Goal: Transaction & Acquisition: Purchase product/service

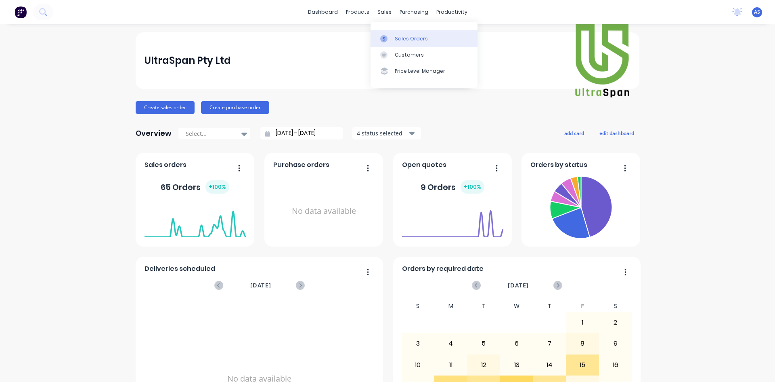
click at [397, 33] on link "Sales Orders" at bounding box center [424, 38] width 107 height 16
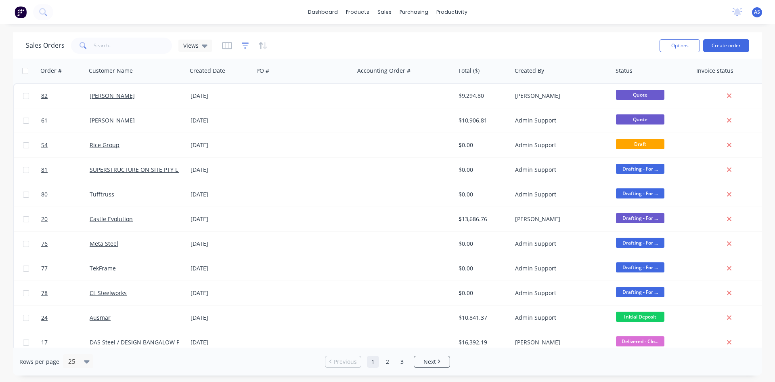
click at [244, 44] on icon "button" at bounding box center [245, 46] width 7 height 8
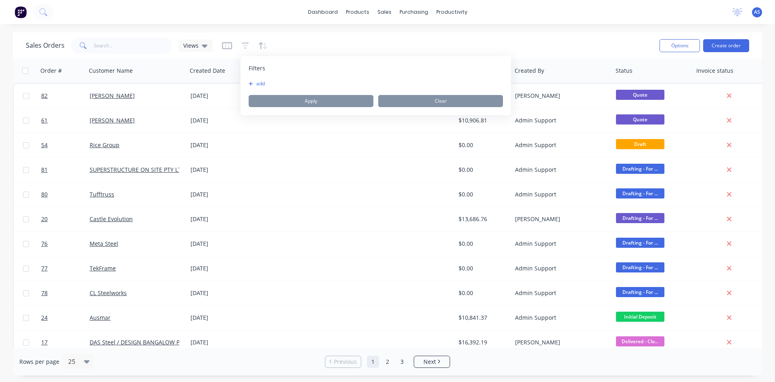
click at [256, 86] on button "add" at bounding box center [259, 83] width 20 height 6
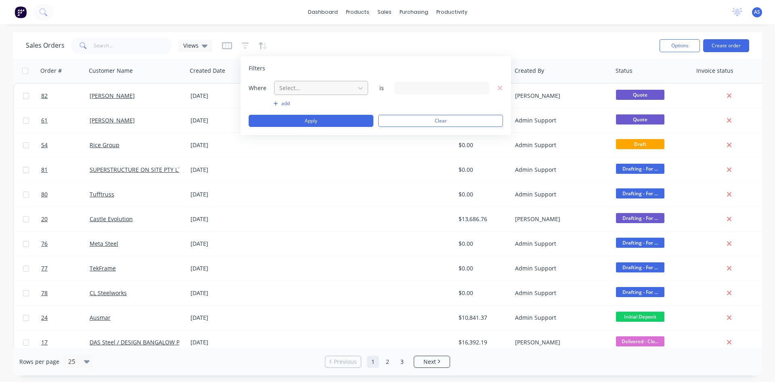
click at [299, 92] on div at bounding box center [315, 88] width 72 height 10
type input "statu"
click at [301, 120] on div "Status" at bounding box center [321, 122] width 94 height 15
click at [432, 92] on div "19 Status selected" at bounding box center [435, 88] width 73 height 8
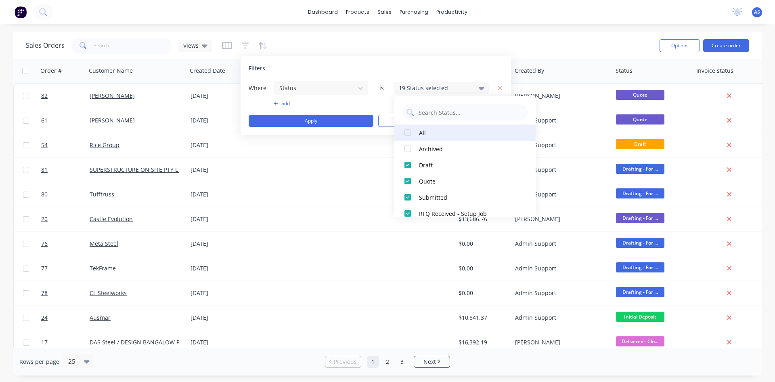
click at [427, 130] on div "All" at bounding box center [467, 132] width 97 height 8
click at [425, 130] on div "All" at bounding box center [467, 132] width 97 height 8
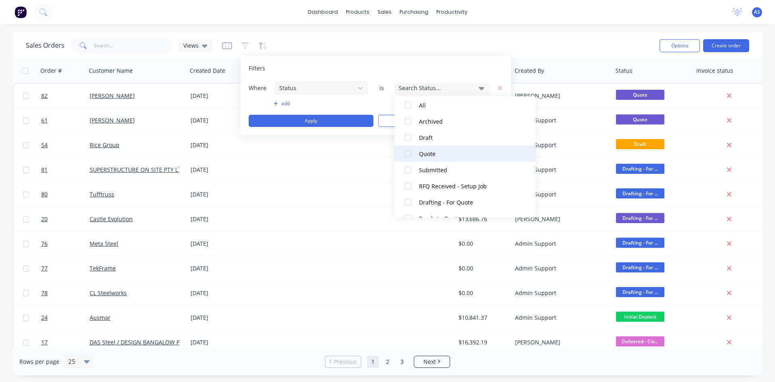
scroll to position [81, 0]
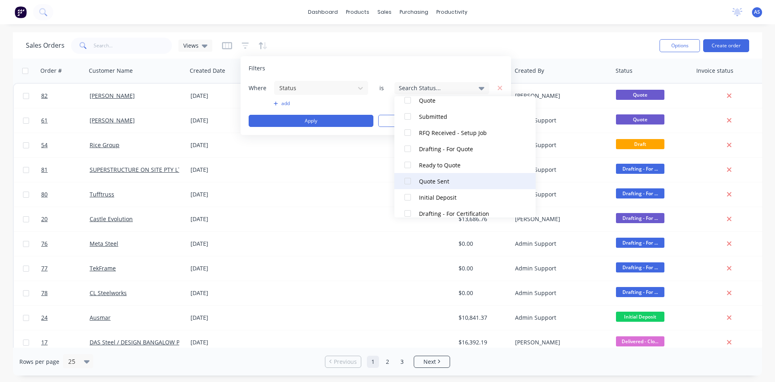
click at [433, 178] on div "Quote Sent" at bounding box center [467, 181] width 97 height 8
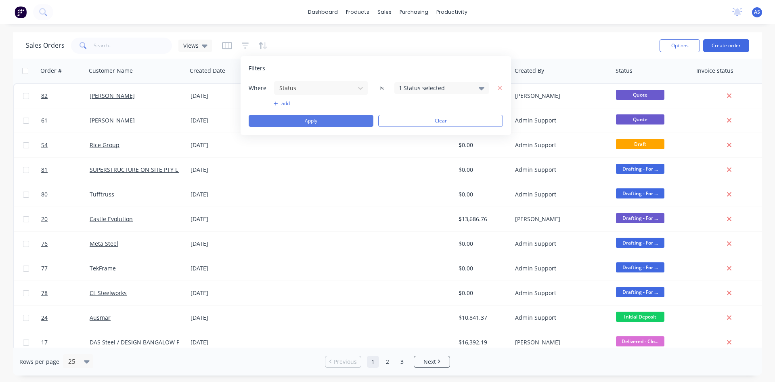
click at [335, 124] on button "Apply" at bounding box center [311, 121] width 125 height 12
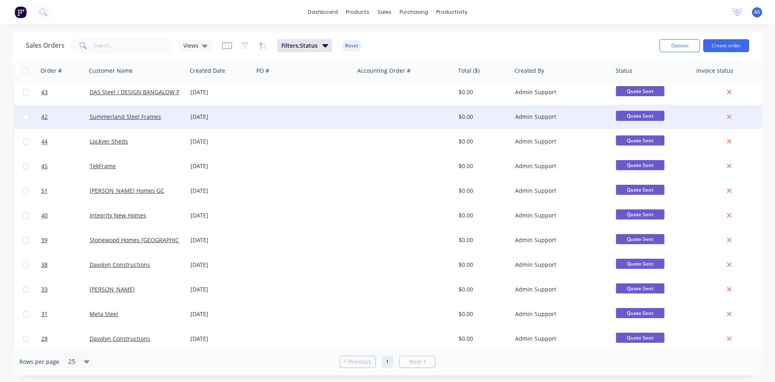
scroll to position [315, 0]
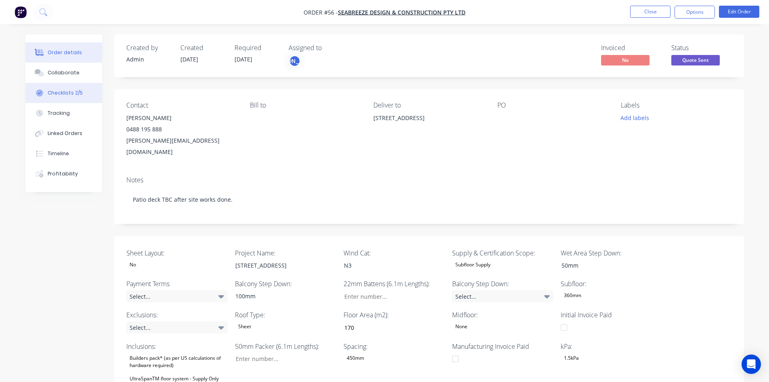
click at [61, 90] on div "Checklists 2/5" at bounding box center [65, 92] width 35 height 7
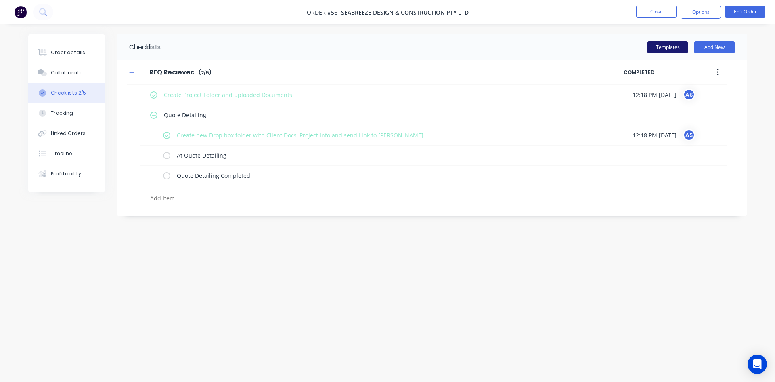
click at [668, 48] on button "Templates" at bounding box center [668, 47] width 40 height 12
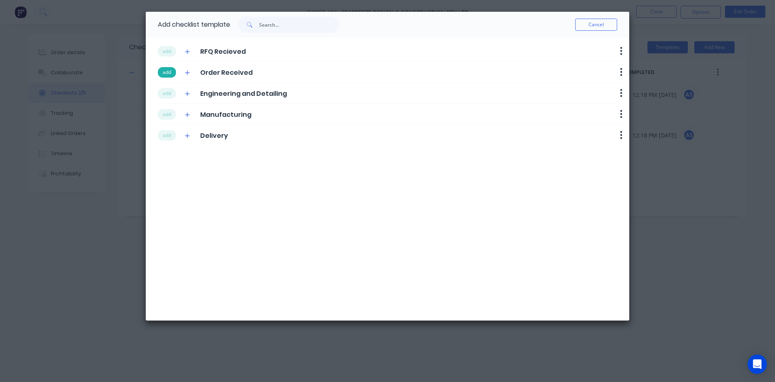
click at [168, 73] on button "add" at bounding box center [167, 72] width 18 height 11
click at [165, 92] on button "add" at bounding box center [167, 93] width 18 height 11
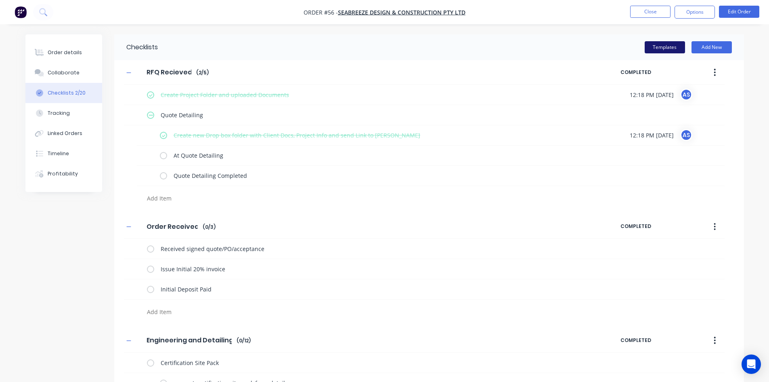
click at [663, 50] on button "Templates" at bounding box center [665, 47] width 40 height 12
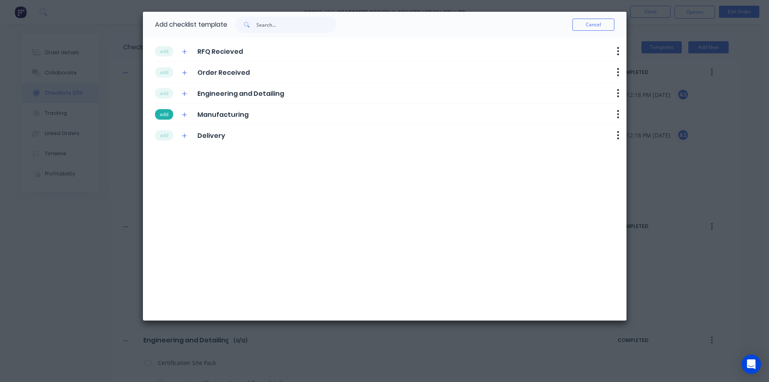
click at [168, 119] on button "add" at bounding box center [164, 114] width 18 height 11
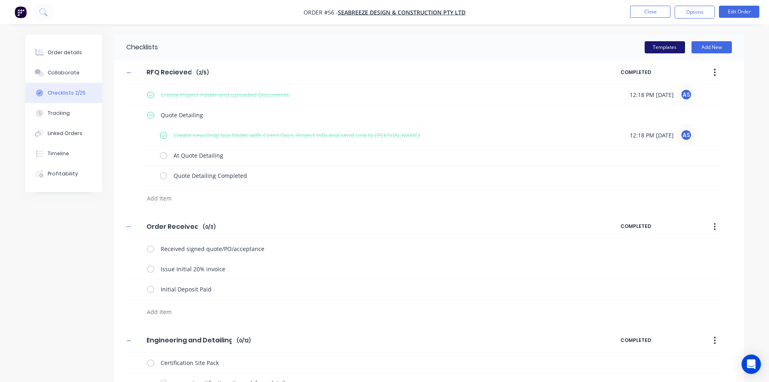
click at [672, 44] on button "Templates" at bounding box center [665, 47] width 40 height 12
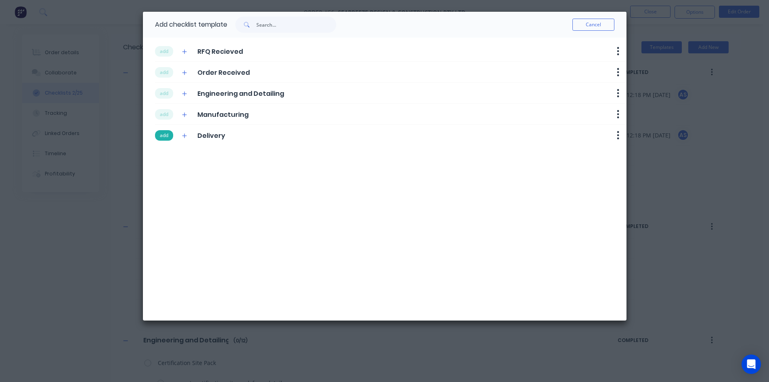
click at [171, 136] on button "add" at bounding box center [164, 135] width 18 height 11
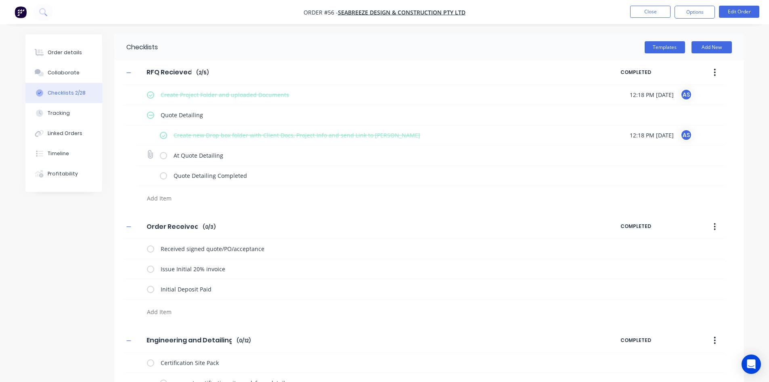
click at [162, 154] on label at bounding box center [163, 155] width 7 height 8
click at [0, 0] on input "checkbox" at bounding box center [0, 0] width 0 height 0
type textarea "x"
click at [60, 51] on div "Order details" at bounding box center [65, 52] width 34 height 7
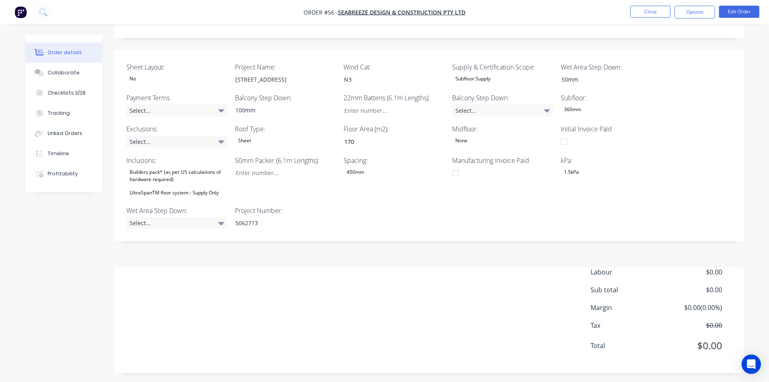
scroll to position [186, 0]
click at [196, 141] on div "Select..." at bounding box center [176, 141] width 101 height 12
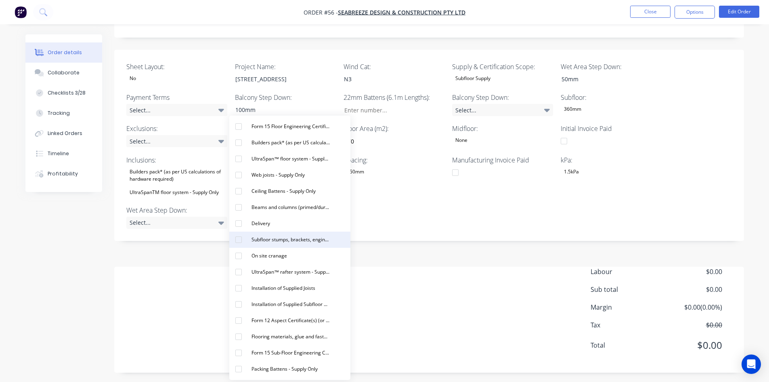
click at [275, 237] on div "Subfloor stumps, brackets, engineering and materials - Supply Only" at bounding box center [290, 239] width 85 height 11
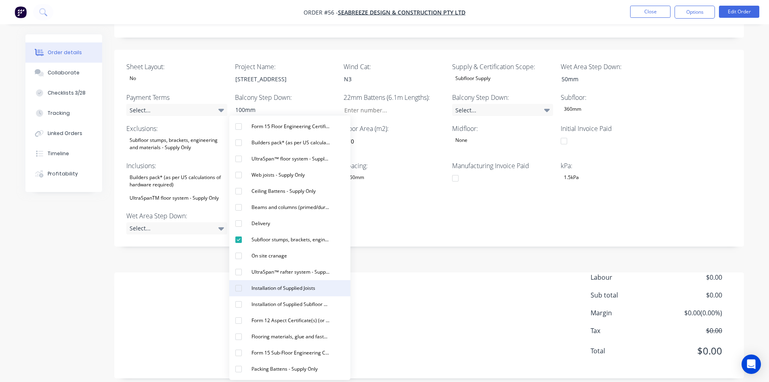
click at [281, 290] on div "Installation of Supplied Joists" at bounding box center [283, 288] width 70 height 11
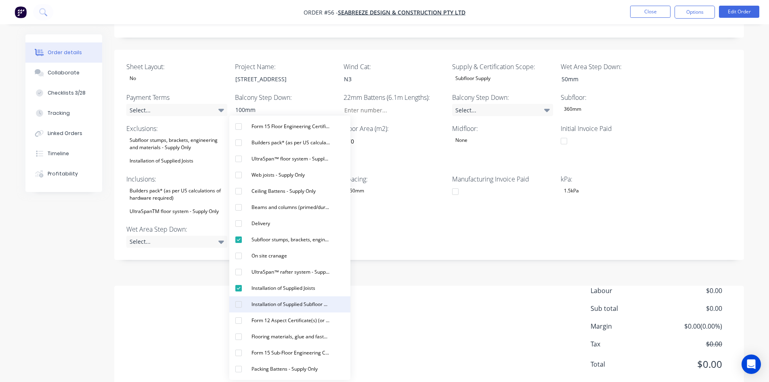
click at [278, 303] on div "Installation of Supplied Subfloor Beams and columns Items" at bounding box center [290, 304] width 85 height 11
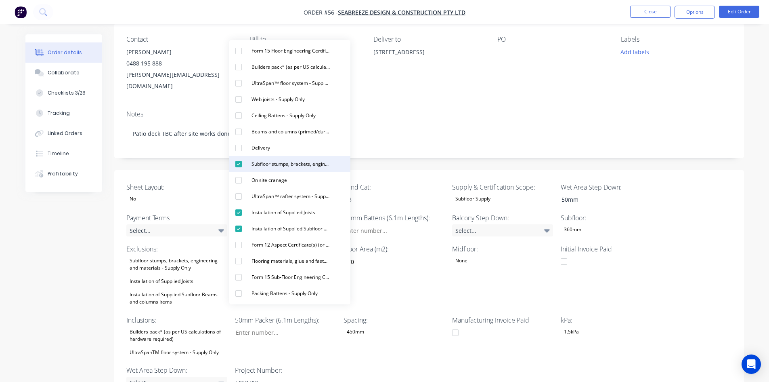
scroll to position [24, 0]
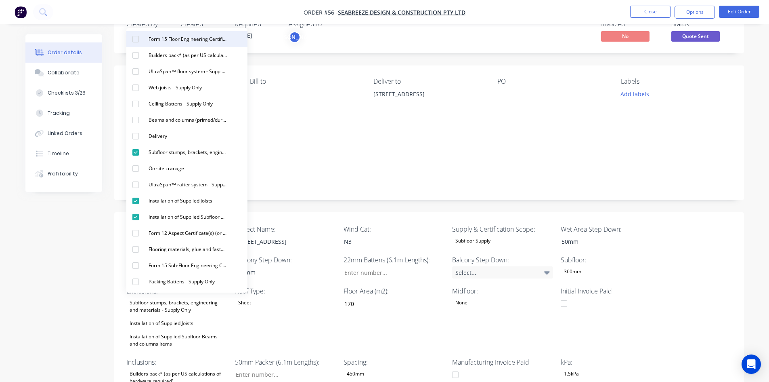
click at [166, 39] on div "Form 15 Floor Engineering Certificate (or similar)" at bounding box center [187, 39] width 85 height 11
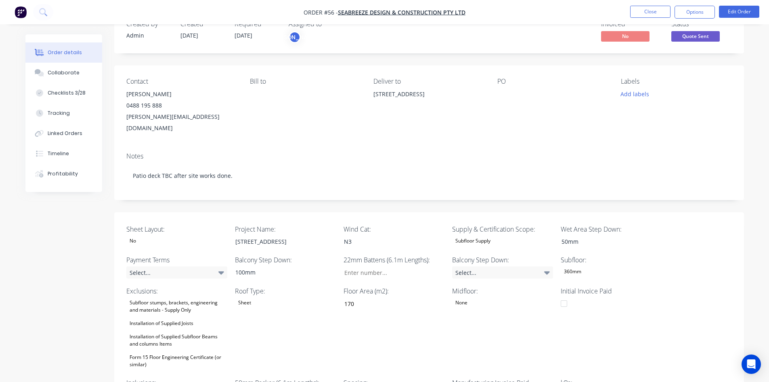
click at [67, 227] on div "Created by Admin Created 21/08/25 Required 21/08/25 Assigned to JO Invoiced No …" at bounding box center [384, 309] width 719 height 596
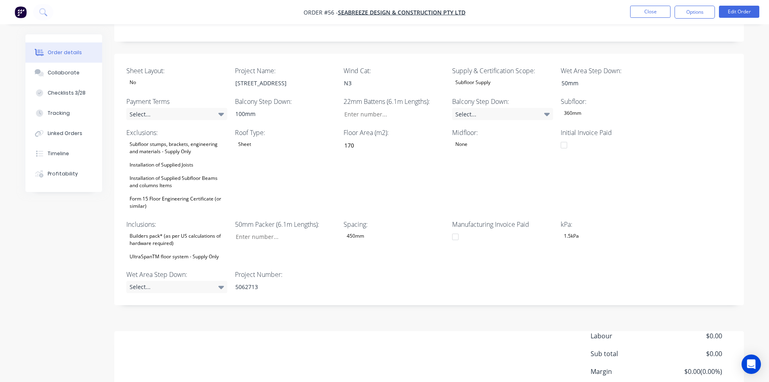
scroll to position [185, 0]
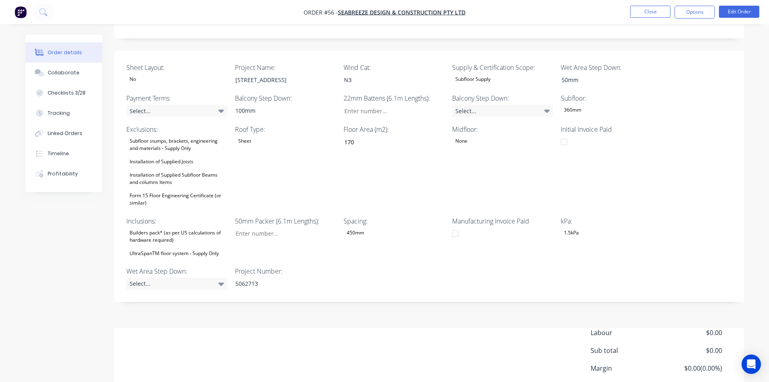
click at [172, 234] on div "Builders pack* (as per US calculations of hardware required)" at bounding box center [176, 236] width 101 height 18
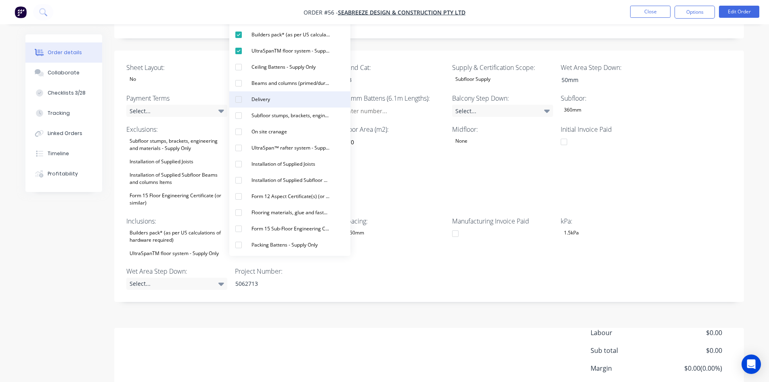
click at [287, 99] on button "Delivery" at bounding box center [289, 99] width 121 height 16
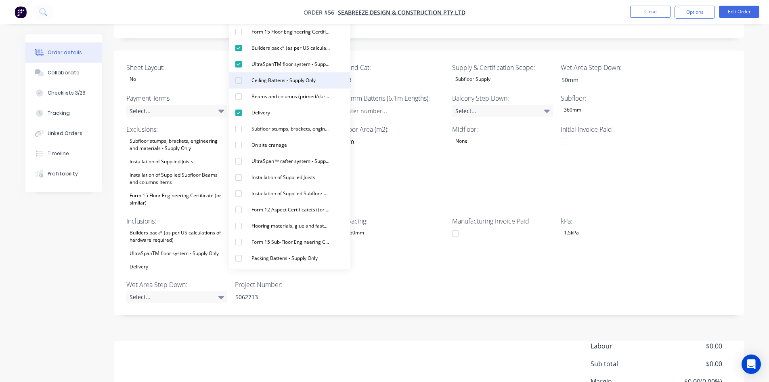
click at [276, 81] on div "Ceiling Battens - Supply Only" at bounding box center [283, 80] width 71 height 11
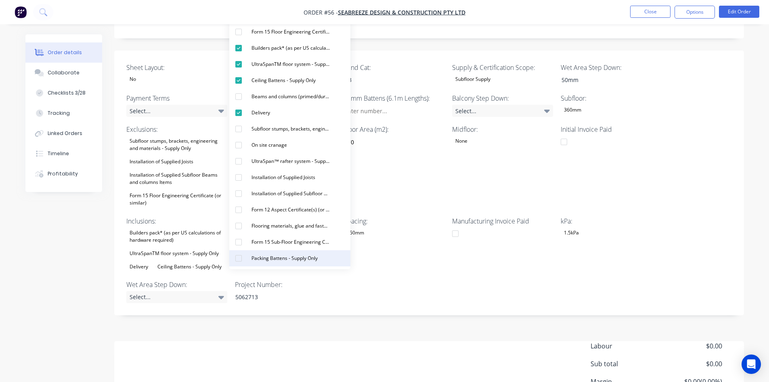
click at [269, 260] on div "Packing Battens - Supply Only" at bounding box center [284, 258] width 73 height 11
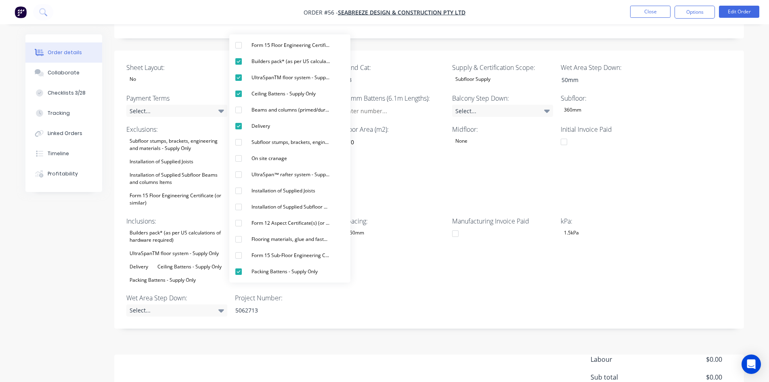
click at [377, 288] on div "Sheet Layout: No Project Name: Lot 33 Tulipwood Ave, Goonellabah Wind Cat: N3 S…" at bounding box center [429, 189] width 630 height 278
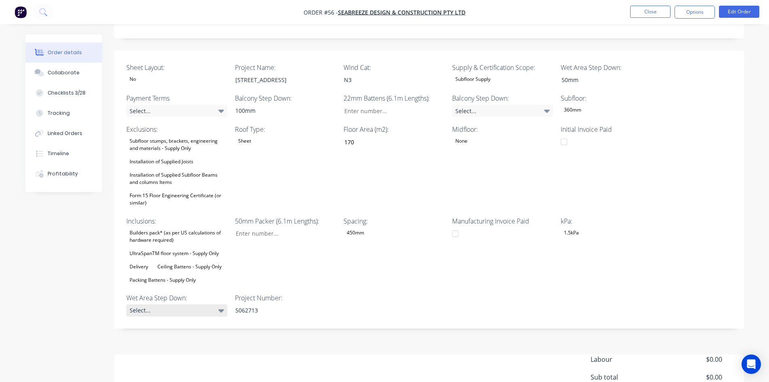
click at [185, 307] on div "Select..." at bounding box center [176, 310] width 101 height 12
click at [180, 331] on button "50mm" at bounding box center [186, 326] width 121 height 16
click at [506, 106] on div "Select..." at bounding box center [502, 111] width 101 height 12
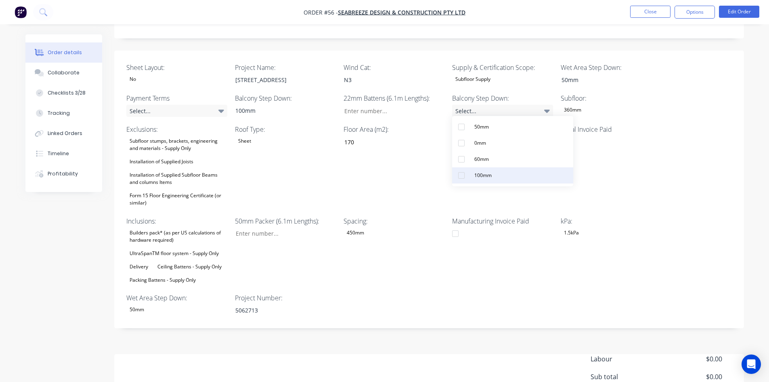
click at [481, 170] on div "100mm" at bounding box center [483, 175] width 24 height 11
click at [620, 143] on div at bounding box center [611, 142] width 101 height 12
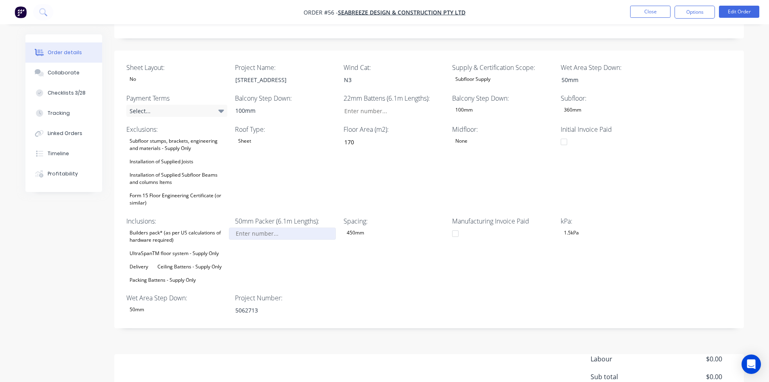
click at [272, 230] on input "Sheet Layout:" at bounding box center [282, 233] width 107 height 12
click at [254, 233] on input "Sheet Layout:" at bounding box center [282, 233] width 107 height 12
type input "60"
click at [371, 107] on input "Sheet Layout:" at bounding box center [391, 111] width 107 height 12
type input "28"
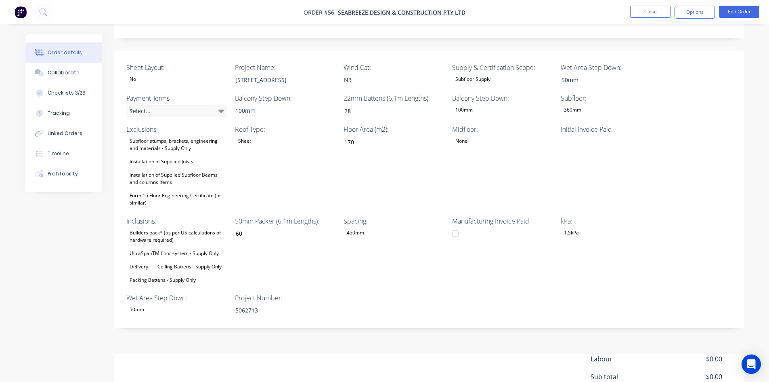
click at [446, 279] on div "Sheet Layout: No Project Name: Lot 33 Tulipwood Ave, Goonellabah Wind Cat: N3 S…" at bounding box center [429, 188] width 630 height 277
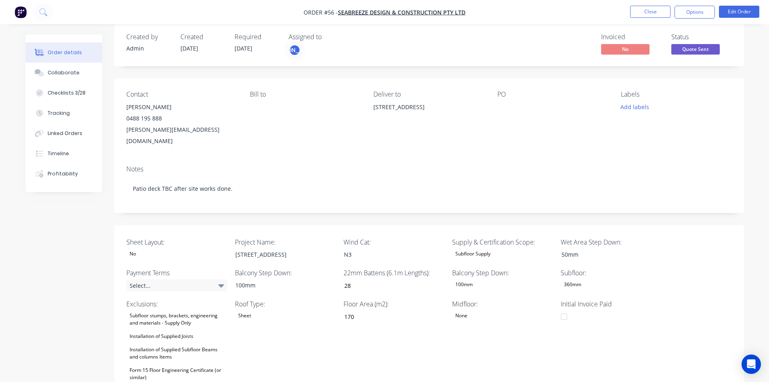
scroll to position [0, 0]
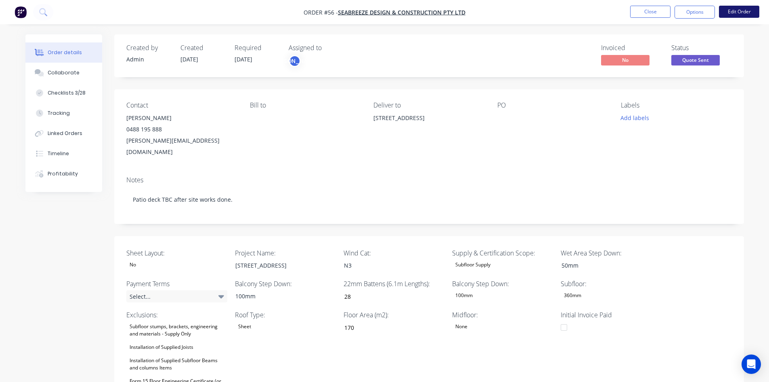
click at [734, 13] on button "Edit Order" at bounding box center [739, 12] width 40 height 12
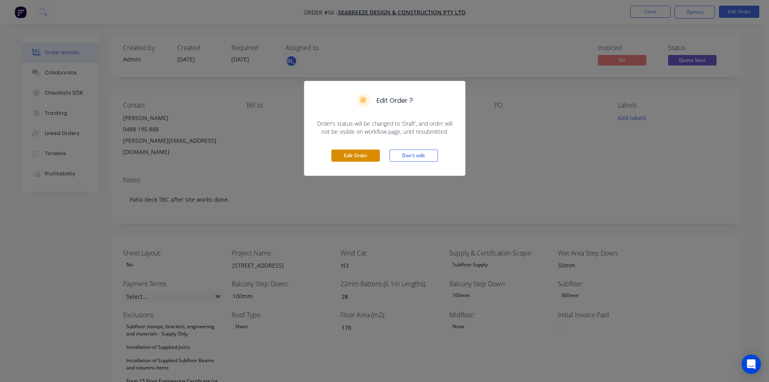
click at [371, 154] on button "Edit Order" at bounding box center [356, 155] width 48 height 12
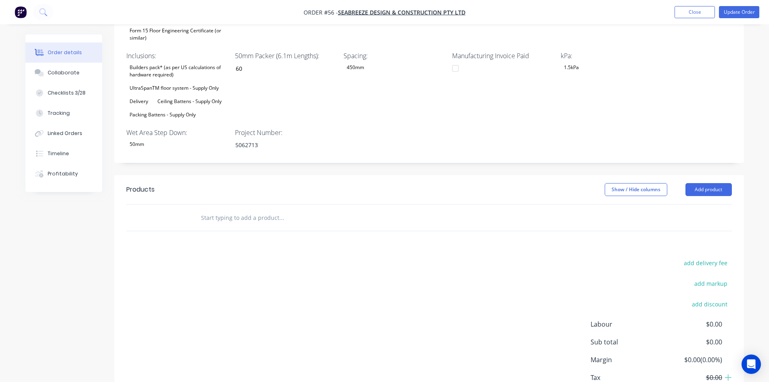
scroll to position [363, 0]
click at [721, 187] on button "Add product" at bounding box center [709, 189] width 46 height 13
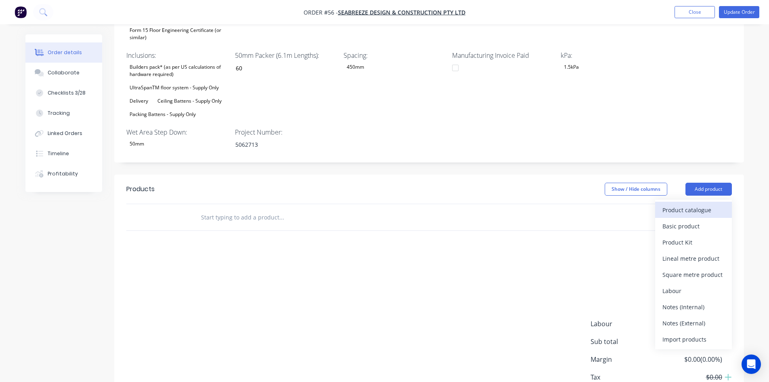
click at [704, 214] on button "Product catalogue" at bounding box center [693, 210] width 77 height 16
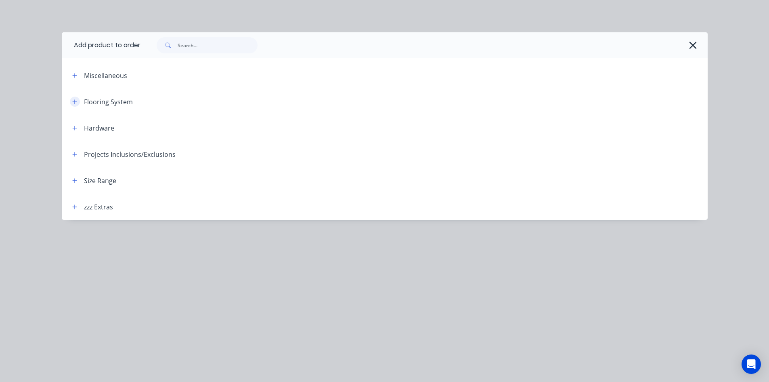
click at [72, 100] on icon "button" at bounding box center [74, 102] width 5 height 6
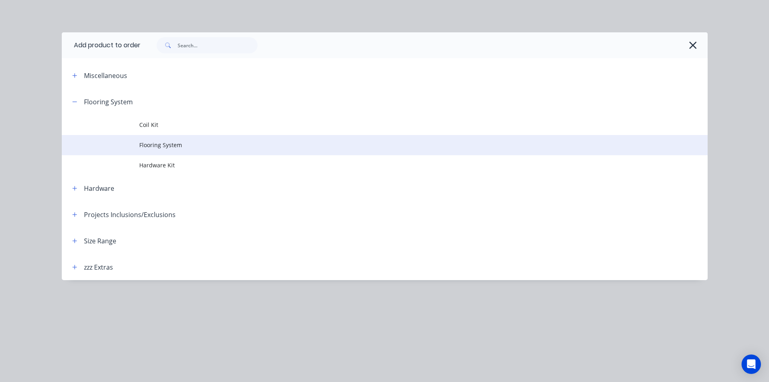
click at [147, 145] on span "Flooring System" at bounding box center [366, 145] width 455 height 8
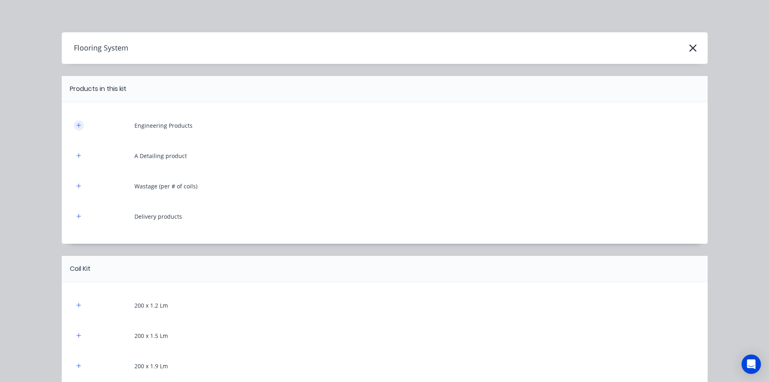
click at [74, 123] on button "button" at bounding box center [79, 125] width 10 height 10
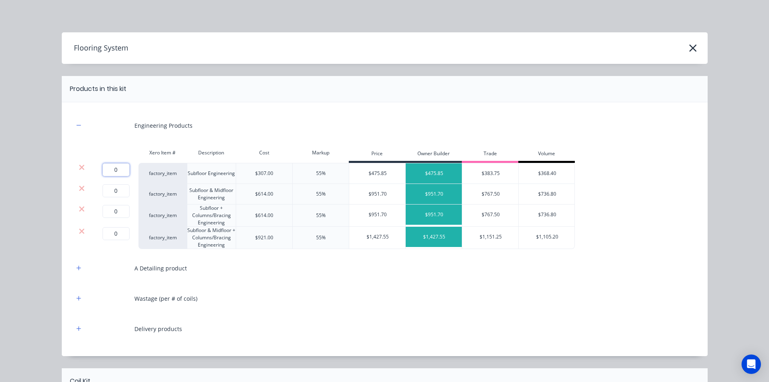
click at [117, 174] on input "0" at bounding box center [116, 169] width 27 height 13
type input "1"
click at [80, 189] on icon at bounding box center [81, 187] width 5 height 5
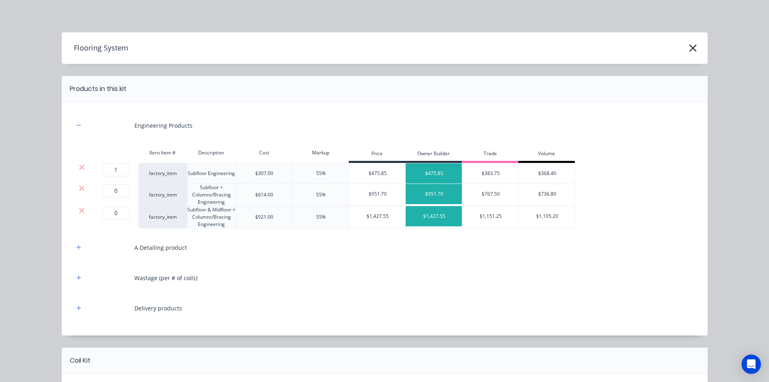
click at [80, 189] on icon at bounding box center [81, 187] width 5 height 5
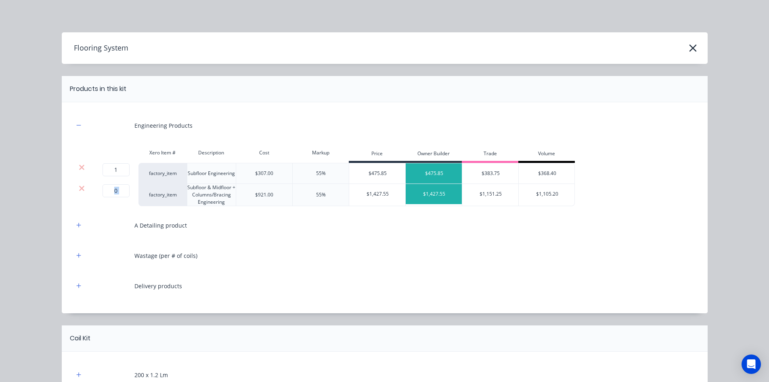
click at [80, 189] on icon at bounding box center [81, 187] width 5 height 5
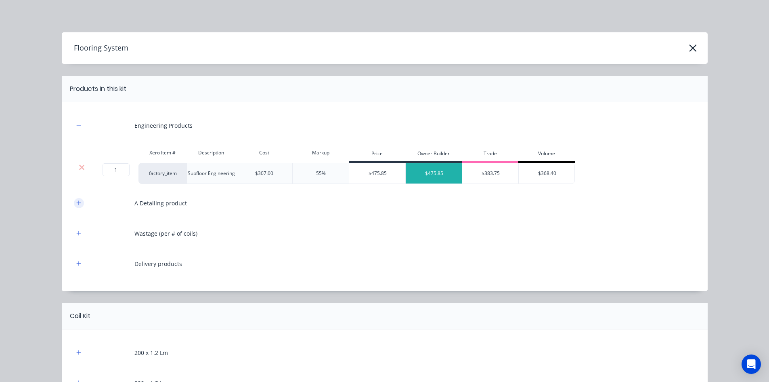
click at [77, 202] on icon "button" at bounding box center [78, 203] width 5 height 6
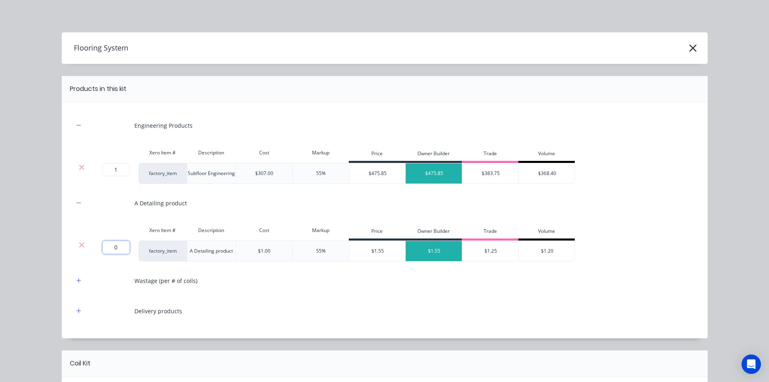
click at [116, 246] on input "0" at bounding box center [116, 247] width 27 height 13
type input "7"
type input "883"
click at [78, 281] on icon "button" at bounding box center [78, 280] width 5 height 6
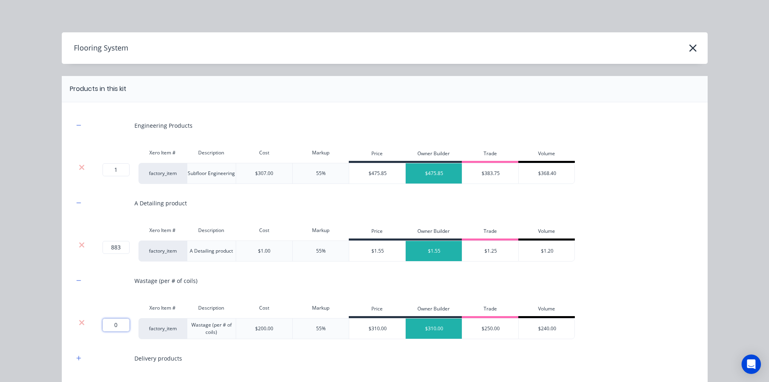
click at [119, 330] on input "0" at bounding box center [116, 324] width 27 height 13
type input "2"
click at [78, 360] on button "button" at bounding box center [79, 358] width 10 height 10
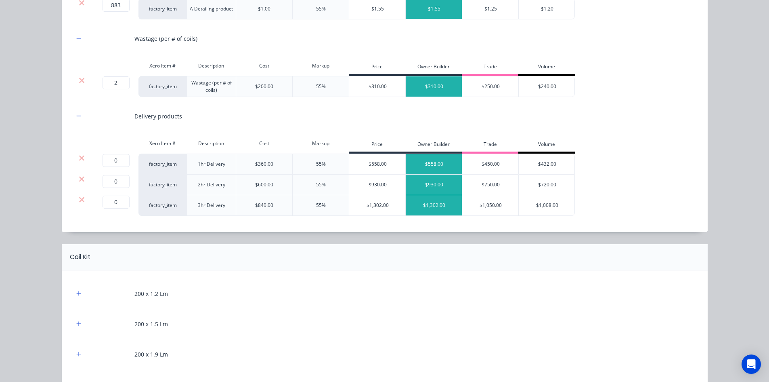
scroll to position [242, 0]
click at [79, 154] on icon at bounding box center [82, 157] width 6 height 8
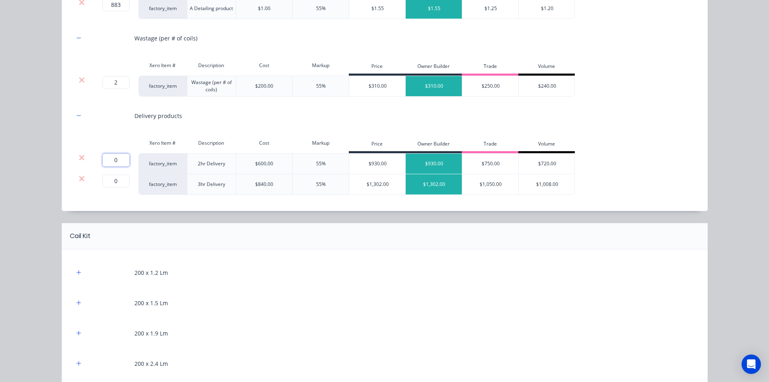
click at [120, 162] on input "0" at bounding box center [116, 159] width 27 height 13
type input "1"
click at [118, 179] on input "0" at bounding box center [116, 180] width 27 height 13
type input "1"
click at [232, 233] on div at bounding box center [398, 236] width 617 height 10
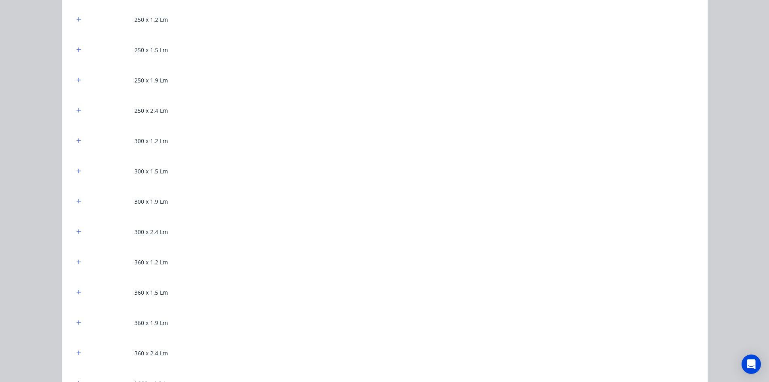
scroll to position [646, 0]
click at [76, 233] on icon "button" at bounding box center [78, 231] width 4 height 4
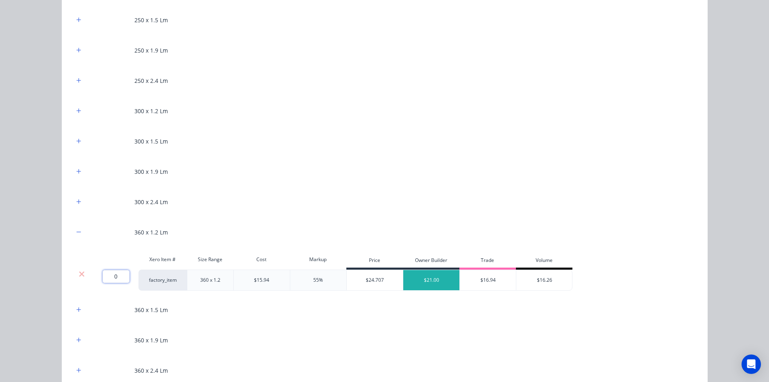
click at [114, 275] on input "0" at bounding box center [116, 276] width 27 height 13
type input "625"
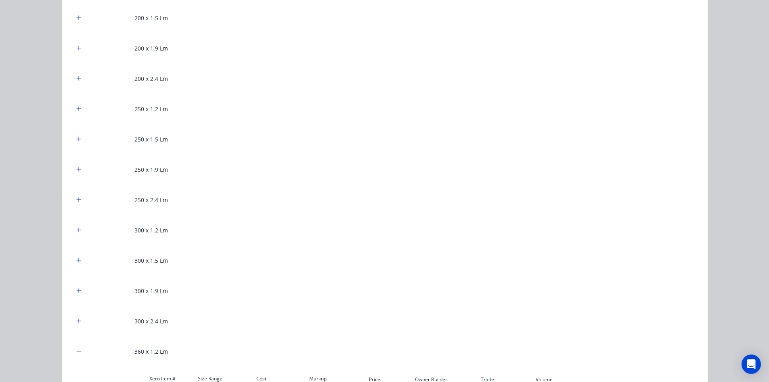
scroll to position [525, 0]
click at [78, 233] on icon "button" at bounding box center [78, 232] width 5 height 6
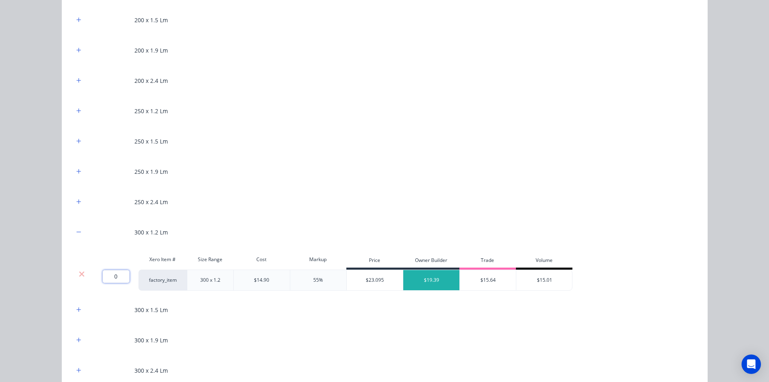
click at [114, 274] on input "0" at bounding box center [116, 276] width 27 height 13
type input "102"
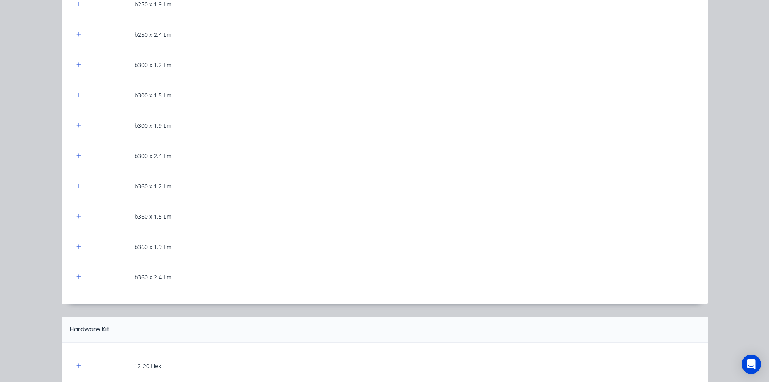
scroll to position [1292, 0]
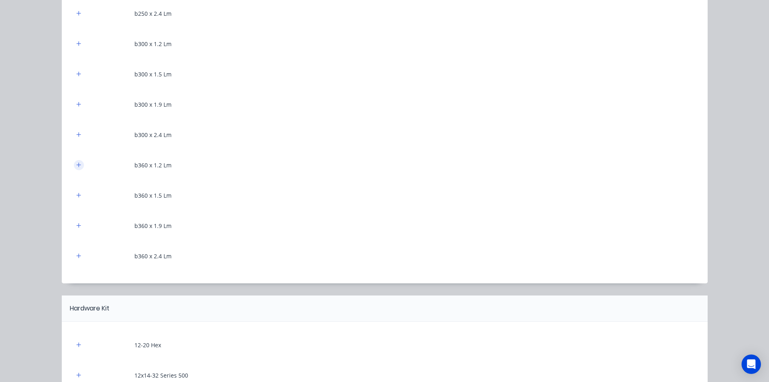
click at [76, 162] on icon "button" at bounding box center [78, 165] width 5 height 6
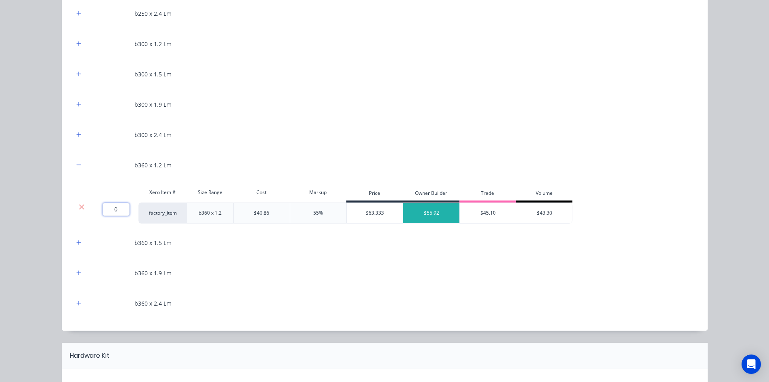
click at [110, 209] on input "0" at bounding box center [116, 209] width 27 height 13
type input "78"
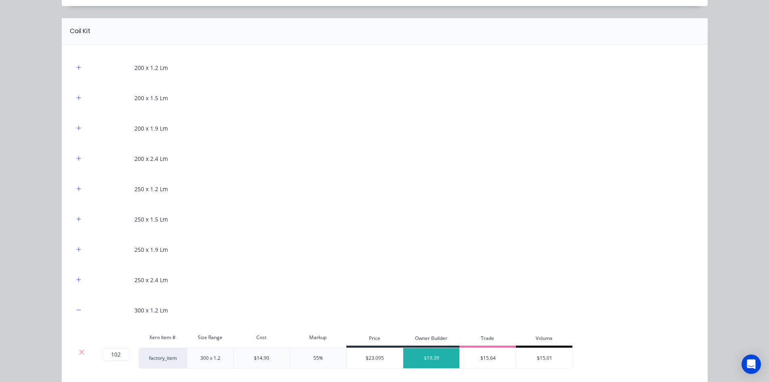
scroll to position [444, 0]
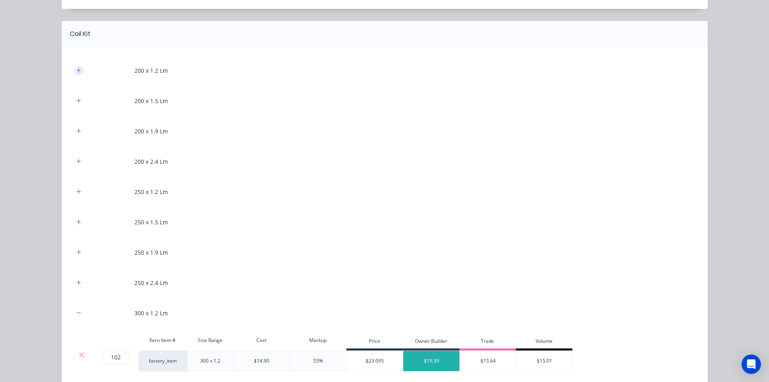
click at [76, 68] on icon "button" at bounding box center [78, 70] width 5 height 6
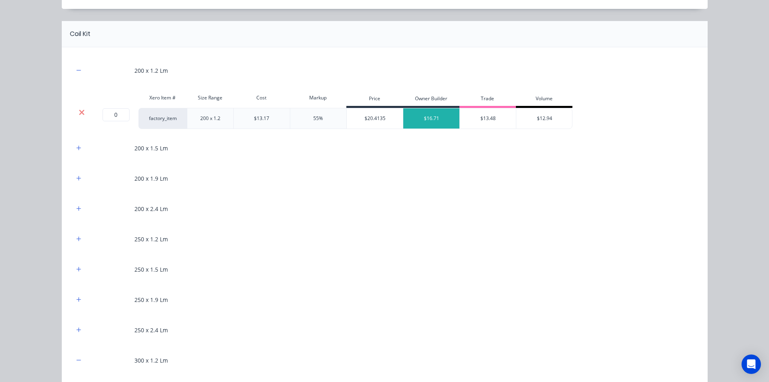
click at [79, 113] on icon at bounding box center [82, 112] width 6 height 8
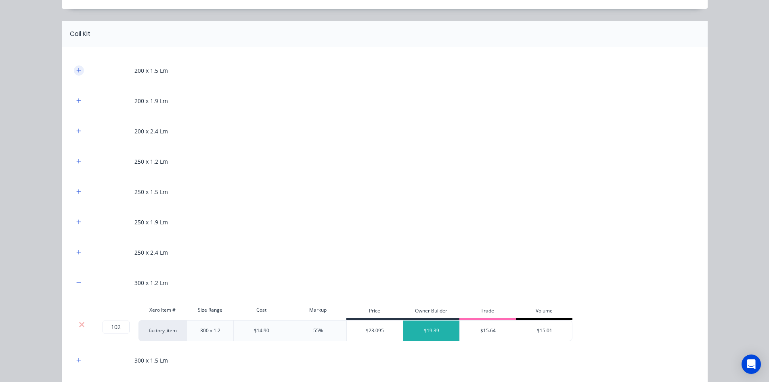
click at [76, 69] on icon "button" at bounding box center [78, 70] width 5 height 6
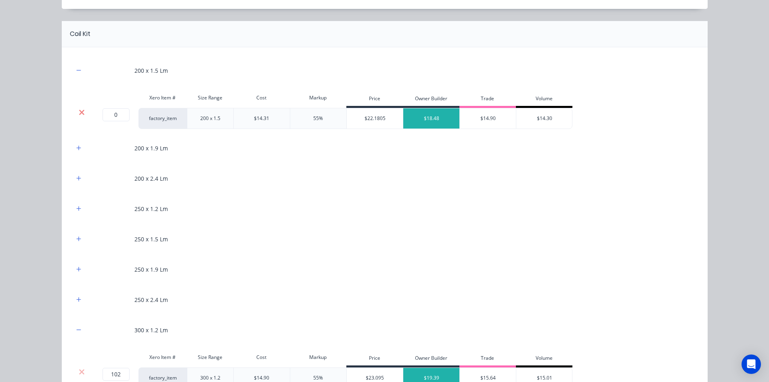
click at [79, 109] on icon at bounding box center [82, 112] width 6 height 8
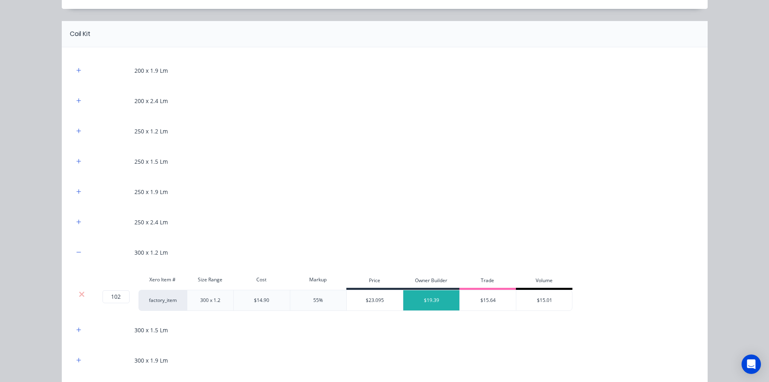
click at [76, 76] on div "200 x 1.9 Lm" at bounding box center [385, 70] width 622 height 22
click at [76, 72] on icon "button" at bounding box center [78, 70] width 5 height 6
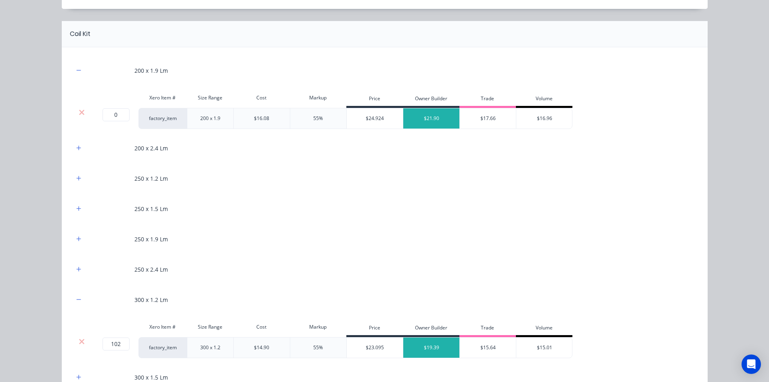
click at [83, 110] on div at bounding box center [81, 112] width 15 height 8
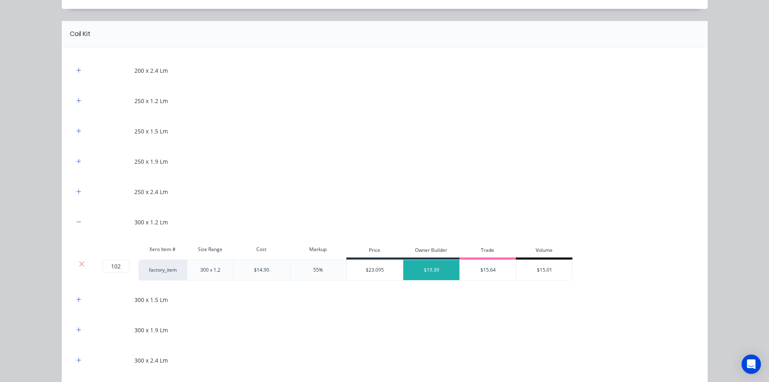
click at [76, 76] on div "200 x 2.4 Lm" at bounding box center [385, 70] width 622 height 22
click at [74, 67] on button "button" at bounding box center [79, 70] width 10 height 10
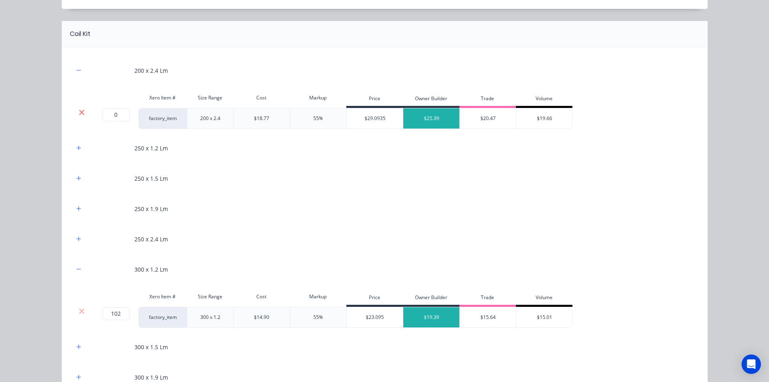
click at [80, 109] on icon at bounding box center [82, 112] width 6 height 8
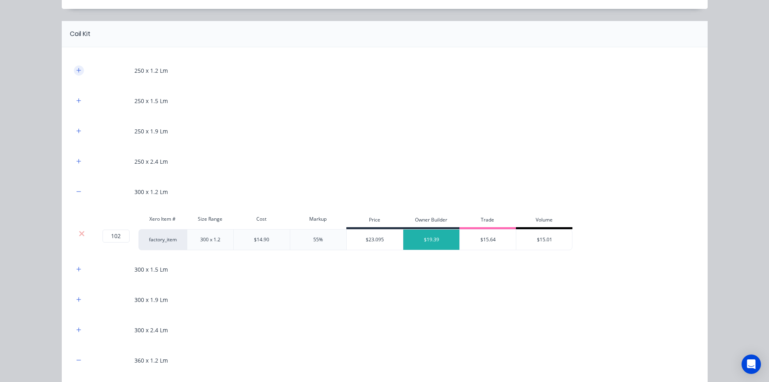
click at [76, 71] on icon "button" at bounding box center [78, 70] width 5 height 6
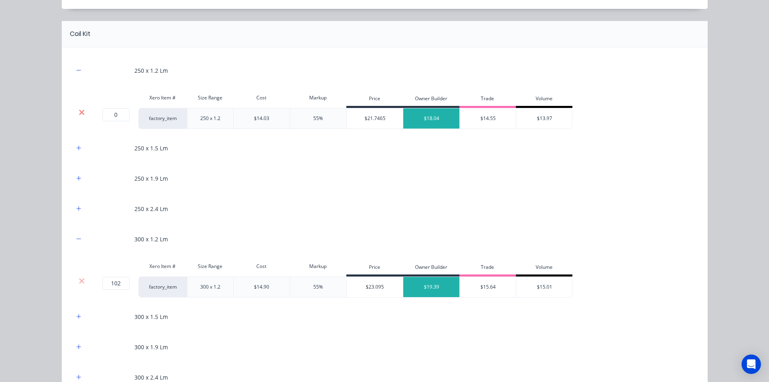
click at [79, 111] on icon at bounding box center [81, 111] width 5 height 5
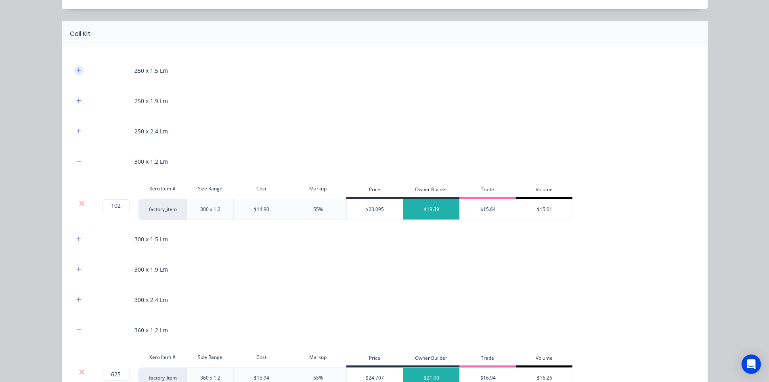
click at [77, 69] on icon "button" at bounding box center [78, 70] width 5 height 6
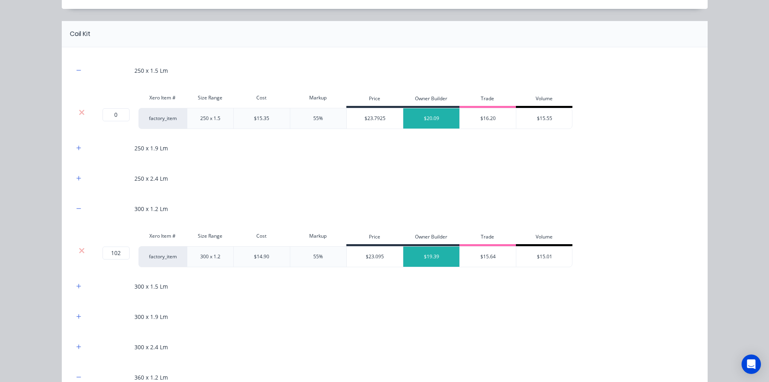
click at [75, 108] on div at bounding box center [81, 112] width 15 height 8
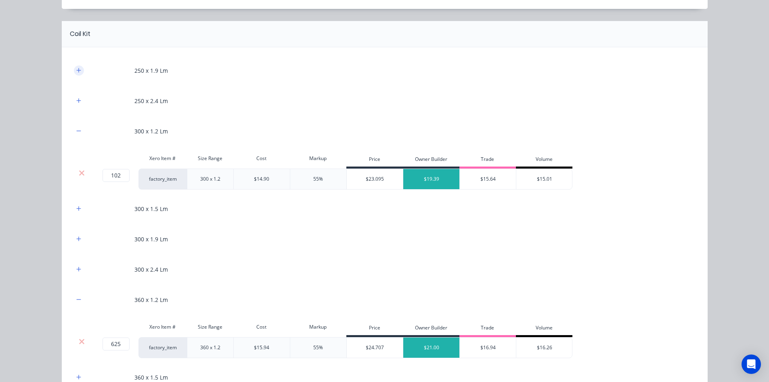
click at [75, 67] on button "button" at bounding box center [79, 70] width 10 height 10
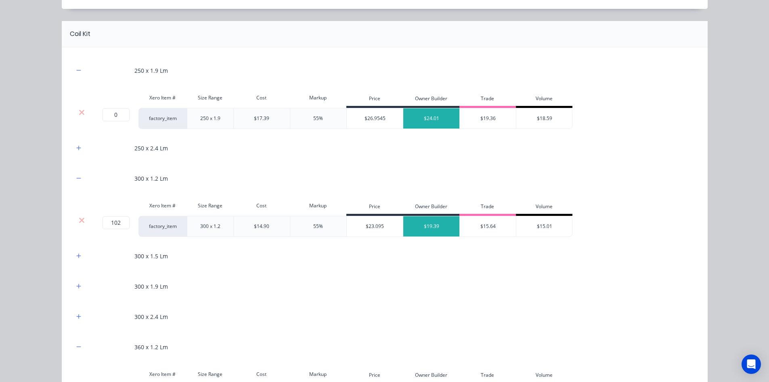
click at [82, 109] on div at bounding box center [81, 112] width 15 height 8
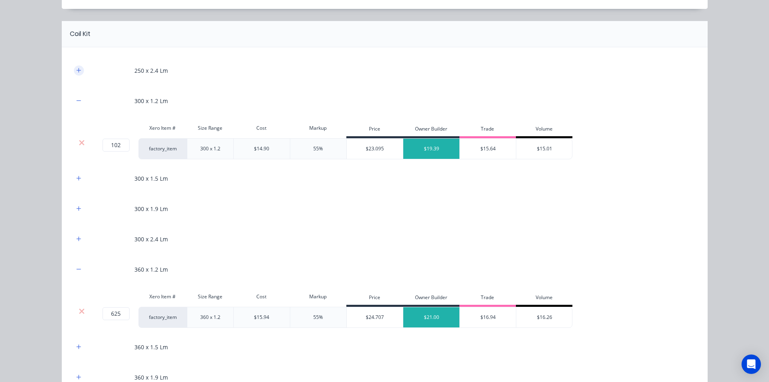
click at [77, 71] on icon "button" at bounding box center [78, 70] width 5 height 6
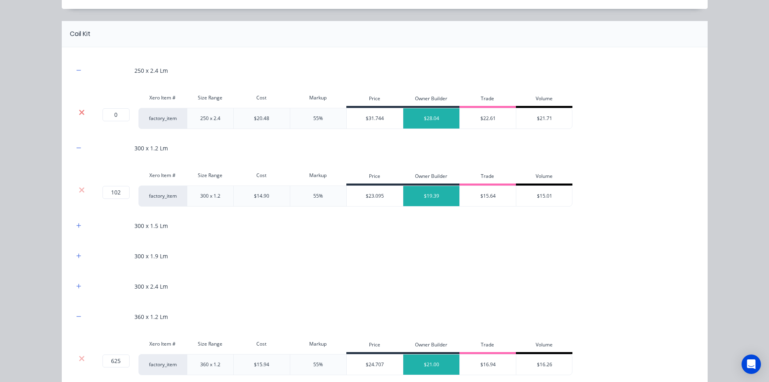
click at [81, 113] on icon at bounding box center [82, 112] width 6 height 8
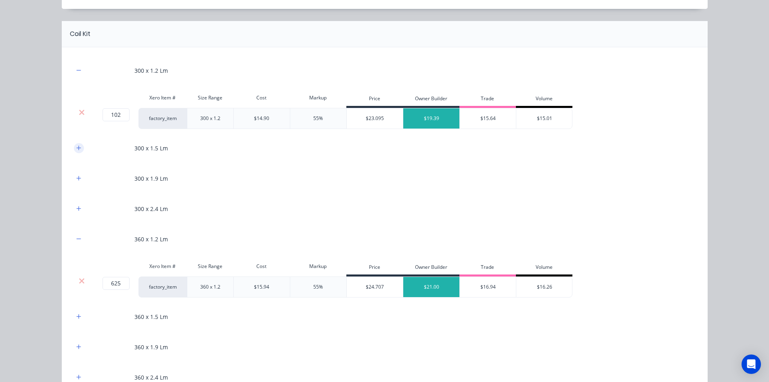
click at [76, 144] on button "button" at bounding box center [79, 148] width 10 height 10
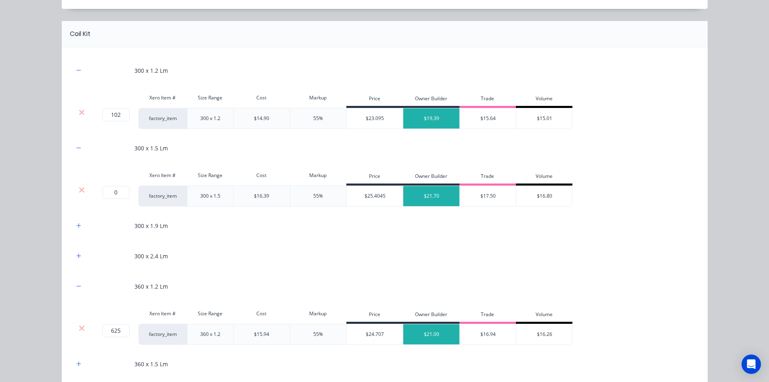
click at [79, 185] on div at bounding box center [82, 195] width 16 height 21
click at [79, 189] on icon at bounding box center [81, 189] width 5 height 5
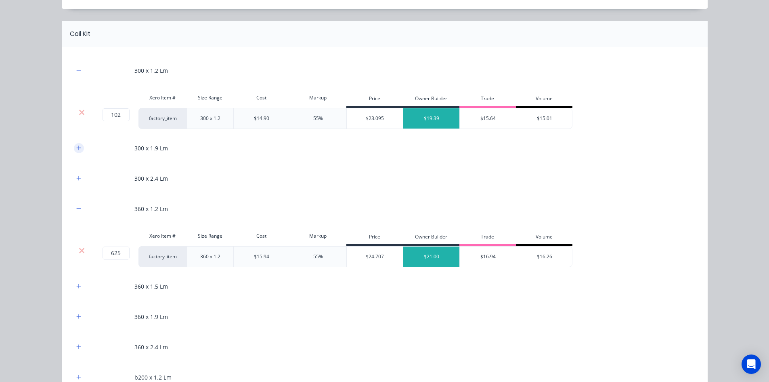
click at [76, 147] on icon "button" at bounding box center [78, 148] width 5 height 6
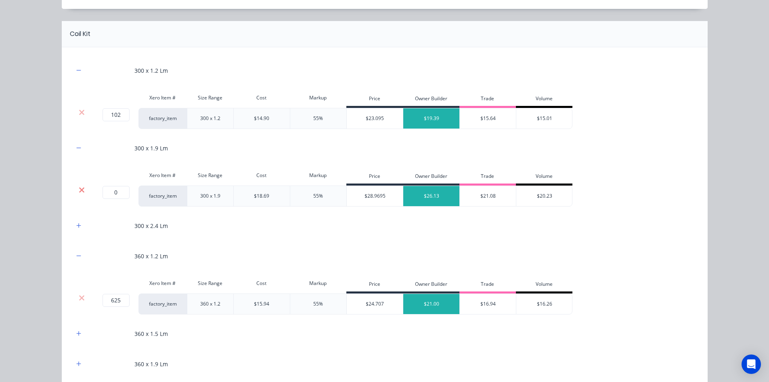
click at [79, 188] on icon at bounding box center [82, 190] width 6 height 8
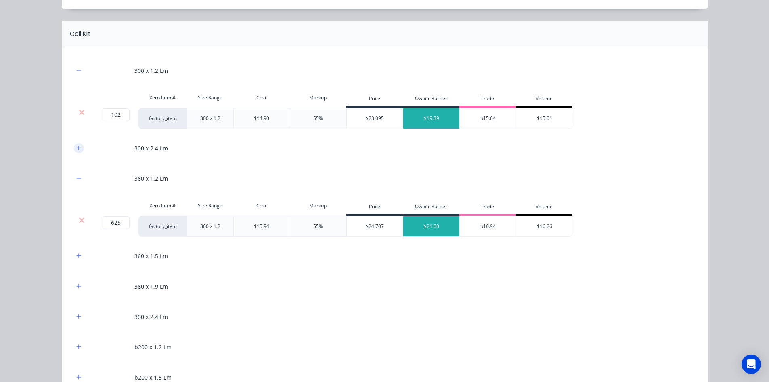
click at [77, 148] on icon "button" at bounding box center [78, 147] width 4 height 4
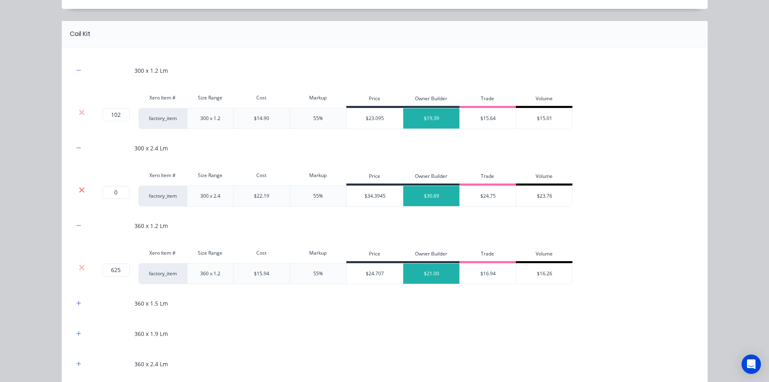
click at [80, 193] on icon at bounding box center [82, 190] width 6 height 8
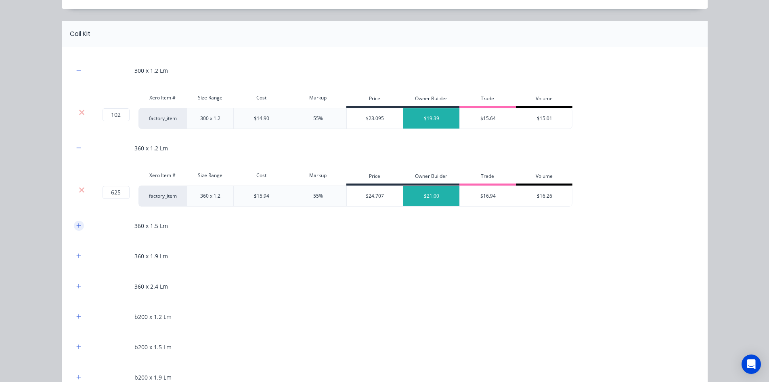
click at [76, 223] on icon "button" at bounding box center [78, 226] width 5 height 6
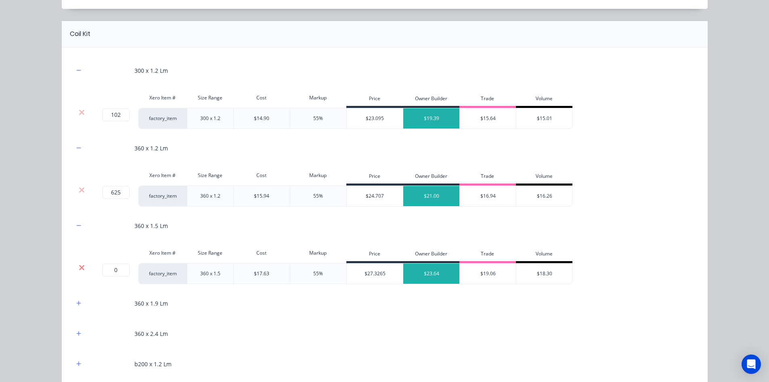
click at [79, 268] on icon at bounding box center [82, 267] width 6 height 8
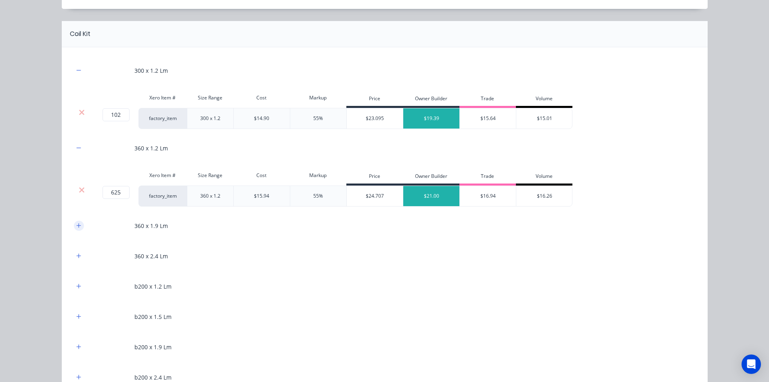
click at [77, 225] on icon "button" at bounding box center [78, 226] width 5 height 6
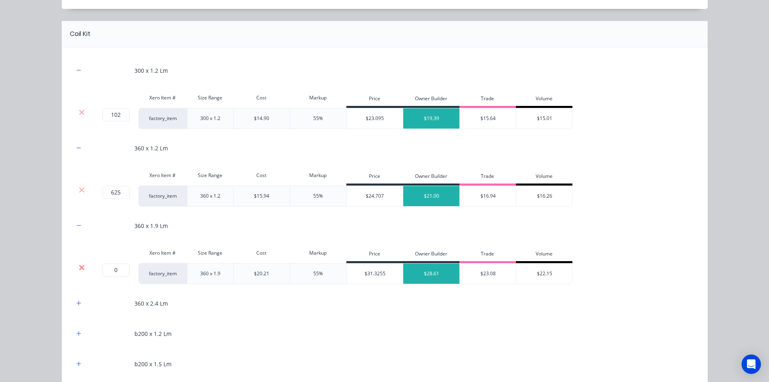
click at [81, 266] on icon at bounding box center [82, 267] width 6 height 8
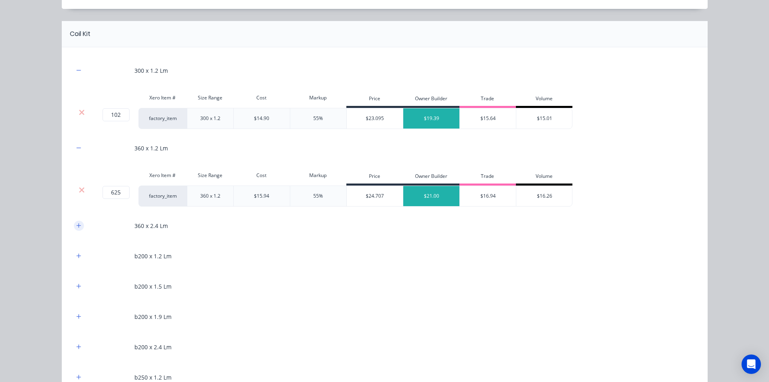
click at [76, 228] on icon "button" at bounding box center [78, 226] width 5 height 6
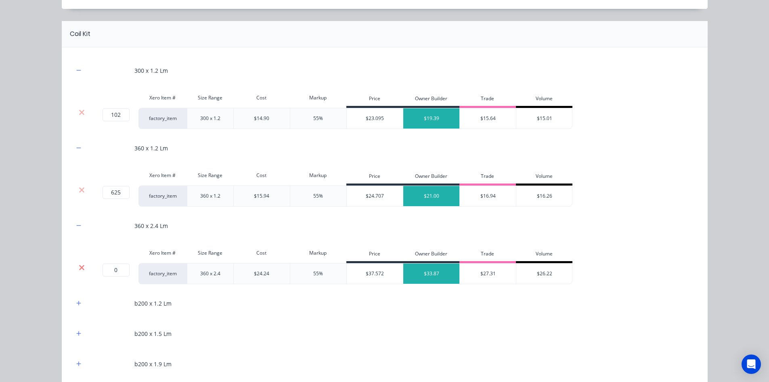
click at [79, 268] on icon at bounding box center [81, 267] width 5 height 5
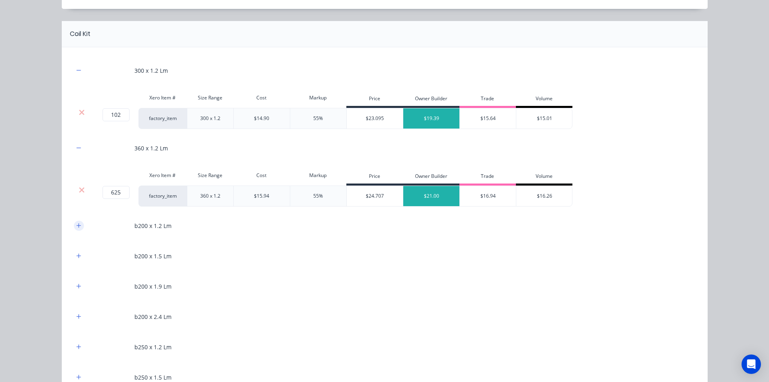
click at [76, 227] on icon "button" at bounding box center [78, 226] width 5 height 6
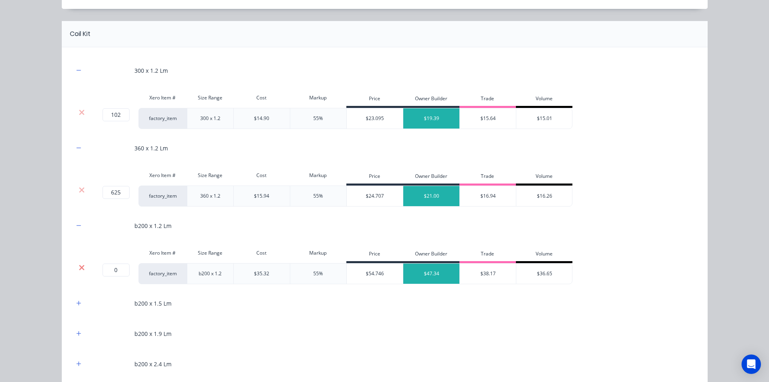
click at [79, 265] on icon at bounding box center [82, 267] width 6 height 8
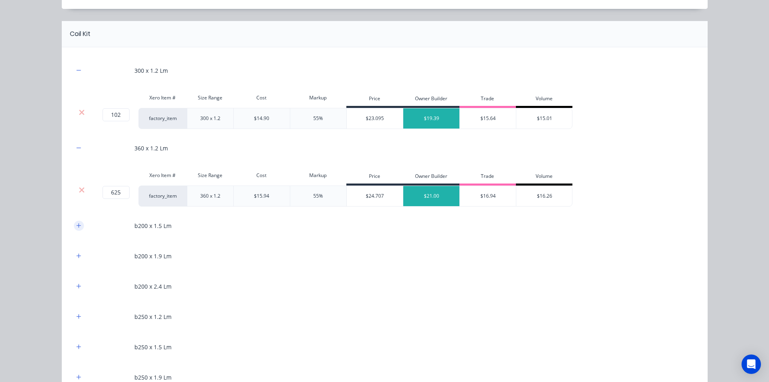
click at [76, 225] on icon "button" at bounding box center [78, 225] width 4 height 4
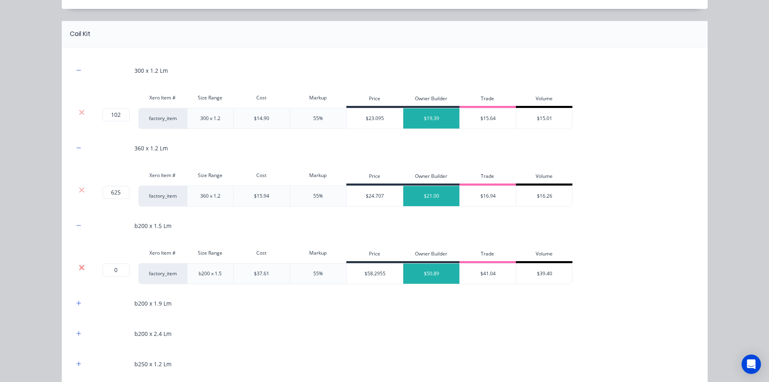
click at [80, 266] on icon at bounding box center [81, 267] width 5 height 5
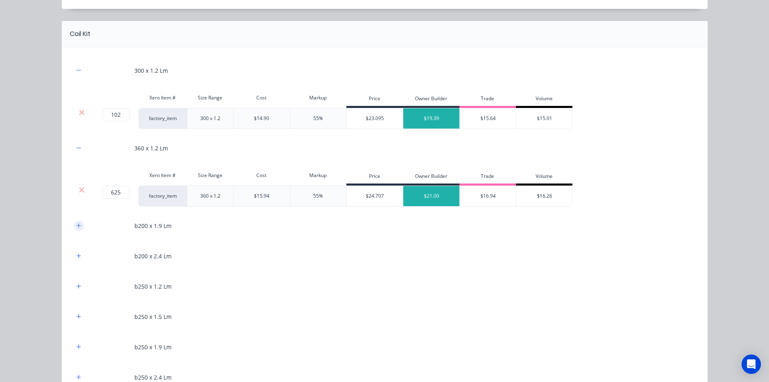
click at [75, 222] on button "button" at bounding box center [79, 226] width 10 height 10
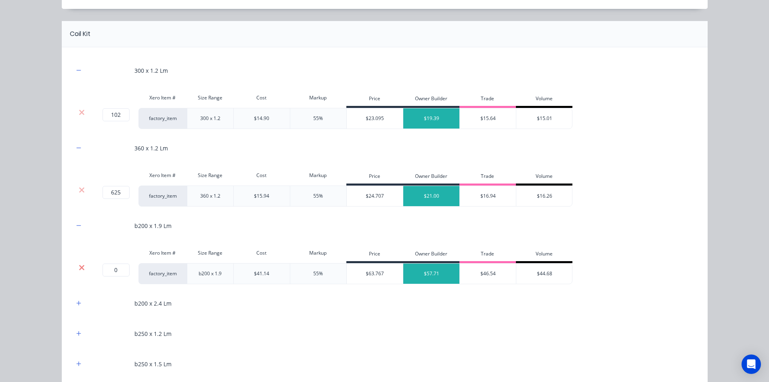
click at [80, 264] on icon at bounding box center [82, 267] width 6 height 8
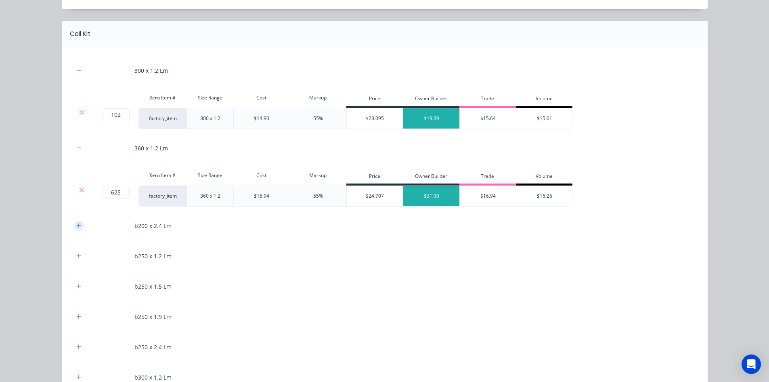
click at [79, 225] on button "button" at bounding box center [79, 226] width 10 height 10
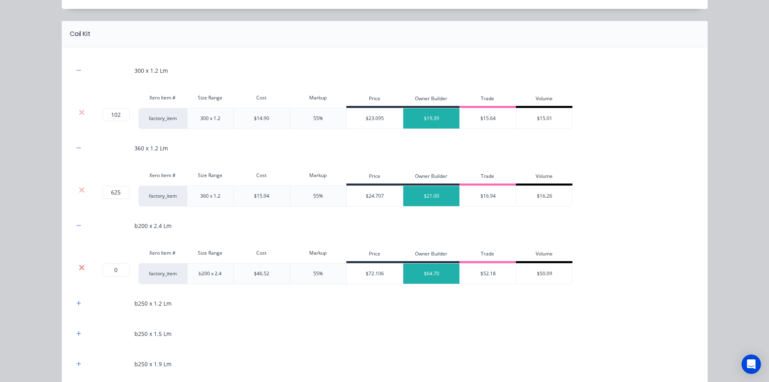
click at [79, 265] on icon at bounding box center [82, 267] width 6 height 8
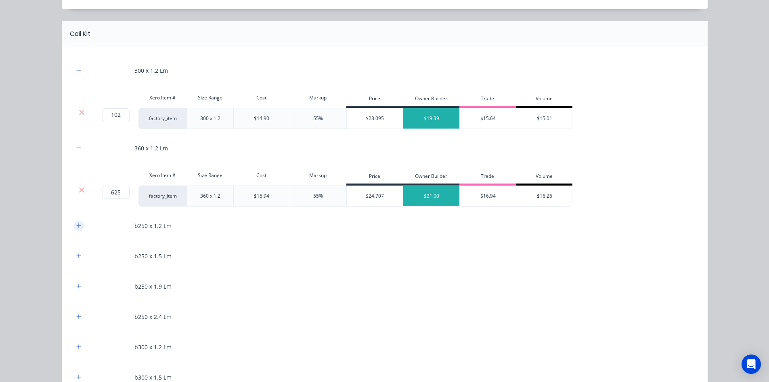
click at [76, 225] on icon "button" at bounding box center [78, 226] width 5 height 6
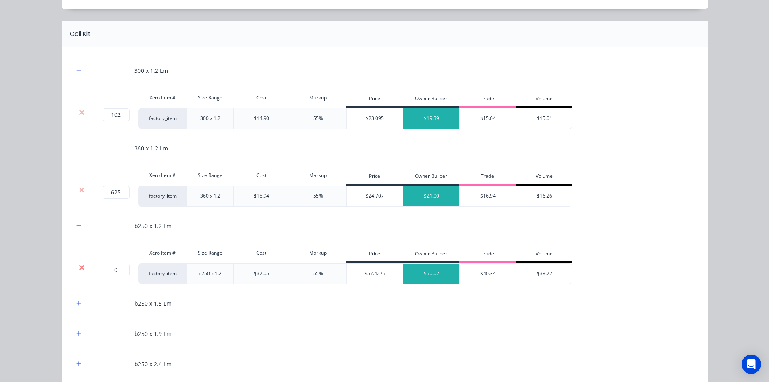
click at [79, 265] on icon at bounding box center [82, 267] width 6 height 8
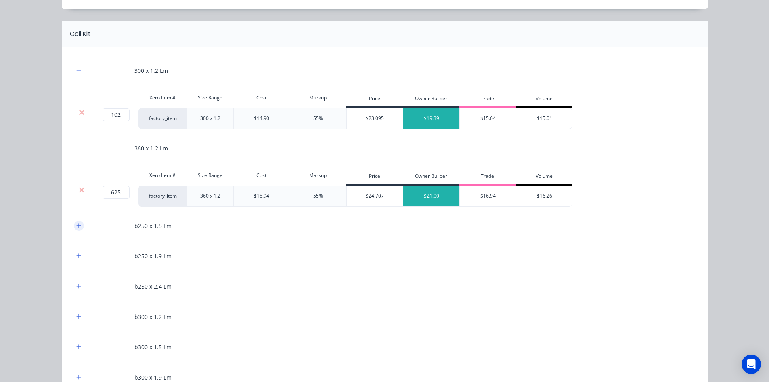
click at [76, 226] on icon "button" at bounding box center [78, 226] width 5 height 6
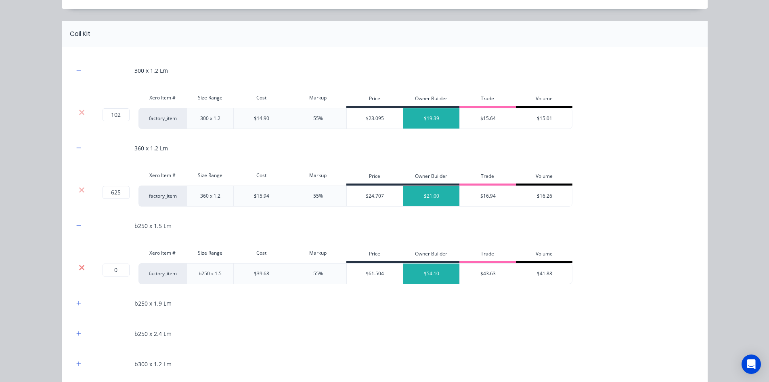
click at [80, 266] on icon at bounding box center [81, 267] width 5 height 5
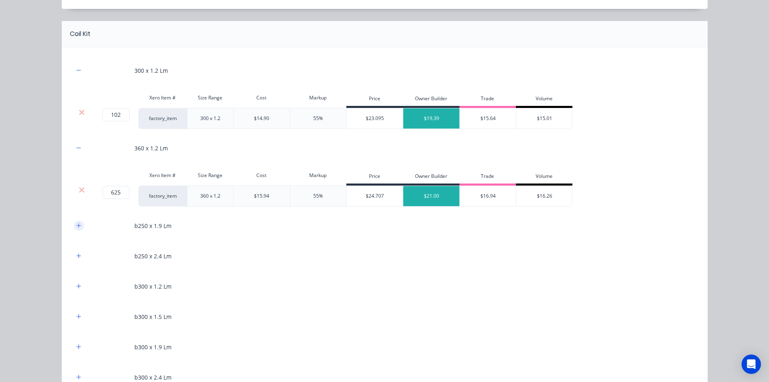
click at [76, 223] on icon "button" at bounding box center [78, 226] width 5 height 6
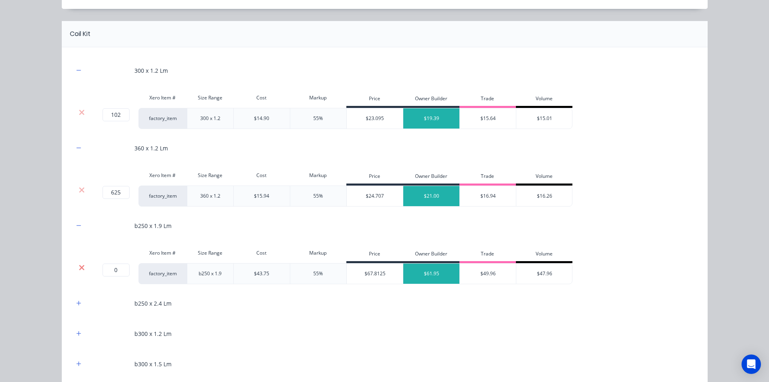
click at [79, 268] on icon at bounding box center [81, 267] width 5 height 5
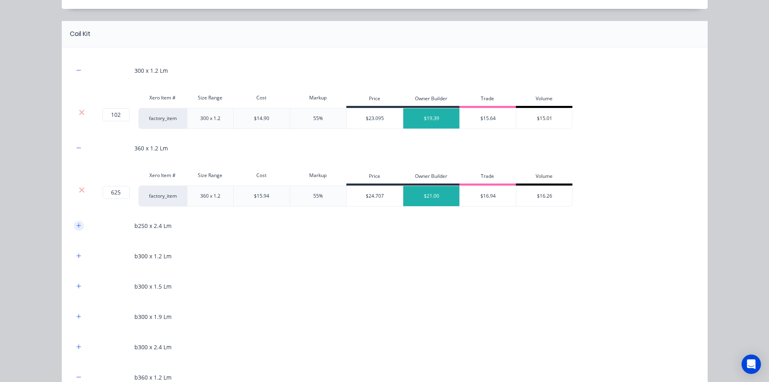
click at [76, 225] on icon "button" at bounding box center [78, 226] width 5 height 6
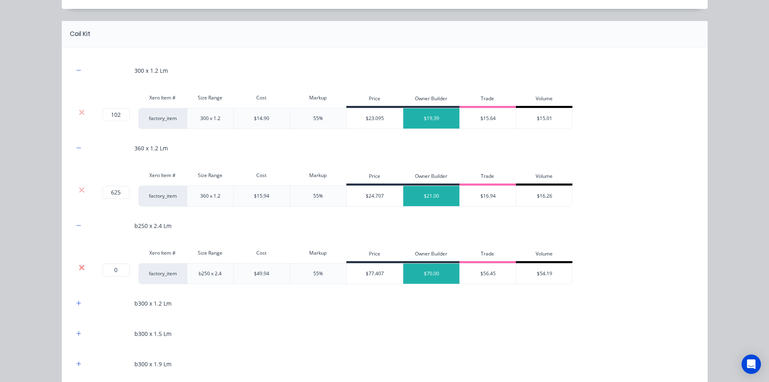
click at [79, 269] on icon at bounding box center [81, 267] width 5 height 5
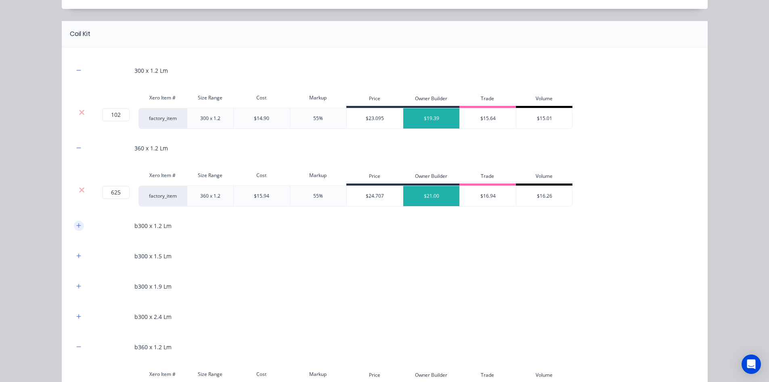
click at [76, 229] on button "button" at bounding box center [79, 226] width 10 height 10
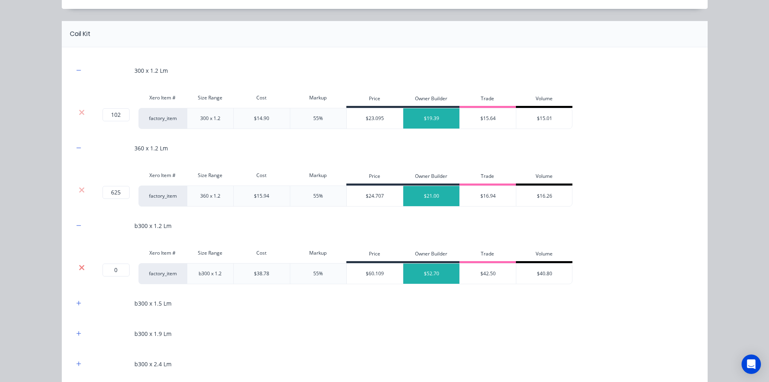
click at [79, 269] on icon at bounding box center [82, 267] width 6 height 8
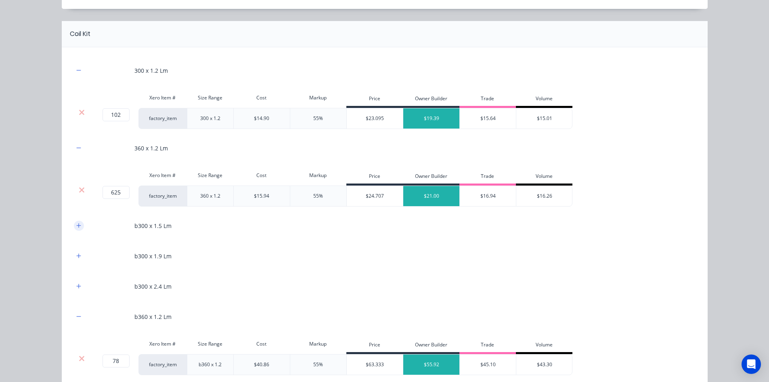
click at [74, 228] on button "button" at bounding box center [79, 226] width 10 height 10
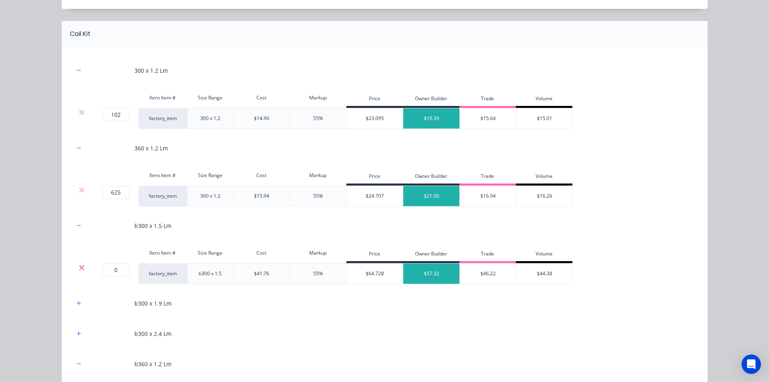
click at [79, 269] on icon at bounding box center [81, 267] width 5 height 5
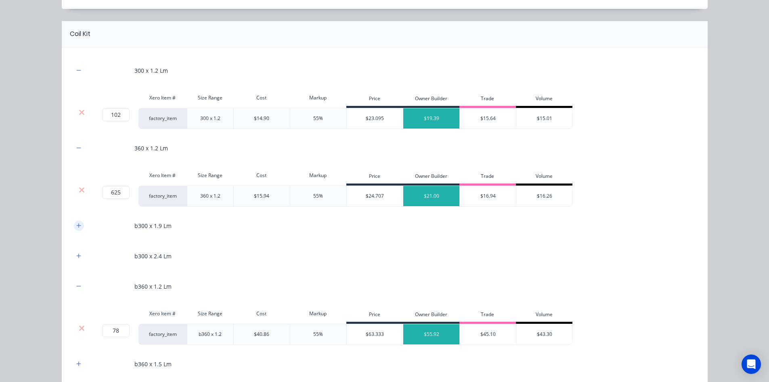
click at [76, 226] on icon "button" at bounding box center [78, 226] width 5 height 6
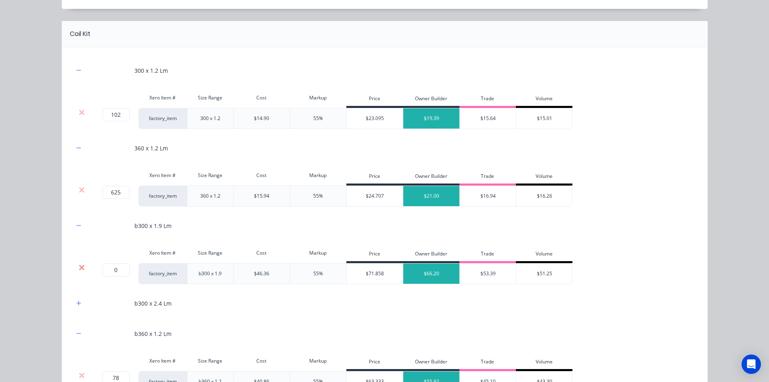
click at [81, 263] on icon at bounding box center [82, 267] width 6 height 8
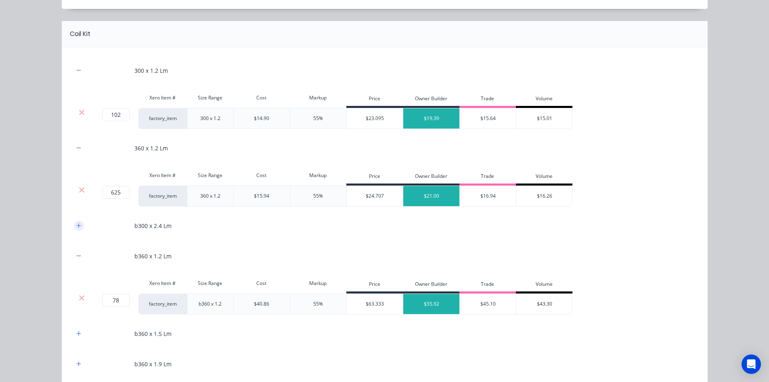
click at [77, 227] on icon "button" at bounding box center [78, 226] width 5 height 6
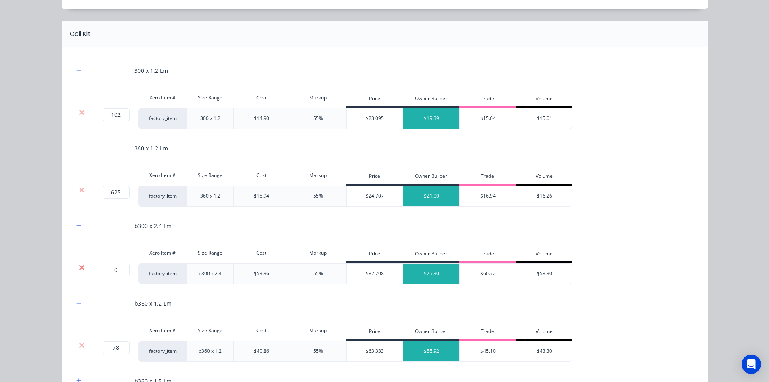
click at [79, 268] on icon at bounding box center [81, 267] width 5 height 5
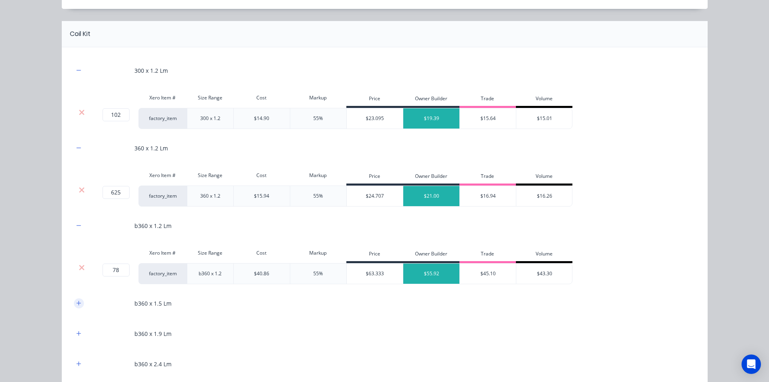
click at [79, 307] on button "button" at bounding box center [79, 303] width 10 height 10
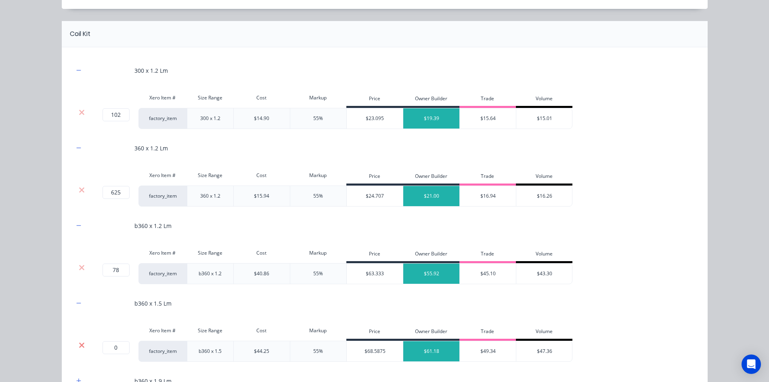
click at [79, 341] on icon at bounding box center [82, 345] width 6 height 8
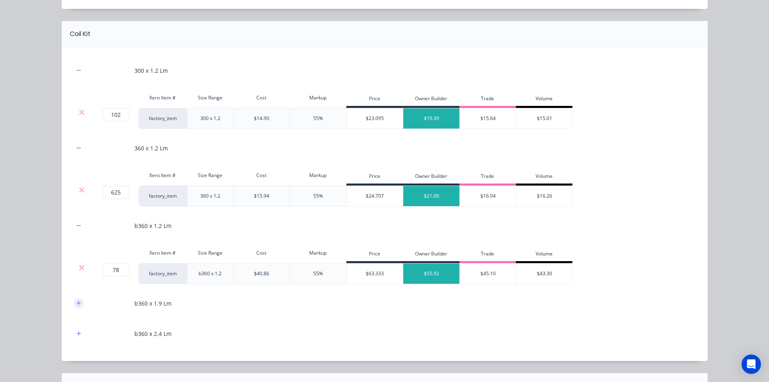
click at [76, 305] on icon "button" at bounding box center [78, 303] width 5 height 6
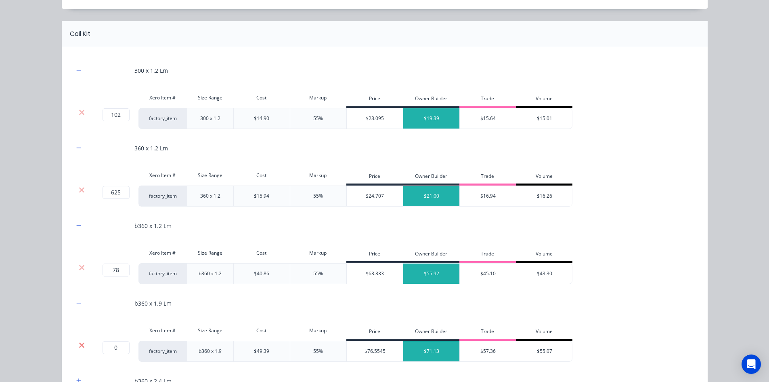
click at [79, 344] on icon at bounding box center [82, 345] width 6 height 8
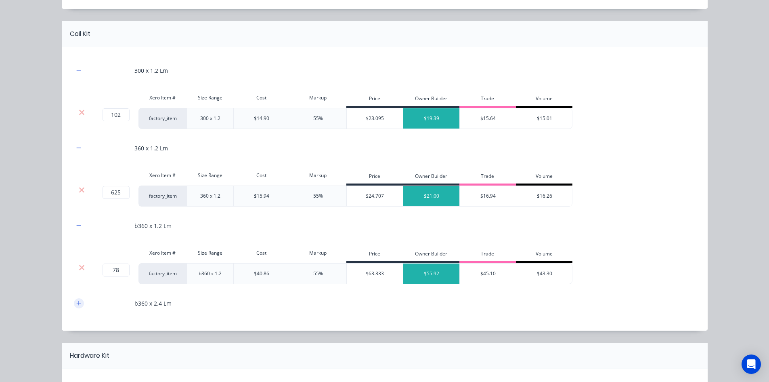
click at [80, 304] on button "button" at bounding box center [79, 303] width 10 height 10
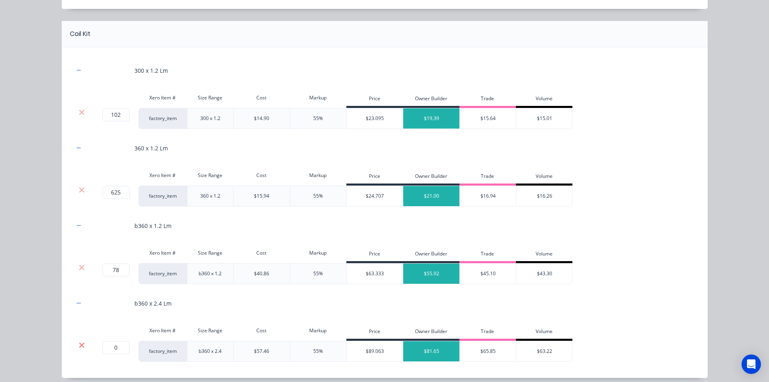
click at [79, 344] on icon at bounding box center [81, 344] width 5 height 5
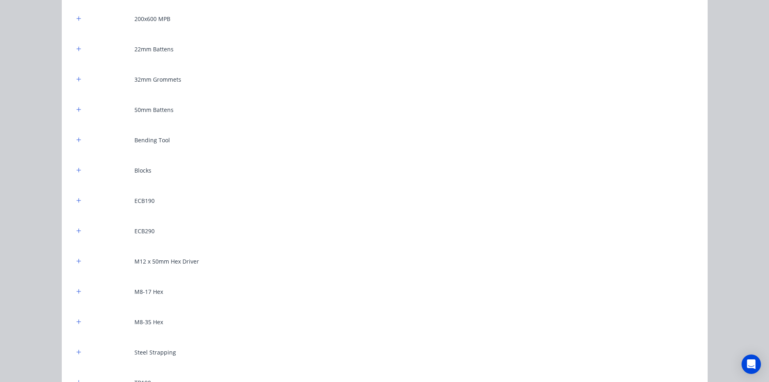
scroll to position [848, 0]
click at [76, 291] on icon "button" at bounding box center [78, 290] width 4 height 4
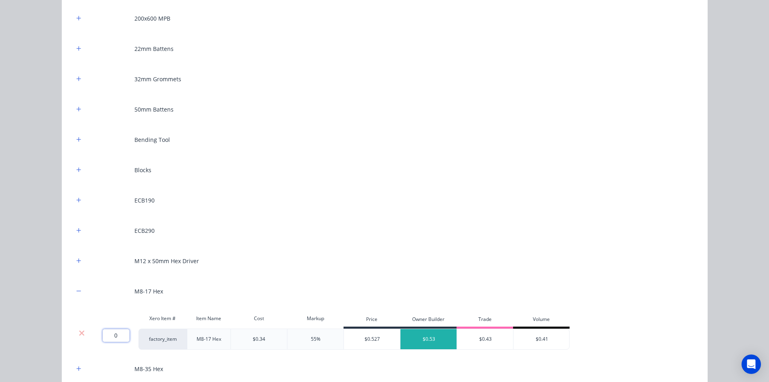
click at [109, 332] on input "0" at bounding box center [116, 335] width 27 height 13
type input "800"
click at [62, 327] on div "12-20 Hex 12x14-32 Series 500 200x600 MPB 22mm Battens 32mm Grommets 50mm Batte…" at bounding box center [385, 223] width 646 height 577
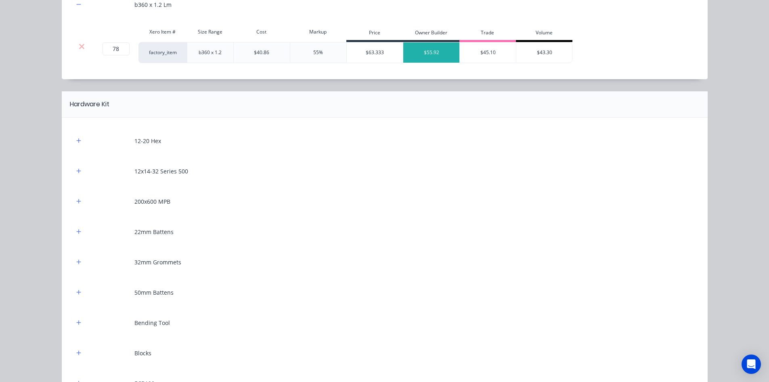
scroll to position [646, 0]
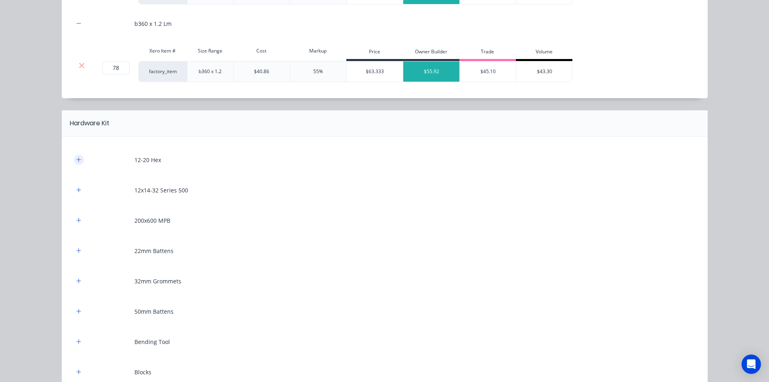
click at [80, 159] on button "button" at bounding box center [79, 160] width 10 height 10
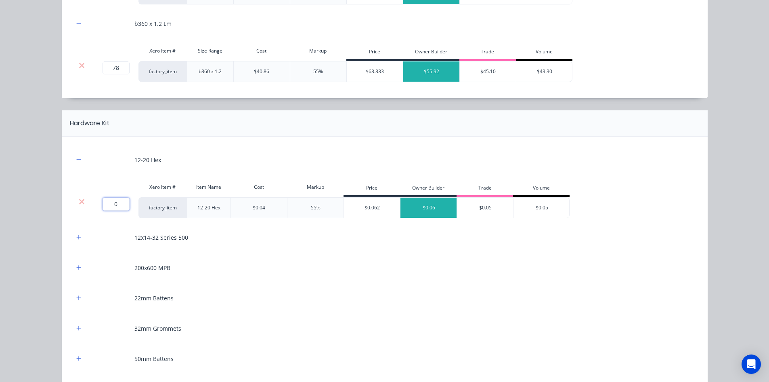
click at [114, 200] on input "0" at bounding box center [116, 203] width 27 height 13
type input "1300"
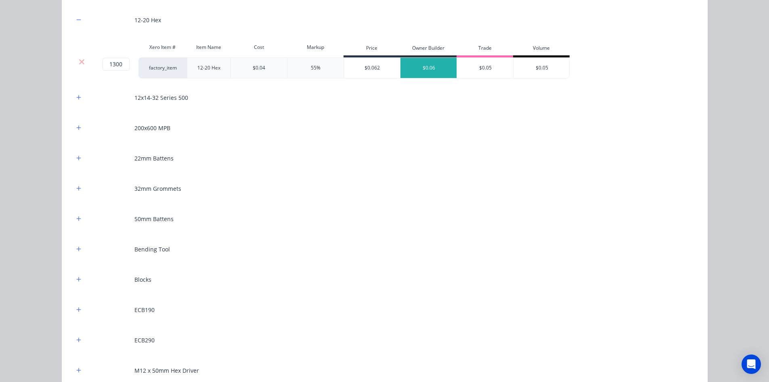
scroll to position [808, 0]
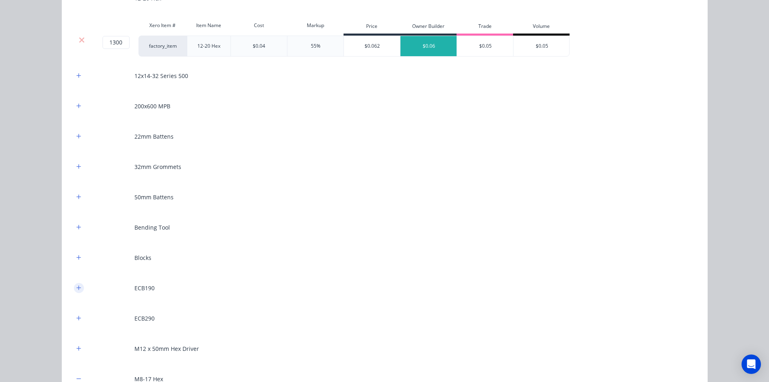
click at [78, 284] on button "button" at bounding box center [79, 288] width 10 height 10
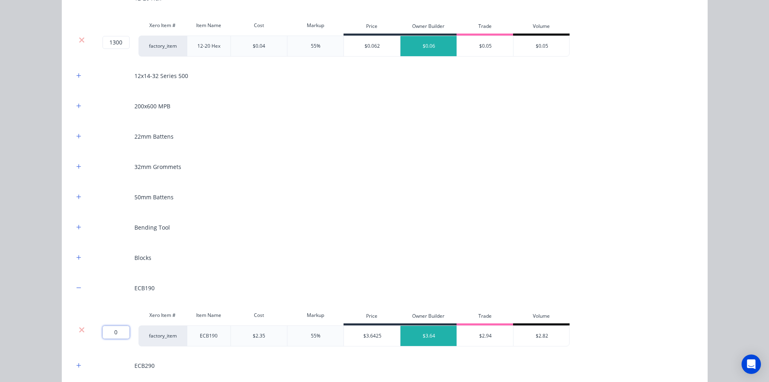
click at [109, 334] on input "0" at bounding box center [116, 332] width 27 height 13
type input "6"
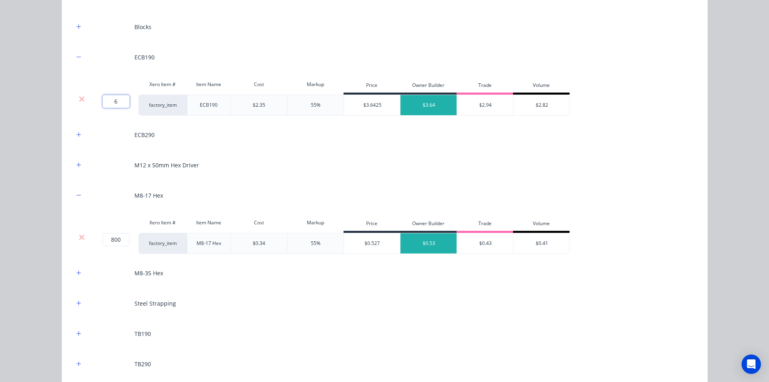
scroll to position [1050, 0]
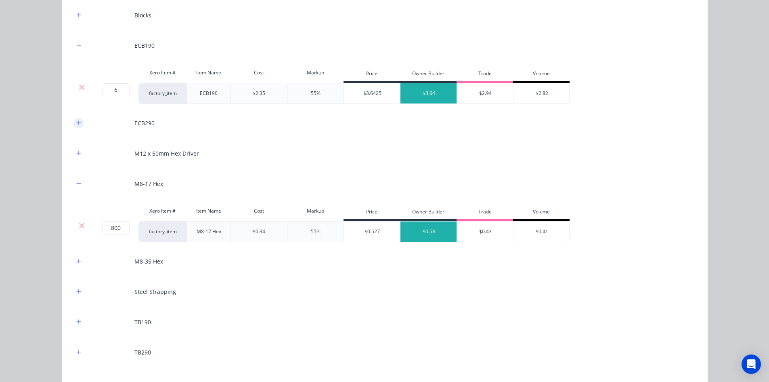
click at [76, 127] on button "button" at bounding box center [79, 123] width 10 height 10
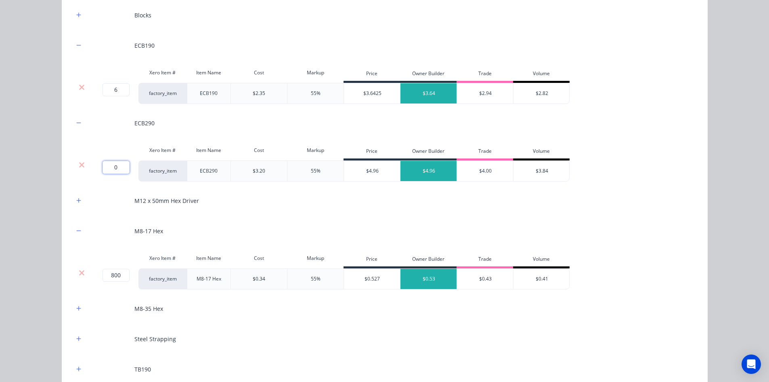
click at [106, 166] on input "0" at bounding box center [116, 167] width 27 height 13
type input "24"
click at [51, 168] on div "Flooring System Products in this kit Engineering Products Xero Item # Descripti…" at bounding box center [384, 191] width 769 height 382
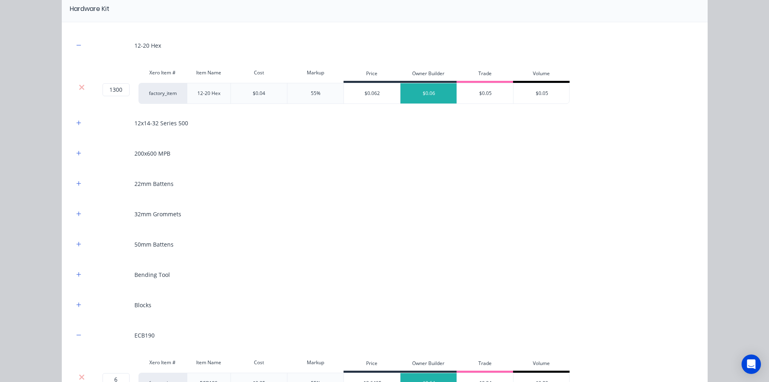
scroll to position [752, 0]
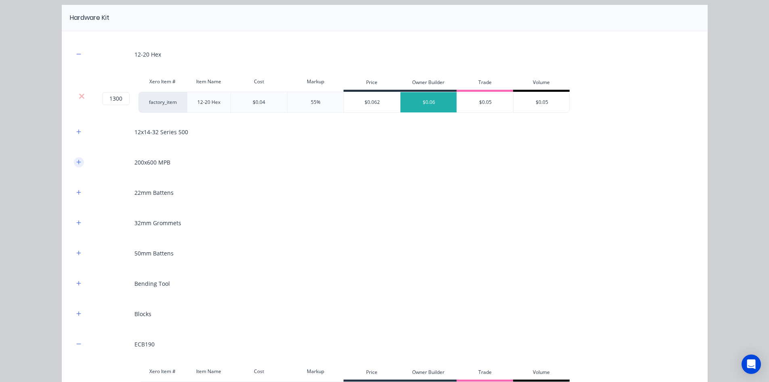
click at [76, 160] on icon "button" at bounding box center [78, 162] width 5 height 6
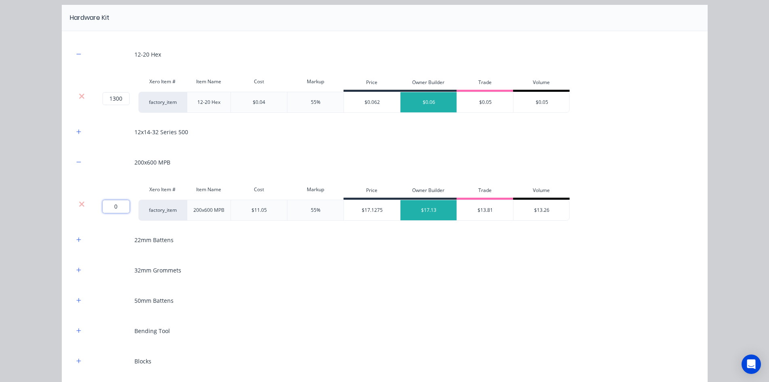
click at [107, 207] on input "0" at bounding box center [116, 206] width 27 height 13
type input "1"
click at [48, 223] on div "Flooring System Products in this kit Engineering Products Xero Item # Descripti…" at bounding box center [384, 191] width 769 height 382
click at [79, 358] on button "button" at bounding box center [79, 361] width 10 height 10
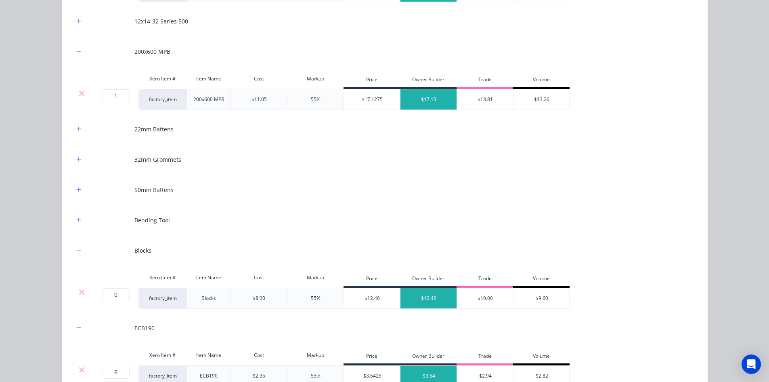
scroll to position [873, 0]
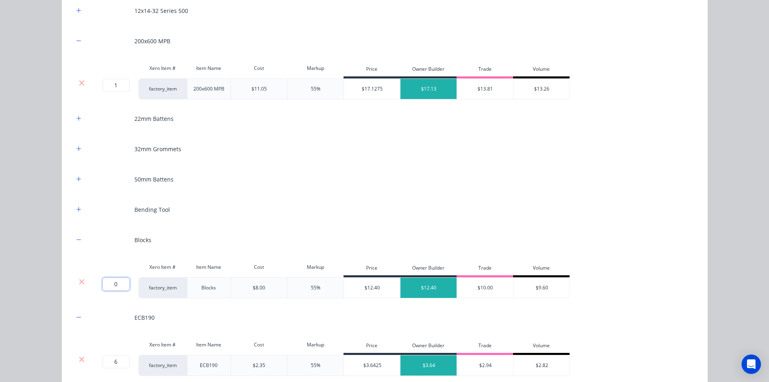
click at [116, 285] on input "0" at bounding box center [116, 283] width 27 height 13
type input "25"
click at [43, 284] on div "Flooring System Products in this kit Engineering Products Xero Item # Descripti…" at bounding box center [384, 191] width 769 height 382
click at [77, 208] on icon "button" at bounding box center [78, 209] width 5 height 6
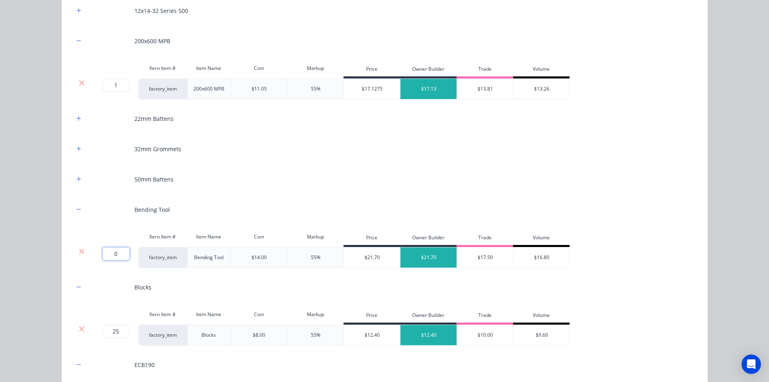
click at [107, 251] on input "0" at bounding box center [116, 253] width 27 height 13
type input "2"
click at [19, 225] on div "Flooring System Products in this kit Engineering Products Xero Item # Descripti…" at bounding box center [384, 191] width 769 height 382
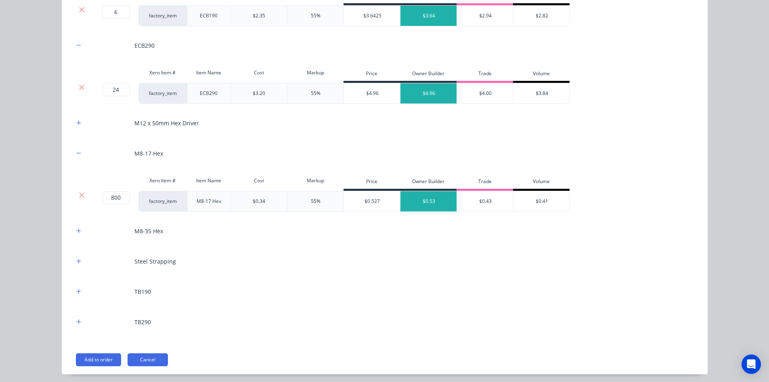
scroll to position [1277, 0]
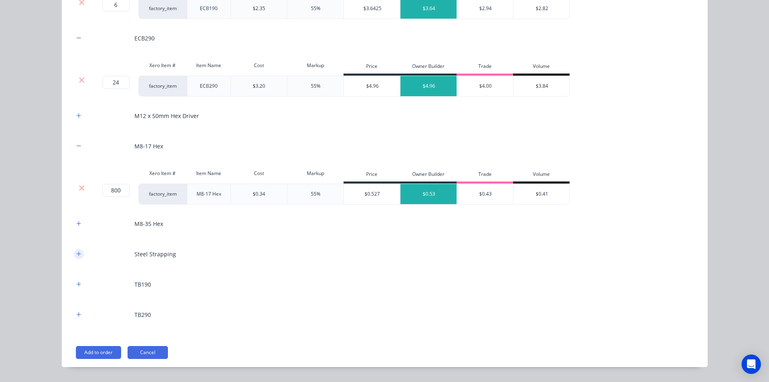
click at [77, 252] on icon "button" at bounding box center [78, 254] width 5 height 6
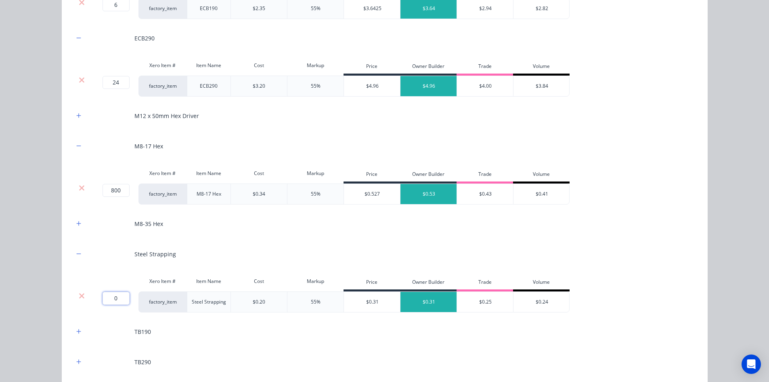
click at [108, 298] on input "0" at bounding box center [116, 298] width 27 height 13
type input "50"
click at [44, 278] on div "Flooring System Products in this kit Engineering Products Xero Item # Descripti…" at bounding box center [384, 191] width 769 height 382
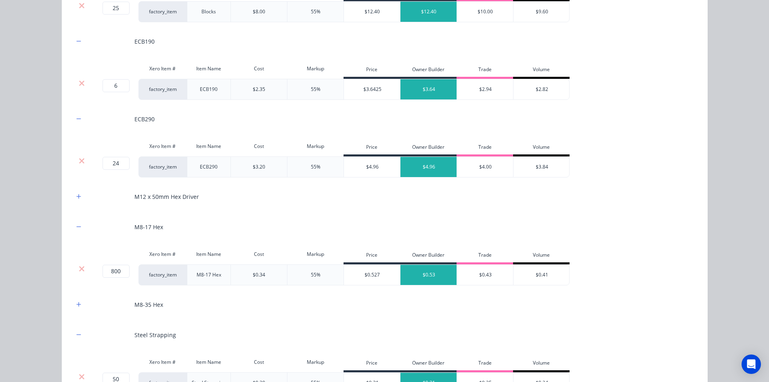
scroll to position [1155, 0]
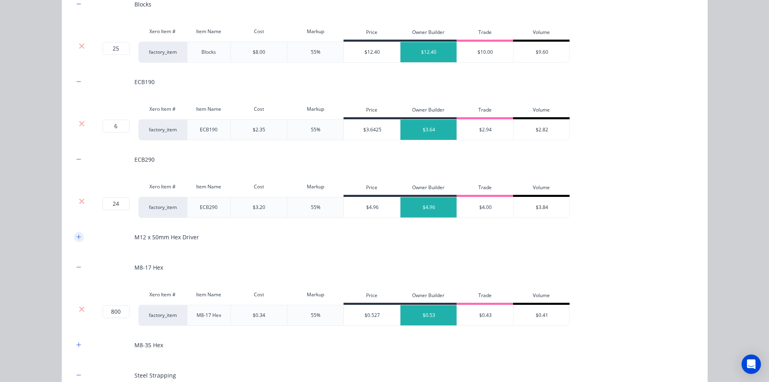
click at [76, 238] on icon "button" at bounding box center [78, 237] width 5 height 6
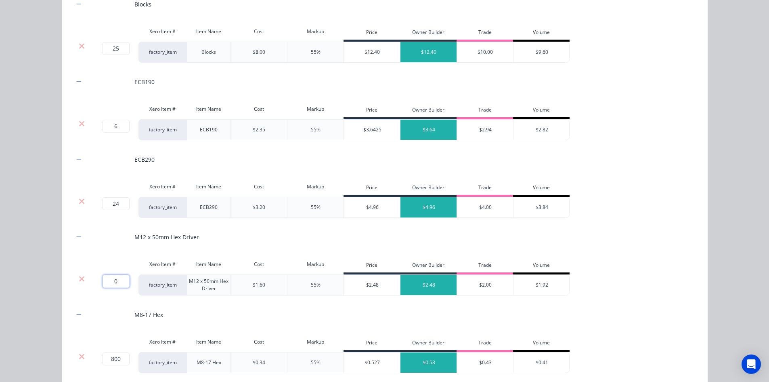
click at [116, 284] on input "0" at bounding box center [116, 281] width 27 height 13
type input "2"
click at [48, 271] on div "Flooring System Products in this kit Engineering Products Xero Item # Descripti…" at bounding box center [384, 191] width 769 height 382
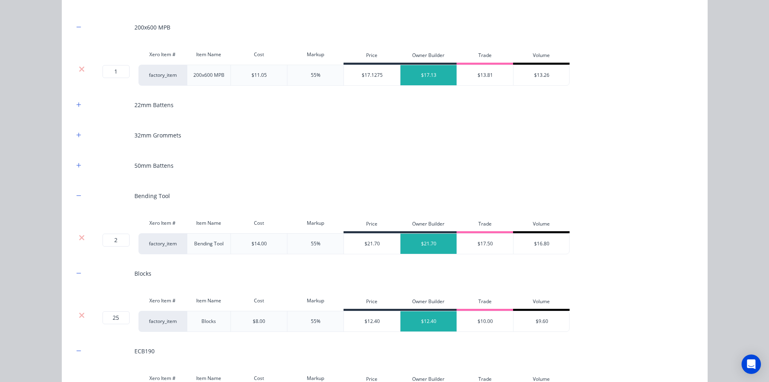
scroll to position [873, 0]
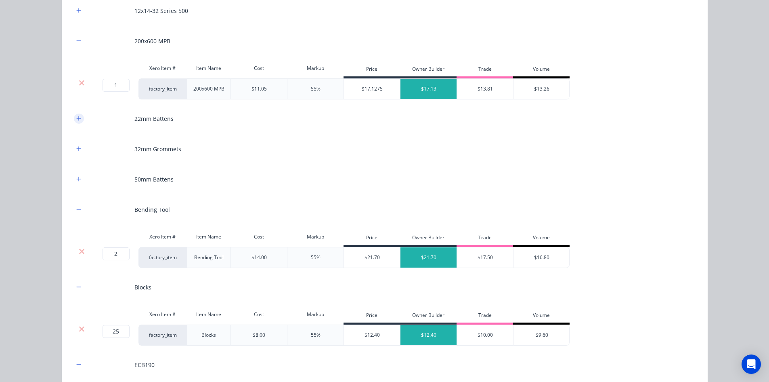
click at [77, 115] on button "button" at bounding box center [79, 118] width 10 height 10
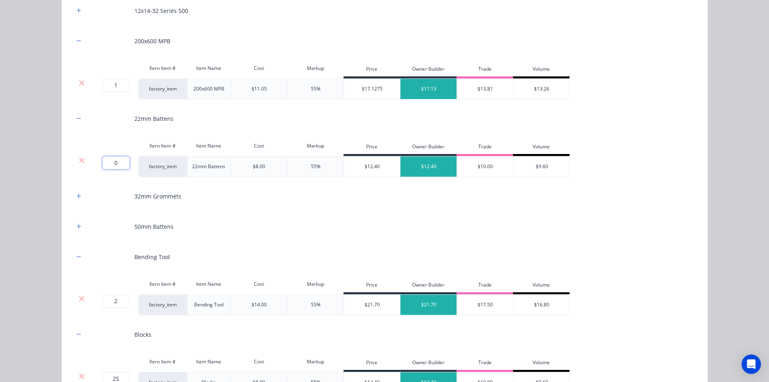
click at [116, 167] on input "0" at bounding box center [116, 162] width 27 height 13
type input "28"
click at [32, 174] on div "Flooring System Products in this kit Engineering Products Xero Item # Descripti…" at bounding box center [384, 191] width 769 height 382
click at [77, 226] on icon "button" at bounding box center [78, 226] width 4 height 4
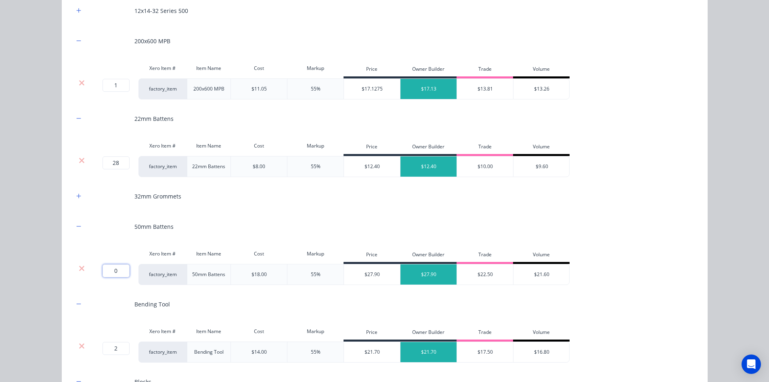
click at [113, 275] on input "0" at bounding box center [116, 270] width 27 height 13
type input "60"
click at [47, 254] on div "Flooring System Products in this kit Engineering Products Xero Item # Descripti…" at bounding box center [384, 191] width 769 height 382
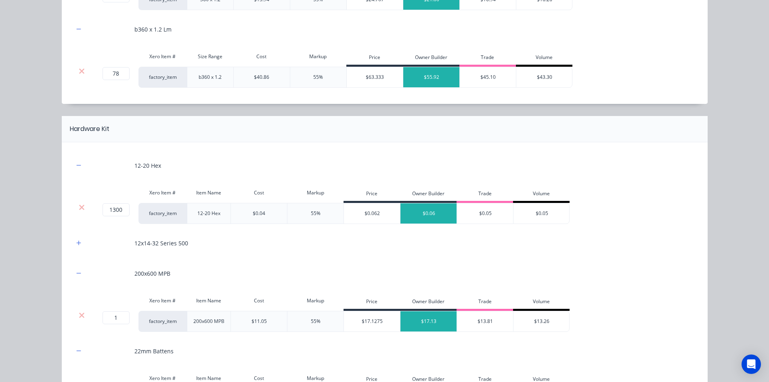
scroll to position [671, 0]
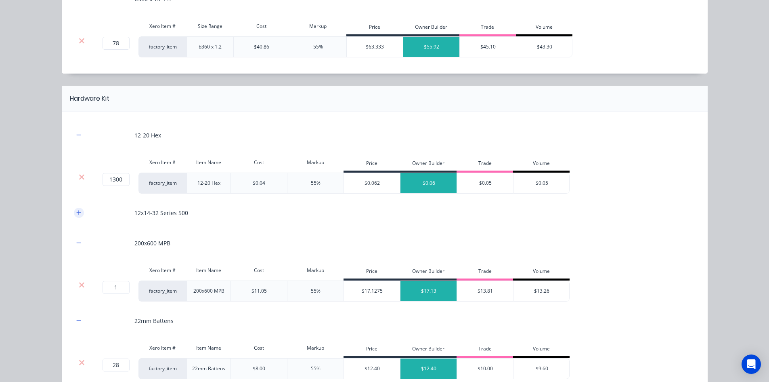
click at [78, 212] on icon "button" at bounding box center [78, 212] width 4 height 4
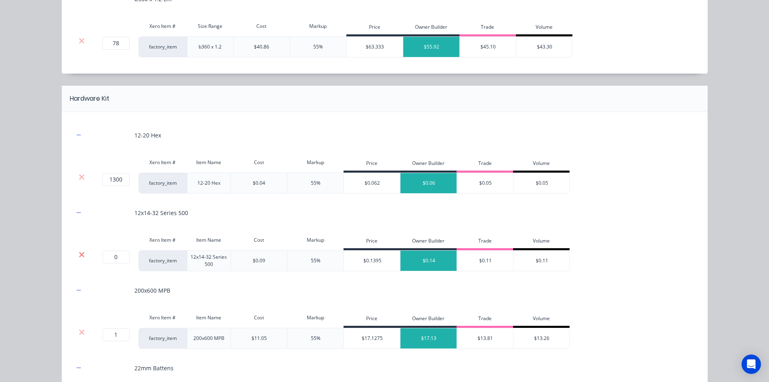
click at [80, 254] on icon at bounding box center [82, 254] width 6 height 8
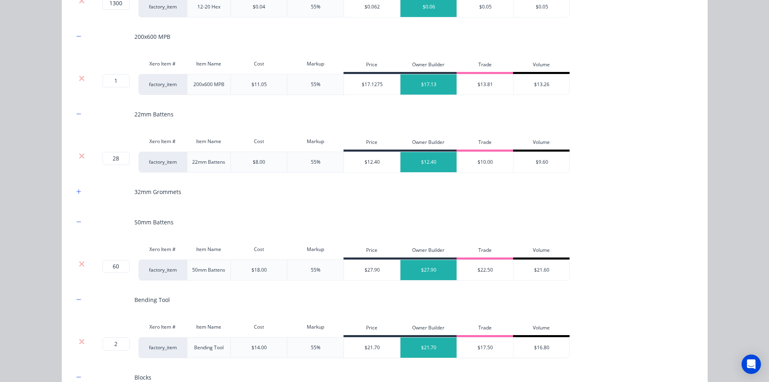
scroll to position [873, 0]
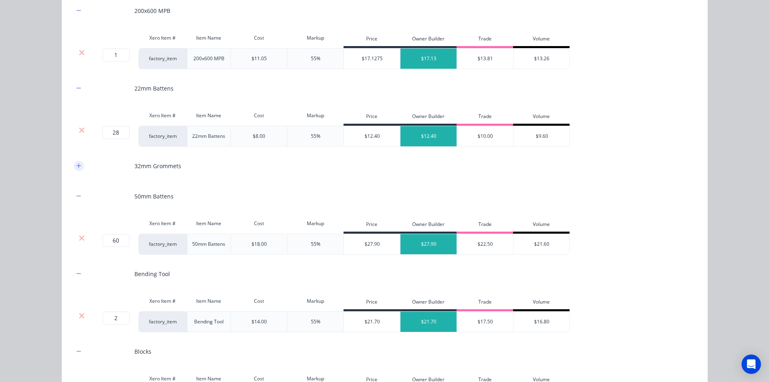
click at [80, 165] on button "button" at bounding box center [79, 166] width 10 height 10
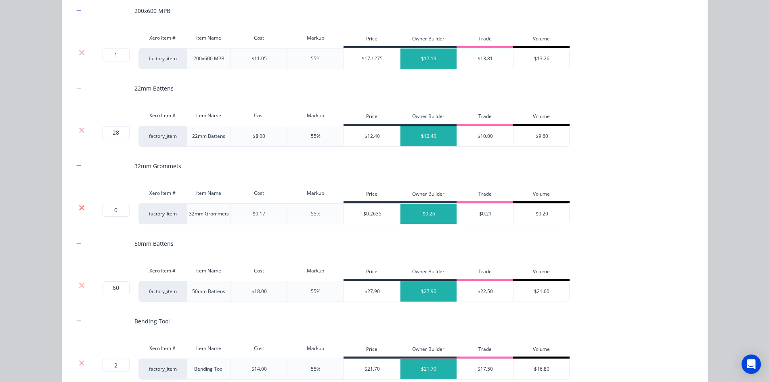
click at [81, 206] on icon at bounding box center [82, 208] width 6 height 8
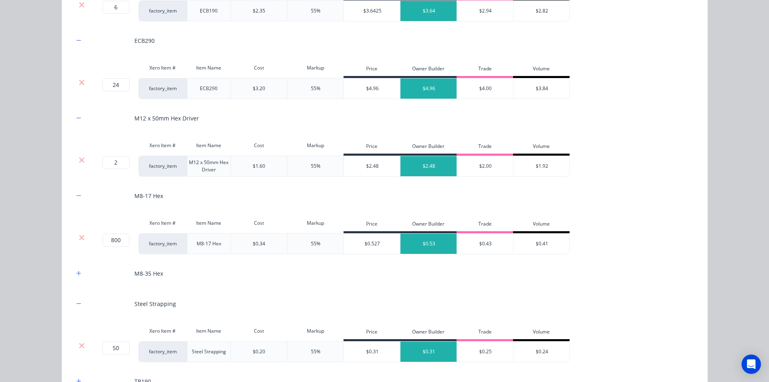
scroll to position [1398, 0]
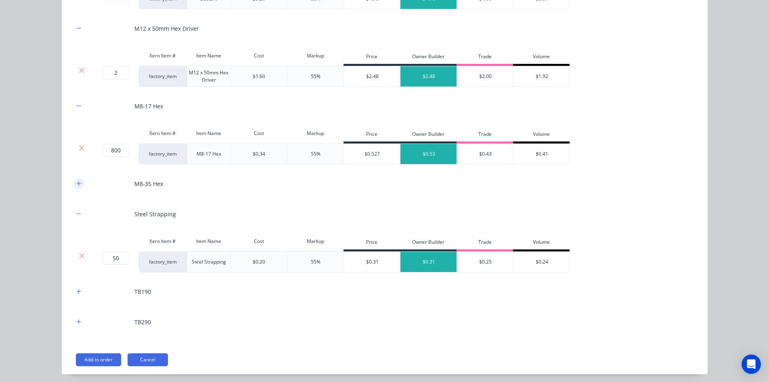
click at [75, 187] on button "button" at bounding box center [79, 184] width 10 height 10
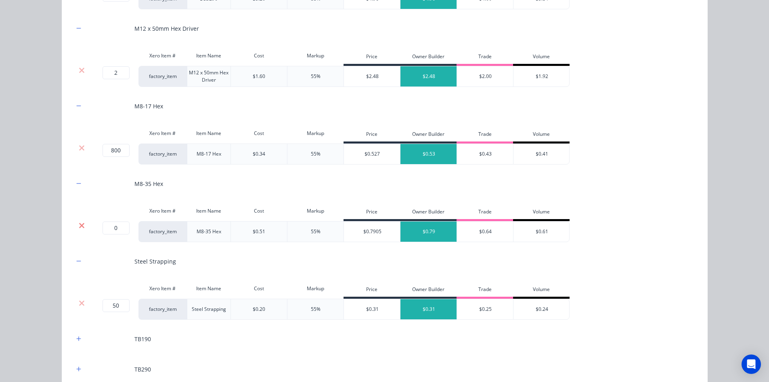
click at [79, 225] on icon at bounding box center [81, 225] width 5 height 5
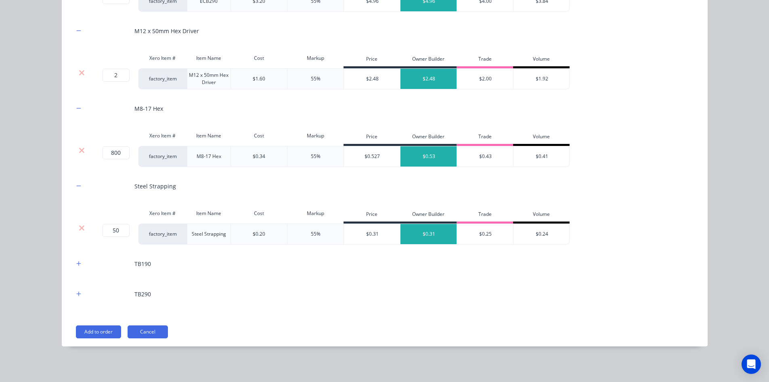
scroll to position [1395, 0]
click at [76, 265] on icon "button" at bounding box center [78, 263] width 4 height 4
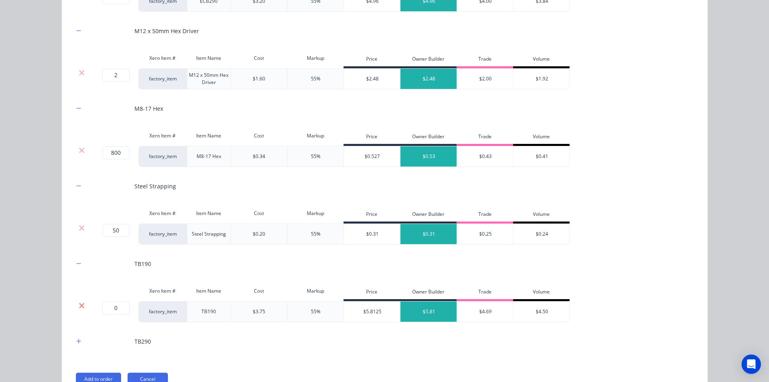
click at [79, 307] on icon at bounding box center [82, 305] width 6 height 8
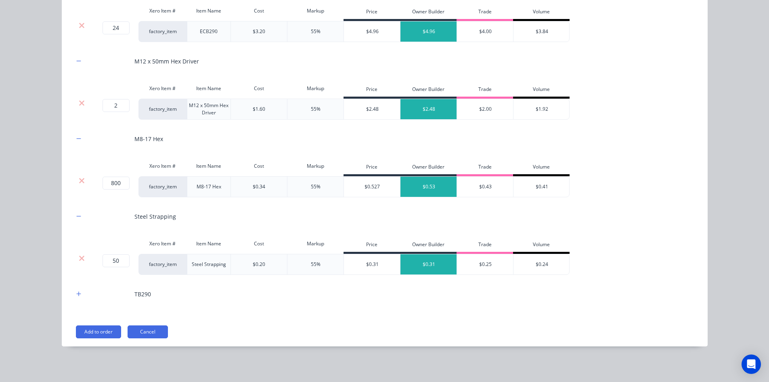
scroll to position [1365, 0]
click at [78, 293] on button "button" at bounding box center [79, 294] width 10 height 10
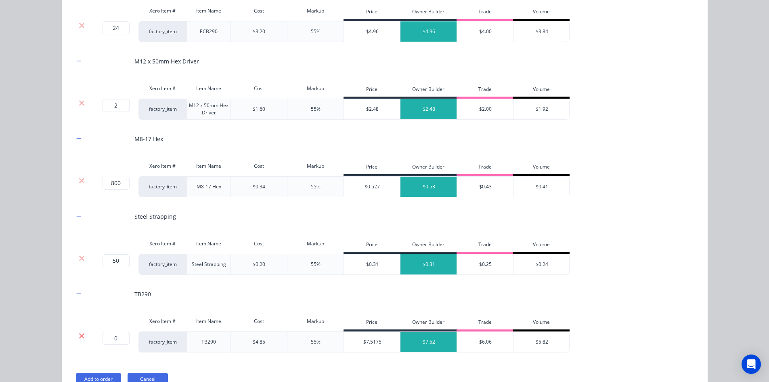
click at [80, 332] on icon at bounding box center [82, 336] width 6 height 8
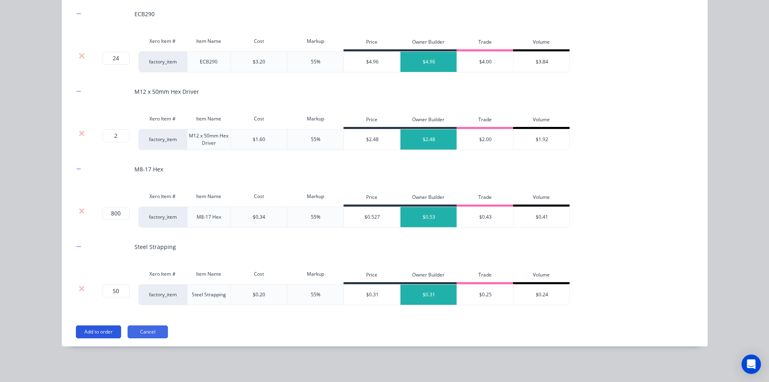
scroll to position [1335, 0]
click at [86, 331] on button "Add to order" at bounding box center [98, 331] width 45 height 13
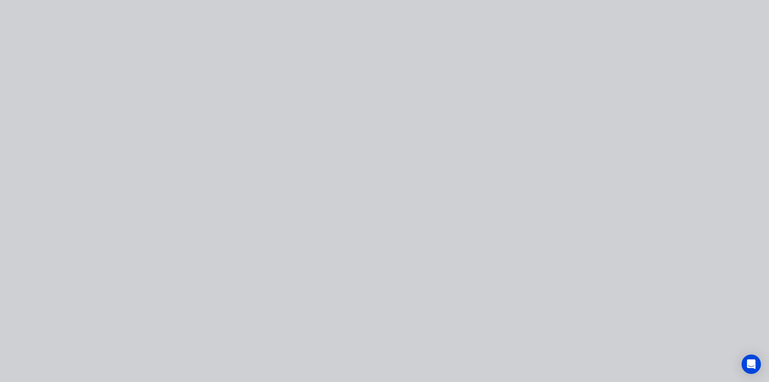
scroll to position [0, 0]
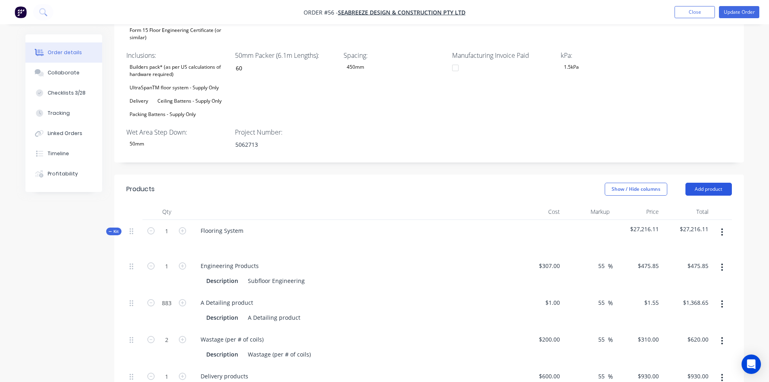
click at [712, 189] on button "Add product" at bounding box center [709, 189] width 46 height 13
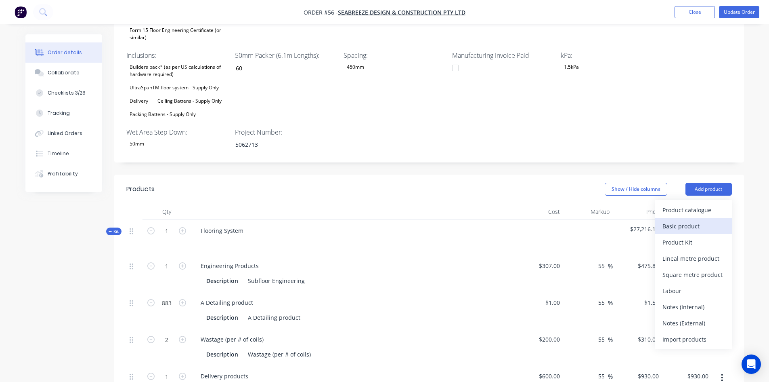
click at [687, 227] on div "Basic product" at bounding box center [694, 226] width 62 height 12
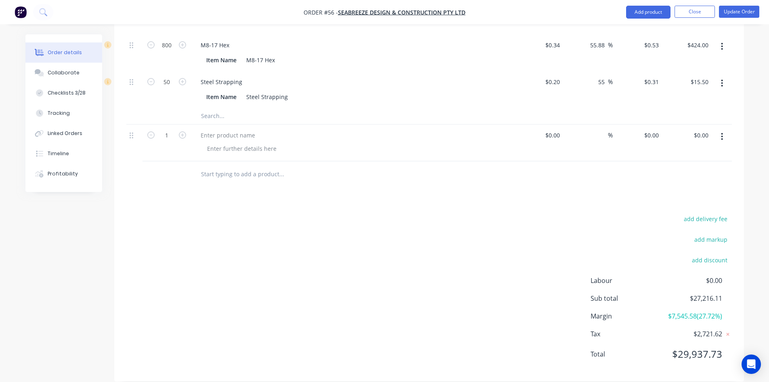
scroll to position [1292, 0]
click at [225, 132] on div at bounding box center [227, 133] width 67 height 12
paste div
click at [231, 143] on div at bounding box center [242, 147] width 82 height 12
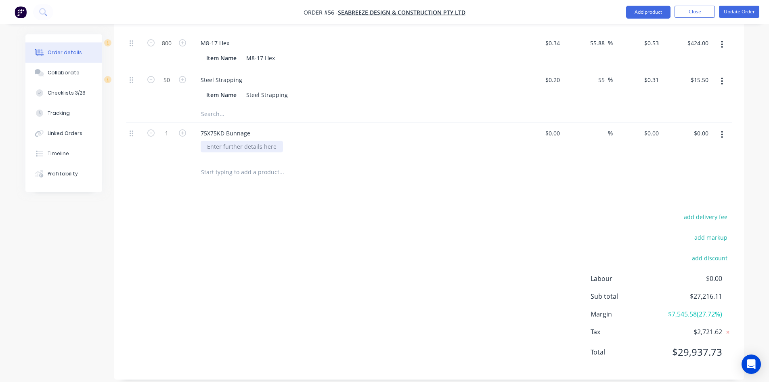
paste div
click at [550, 131] on div "$0.00" at bounding box center [539, 140] width 50 height 37
type input "$32.00"
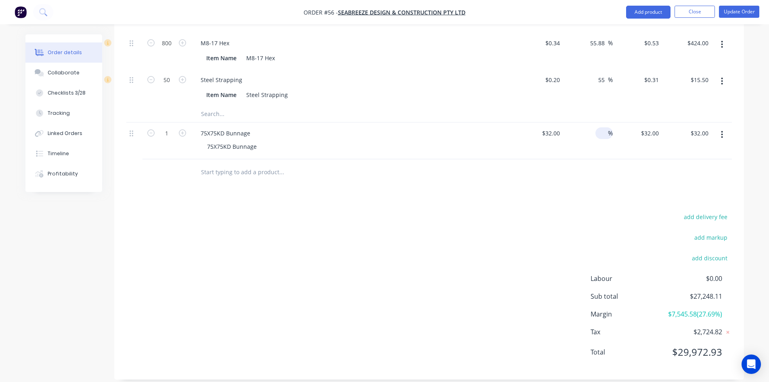
click at [601, 133] on input at bounding box center [603, 133] width 9 height 12
type input "25"
type input "$40.00"
click at [532, 211] on div "add delivery fee add markup add discount Labour $0.00 Sub total $27,256.11 Marg…" at bounding box center [429, 289] width 606 height 156
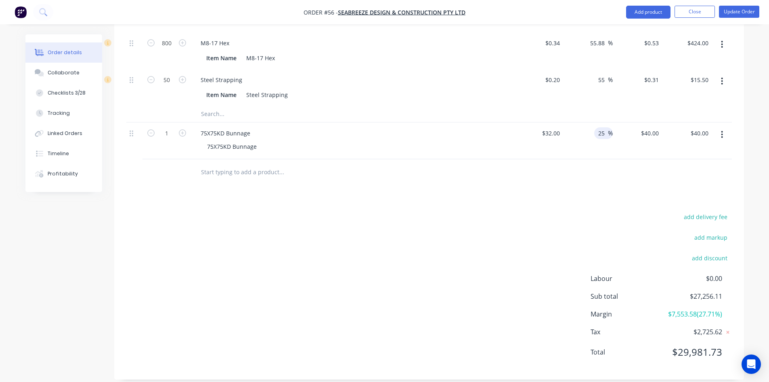
click at [601, 134] on input "25" at bounding box center [603, 133] width 11 height 12
type input "2"
type input "30"
type input "$41.60"
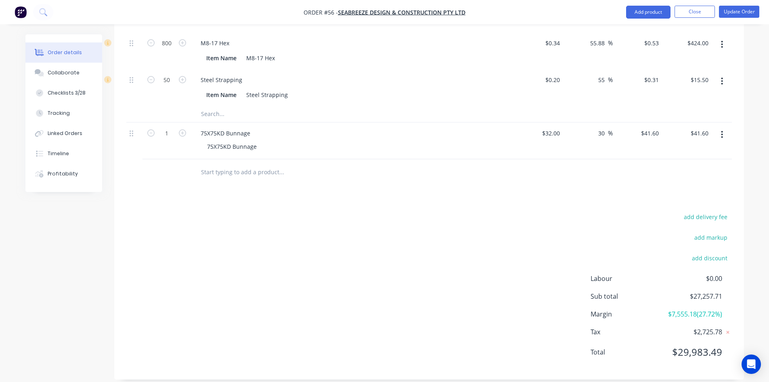
click at [459, 215] on div "add delivery fee add markup add discount Labour $0.00 Sub total $27,257.71 Marg…" at bounding box center [429, 289] width 606 height 156
click at [605, 128] on input "30" at bounding box center [603, 133] width 11 height 12
type input "3"
type input "25"
type input "$40.00"
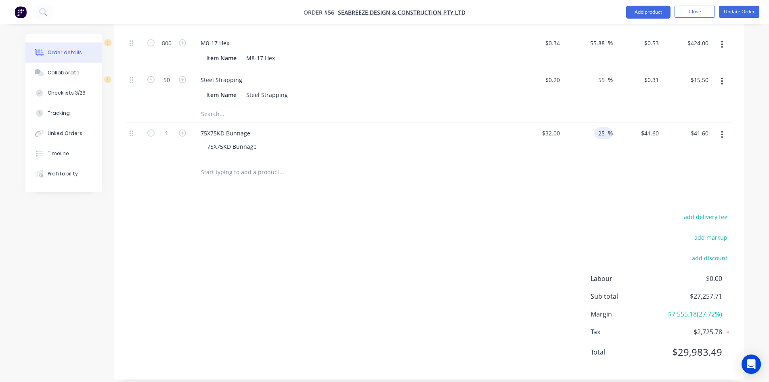
type input "$40.00"
click at [607, 130] on input "25" at bounding box center [603, 133] width 11 height 12
type input "2"
type input "50"
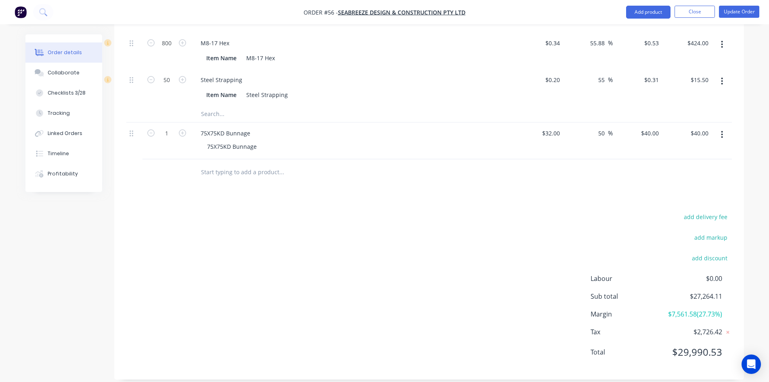
type input "$48.00"
click at [559, 168] on div at bounding box center [429, 172] width 606 height 26
click at [183, 129] on icon "button" at bounding box center [182, 132] width 7 height 7
type input "2"
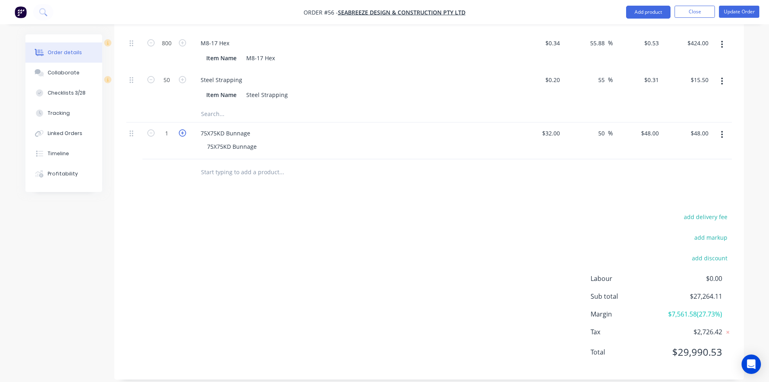
type input "$96.00"
click at [183, 129] on icon "button" at bounding box center [182, 132] width 7 height 7
type input "3"
type input "$144.00"
click at [183, 129] on icon "button" at bounding box center [182, 132] width 7 height 7
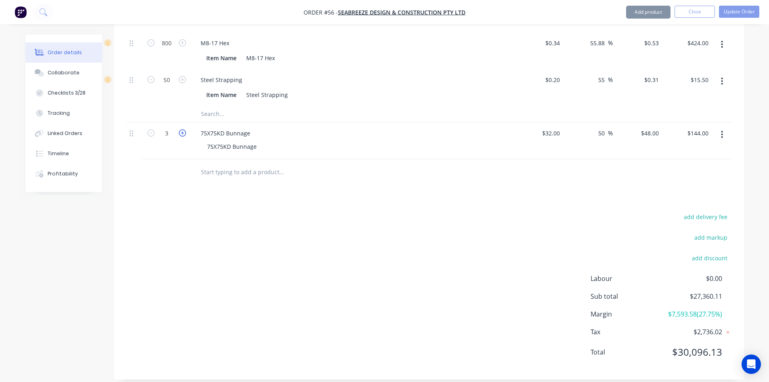
type input "4"
type input "$192.00"
click at [183, 129] on icon "button" at bounding box center [182, 132] width 7 height 7
type input "5"
type input "$240.00"
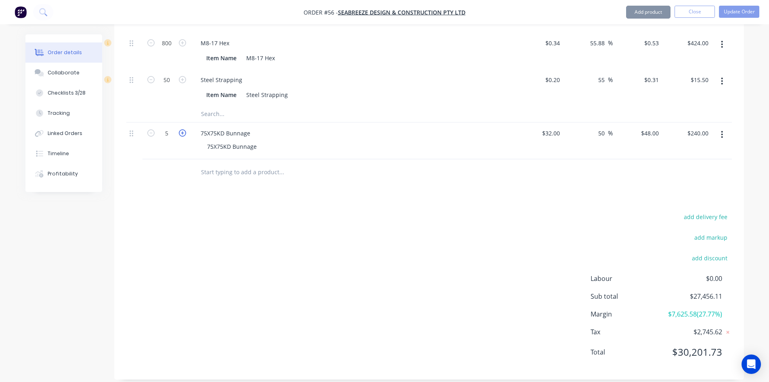
click at [183, 129] on icon "button" at bounding box center [182, 132] width 7 height 7
type input "6"
type input "$288.00"
click at [183, 129] on icon "button" at bounding box center [182, 132] width 7 height 7
type input "7"
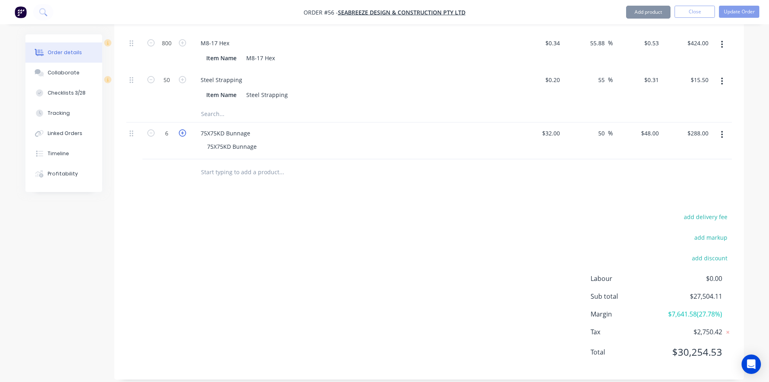
type input "$336.00"
click at [183, 129] on icon "button" at bounding box center [182, 132] width 7 height 7
type input "8"
type input "$384.00"
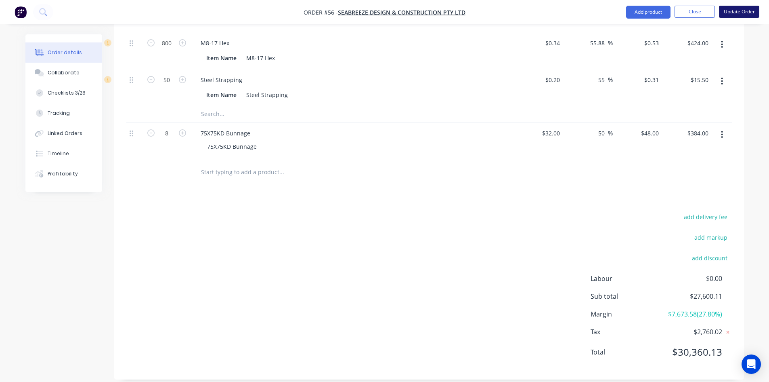
click at [736, 15] on button "Update Order" at bounding box center [739, 12] width 40 height 12
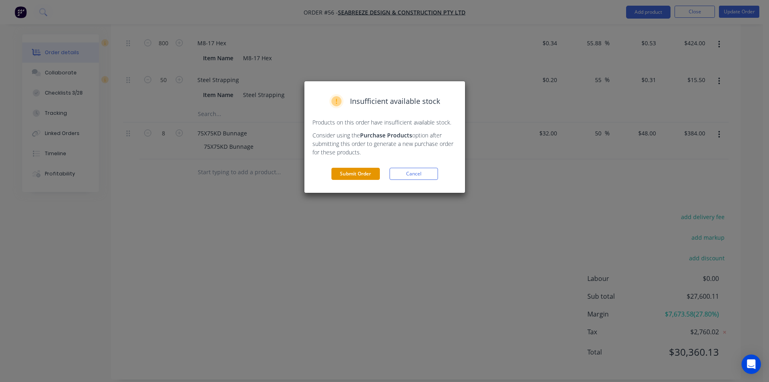
click at [370, 172] on button "Submit Order" at bounding box center [356, 174] width 48 height 12
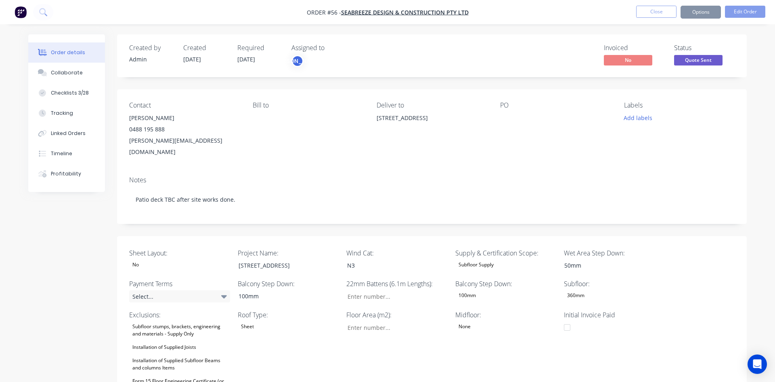
type input "28"
type input "170"
type input "60"
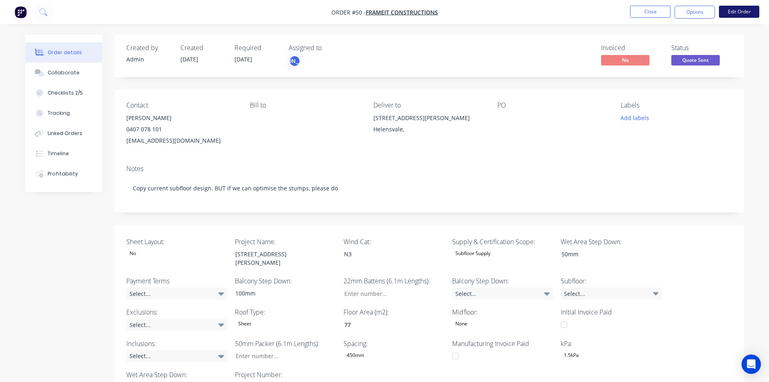
click at [742, 16] on button "Edit Order" at bounding box center [739, 12] width 40 height 12
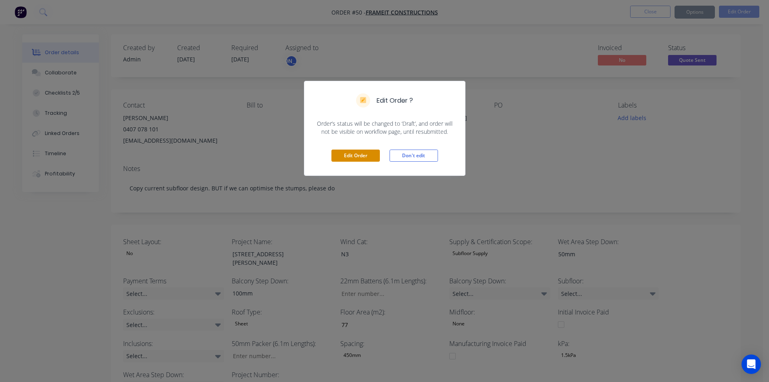
click at [351, 154] on button "Edit Order" at bounding box center [356, 155] width 48 height 12
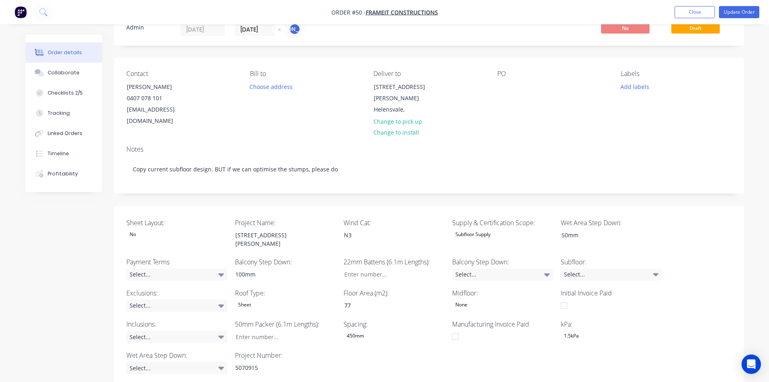
scroll to position [81, 0]
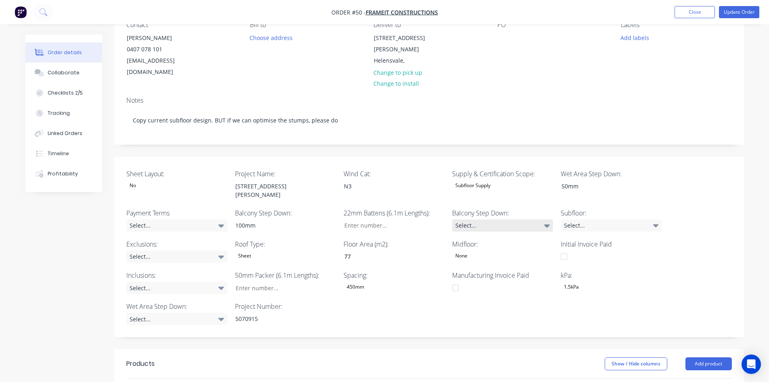
click at [533, 219] on div "Select..." at bounding box center [502, 225] width 101 height 12
click at [487, 275] on div "100mm" at bounding box center [483, 273] width 24 height 11
click at [188, 313] on div "Select..." at bounding box center [176, 319] width 101 height 12
click at [171, 324] on button "50mm" at bounding box center [186, 318] width 121 height 16
click at [342, 300] on div "Sheet Layout: No Project Name: 10 [PERSON_NAME] Ct, Helensvale Wind Cat: N3 Sup…" at bounding box center [429, 247] width 630 height 180
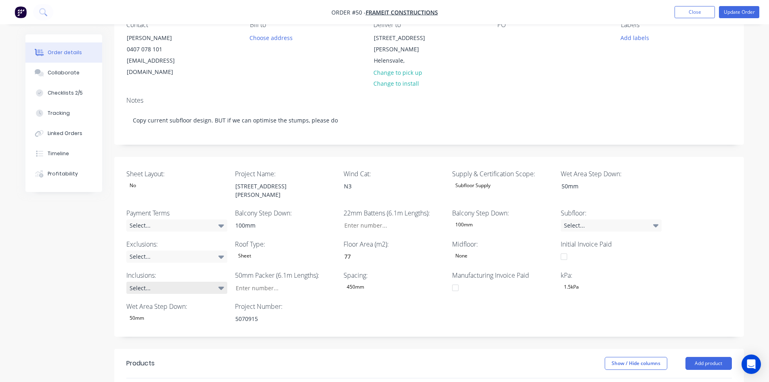
click at [167, 281] on div "Select..." at bounding box center [176, 287] width 101 height 12
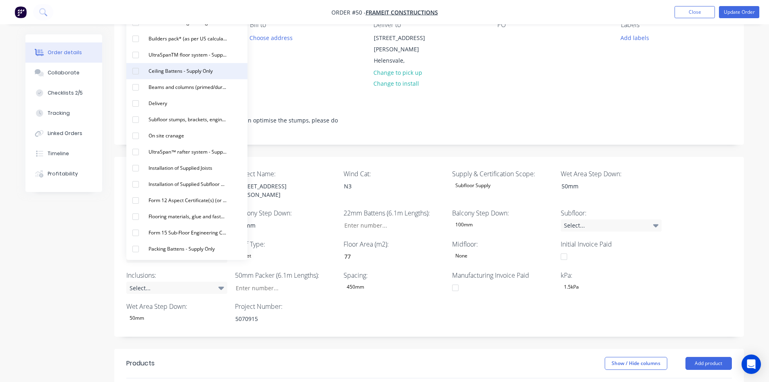
click at [178, 70] on div "Ceiling Battens - Supply Only" at bounding box center [180, 71] width 71 height 11
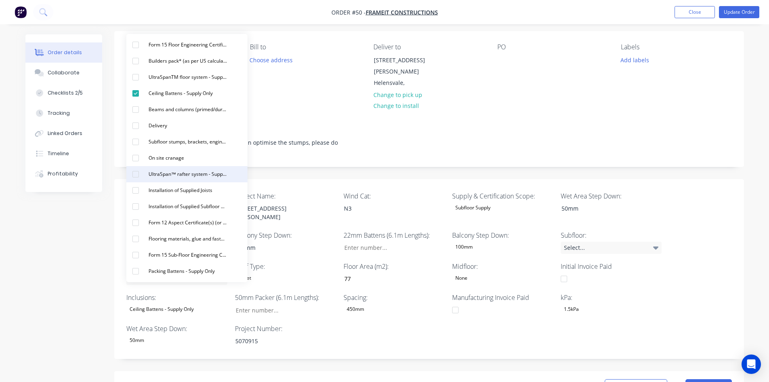
scroll to position [40, 0]
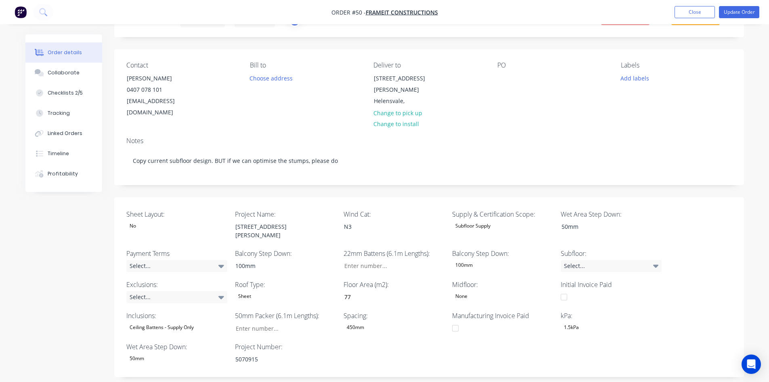
click at [75, 240] on div "Created by Admin Created 20/08/25 Required 20/08/25 Assigned to JO Invoiced No …" at bounding box center [384, 322] width 719 height 657
click at [165, 322] on div "Ceiling Battens - Supply Only" at bounding box center [161, 327] width 71 height 11
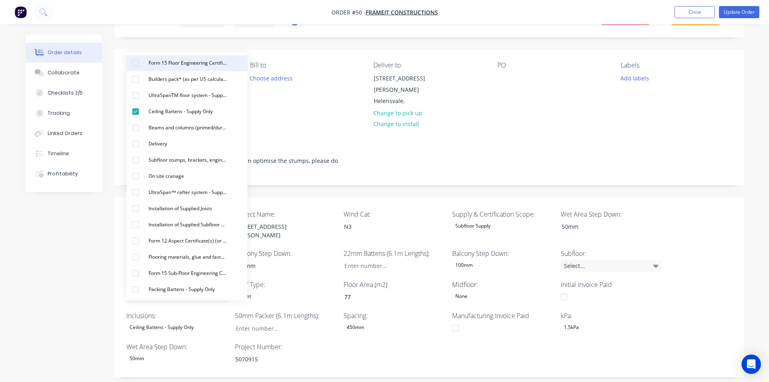
click at [176, 65] on div "Form 15 Floor Engineering Certificate (or similar)" at bounding box center [187, 63] width 85 height 11
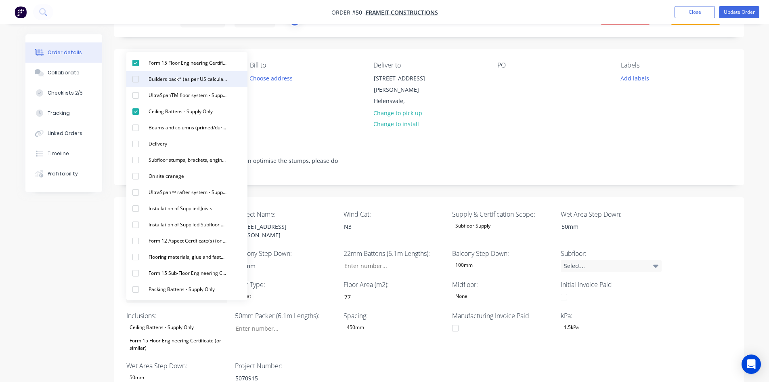
click at [157, 73] on button "Builders pack* (as per US calculations of hardware required)" at bounding box center [186, 79] width 121 height 16
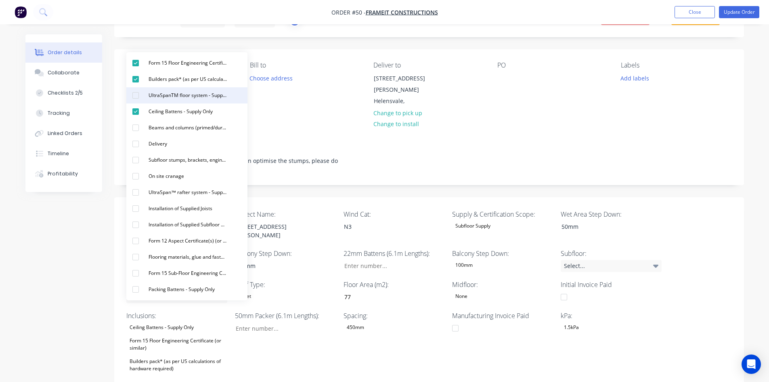
click at [160, 92] on div "UltraSpanTM floor system - Supply Only" at bounding box center [187, 95] width 85 height 11
click at [151, 138] on button "Delivery" at bounding box center [186, 144] width 121 height 16
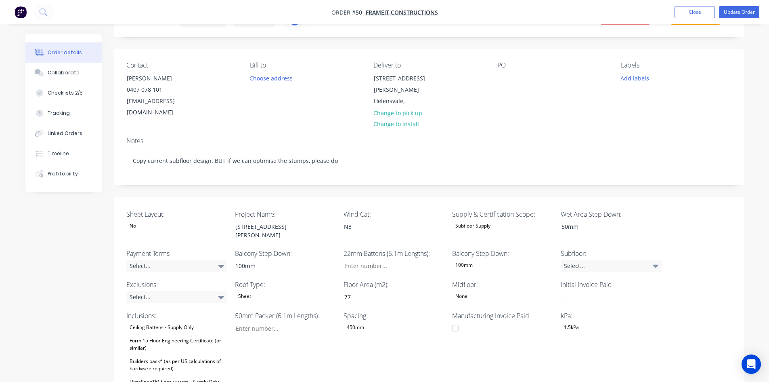
click at [88, 204] on div "Created by Admin Created 20/08/25 Required 20/08/25 Assigned to JO Invoiced No …" at bounding box center [384, 355] width 719 height 723
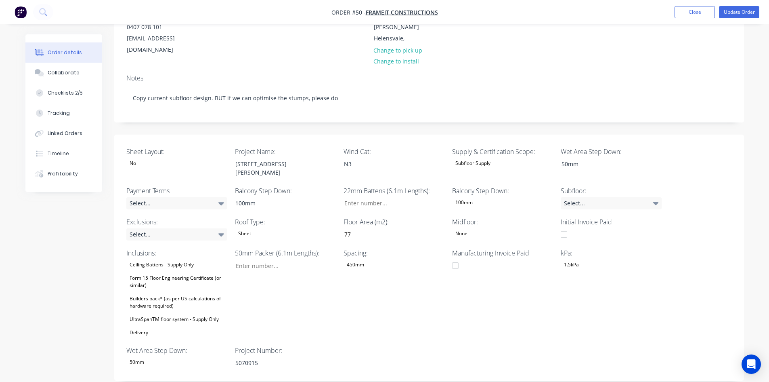
scroll to position [121, 0]
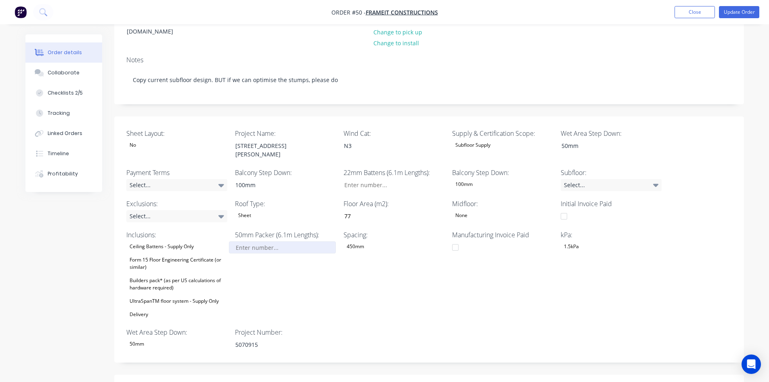
click at [243, 241] on input "Sheet Layout:" at bounding box center [282, 247] width 107 height 12
type input "0"
drag, startPoint x: 271, startPoint y: 222, endPoint x: 267, endPoint y: 224, distance: 5.3
click at [271, 241] on input "0" at bounding box center [282, 247] width 107 height 12
type input "60"
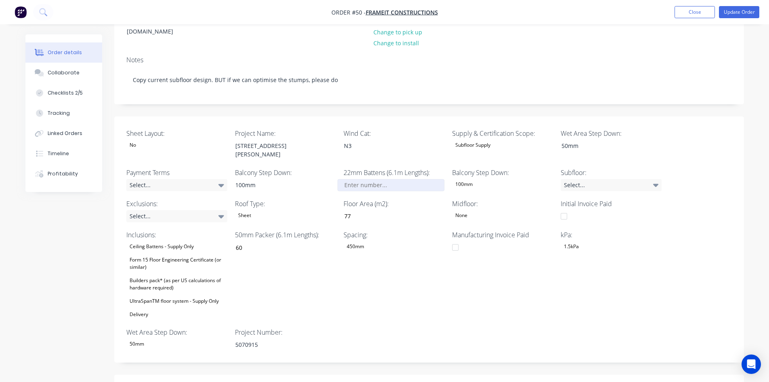
click at [363, 179] on input "Sheet Layout:" at bounding box center [391, 185] width 107 height 12
type input "13"
click at [345, 243] on div "Spacing: 450mm" at bounding box center [394, 275] width 101 height 90
click at [596, 179] on div "Select..." at bounding box center [611, 185] width 101 height 12
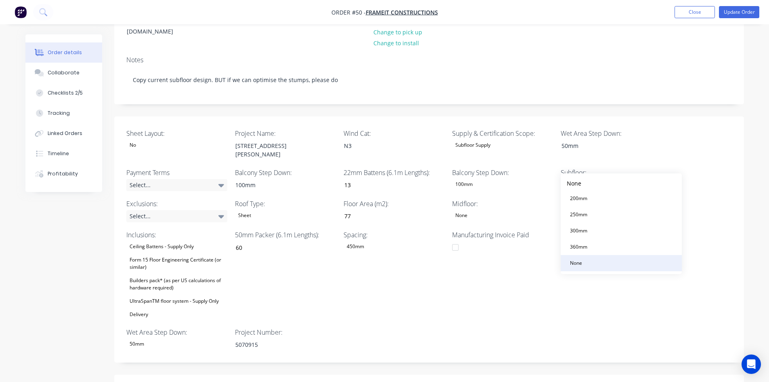
click at [580, 266] on div "None" at bounding box center [576, 263] width 19 height 11
click at [362, 278] on div "Spacing: 450mm" at bounding box center [394, 275] width 101 height 90
click at [176, 179] on div "Select..." at bounding box center [176, 185] width 101 height 12
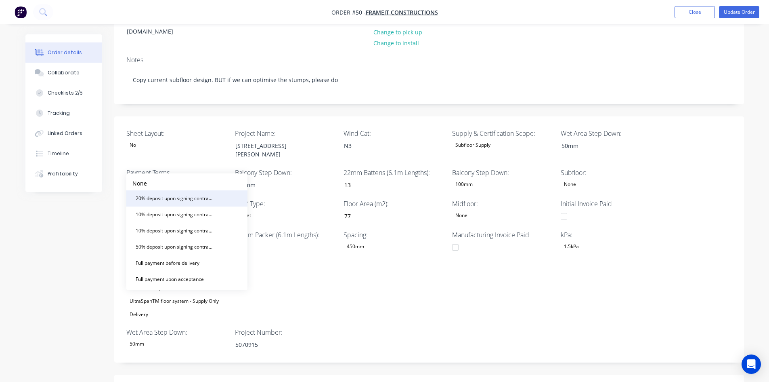
click at [172, 203] on div "20% deposit upon signing contract. 50% prior to manufacturing and balance prior…" at bounding box center [174, 198] width 85 height 11
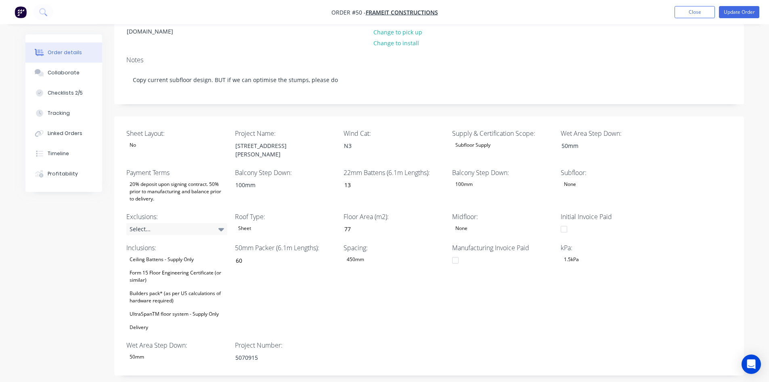
click at [88, 219] on div "Created by Admin Created 20/08/25 Required 20/08/25 Assigned to JO Invoiced No …" at bounding box center [384, 281] width 719 height 736
click at [176, 223] on div "Select..." at bounding box center [176, 229] width 101 height 12
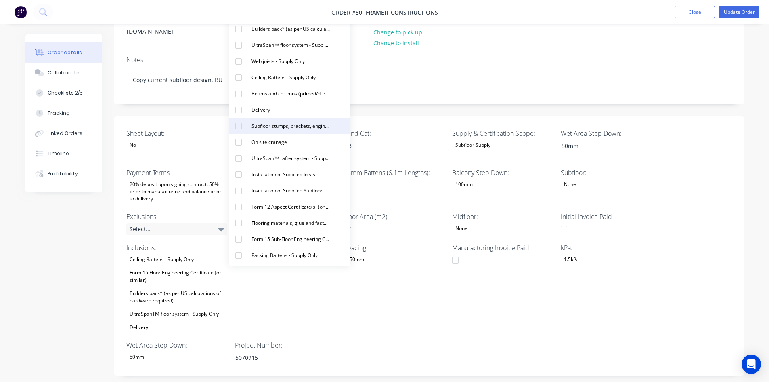
click at [276, 127] on div "Subfloor stumps, brackets, engineering and materials - Supply Only" at bounding box center [290, 126] width 85 height 11
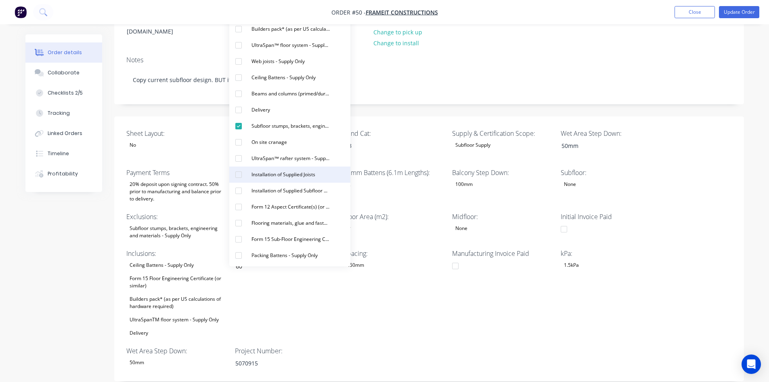
click at [269, 181] on button "Installation of Supplied Joists" at bounding box center [289, 174] width 121 height 16
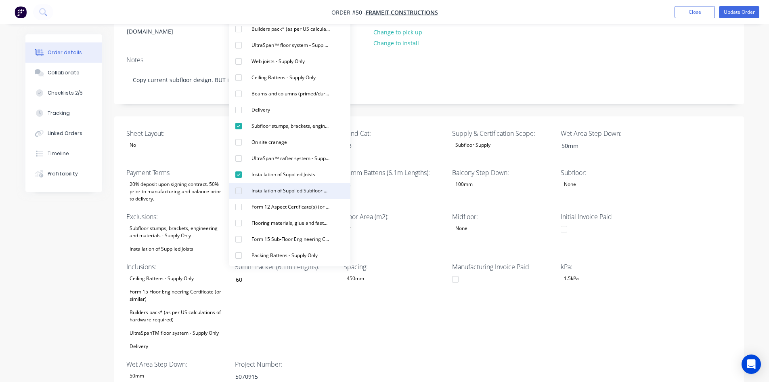
click at [269, 195] on div "Installation of Supplied Subfloor Beams and columns Items" at bounding box center [290, 190] width 85 height 11
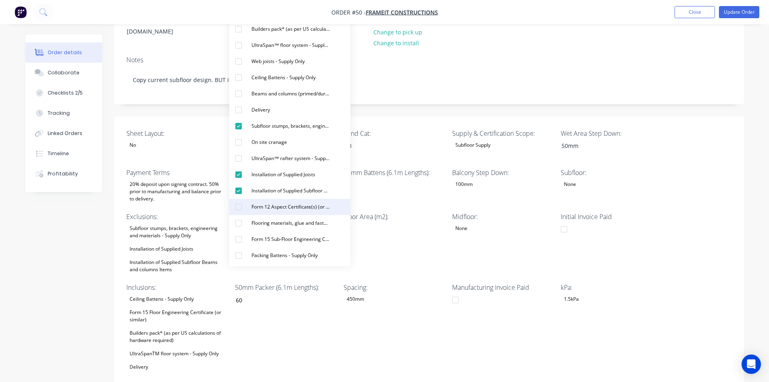
click at [249, 204] on div "Form 12 Aspect Certificate(s) (or similar)" at bounding box center [290, 207] width 85 height 11
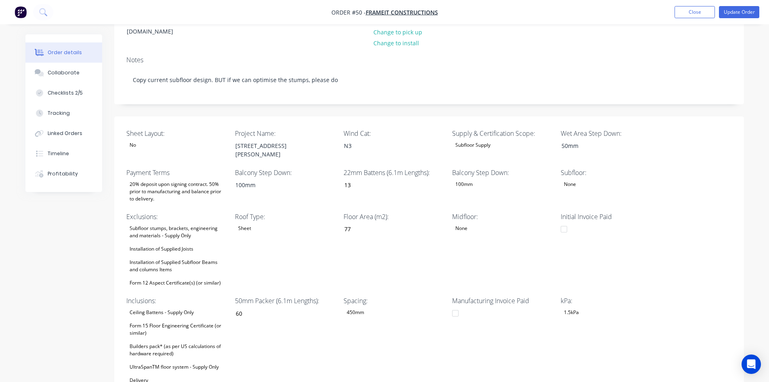
click at [335, 342] on div "50mm Packer (6.1m Lengths): 60" at bounding box center [285, 341] width 101 height 90
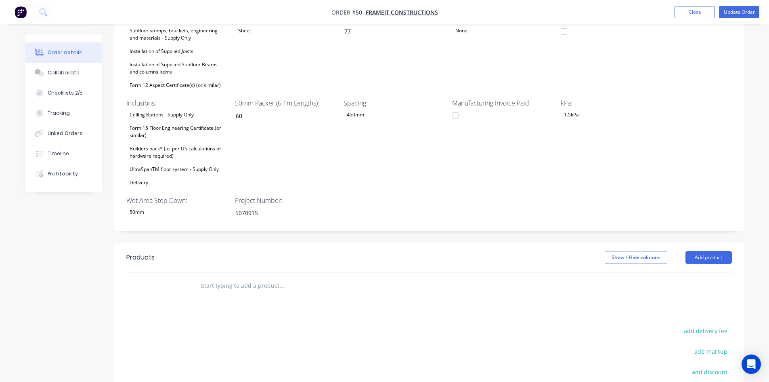
scroll to position [341, 0]
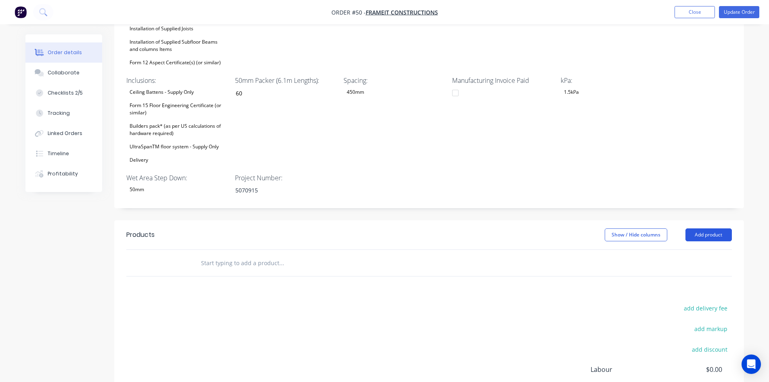
click at [709, 228] on button "Add product" at bounding box center [709, 234] width 46 height 13
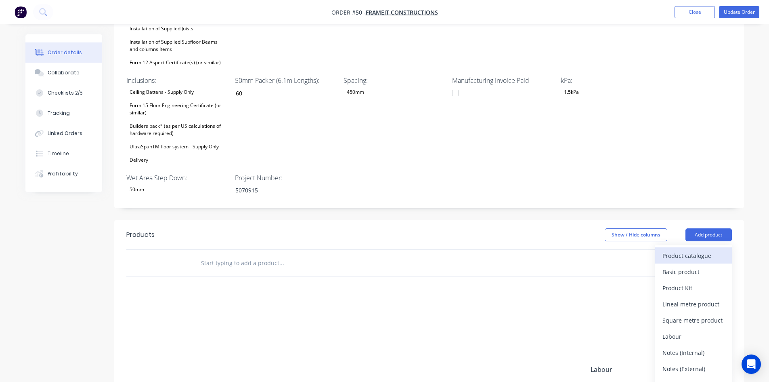
click at [683, 250] on div "Product catalogue" at bounding box center [694, 256] width 62 height 12
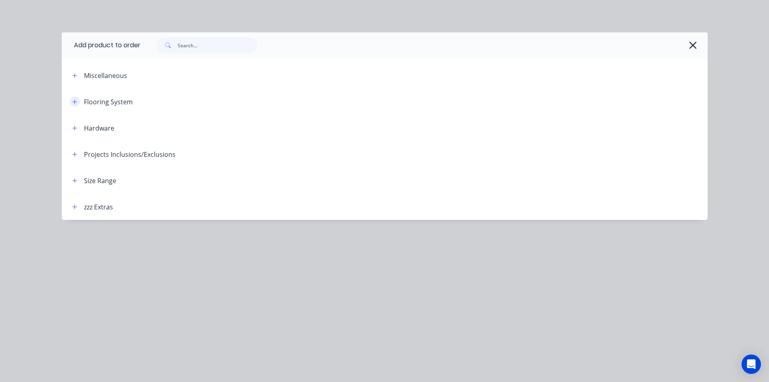
click at [78, 101] on button "button" at bounding box center [75, 102] width 10 height 10
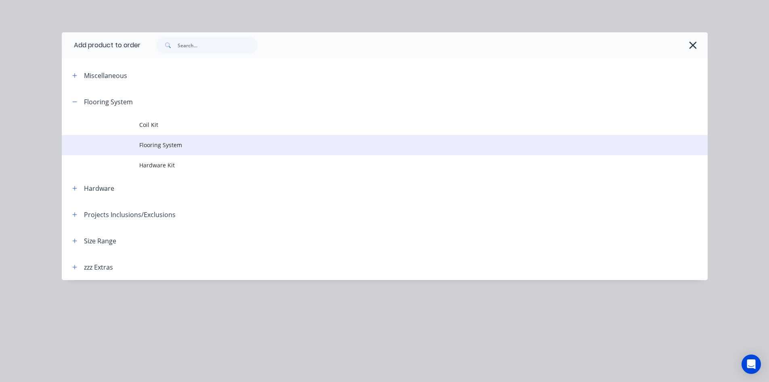
click at [154, 141] on span "Flooring System" at bounding box center [366, 145] width 455 height 8
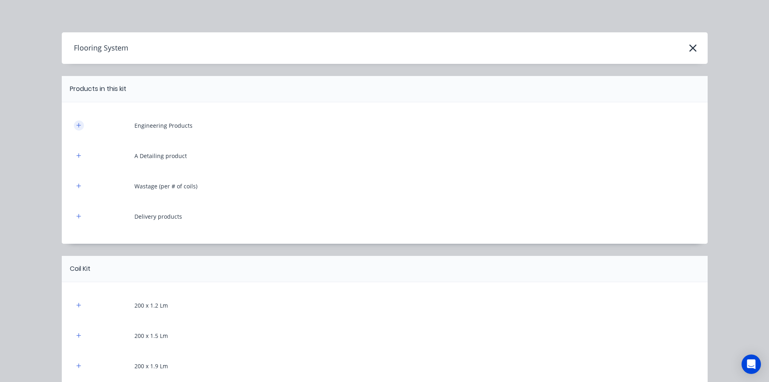
click at [77, 125] on icon "button" at bounding box center [78, 125] width 4 height 4
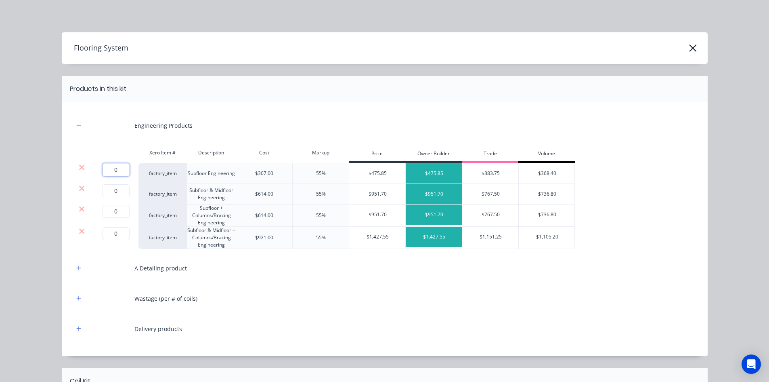
click at [117, 170] on input "0" at bounding box center [116, 169] width 27 height 13
type input "1"
click at [80, 189] on icon at bounding box center [81, 187] width 5 height 5
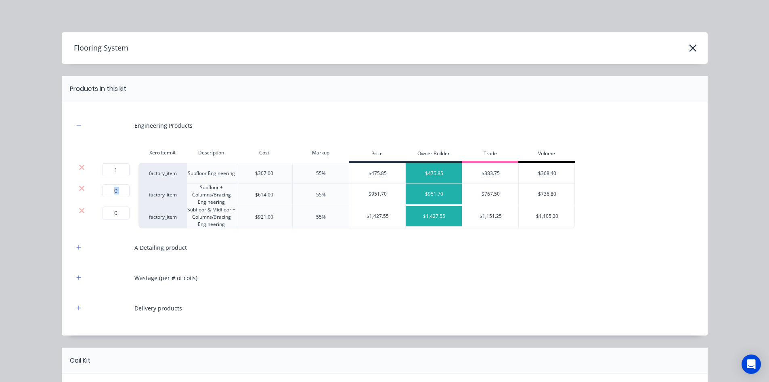
click at [80, 189] on icon at bounding box center [81, 187] width 5 height 5
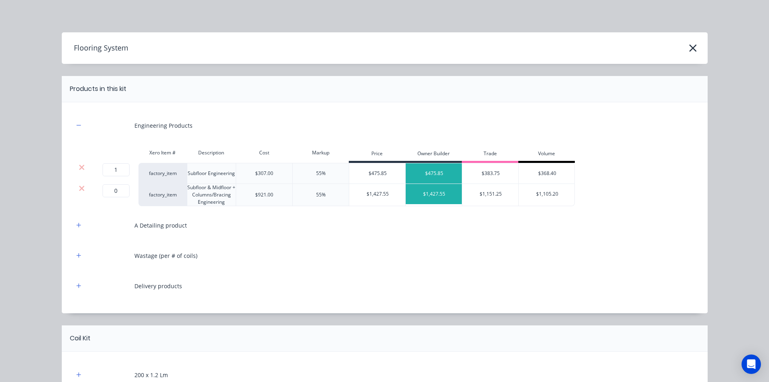
click at [80, 189] on icon at bounding box center [81, 187] width 5 height 5
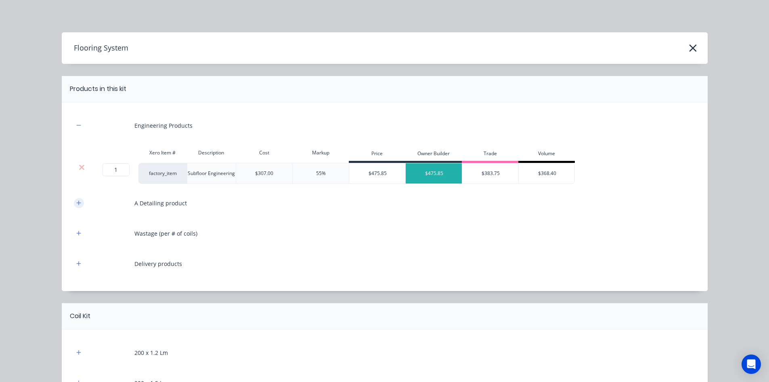
click at [74, 202] on button "button" at bounding box center [79, 203] width 10 height 10
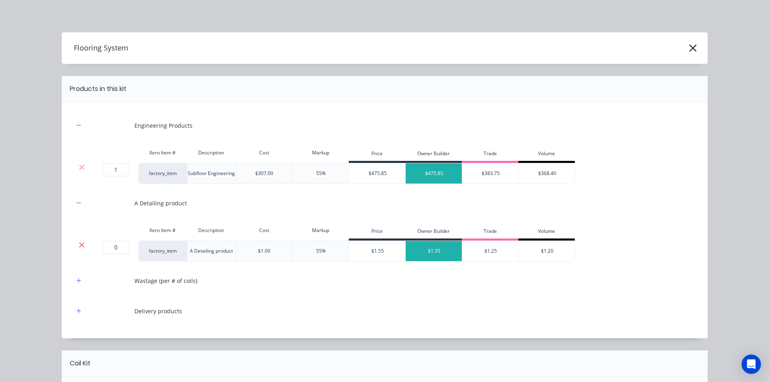
click at [80, 245] on icon at bounding box center [82, 245] width 6 height 8
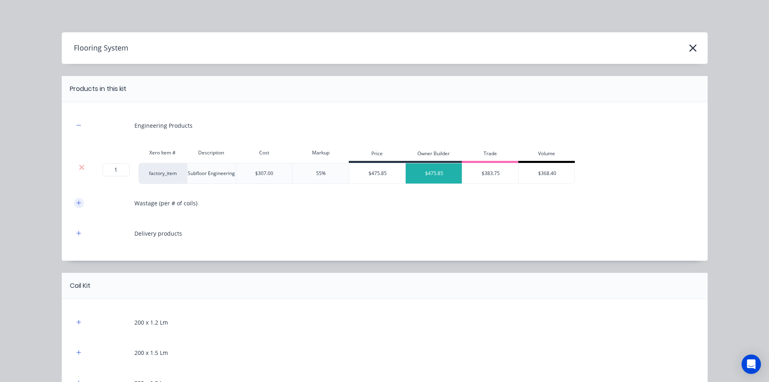
click at [76, 204] on icon "button" at bounding box center [78, 203] width 5 height 6
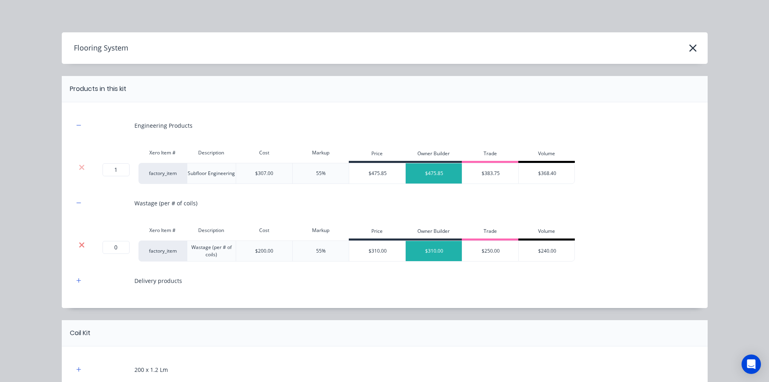
click at [80, 247] on icon at bounding box center [82, 245] width 6 height 8
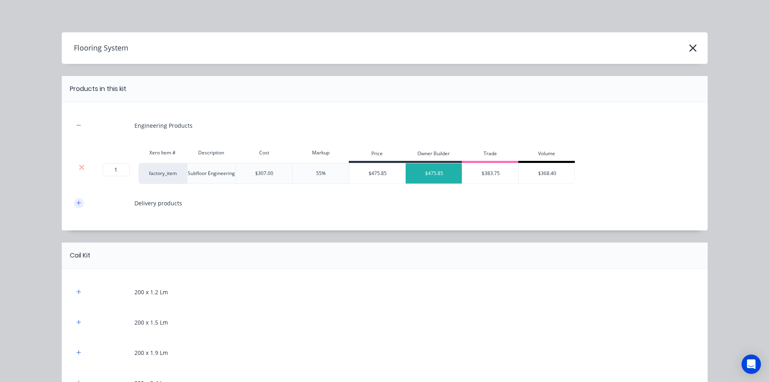
click at [76, 204] on icon "button" at bounding box center [78, 203] width 5 height 6
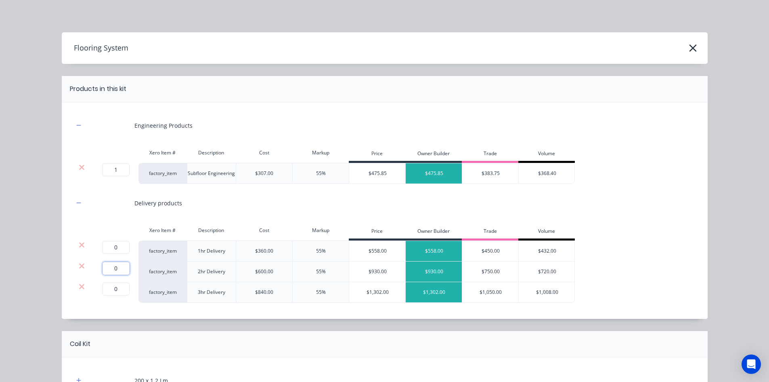
click at [111, 267] on input "0" at bounding box center [116, 268] width 27 height 13
type input "1"
click at [119, 290] on input "0" at bounding box center [116, 288] width 27 height 13
type input "1"
click at [79, 248] on icon at bounding box center [82, 245] width 6 height 8
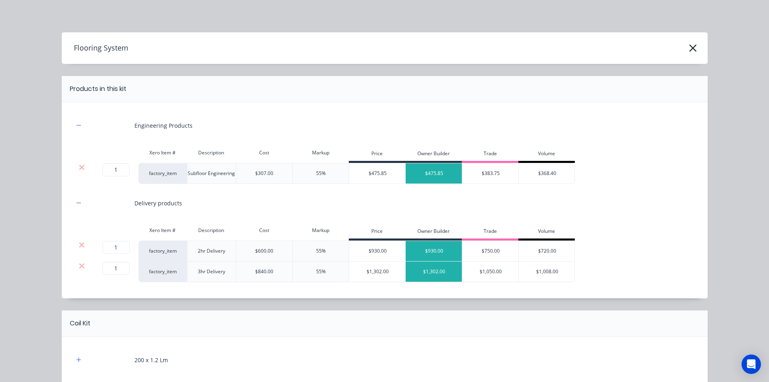
click at [65, 248] on div "Engineering Products Xero Item # Description Cost Markup Price Owner Builder Tr…" at bounding box center [385, 200] width 646 height 196
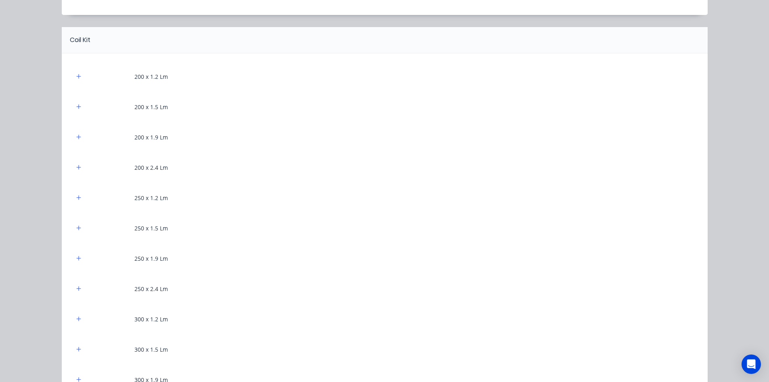
scroll to position [283, 0]
click at [80, 75] on button "button" at bounding box center [79, 77] width 10 height 10
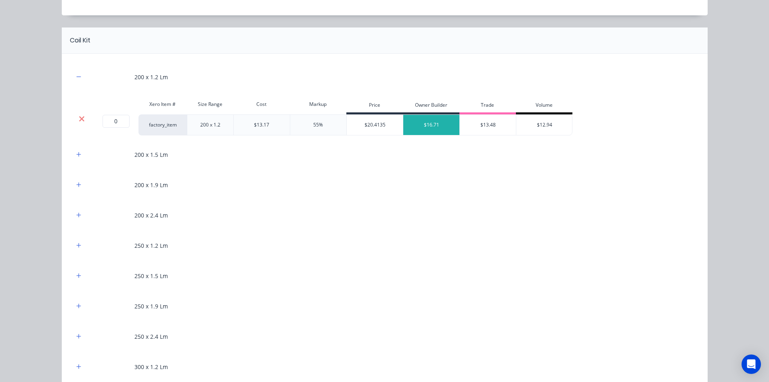
click at [79, 120] on icon at bounding box center [82, 119] width 6 height 8
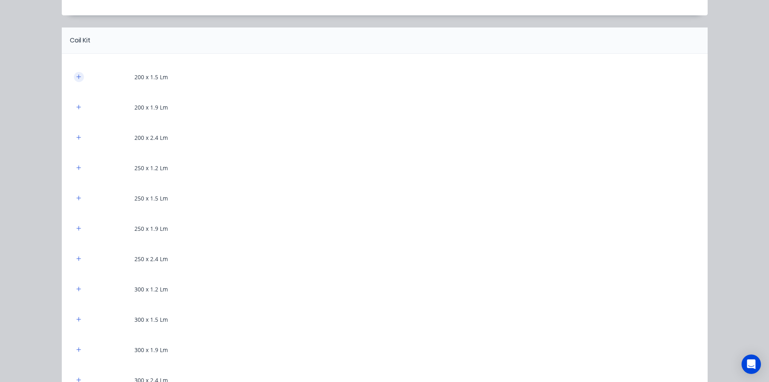
click at [79, 77] on button "button" at bounding box center [79, 77] width 10 height 10
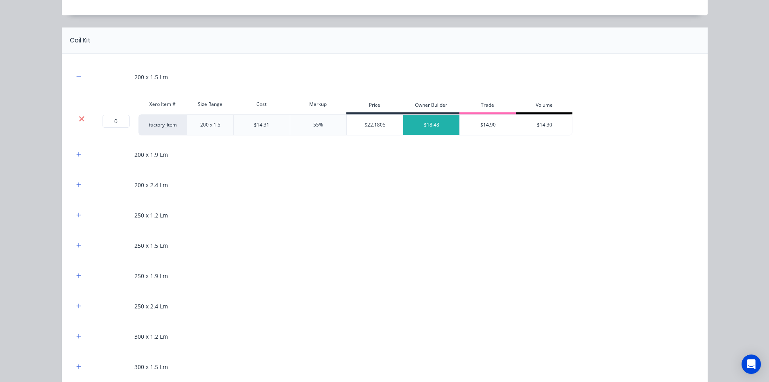
click at [79, 122] on icon at bounding box center [82, 119] width 6 height 8
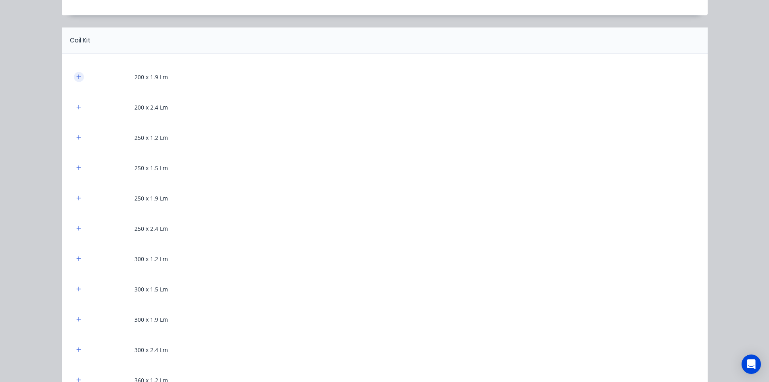
click at [76, 79] on icon "button" at bounding box center [78, 76] width 4 height 4
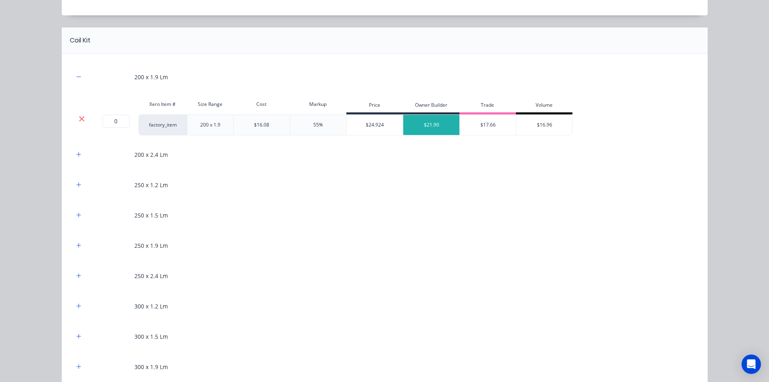
click at [80, 115] on icon at bounding box center [82, 119] width 6 height 8
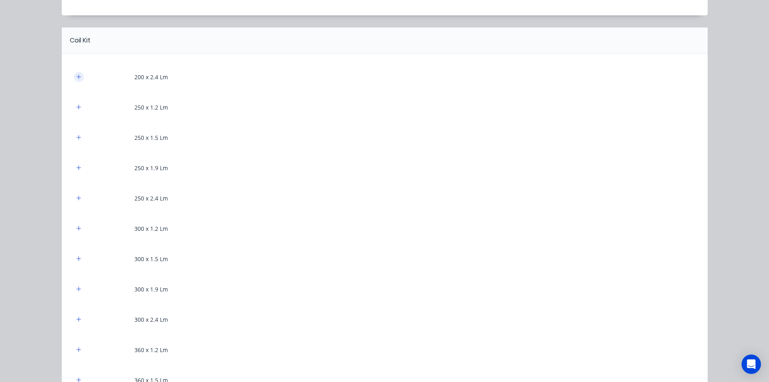
click at [79, 74] on button "button" at bounding box center [79, 77] width 10 height 10
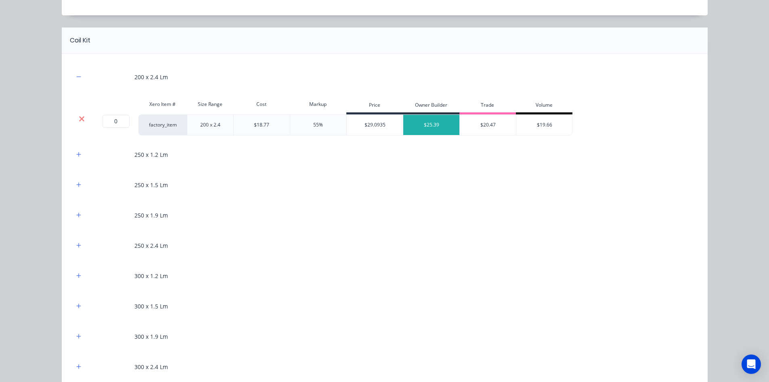
click at [79, 120] on icon at bounding box center [81, 118] width 5 height 5
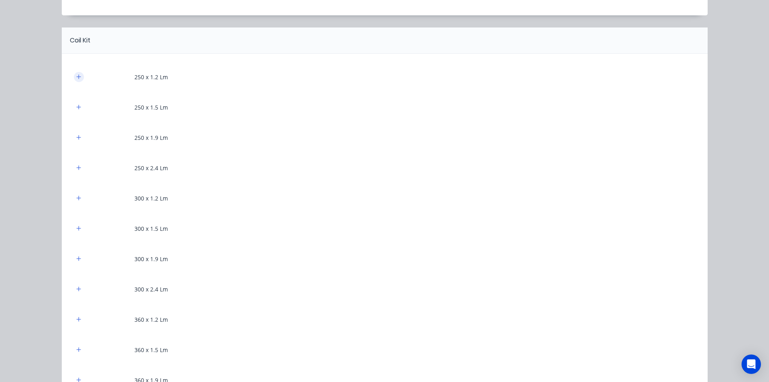
click at [76, 76] on icon "button" at bounding box center [78, 77] width 5 height 6
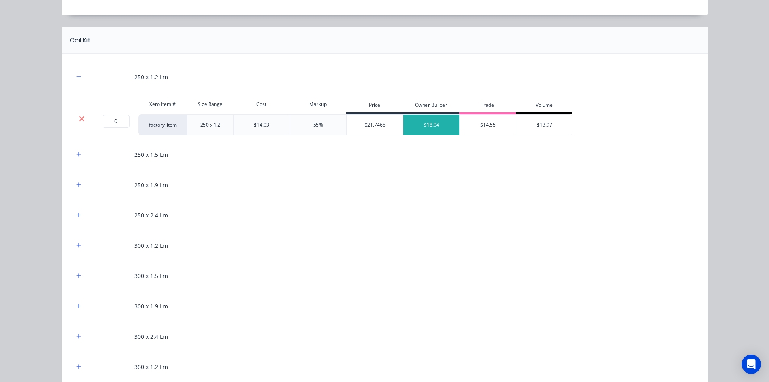
click at [79, 120] on icon at bounding box center [82, 119] width 6 height 8
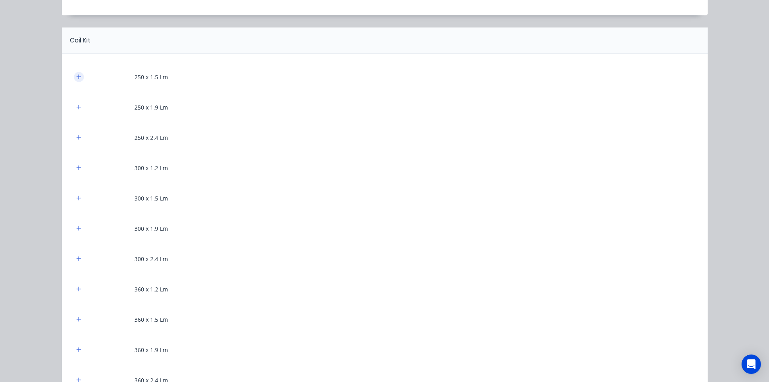
click at [74, 81] on button "button" at bounding box center [79, 77] width 10 height 10
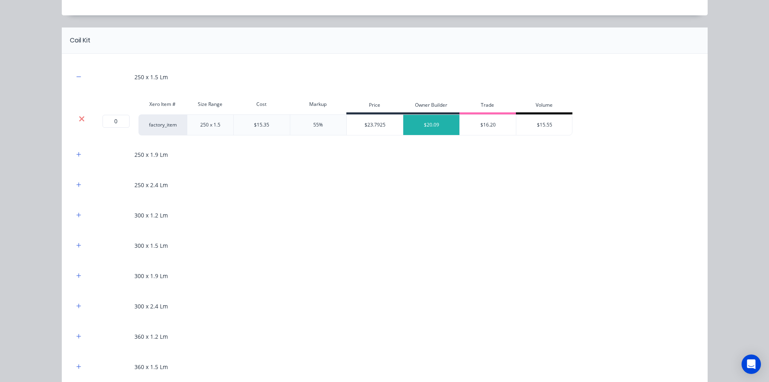
click at [80, 116] on icon at bounding box center [82, 119] width 6 height 8
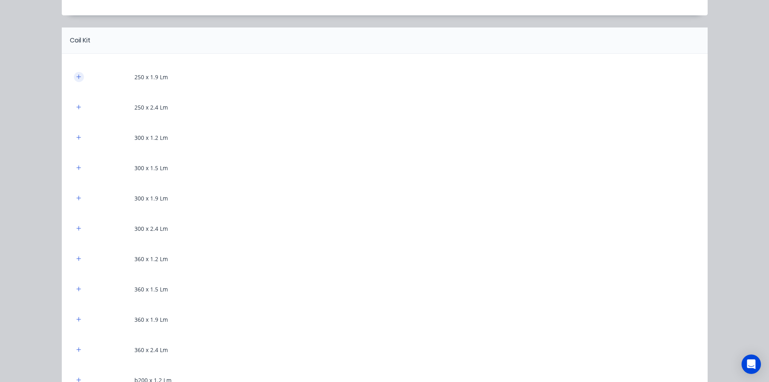
click at [78, 79] on button "button" at bounding box center [79, 77] width 10 height 10
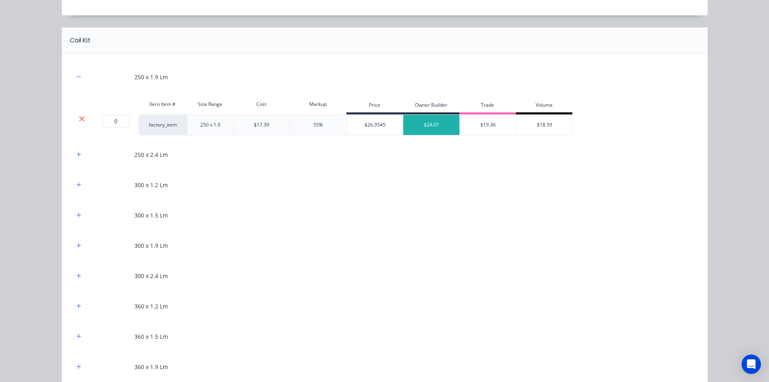
click at [79, 115] on icon at bounding box center [82, 119] width 6 height 8
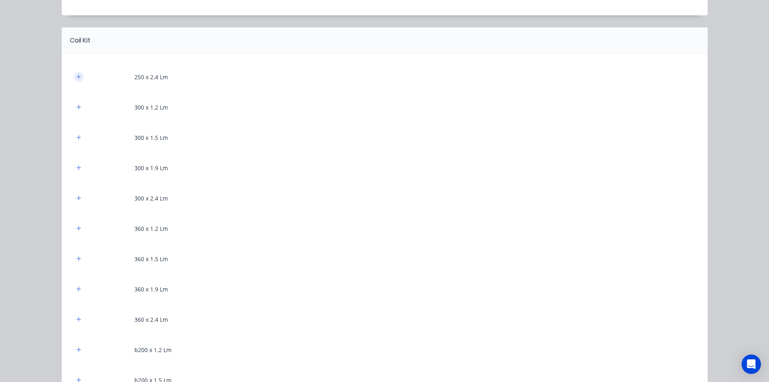
click at [76, 80] on icon "button" at bounding box center [78, 77] width 5 height 6
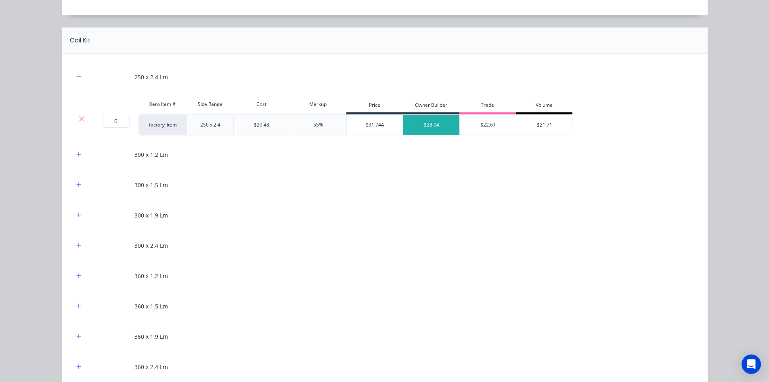
click at [76, 113] on div "Xero Item # Size Range Cost Markup Price Owner Builder Trade Volume" at bounding box center [323, 105] width 499 height 18
click at [79, 117] on icon at bounding box center [82, 119] width 6 height 8
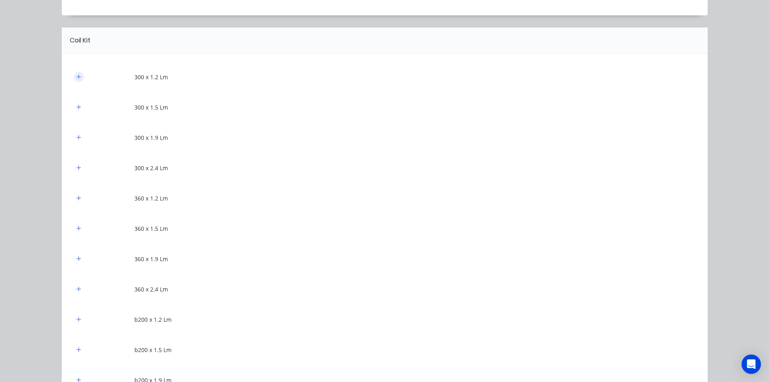
click at [80, 76] on button "button" at bounding box center [79, 77] width 10 height 10
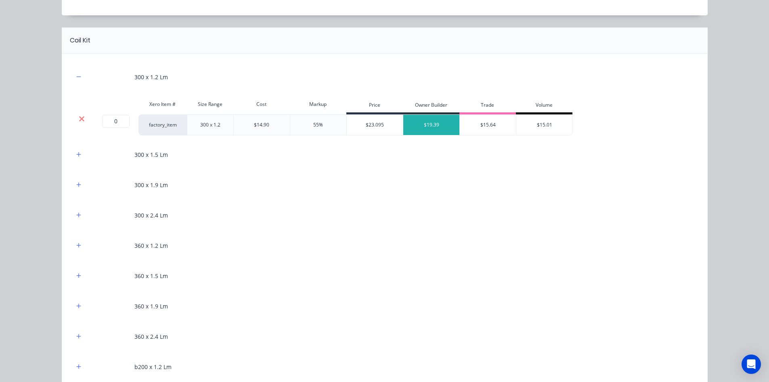
click at [79, 118] on icon at bounding box center [81, 118] width 5 height 5
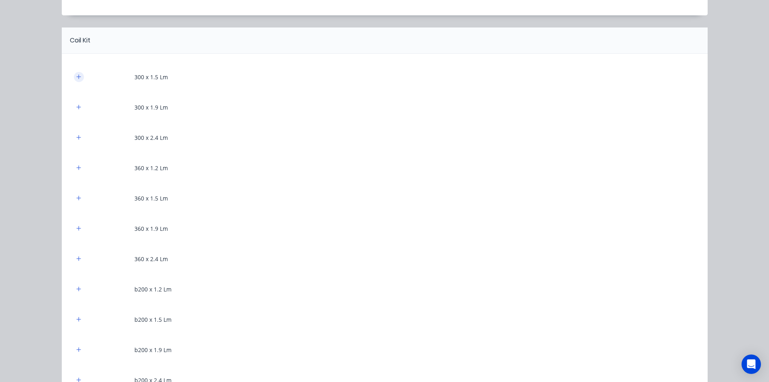
click at [76, 77] on icon "button" at bounding box center [78, 76] width 4 height 4
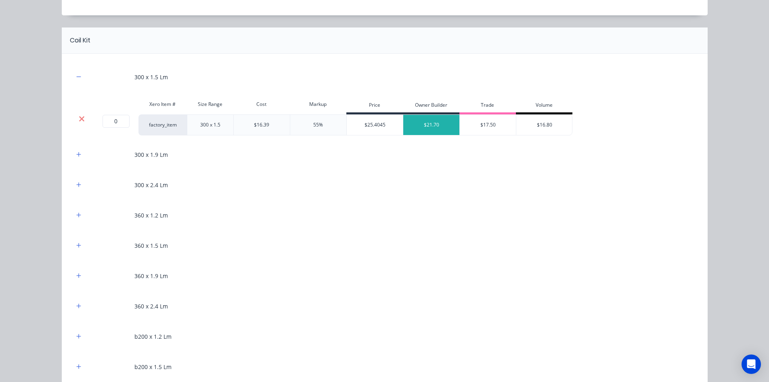
click at [79, 120] on icon at bounding box center [81, 118] width 5 height 5
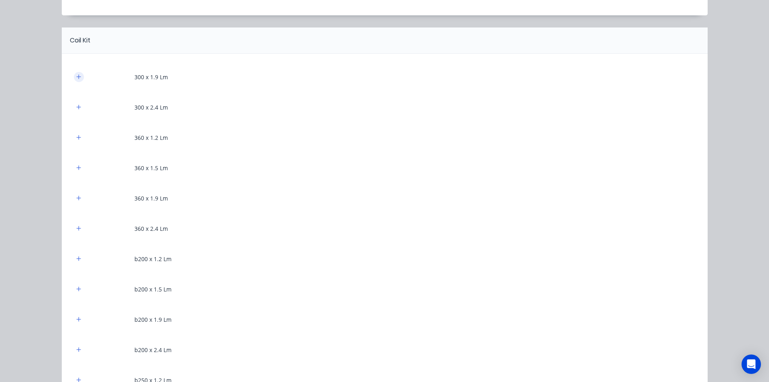
click at [78, 77] on icon "button" at bounding box center [78, 76] width 4 height 4
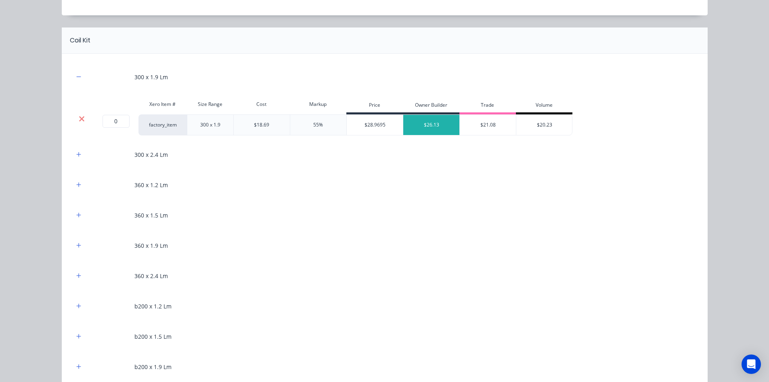
click at [79, 118] on icon at bounding box center [81, 118] width 5 height 5
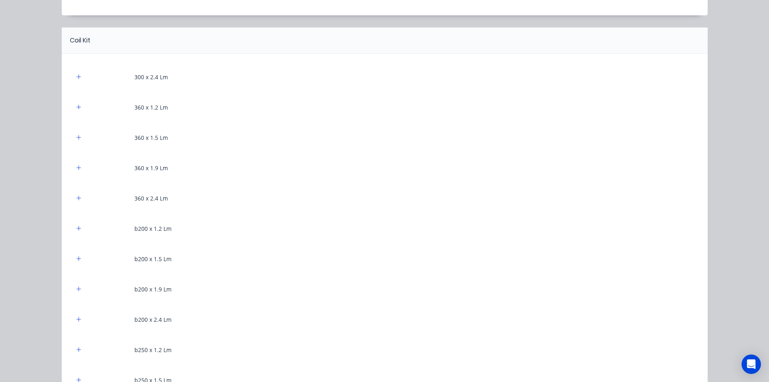
click at [75, 84] on div "300 x 2.4 Lm" at bounding box center [385, 77] width 622 height 22
click at [78, 79] on icon "button" at bounding box center [78, 77] width 5 height 6
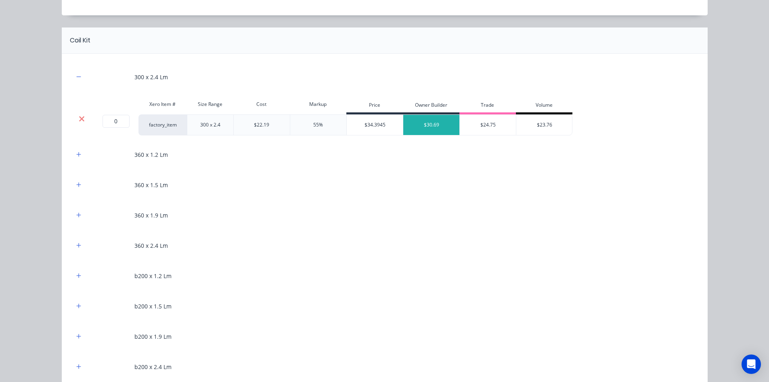
click at [80, 117] on icon at bounding box center [82, 119] width 6 height 8
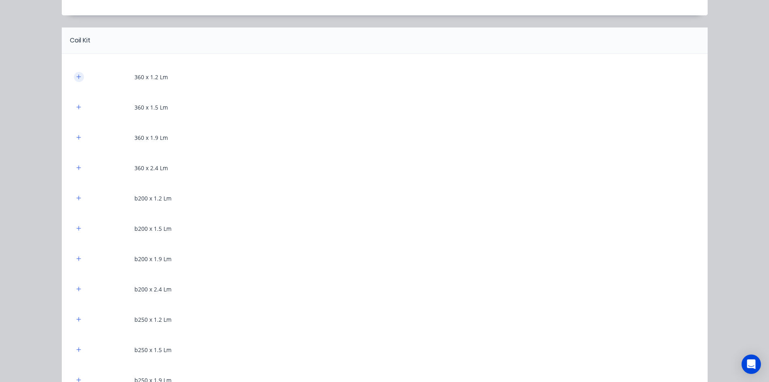
click at [78, 77] on icon "button" at bounding box center [78, 77] width 5 height 6
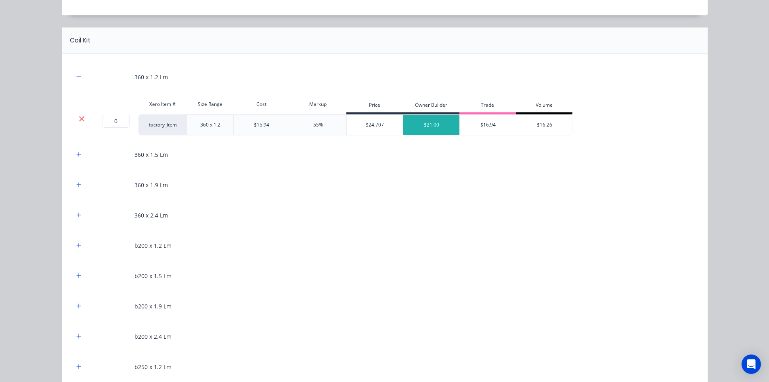
click at [80, 116] on icon at bounding box center [82, 119] width 6 height 8
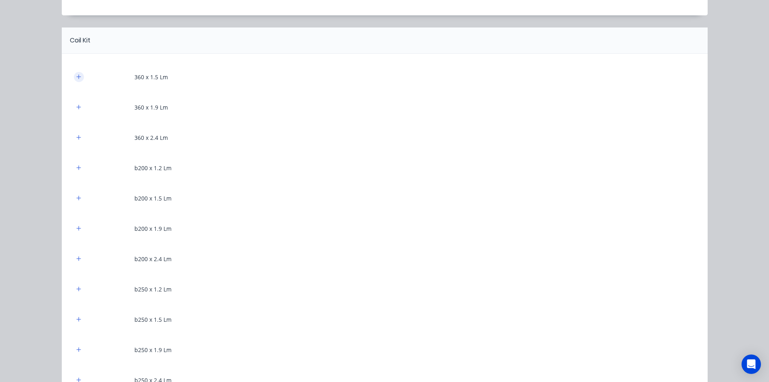
click at [76, 76] on icon "button" at bounding box center [78, 76] width 4 height 4
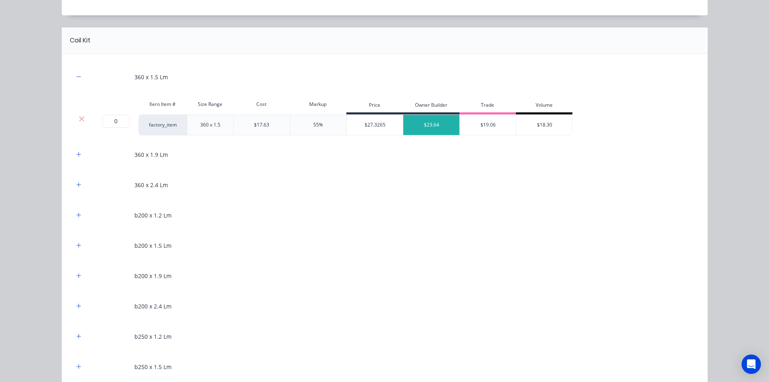
click at [75, 115] on div at bounding box center [81, 119] width 15 height 8
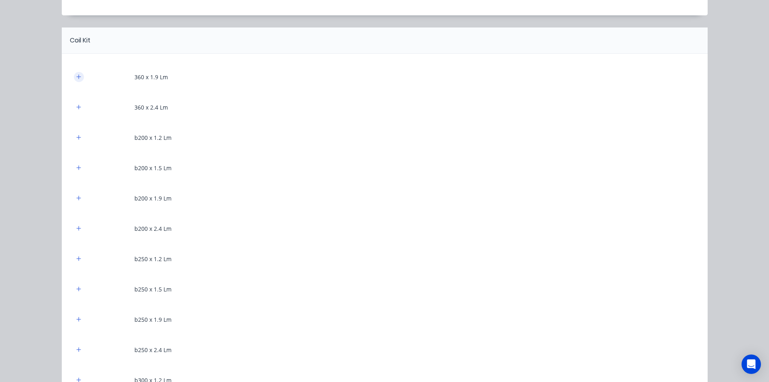
click at [76, 78] on icon "button" at bounding box center [78, 77] width 5 height 6
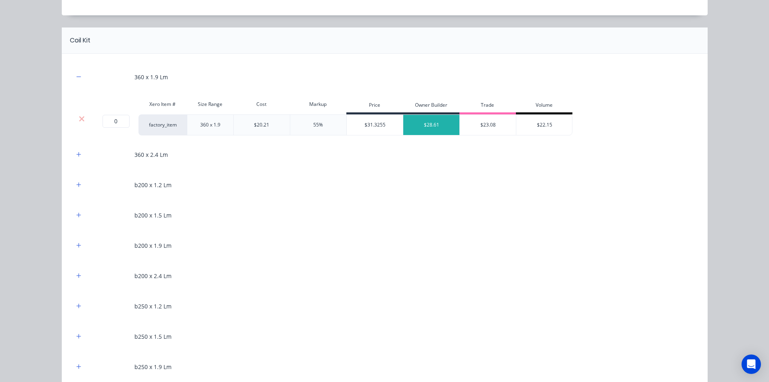
click at [79, 120] on icon at bounding box center [82, 119] width 6 height 8
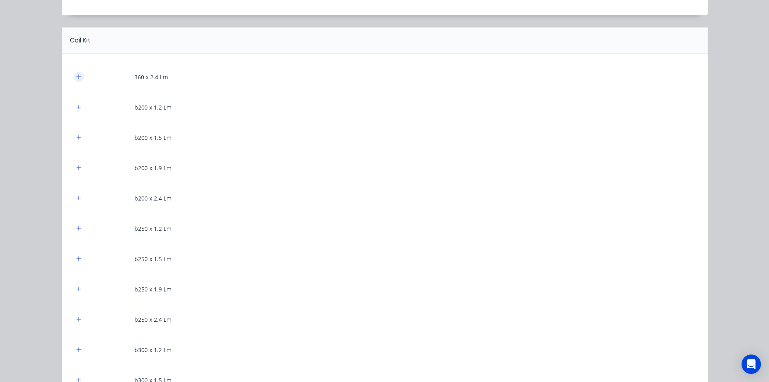
click at [77, 76] on icon "button" at bounding box center [78, 77] width 5 height 6
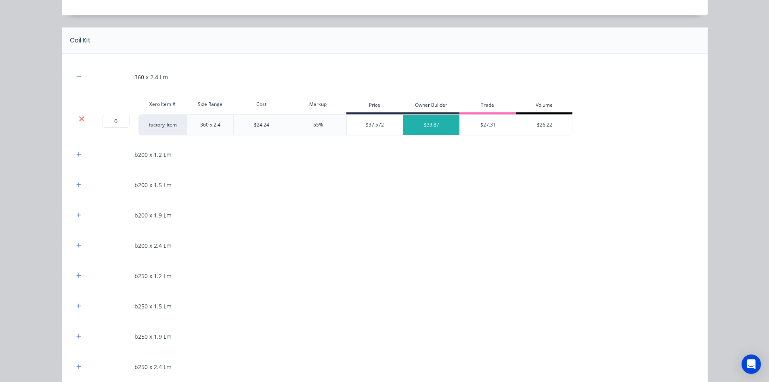
click at [80, 116] on icon at bounding box center [82, 119] width 6 height 8
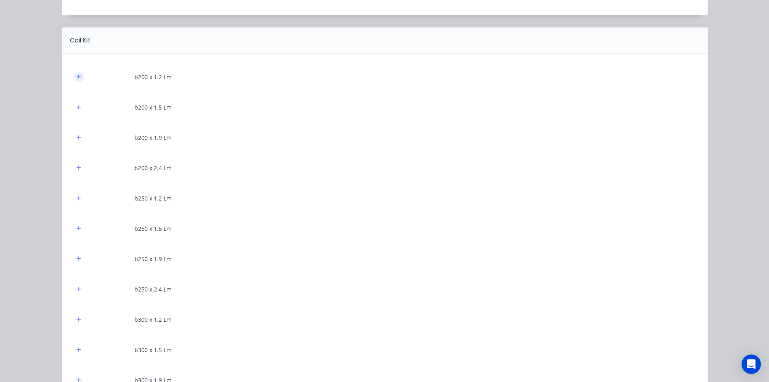
click at [79, 78] on button "button" at bounding box center [79, 77] width 10 height 10
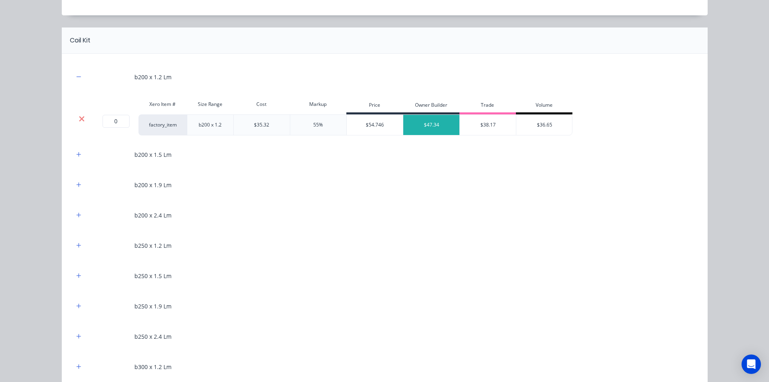
click at [81, 120] on icon at bounding box center [81, 118] width 5 height 5
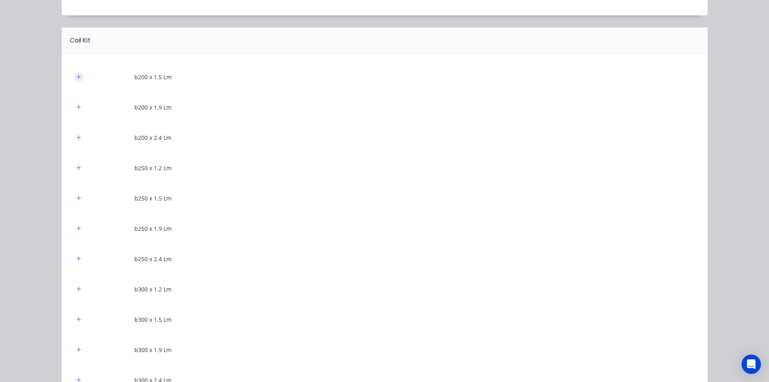
click at [76, 78] on icon "button" at bounding box center [78, 77] width 5 height 6
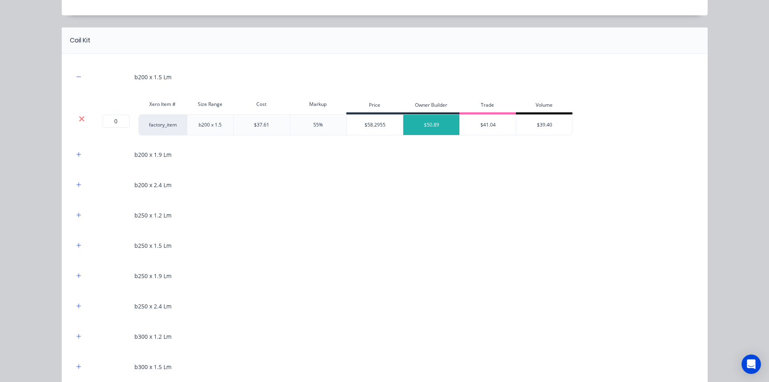
click at [79, 118] on icon at bounding box center [81, 118] width 5 height 5
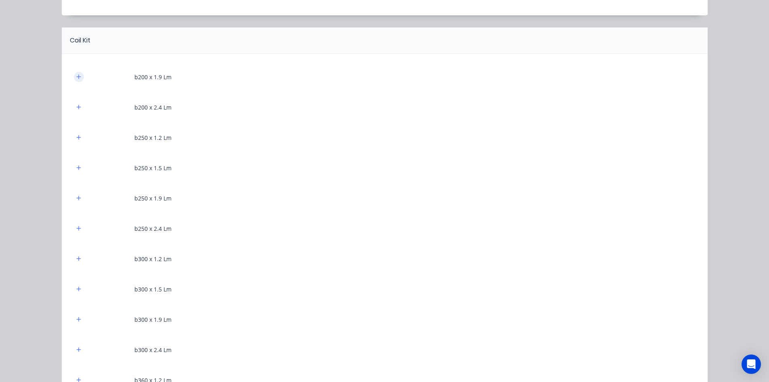
click at [78, 79] on icon "button" at bounding box center [78, 77] width 5 height 6
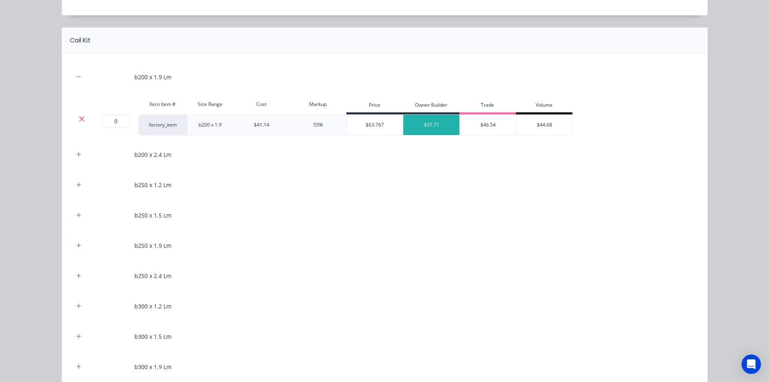
click at [79, 120] on icon at bounding box center [81, 118] width 5 height 5
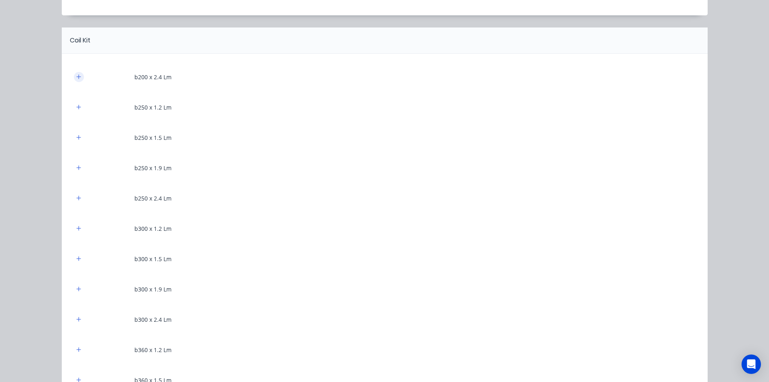
click at [77, 79] on icon "button" at bounding box center [78, 77] width 5 height 6
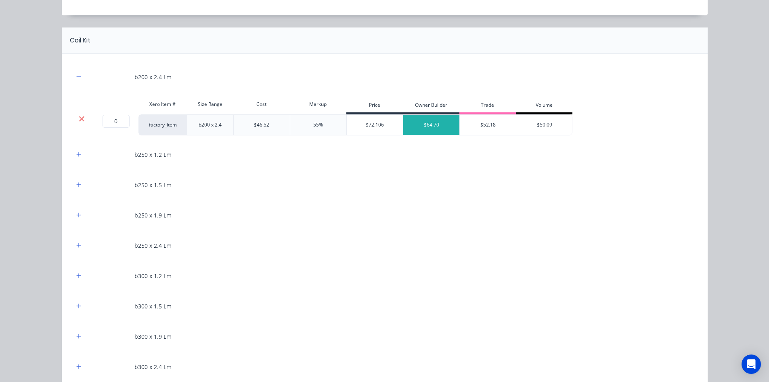
click at [79, 118] on icon at bounding box center [81, 118] width 5 height 5
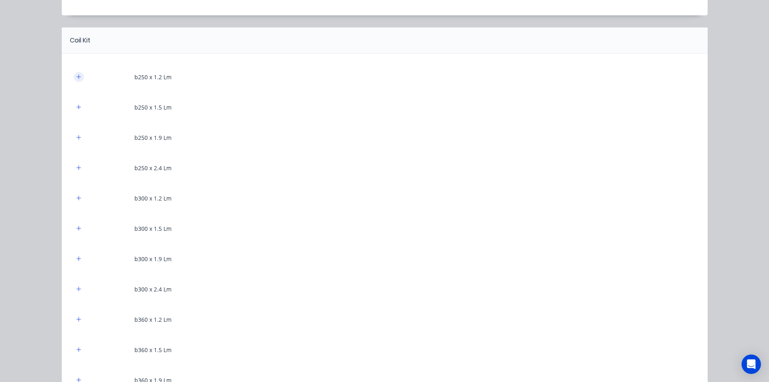
click at [74, 79] on button "button" at bounding box center [79, 77] width 10 height 10
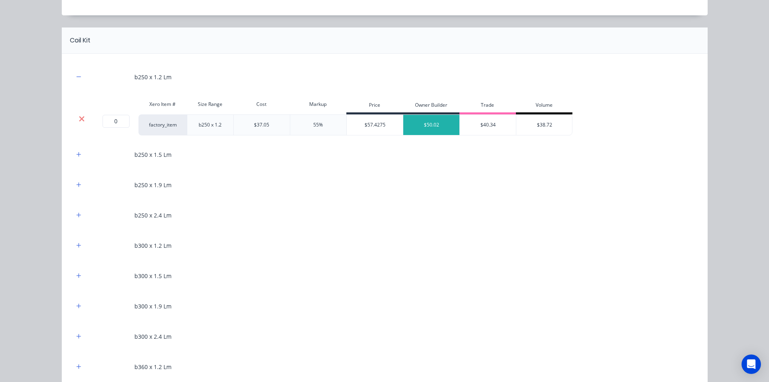
click at [79, 119] on icon at bounding box center [81, 118] width 5 height 5
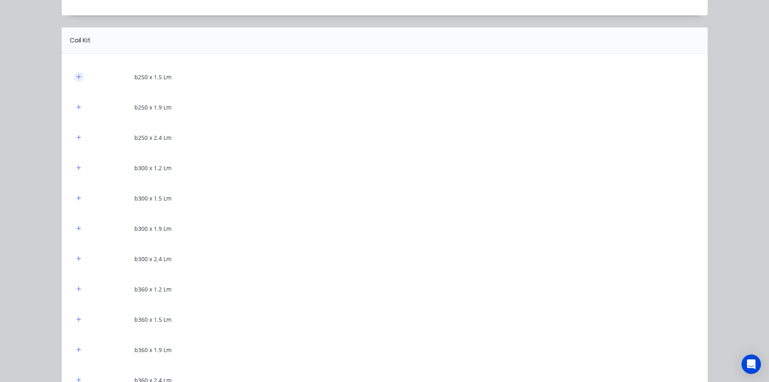
click at [74, 73] on button "button" at bounding box center [79, 77] width 10 height 10
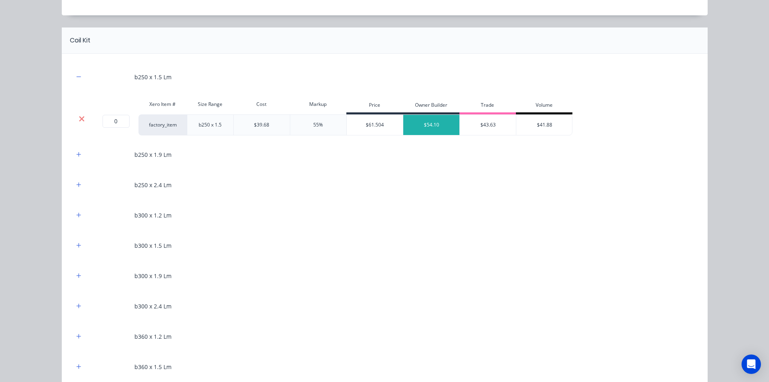
click at [79, 120] on icon at bounding box center [81, 118] width 5 height 5
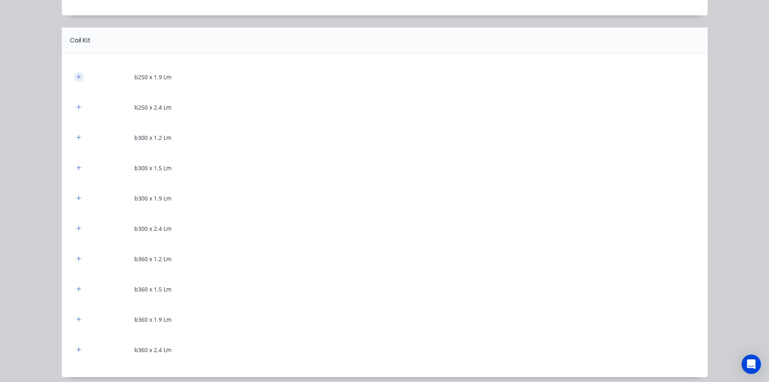
click at [77, 76] on icon "button" at bounding box center [78, 77] width 5 height 6
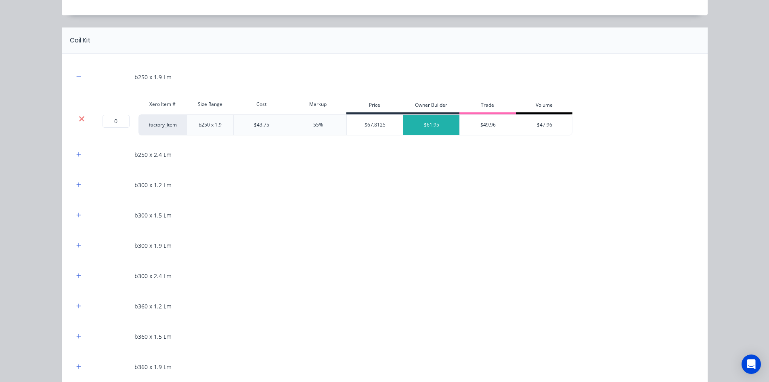
click at [79, 115] on icon at bounding box center [82, 119] width 6 height 8
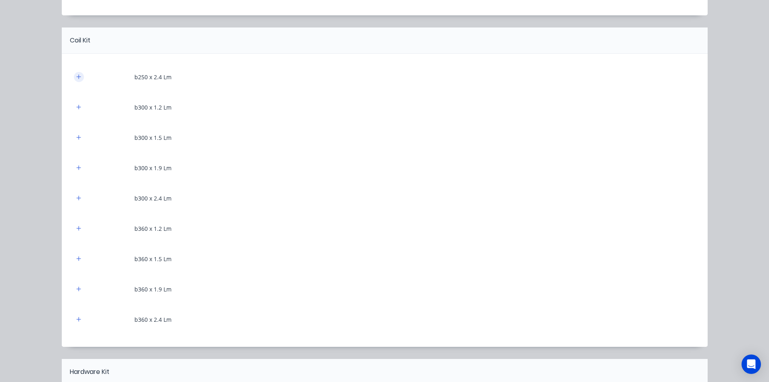
click at [77, 76] on icon "button" at bounding box center [78, 77] width 5 height 6
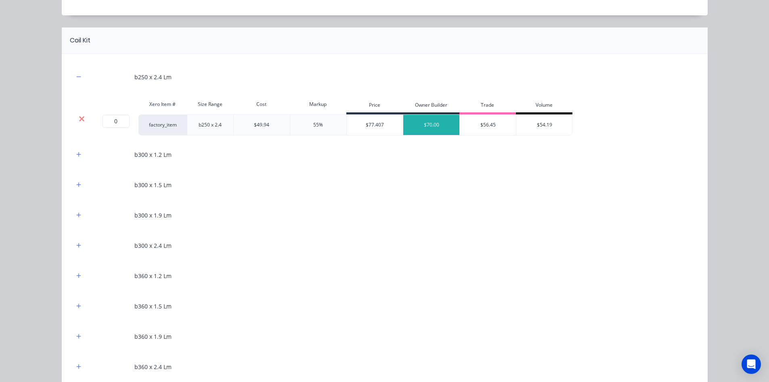
click at [79, 118] on icon at bounding box center [82, 119] width 6 height 8
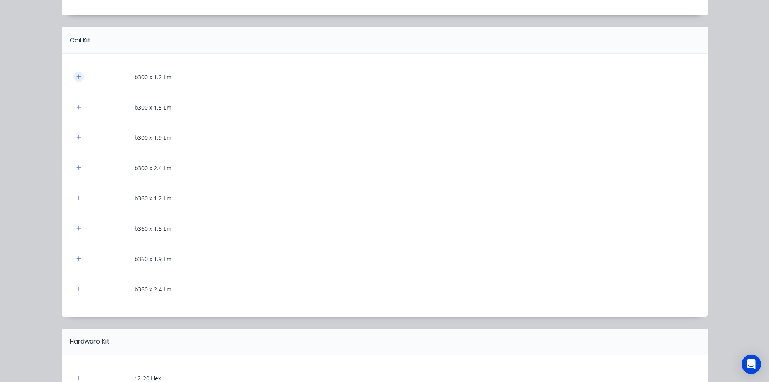
click at [76, 76] on icon "button" at bounding box center [78, 77] width 5 height 6
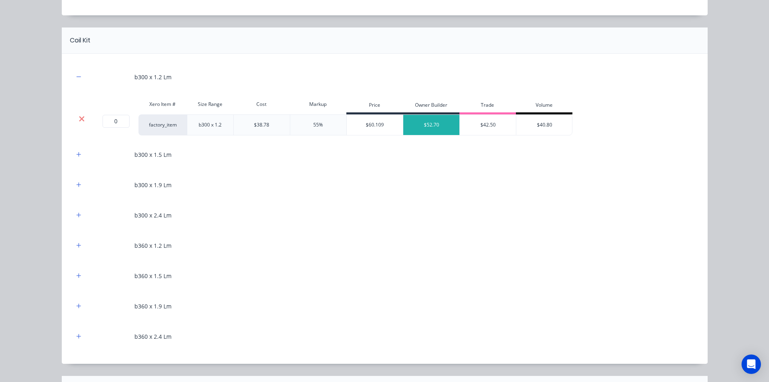
click at [80, 121] on icon at bounding box center [82, 119] width 6 height 8
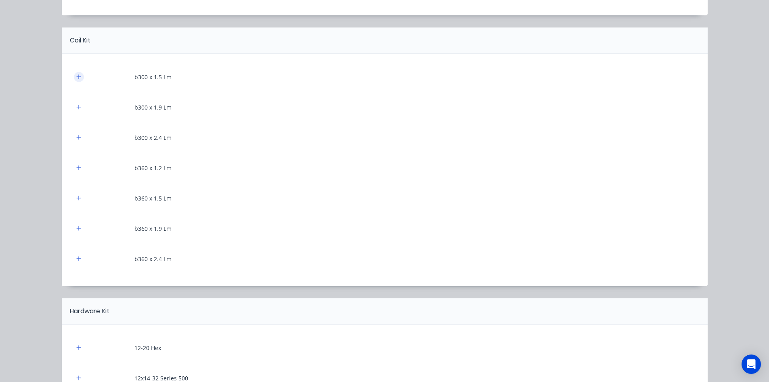
click at [76, 74] on icon "button" at bounding box center [78, 77] width 5 height 6
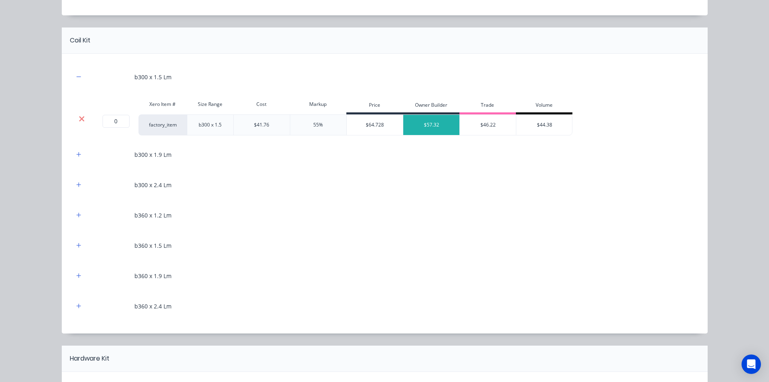
click at [79, 118] on icon at bounding box center [82, 119] width 6 height 8
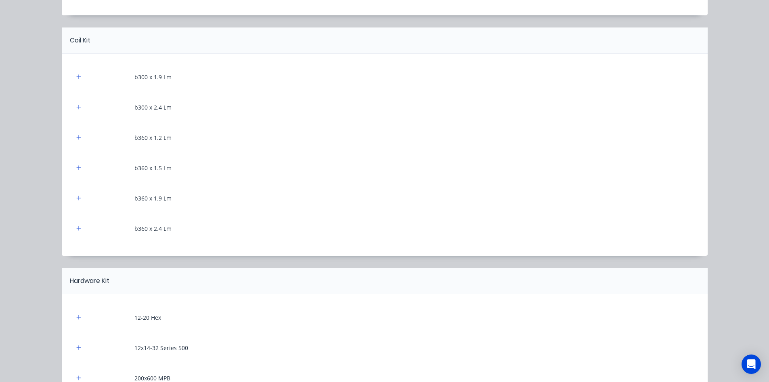
click at [74, 72] on div at bounding box center [79, 77] width 10 height 10
click at [76, 75] on icon "button" at bounding box center [78, 77] width 5 height 6
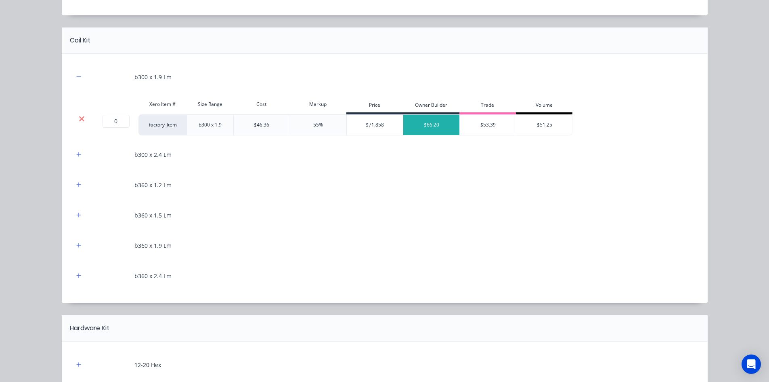
click at [79, 120] on icon at bounding box center [82, 119] width 6 height 8
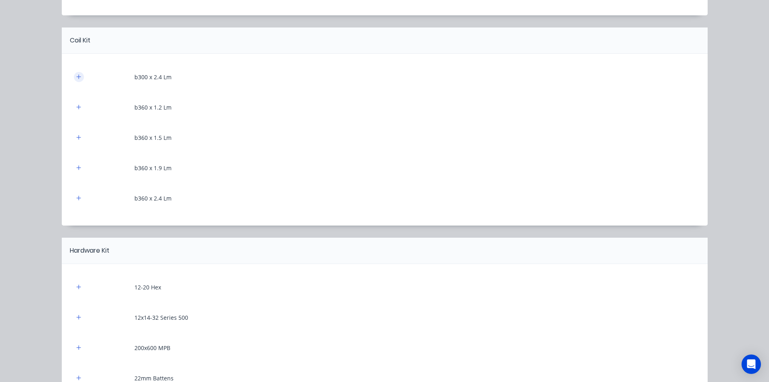
click at [76, 73] on button "button" at bounding box center [79, 77] width 10 height 10
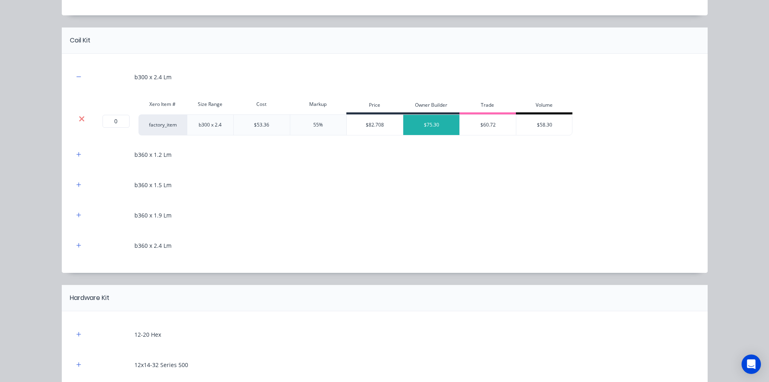
click at [80, 119] on icon at bounding box center [82, 119] width 6 height 8
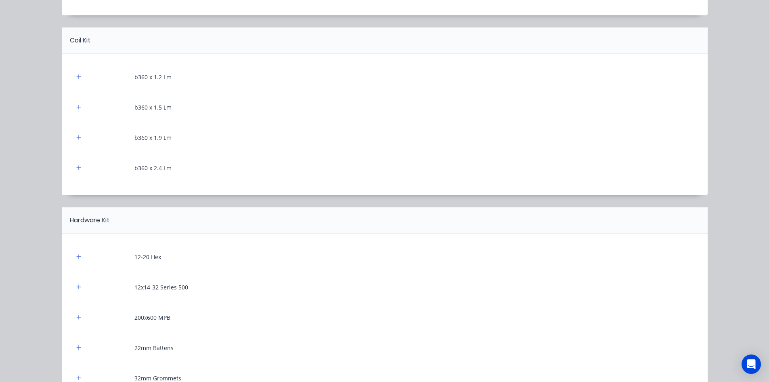
drag, startPoint x: 76, startPoint y: 78, endPoint x: 76, endPoint y: 95, distance: 17.4
click at [76, 78] on icon "button" at bounding box center [78, 76] width 4 height 4
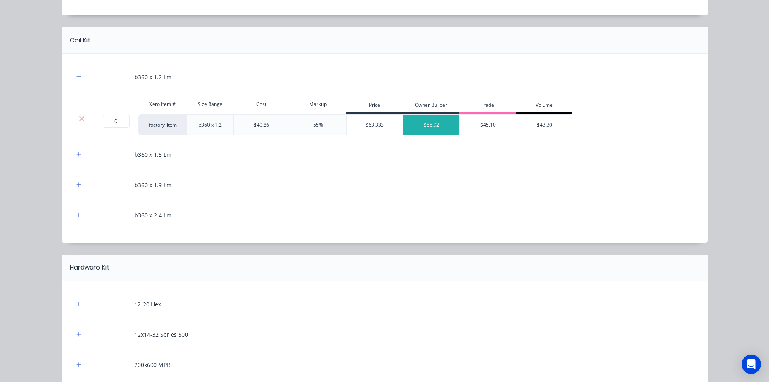
click at [78, 113] on div "Xero Item # Size Range Cost Markup Price Owner Builder Trade Volume" at bounding box center [323, 105] width 499 height 18
drag, startPoint x: 78, startPoint y: 113, endPoint x: 79, endPoint y: 119, distance: 5.4
click at [78, 115] on div "Xero Item # Size Range Cost Markup Price Owner Builder Trade Volume 0 0 ? facto…" at bounding box center [385, 115] width 622 height 39
click at [79, 119] on icon at bounding box center [81, 118] width 5 height 5
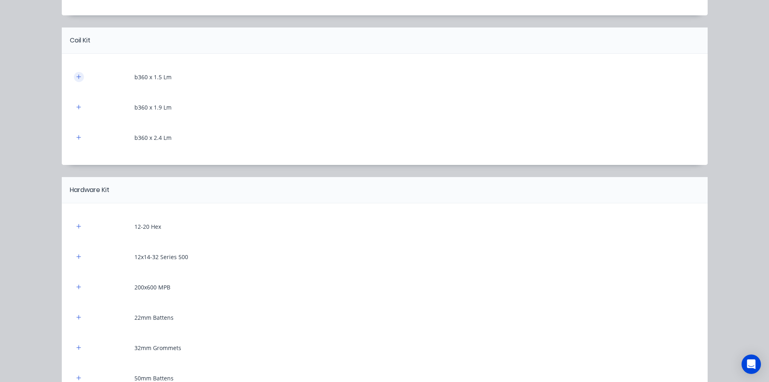
click at [78, 79] on icon "button" at bounding box center [78, 77] width 5 height 6
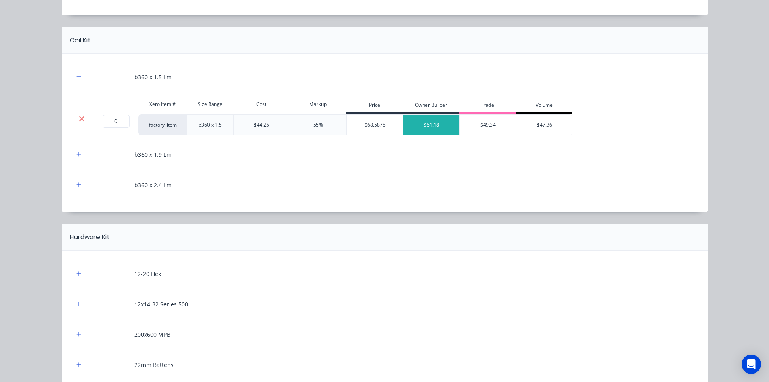
click at [80, 120] on icon at bounding box center [81, 118] width 5 height 5
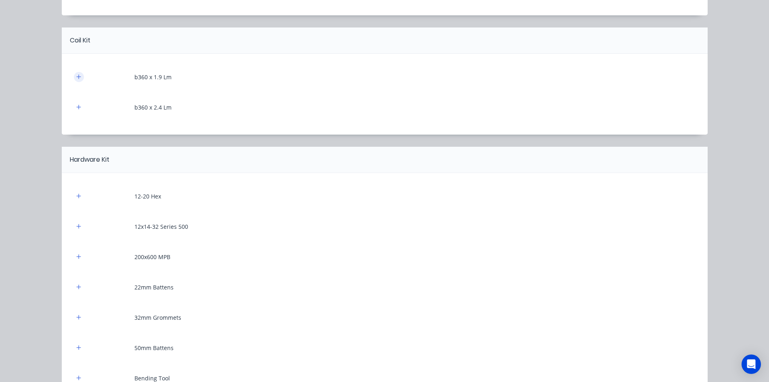
click at [76, 74] on icon "button" at bounding box center [78, 77] width 5 height 6
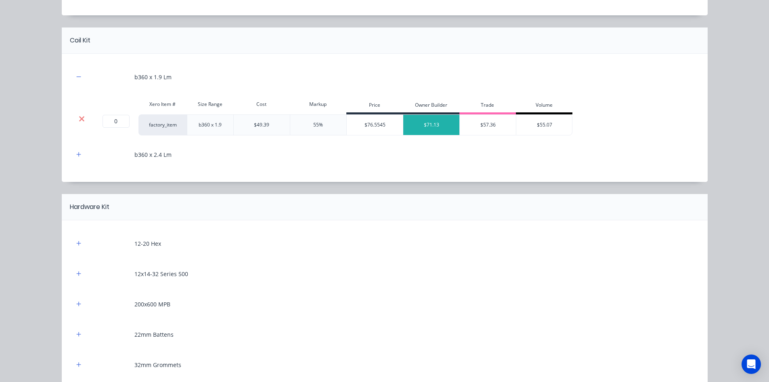
click at [80, 118] on icon at bounding box center [81, 118] width 5 height 5
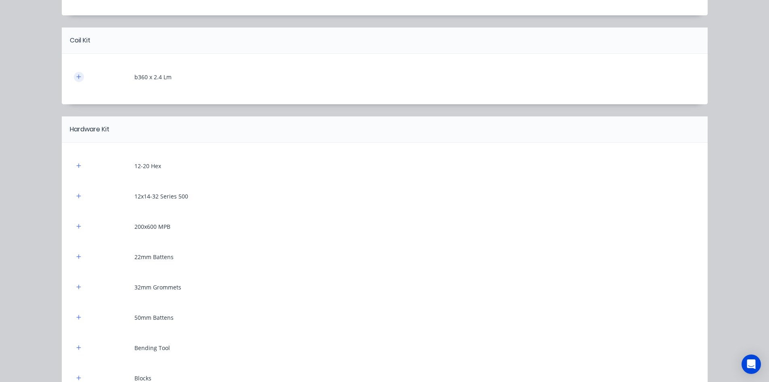
click at [79, 78] on button "button" at bounding box center [79, 77] width 10 height 10
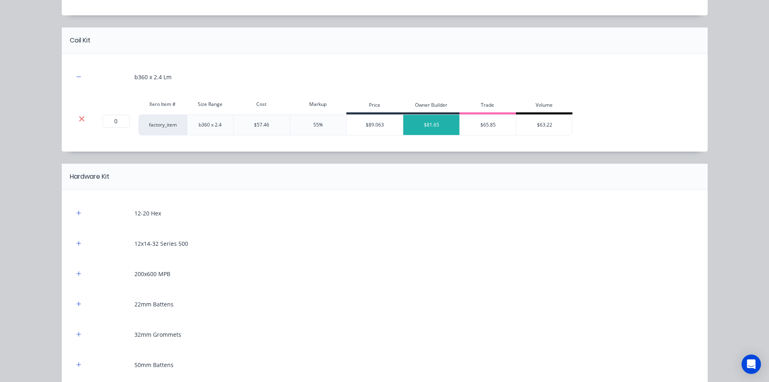
click at [80, 117] on icon at bounding box center [82, 119] width 6 height 8
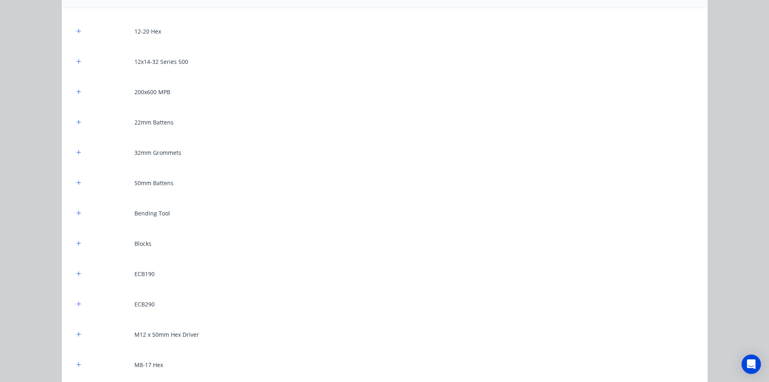
scroll to position [404, 0]
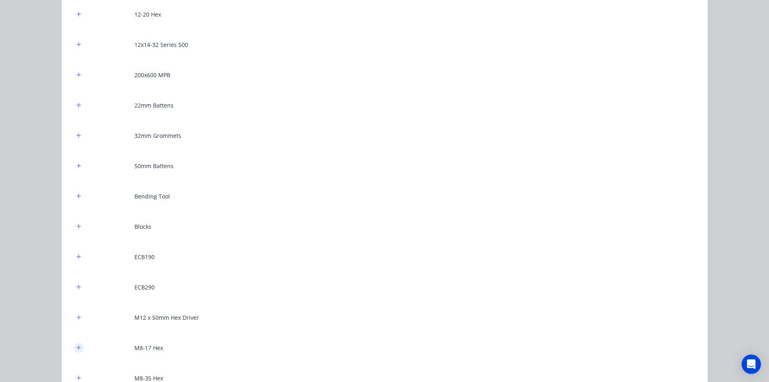
click at [78, 347] on icon "button" at bounding box center [78, 347] width 4 height 4
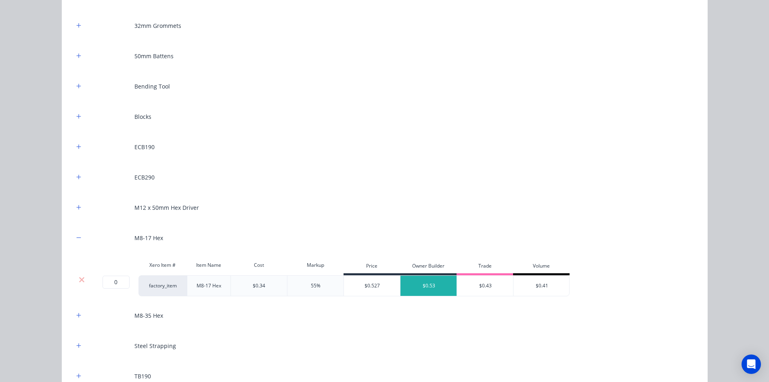
scroll to position [525, 0]
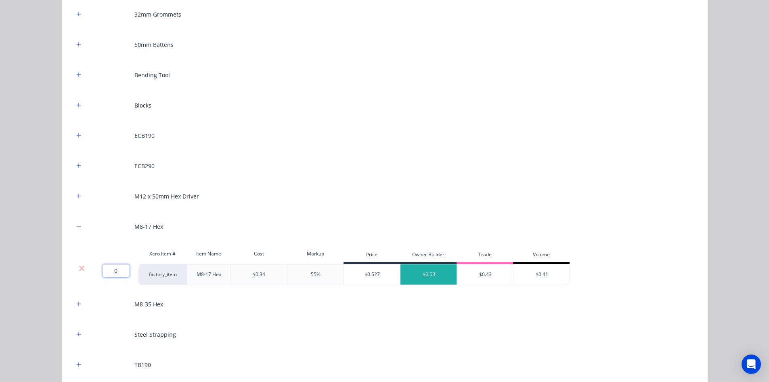
click at [117, 274] on input "0" at bounding box center [116, 270] width 27 height 13
type input "1300"
click at [57, 249] on div "Flooring System Products in this kit Engineering Products Xero Item # Descripti…" at bounding box center [384, 191] width 769 height 382
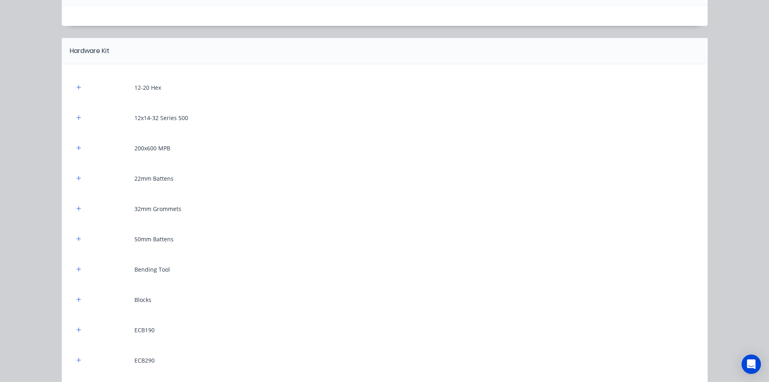
scroll to position [323, 0]
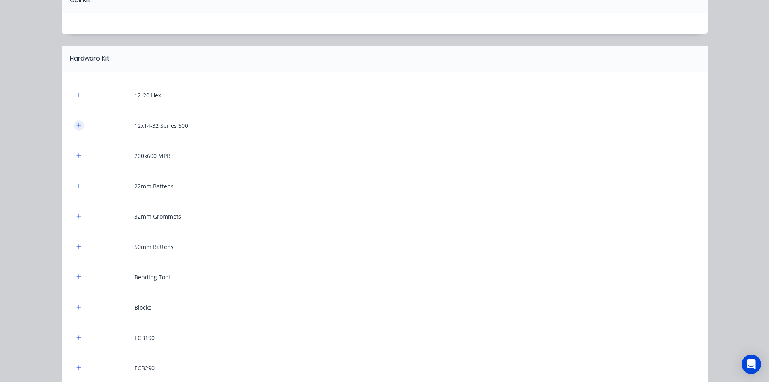
click at [78, 123] on icon "button" at bounding box center [78, 125] width 5 height 6
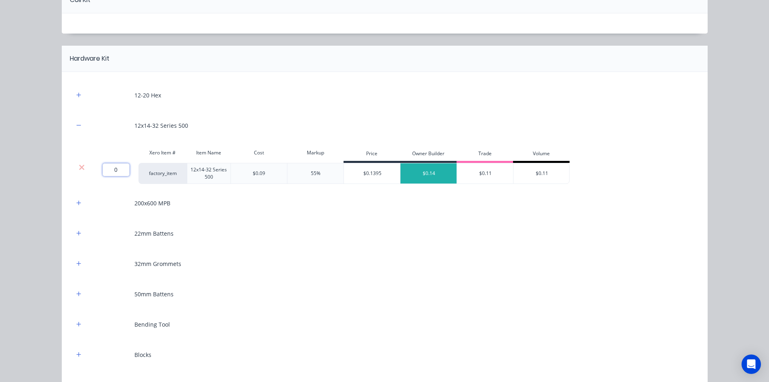
click at [109, 169] on input "0" at bounding box center [116, 169] width 27 height 13
type input "500"
click at [44, 164] on div "Flooring System Products in this kit Engineering Products Xero Item # Descripti…" at bounding box center [384, 191] width 769 height 382
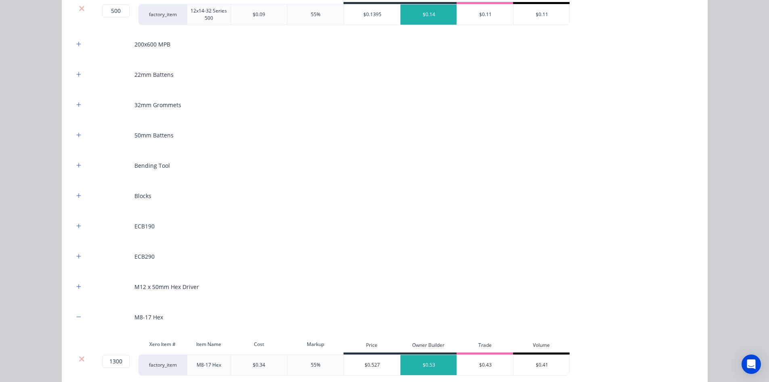
scroll to position [525, 0]
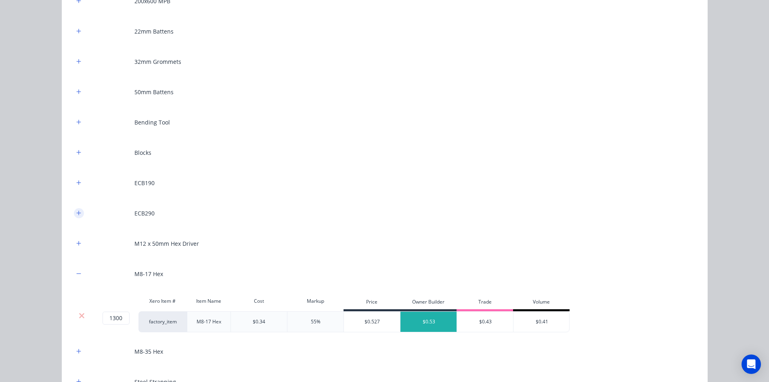
click at [74, 212] on button "button" at bounding box center [79, 213] width 10 height 10
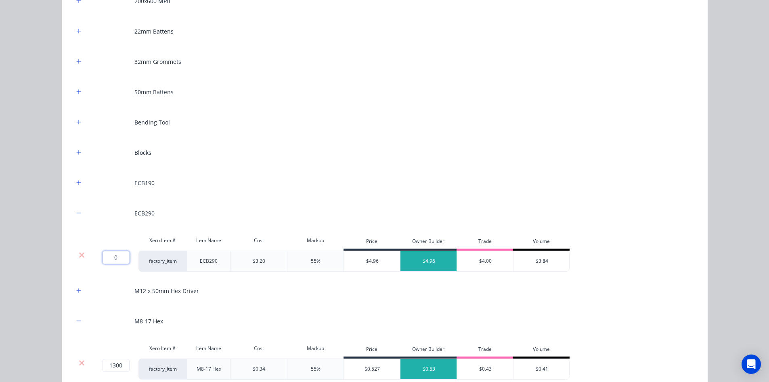
click at [113, 257] on input "0" at bounding box center [116, 257] width 27 height 13
type input "25"
click at [50, 241] on div "Flooring System Products in this kit Engineering Products Xero Item # Descripti…" at bounding box center [384, 191] width 769 height 382
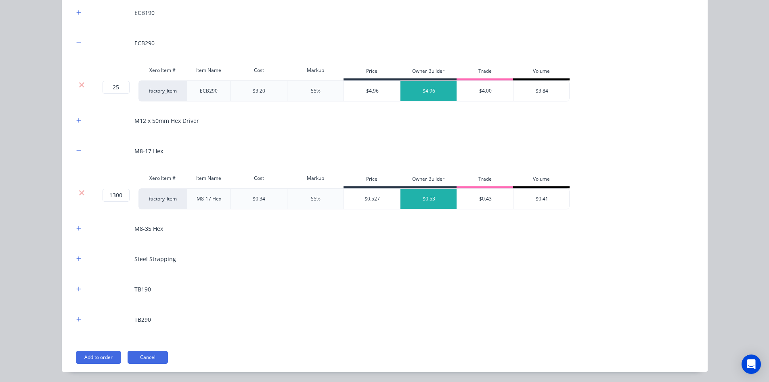
scroll to position [720, 0]
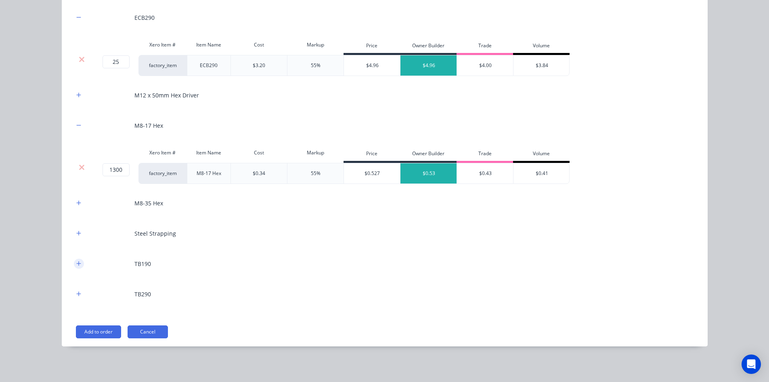
click at [76, 263] on icon "button" at bounding box center [78, 263] width 4 height 4
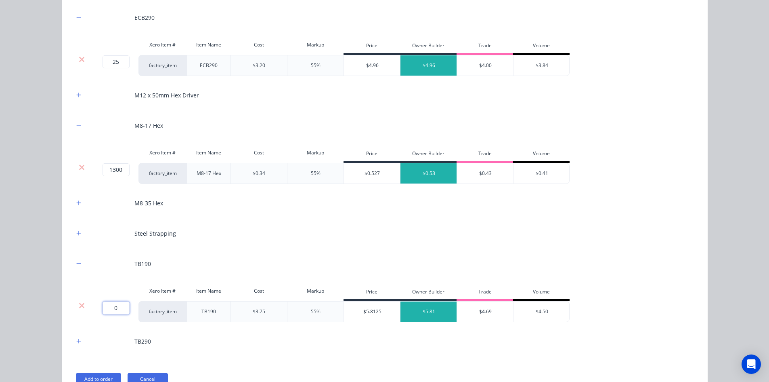
click at [114, 313] on input "0" at bounding box center [116, 307] width 27 height 13
type input "1"
click at [79, 337] on button "button" at bounding box center [79, 341] width 10 height 10
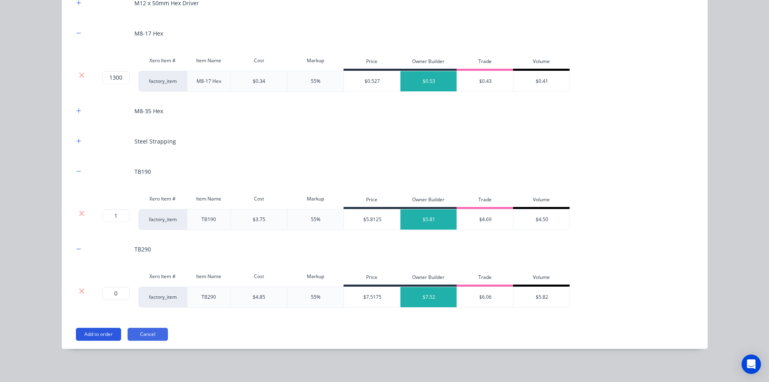
scroll to position [815, 0]
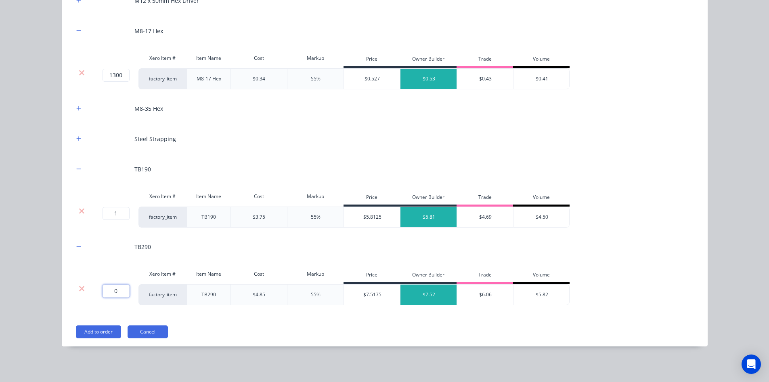
click at [116, 290] on input "0" at bounding box center [116, 290] width 27 height 13
type input "1"
click at [32, 254] on div "Flooring System Products in this kit Engineering Products Xero Item # Descripti…" at bounding box center [384, 191] width 769 height 382
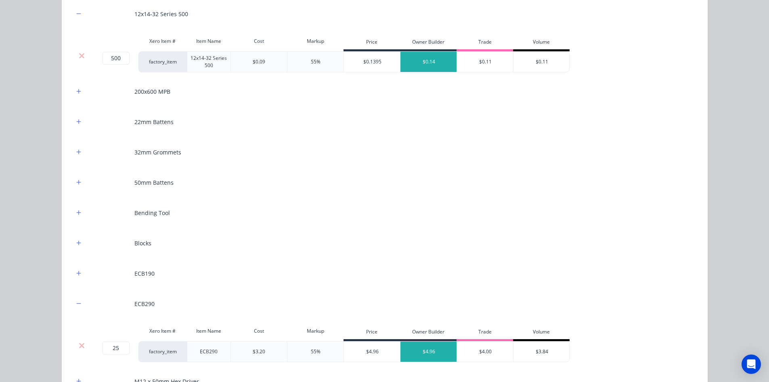
scroll to position [411, 0]
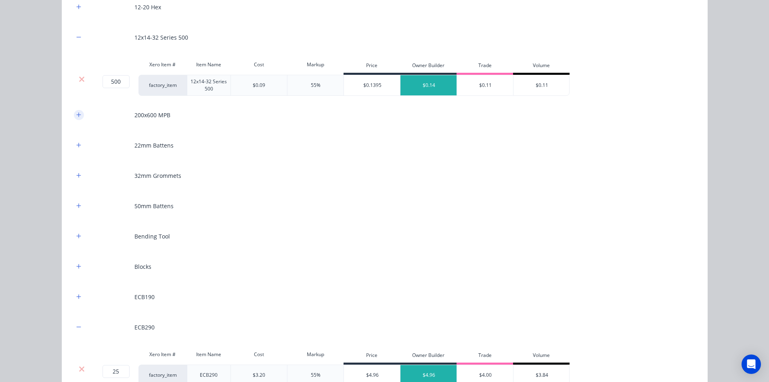
click at [78, 116] on icon "button" at bounding box center [78, 115] width 5 height 6
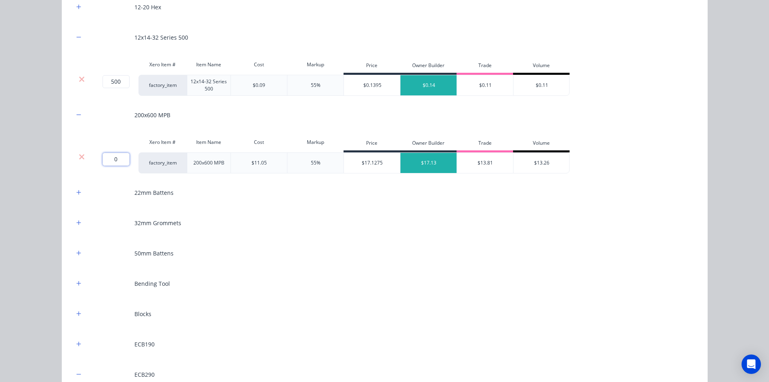
click at [118, 163] on input "0" at bounding box center [116, 159] width 27 height 13
type input "1"
click at [29, 157] on div "Flooring System Products in this kit Engineering Products Xero Item # Descripti…" at bounding box center [384, 191] width 769 height 382
click at [76, 284] on icon "button" at bounding box center [78, 283] width 5 height 6
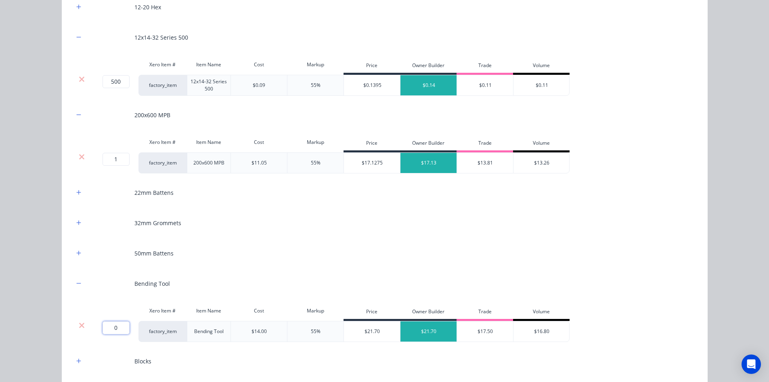
click at [109, 327] on input "0" at bounding box center [116, 327] width 27 height 13
type input "2"
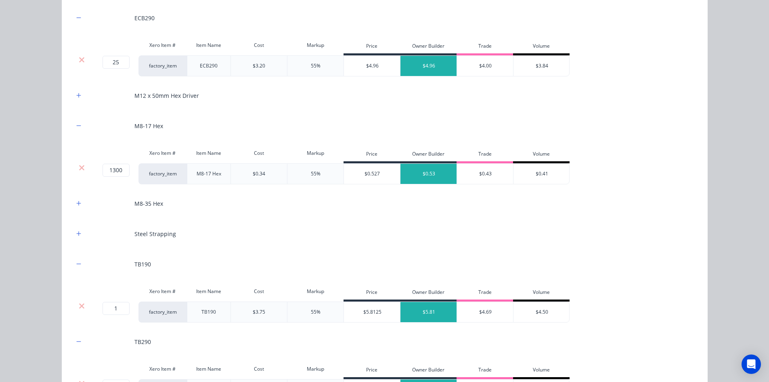
scroll to position [815, 0]
click at [76, 235] on icon "button" at bounding box center [78, 233] width 5 height 6
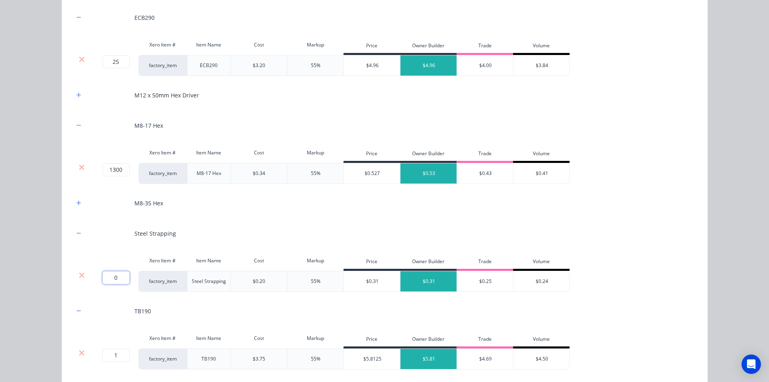
click at [116, 275] on input "0" at bounding box center [116, 277] width 27 height 13
type input "50"
click at [38, 254] on div "Flooring System Products in this kit Engineering Products Xero Item # Descripti…" at bounding box center [384, 191] width 769 height 382
click at [76, 94] on icon "button" at bounding box center [78, 95] width 5 height 6
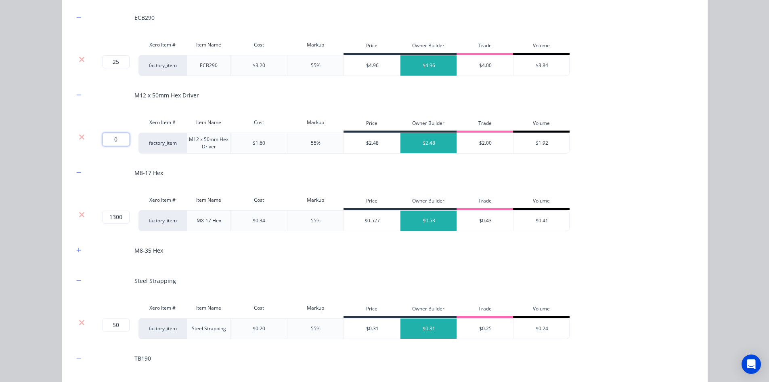
click at [111, 137] on input "0" at bounding box center [116, 139] width 27 height 13
type input "2"
click at [30, 132] on div "Flooring System Products in this kit Engineering Products Xero Item # Descripti…" at bounding box center [384, 191] width 769 height 382
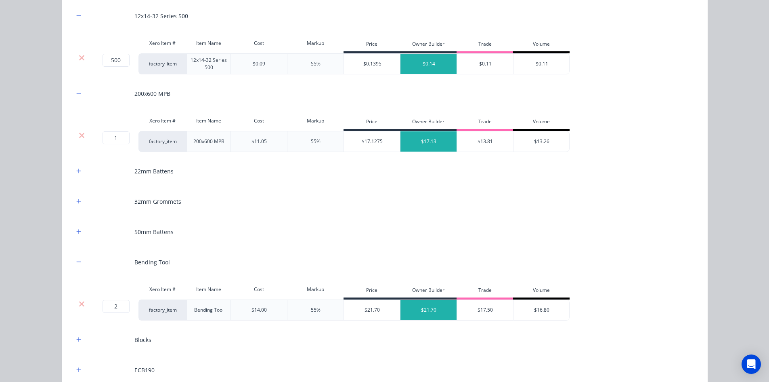
scroll to position [371, 0]
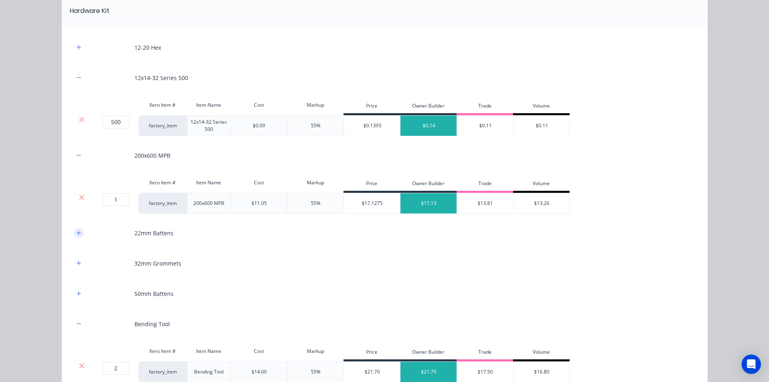
click at [77, 233] on icon "button" at bounding box center [78, 232] width 4 height 4
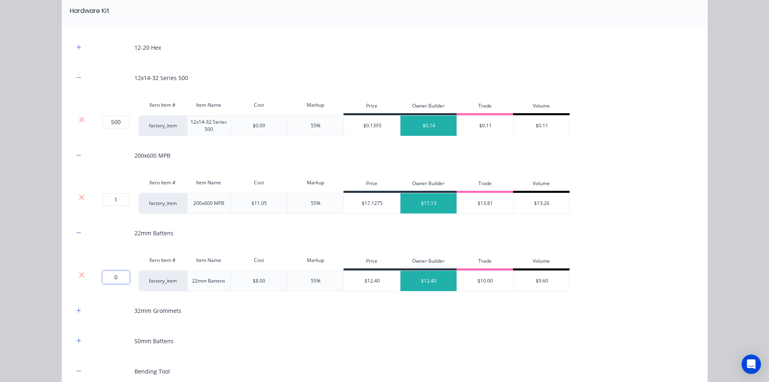
click at [119, 275] on input "0" at bounding box center [116, 277] width 27 height 13
type input "13"
click at [36, 251] on div "Flooring System Products in this kit Engineering Products Xero Item # Descripti…" at bounding box center [384, 191] width 769 height 382
click at [76, 338] on icon "button" at bounding box center [78, 341] width 5 height 6
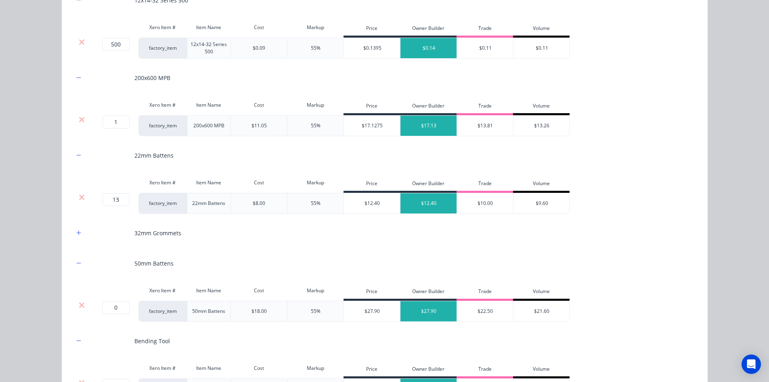
scroll to position [452, 0]
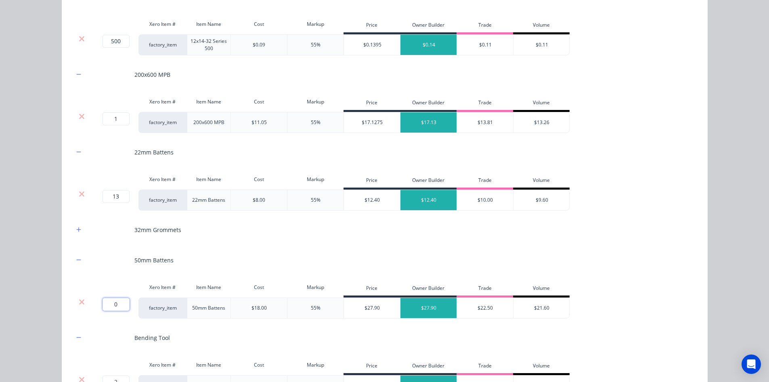
click at [116, 299] on input "0" at bounding box center [116, 304] width 27 height 13
type input "60"
click at [34, 296] on div "Flooring System Products in this kit Engineering Products Xero Item # Descripti…" at bounding box center [384, 191] width 769 height 382
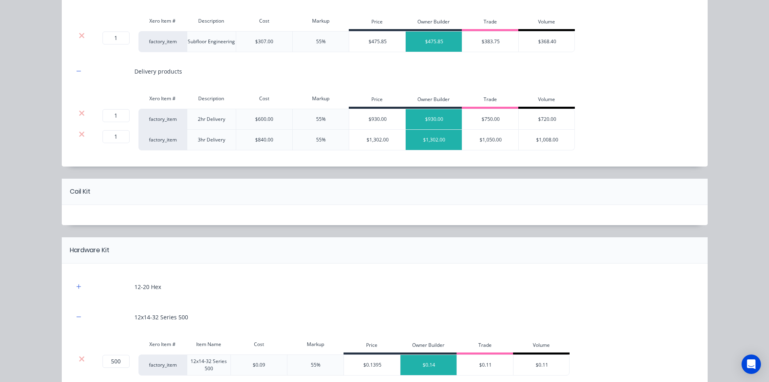
scroll to position [128, 0]
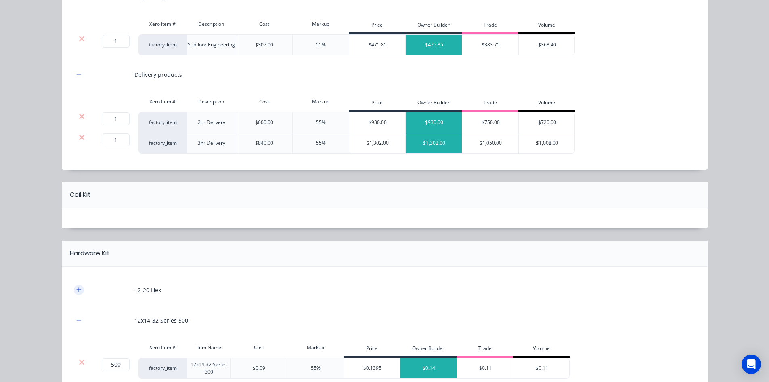
click at [76, 292] on icon "button" at bounding box center [78, 290] width 5 height 6
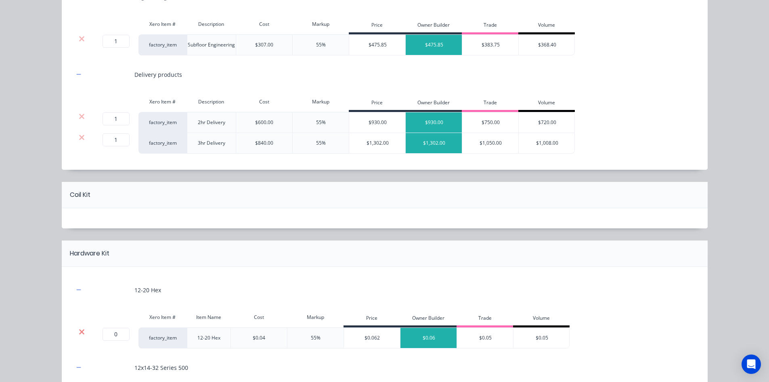
click at [79, 332] on icon at bounding box center [82, 332] width 6 height 8
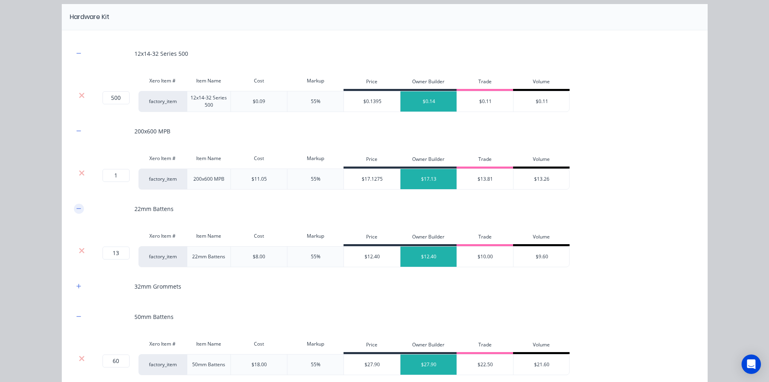
scroll to position [371, 0]
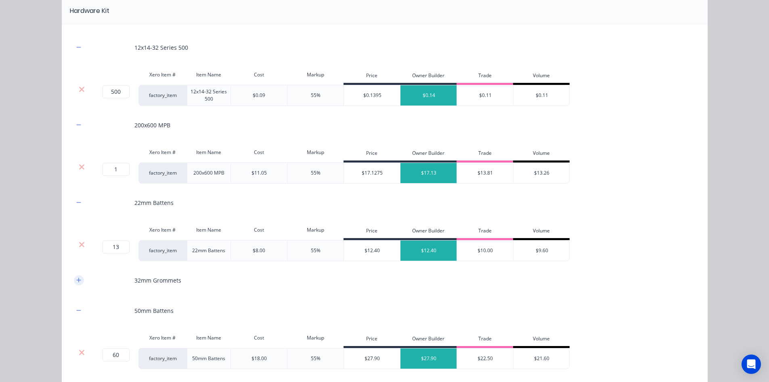
click at [76, 280] on icon "button" at bounding box center [78, 279] width 4 height 4
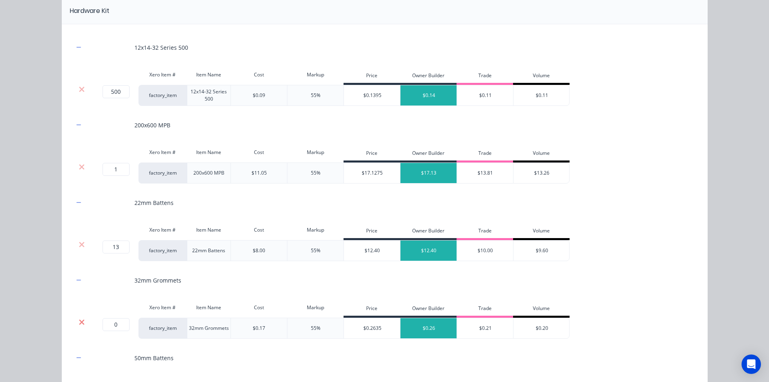
click at [81, 320] on icon at bounding box center [81, 321] width 5 height 5
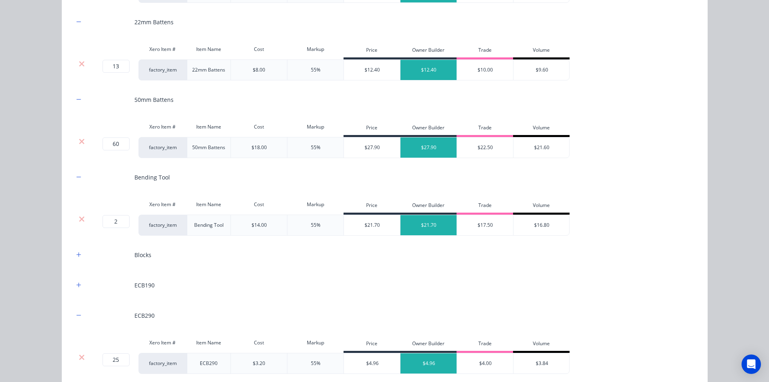
scroll to position [573, 0]
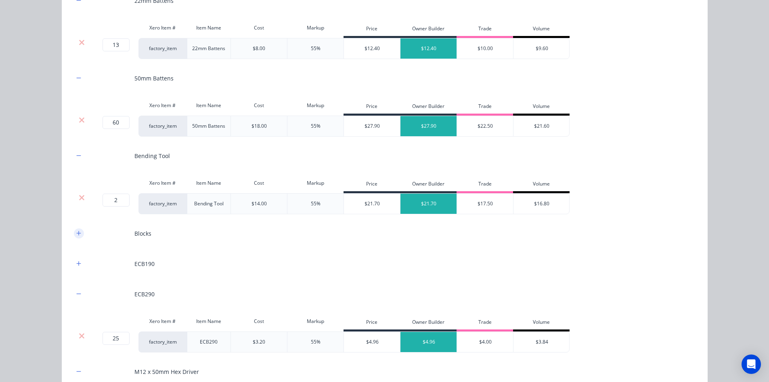
click at [76, 235] on icon "button" at bounding box center [78, 233] width 5 height 6
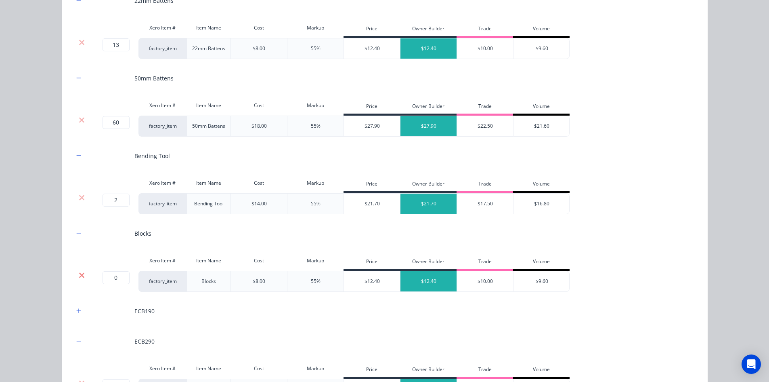
click at [79, 275] on icon at bounding box center [82, 275] width 6 height 8
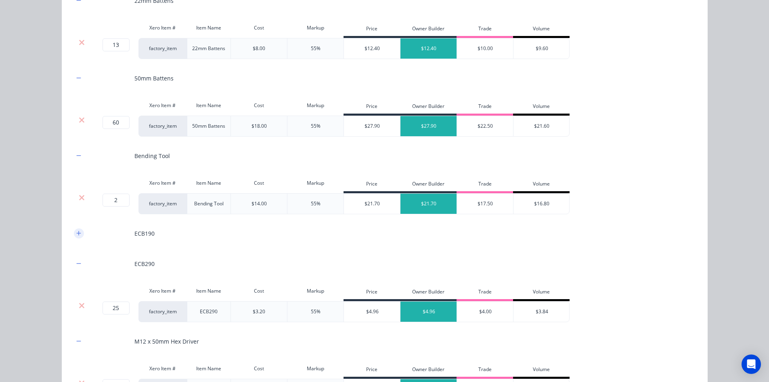
click at [76, 232] on icon "button" at bounding box center [78, 233] width 5 height 6
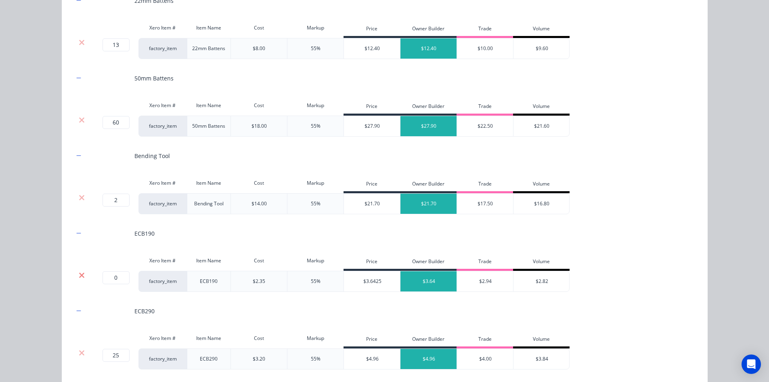
click at [81, 277] on icon at bounding box center [81, 274] width 5 height 5
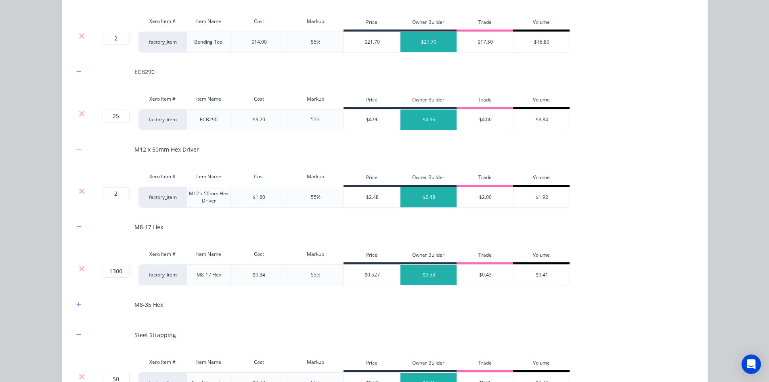
scroll to position [775, 0]
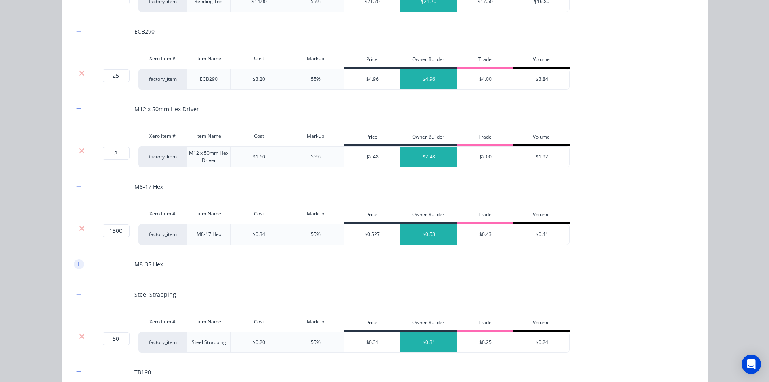
click at [78, 265] on button "button" at bounding box center [79, 264] width 10 height 10
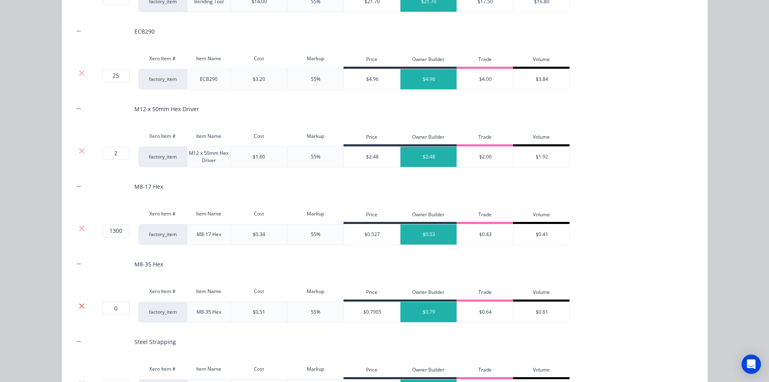
click at [79, 304] on icon at bounding box center [82, 306] width 6 height 8
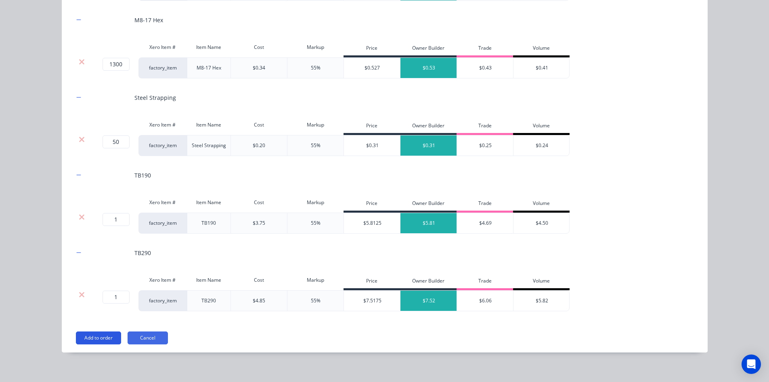
scroll to position [947, 0]
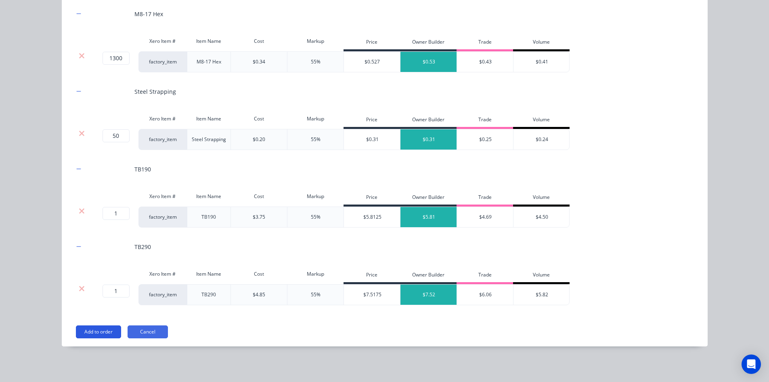
click at [81, 331] on button "Add to order" at bounding box center [98, 331] width 45 height 13
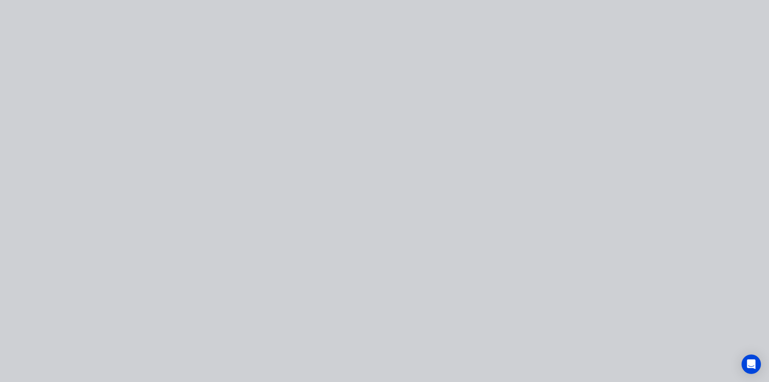
scroll to position [0, 0]
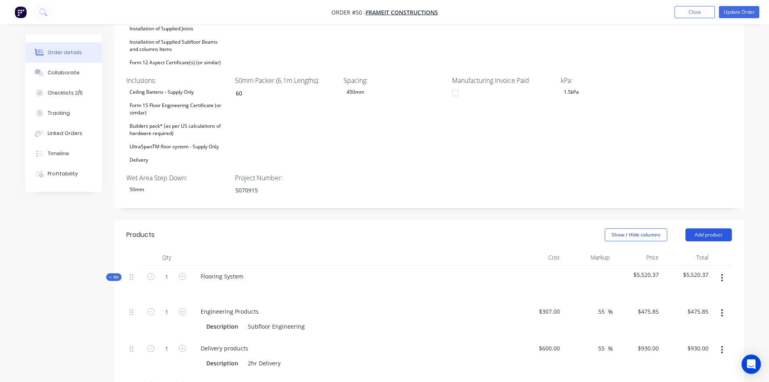
click at [706, 228] on button "Add product" at bounding box center [709, 234] width 46 height 13
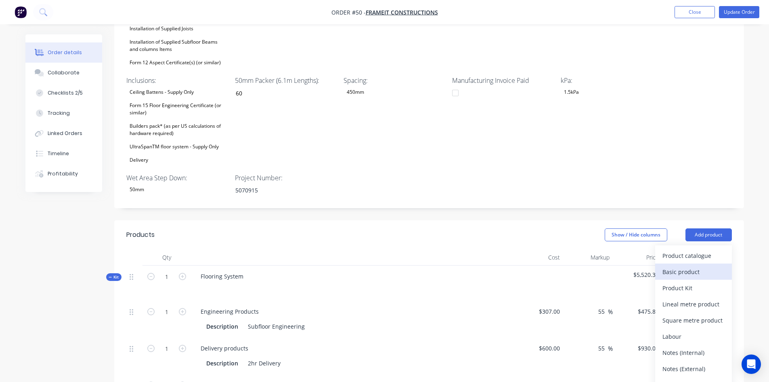
click at [691, 266] on div "Basic product" at bounding box center [694, 272] width 62 height 12
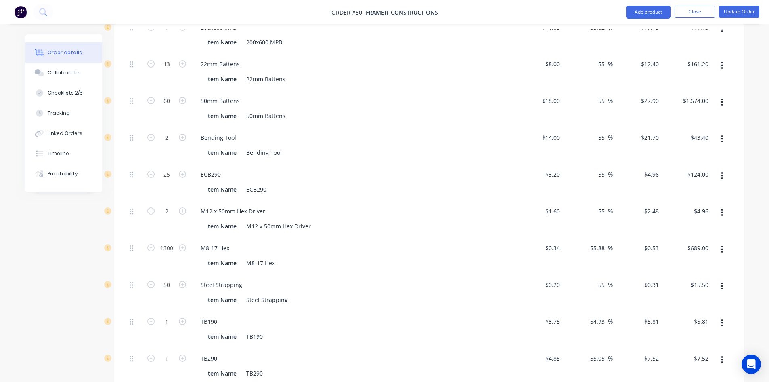
scroll to position [987, 0]
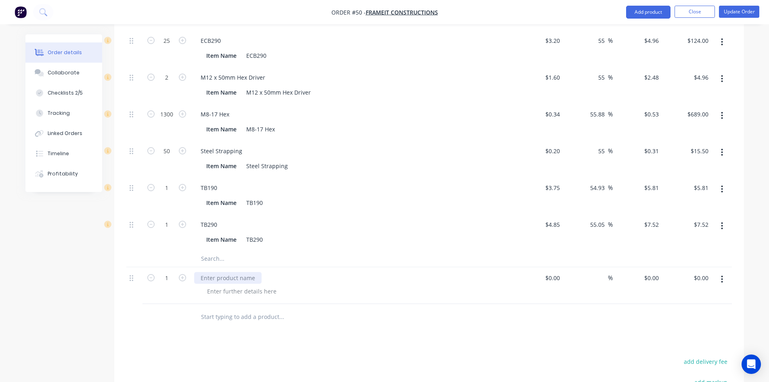
click at [232, 272] on div at bounding box center [227, 278] width 67 height 12
paste div
click at [171, 326] on div "Products Show / Hide columns Add product Qty Cost Markup Price Total Kit 1 Floo…" at bounding box center [429, 48] width 630 height 949
click at [215, 285] on div at bounding box center [242, 291] width 82 height 12
paste div
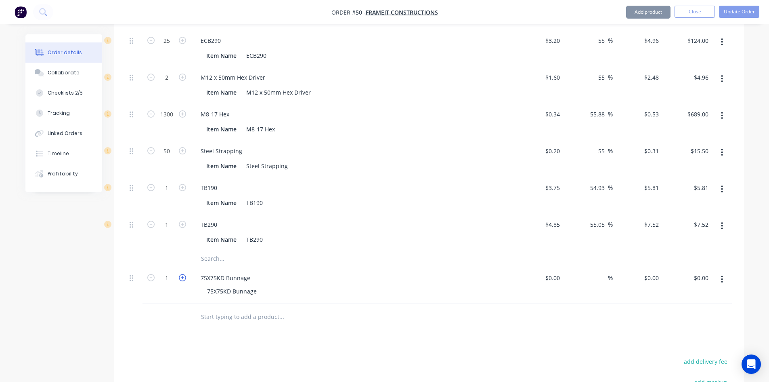
click at [181, 274] on icon "button" at bounding box center [182, 277] width 7 height 7
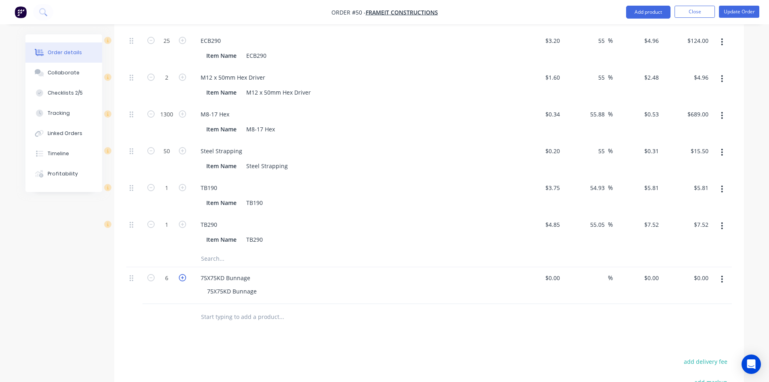
click at [181, 274] on icon "button" at bounding box center [182, 277] width 7 height 7
type input "8"
click at [552, 272] on div "$0.00" at bounding box center [553, 278] width 22 height 12
type input "$32.00"
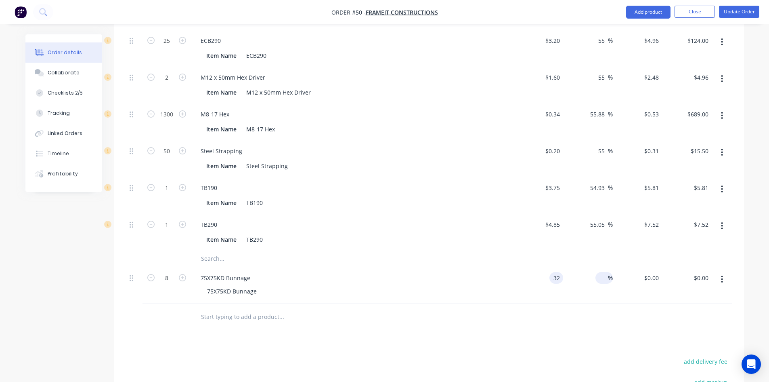
type input "$32.00"
type input "$256.00"
click at [604, 272] on input at bounding box center [603, 278] width 9 height 12
type input "40"
type input "$44.80"
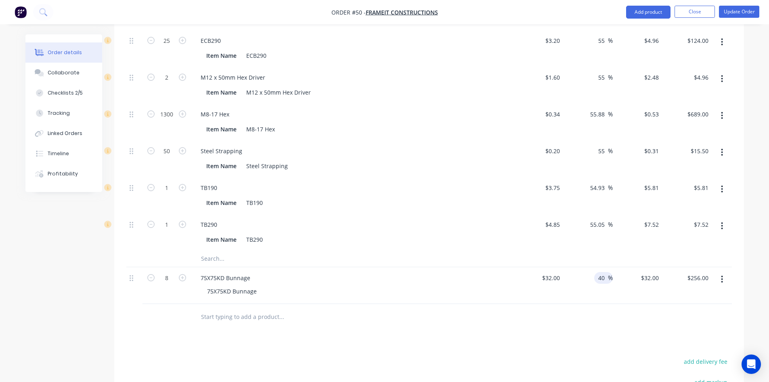
type input "$358.40"
click at [579, 324] on div "Products Show / Hide columns Add product Qty Cost Markup Price Total Kit 1 Floo…" at bounding box center [429, 48] width 630 height 949
click at [402, 317] on div "Products Show / Hide columns Add product Qty Cost Markup Price Total Kit 1 Floo…" at bounding box center [429, 48] width 630 height 949
click at [72, 88] on button "Checklists 2/5" at bounding box center [63, 93] width 77 height 20
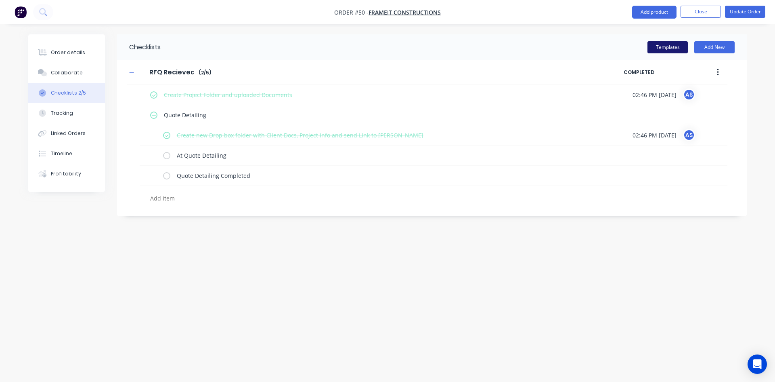
click at [654, 43] on button "Templates" at bounding box center [668, 47] width 40 height 12
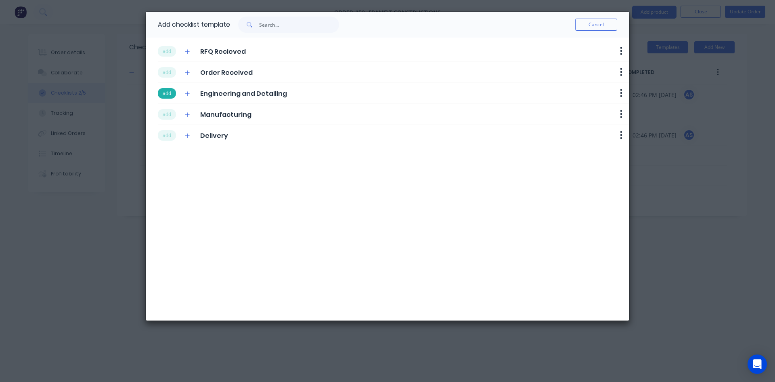
drag, startPoint x: 171, startPoint y: 74, endPoint x: 171, endPoint y: 88, distance: 13.7
click at [171, 75] on button "add" at bounding box center [167, 72] width 18 height 11
click at [170, 89] on button "add" at bounding box center [167, 93] width 18 height 11
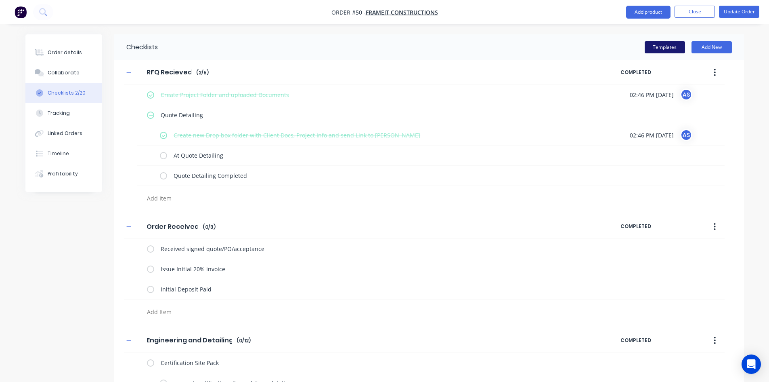
click at [655, 41] on button "Templates" at bounding box center [665, 47] width 40 height 12
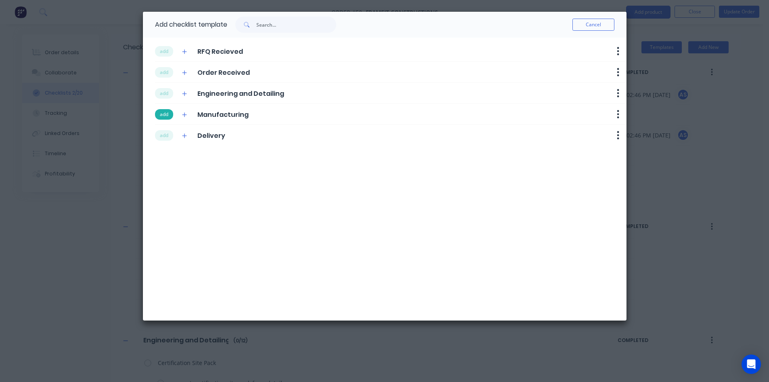
click at [168, 116] on button "add" at bounding box center [164, 114] width 18 height 11
click at [168, 136] on button "add" at bounding box center [164, 135] width 18 height 11
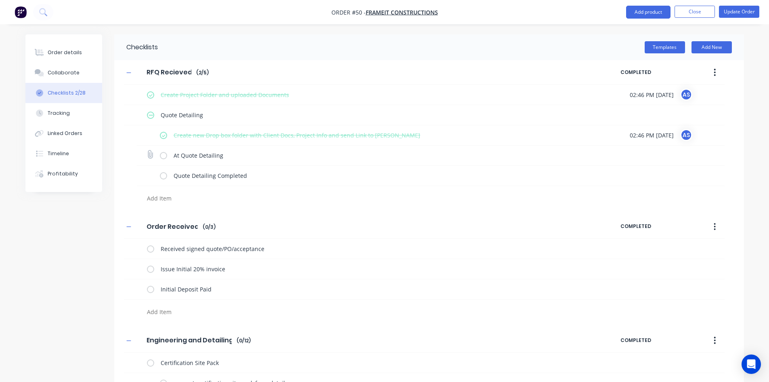
click at [166, 158] on label at bounding box center [163, 155] width 7 height 8
click at [0, 0] on input "checkbox" at bounding box center [0, 0] width 0 height 0
type textarea "x"
click at [65, 48] on button "Order details" at bounding box center [63, 52] width 77 height 20
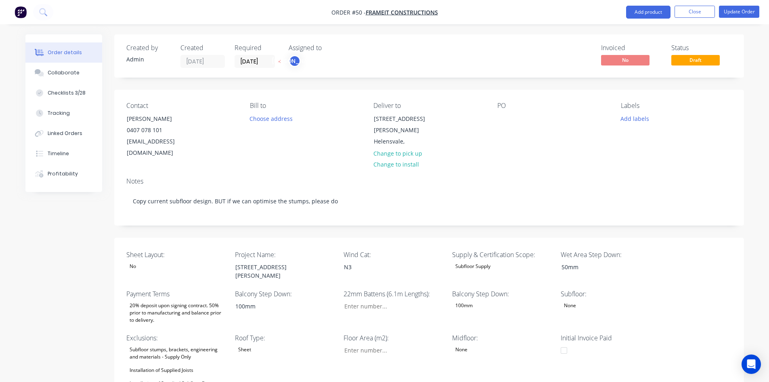
type input "13"
type input "77"
type input "60"
click at [735, 13] on button "Update Order" at bounding box center [739, 12] width 40 height 12
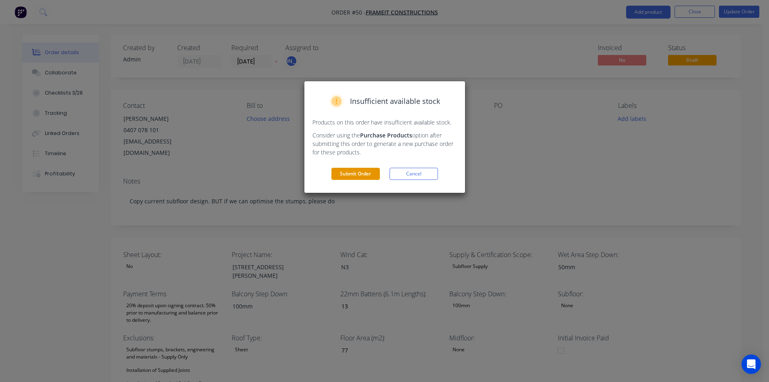
click at [375, 176] on button "Submit Order" at bounding box center [356, 174] width 48 height 12
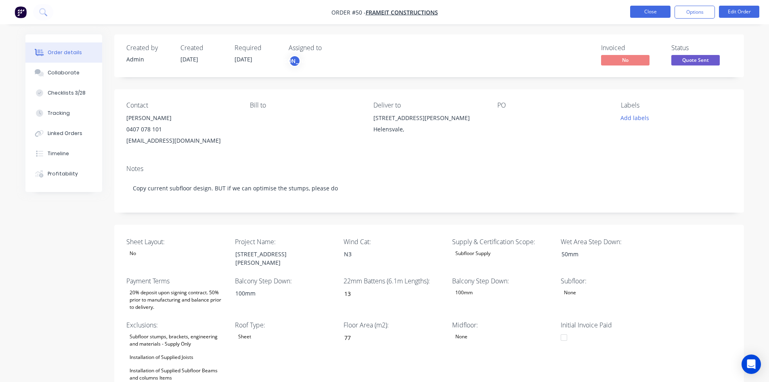
click at [662, 15] on button "Close" at bounding box center [650, 12] width 40 height 12
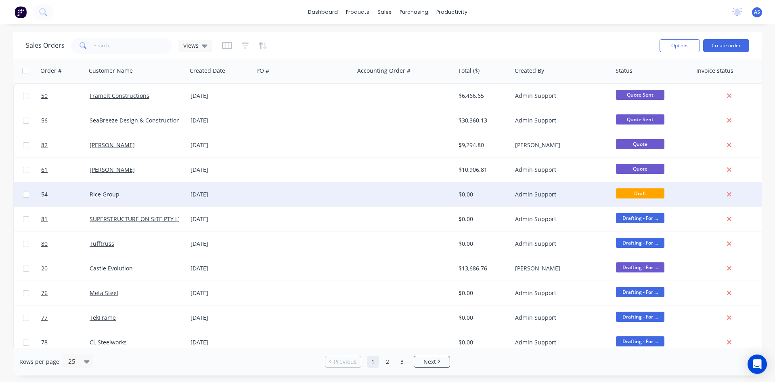
click at [209, 196] on div "21 Aug 2025" at bounding box center [221, 194] width 60 height 8
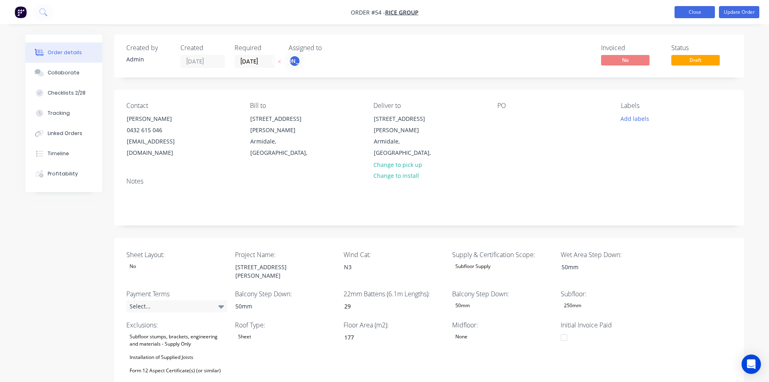
click at [684, 15] on button "Close" at bounding box center [695, 12] width 40 height 12
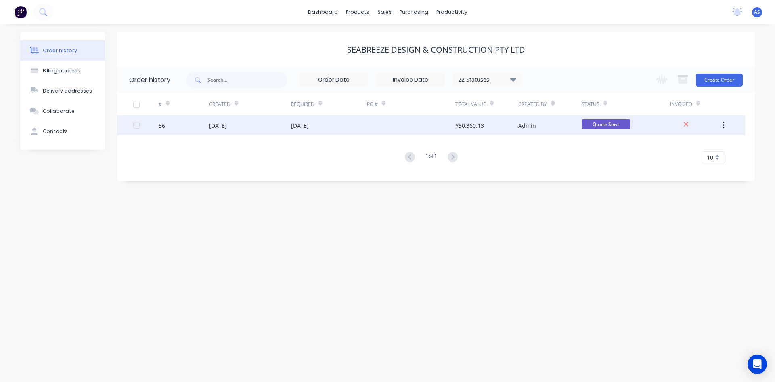
click at [164, 126] on div "56" at bounding box center [162, 125] width 6 height 8
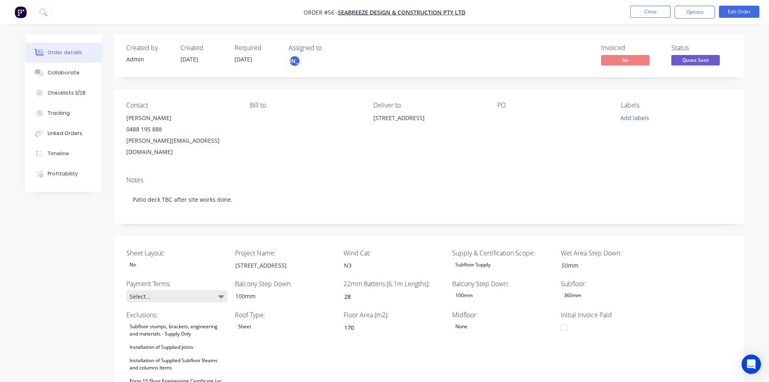
click at [150, 295] on div "Select..." at bounding box center [176, 296] width 101 height 12
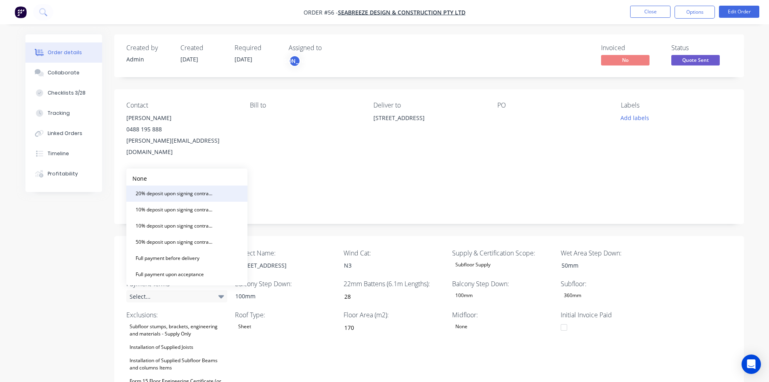
click at [184, 192] on div "20% deposit upon signing contract. 50% prior to manufacturing and balance prior…" at bounding box center [174, 193] width 85 height 11
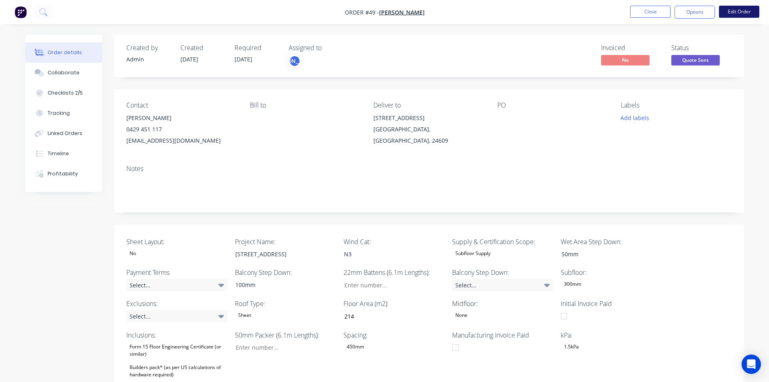
click at [742, 13] on button "Edit Order" at bounding box center [739, 12] width 40 height 12
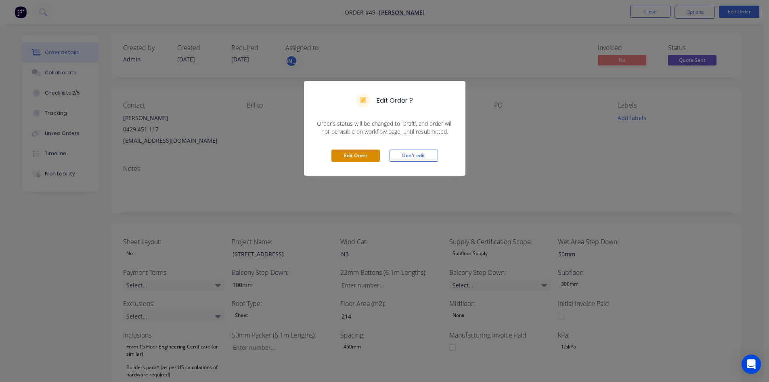
click at [378, 155] on button "Edit Order" at bounding box center [356, 155] width 48 height 12
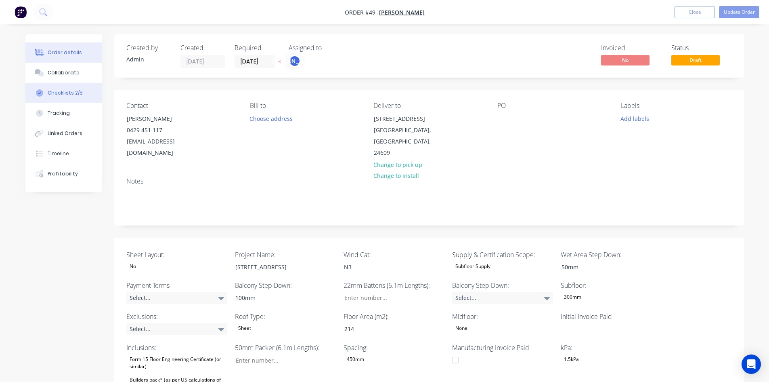
click at [78, 95] on div "Checklists 2/5" at bounding box center [65, 92] width 35 height 7
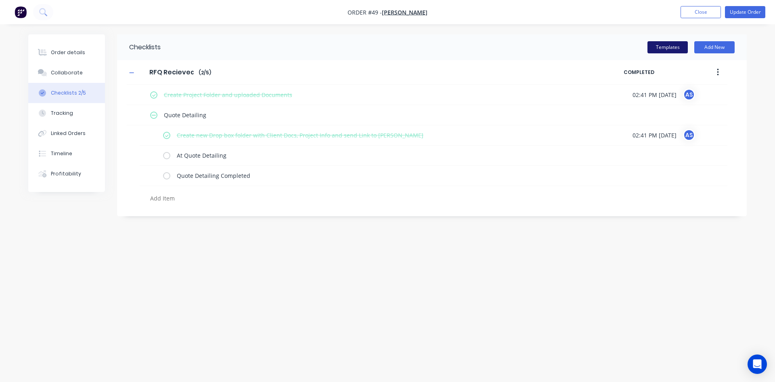
click at [678, 50] on button "Templates" at bounding box center [668, 47] width 40 height 12
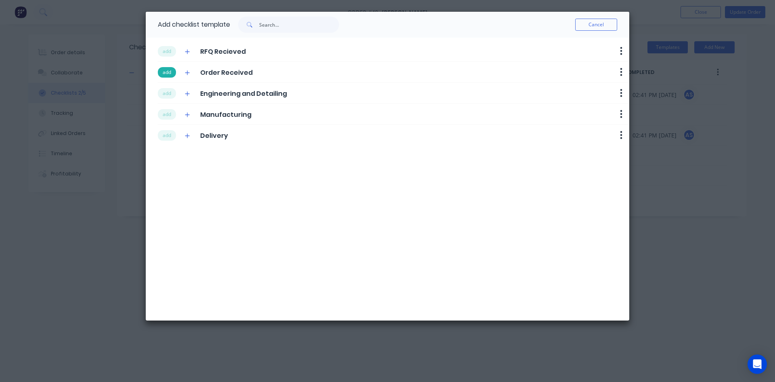
click at [169, 75] on button "add" at bounding box center [167, 72] width 18 height 11
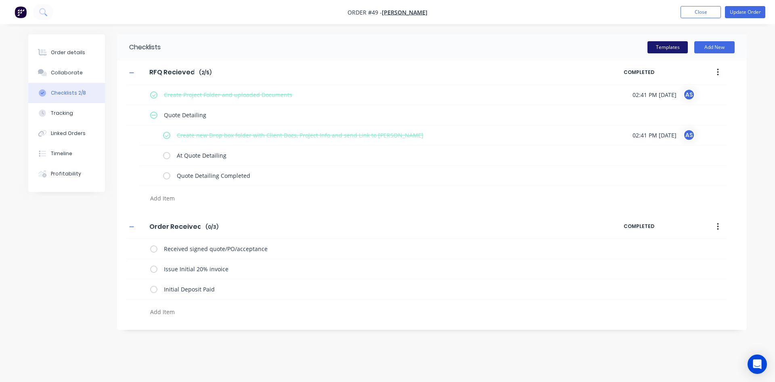
click at [671, 45] on button "Templates" at bounding box center [668, 47] width 40 height 12
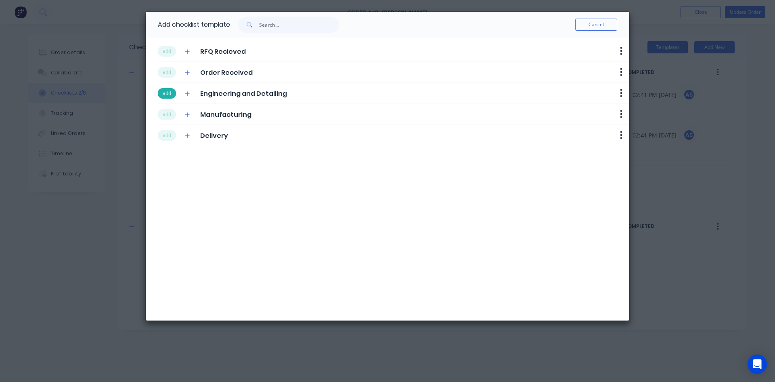
click at [167, 93] on button "add" at bounding box center [167, 93] width 18 height 11
click at [167, 111] on button "add" at bounding box center [167, 114] width 18 height 11
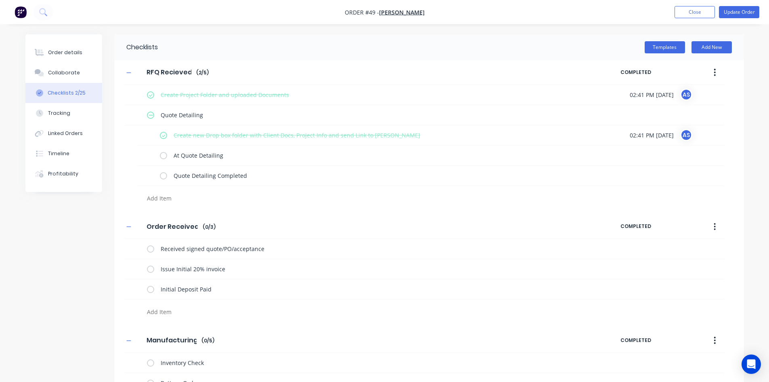
click at [170, 137] on div "Create new Drop box folder with Client Docs, Project Info and send Link to [PER…" at bounding box center [372, 135] width 424 height 16
click at [661, 40] on div "Templates Add New" at bounding box center [451, 47] width 586 height 26
click at [651, 45] on button "Templates" at bounding box center [665, 47] width 40 height 12
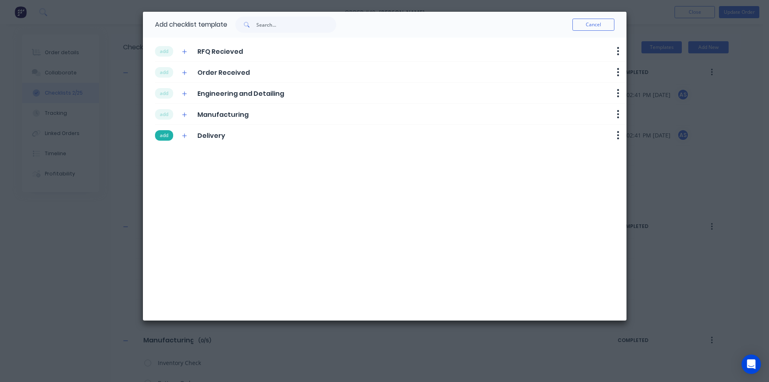
click at [170, 137] on button "add" at bounding box center [164, 135] width 18 height 11
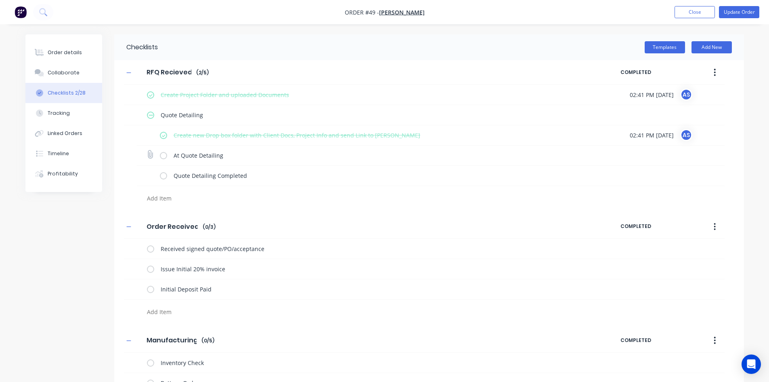
click at [167, 155] on label at bounding box center [163, 155] width 7 height 8
click at [0, 0] on input "checkbox" at bounding box center [0, 0] width 0 height 0
type textarea "x"
click at [65, 46] on button "Order details" at bounding box center [63, 52] width 77 height 20
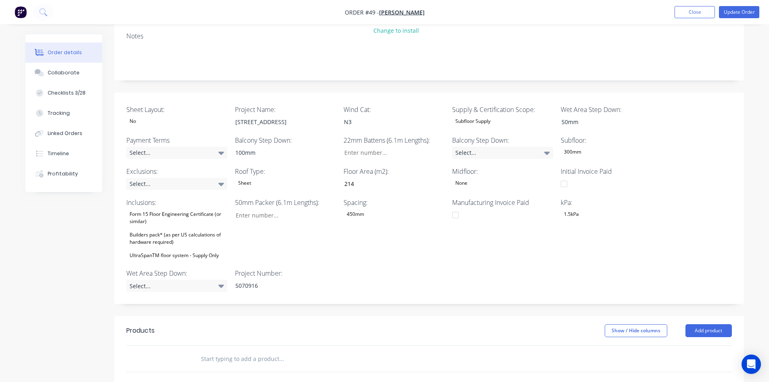
scroll to position [162, 0]
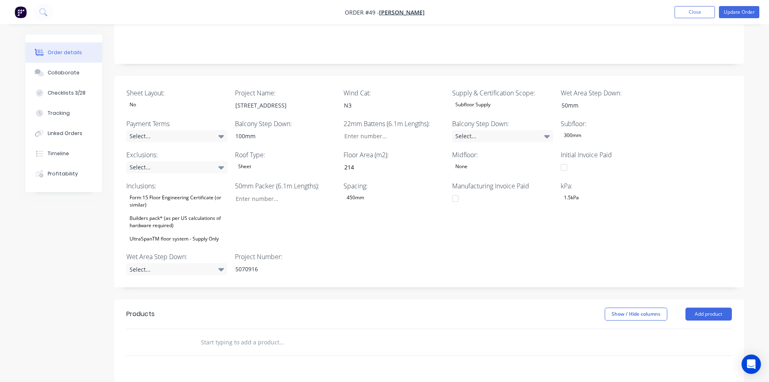
click at [168, 194] on div "Form 15 Floor Engineering Certificate (or similar)" at bounding box center [176, 201] width 101 height 18
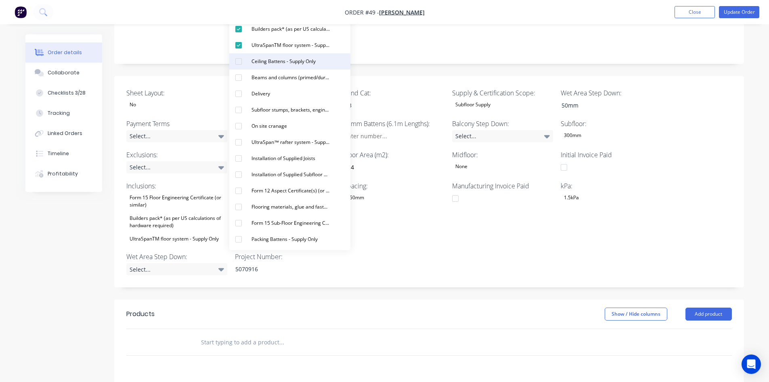
click at [259, 63] on div "Ceiling Battens - Supply Only" at bounding box center [283, 61] width 71 height 11
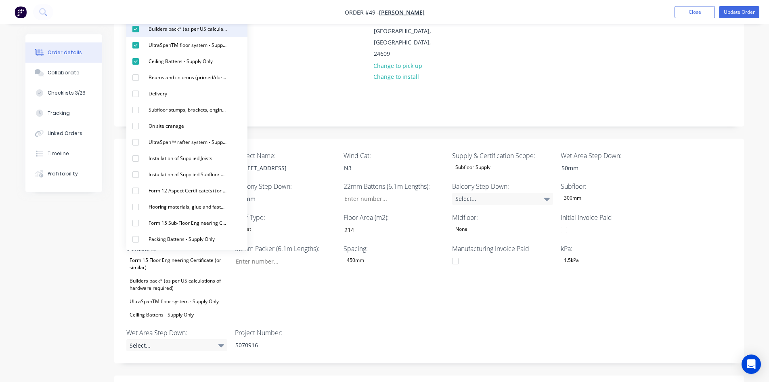
scroll to position [81, 0]
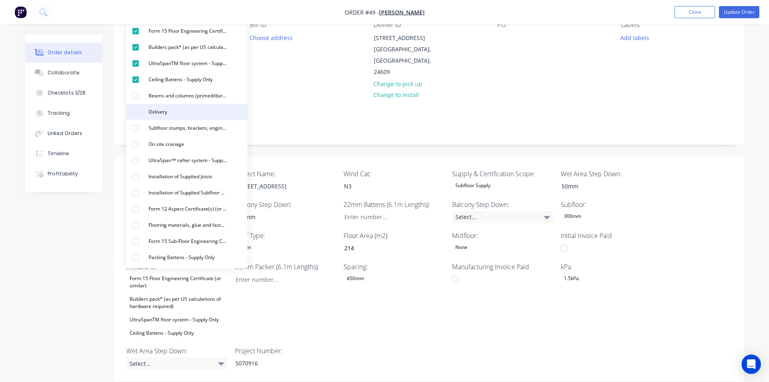
click at [174, 117] on button "Delivery" at bounding box center [186, 112] width 121 height 16
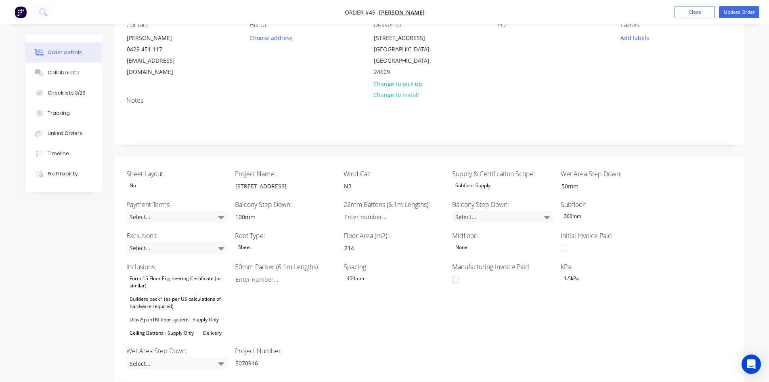
click at [46, 227] on div "Created by Admin Created [DATE] Required [DATE] Assigned to JO Invoiced No Stat…" at bounding box center [384, 305] width 719 height 702
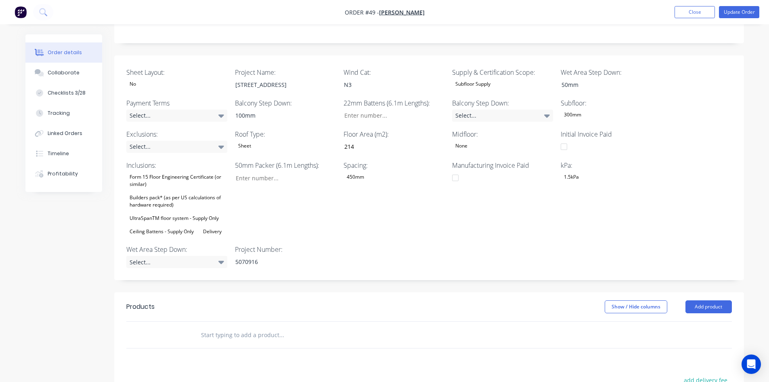
scroll to position [202, 0]
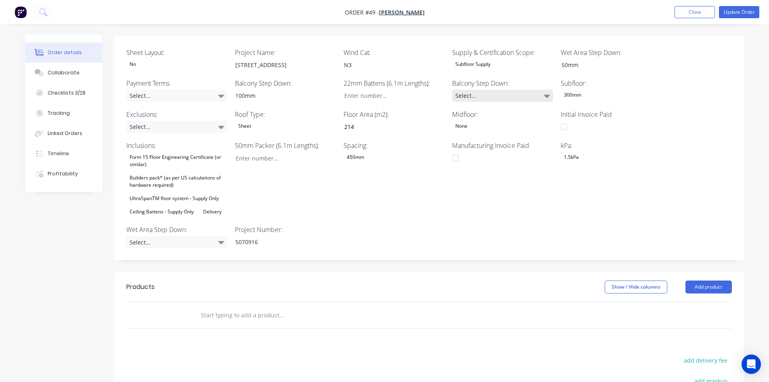
click at [527, 93] on div "Select..." at bounding box center [502, 96] width 101 height 12
click at [488, 162] on div "100mm" at bounding box center [483, 160] width 24 height 11
click at [201, 237] on div "Select..." at bounding box center [176, 242] width 101 height 12
click at [189, 261] on button "50mm" at bounding box center [186, 258] width 121 height 16
click at [415, 246] on div "Sheet Layout: No Project Name: [STREET_ADDRESS] Wind Cat: N3 Supply & Certifica…" at bounding box center [429, 148] width 630 height 225
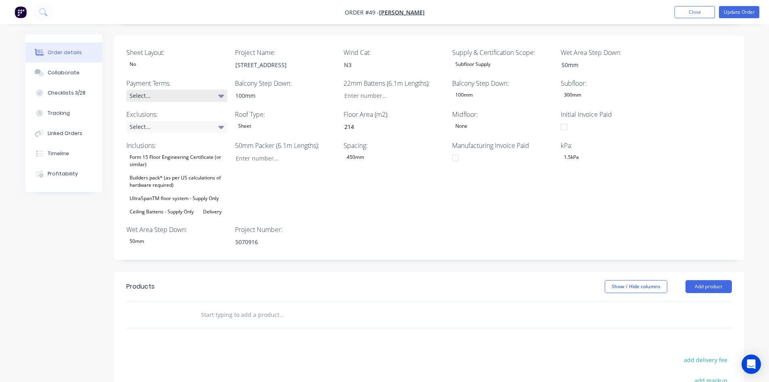
click at [194, 92] on div "Select..." at bounding box center [176, 96] width 101 height 12
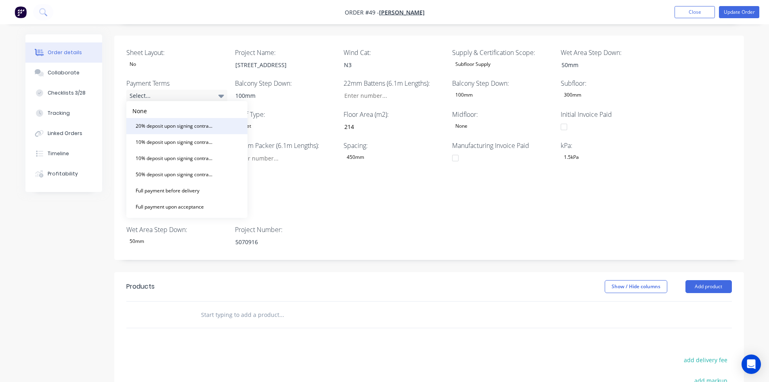
click at [180, 129] on div "20% deposit upon signing contract. 50% prior to manufacturing and balance prior…" at bounding box center [174, 126] width 85 height 11
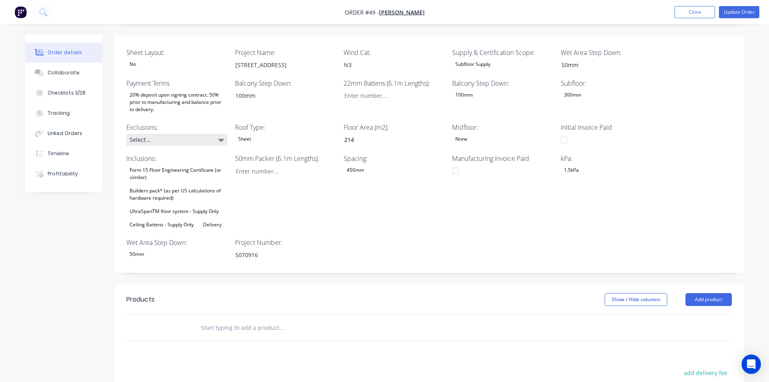
click at [180, 134] on div "Select..." at bounding box center [176, 140] width 101 height 12
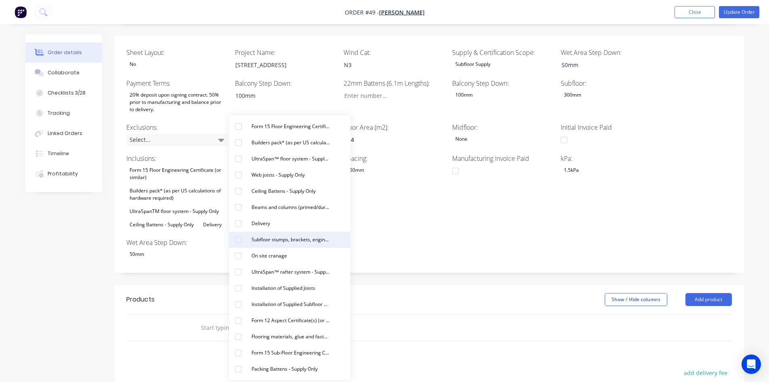
click at [261, 238] on div "Subfloor stumps, brackets, engineering and materials - Supply Only" at bounding box center [290, 239] width 85 height 11
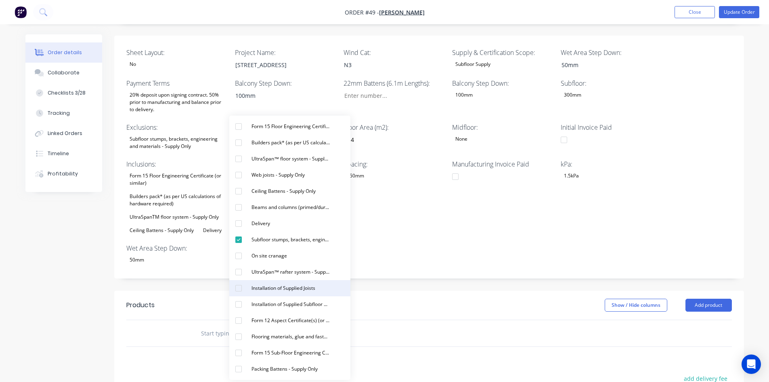
click at [267, 284] on div "Installation of Supplied Joists" at bounding box center [283, 288] width 70 height 11
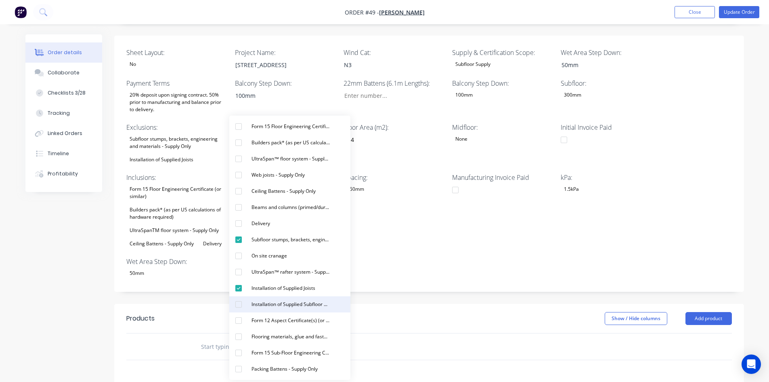
click at [267, 305] on div "Installation of Supplied Subfloor Beams and columns Items" at bounding box center [290, 304] width 85 height 11
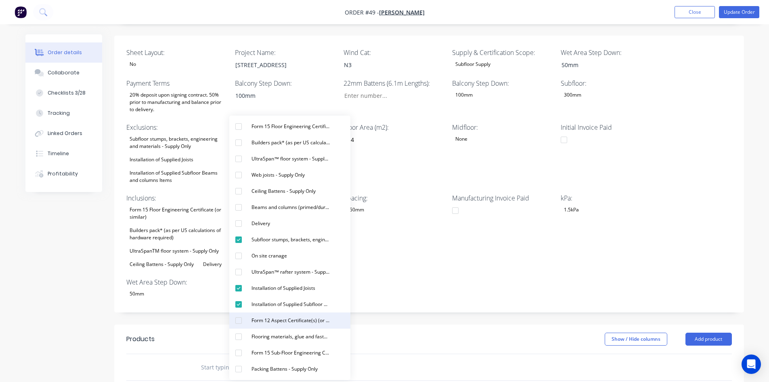
click at [273, 318] on div "Form 12 Aspect Certificate(s) (or similar)" at bounding box center [290, 320] width 85 height 11
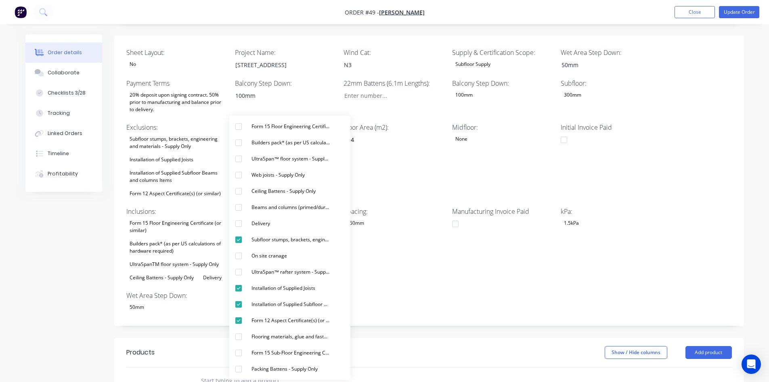
click at [402, 270] on div "Spacing: 450mm" at bounding box center [394, 244] width 101 height 76
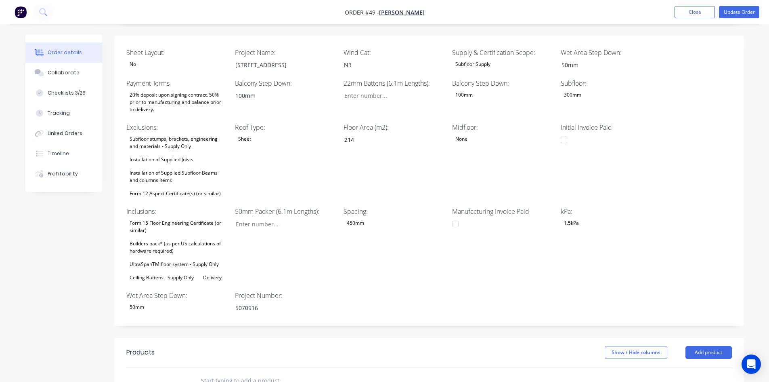
scroll to position [162, 0]
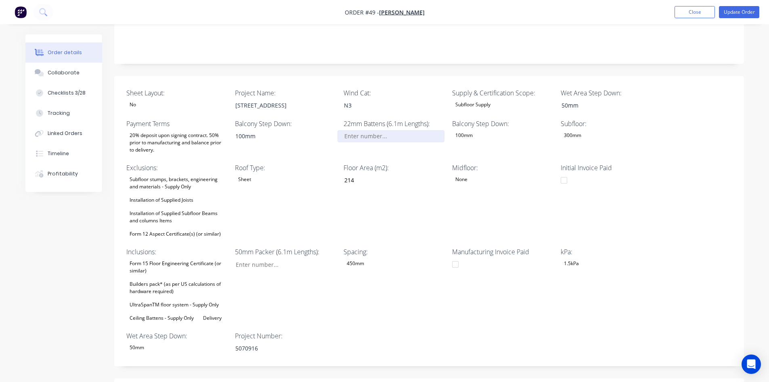
click at [366, 134] on input "Sheet Layout:" at bounding box center [391, 136] width 107 height 12
type input "35"
click at [274, 259] on input "Sheet Layout:" at bounding box center [282, 264] width 107 height 12
type input "60"
click at [447, 335] on div "Sheet Layout: No Project Name: [STREET_ADDRESS] Wind Cat: N3 Supply & Certifica…" at bounding box center [429, 221] width 630 height 290
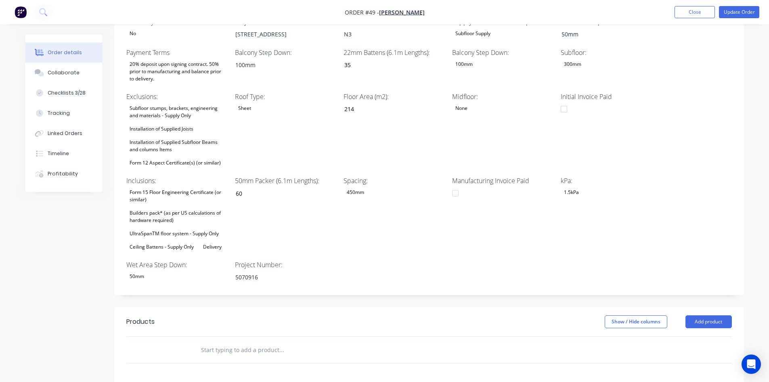
scroll to position [363, 0]
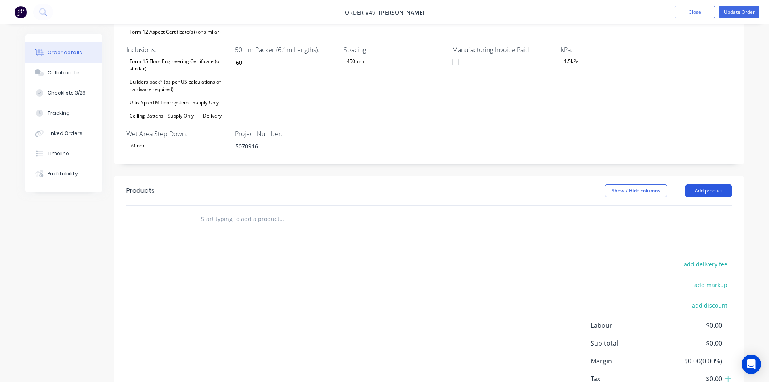
click at [691, 189] on button "Add product" at bounding box center [709, 190] width 46 height 13
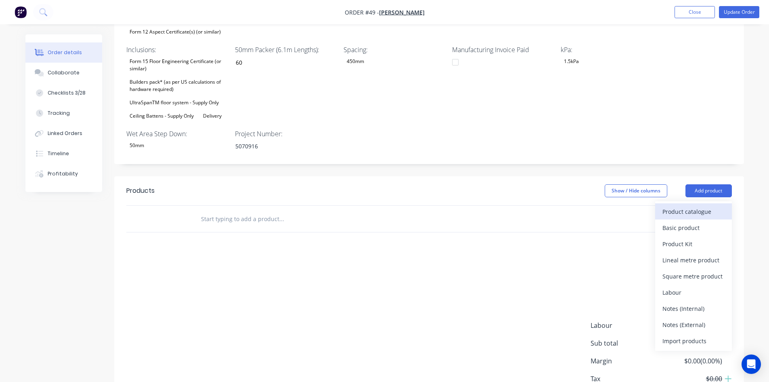
click at [672, 211] on div "Product catalogue" at bounding box center [694, 212] width 62 height 12
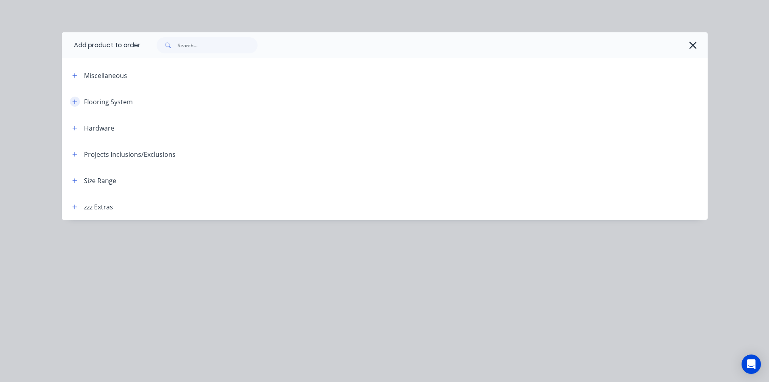
click at [75, 104] on icon "button" at bounding box center [74, 102] width 5 height 6
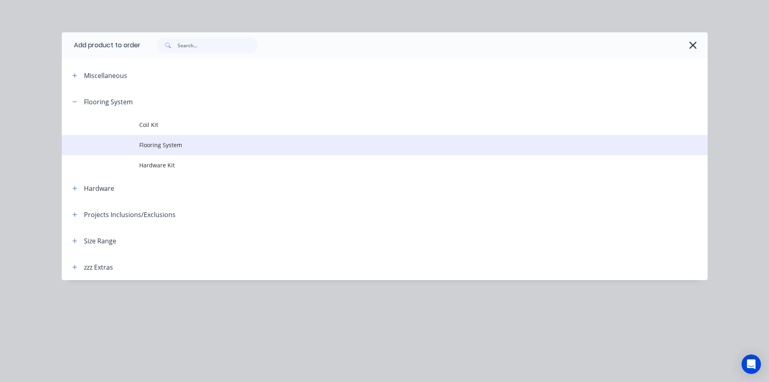
click at [153, 147] on span "Flooring System" at bounding box center [366, 145] width 455 height 8
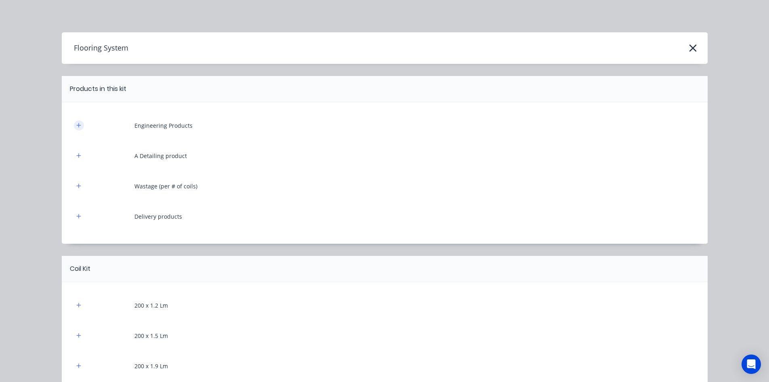
click at [76, 128] on icon "button" at bounding box center [78, 125] width 5 height 6
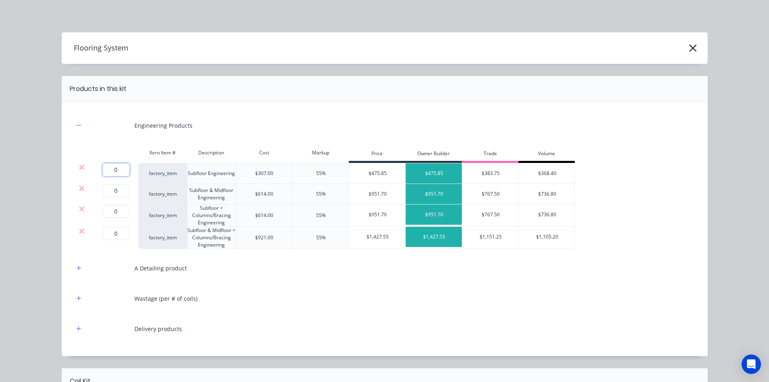
click at [113, 170] on input "0" at bounding box center [116, 169] width 27 height 13
type input "1"
click at [80, 187] on icon at bounding box center [82, 188] width 6 height 8
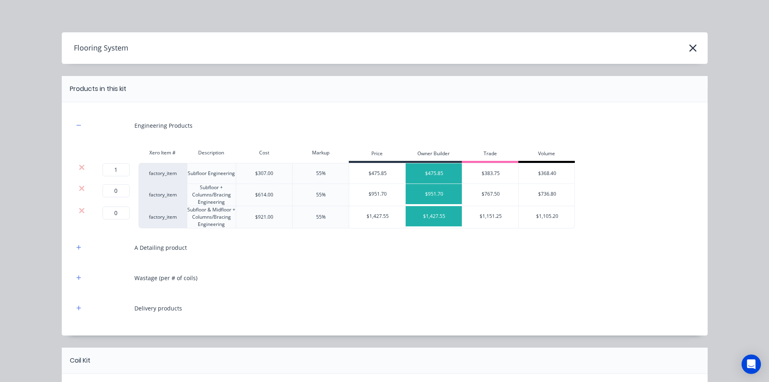
click at [80, 187] on icon at bounding box center [82, 188] width 6 height 8
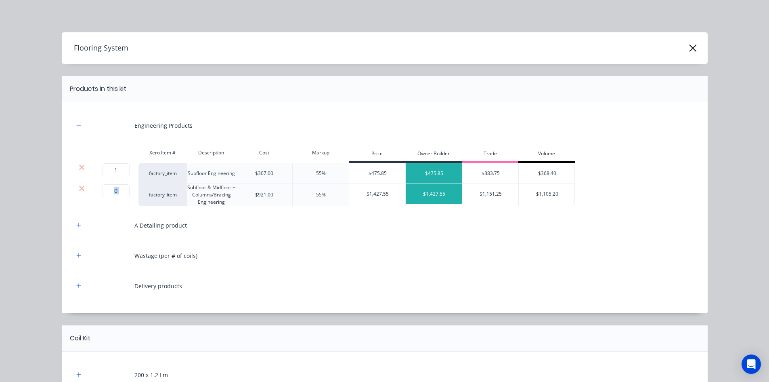
click at [80, 187] on icon at bounding box center [82, 188] width 6 height 8
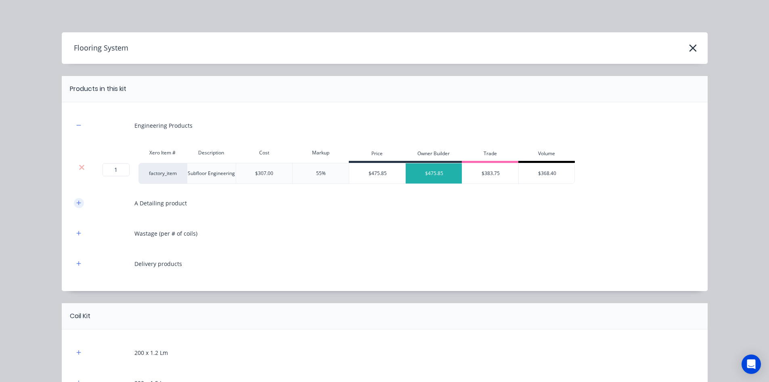
click at [74, 203] on button "button" at bounding box center [79, 203] width 10 height 10
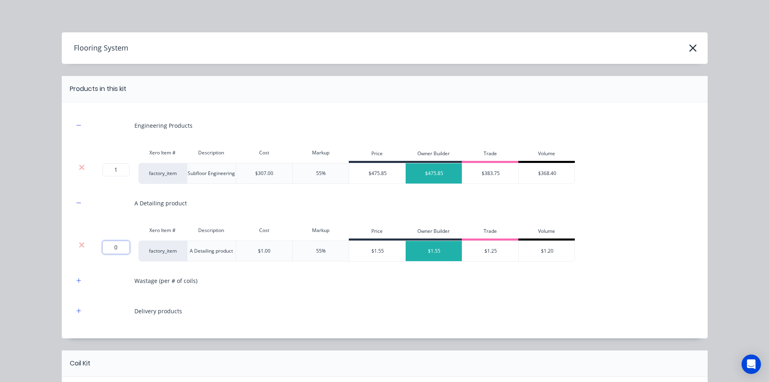
click at [119, 244] on input "0" at bounding box center [116, 247] width 27 height 13
type input "805"
click at [76, 277] on icon "button" at bounding box center [78, 280] width 5 height 6
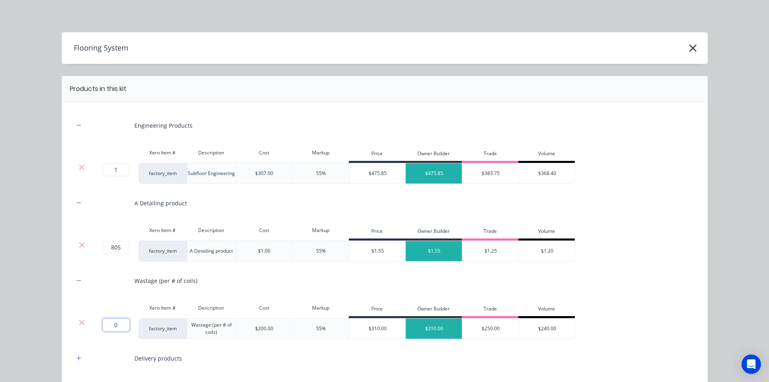
click at [120, 327] on input "0" at bounding box center [116, 324] width 27 height 13
type input "2"
click at [77, 360] on icon "button" at bounding box center [78, 358] width 5 height 6
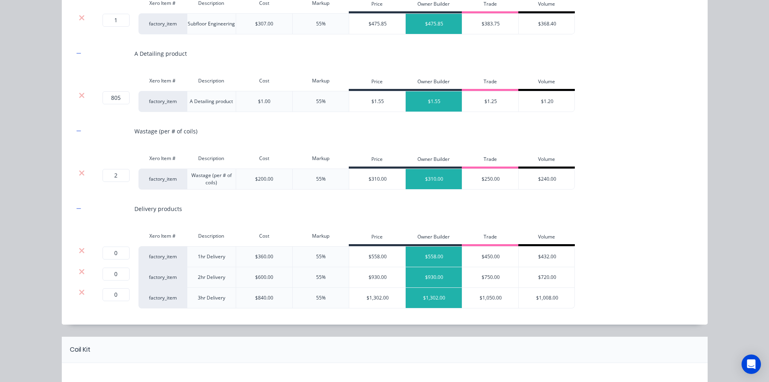
scroll to position [162, 0]
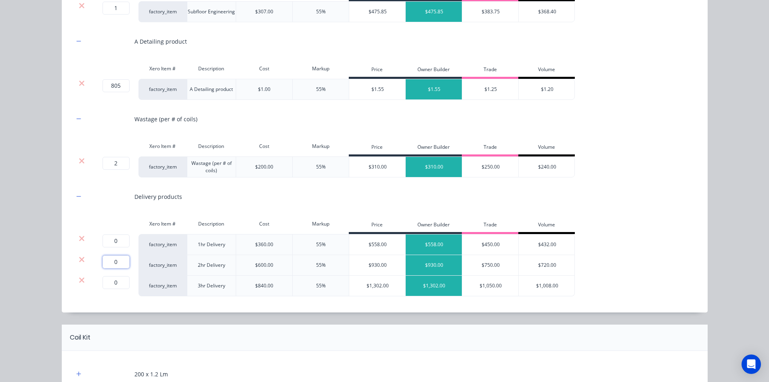
click at [117, 258] on input "0" at bounding box center [116, 261] width 27 height 13
type input "1"
click at [113, 282] on input "0" at bounding box center [116, 282] width 27 height 13
type input "1"
click at [82, 238] on icon at bounding box center [82, 238] width 6 height 8
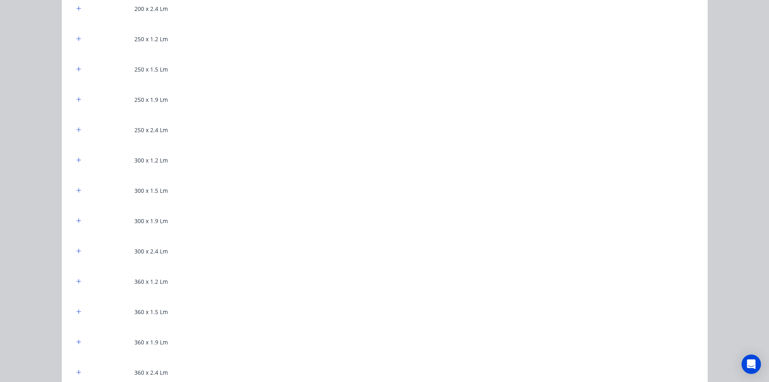
scroll to position [646, 0]
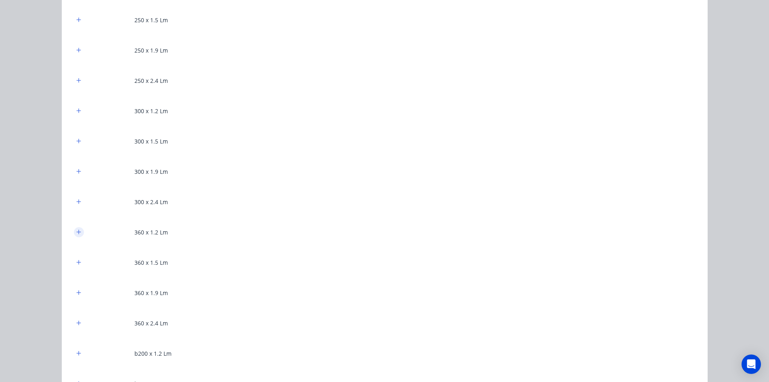
click at [79, 233] on button "button" at bounding box center [79, 232] width 10 height 10
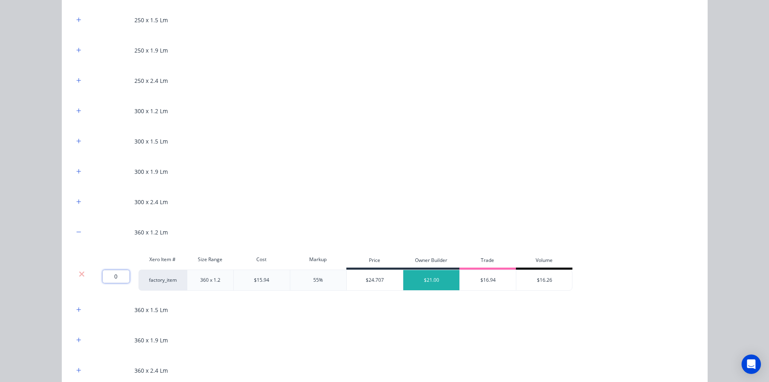
click at [112, 280] on input "0" at bounding box center [116, 276] width 27 height 13
type input "625"
click at [76, 109] on icon "button" at bounding box center [78, 111] width 5 height 6
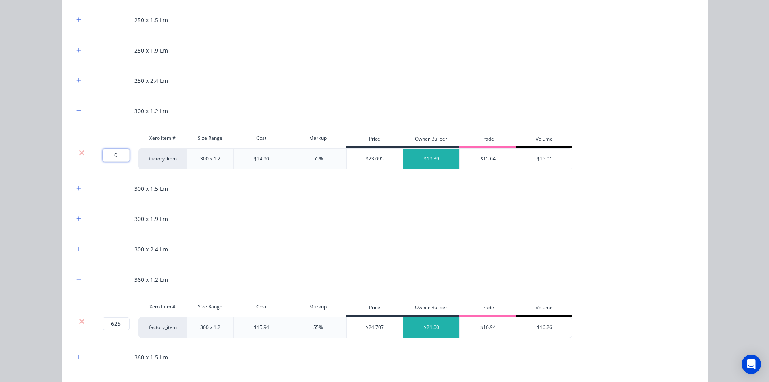
click at [107, 158] on input "0" at bounding box center [116, 155] width 27 height 13
type input "102"
click at [64, 159] on div "200 x 1.2 Lm 200 x 1.5 Lm 200 x 1.9 Lm 200 x 2.4 Lm 250 x 1.2 Lm 250 x 1.5 Lm 2…" at bounding box center [385, 387] width 646 height 1084
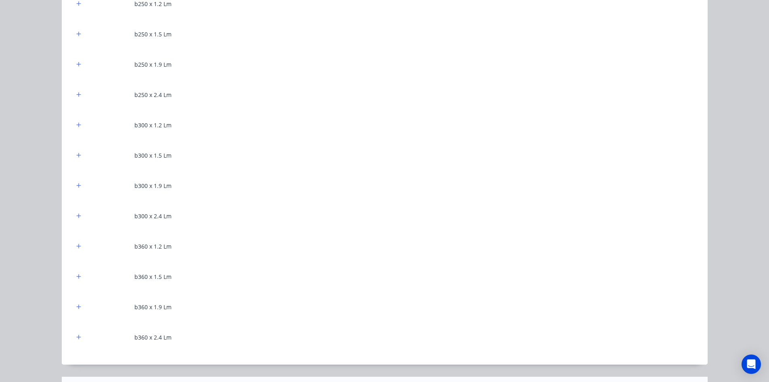
scroll to position [1212, 0]
click at [77, 244] on icon "button" at bounding box center [78, 246] width 5 height 6
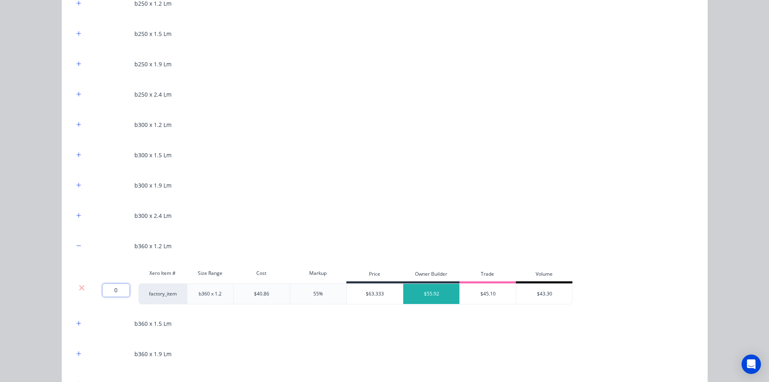
click at [116, 290] on input "0" at bounding box center [116, 290] width 27 height 13
type input "78"
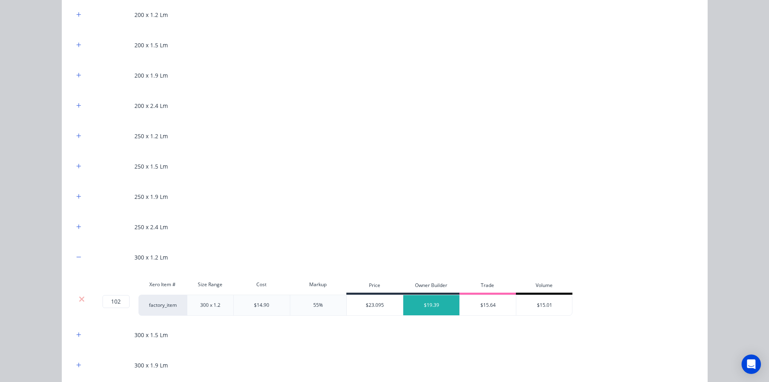
scroll to position [444, 0]
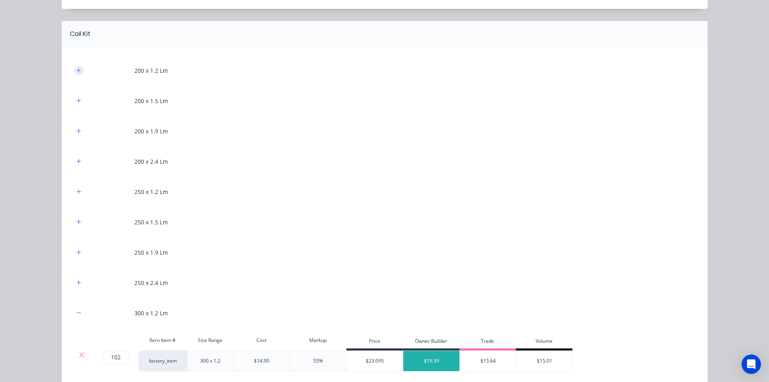
click at [75, 66] on button "button" at bounding box center [79, 70] width 10 height 10
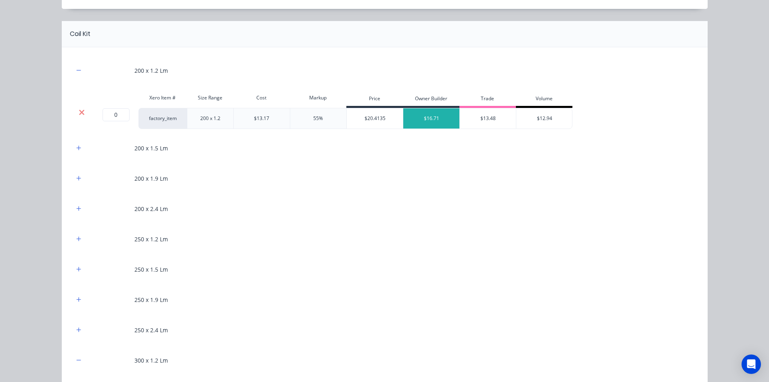
click at [79, 115] on icon at bounding box center [82, 112] width 6 height 8
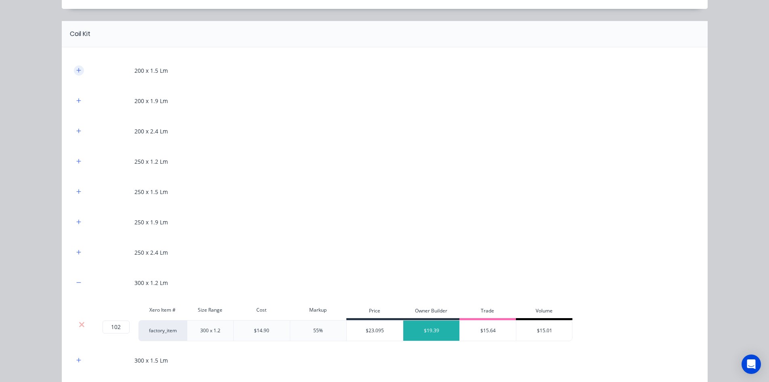
click at [76, 69] on icon "button" at bounding box center [78, 70] width 5 height 6
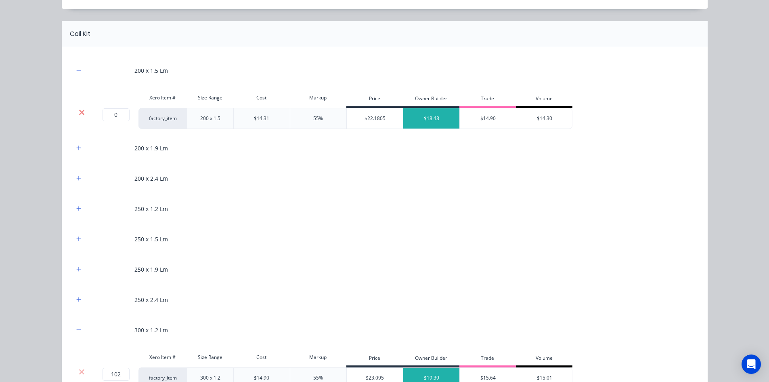
click at [81, 109] on icon at bounding box center [82, 112] width 6 height 8
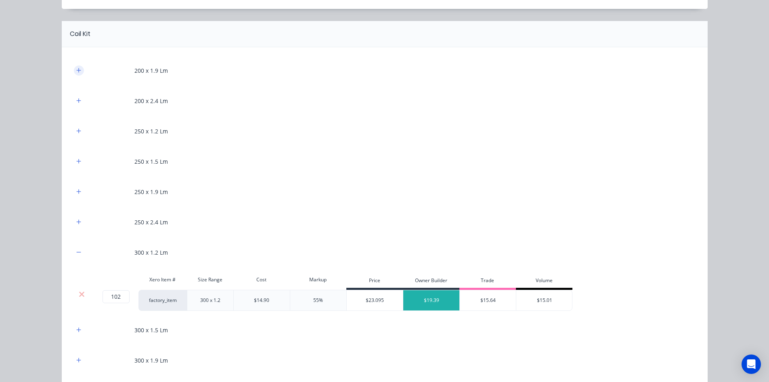
click at [76, 71] on icon "button" at bounding box center [78, 70] width 4 height 4
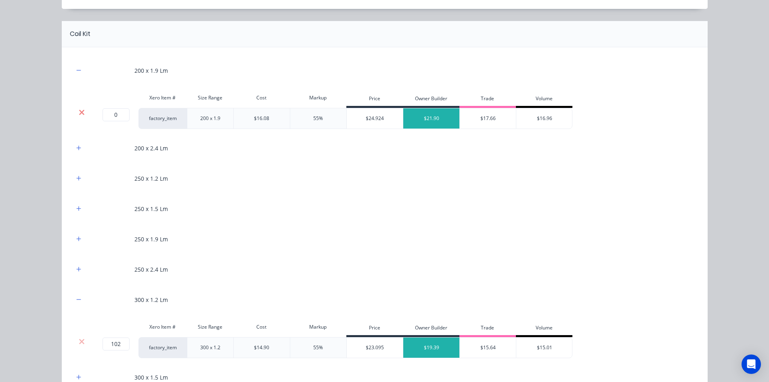
click at [79, 113] on icon at bounding box center [81, 111] width 5 height 5
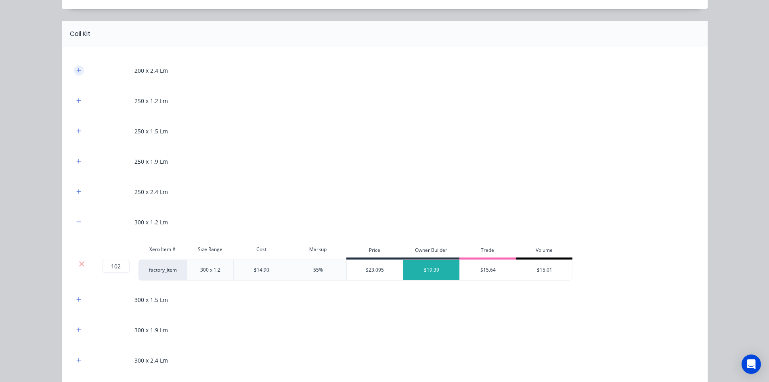
click at [77, 69] on icon "button" at bounding box center [78, 70] width 5 height 6
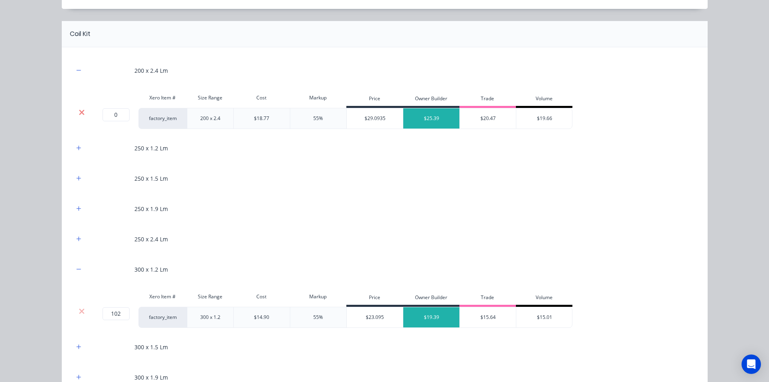
click at [79, 114] on icon at bounding box center [82, 112] width 6 height 8
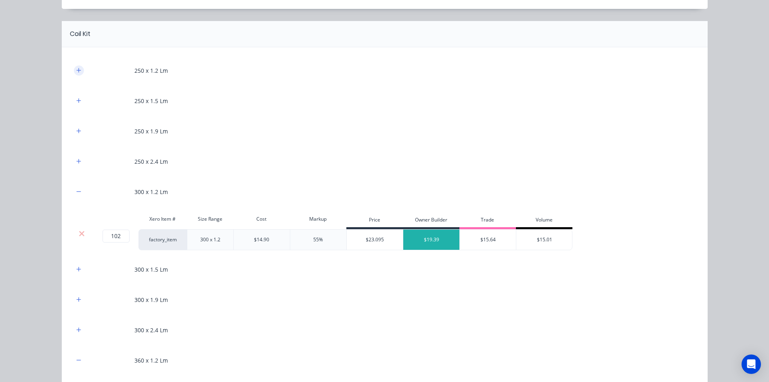
click at [75, 66] on button "button" at bounding box center [79, 70] width 10 height 10
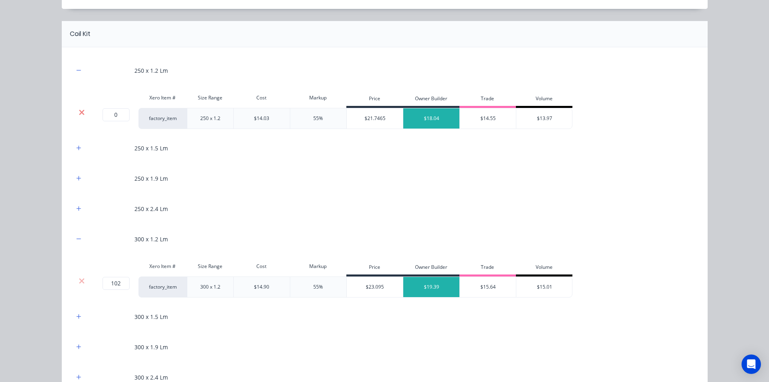
click at [80, 113] on icon at bounding box center [81, 111] width 5 height 5
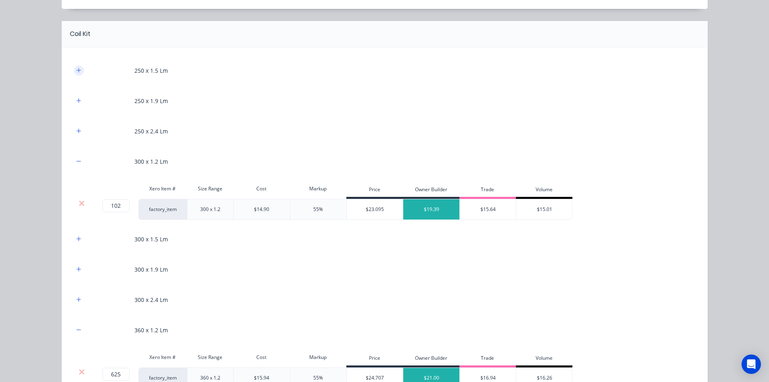
click at [76, 71] on icon "button" at bounding box center [78, 70] width 5 height 6
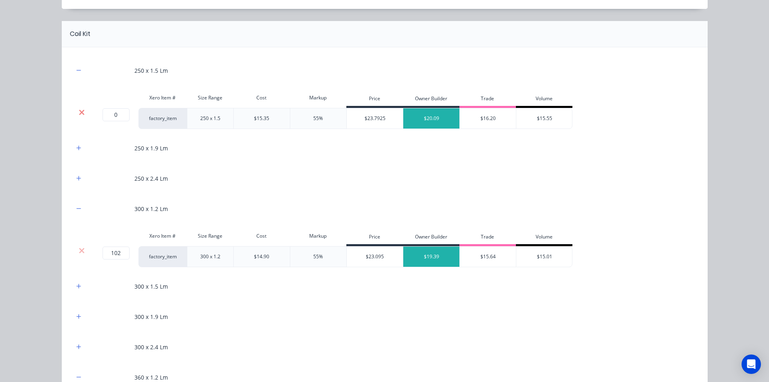
click at [79, 111] on icon at bounding box center [81, 111] width 5 height 5
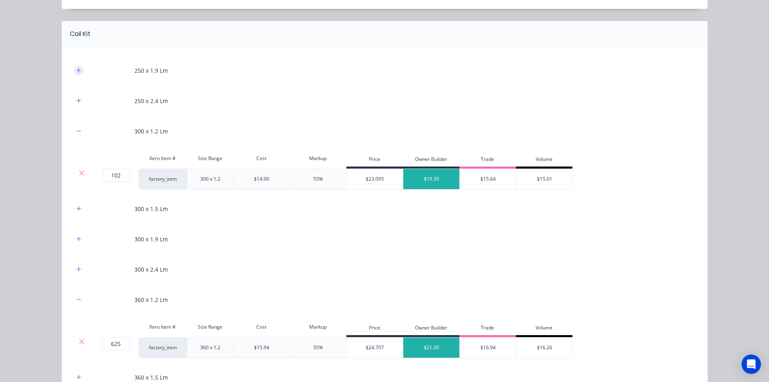
click at [76, 67] on button "button" at bounding box center [79, 70] width 10 height 10
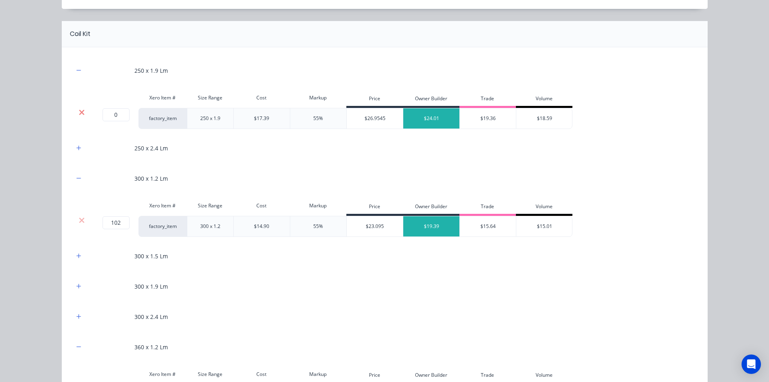
click at [80, 113] on icon at bounding box center [81, 111] width 5 height 5
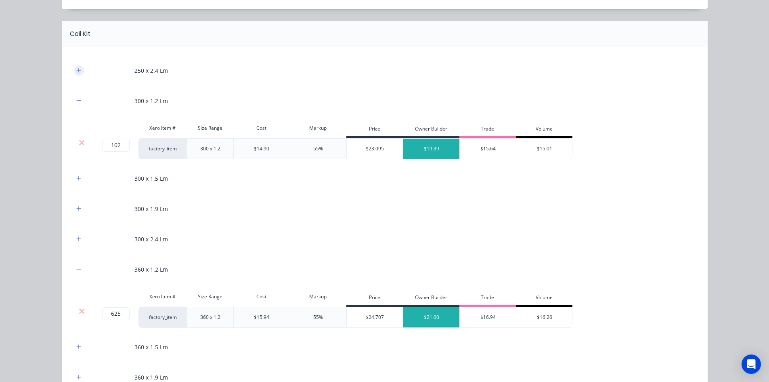
click at [76, 70] on icon "button" at bounding box center [78, 70] width 5 height 6
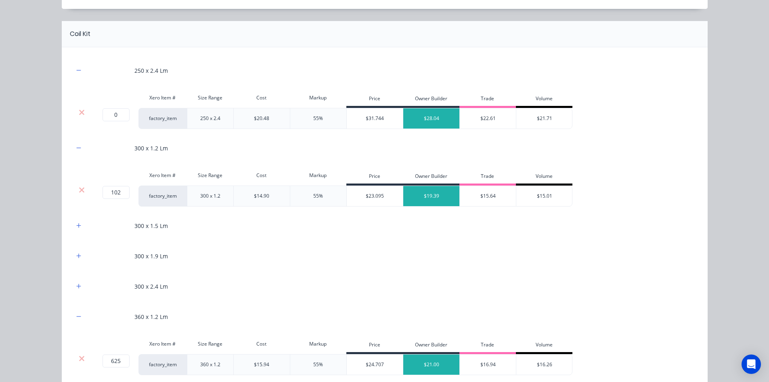
click at [82, 109] on div at bounding box center [81, 112] width 15 height 8
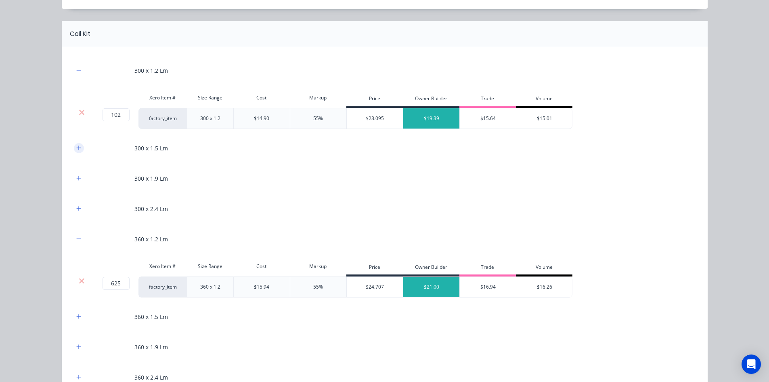
click at [76, 149] on icon "button" at bounding box center [78, 148] width 5 height 6
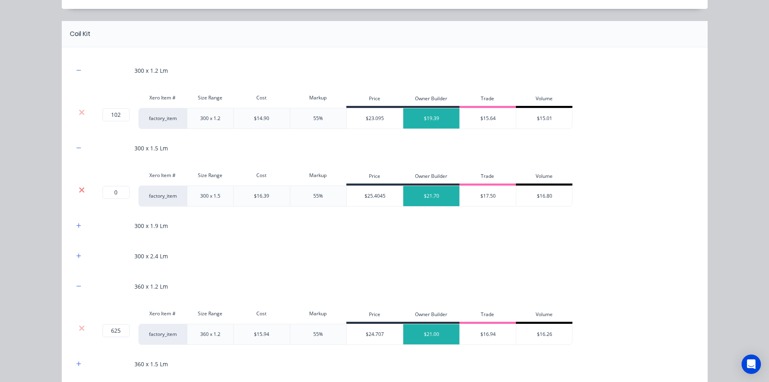
click at [79, 191] on icon at bounding box center [82, 190] width 6 height 8
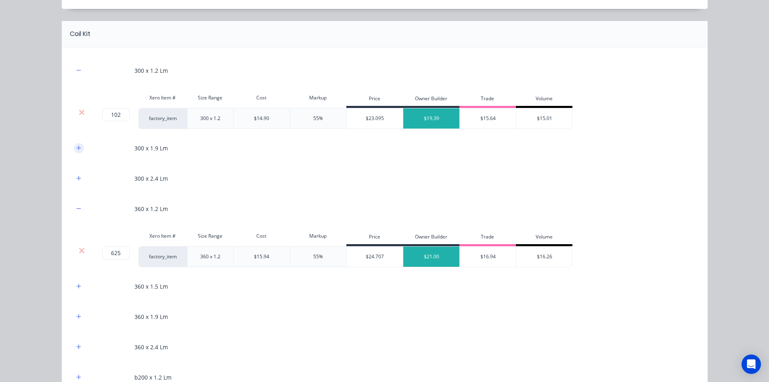
click at [76, 147] on icon "button" at bounding box center [78, 147] width 4 height 4
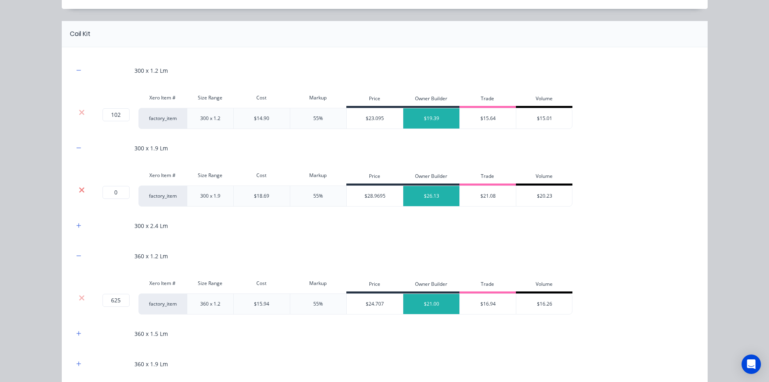
click at [79, 187] on icon at bounding box center [82, 190] width 6 height 8
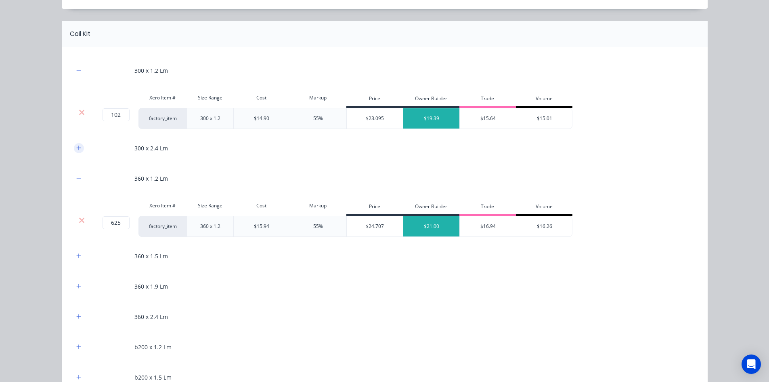
click at [74, 147] on button "button" at bounding box center [79, 148] width 10 height 10
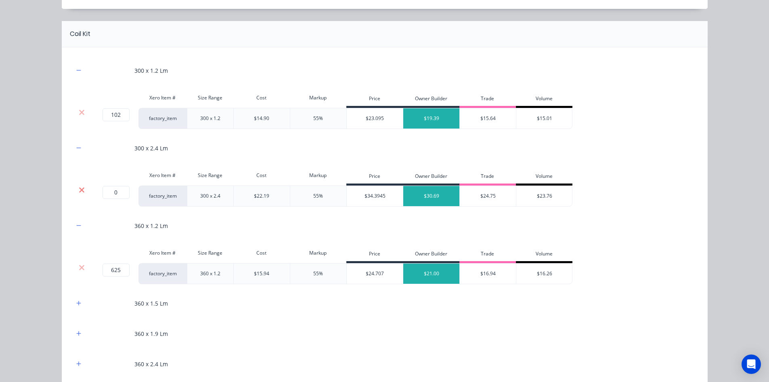
click at [79, 190] on icon at bounding box center [82, 190] width 6 height 8
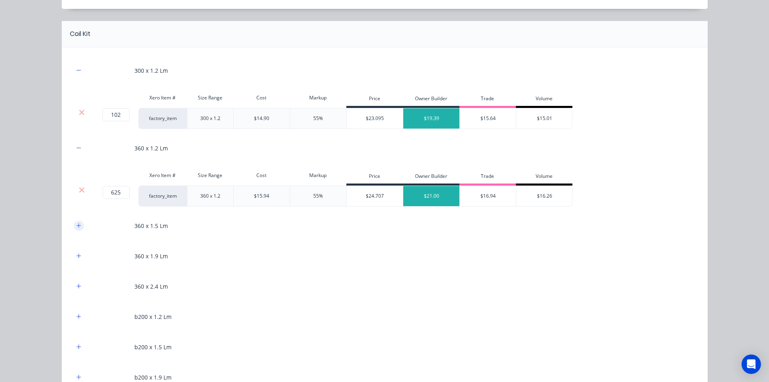
click at [76, 222] on button "button" at bounding box center [79, 226] width 10 height 10
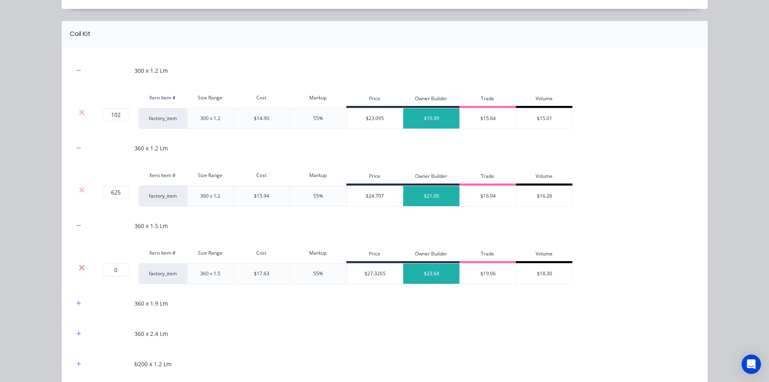
click at [79, 265] on icon at bounding box center [82, 267] width 6 height 8
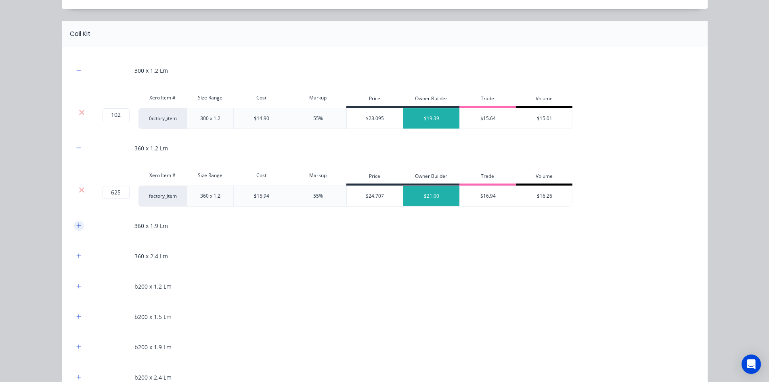
click at [79, 226] on button "button" at bounding box center [79, 226] width 10 height 10
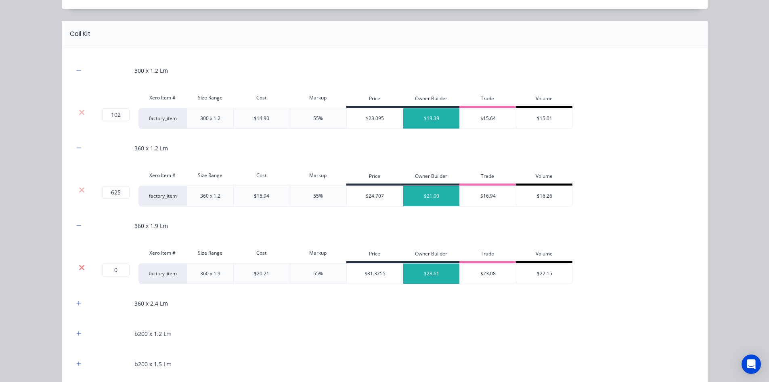
click at [80, 268] on icon at bounding box center [81, 267] width 5 height 5
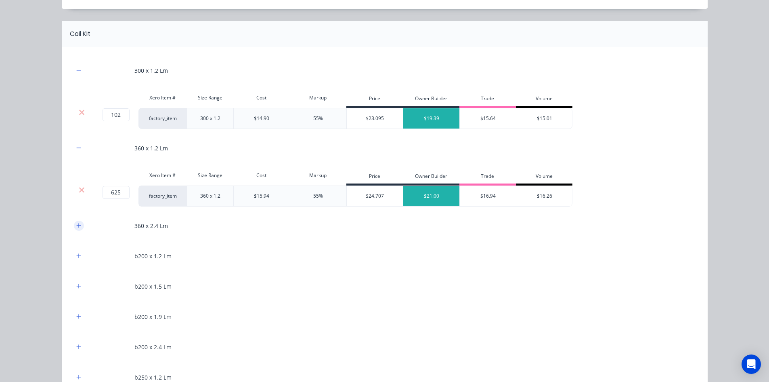
click at [77, 223] on icon "button" at bounding box center [78, 226] width 5 height 6
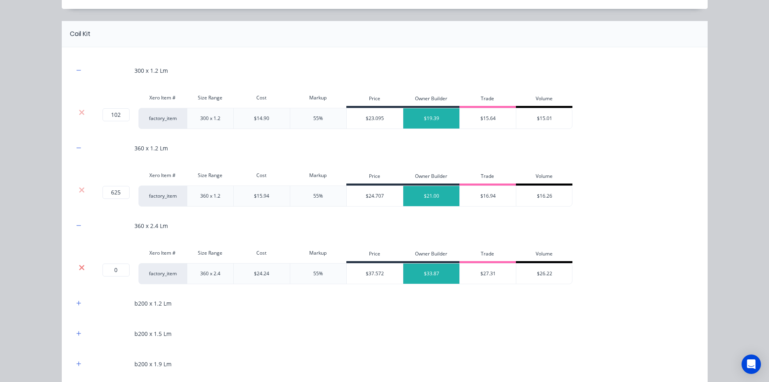
click at [79, 265] on icon at bounding box center [82, 267] width 6 height 8
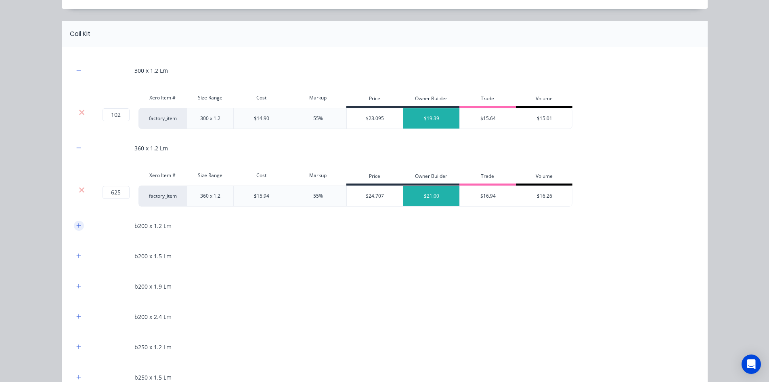
click at [78, 225] on icon "button" at bounding box center [78, 225] width 4 height 4
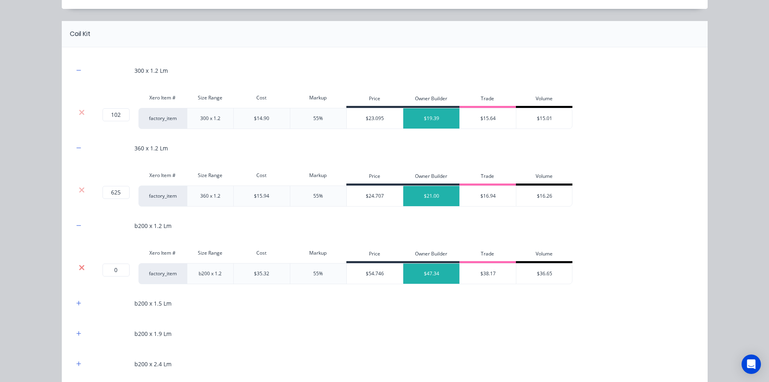
click at [79, 268] on icon at bounding box center [81, 267] width 5 height 5
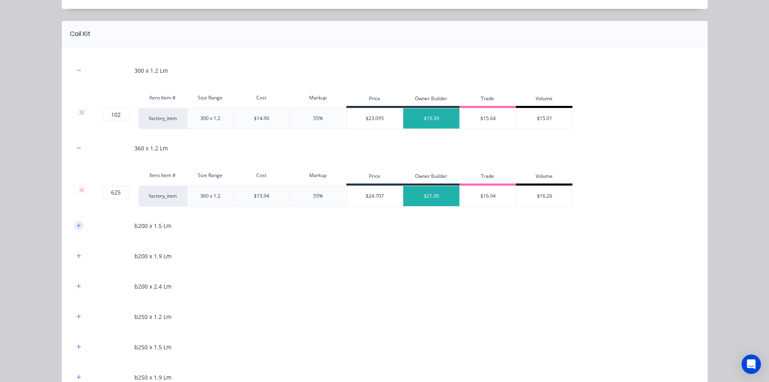
click at [76, 224] on icon "button" at bounding box center [78, 226] width 5 height 6
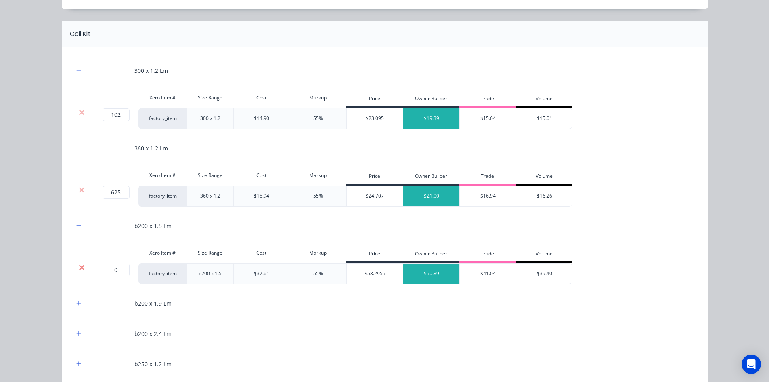
click at [79, 269] on icon at bounding box center [82, 267] width 6 height 8
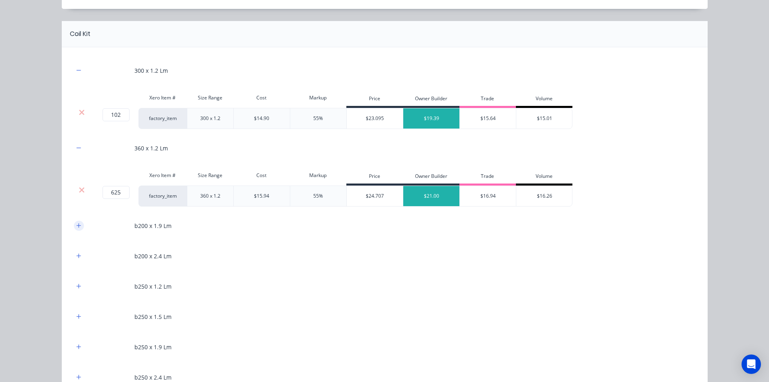
click at [76, 227] on icon "button" at bounding box center [78, 226] width 5 height 6
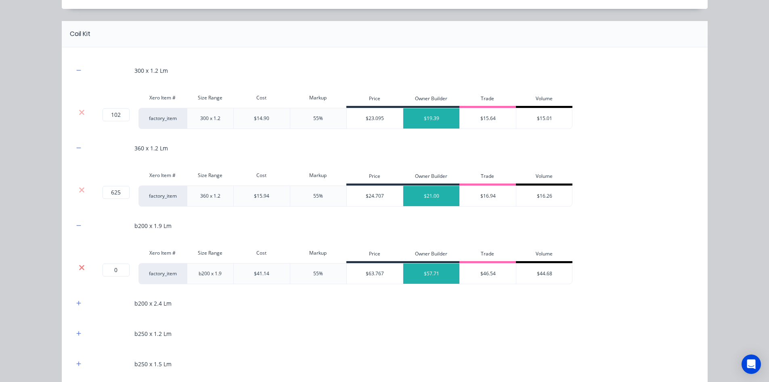
click at [79, 264] on icon at bounding box center [82, 267] width 6 height 8
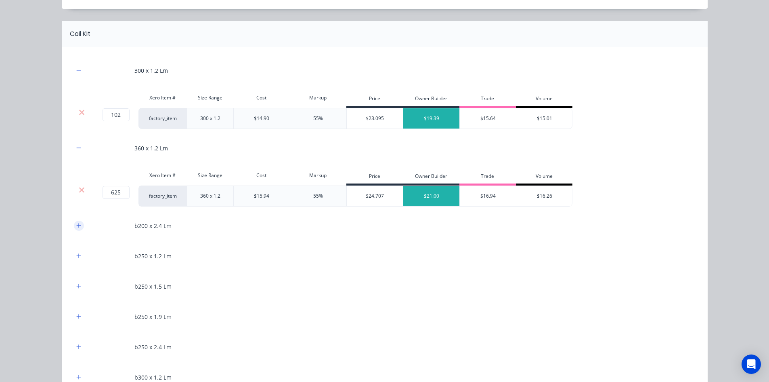
click at [76, 227] on icon "button" at bounding box center [78, 226] width 5 height 6
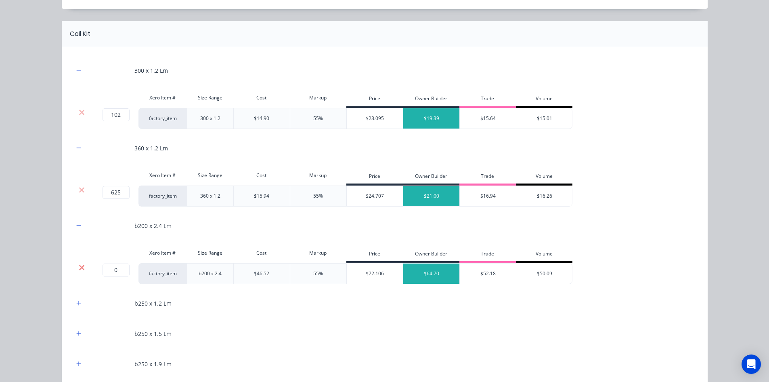
click at [79, 267] on icon at bounding box center [81, 267] width 5 height 5
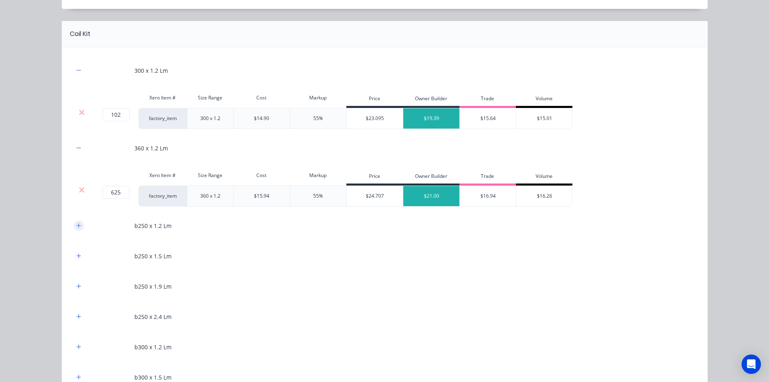
click at [77, 229] on button "button" at bounding box center [79, 226] width 10 height 10
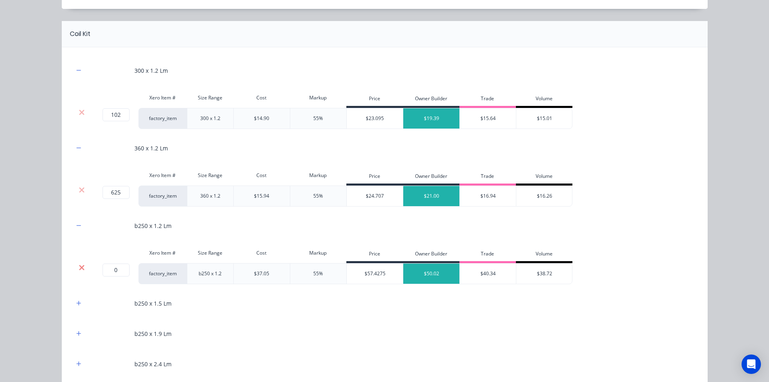
click at [79, 267] on icon at bounding box center [81, 267] width 5 height 5
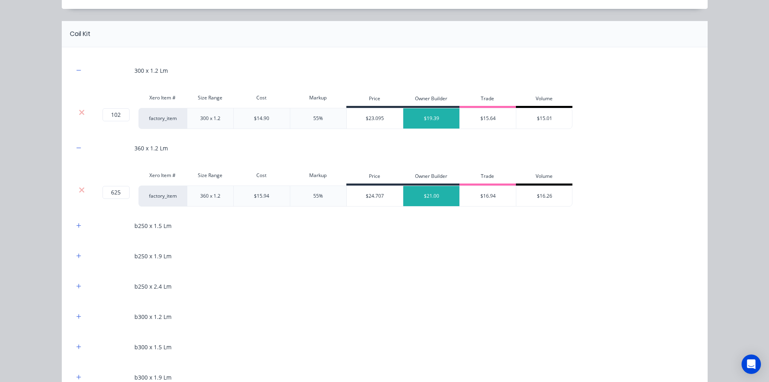
click at [76, 231] on div "b250 x 1.5 Lm" at bounding box center [385, 225] width 622 height 22
click at [77, 225] on icon "button" at bounding box center [78, 225] width 4 height 4
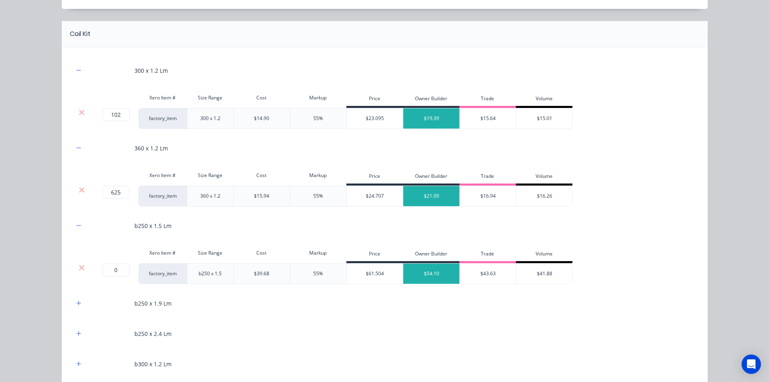
click at [80, 262] on div "Xero Item # Size Range Cost Markup Price Owner Builder Trade Volume" at bounding box center [323, 254] width 499 height 18
click at [80, 267] on icon at bounding box center [81, 267] width 5 height 5
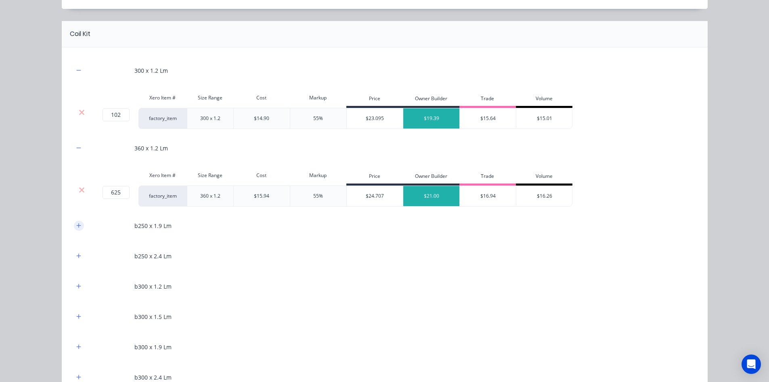
click at [78, 222] on button "button" at bounding box center [79, 226] width 10 height 10
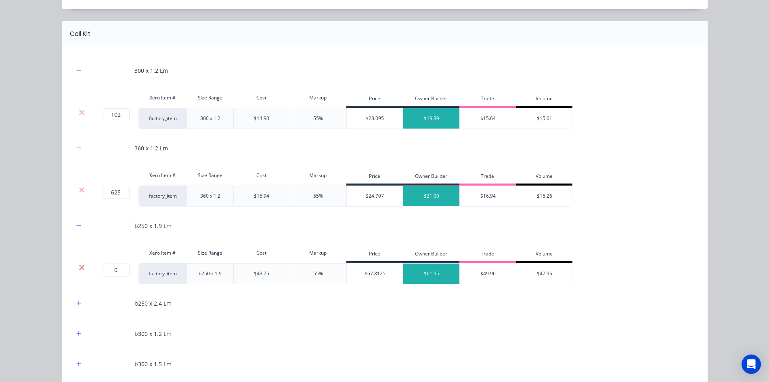
click at [81, 267] on icon at bounding box center [82, 267] width 6 height 8
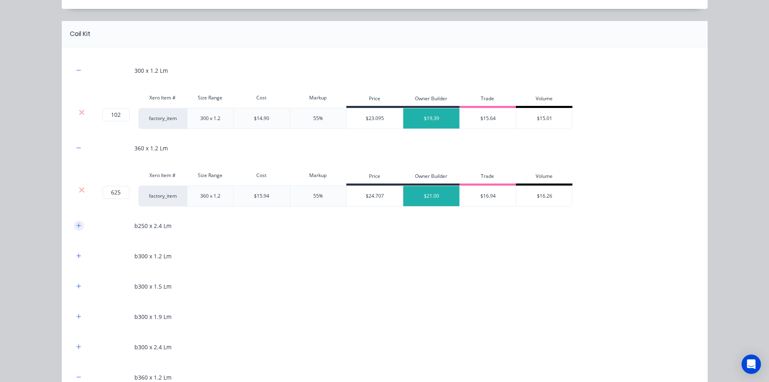
click at [76, 223] on icon "button" at bounding box center [78, 225] width 4 height 4
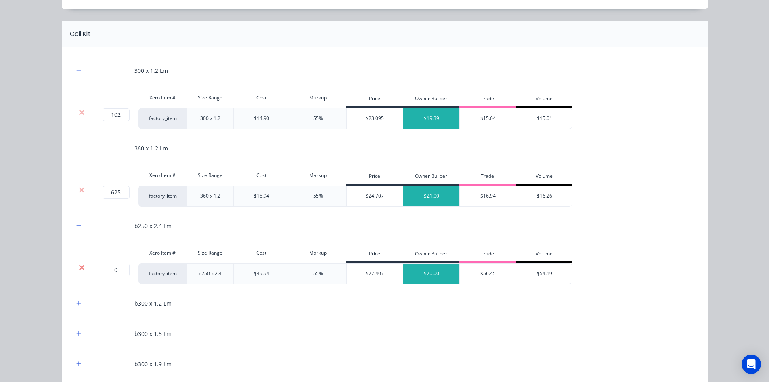
click at [79, 267] on icon at bounding box center [81, 267] width 5 height 5
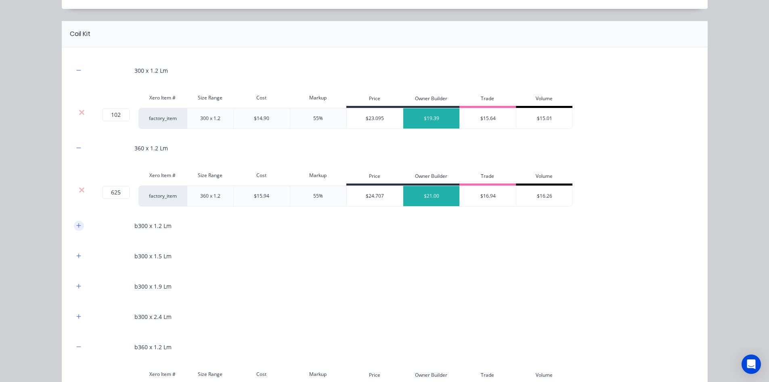
click at [75, 221] on div "b300 x 1.2 Lm" at bounding box center [385, 225] width 622 height 22
click at [75, 222] on button "button" at bounding box center [79, 226] width 10 height 10
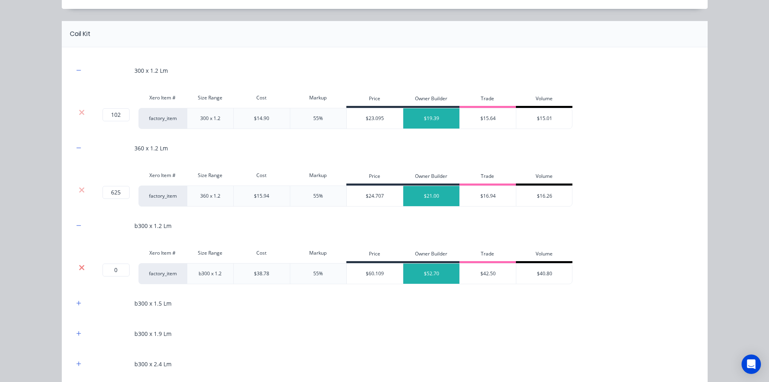
click at [79, 268] on icon at bounding box center [81, 267] width 5 height 5
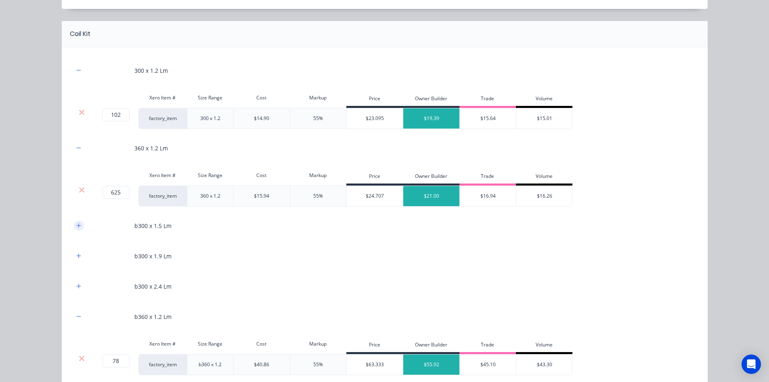
click at [76, 223] on icon "button" at bounding box center [78, 226] width 5 height 6
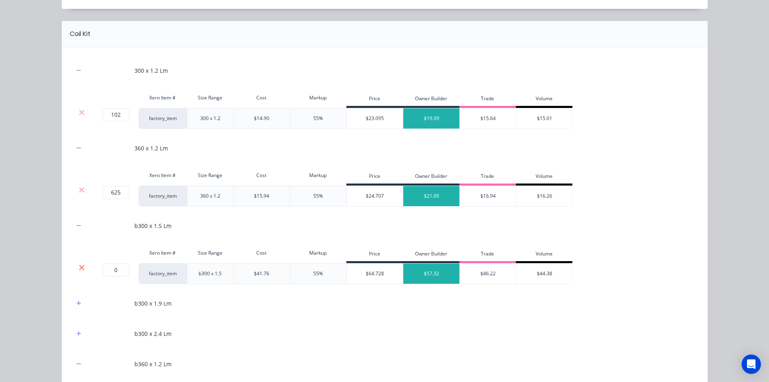
click at [79, 263] on icon at bounding box center [82, 267] width 6 height 8
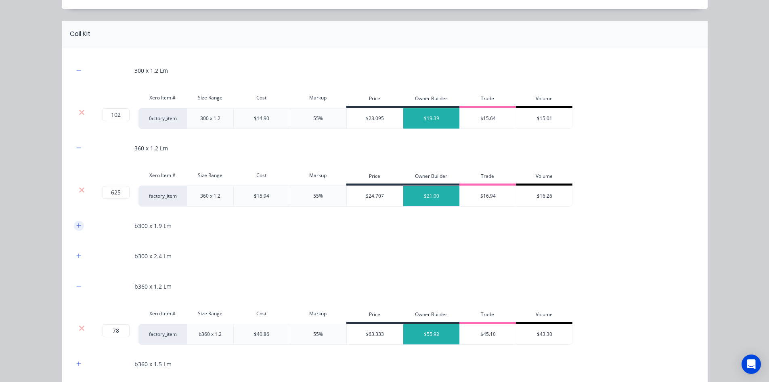
click at [76, 228] on icon "button" at bounding box center [78, 226] width 5 height 6
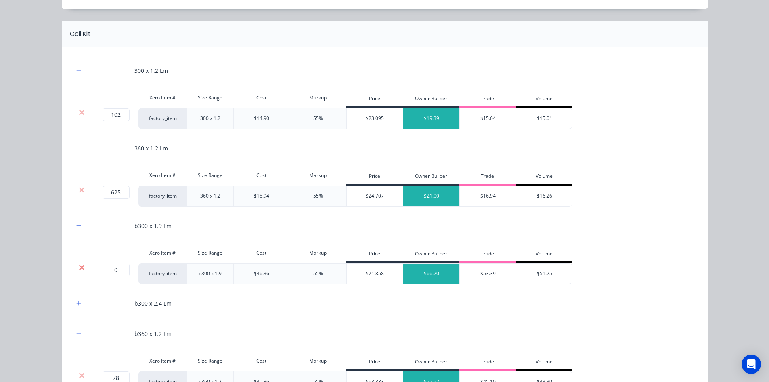
click at [79, 265] on icon at bounding box center [81, 267] width 5 height 5
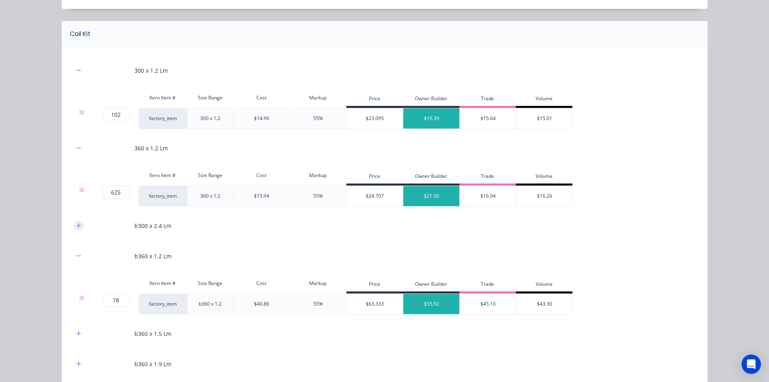
click at [74, 229] on button "button" at bounding box center [79, 226] width 10 height 10
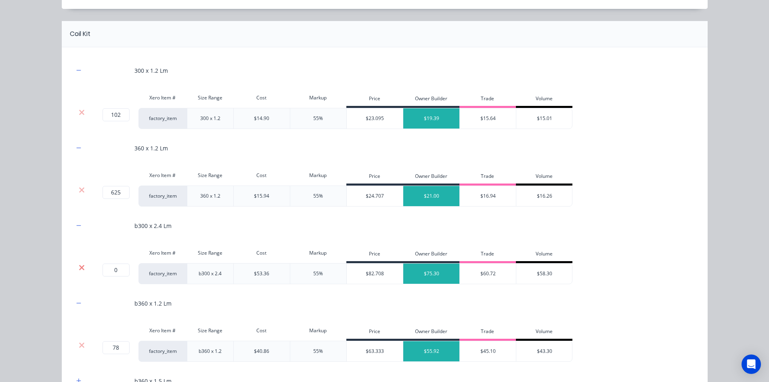
click at [79, 266] on icon at bounding box center [82, 267] width 6 height 8
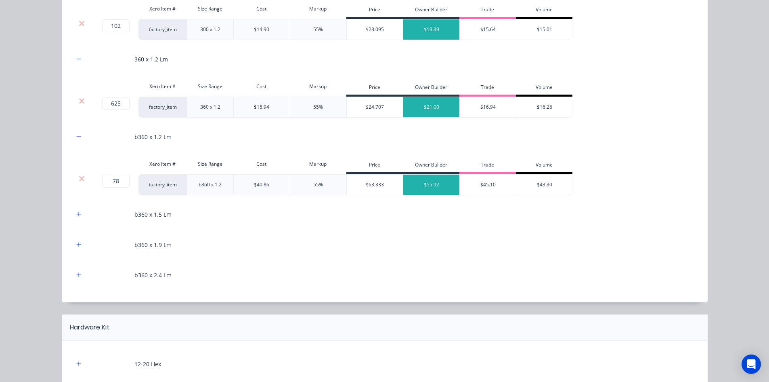
scroll to position [565, 0]
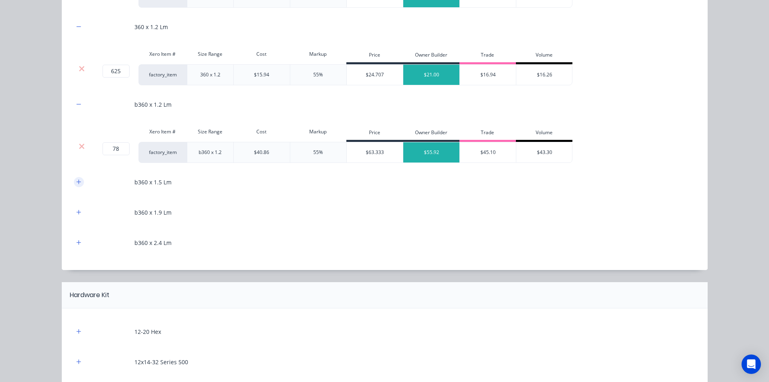
click at [76, 184] on icon "button" at bounding box center [78, 182] width 5 height 6
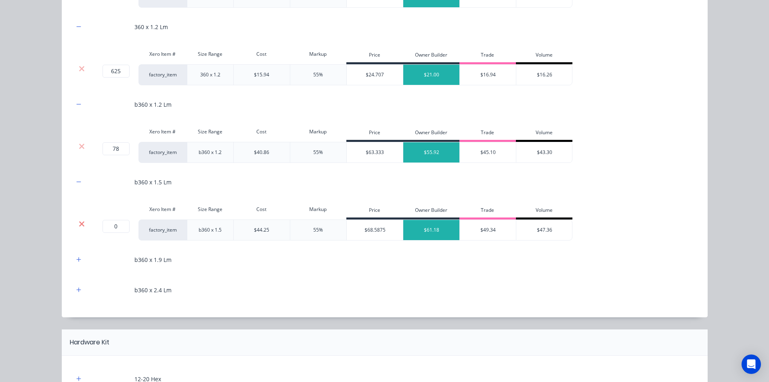
click at [79, 224] on icon at bounding box center [81, 223] width 5 height 5
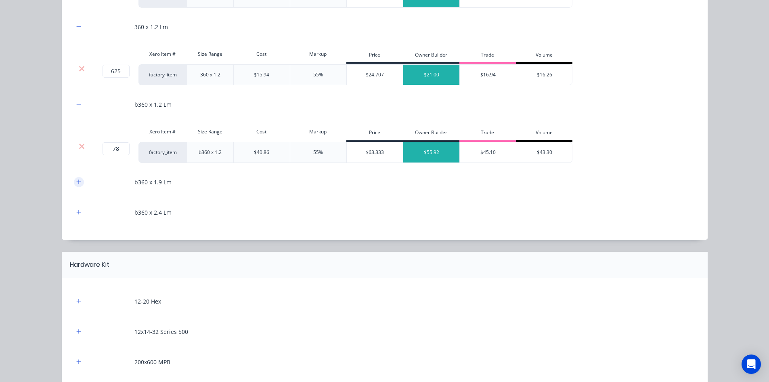
click at [76, 182] on icon "button" at bounding box center [78, 181] width 4 height 4
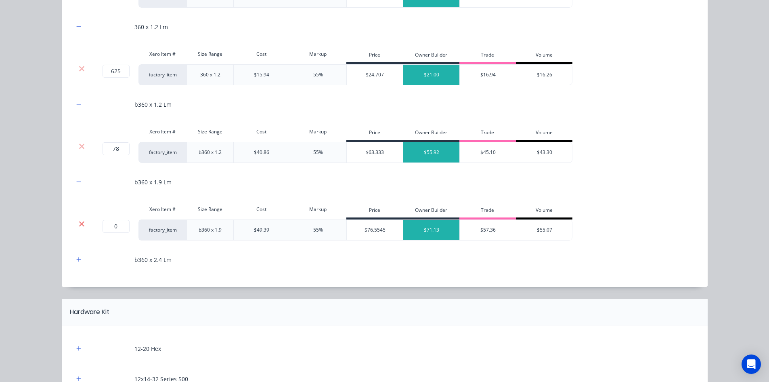
click at [80, 223] on icon at bounding box center [81, 223] width 5 height 5
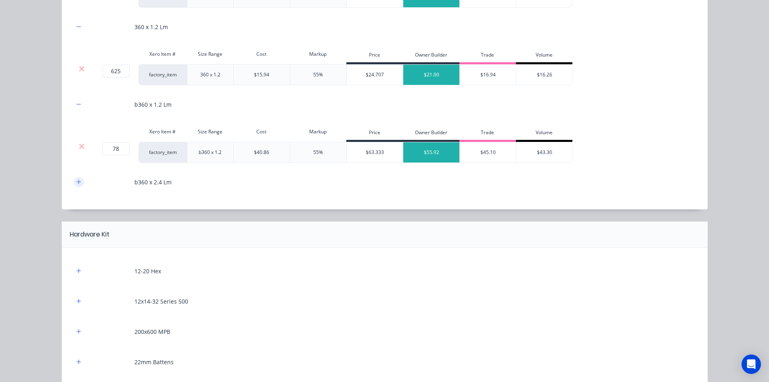
click at [76, 186] on button "button" at bounding box center [79, 182] width 10 height 10
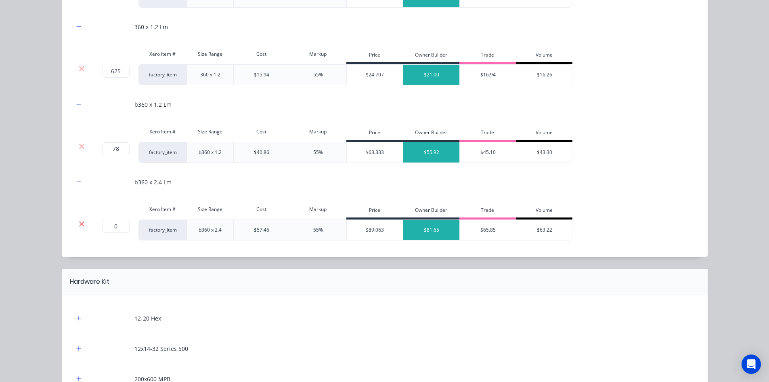
click at [79, 225] on icon at bounding box center [81, 223] width 5 height 5
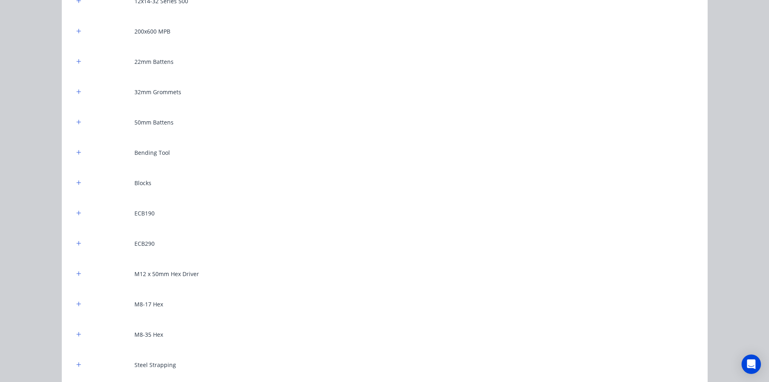
scroll to position [888, 0]
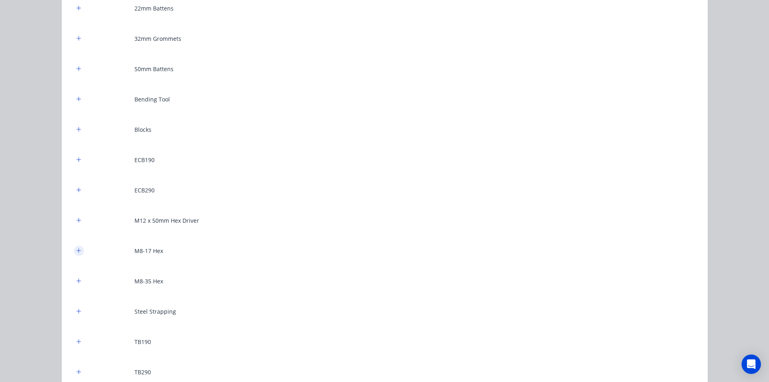
click at [74, 250] on button "button" at bounding box center [79, 251] width 10 height 10
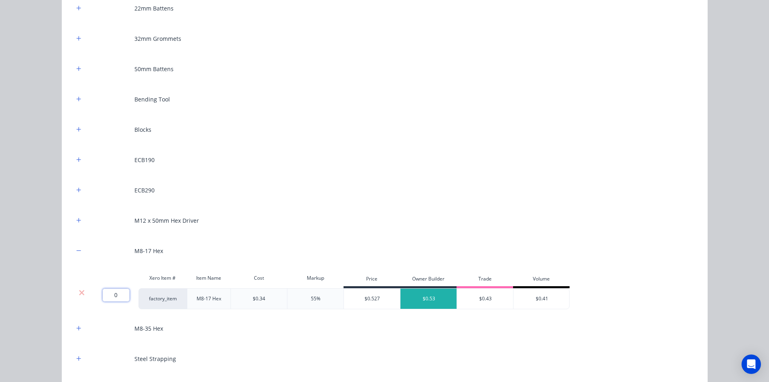
click at [107, 297] on input "0" at bounding box center [116, 294] width 27 height 13
type input "1300"
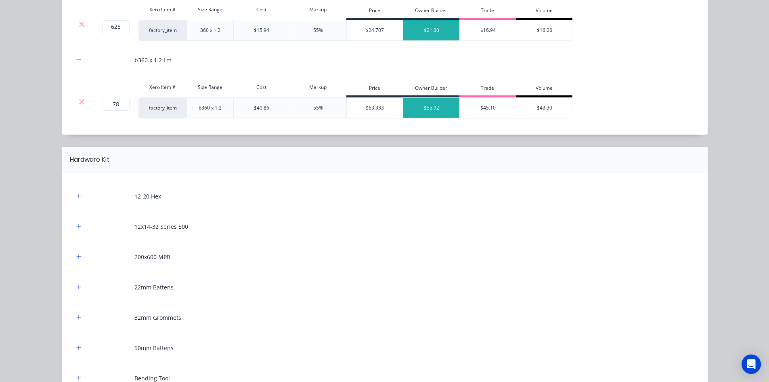
scroll to position [606, 0]
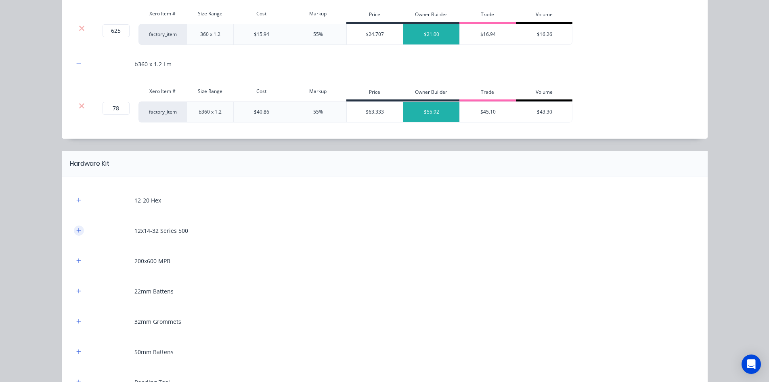
click at [77, 232] on icon "button" at bounding box center [78, 230] width 5 height 6
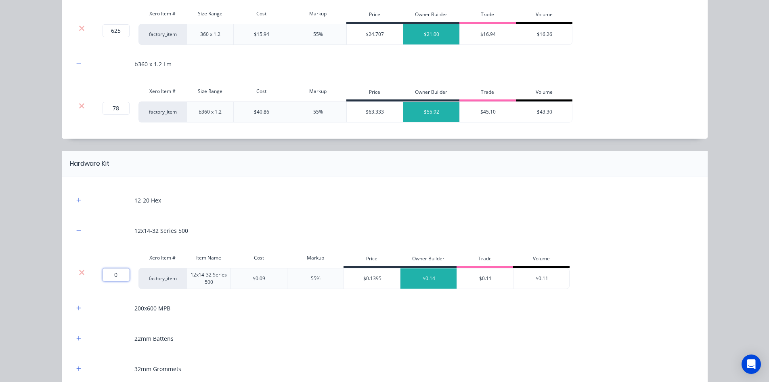
click at [121, 273] on input "0" at bounding box center [116, 274] width 27 height 13
type input "500"
click at [44, 263] on div "Flooring System Products in this kit Engineering Products Xero Item # Descripti…" at bounding box center [384, 191] width 769 height 382
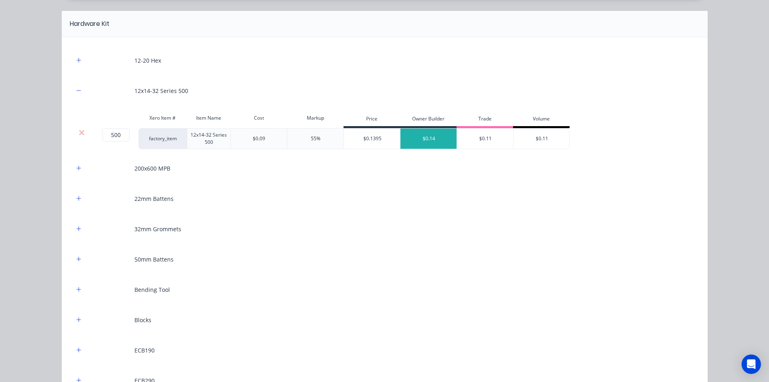
scroll to position [888, 0]
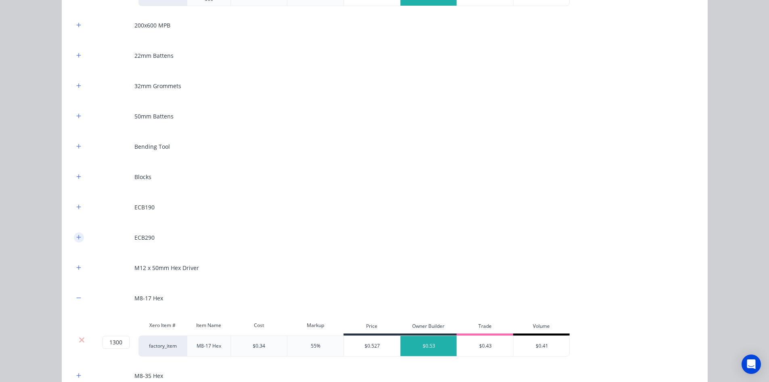
click at [76, 235] on icon "button" at bounding box center [78, 237] width 4 height 4
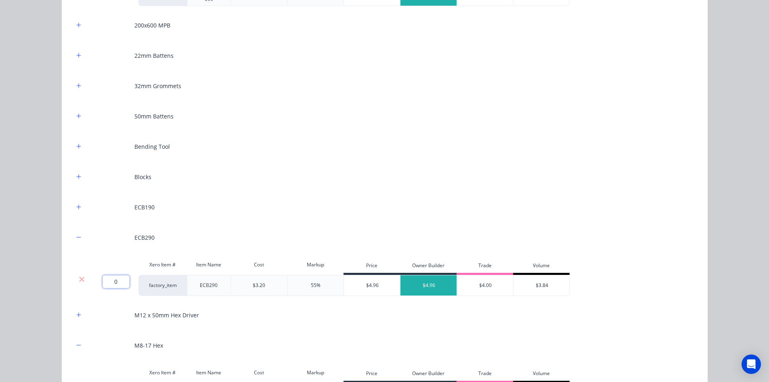
click at [109, 287] on input "0" at bounding box center [116, 281] width 27 height 13
type input "25"
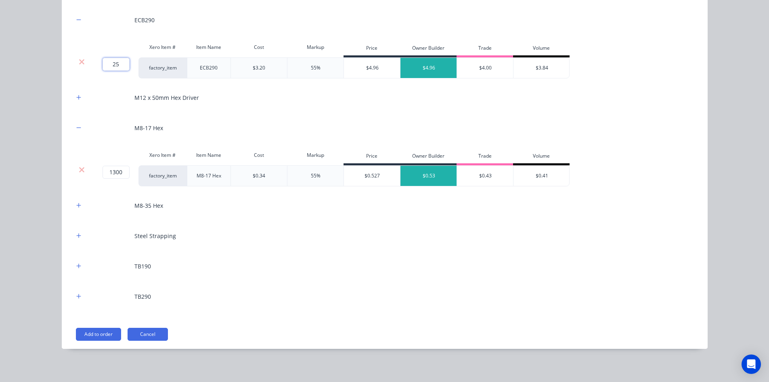
scroll to position [1108, 0]
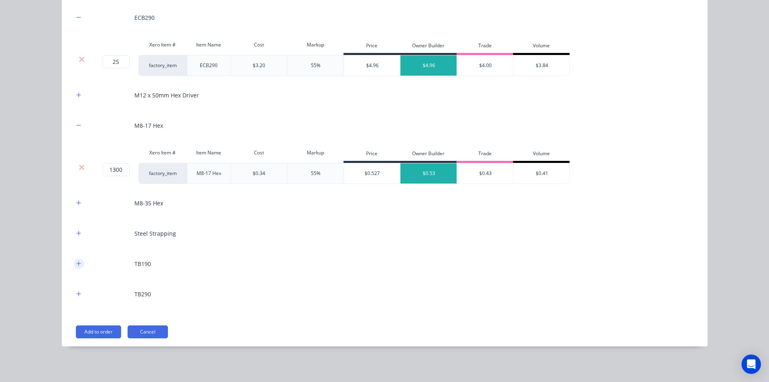
click at [78, 262] on button "button" at bounding box center [79, 263] width 10 height 10
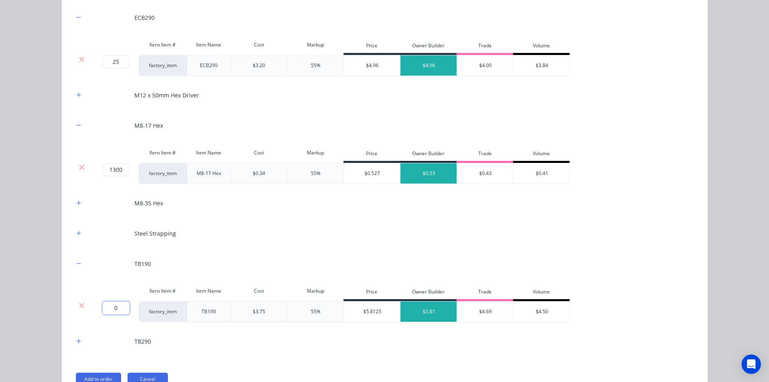
click at [110, 305] on input "0" at bounding box center [116, 307] width 27 height 13
type input "1"
click at [74, 342] on button "button" at bounding box center [79, 341] width 10 height 10
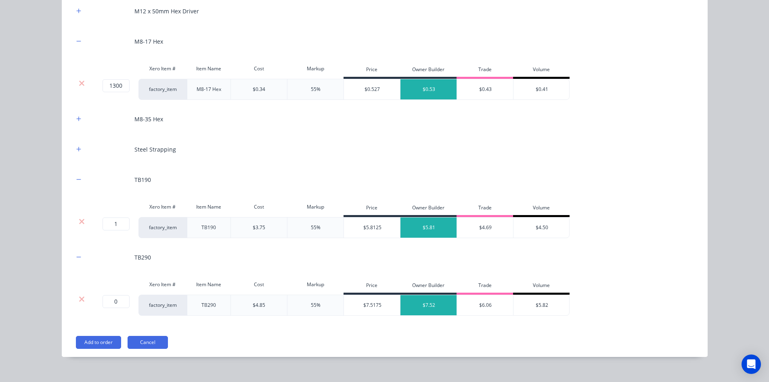
scroll to position [1203, 0]
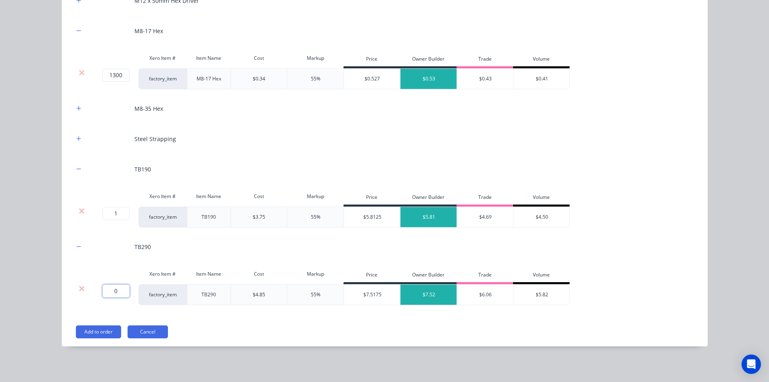
click at [116, 291] on input "0" at bounding box center [116, 290] width 27 height 13
type input "1"
click at [36, 273] on div "Flooring System Products in this kit Engineering Products Xero Item # Descripti…" at bounding box center [384, 191] width 769 height 382
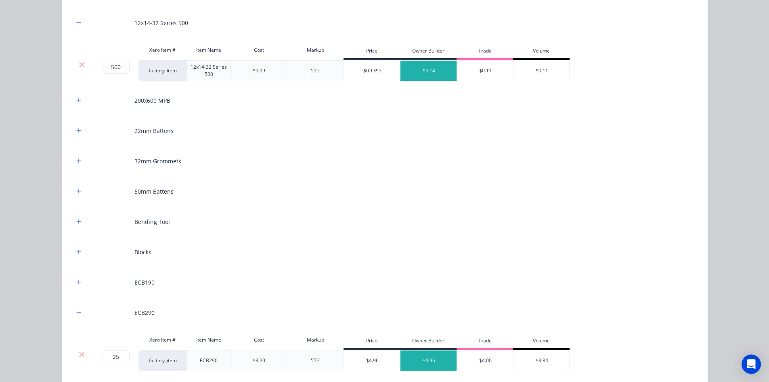
scroll to position [799, 0]
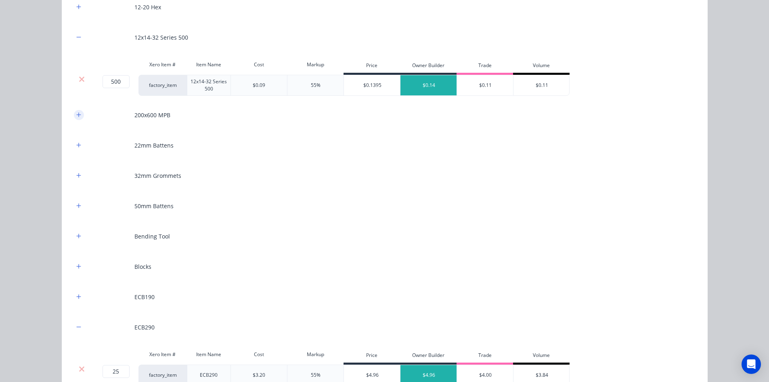
click at [76, 115] on icon "button" at bounding box center [78, 114] width 4 height 4
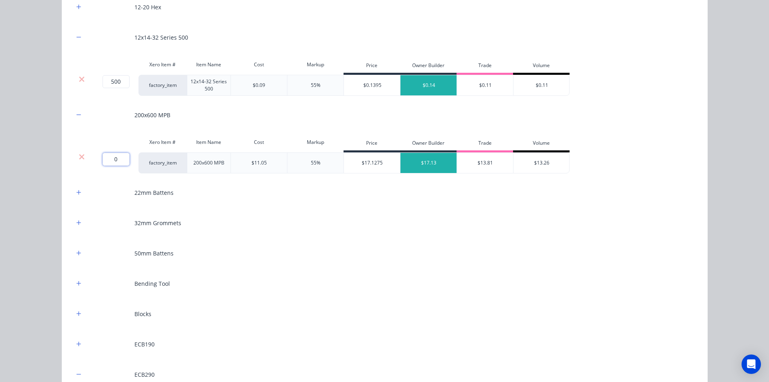
click at [109, 155] on input "0" at bounding box center [116, 159] width 27 height 13
type input "1"
click at [76, 314] on icon "button" at bounding box center [78, 314] width 5 height 6
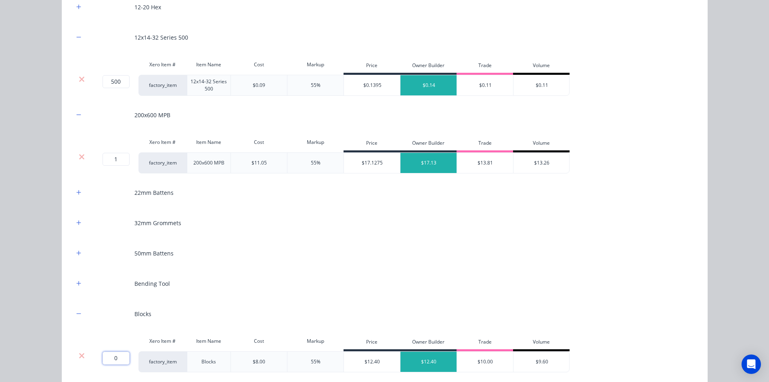
click at [116, 363] on input "0" at bounding box center [116, 357] width 27 height 13
type input "25"
click at [77, 282] on icon "button" at bounding box center [78, 283] width 5 height 6
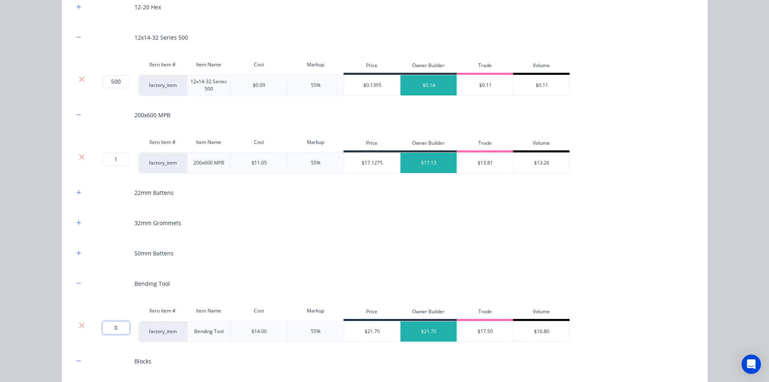
click at [118, 322] on input "0" at bounding box center [116, 327] width 27 height 13
type input "2"
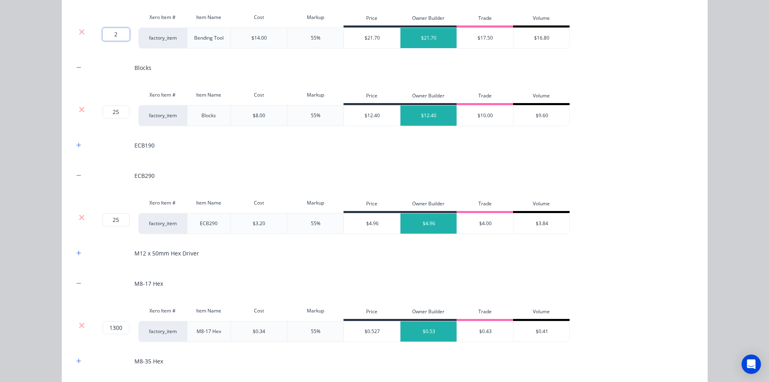
scroll to position [1203, 0]
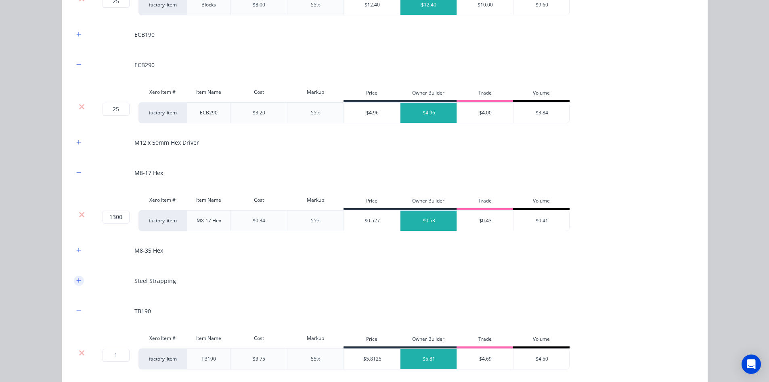
click at [74, 279] on button "button" at bounding box center [79, 280] width 10 height 10
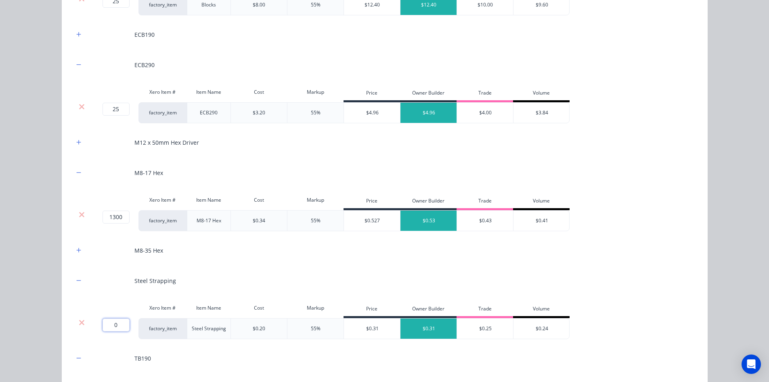
click at [106, 324] on input "0" at bounding box center [116, 324] width 27 height 13
type input "50"
click at [74, 143] on button "button" at bounding box center [79, 142] width 10 height 10
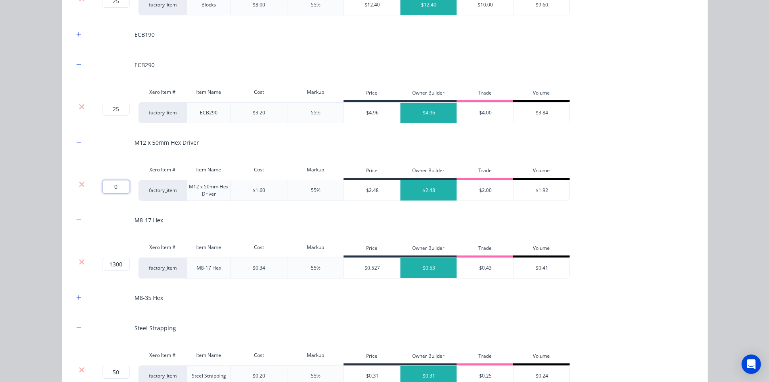
click at [111, 184] on input "0" at bounding box center [116, 186] width 27 height 13
type input "2"
click at [27, 184] on div "Flooring System Products in this kit Engineering Products Xero Item # Descripti…" at bounding box center [384, 191] width 769 height 382
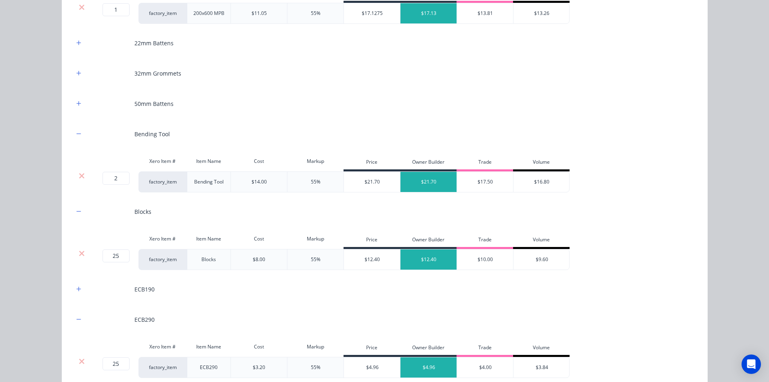
scroll to position [920, 0]
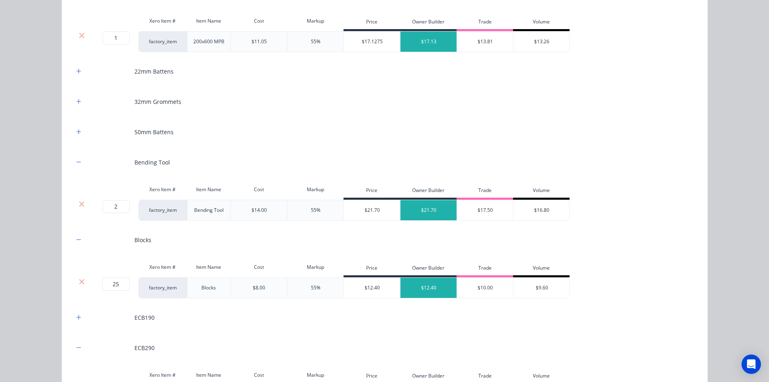
click at [78, 76] on div "22mm Battens" at bounding box center [385, 71] width 622 height 22
click at [76, 73] on icon "button" at bounding box center [78, 71] width 5 height 6
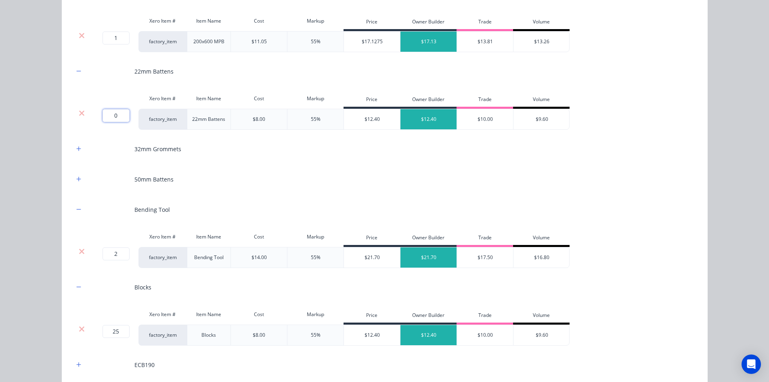
click at [119, 113] on input "0" at bounding box center [116, 115] width 27 height 13
type input "35"
click at [77, 179] on icon "button" at bounding box center [78, 179] width 5 height 6
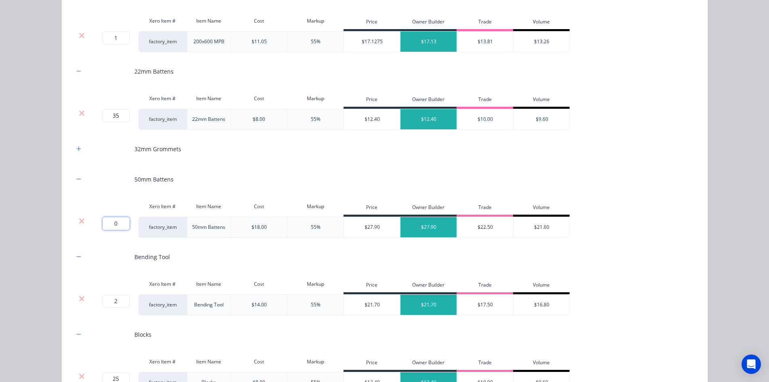
click at [122, 219] on input "0" at bounding box center [116, 223] width 27 height 13
type input "60"
click at [56, 208] on div "Flooring System Products in this kit Engineering Products Xero Item # Descripti…" at bounding box center [384, 191] width 769 height 382
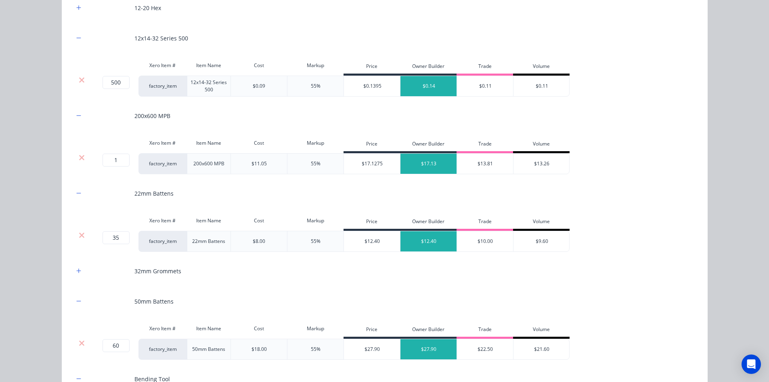
scroll to position [637, 0]
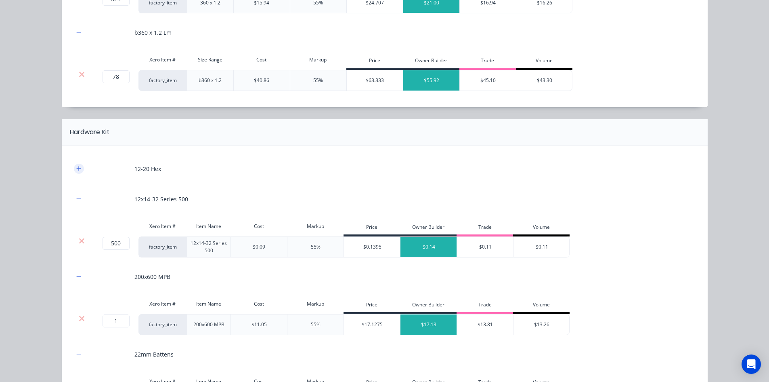
click at [76, 167] on icon "button" at bounding box center [78, 169] width 5 height 6
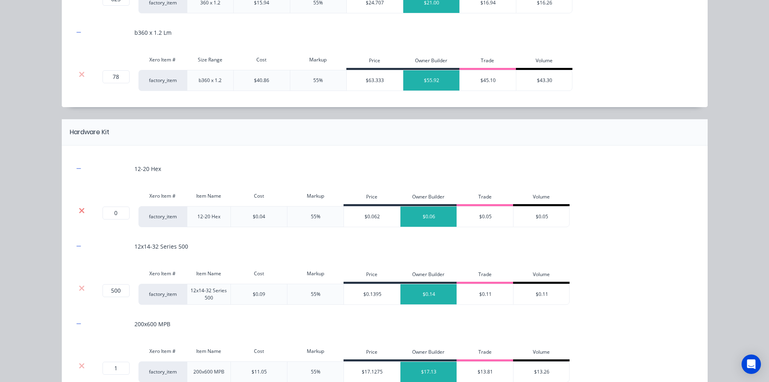
click at [80, 210] on icon at bounding box center [81, 210] width 5 height 5
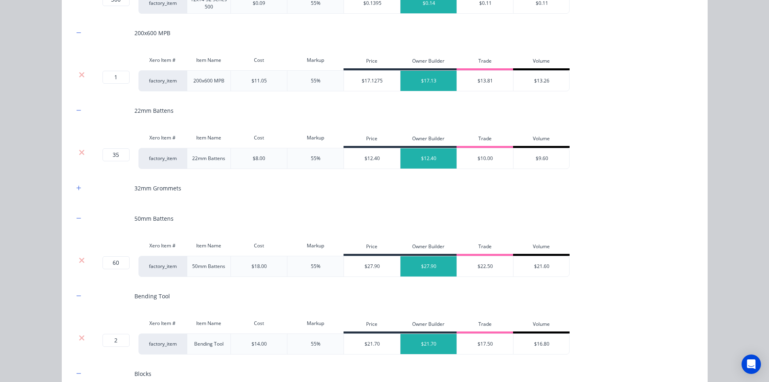
scroll to position [880, 0]
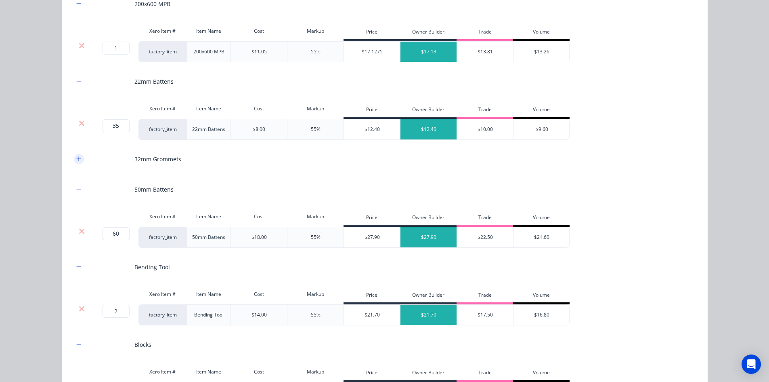
click at [76, 159] on icon "button" at bounding box center [78, 159] width 5 height 6
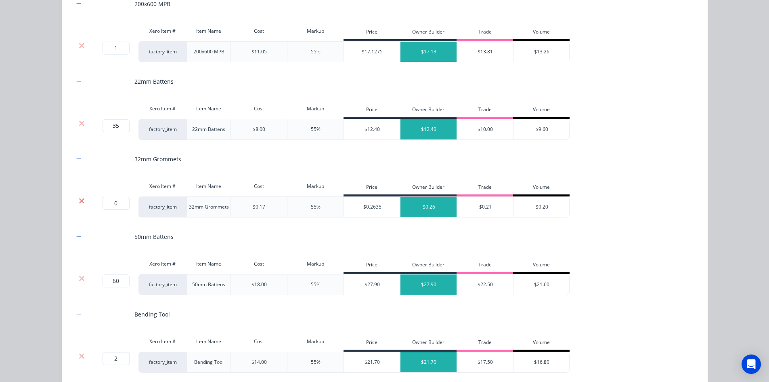
click at [79, 201] on icon at bounding box center [81, 200] width 5 height 5
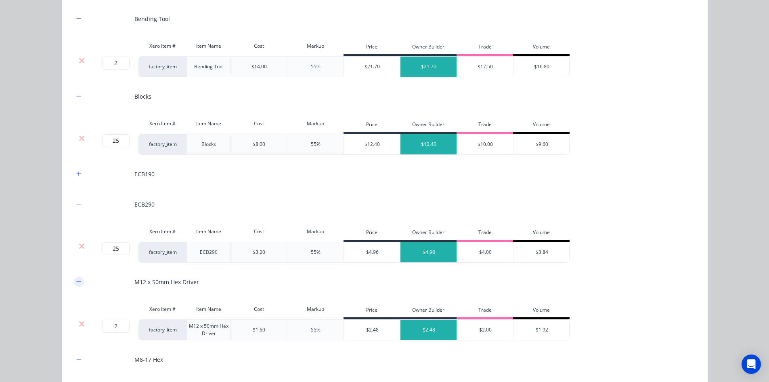
scroll to position [1082, 0]
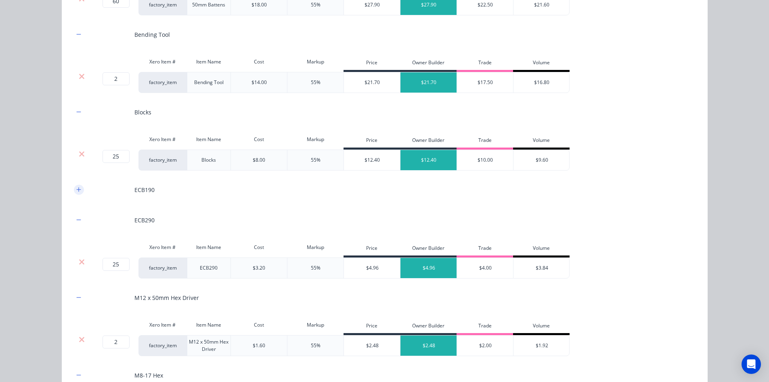
click at [76, 191] on icon "button" at bounding box center [78, 190] width 5 height 6
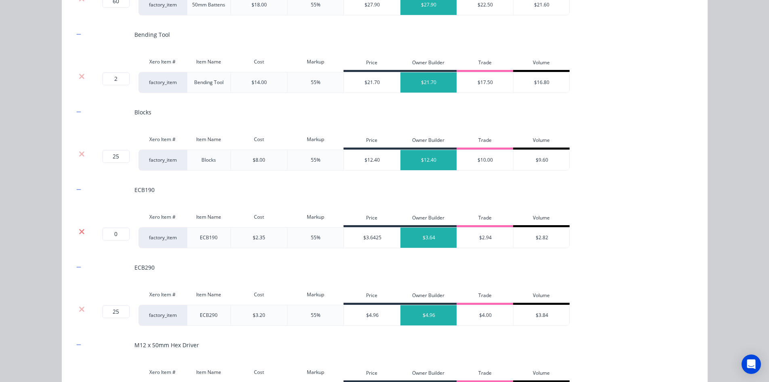
click at [80, 232] on icon at bounding box center [81, 231] width 5 height 5
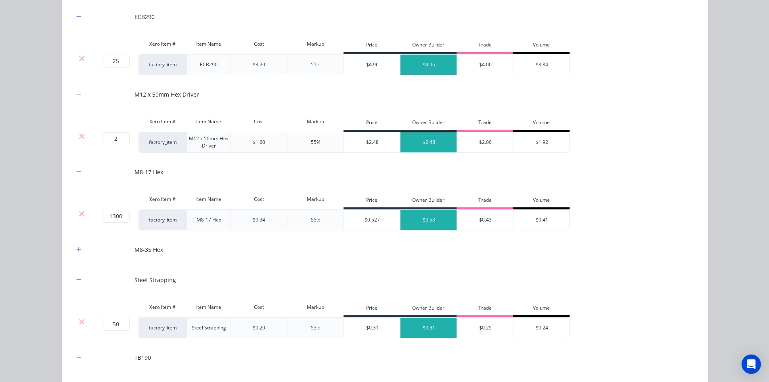
scroll to position [1283, 0]
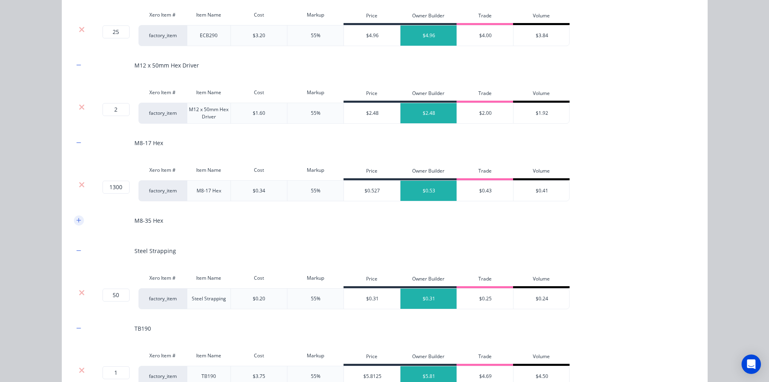
click at [78, 218] on icon "button" at bounding box center [78, 220] width 5 height 6
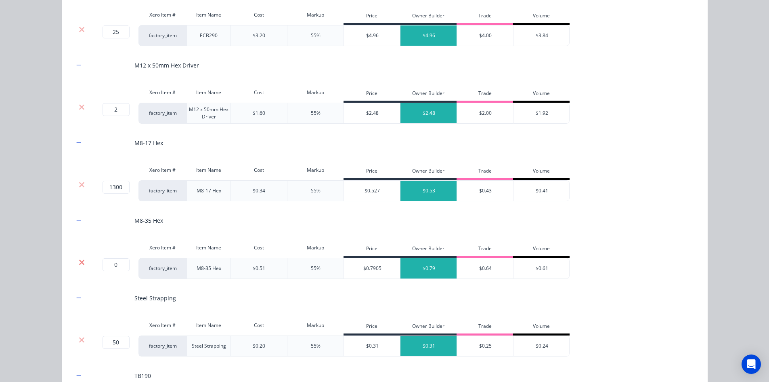
click at [79, 263] on icon at bounding box center [81, 261] width 5 height 5
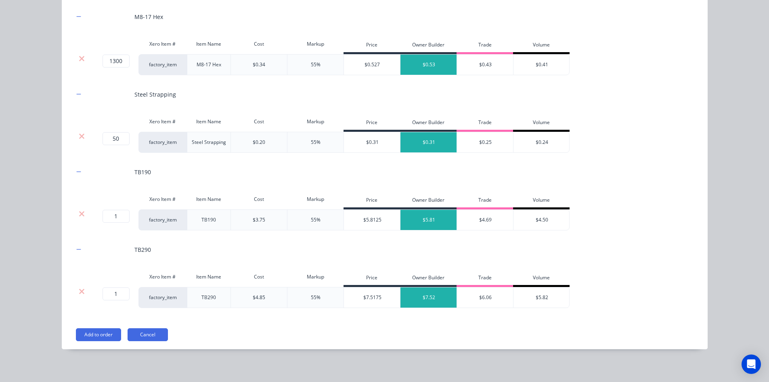
scroll to position [1412, 0]
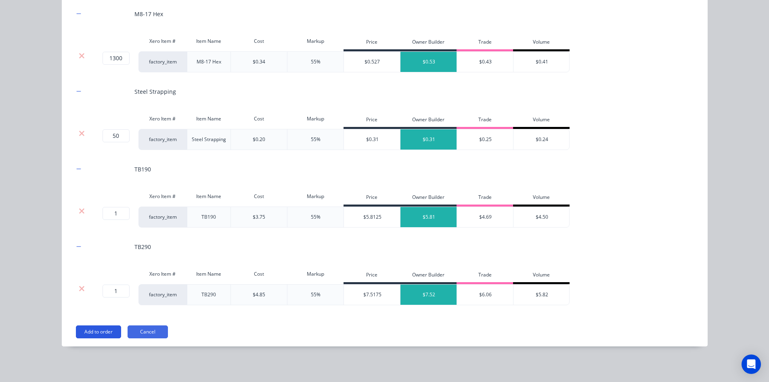
click at [97, 333] on button "Add to order" at bounding box center [98, 331] width 45 height 13
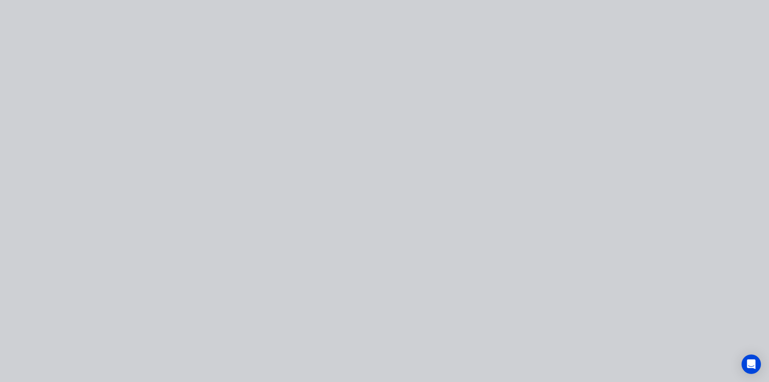
scroll to position [0, 0]
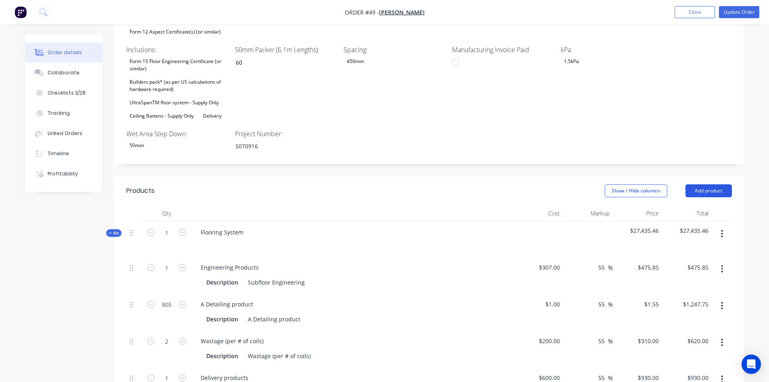
click at [710, 184] on button "Add product" at bounding box center [709, 190] width 46 height 13
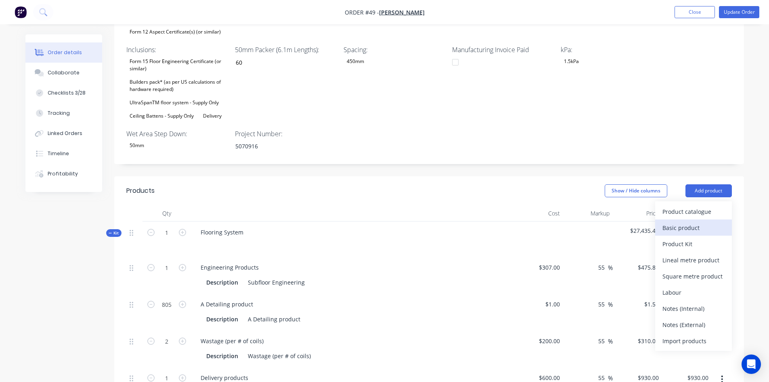
click at [693, 224] on div "Basic product" at bounding box center [694, 228] width 62 height 12
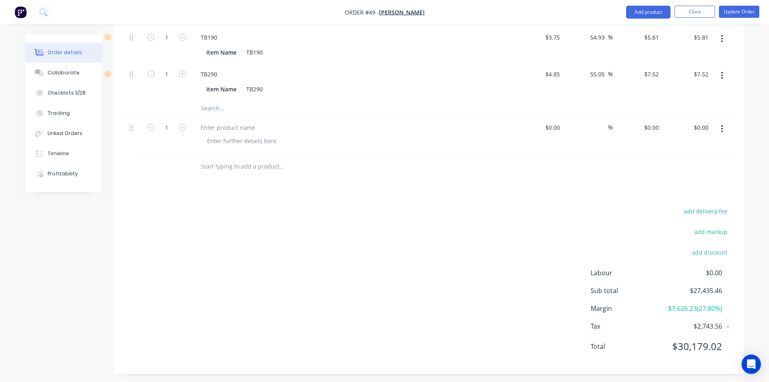
scroll to position [1338, 0]
click at [227, 120] on div at bounding box center [227, 126] width 67 height 12
paste div
click at [151, 205] on div "add delivery fee add markup add discount Labour $0.00 Sub total $27,435.46 Marg…" at bounding box center [429, 282] width 606 height 156
click at [242, 141] on div at bounding box center [242, 140] width 82 height 12
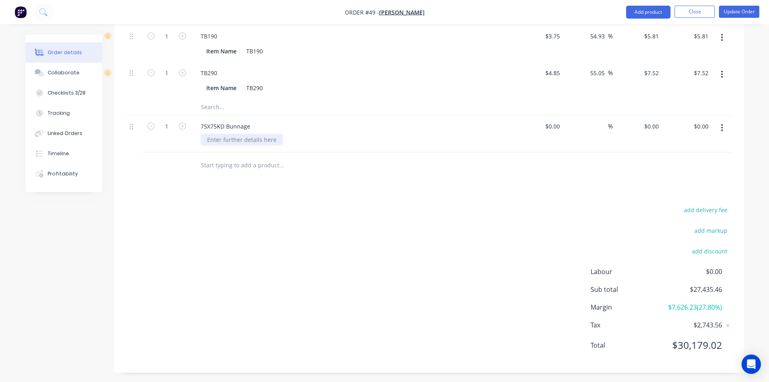
paste div
click at [560, 127] on input at bounding box center [554, 126] width 19 height 12
type input "$32.00"
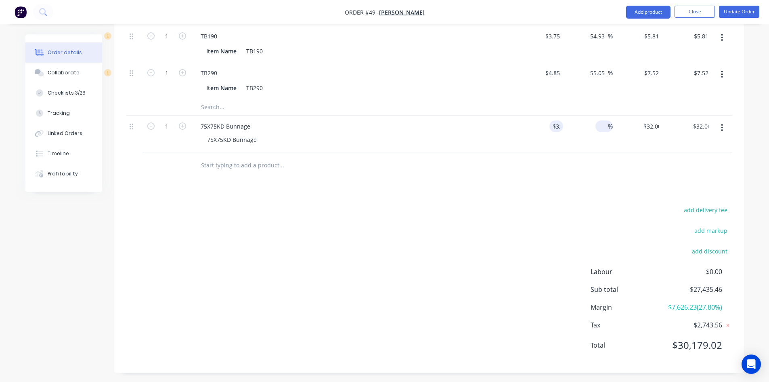
click at [601, 122] on input at bounding box center [603, 126] width 9 height 12
type input "40"
type input "$44.80"
click at [462, 204] on div "add delivery fee add markup add discount Labour $0.00 Sub total $27,480.26 Marg…" at bounding box center [429, 282] width 606 height 156
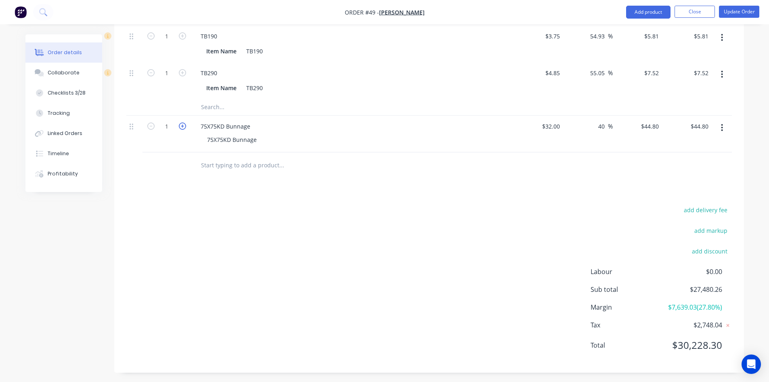
click at [181, 124] on icon "button" at bounding box center [182, 125] width 7 height 7
type input "2"
type input "$89.60"
click at [181, 124] on icon "button" at bounding box center [182, 125] width 7 height 7
type input "3"
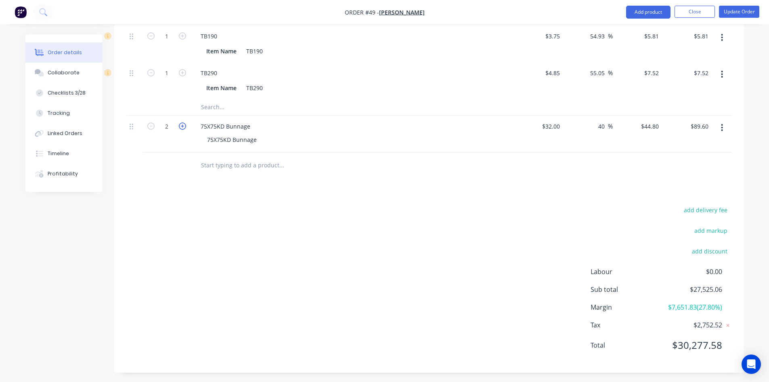
type input "$134.40"
click at [181, 124] on icon "button" at bounding box center [182, 125] width 7 height 7
type input "4"
type input "$179.20"
click at [181, 124] on icon "button" at bounding box center [182, 125] width 7 height 7
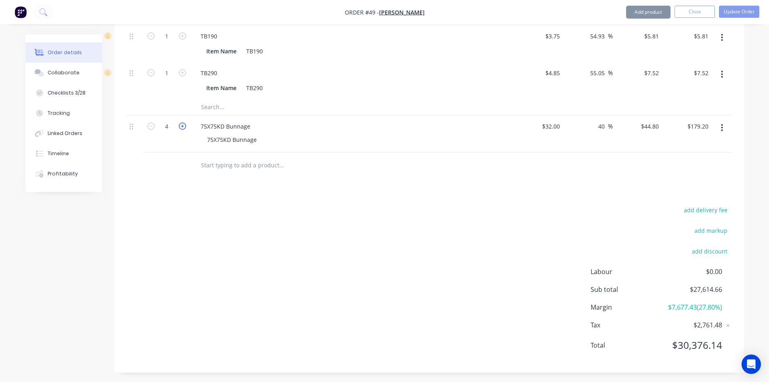
type input "5"
type input "$224.00"
click at [181, 124] on icon "button" at bounding box center [182, 125] width 7 height 7
type input "6"
type input "$268.80"
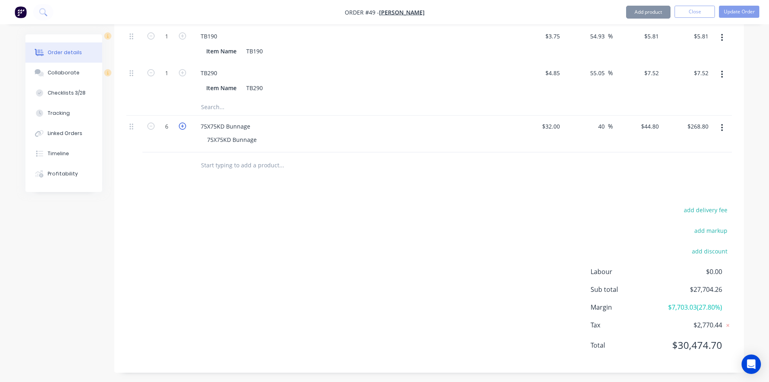
click at [181, 124] on icon "button" at bounding box center [182, 125] width 7 height 7
type input "7"
type input "$313.60"
click at [181, 124] on icon "button" at bounding box center [182, 125] width 7 height 7
type input "8"
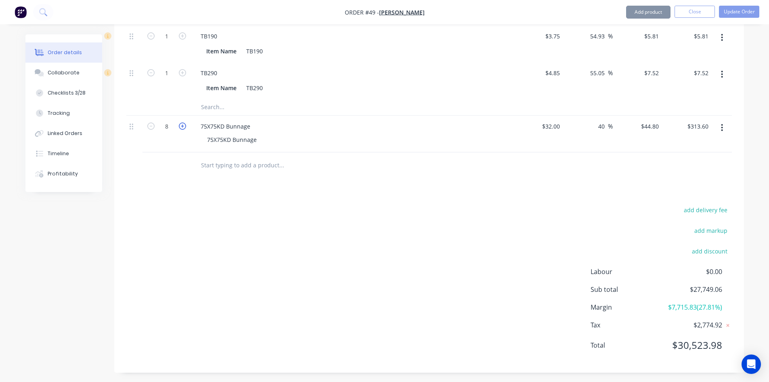
type input "$358.40"
click at [726, 8] on button "Update Order" at bounding box center [739, 12] width 40 height 12
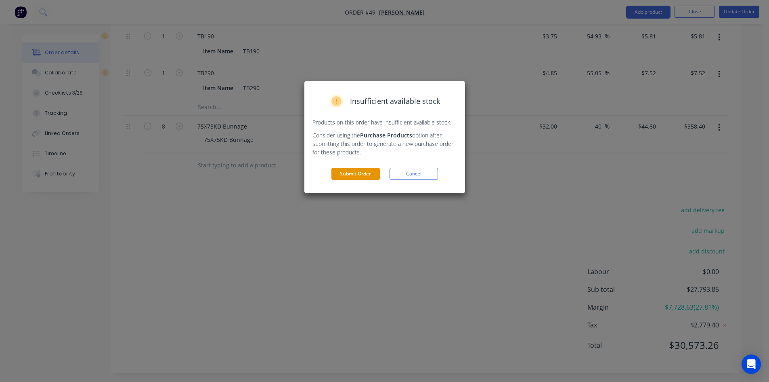
click at [344, 171] on button "Submit Order" at bounding box center [356, 174] width 48 height 12
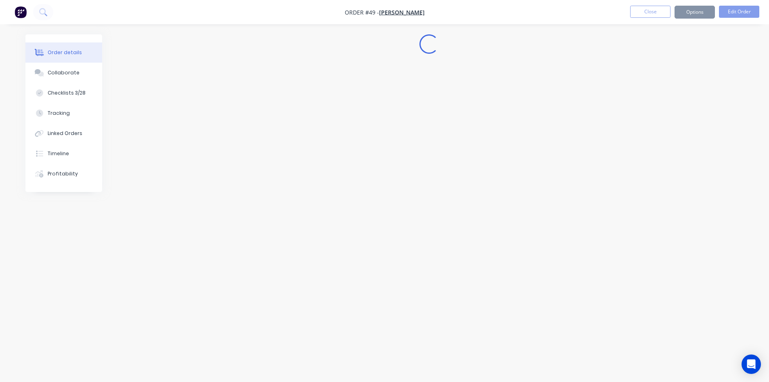
scroll to position [0, 0]
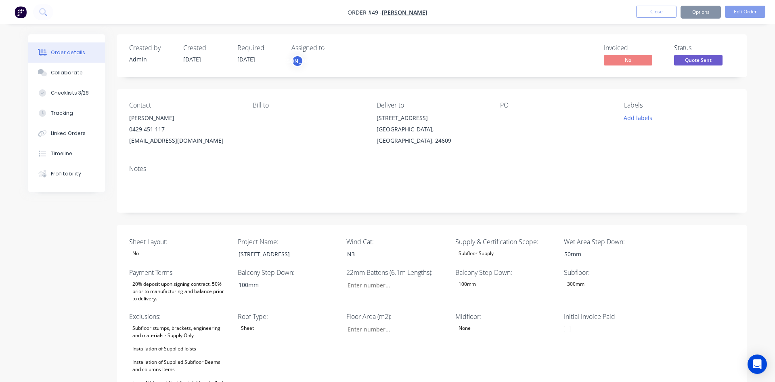
type input "35"
type input "214"
type input "60"
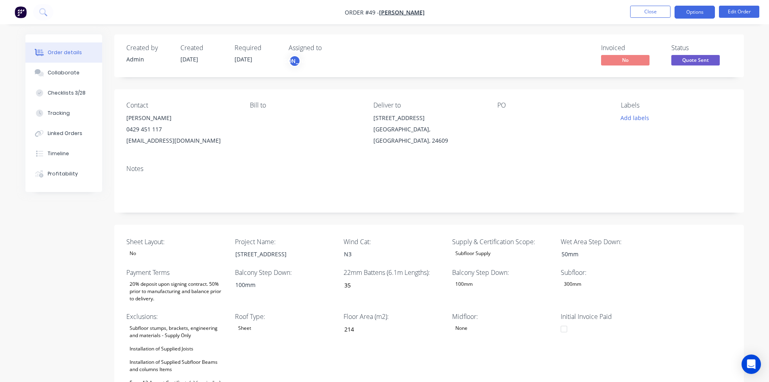
click at [702, 16] on button "Options" at bounding box center [695, 12] width 40 height 13
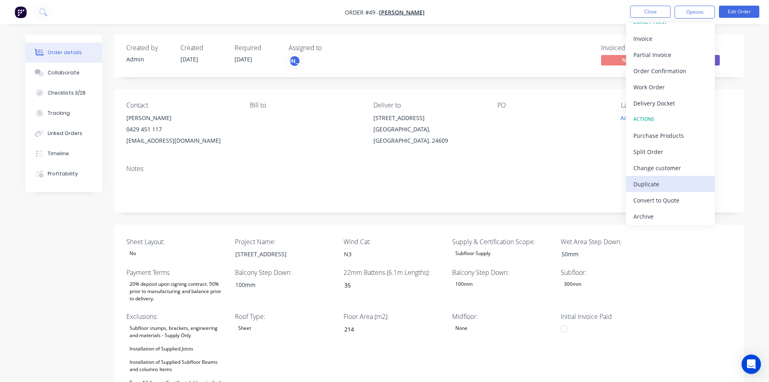
scroll to position [12, 0]
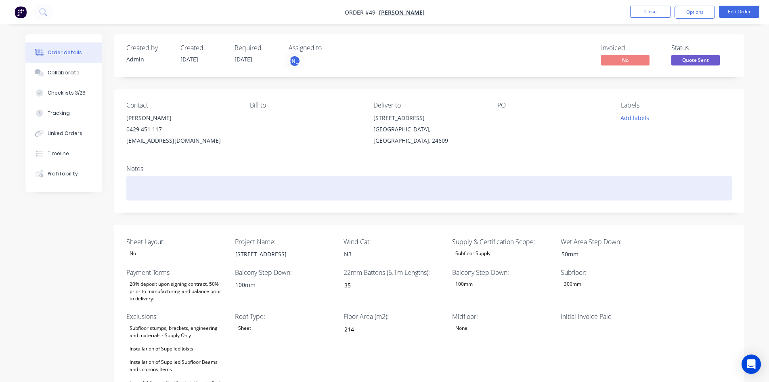
click at [493, 193] on div at bounding box center [429, 188] width 606 height 25
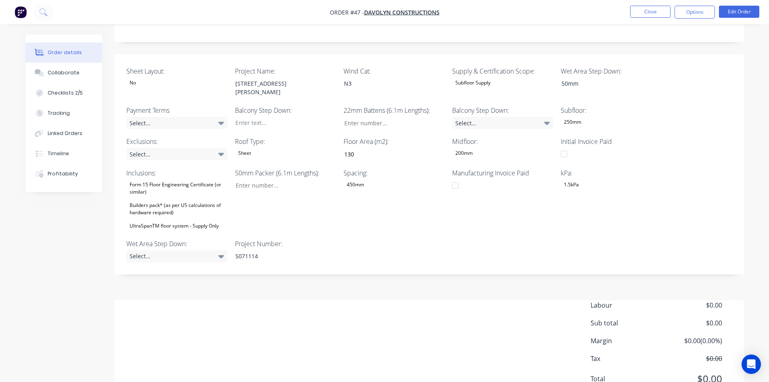
scroll to position [198, 0]
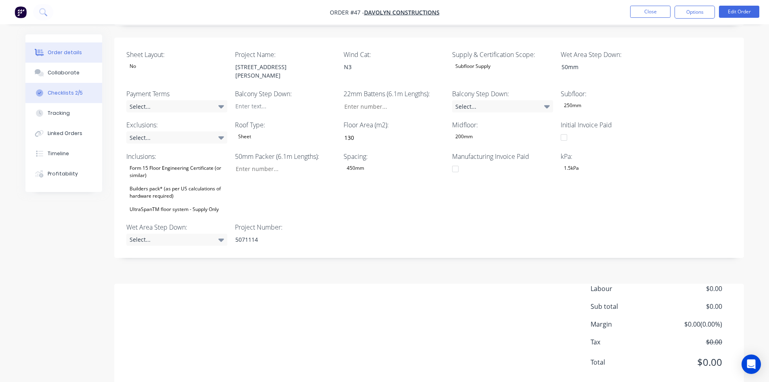
click at [95, 101] on button "Checklists 2/5" at bounding box center [63, 93] width 77 height 20
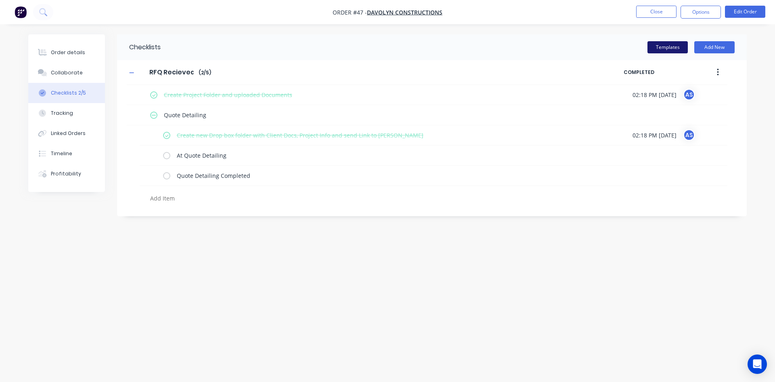
click at [676, 43] on button "Templates" at bounding box center [668, 47] width 40 height 12
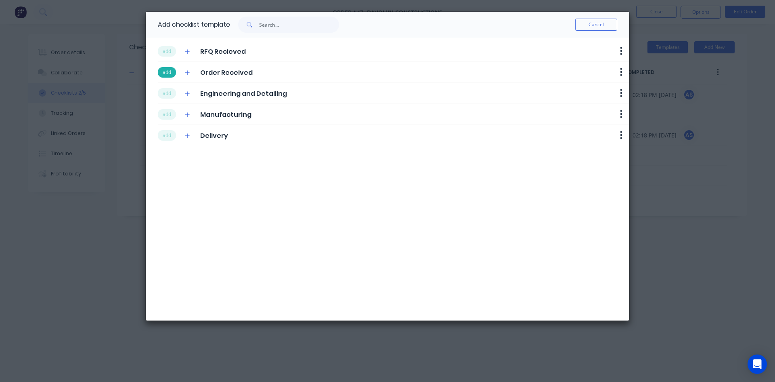
click at [174, 70] on button "add" at bounding box center [167, 72] width 18 height 11
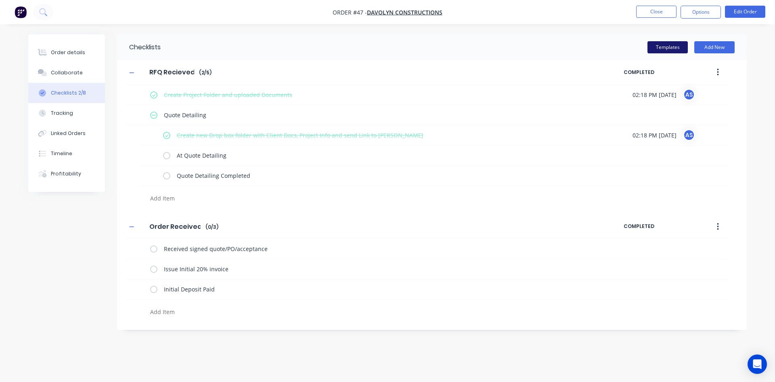
click at [664, 46] on button "Templates" at bounding box center [668, 47] width 40 height 12
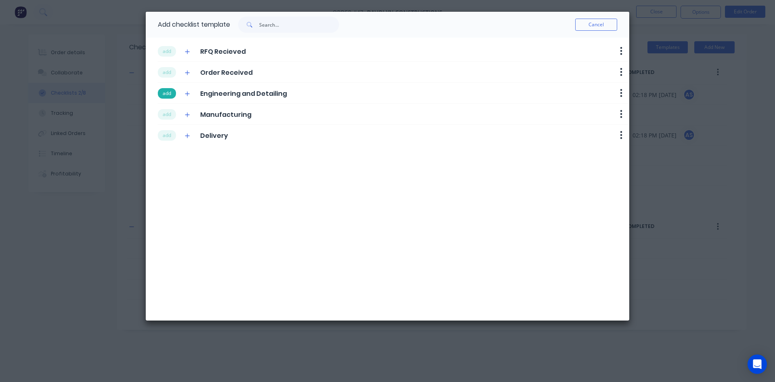
click at [166, 93] on button "add" at bounding box center [167, 93] width 18 height 11
click at [167, 114] on button "add" at bounding box center [167, 114] width 18 height 11
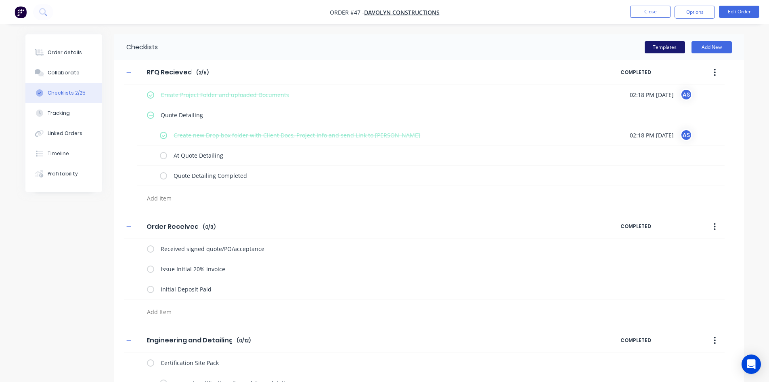
click at [659, 42] on button "Templates" at bounding box center [665, 47] width 40 height 12
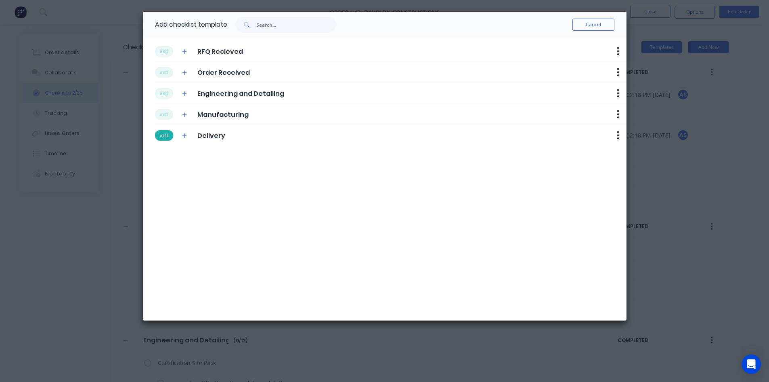
click at [167, 134] on button "add" at bounding box center [164, 135] width 18 height 11
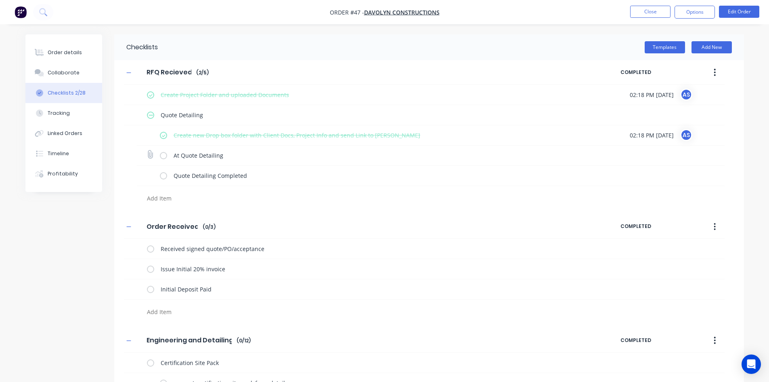
click at [165, 151] on label at bounding box center [163, 155] width 7 height 8
click at [0, 0] on input "checkbox" at bounding box center [0, 0] width 0 height 0
click at [63, 54] on div "Order details" at bounding box center [65, 52] width 34 height 7
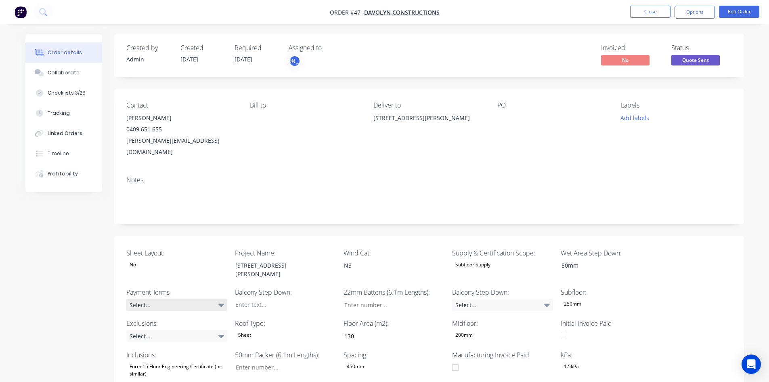
click at [162, 298] on div "Select..." at bounding box center [176, 304] width 101 height 12
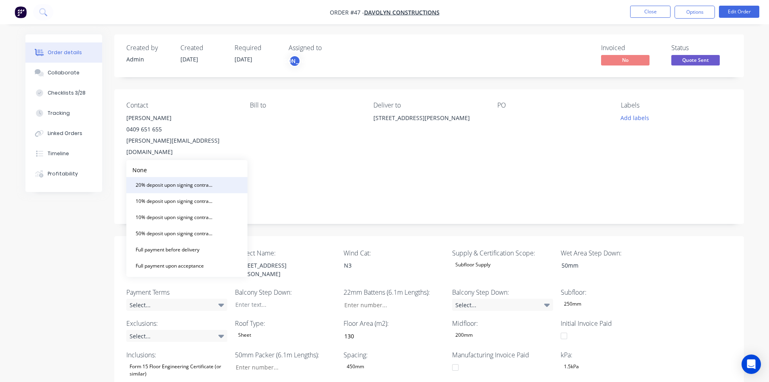
click at [162, 187] on div "20% deposit upon signing contract. 50% prior to manufacturing and balance prior…" at bounding box center [174, 185] width 85 height 11
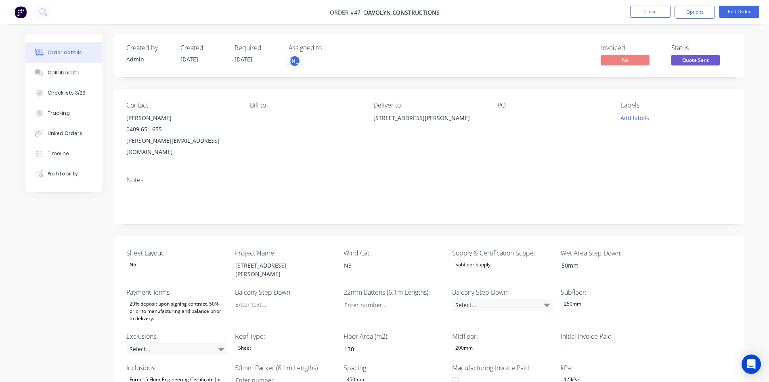
click at [80, 236] on div "Created by Admin Created [DATE] Required [DATE] Assigned to JO Invoiced No Stat…" at bounding box center [384, 323] width 719 height 578
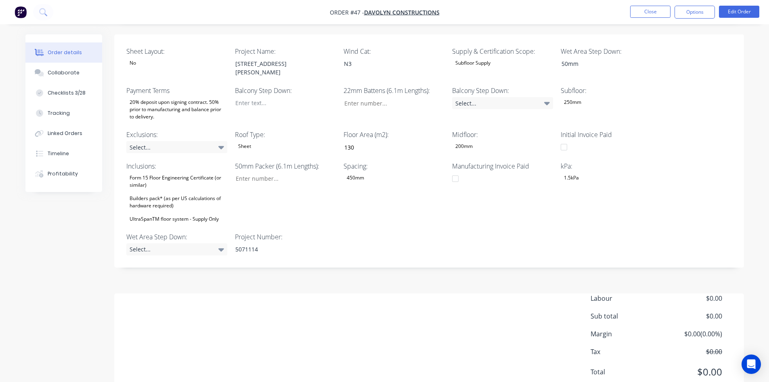
scroll to position [202, 0]
click at [168, 141] on div "Select..." at bounding box center [176, 147] width 101 height 12
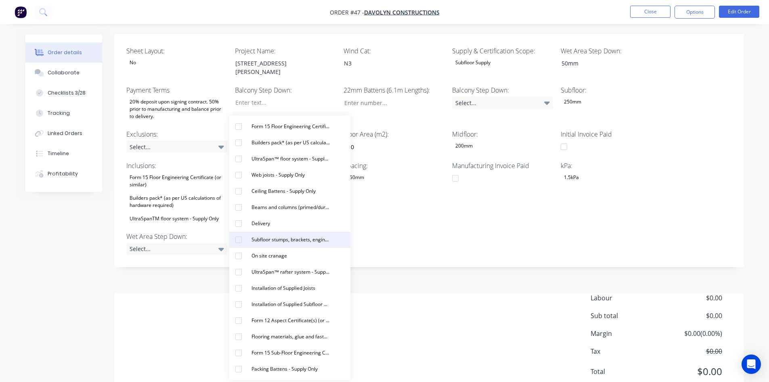
click at [274, 241] on div "Subfloor stumps, brackets, engineering and materials - Supply Only" at bounding box center [290, 239] width 85 height 11
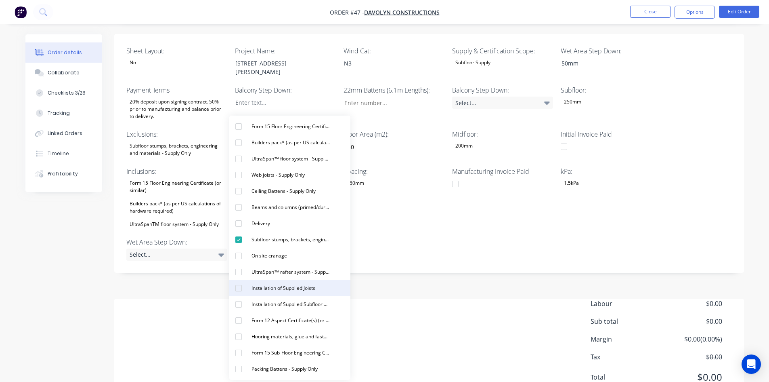
click at [265, 286] on div "Installation of Supplied Joists" at bounding box center [283, 288] width 70 height 11
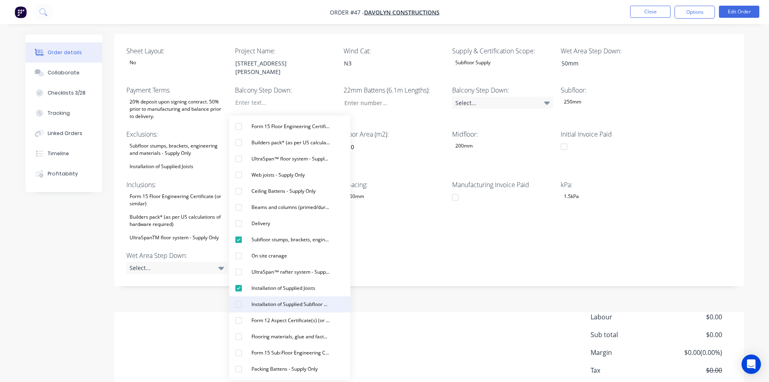
click at [272, 311] on button "Installation of Supplied Subfloor Beams and columns Items" at bounding box center [289, 304] width 121 height 16
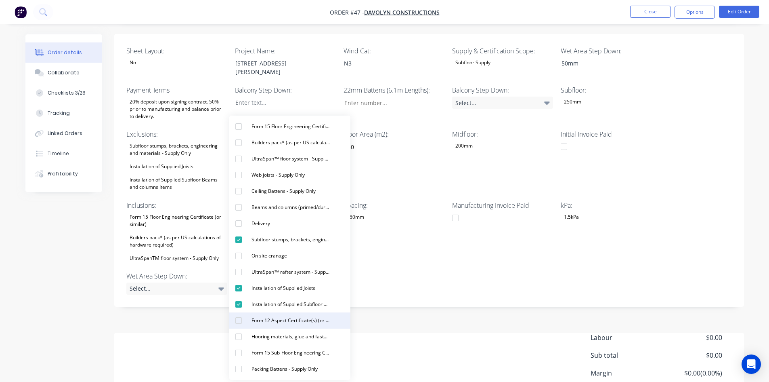
click at [274, 319] on div "Form 12 Aspect Certificate(s) (or similar)" at bounding box center [290, 320] width 85 height 11
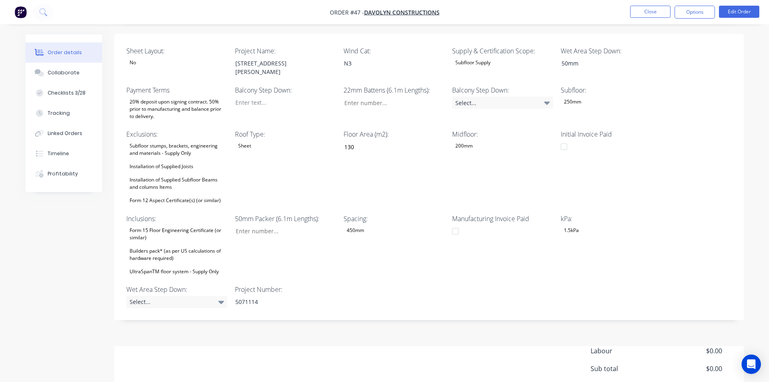
click at [71, 301] on div "Created by Admin Created [DATE] Required [DATE] Assigned to JO Invoiced No Stat…" at bounding box center [384, 147] width 719 height 631
click at [162, 225] on div "Form 15 Floor Engineering Certificate (or similar)" at bounding box center [176, 234] width 101 height 18
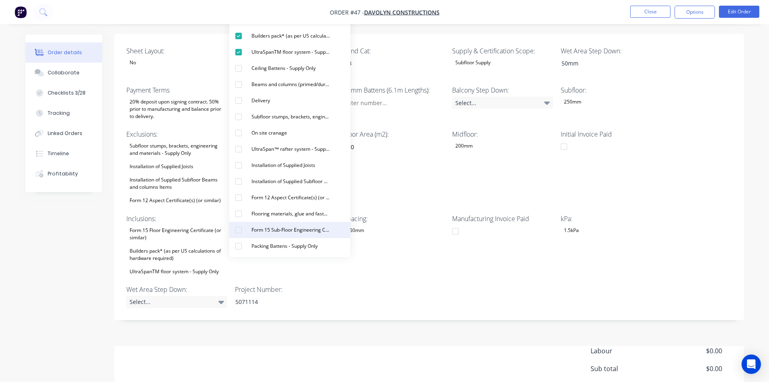
click at [271, 225] on div "Form 15 Sub-Floor Engineering Certificate (or similar)" at bounding box center [290, 230] width 85 height 11
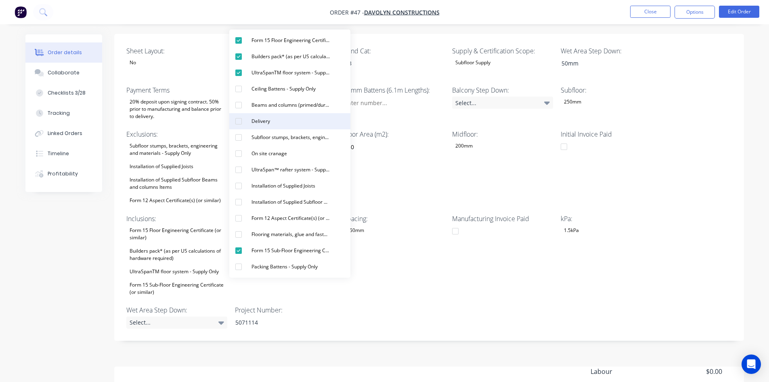
click at [270, 125] on div "Delivery" at bounding box center [260, 121] width 25 height 11
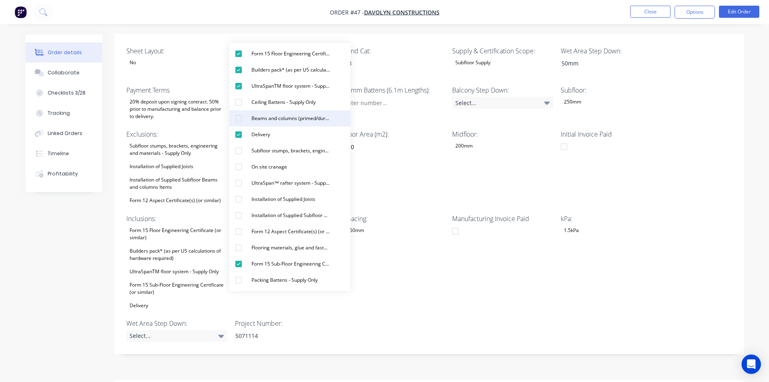
click at [280, 119] on div "Beams and columns (primed/duragal) - Supply Only as per Quote layout" at bounding box center [290, 118] width 85 height 11
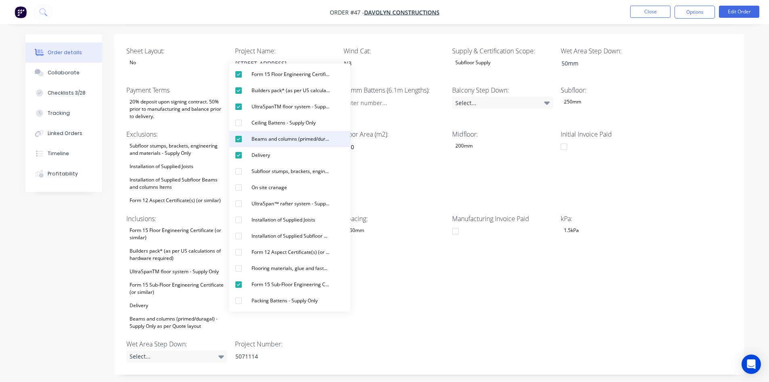
click at [272, 142] on div "Beams and columns (primed/duragal) - Supply Only as per Quote layout" at bounding box center [290, 139] width 85 height 11
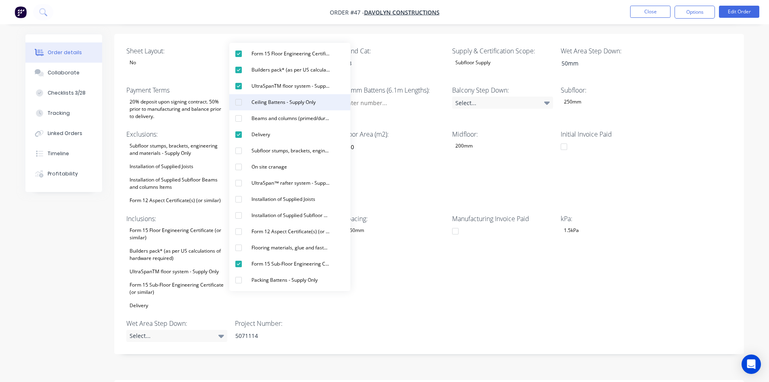
click at [271, 104] on div "Ceiling Battens - Supply Only" at bounding box center [283, 102] width 71 height 11
click at [269, 283] on div "Packing Battens - Supply Only" at bounding box center [284, 280] width 73 height 11
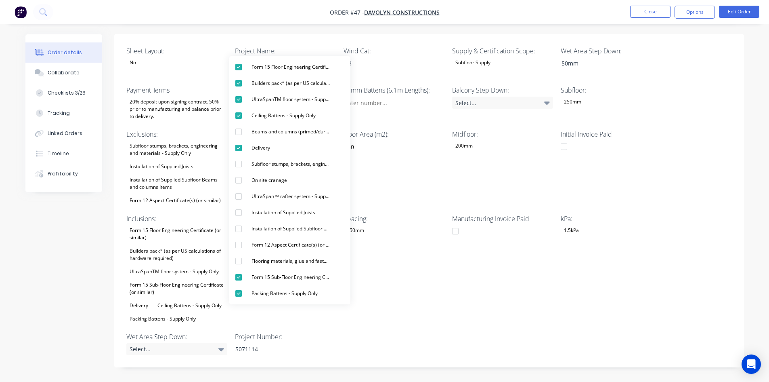
click at [517, 302] on div "Manufacturing Invoice Paid" at bounding box center [502, 269] width 101 height 110
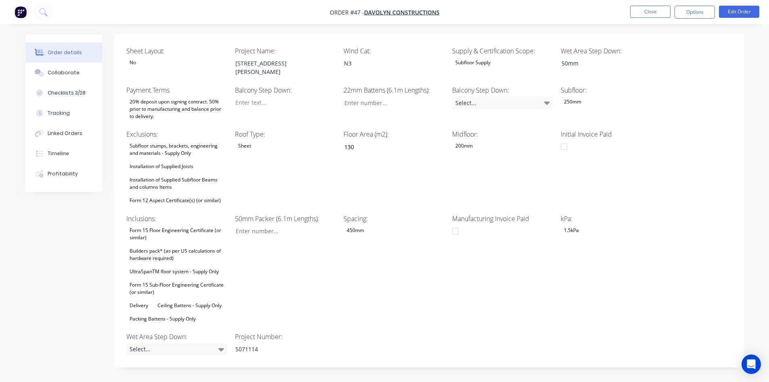
scroll to position [162, 0]
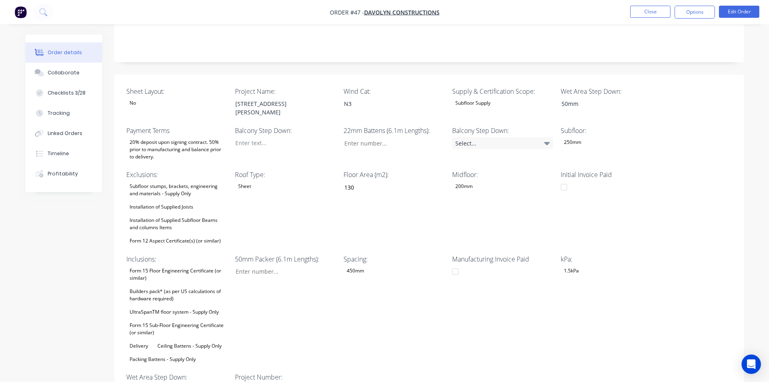
click at [569, 137] on div "250mm" at bounding box center [573, 142] width 24 height 11
click at [500, 137] on div "Select..." at bounding box center [502, 143] width 101 height 12
click at [485, 159] on div "0mm" at bounding box center [480, 158] width 18 height 11
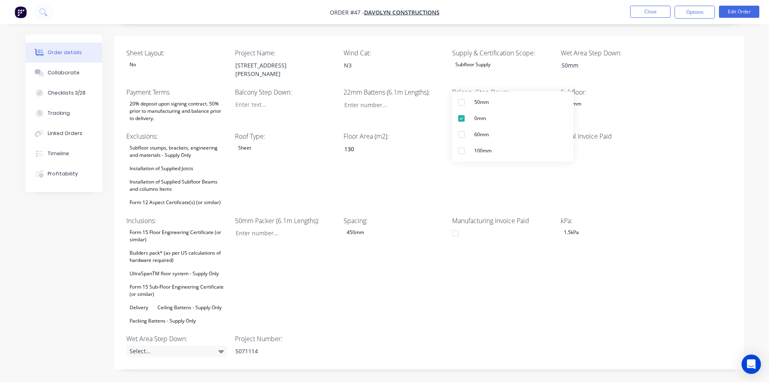
scroll to position [242, 0]
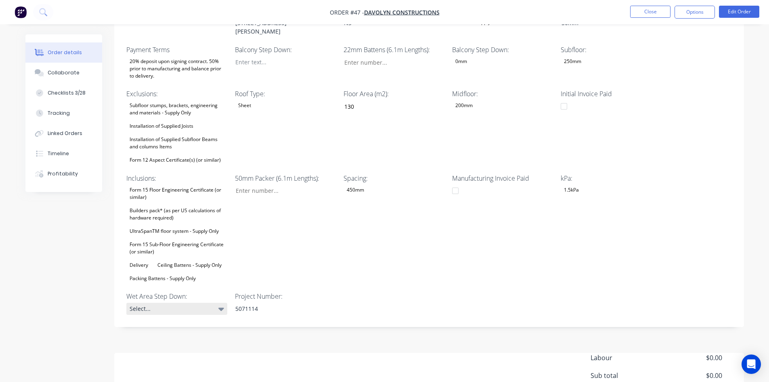
click at [192, 302] on div "Select..." at bounding box center [176, 308] width 101 height 12
click at [172, 301] on button "50mm" at bounding box center [186, 308] width 121 height 16
click at [422, 234] on div "Spacing: 450mm" at bounding box center [394, 228] width 101 height 110
click at [271, 56] on div at bounding box center [279, 62] width 101 height 12
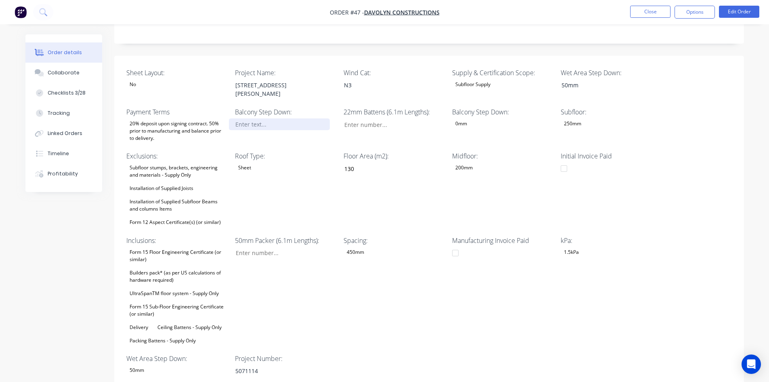
scroll to position [162, 0]
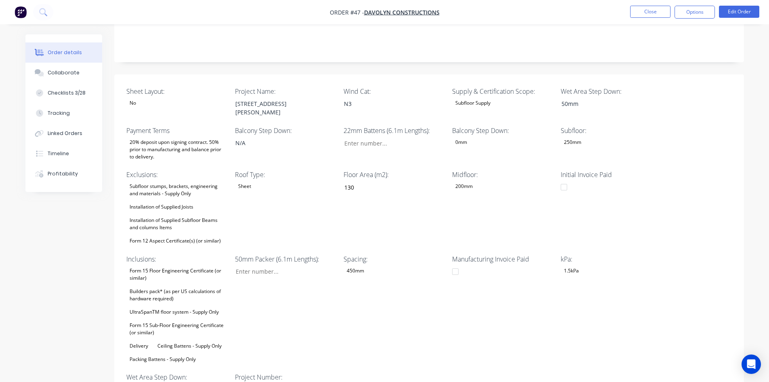
click at [296, 206] on div "Roof Type: Sheet" at bounding box center [285, 208] width 101 height 76
click at [391, 137] on input "Sheet Layout:" at bounding box center [391, 143] width 107 height 12
type input "22"
click at [274, 265] on input "Sheet Layout:" at bounding box center [282, 271] width 107 height 12
type input "1"
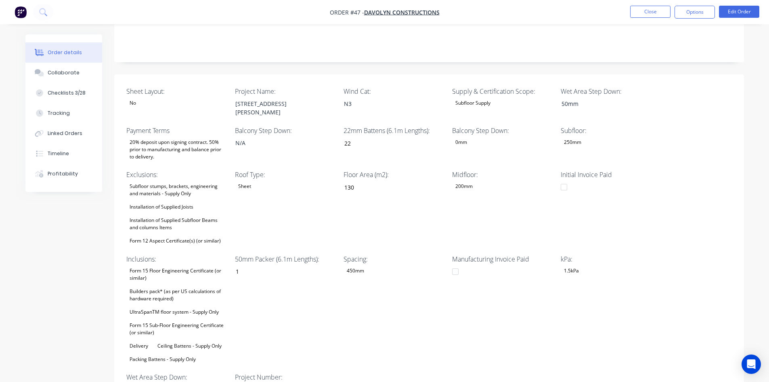
click at [393, 317] on div "Spacing: 450mm" at bounding box center [394, 309] width 101 height 110
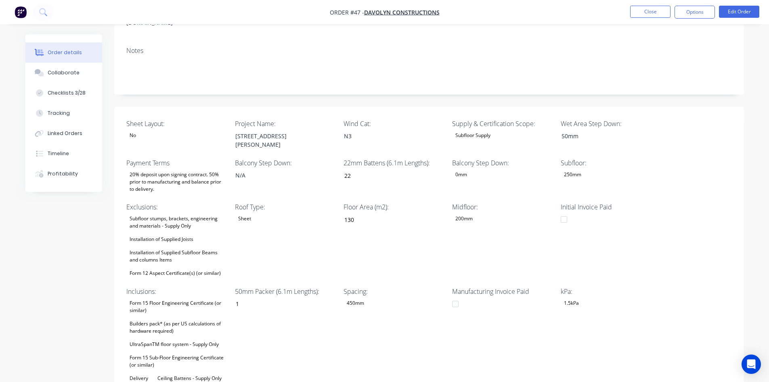
scroll to position [69, 0]
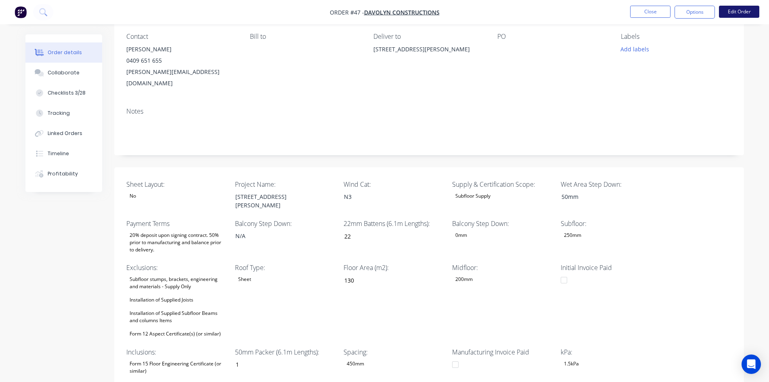
click at [730, 15] on button "Edit Order" at bounding box center [739, 12] width 40 height 12
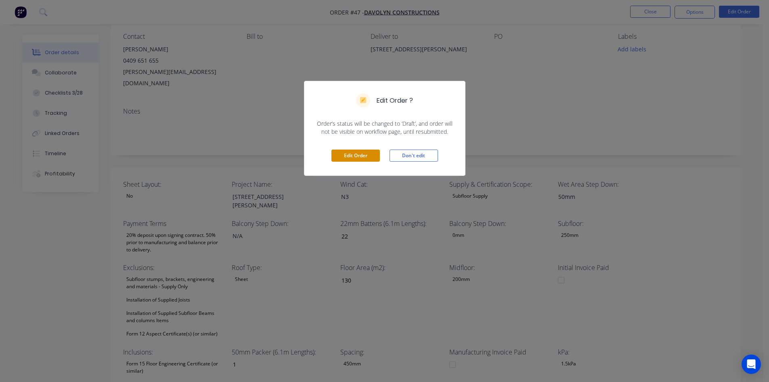
click at [376, 155] on button "Edit Order" at bounding box center [356, 155] width 48 height 12
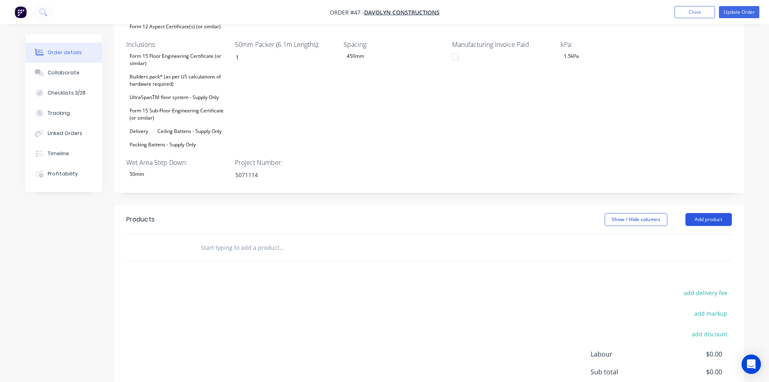
scroll to position [404, 0]
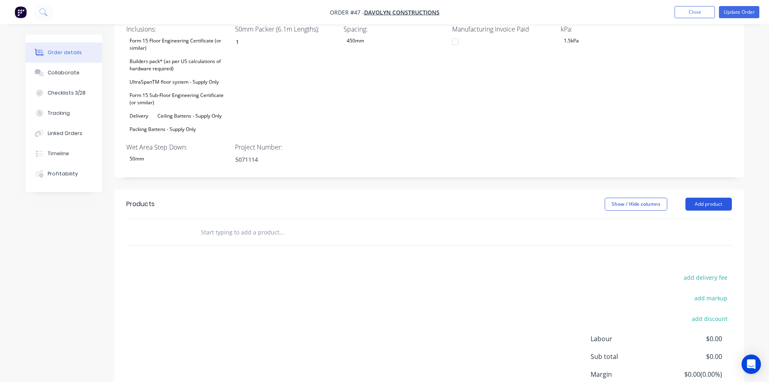
click at [708, 197] on button "Add product" at bounding box center [709, 203] width 46 height 13
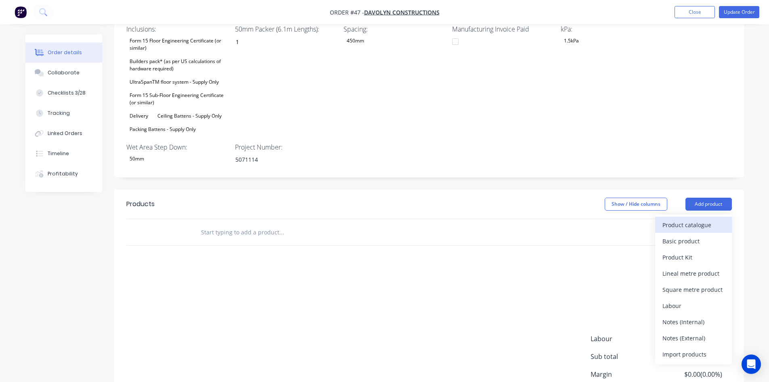
click at [693, 219] on div "Product catalogue" at bounding box center [694, 225] width 62 height 12
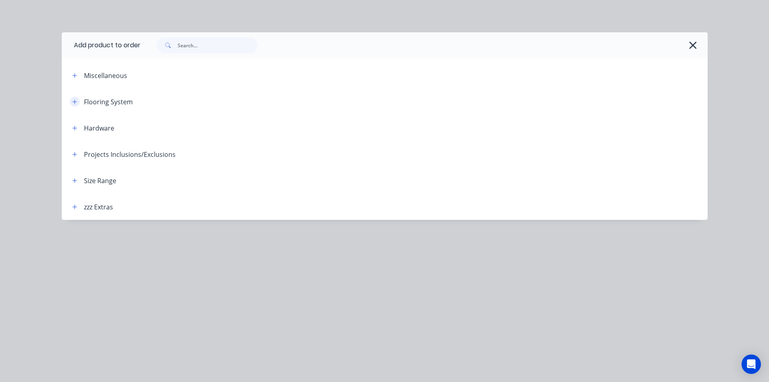
click at [78, 104] on button "button" at bounding box center [75, 102] width 10 height 10
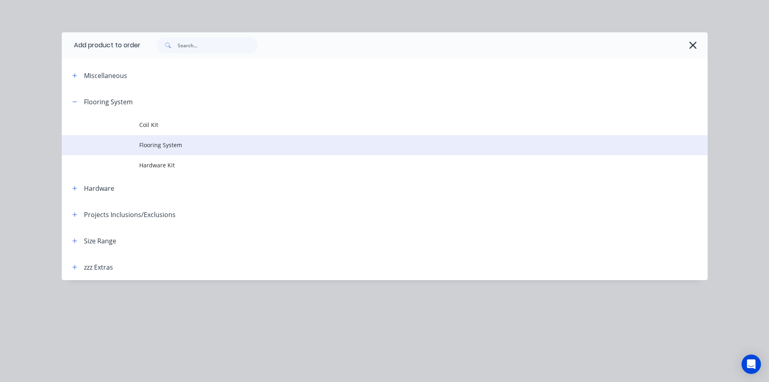
click at [157, 145] on span "Flooring System" at bounding box center [366, 145] width 455 height 8
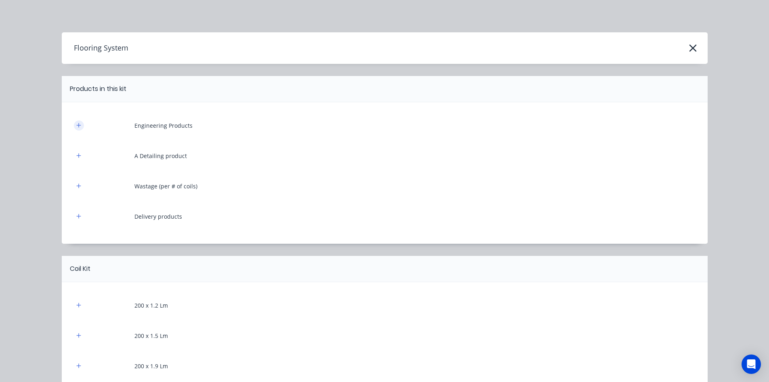
click at [76, 128] on icon "button" at bounding box center [78, 125] width 5 height 6
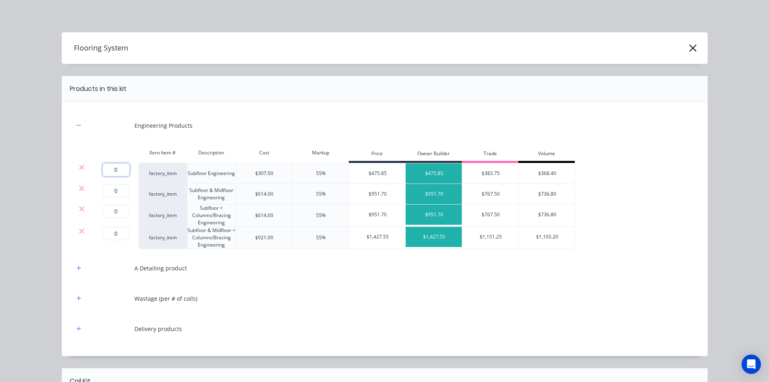
click at [115, 174] on input "0" at bounding box center [116, 169] width 27 height 13
type input "1"
click at [79, 189] on icon at bounding box center [81, 187] width 5 height 5
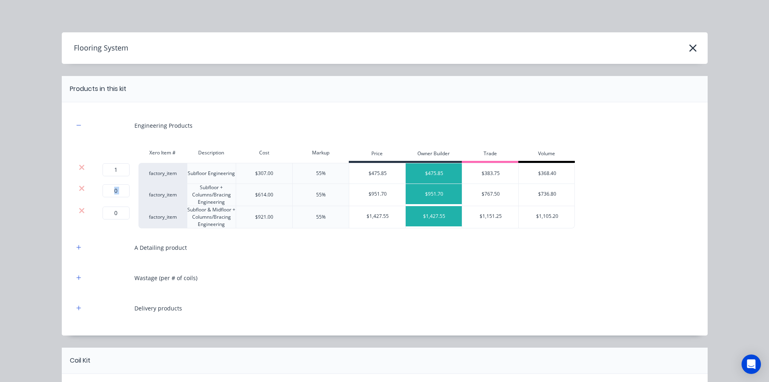
click at [79, 189] on icon at bounding box center [81, 187] width 5 height 5
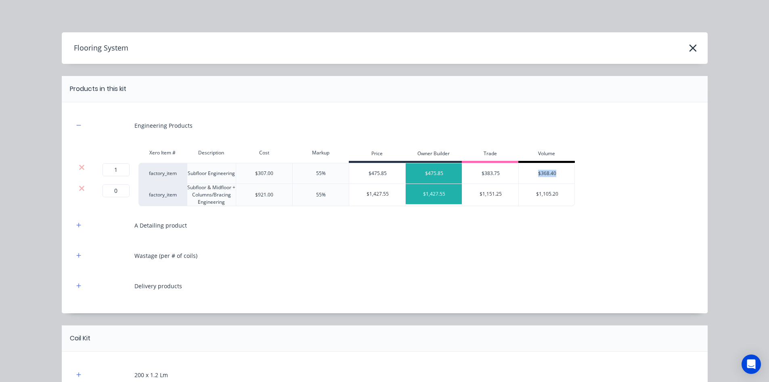
click at [79, 189] on icon at bounding box center [81, 187] width 5 height 5
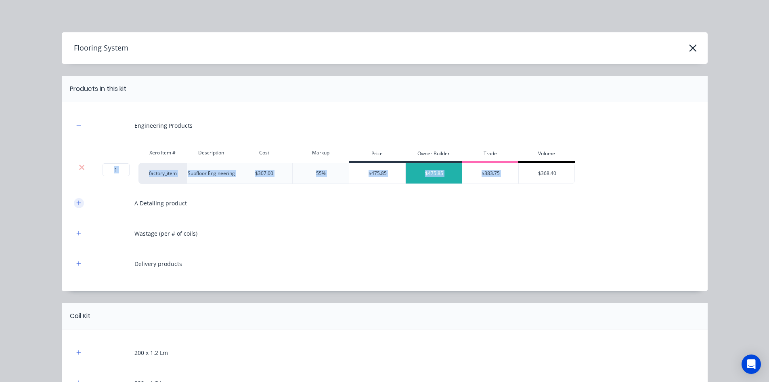
click at [76, 206] on icon "button" at bounding box center [78, 203] width 5 height 6
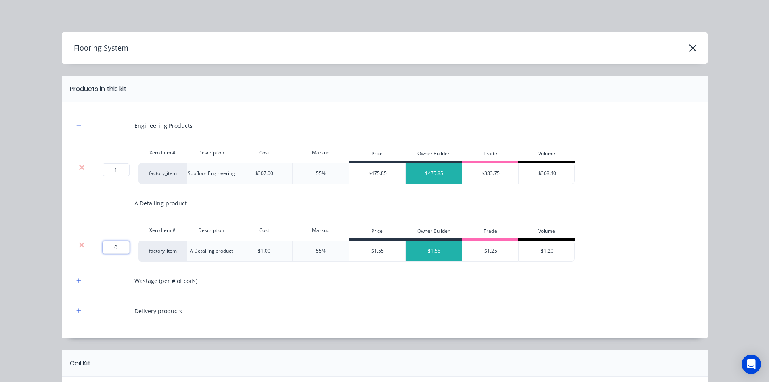
click at [112, 246] on input "0" at bounding box center [116, 247] width 27 height 13
type input "476"
click at [76, 282] on icon "button" at bounding box center [78, 280] width 5 height 6
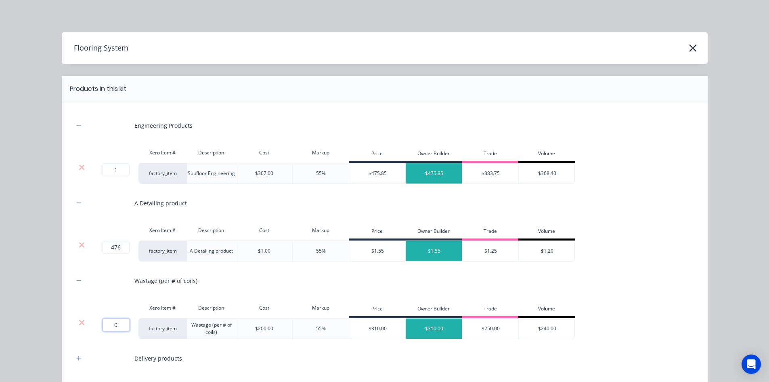
click at [113, 328] on input "0" at bounding box center [116, 324] width 27 height 13
type input "3"
click at [77, 359] on icon "button" at bounding box center [78, 358] width 5 height 6
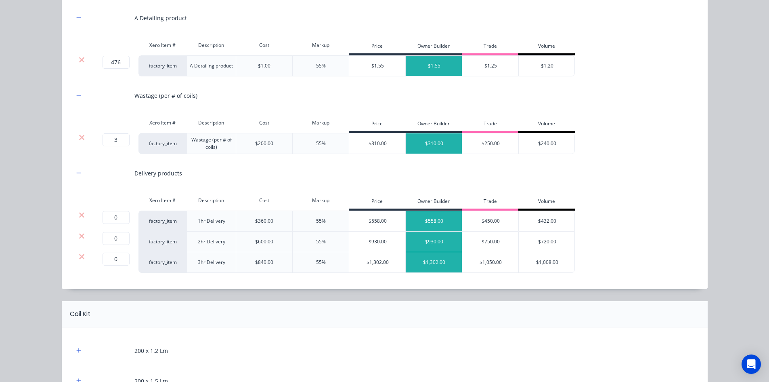
scroll to position [242, 0]
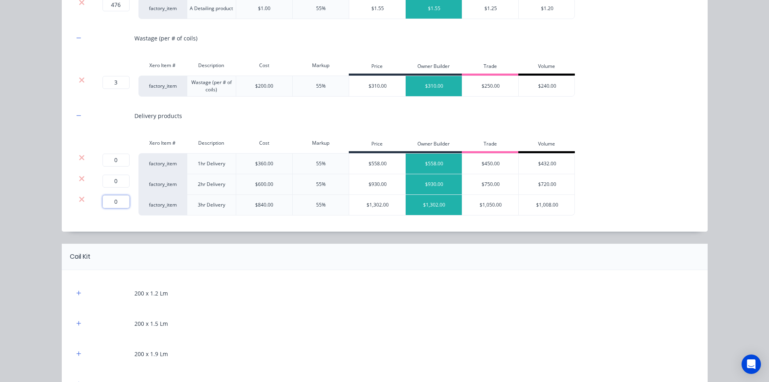
click at [114, 207] on input "0" at bounding box center [116, 201] width 27 height 13
type input "1"
click at [81, 158] on icon at bounding box center [82, 157] width 6 height 8
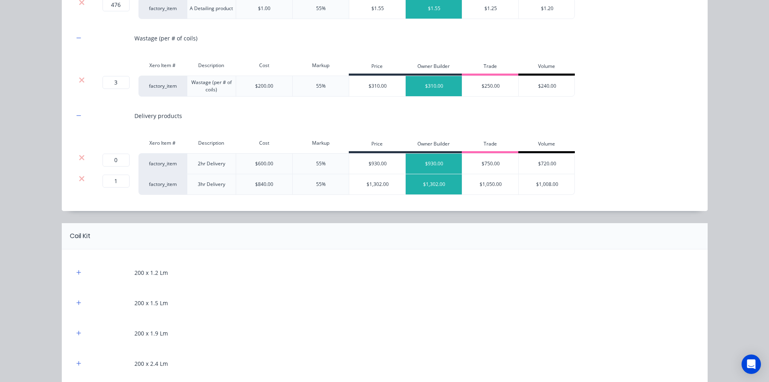
click at [81, 158] on icon at bounding box center [82, 157] width 6 height 8
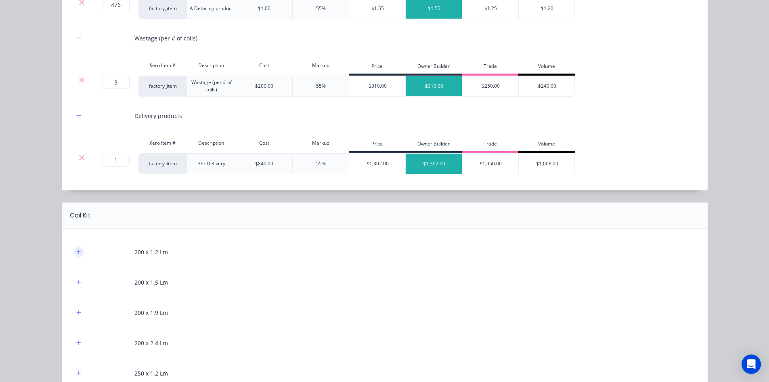
click at [76, 249] on icon "button" at bounding box center [78, 252] width 5 height 6
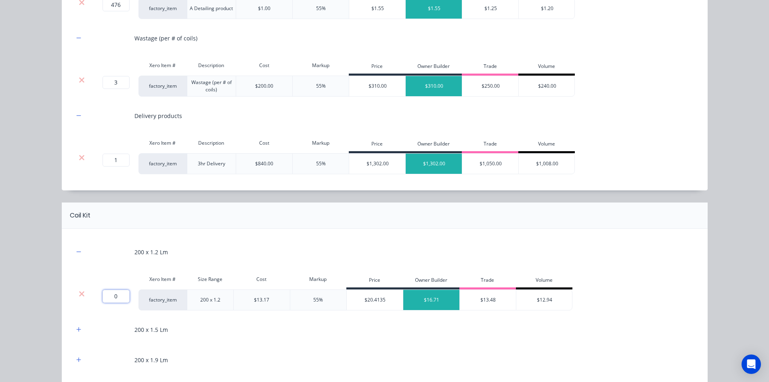
click at [117, 298] on input "0" at bounding box center [116, 296] width 27 height 13
type input "132"
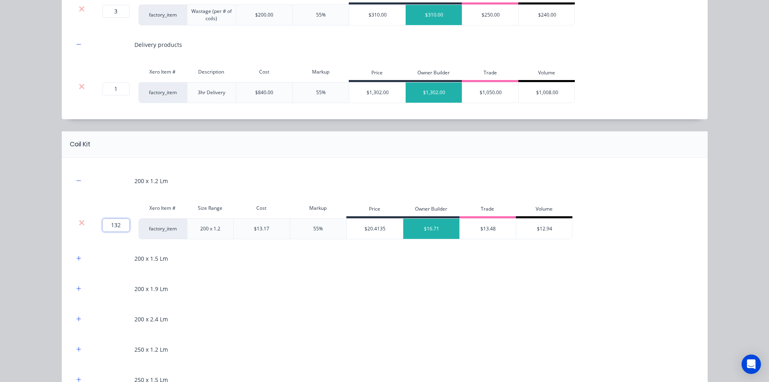
scroll to position [323, 0]
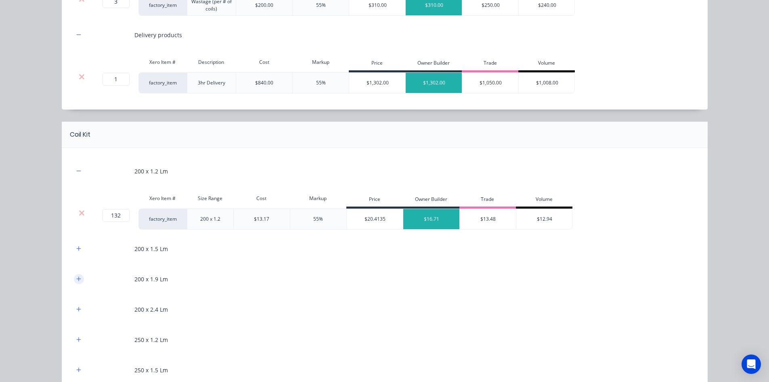
click at [76, 280] on icon "button" at bounding box center [78, 278] width 4 height 4
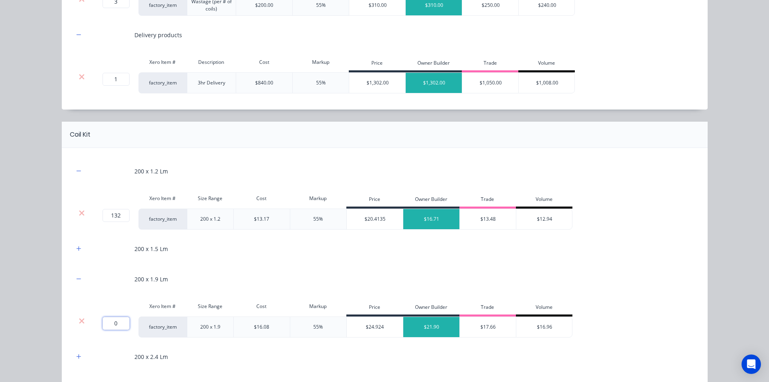
click at [115, 320] on input "0" at bounding box center [116, 323] width 27 height 13
type input "43"
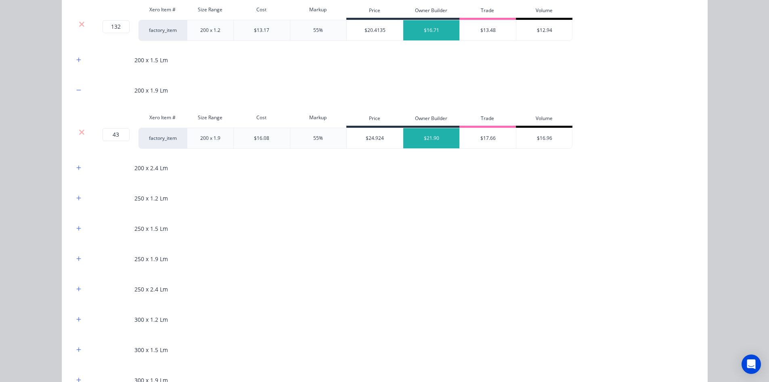
scroll to position [525, 0]
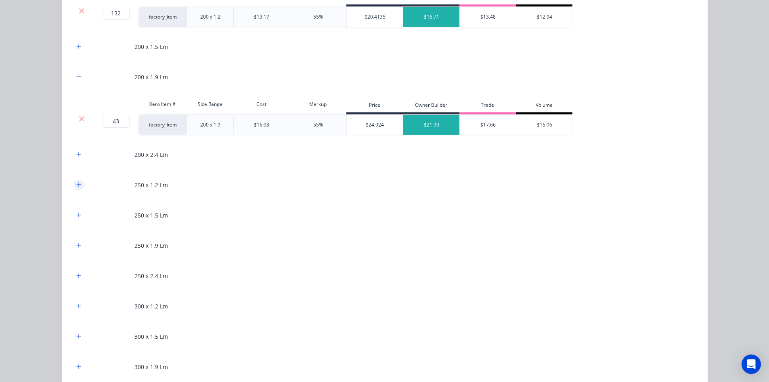
click at [76, 182] on icon "button" at bounding box center [78, 185] width 5 height 6
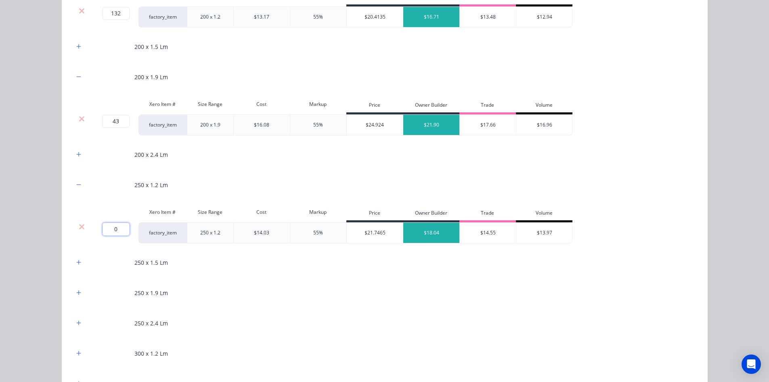
click at [111, 234] on input "0" at bounding box center [116, 229] width 27 height 13
type input "245"
click at [6, 248] on div "Flooring System Products in this kit Engineering Products Xero Item # Descripti…" at bounding box center [384, 191] width 769 height 382
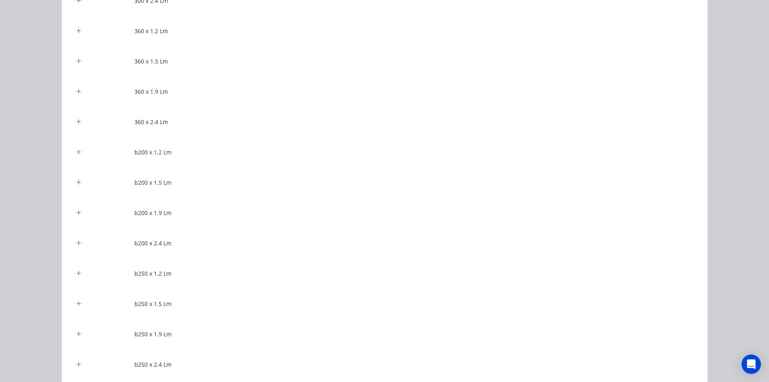
scroll to position [969, 0]
click at [77, 182] on icon "button" at bounding box center [78, 182] width 5 height 6
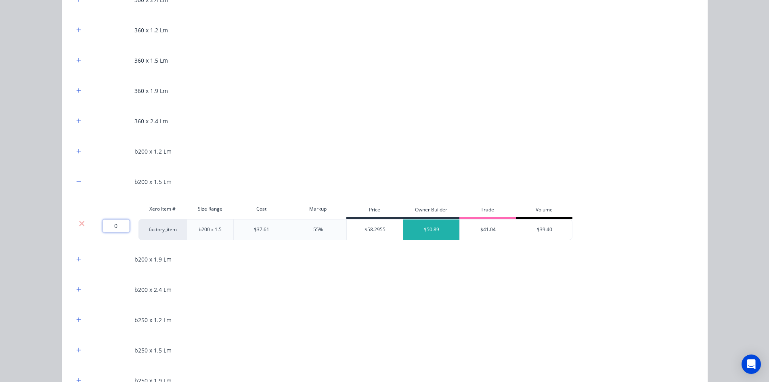
click at [116, 221] on input "0" at bounding box center [116, 225] width 27 height 13
type input "20"
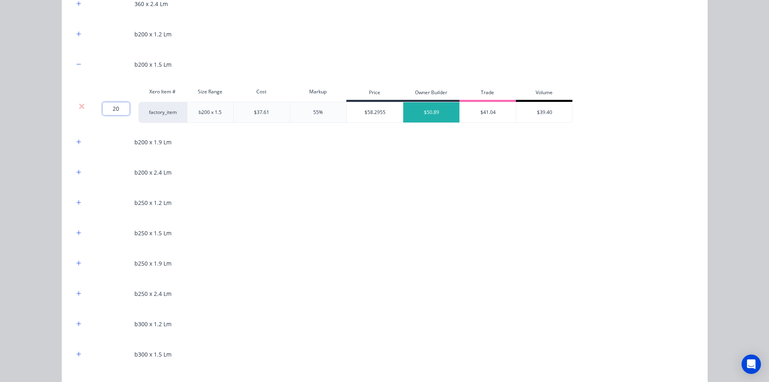
scroll to position [1090, 0]
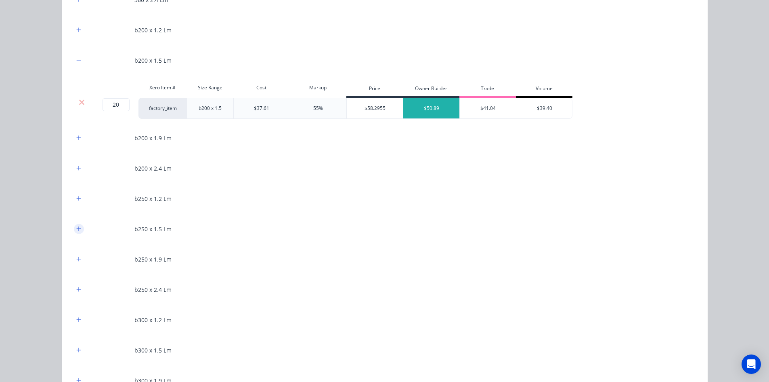
click at [78, 230] on button "button" at bounding box center [79, 229] width 10 height 10
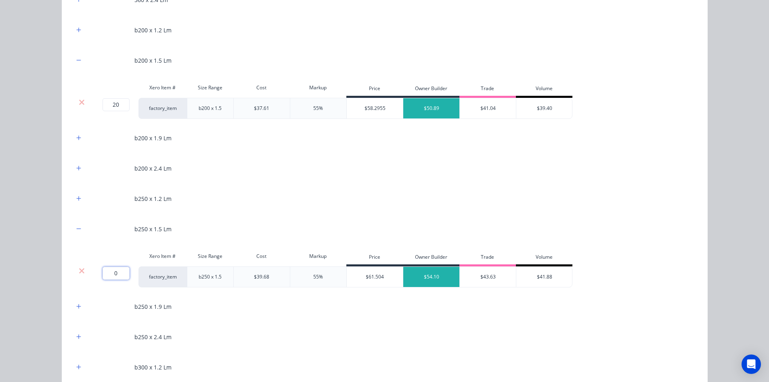
click at [113, 274] on input "0" at bounding box center [116, 273] width 27 height 13
type input "36"
click at [57, 277] on div "Flooring System Products in this kit Engineering Products Xero Item # Descripti…" at bounding box center [384, 191] width 769 height 382
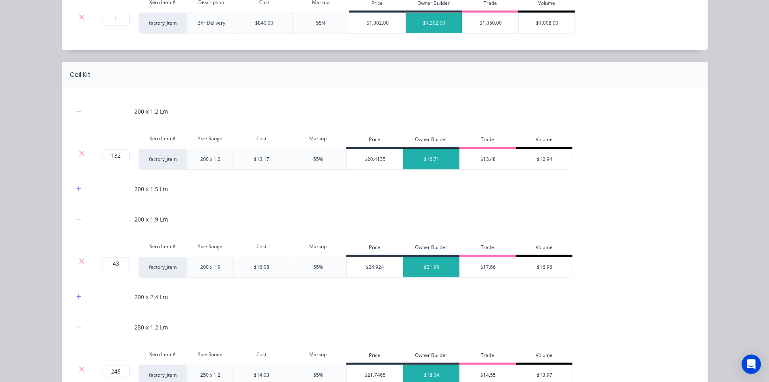
scroll to position [363, 0]
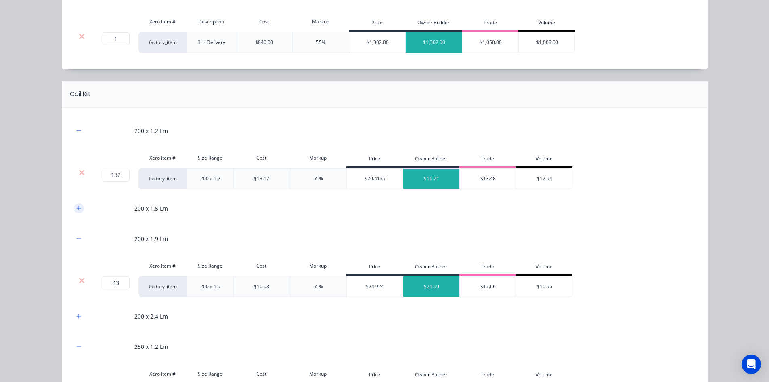
click at [78, 209] on icon "button" at bounding box center [78, 208] width 5 height 6
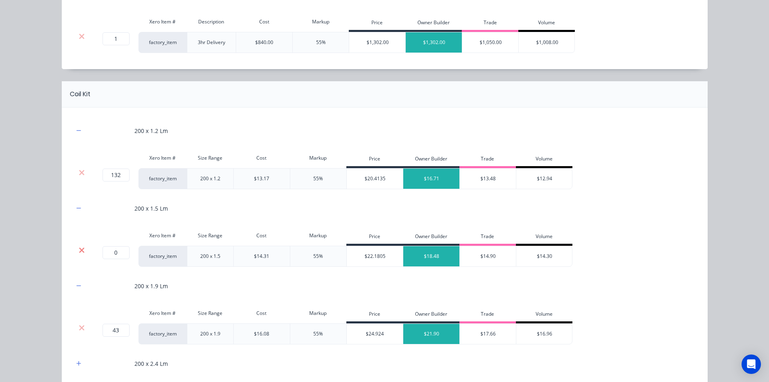
click at [79, 250] on icon at bounding box center [82, 250] width 6 height 8
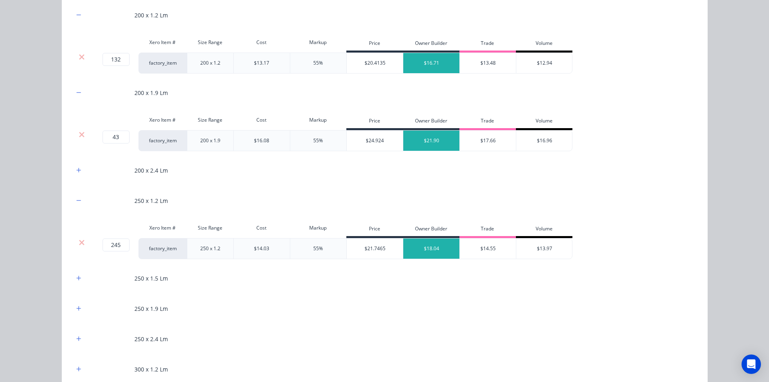
scroll to position [485, 0]
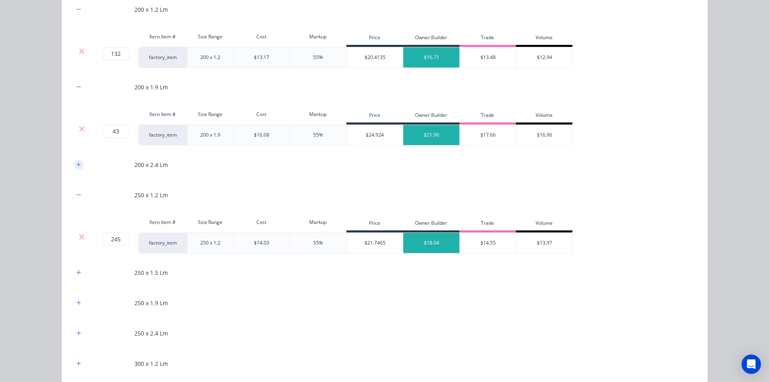
click at [74, 164] on button "button" at bounding box center [79, 165] width 10 height 10
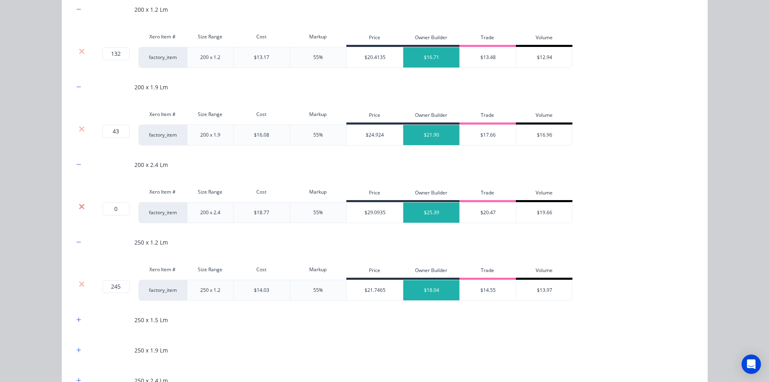
click at [81, 206] on icon at bounding box center [82, 206] width 6 height 8
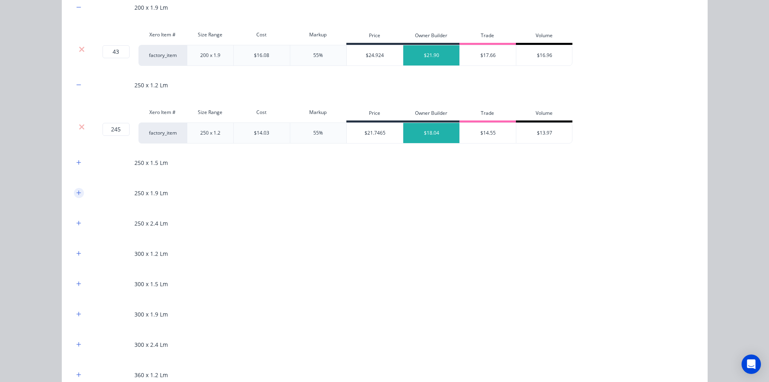
scroll to position [565, 0]
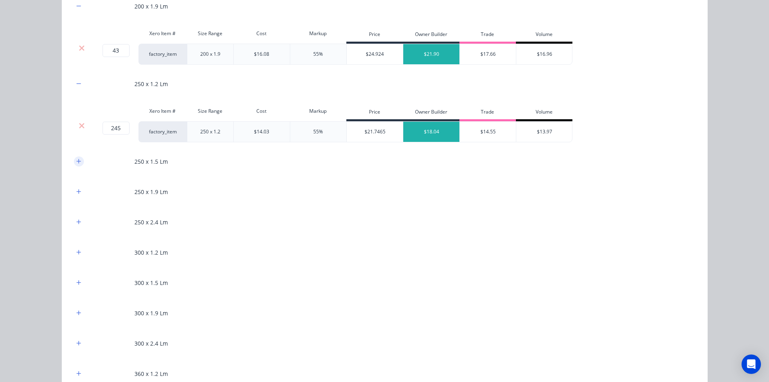
click at [78, 158] on icon "button" at bounding box center [78, 161] width 5 height 6
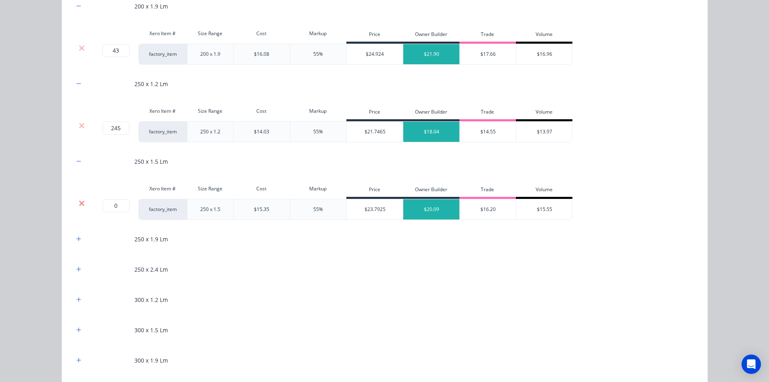
click at [79, 200] on icon at bounding box center [82, 203] width 6 height 8
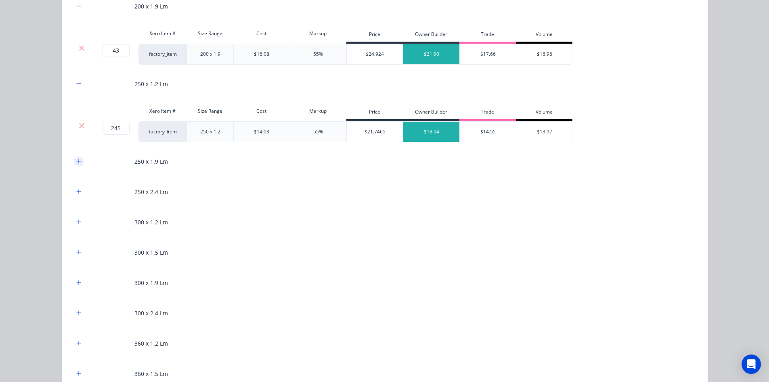
click at [74, 164] on button "button" at bounding box center [79, 161] width 10 height 10
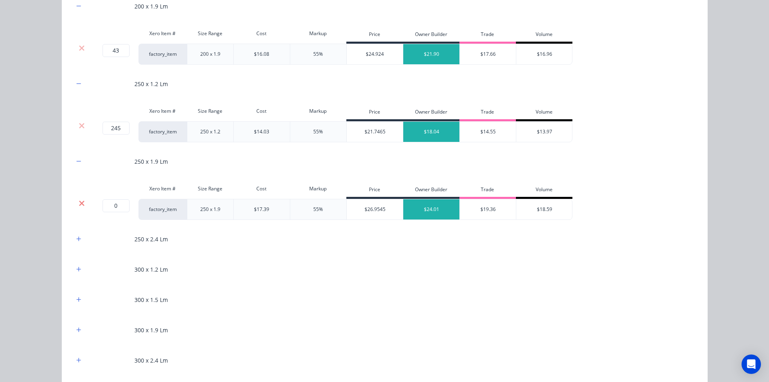
click at [79, 199] on icon at bounding box center [82, 203] width 6 height 8
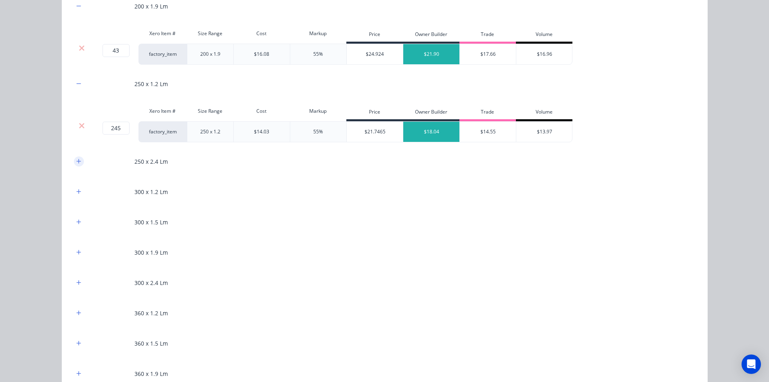
click at [76, 163] on icon "button" at bounding box center [78, 161] width 5 height 6
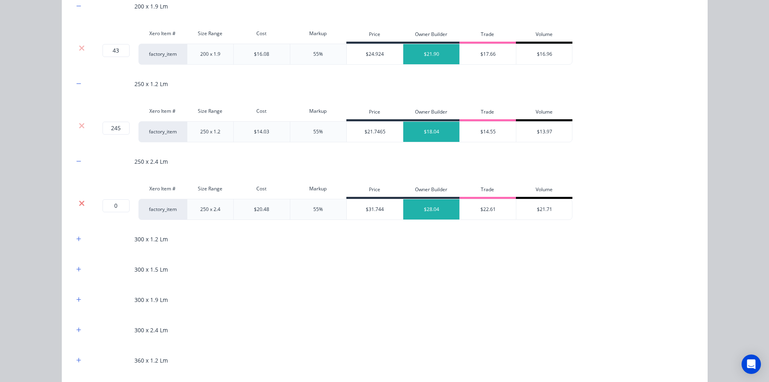
click at [79, 201] on icon at bounding box center [82, 203] width 6 height 8
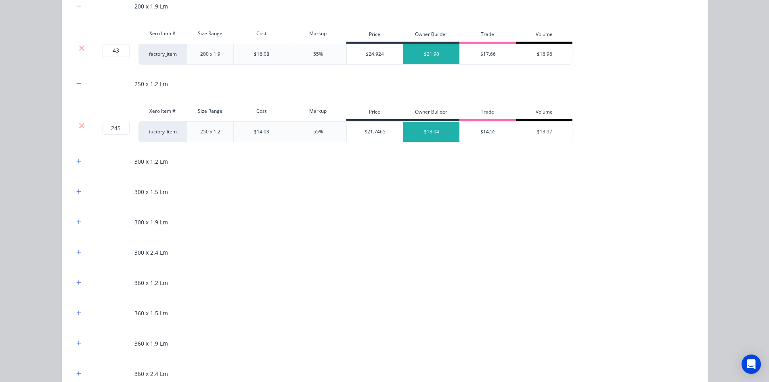
click at [75, 168] on div "300 x 1.2 Lm" at bounding box center [385, 161] width 622 height 22
click at [76, 160] on icon "button" at bounding box center [78, 161] width 5 height 6
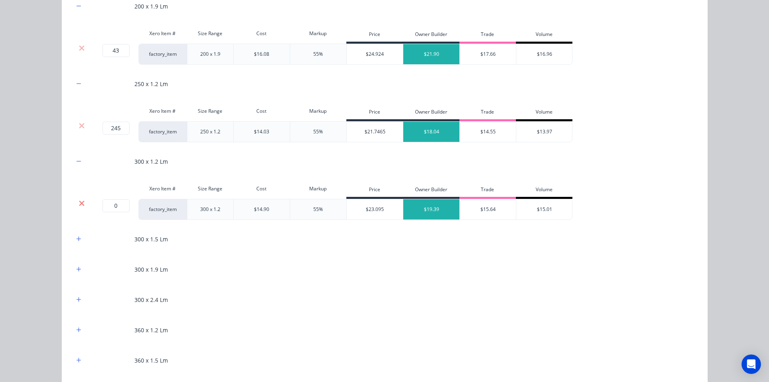
click at [79, 200] on icon at bounding box center [82, 203] width 6 height 8
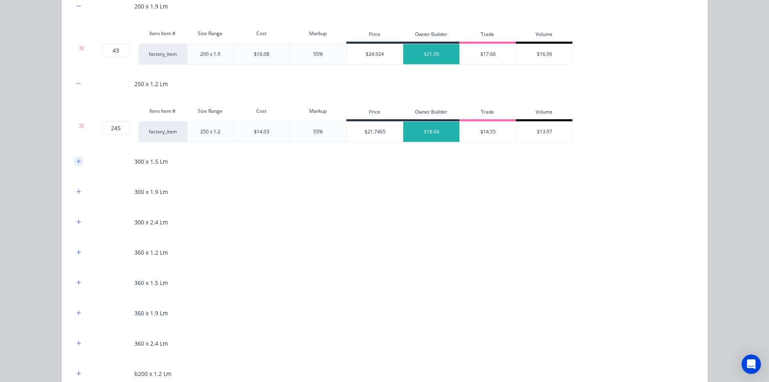
click at [76, 163] on icon "button" at bounding box center [78, 161] width 5 height 6
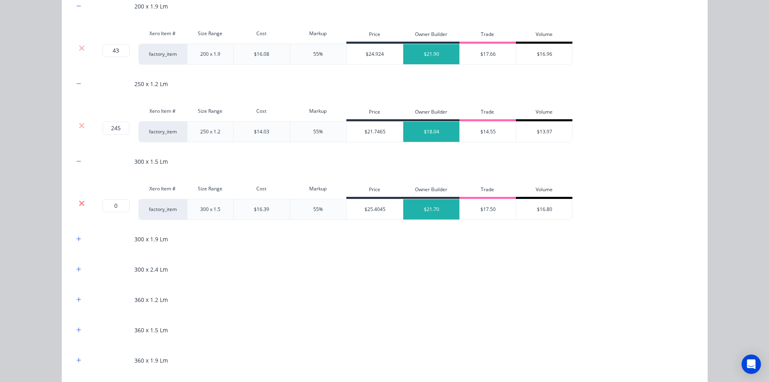
click at [79, 202] on icon at bounding box center [81, 202] width 5 height 5
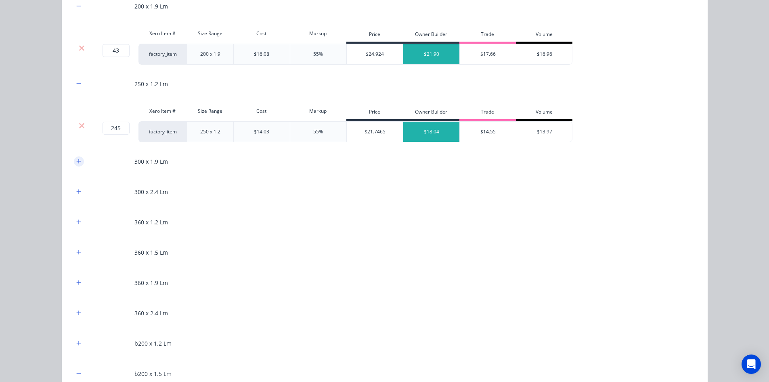
click at [76, 161] on icon "button" at bounding box center [78, 161] width 5 height 6
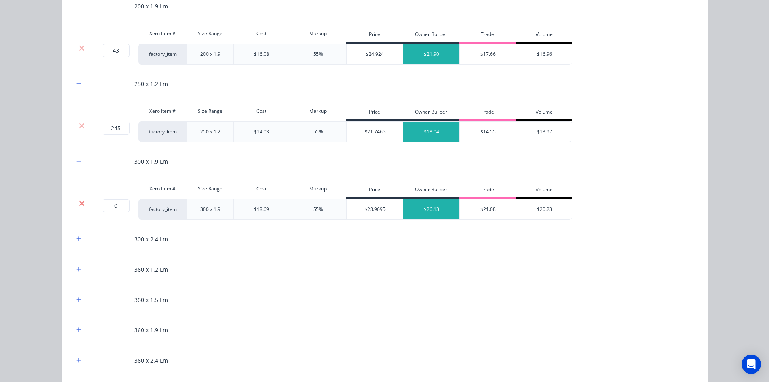
click at [79, 201] on icon at bounding box center [82, 203] width 6 height 8
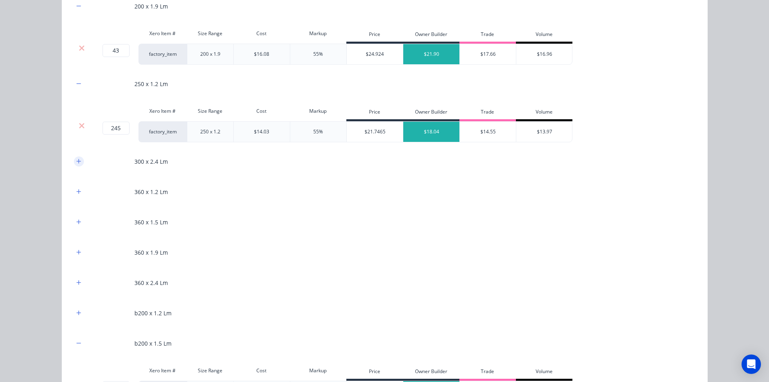
click at [78, 158] on button "button" at bounding box center [79, 161] width 10 height 10
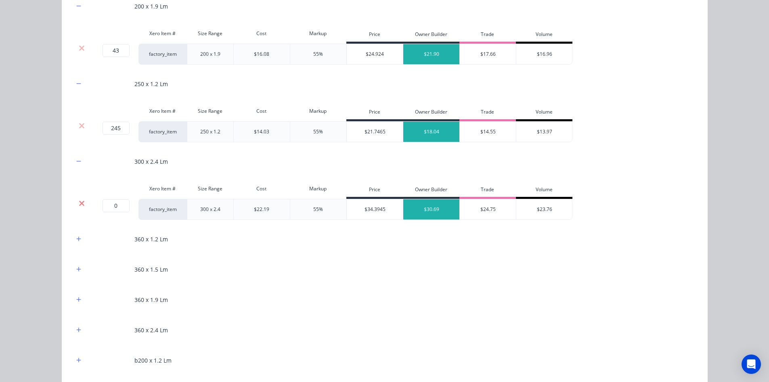
click at [79, 202] on icon at bounding box center [81, 202] width 5 height 5
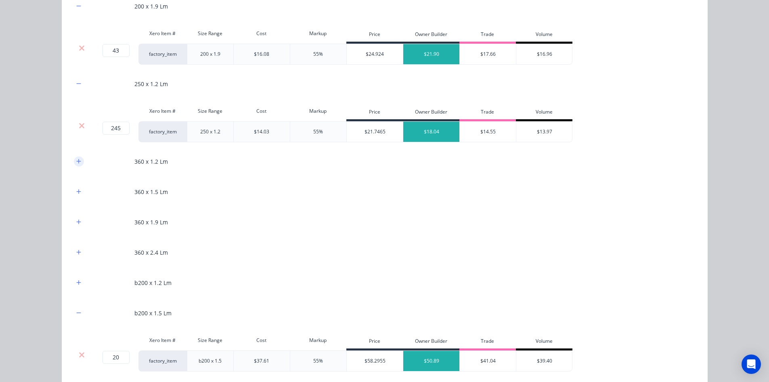
click at [77, 165] on button "button" at bounding box center [79, 161] width 10 height 10
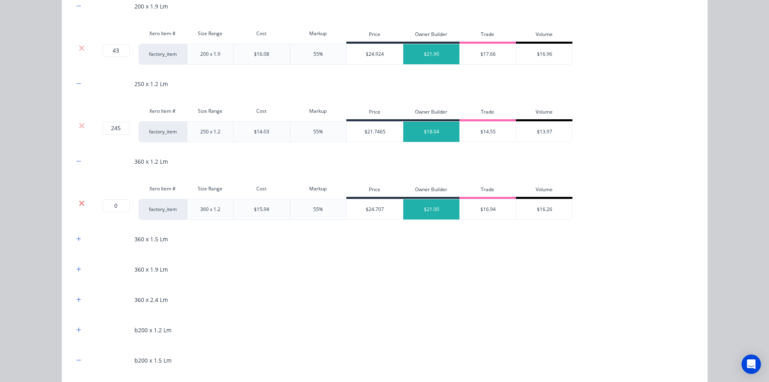
click at [80, 200] on icon at bounding box center [82, 203] width 6 height 8
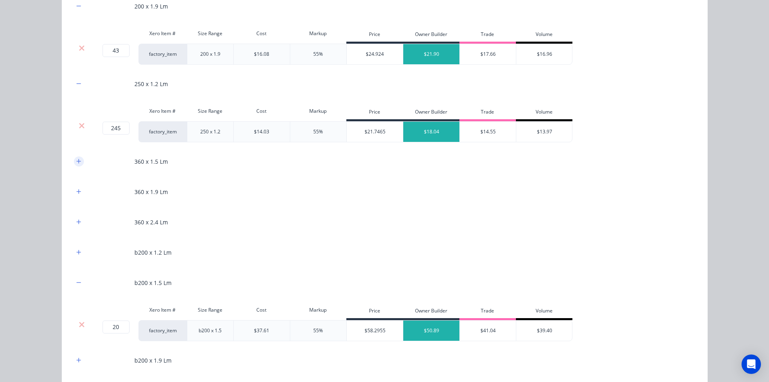
click at [76, 162] on icon "button" at bounding box center [78, 161] width 4 height 4
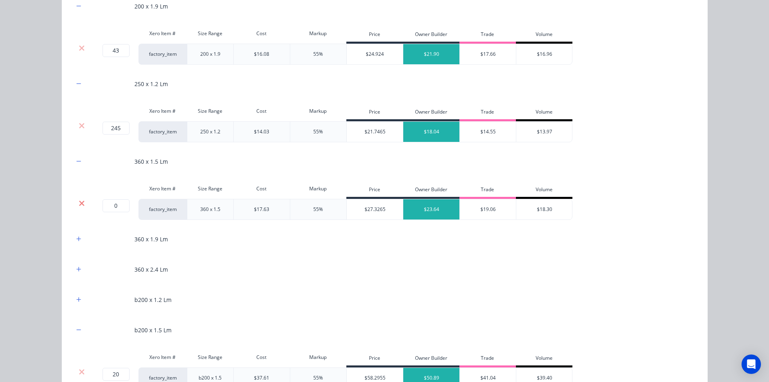
click at [79, 206] on icon at bounding box center [82, 203] width 6 height 8
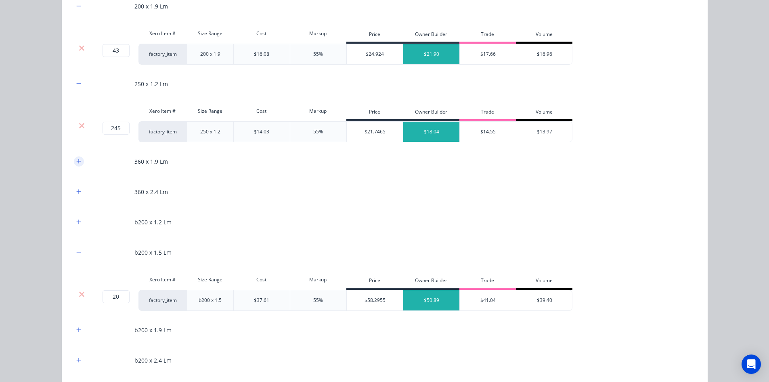
click at [77, 158] on button "button" at bounding box center [79, 161] width 10 height 10
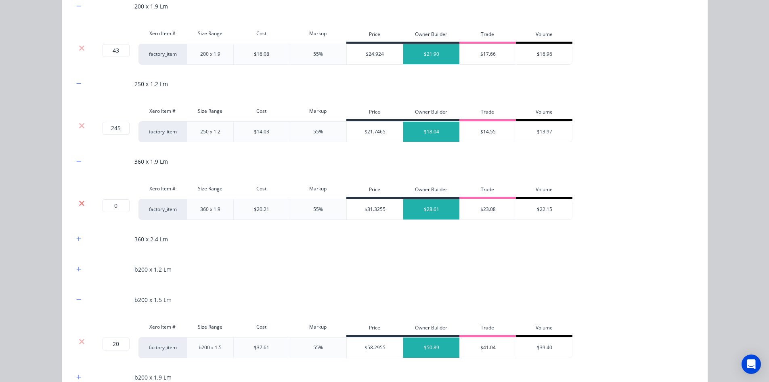
click at [79, 200] on icon at bounding box center [82, 203] width 6 height 8
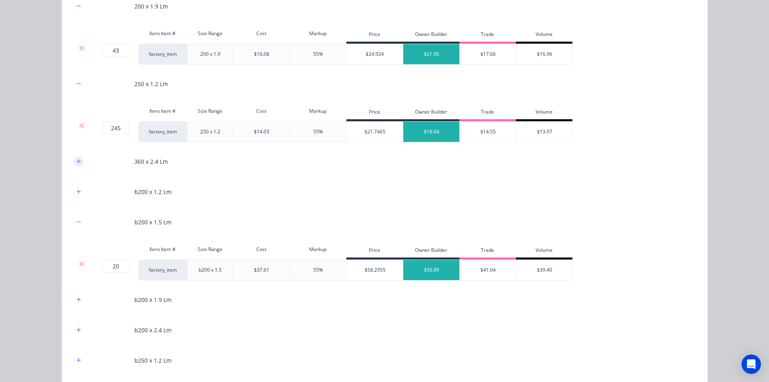
click at [77, 160] on icon "button" at bounding box center [78, 161] width 5 height 6
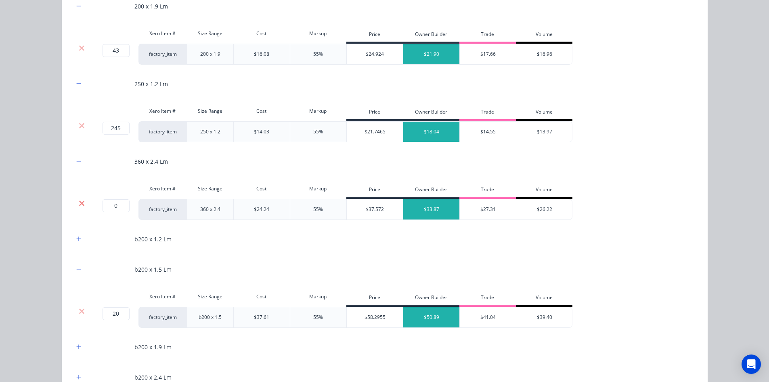
click at [79, 201] on icon at bounding box center [81, 202] width 5 height 5
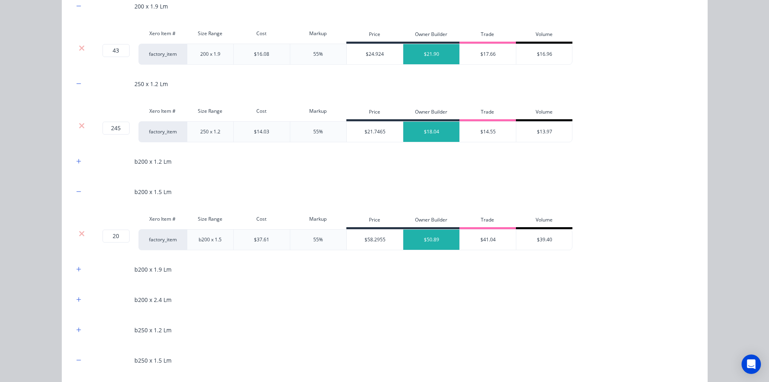
drag, startPoint x: 79, startPoint y: 163, endPoint x: 80, endPoint y: 177, distance: 14.1
click at [80, 165] on div at bounding box center [79, 161] width 10 height 10
click at [74, 158] on button "button" at bounding box center [79, 161] width 10 height 10
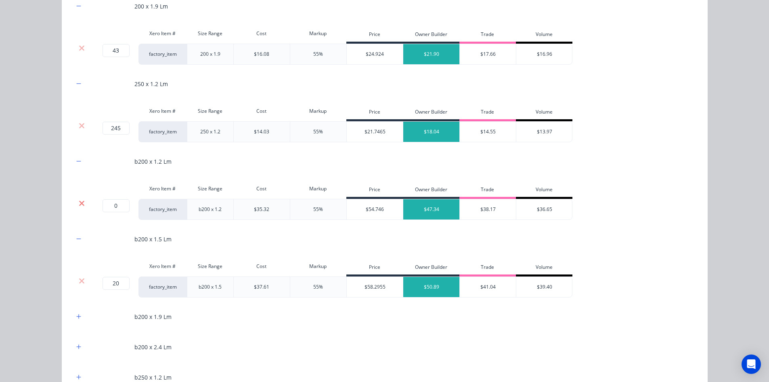
click at [80, 202] on icon at bounding box center [81, 202] width 5 height 5
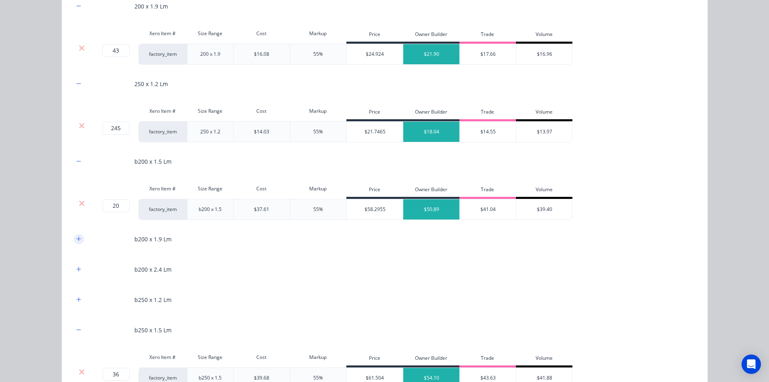
click at [74, 239] on button "button" at bounding box center [79, 239] width 10 height 10
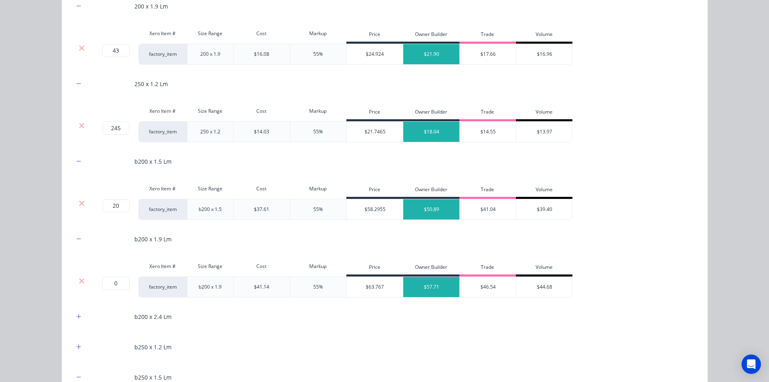
click at [82, 277] on div at bounding box center [81, 281] width 15 height 8
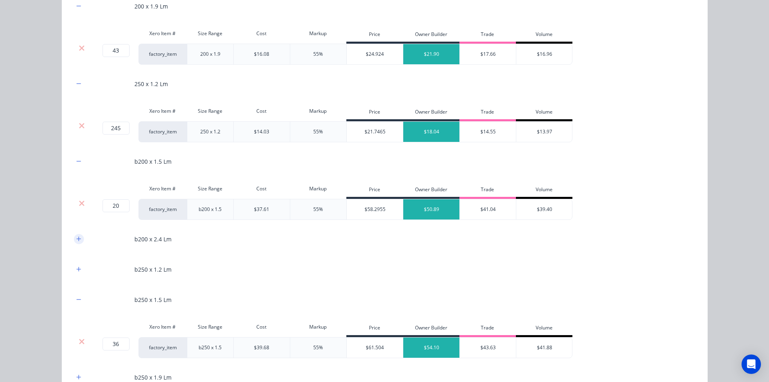
click at [76, 237] on icon "button" at bounding box center [78, 239] width 5 height 6
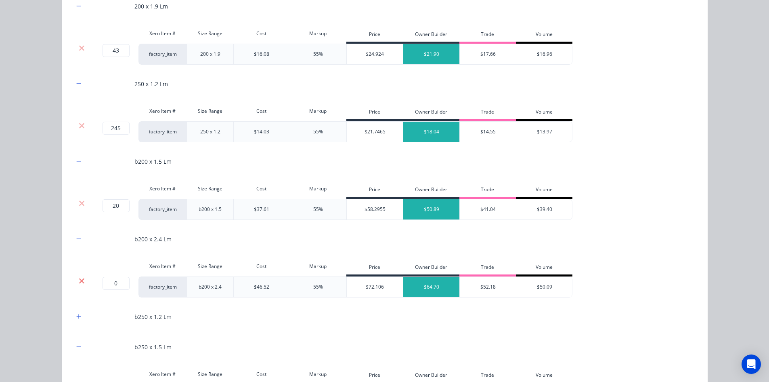
click at [79, 279] on icon at bounding box center [81, 280] width 5 height 5
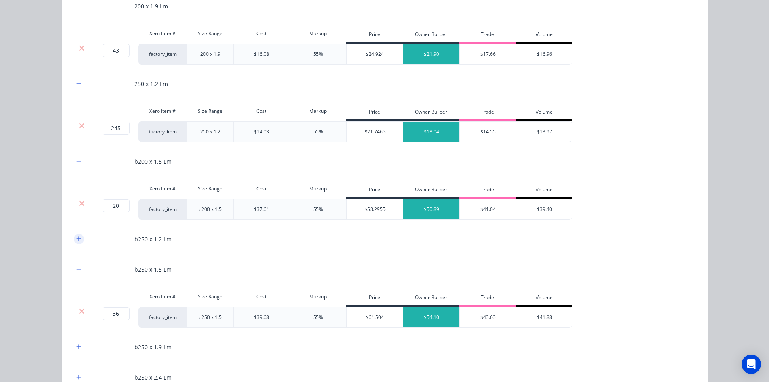
click at [77, 234] on button "button" at bounding box center [79, 239] width 10 height 10
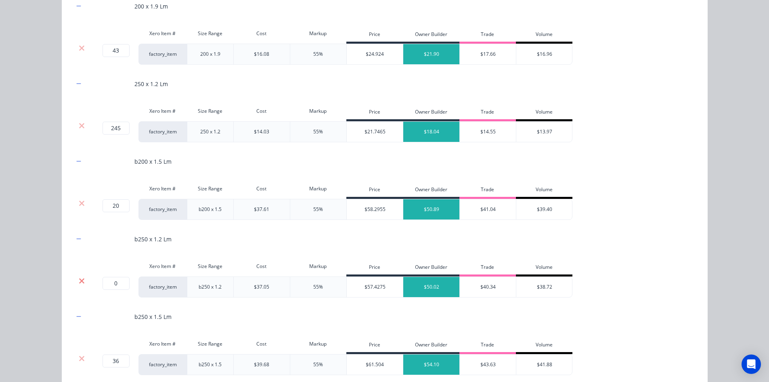
click at [80, 281] on icon at bounding box center [82, 281] width 6 height 8
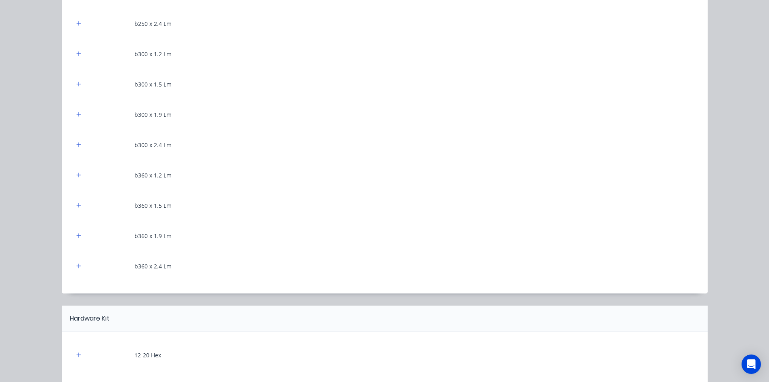
scroll to position [848, 0]
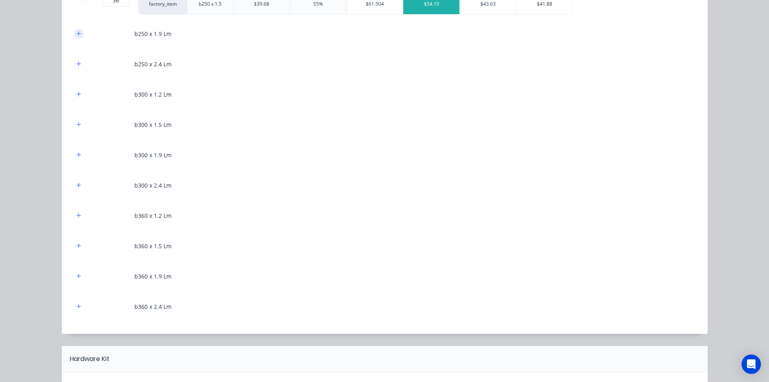
click at [76, 37] on button "button" at bounding box center [79, 34] width 10 height 10
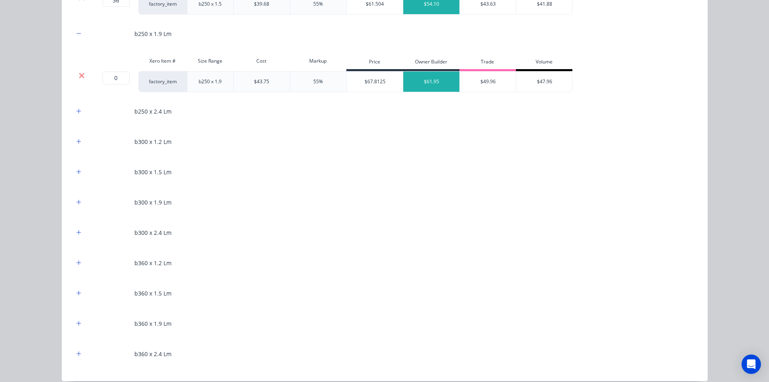
click at [79, 76] on icon at bounding box center [81, 75] width 5 height 5
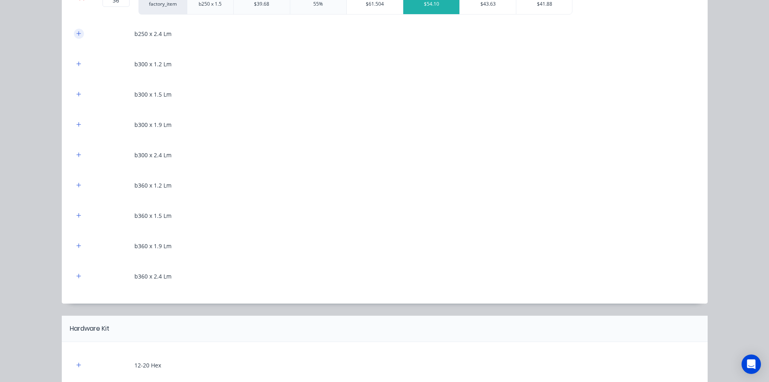
click at [76, 33] on icon "button" at bounding box center [78, 33] width 4 height 4
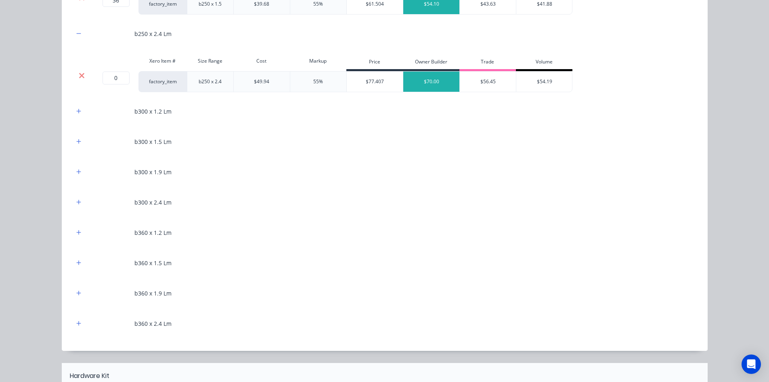
click at [80, 79] on icon at bounding box center [82, 75] width 6 height 8
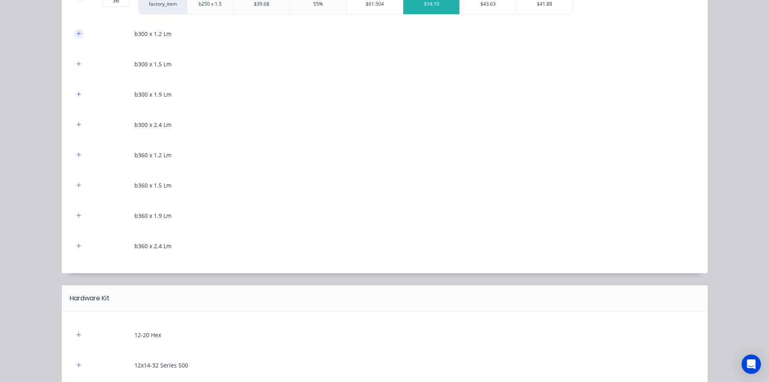
click at [74, 29] on button "button" at bounding box center [79, 34] width 10 height 10
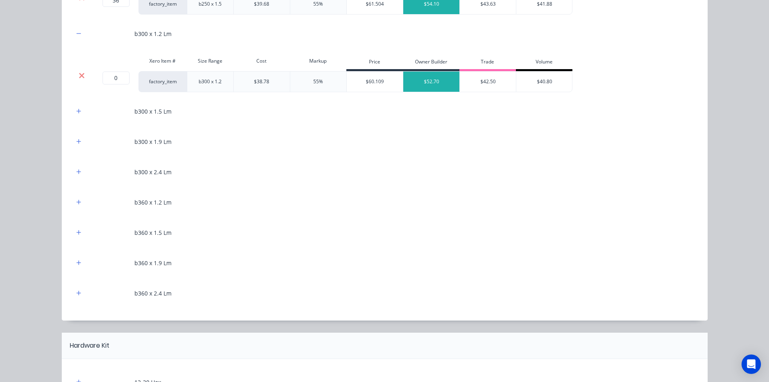
click at [79, 77] on icon at bounding box center [82, 75] width 6 height 8
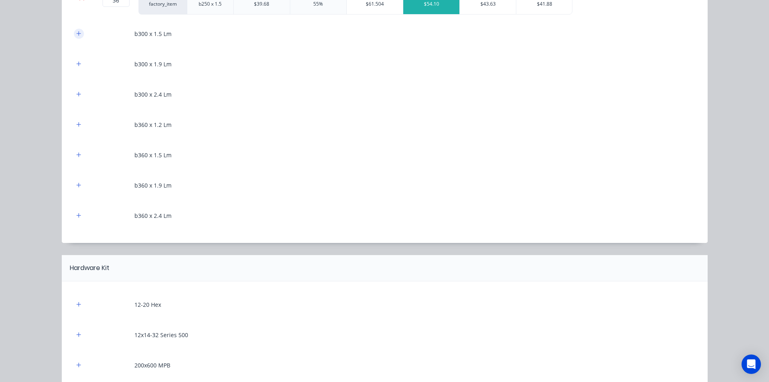
click at [76, 34] on icon "button" at bounding box center [78, 34] width 5 height 6
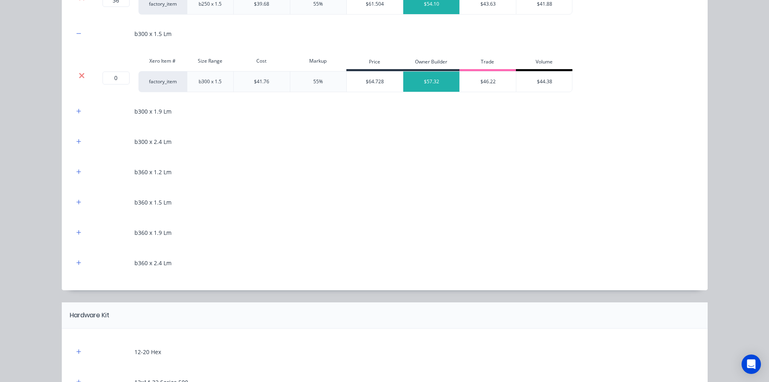
click at [79, 74] on icon at bounding box center [81, 75] width 5 height 5
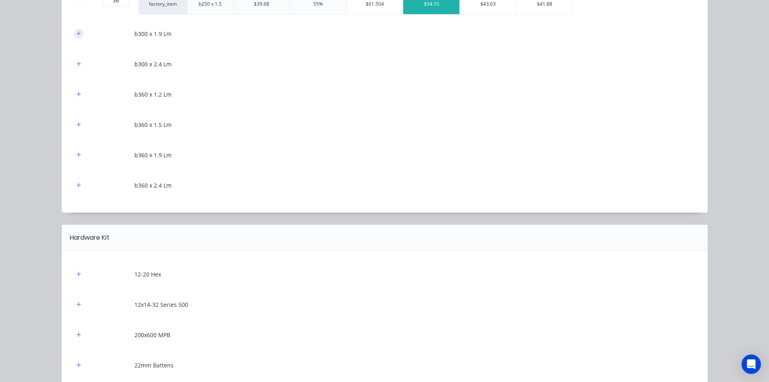
click at [78, 36] on button "button" at bounding box center [79, 34] width 10 height 10
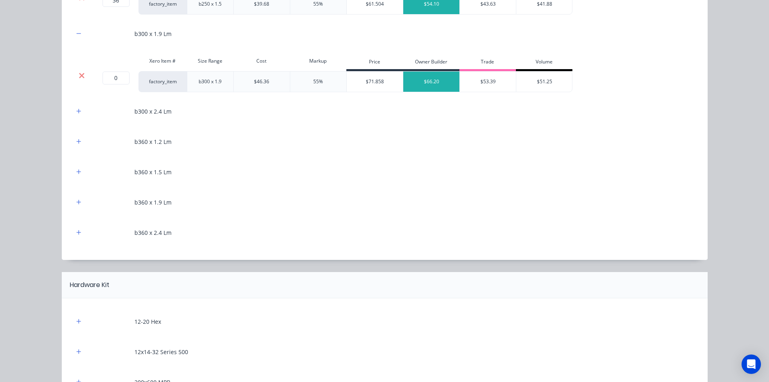
click at [79, 74] on icon at bounding box center [82, 75] width 6 height 8
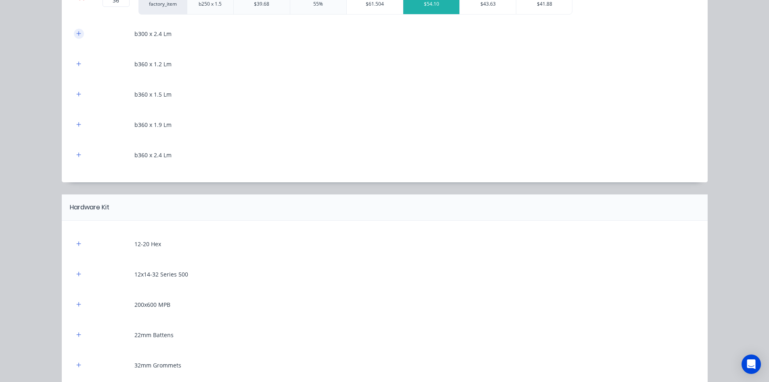
click at [76, 36] on icon "button" at bounding box center [78, 34] width 5 height 6
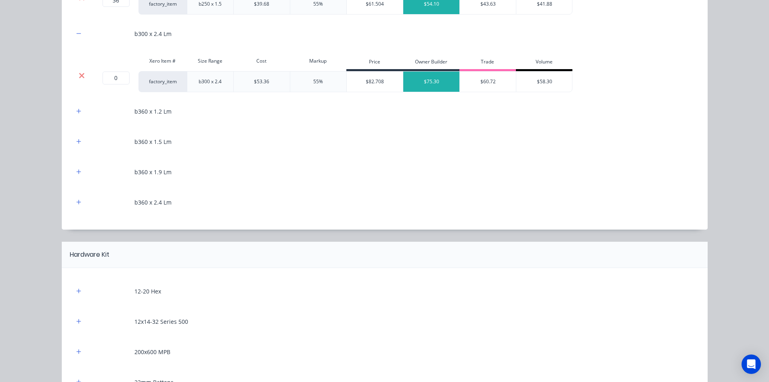
click at [79, 78] on icon at bounding box center [81, 75] width 5 height 5
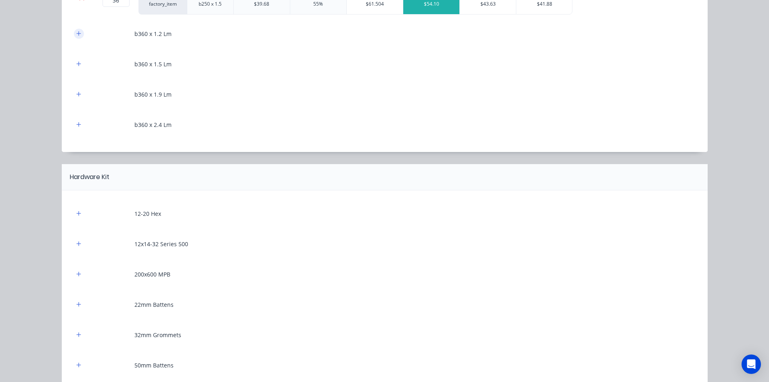
click at [76, 37] on button "button" at bounding box center [79, 34] width 10 height 10
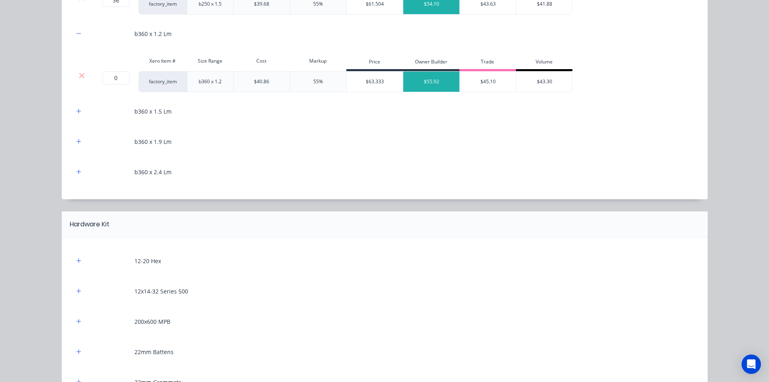
click at [82, 74] on div at bounding box center [81, 75] width 15 height 8
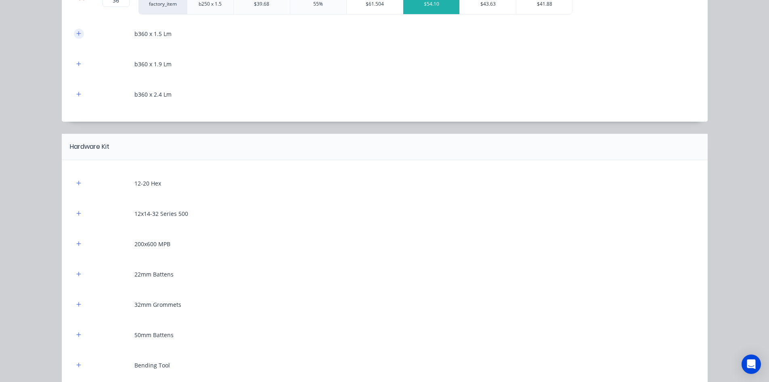
click at [78, 33] on button "button" at bounding box center [79, 34] width 10 height 10
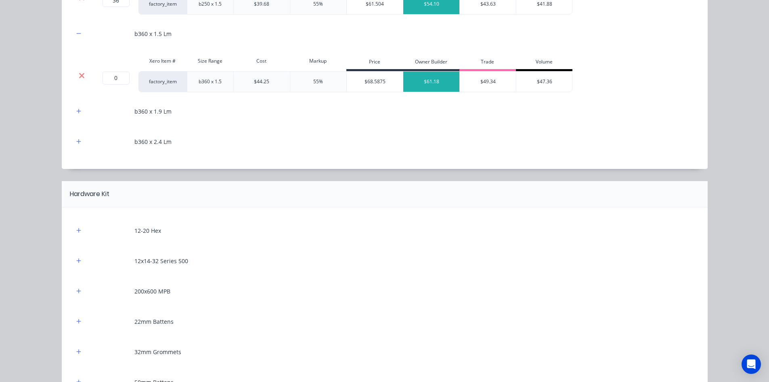
click at [80, 76] on icon at bounding box center [81, 75] width 5 height 5
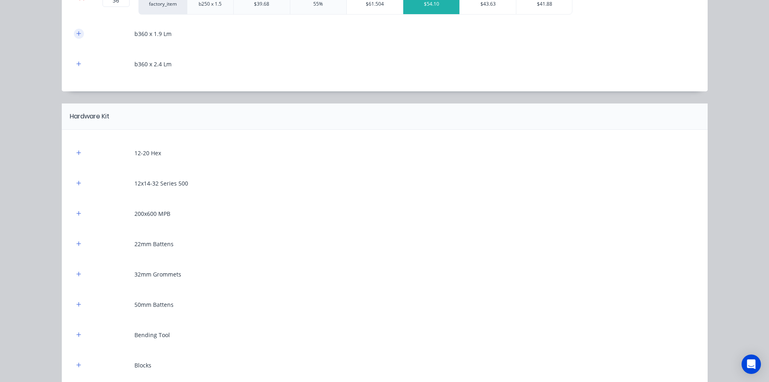
click at [77, 30] on button "button" at bounding box center [79, 34] width 10 height 10
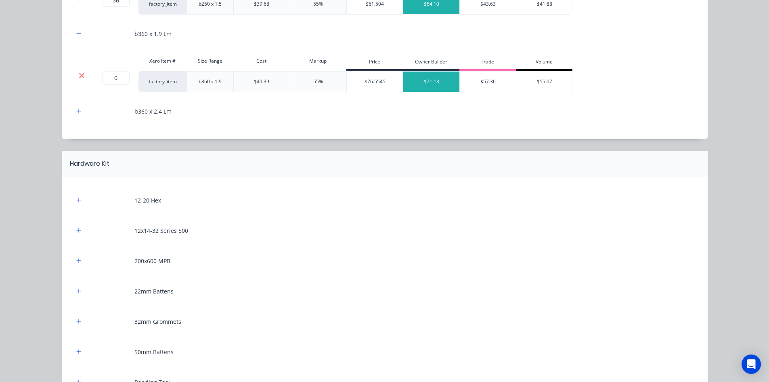
click at [79, 76] on icon at bounding box center [82, 75] width 6 height 8
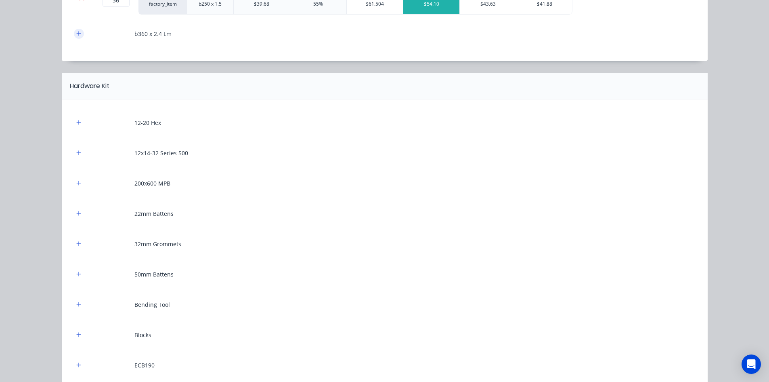
click at [76, 38] on button "button" at bounding box center [79, 34] width 10 height 10
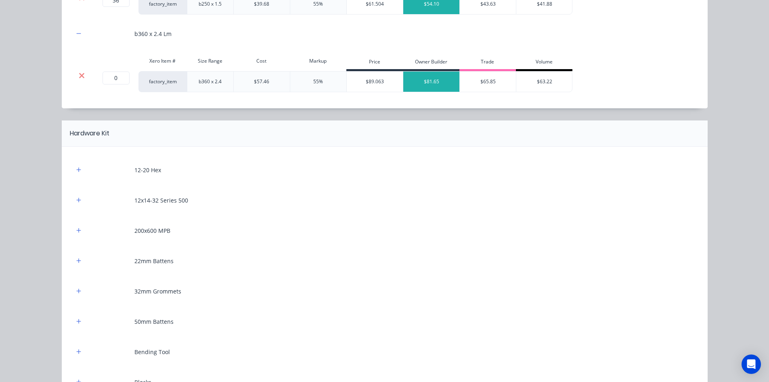
click at [79, 74] on icon at bounding box center [82, 75] width 6 height 8
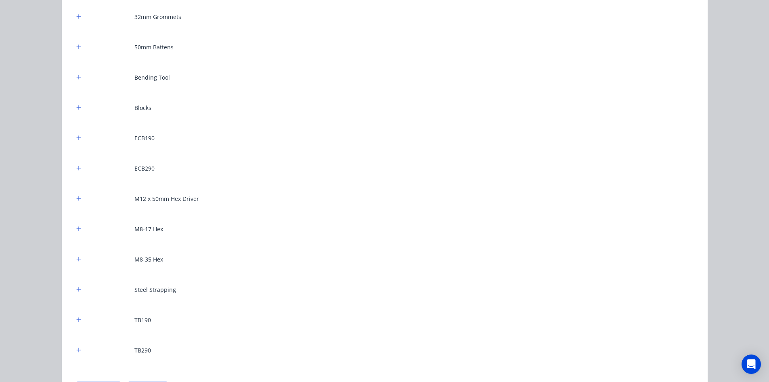
scroll to position [1090, 0]
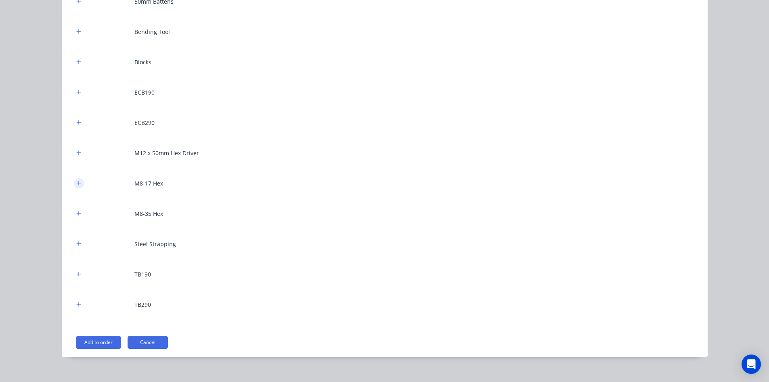
click at [78, 186] on icon "button" at bounding box center [78, 183] width 5 height 6
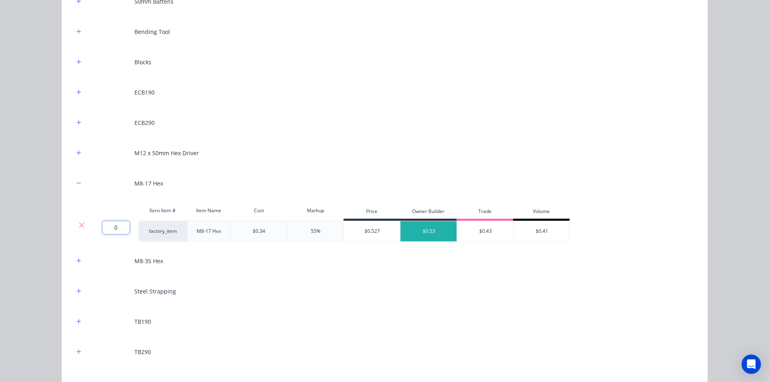
click at [113, 227] on input "0" at bounding box center [116, 227] width 27 height 13
type input "1000"
click at [49, 214] on div "Flooring System Products in this kit Engineering Products Xero Item # Descripti…" at bounding box center [384, 191] width 769 height 382
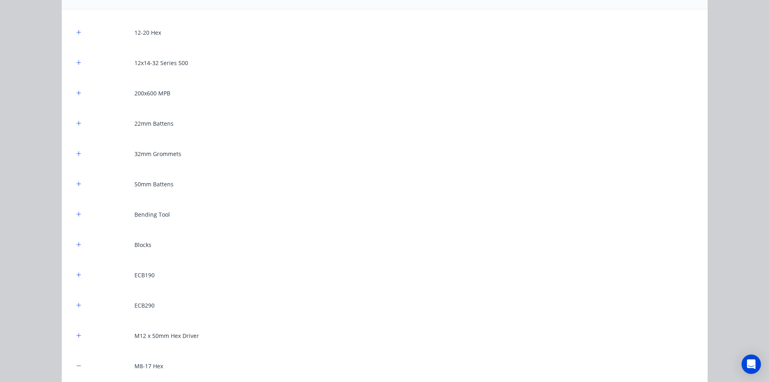
scroll to position [888, 0]
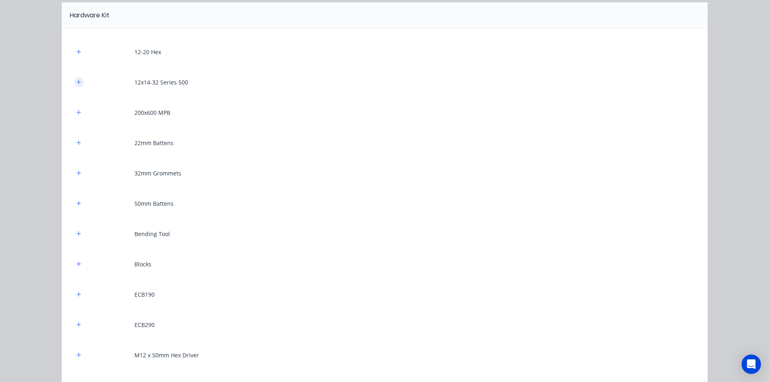
click at [78, 83] on icon "button" at bounding box center [78, 82] width 5 height 6
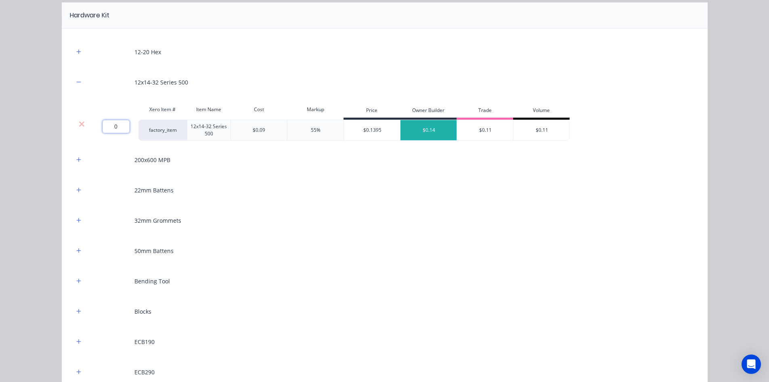
click at [104, 126] on input "0" at bounding box center [116, 126] width 27 height 13
type input "100"
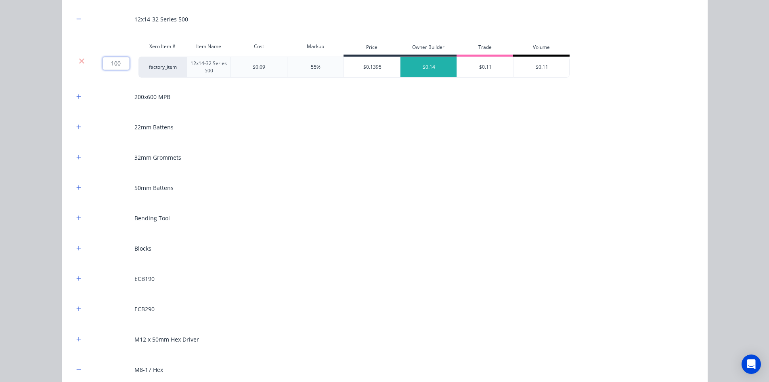
scroll to position [969, 0]
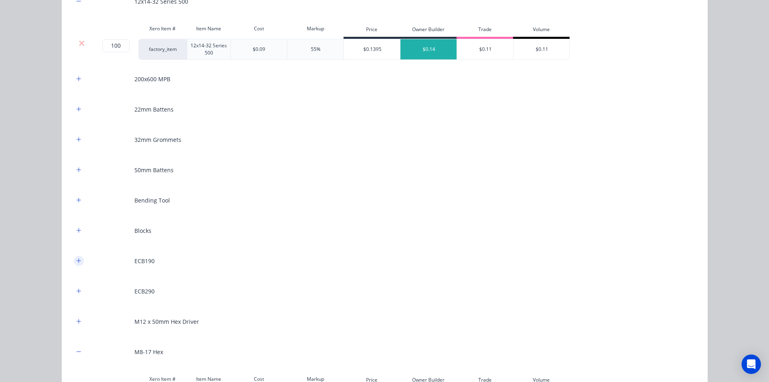
click at [74, 264] on button "button" at bounding box center [79, 261] width 10 height 10
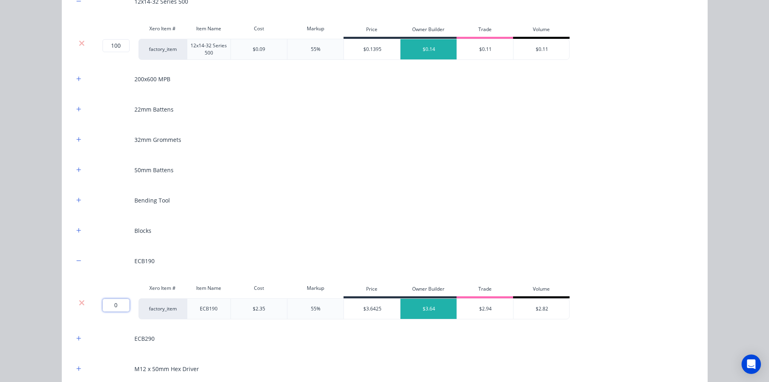
click at [118, 305] on input "0" at bounding box center [116, 304] width 27 height 13
type input "13"
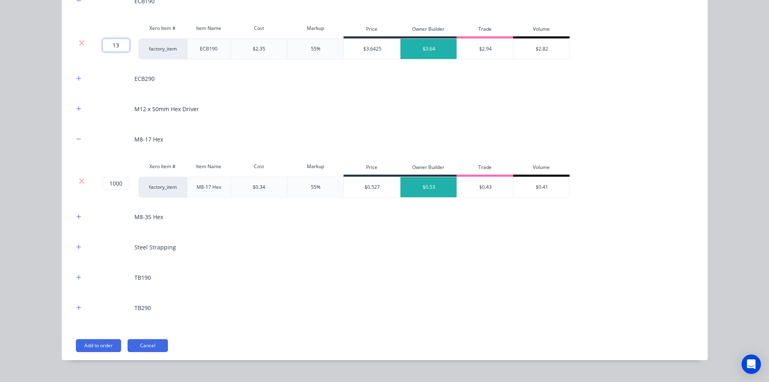
scroll to position [1243, 0]
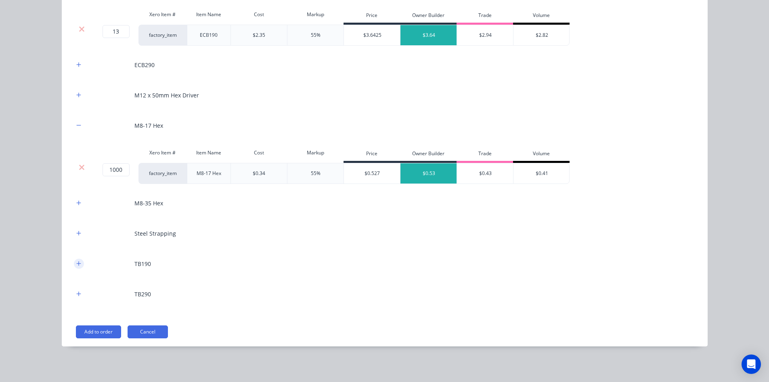
click at [74, 260] on button "button" at bounding box center [79, 263] width 10 height 10
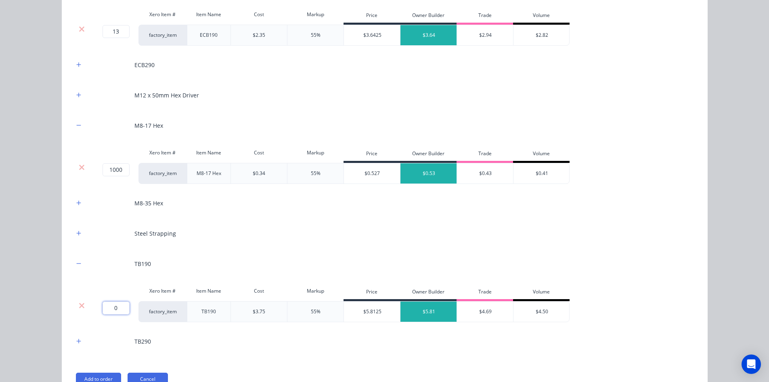
click at [113, 307] on input "0" at bounding box center [116, 307] width 27 height 13
type input "1"
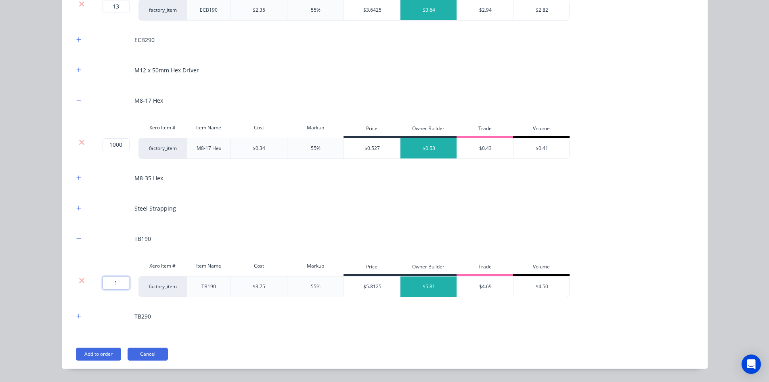
scroll to position [1290, 0]
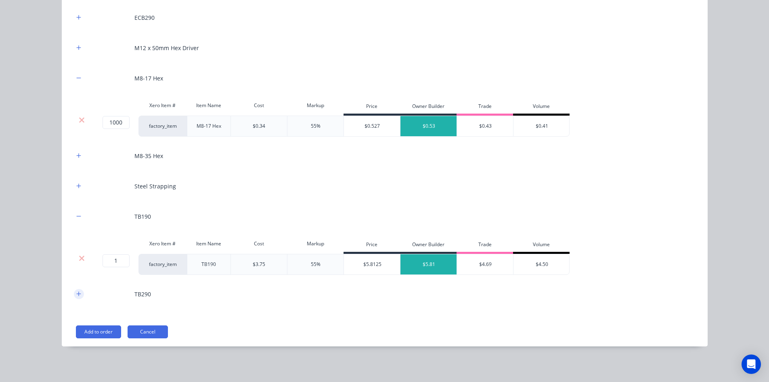
click at [77, 296] on icon "button" at bounding box center [78, 294] width 5 height 6
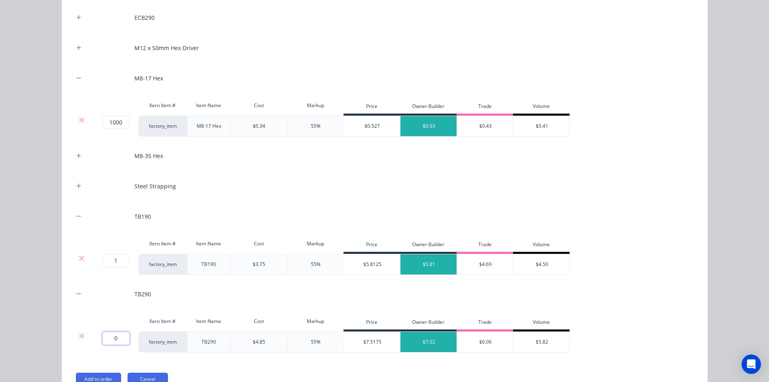
click at [120, 339] on input "0" at bounding box center [116, 338] width 27 height 13
type input "1"
click at [37, 305] on div "Flooring System Products in this kit Engineering Products Xero Item # Descripti…" at bounding box center [384, 191] width 769 height 382
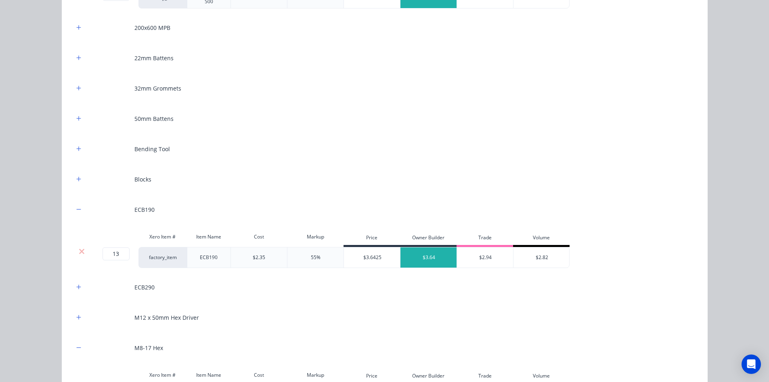
scroll to position [1007, 0]
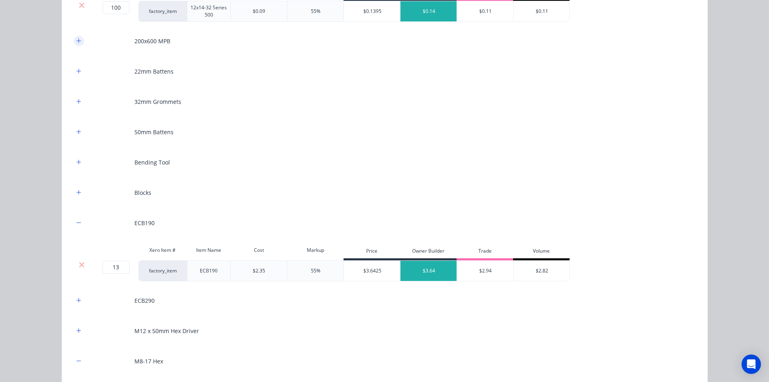
click at [79, 42] on button "button" at bounding box center [79, 41] width 10 height 10
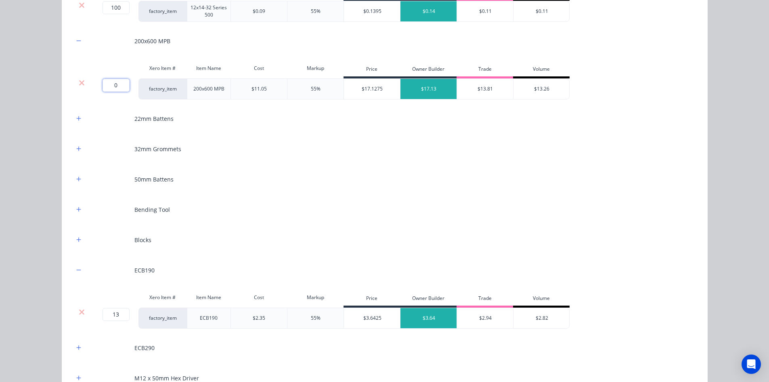
click at [114, 87] on input "0" at bounding box center [116, 85] width 27 height 13
type input "1"
click at [26, 107] on div "Flooring System Products in this kit Engineering Products Xero Item # Descripti…" at bounding box center [384, 191] width 769 height 382
click at [76, 208] on icon "button" at bounding box center [78, 209] width 4 height 4
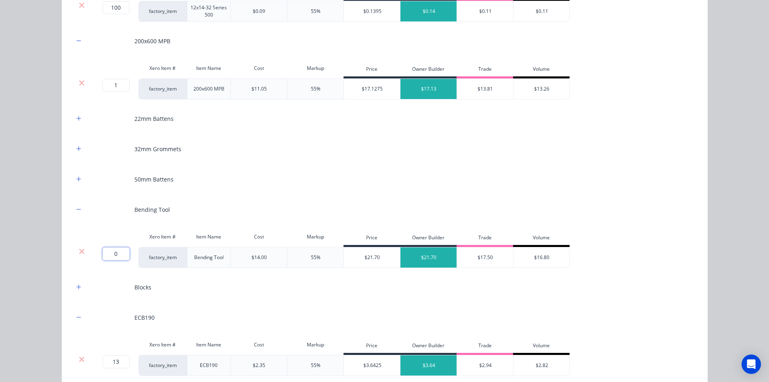
click at [117, 251] on input "0" at bounding box center [116, 253] width 27 height 13
type input "2"
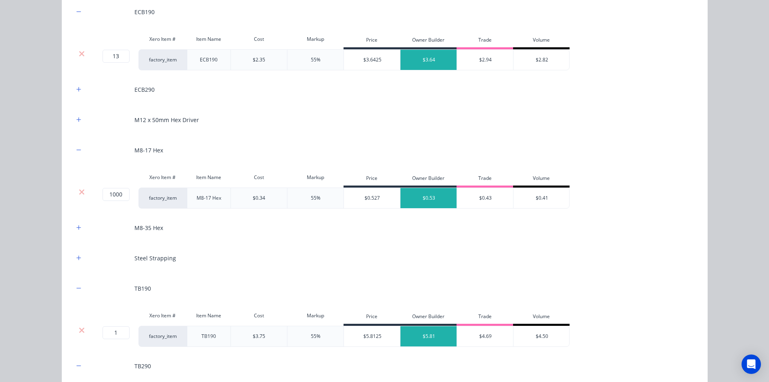
scroll to position [1330, 0]
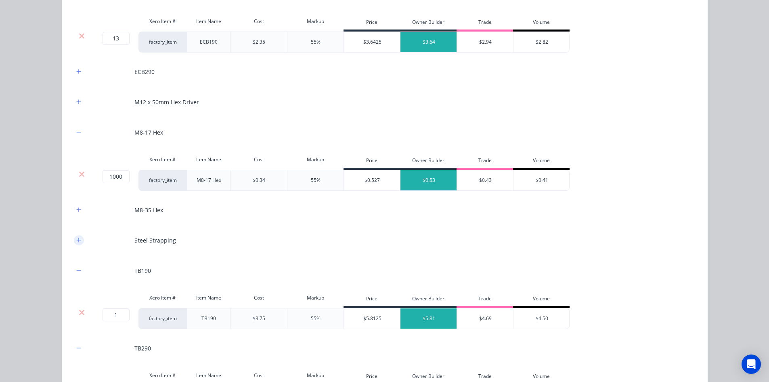
click at [79, 240] on button "button" at bounding box center [79, 240] width 10 height 10
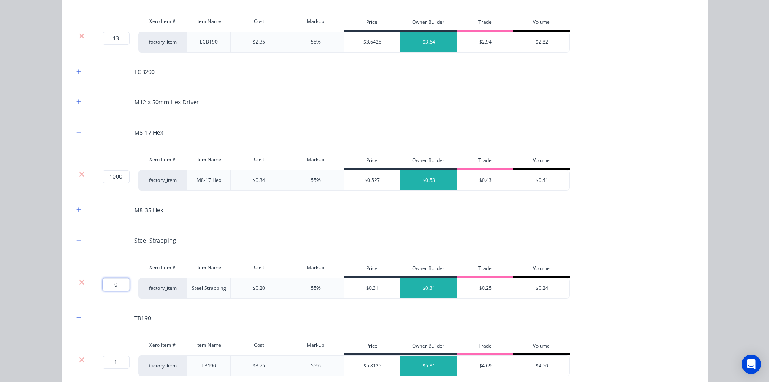
click at [115, 282] on input "0" at bounding box center [116, 284] width 27 height 13
type input "50"
click at [48, 266] on div "Flooring System Products in this kit Engineering Products Xero Item # Descripti…" at bounding box center [384, 191] width 769 height 382
click at [77, 102] on icon "button" at bounding box center [78, 102] width 5 height 6
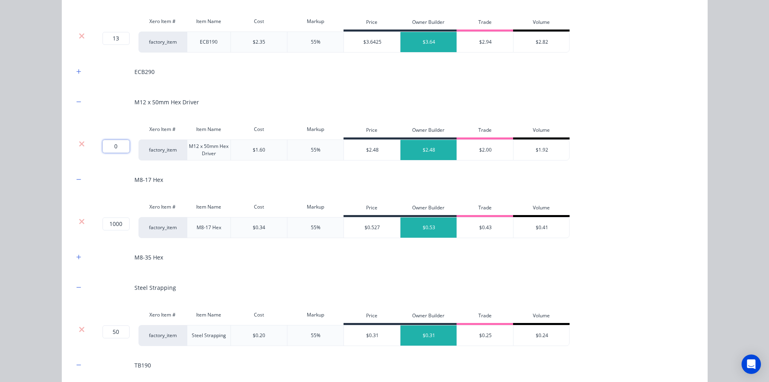
click at [118, 143] on input "0" at bounding box center [116, 146] width 27 height 13
type input "2"
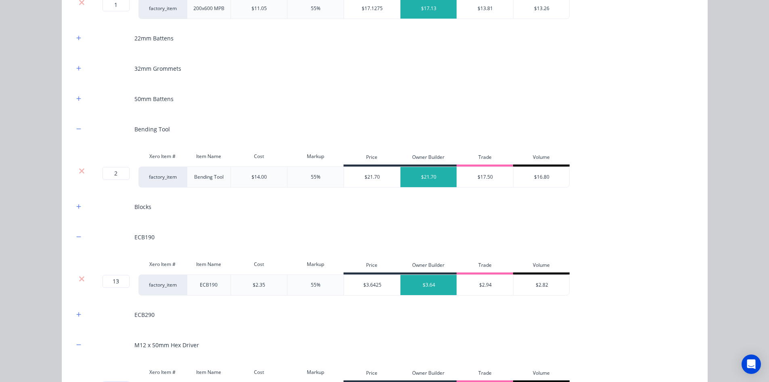
scroll to position [1048, 0]
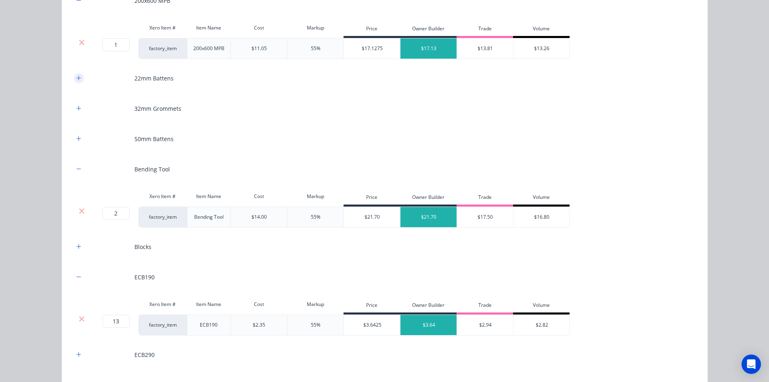
click at [77, 79] on icon "button" at bounding box center [78, 78] width 5 height 6
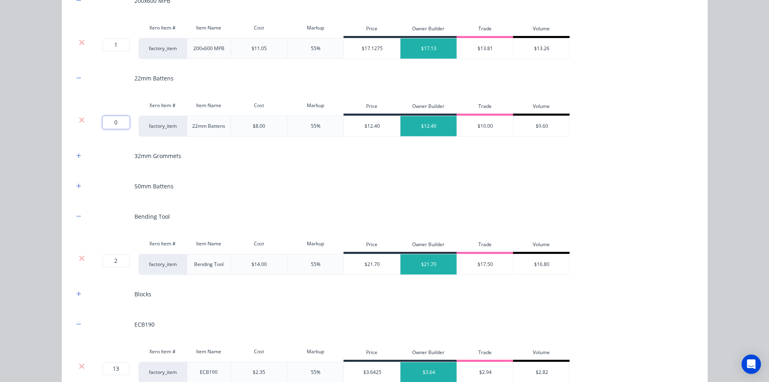
click at [112, 126] on input "0" at bounding box center [116, 122] width 27 height 13
type input "22"
click at [80, 187] on button "button" at bounding box center [79, 186] width 10 height 10
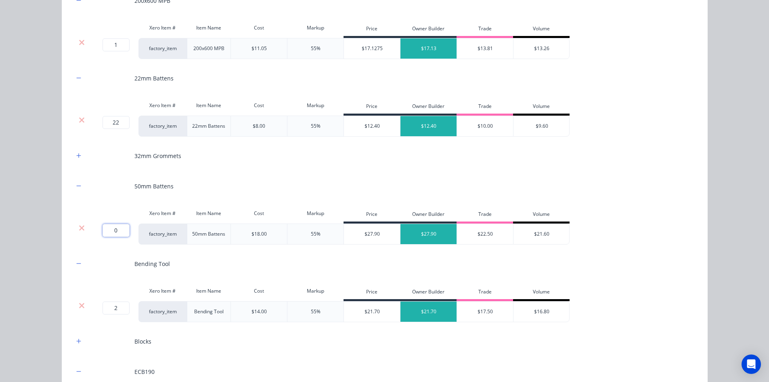
click at [118, 226] on input "0" at bounding box center [116, 230] width 27 height 13
type input "1"
click at [16, 183] on div "Flooring System Products in this kit Engineering Products Xero Item # Descripti…" at bounding box center [384, 191] width 769 height 382
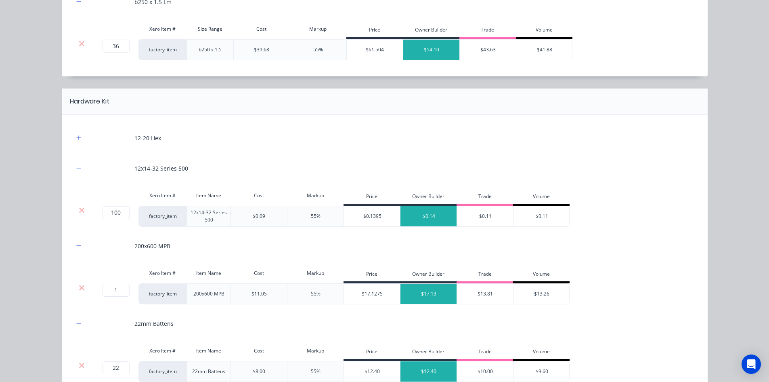
scroll to position [805, 0]
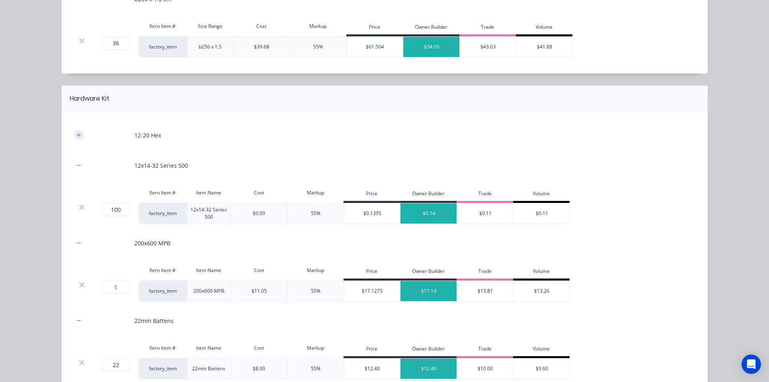
click at [75, 139] on button "button" at bounding box center [79, 135] width 10 height 10
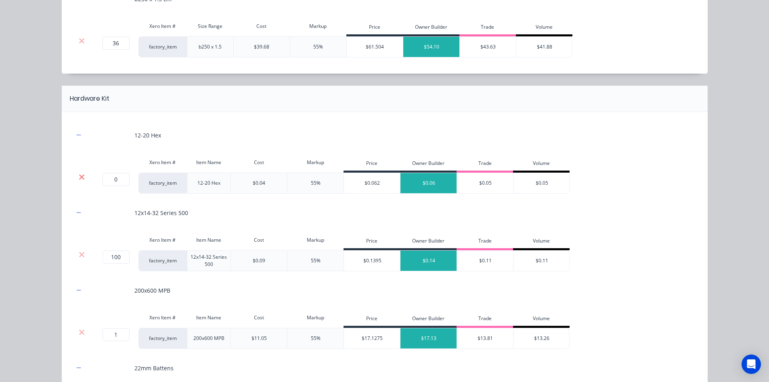
click at [79, 173] on icon at bounding box center [82, 177] width 6 height 8
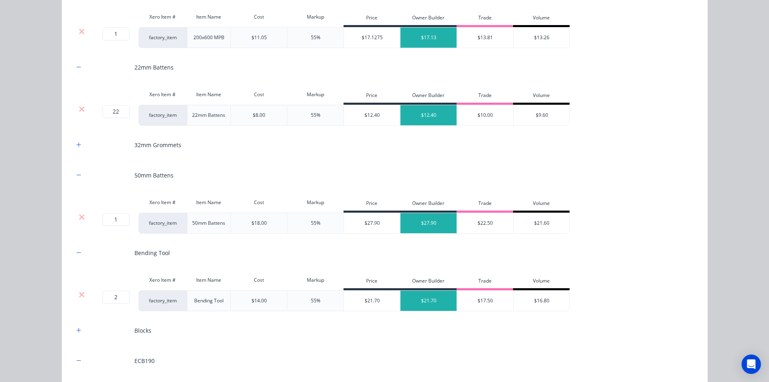
scroll to position [1048, 0]
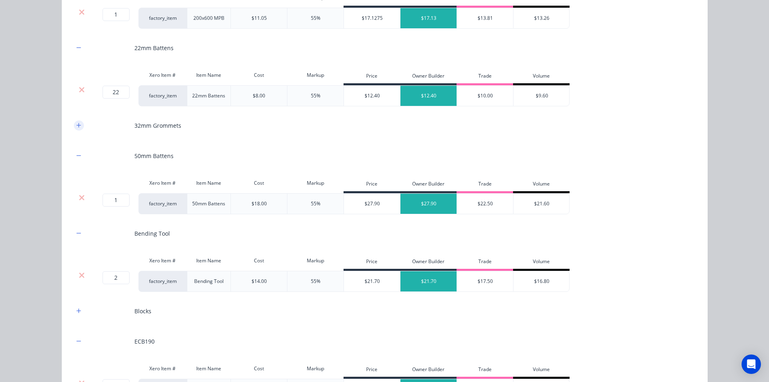
click at [76, 125] on icon "button" at bounding box center [78, 125] width 4 height 4
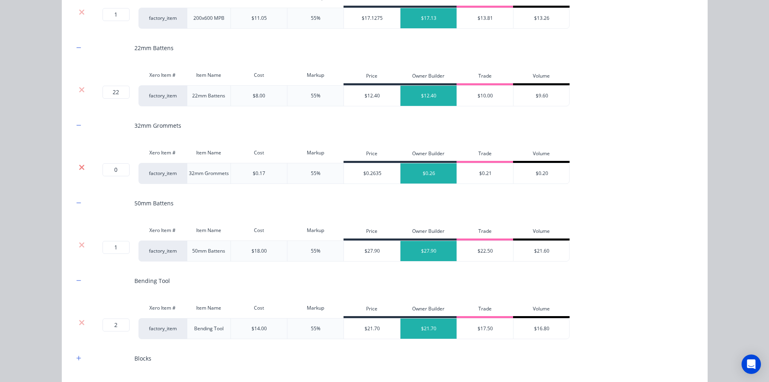
click at [79, 168] on icon at bounding box center [81, 166] width 5 height 5
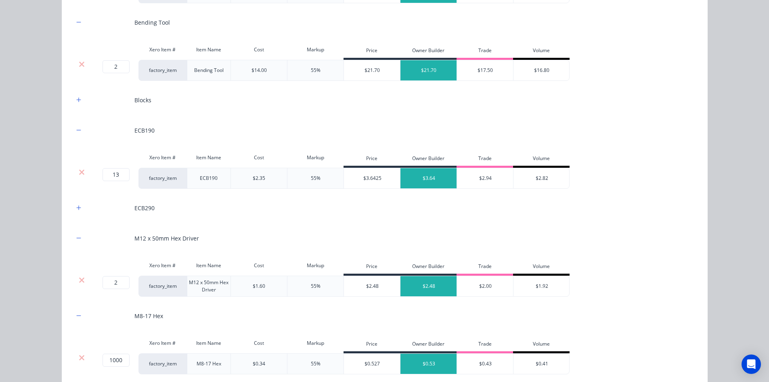
scroll to position [1250, 0]
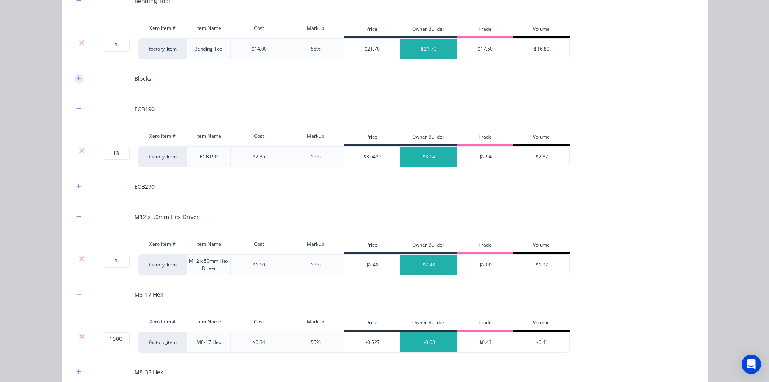
click at [76, 81] on icon "button" at bounding box center [78, 79] width 5 height 6
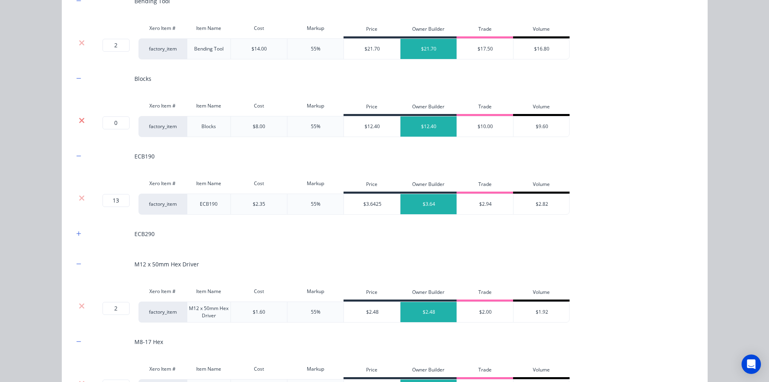
click at [80, 121] on icon at bounding box center [81, 120] width 5 height 5
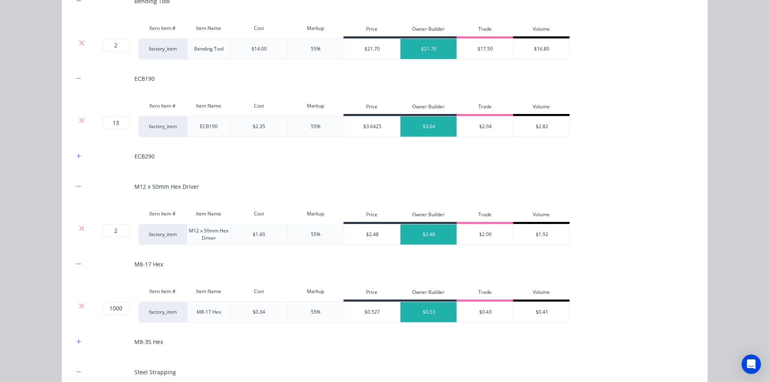
scroll to position [1290, 0]
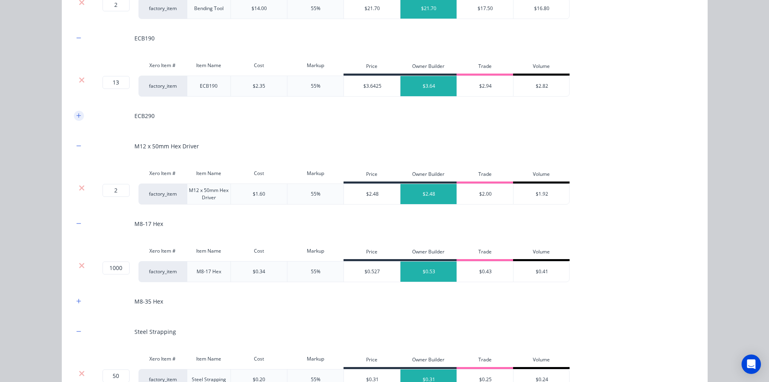
click at [74, 112] on button "button" at bounding box center [79, 116] width 10 height 10
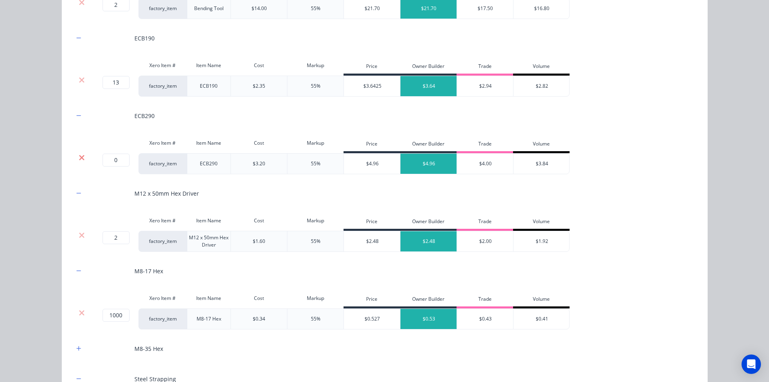
click at [79, 156] on icon at bounding box center [82, 157] width 6 height 8
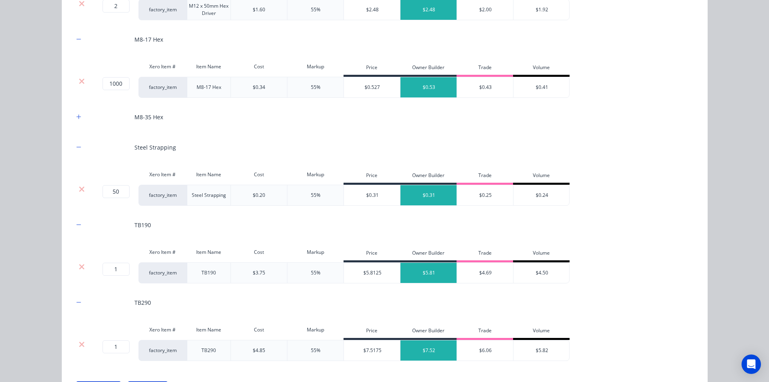
scroll to position [1451, 0]
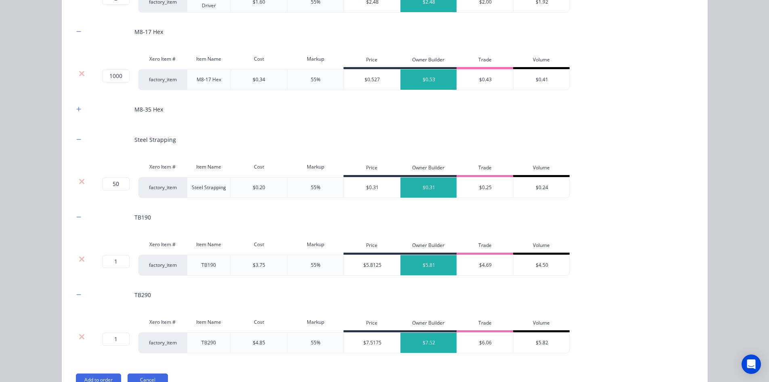
click at [76, 103] on div "M8-35 Hex" at bounding box center [385, 109] width 622 height 22
click at [76, 113] on button "button" at bounding box center [79, 109] width 10 height 10
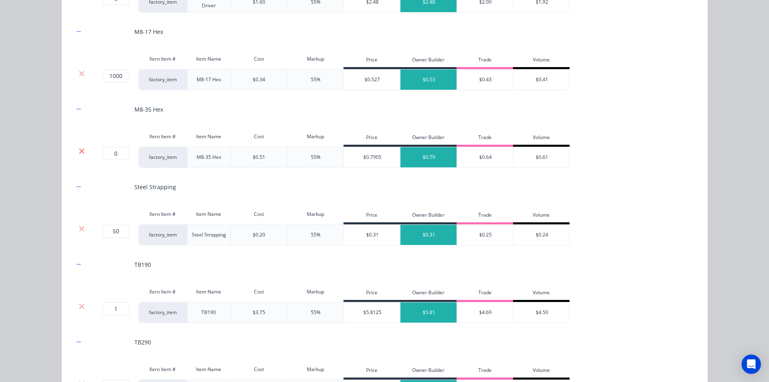
click at [81, 152] on icon at bounding box center [81, 150] width 5 height 5
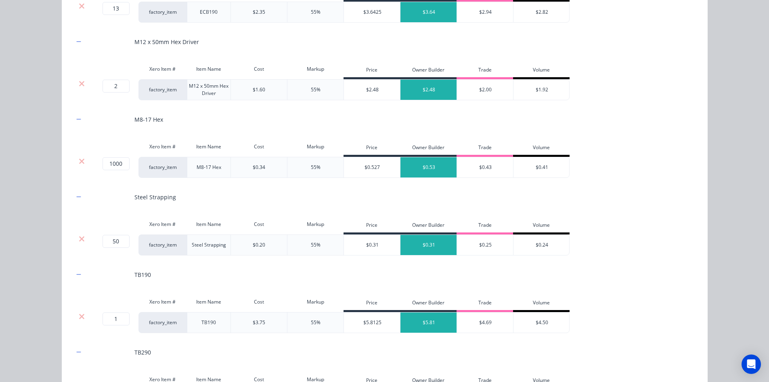
scroll to position [1469, 0]
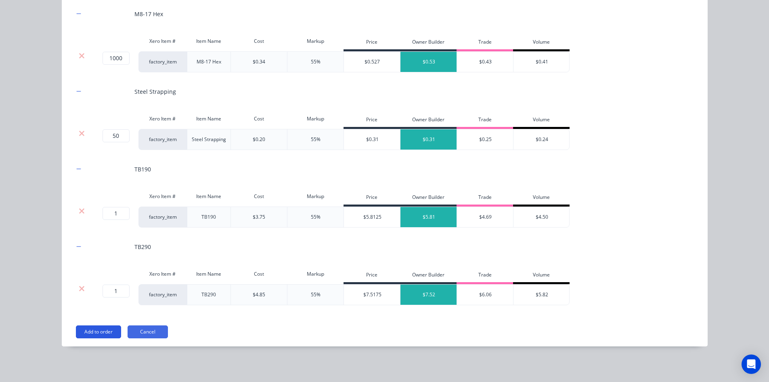
click at [103, 329] on button "Add to order" at bounding box center [98, 331] width 45 height 13
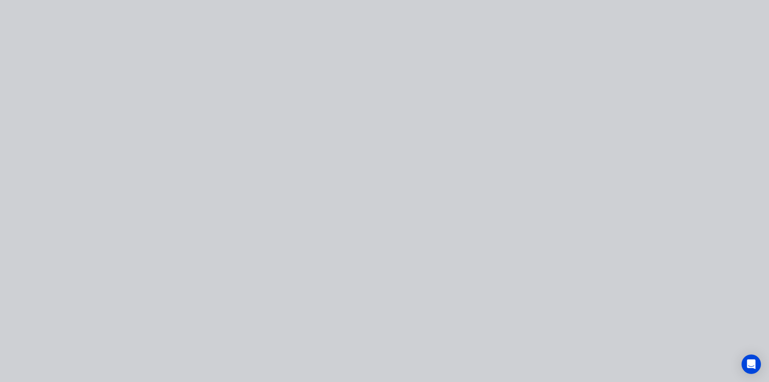
scroll to position [0, 0]
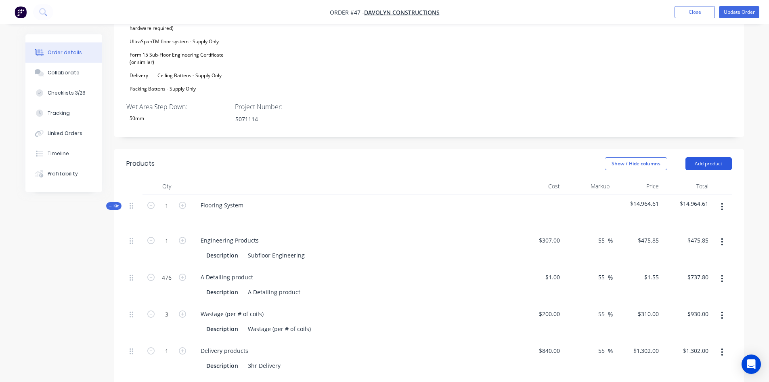
click at [710, 157] on button "Add product" at bounding box center [709, 163] width 46 height 13
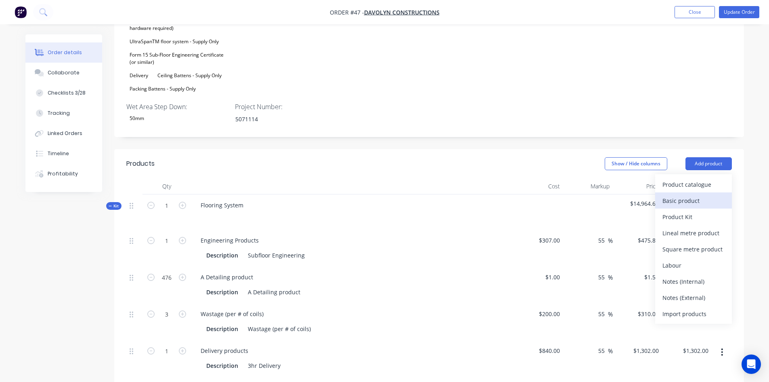
click at [697, 192] on button "Basic product" at bounding box center [693, 200] width 77 height 16
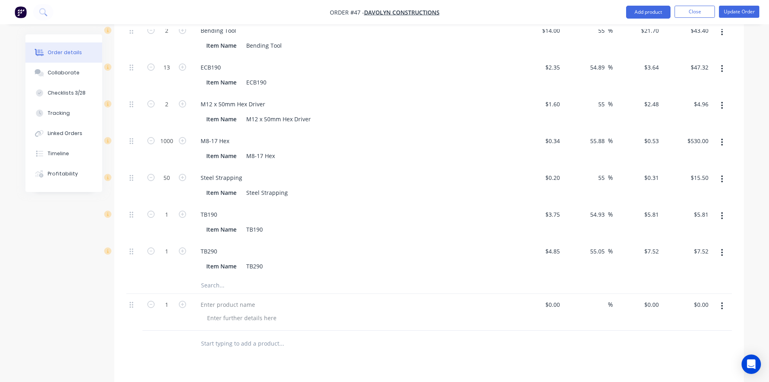
scroll to position [1252, 0]
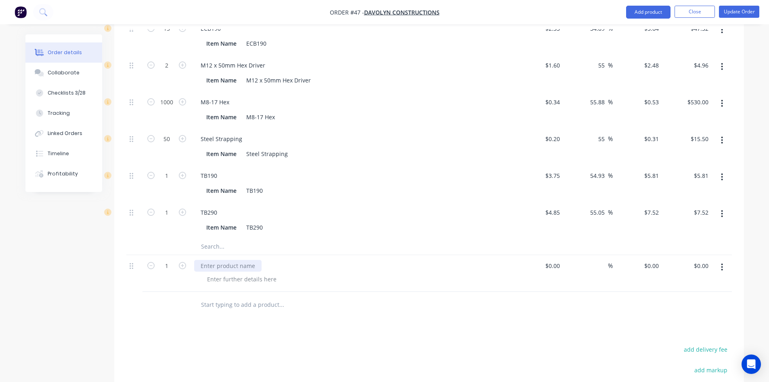
click at [244, 260] on div at bounding box center [227, 266] width 67 height 12
paste div
click at [243, 273] on div at bounding box center [242, 279] width 82 height 12
click at [252, 273] on div at bounding box center [242, 279] width 82 height 12
paste div
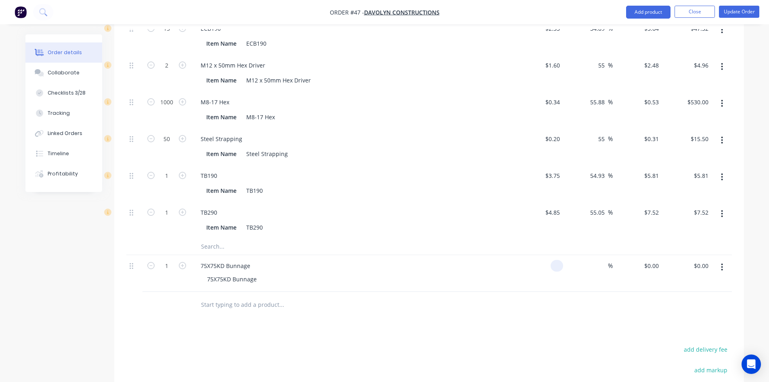
click at [551, 255] on div at bounding box center [539, 273] width 50 height 37
type input "$32.00"
click at [603, 260] on input at bounding box center [603, 266] width 9 height 12
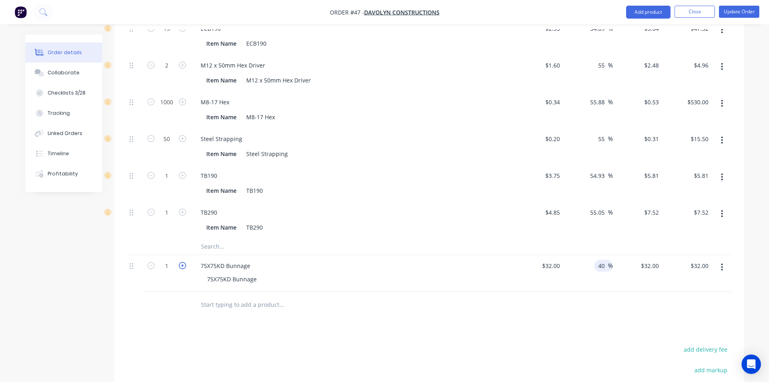
type input "40"
type input "$44.80"
click at [183, 262] on icon "button" at bounding box center [182, 265] width 7 height 7
type input "2"
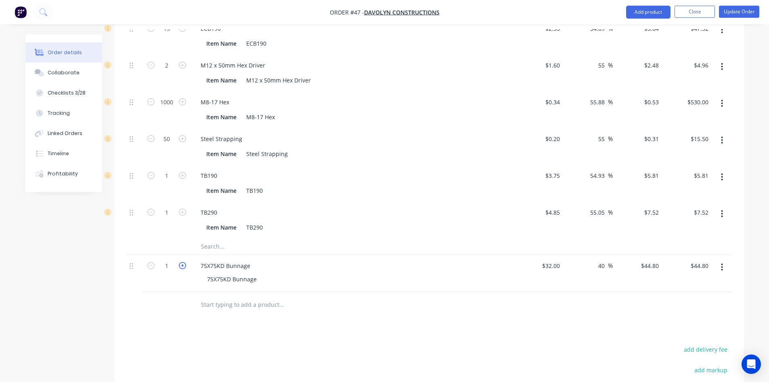
type input "$89.60"
click at [183, 262] on icon "button" at bounding box center [182, 265] width 7 height 7
type input "3"
type input "$134.40"
click at [183, 262] on icon "button" at bounding box center [182, 265] width 7 height 7
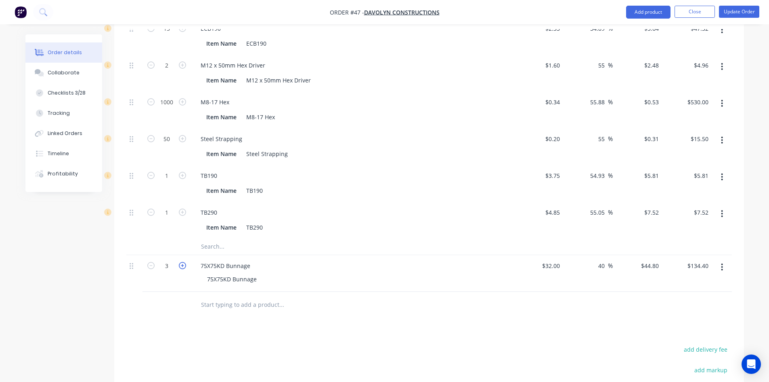
type input "4"
type input "$179.20"
click at [183, 262] on icon "button" at bounding box center [182, 265] width 7 height 7
type input "5"
type input "$224.00"
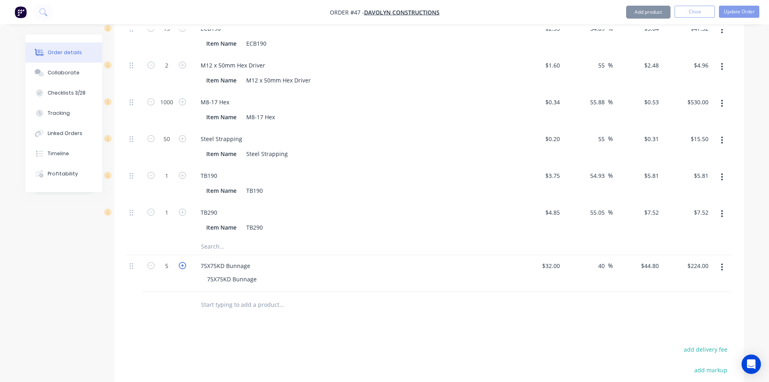
click at [183, 262] on icon "button" at bounding box center [182, 265] width 7 height 7
type input "6"
type input "$268.80"
click at [183, 262] on icon "button" at bounding box center [182, 265] width 7 height 7
type input "7"
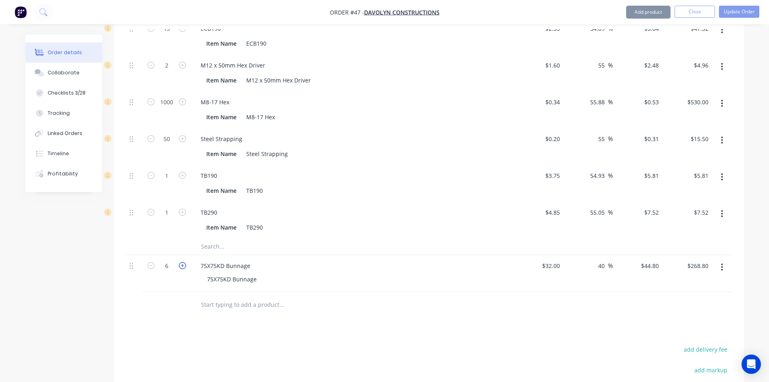
type input "$313.60"
click at [183, 262] on icon "button" at bounding box center [182, 265] width 7 height 7
type input "8"
type input "$358.40"
click at [172, 292] on div at bounding box center [167, 305] width 48 height 26
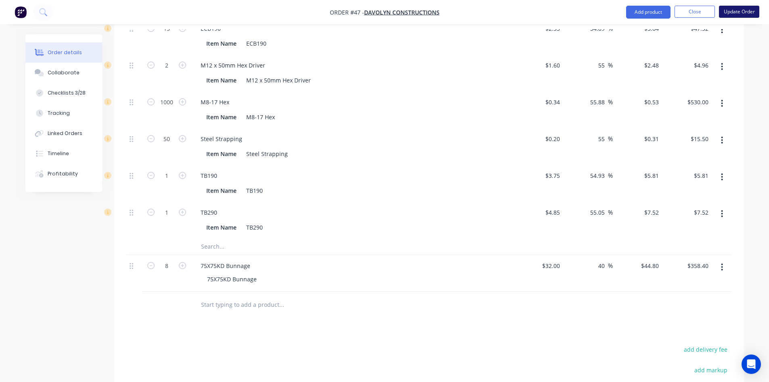
click at [731, 9] on button "Update Order" at bounding box center [739, 12] width 40 height 12
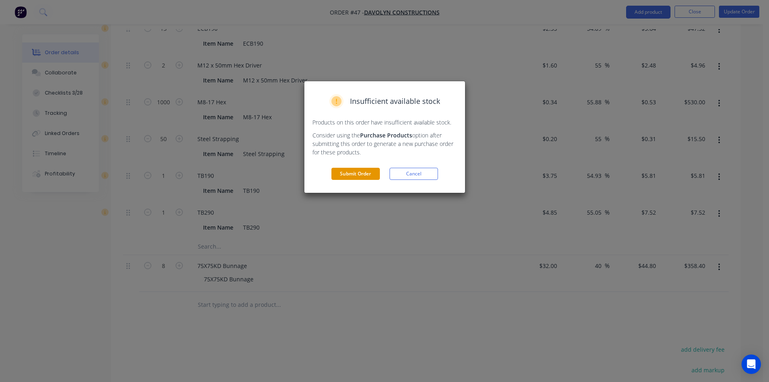
click at [365, 174] on button "Submit Order" at bounding box center [356, 174] width 48 height 12
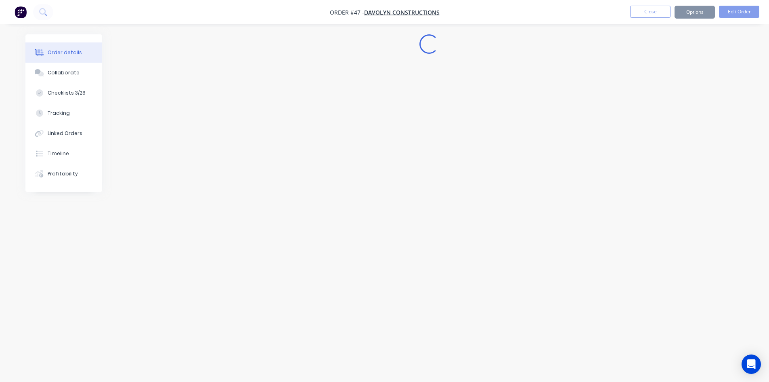
scroll to position [0, 0]
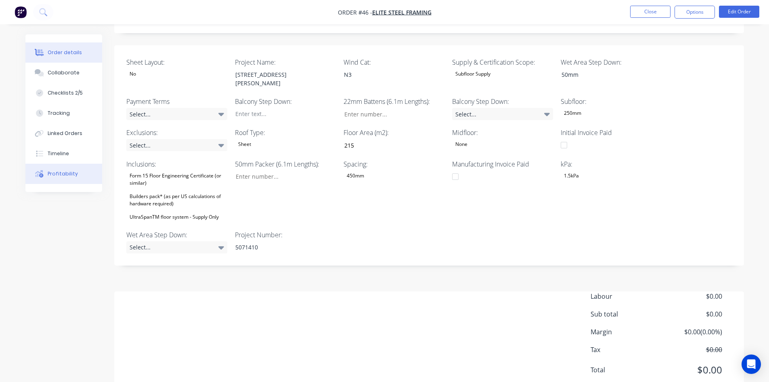
scroll to position [198, 0]
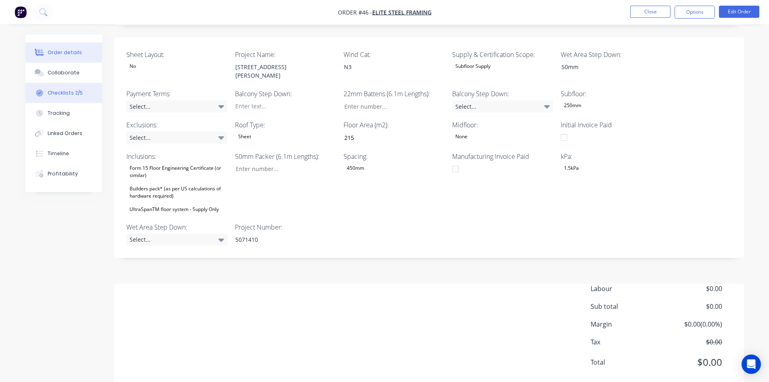
click at [73, 98] on button "Checklists 2/5" at bounding box center [63, 93] width 77 height 20
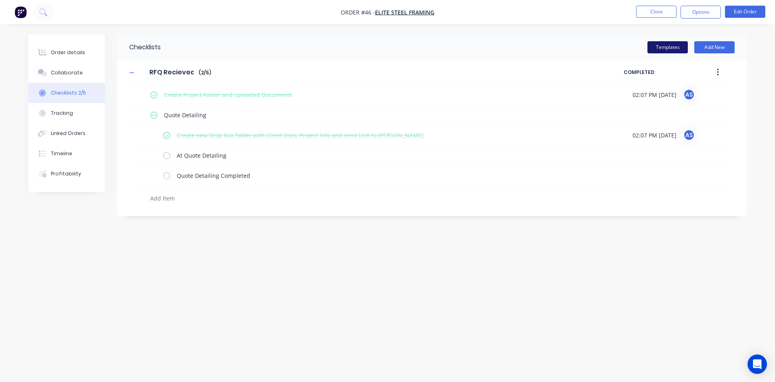
click at [672, 46] on button "Templates" at bounding box center [668, 47] width 40 height 12
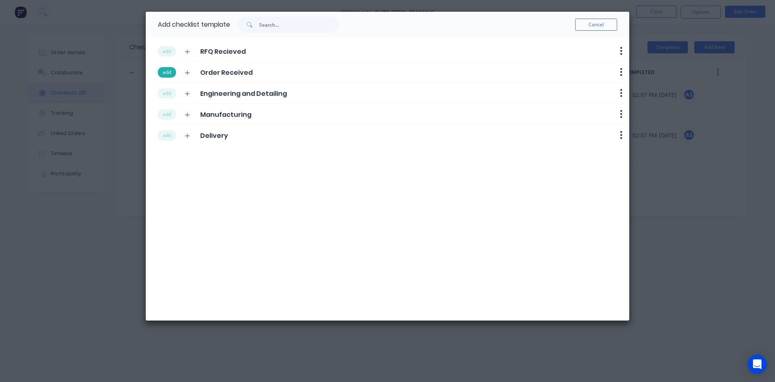
click at [169, 74] on button "add" at bounding box center [167, 72] width 18 height 11
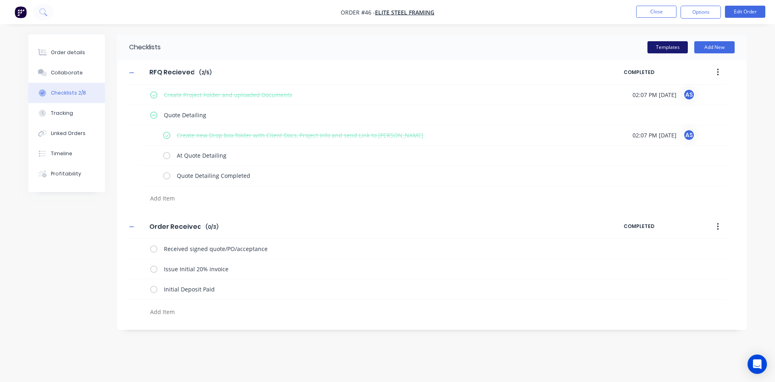
click at [651, 50] on button "Templates" at bounding box center [668, 47] width 40 height 12
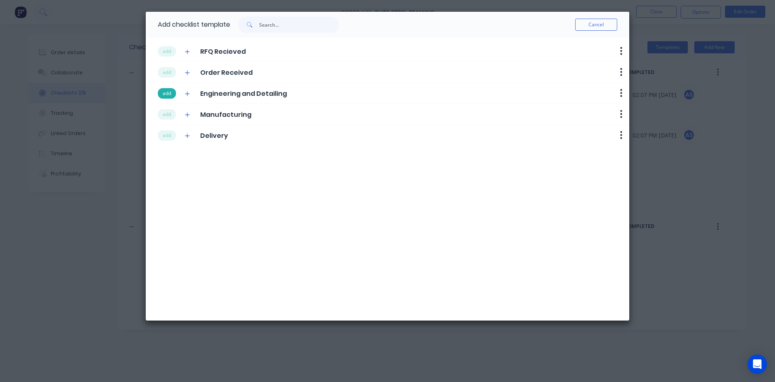
click at [170, 95] on button "add" at bounding box center [167, 93] width 18 height 11
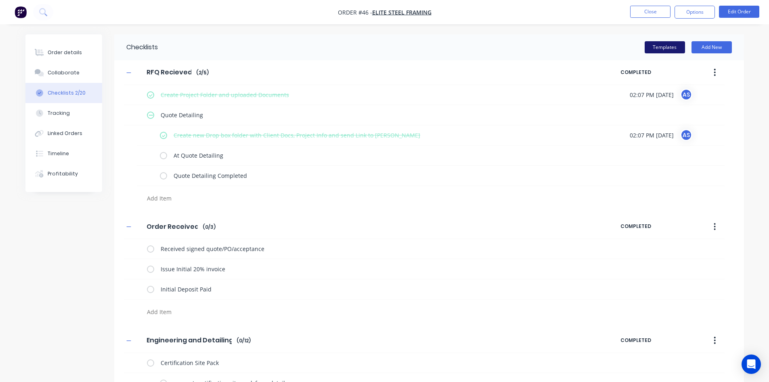
click at [664, 48] on button "Templates" at bounding box center [665, 47] width 40 height 12
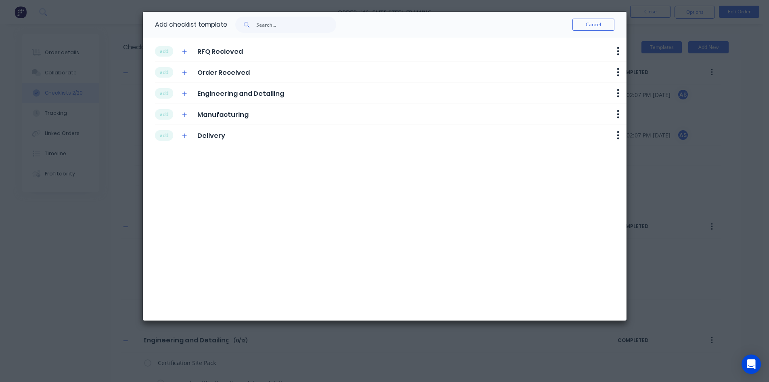
click at [170, 120] on div "add Manufacturing Delete" at bounding box center [391, 114] width 472 height 21
click at [169, 116] on button "add" at bounding box center [164, 114] width 18 height 11
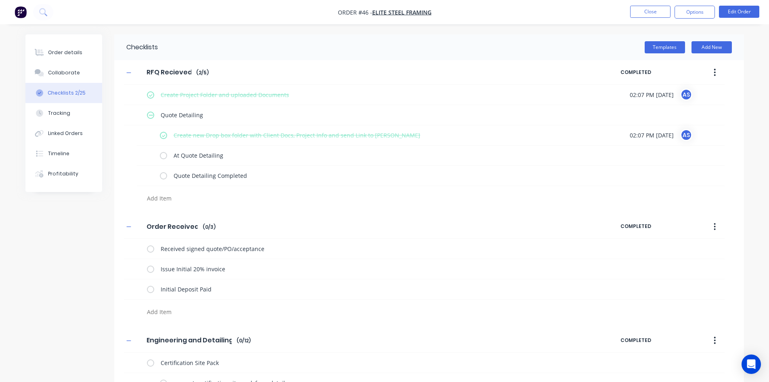
click at [165, 132] on label at bounding box center [163, 135] width 7 height 8
click at [0, 0] on input "checkbox" at bounding box center [0, 0] width 0 height 0
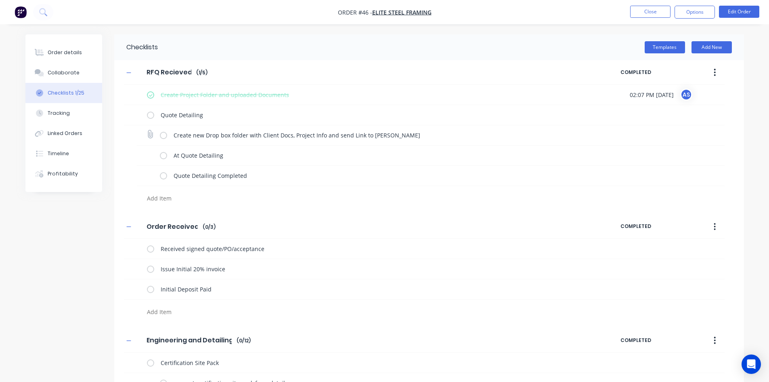
click at [167, 134] on label at bounding box center [163, 135] width 7 height 8
click at [0, 0] on input "checkbox" at bounding box center [0, 0] width 0 height 0
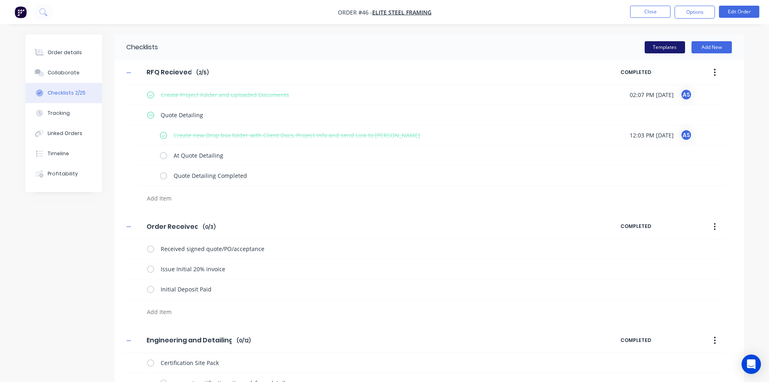
click at [663, 50] on button "Templates" at bounding box center [665, 47] width 40 height 12
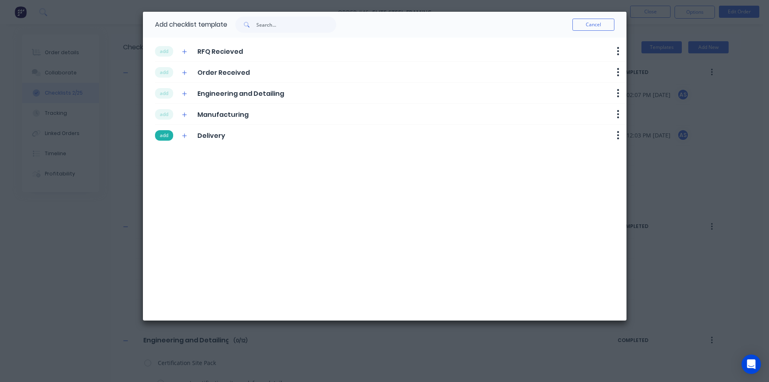
click at [168, 132] on button "add" at bounding box center [164, 135] width 18 height 11
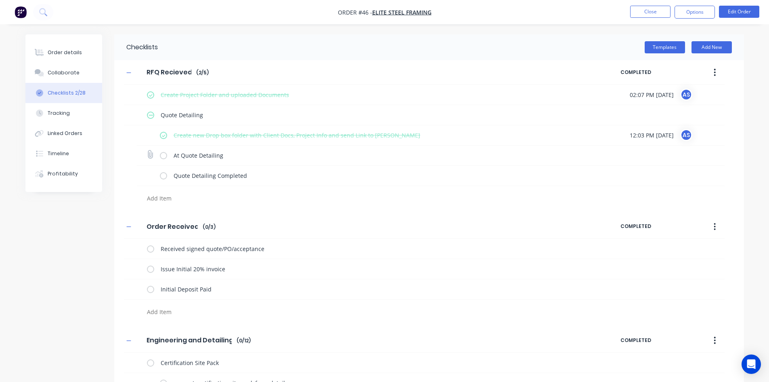
click at [164, 157] on label at bounding box center [163, 155] width 7 height 8
click at [0, 0] on input "checkbox" at bounding box center [0, 0] width 0 height 0
type textarea "x"
click at [77, 50] on div "Order details" at bounding box center [65, 52] width 34 height 7
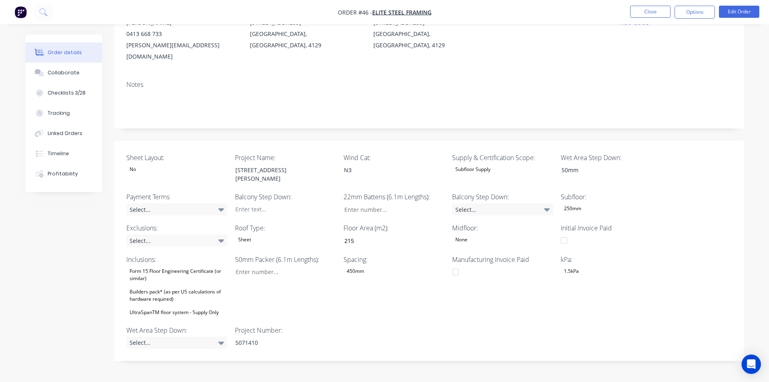
scroll to position [121, 0]
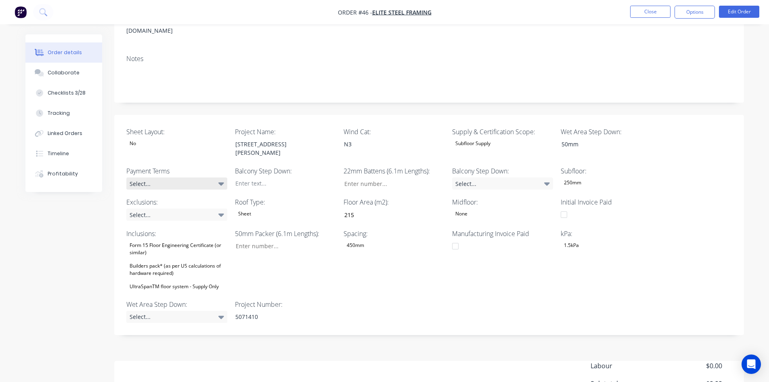
click at [167, 177] on div "Select..." at bounding box center [176, 183] width 101 height 12
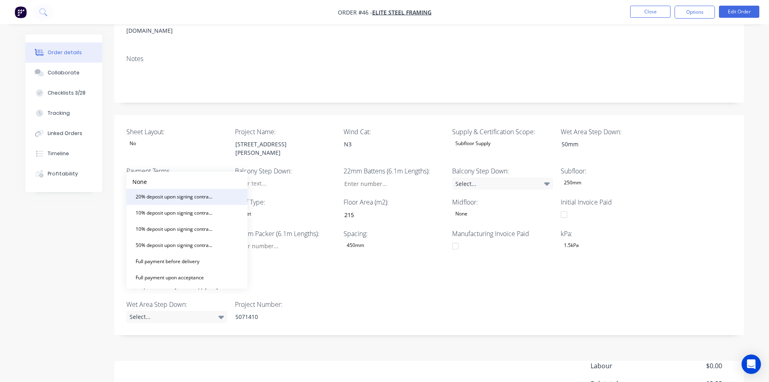
click at [169, 196] on div "20% deposit upon signing contract. 50% prior to manufacturing and balance prior…" at bounding box center [174, 196] width 85 height 11
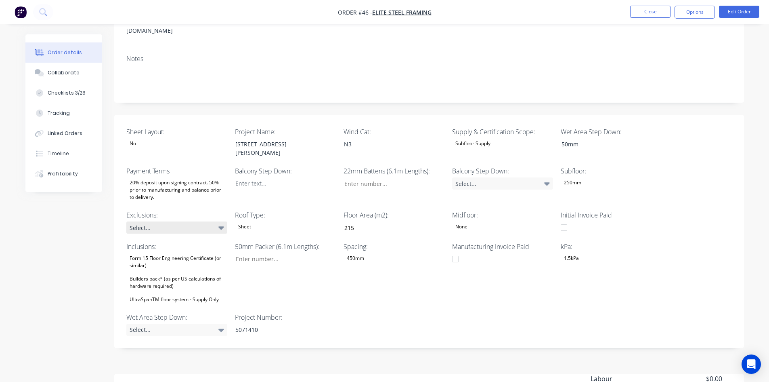
click at [151, 221] on div "Select..." at bounding box center [176, 227] width 101 height 12
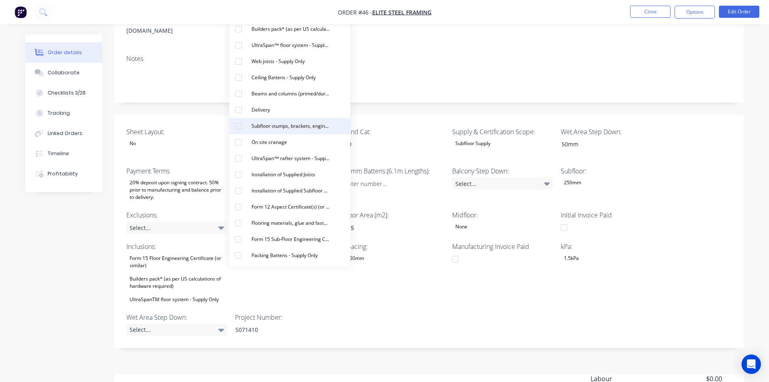
click at [276, 126] on div "Subfloor stumps, brackets, engineering and materials - Supply Only" at bounding box center [290, 126] width 85 height 11
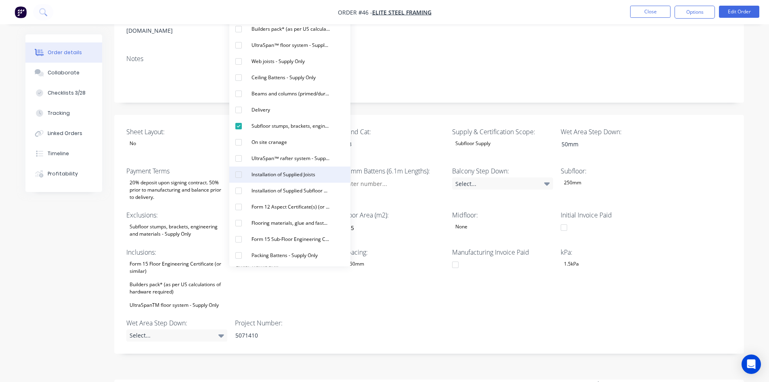
click at [266, 177] on div "Installation of Supplied Joists" at bounding box center [283, 174] width 70 height 11
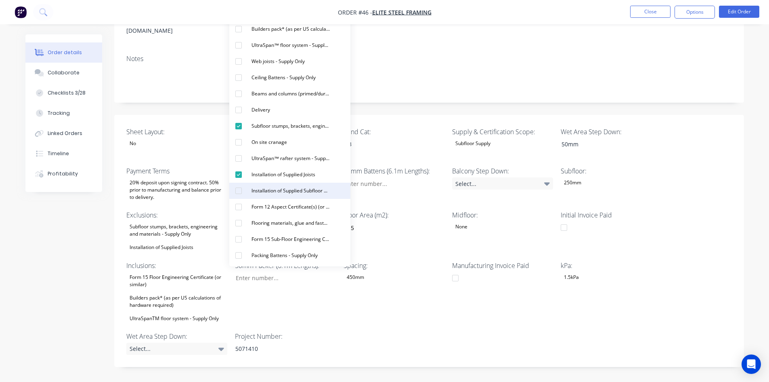
click at [267, 191] on div "Installation of Supplied Subfloor Beams and columns Items" at bounding box center [290, 190] width 85 height 11
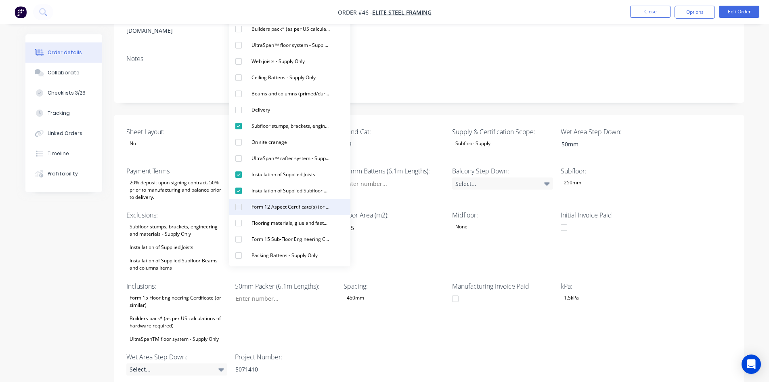
click at [268, 209] on div "Form 12 Aspect Certificate(s) (or similar)" at bounding box center [290, 207] width 85 height 11
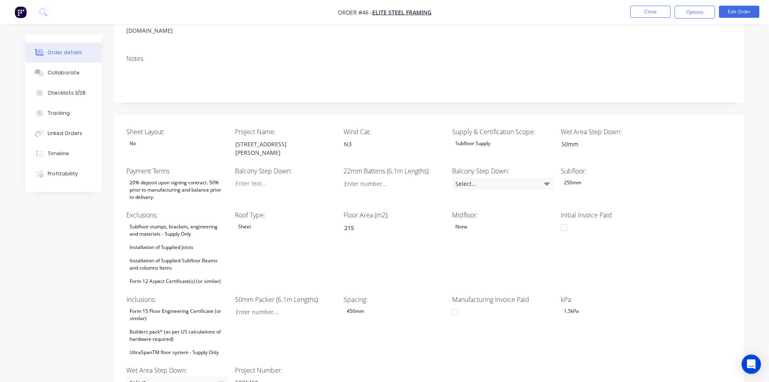
click at [72, 229] on div "Created by Admin Created [DATE] Required [DATE] Assigned to JO Invoiced No Stat…" at bounding box center [384, 228] width 719 height 631
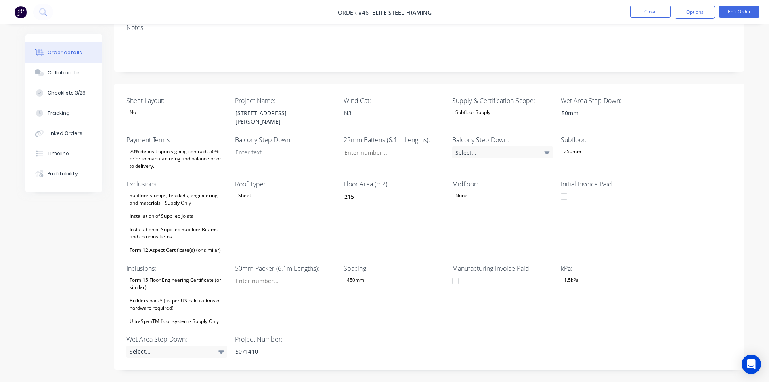
scroll to position [242, 0]
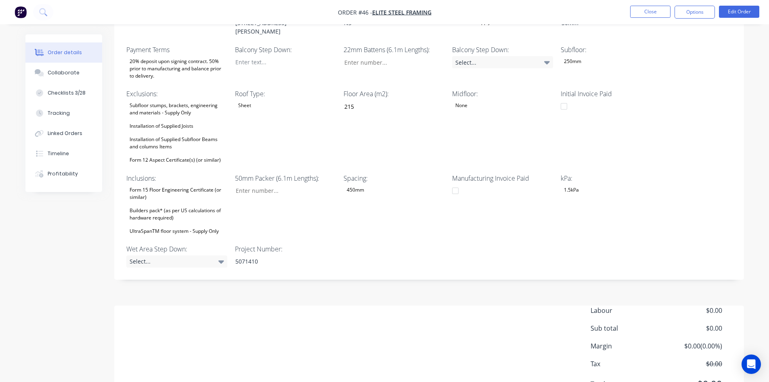
click at [168, 185] on div "Form 15 Floor Engineering Certificate (or similar)" at bounding box center [176, 194] width 101 height 18
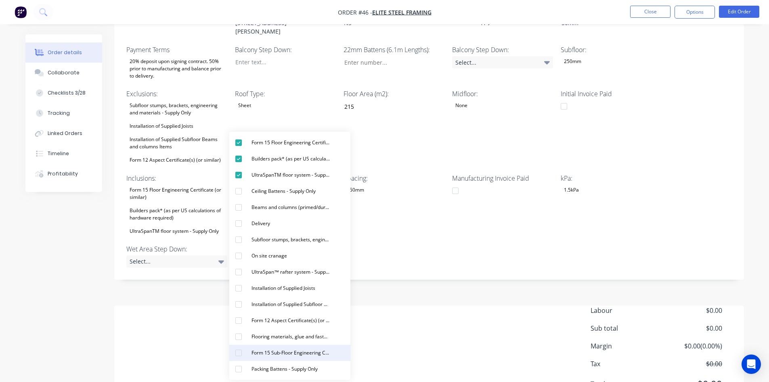
click at [267, 359] on button "Form 15 Sub-Floor Engineering Certificate (or similar)" at bounding box center [289, 352] width 121 height 16
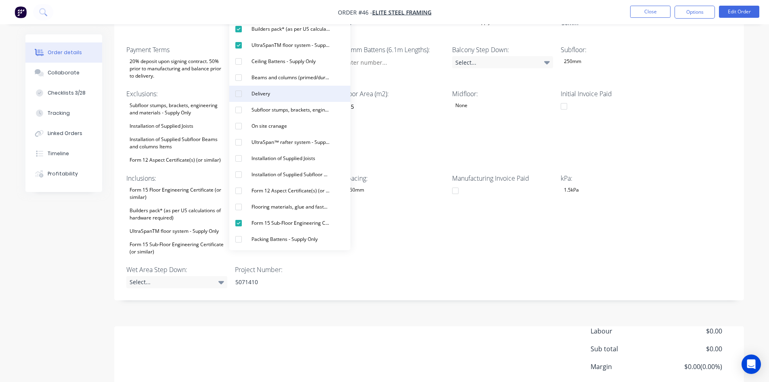
click at [249, 97] on div "Delivery" at bounding box center [260, 93] width 25 height 11
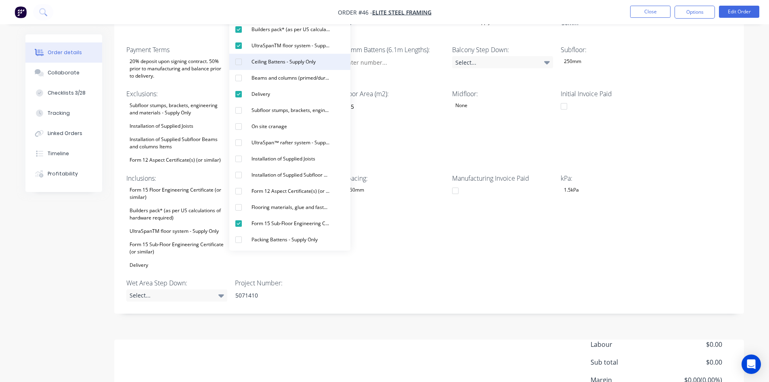
click at [279, 64] on div "Ceiling Battens - Supply Only" at bounding box center [283, 62] width 71 height 11
click at [266, 241] on div "Packing Battens - Supply Only" at bounding box center [284, 239] width 73 height 11
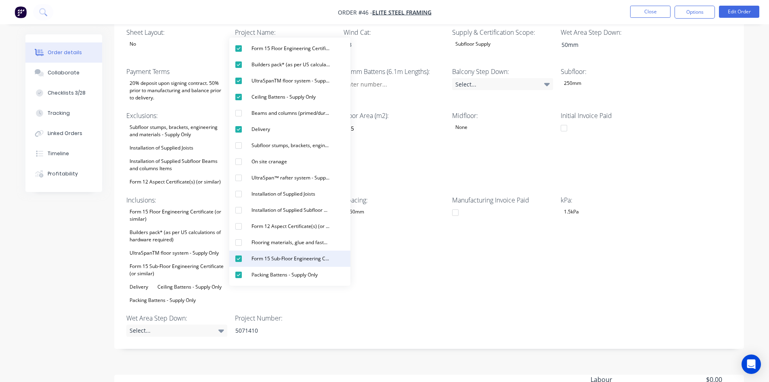
scroll to position [202, 0]
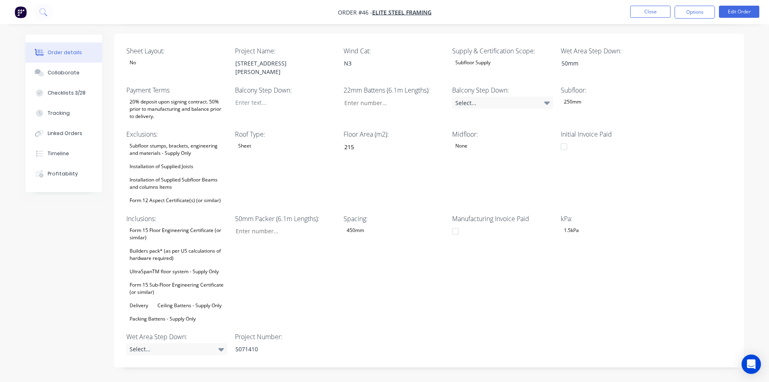
click at [392, 294] on div "Spacing: 450mm" at bounding box center [394, 269] width 101 height 110
click at [186, 343] on div "Select..." at bounding box center [176, 349] width 101 height 12
click at [190, 283] on button "50mm" at bounding box center [186, 278] width 121 height 16
click at [400, 287] on div "Spacing: 450mm" at bounding box center [394, 269] width 101 height 110
click at [485, 97] on div "Select..." at bounding box center [502, 103] width 101 height 12
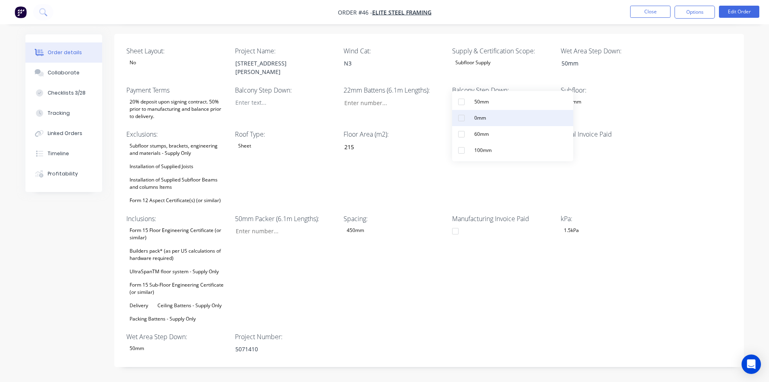
click at [478, 110] on button "0mm" at bounding box center [512, 118] width 121 height 16
click at [432, 237] on div "Spacing: 450mm" at bounding box center [394, 269] width 101 height 110
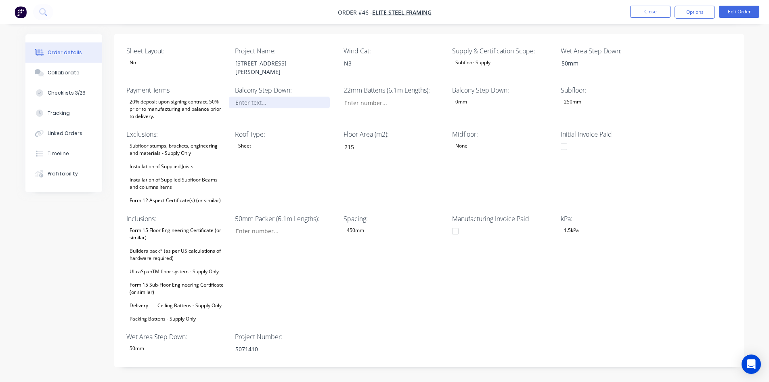
click at [255, 97] on div at bounding box center [279, 103] width 101 height 12
click at [390, 97] on input "Sheet Layout:" at bounding box center [391, 103] width 107 height 12
click at [265, 225] on input "Sheet Layout:" at bounding box center [282, 231] width 107 height 12
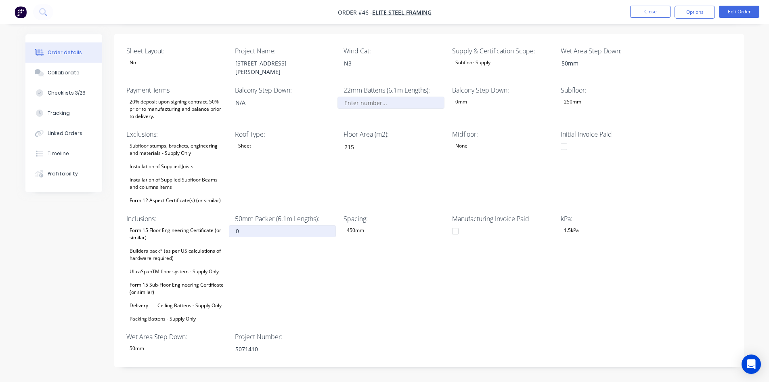
type input "0"
click at [372, 97] on input "Sheet Layout:" at bounding box center [391, 103] width 107 height 12
type input "22"
click at [389, 166] on div "Floor Area (m2): 215" at bounding box center [394, 167] width 101 height 76
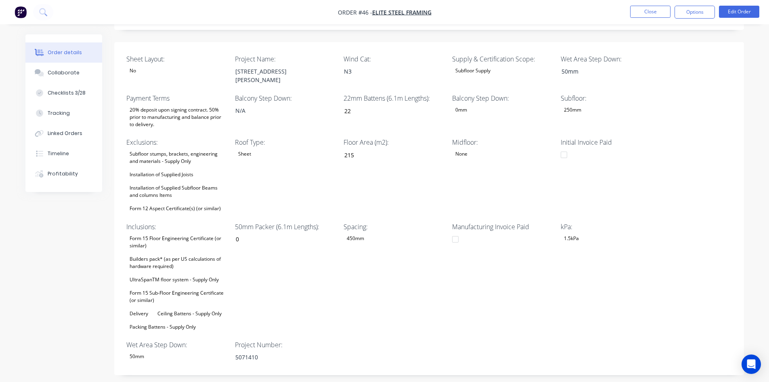
scroll to position [190, 0]
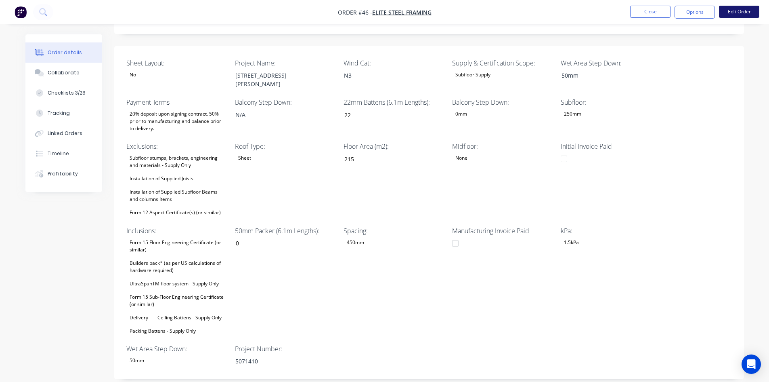
click at [741, 13] on button "Edit Order" at bounding box center [739, 12] width 40 height 12
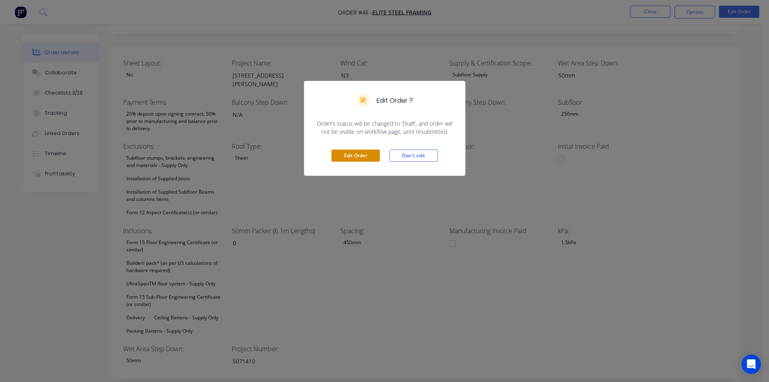
click at [350, 155] on button "Edit Order" at bounding box center [356, 155] width 48 height 12
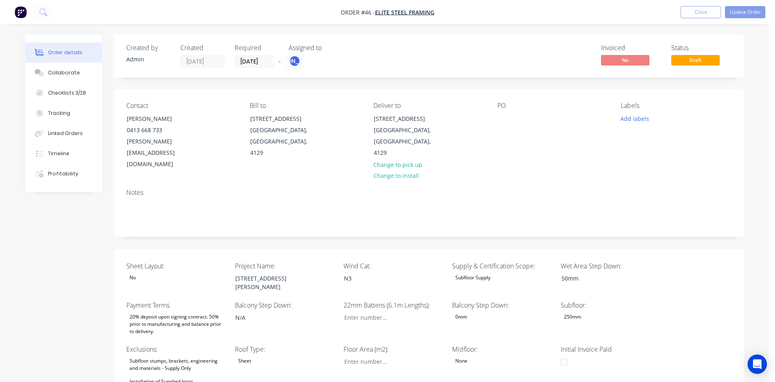
type input "22"
type input "215"
type input "0"
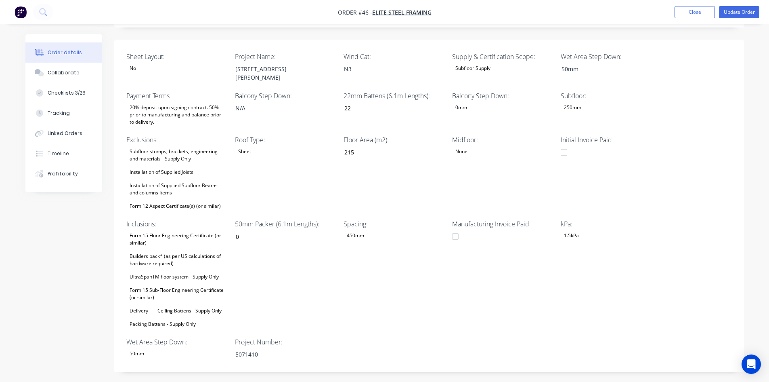
scroll to position [242, 0]
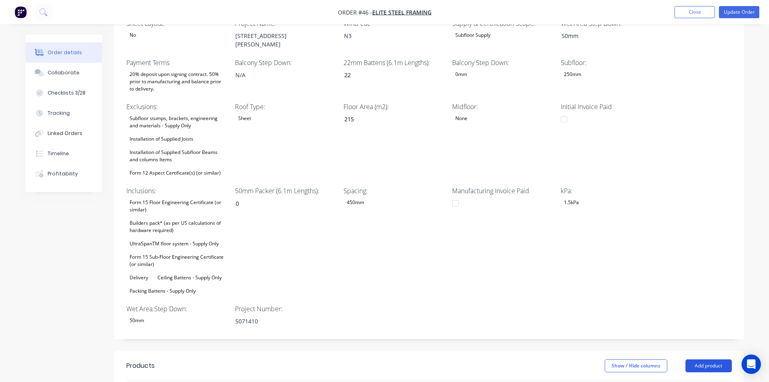
click at [716, 359] on button "Add product" at bounding box center [709, 365] width 46 height 13
click at [700, 378] on button "Product catalogue" at bounding box center [693, 386] width 77 height 16
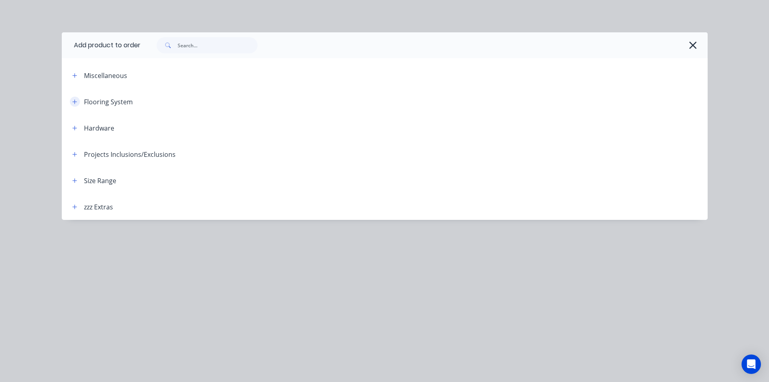
click at [76, 101] on icon "button" at bounding box center [74, 101] width 4 height 4
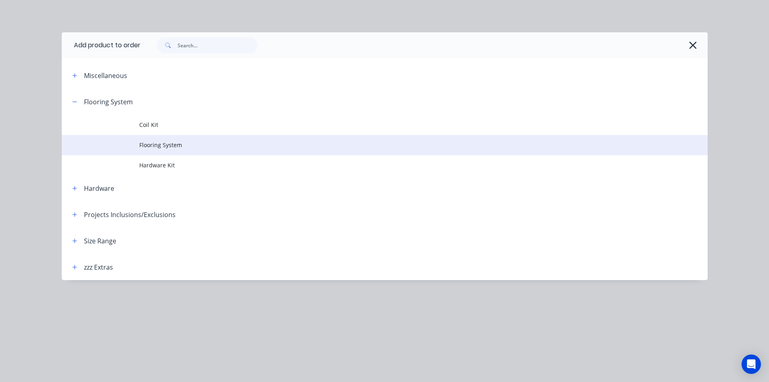
click at [152, 149] on span "Flooring System" at bounding box center [366, 145] width 455 height 8
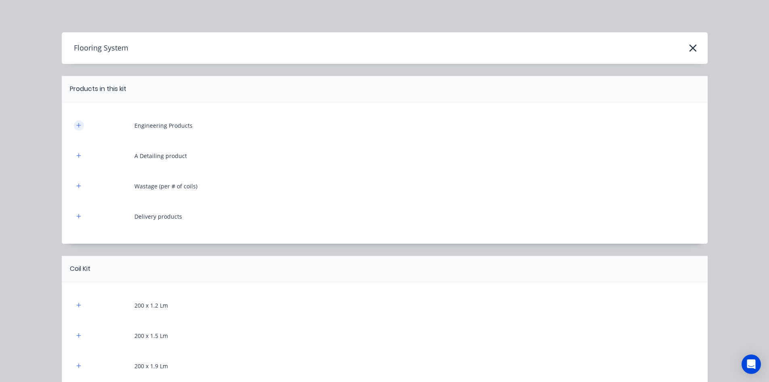
click at [77, 127] on icon "button" at bounding box center [78, 125] width 5 height 6
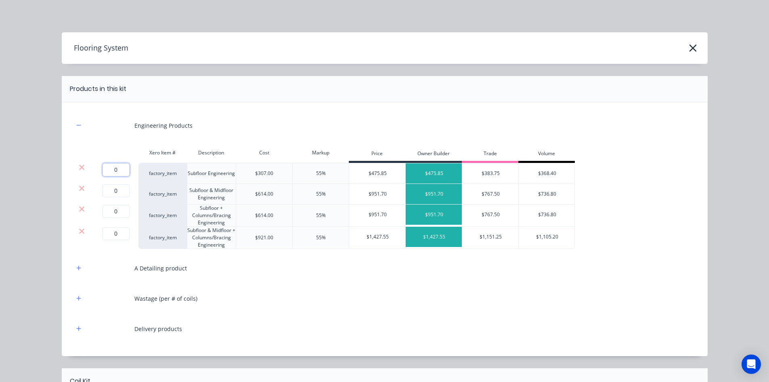
click at [105, 165] on input "0" at bounding box center [116, 169] width 27 height 13
type input "1"
click at [79, 187] on icon at bounding box center [82, 188] width 6 height 8
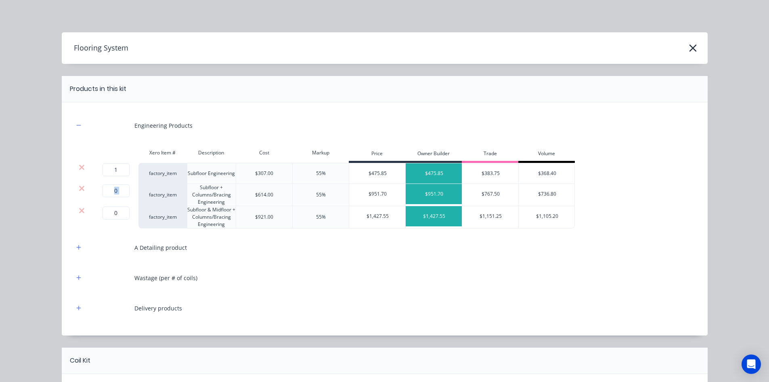
click at [79, 187] on icon at bounding box center [82, 188] width 6 height 8
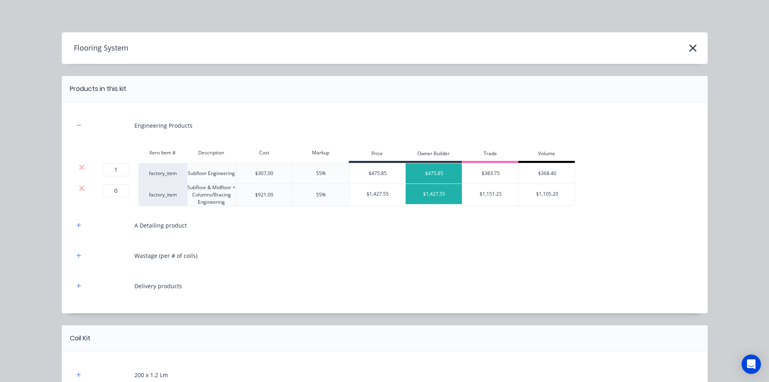
click at [79, 187] on icon at bounding box center [82, 188] width 6 height 8
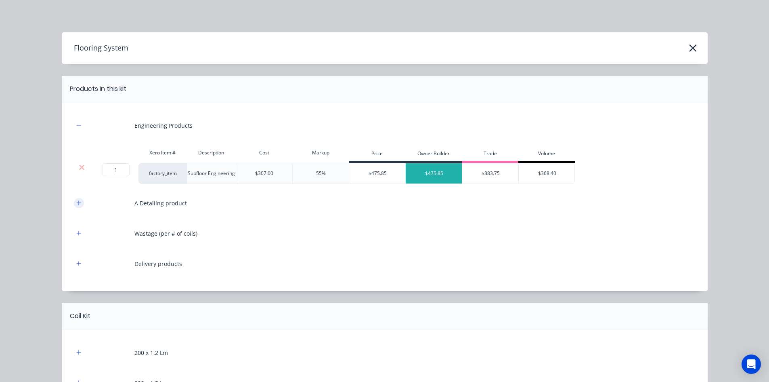
click at [78, 203] on icon "button" at bounding box center [78, 203] width 5 height 6
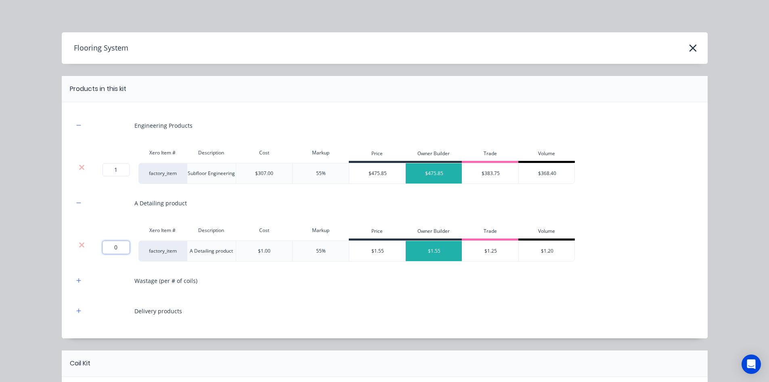
click at [116, 246] on input "0" at bounding box center [116, 247] width 27 height 13
type input "784"
click at [76, 281] on icon "button" at bounding box center [78, 280] width 5 height 6
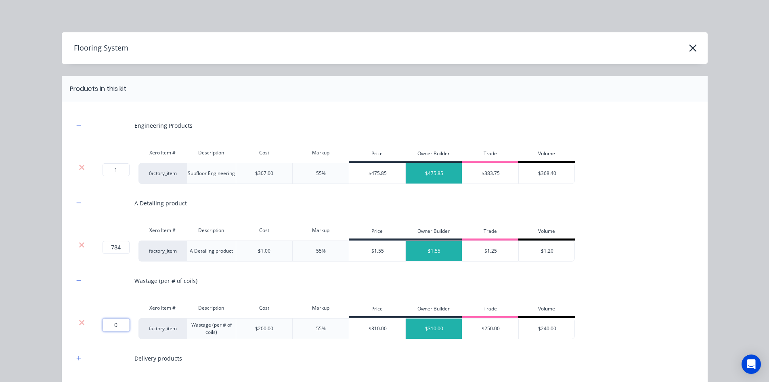
click at [117, 319] on input "0" at bounding box center [116, 324] width 27 height 13
type input "2"
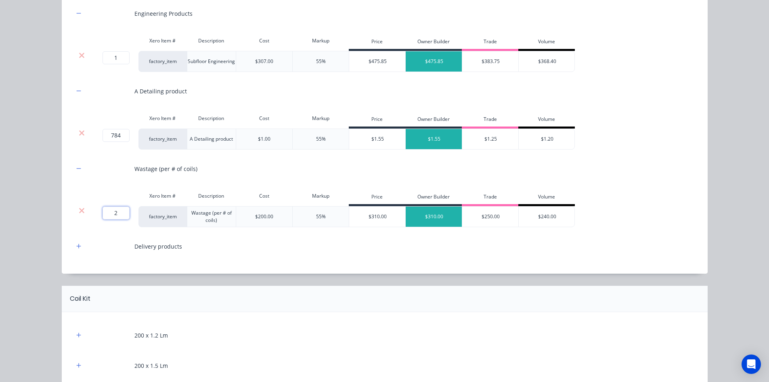
scroll to position [121, 0]
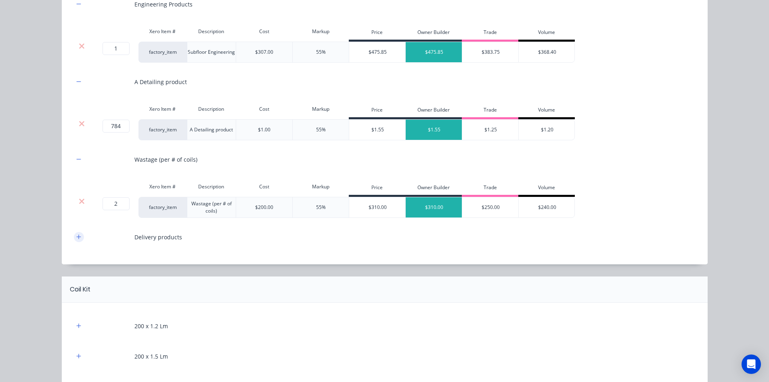
click at [78, 237] on icon "button" at bounding box center [78, 237] width 5 height 6
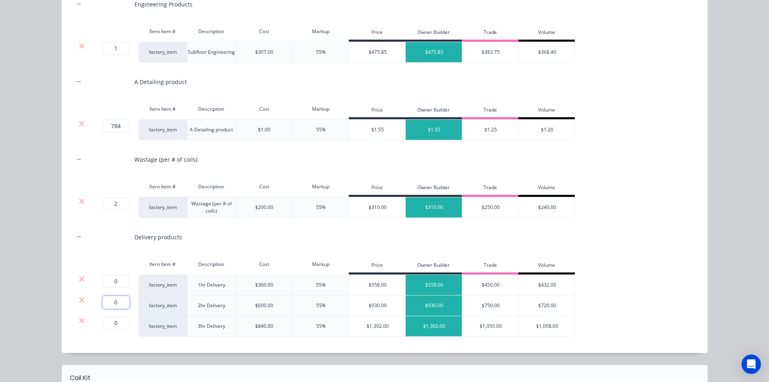
click at [116, 305] on input "0" at bounding box center [116, 302] width 27 height 13
type input "2"
click at [79, 277] on icon at bounding box center [81, 278] width 5 height 5
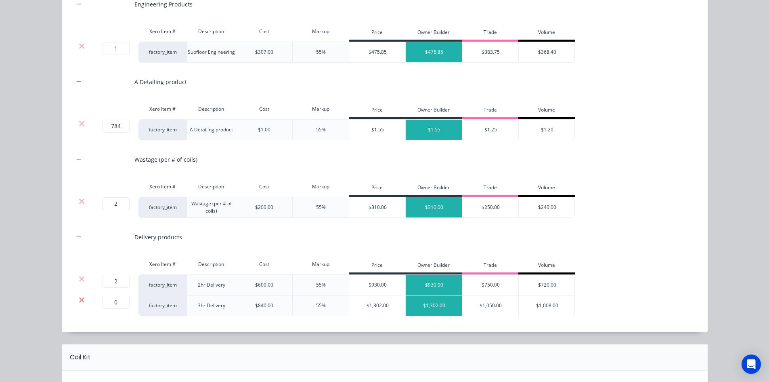
click at [79, 300] on icon at bounding box center [82, 300] width 6 height 8
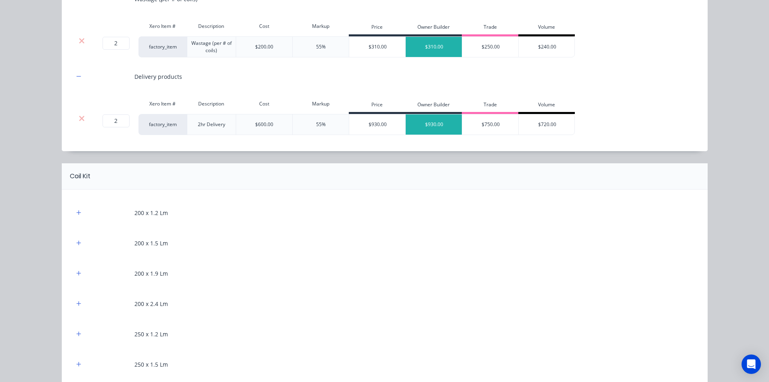
scroll to position [283, 0]
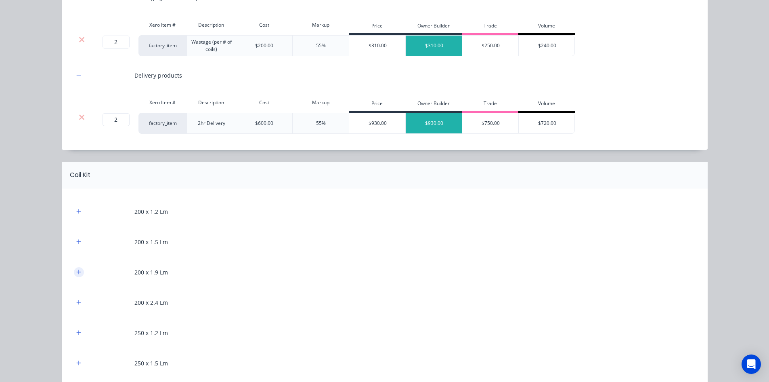
click at [76, 271] on icon "button" at bounding box center [78, 272] width 5 height 6
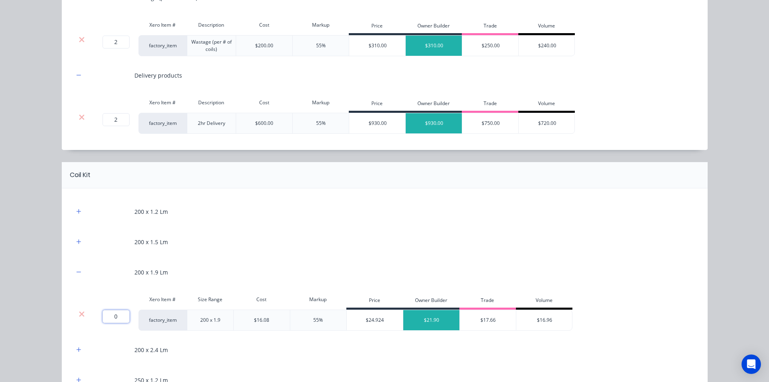
click at [106, 314] on input "0" at bounding box center [116, 316] width 27 height 13
type input "72"
click at [37, 292] on div "Flooring System Products in this kit Engineering Products Xero Item # Descripti…" at bounding box center [384, 191] width 769 height 382
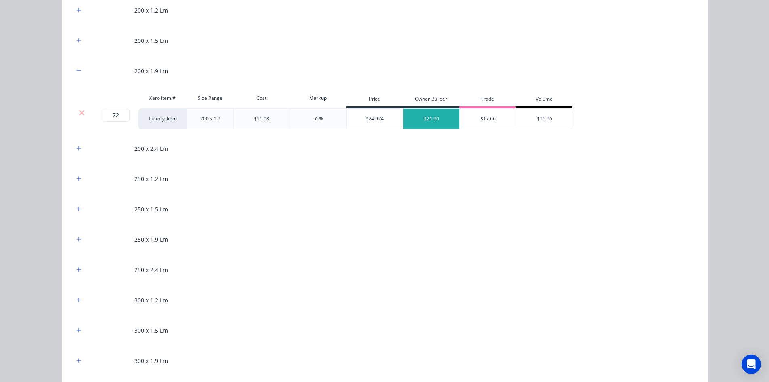
scroll to position [485, 0]
click at [79, 178] on button "button" at bounding box center [79, 178] width 10 height 10
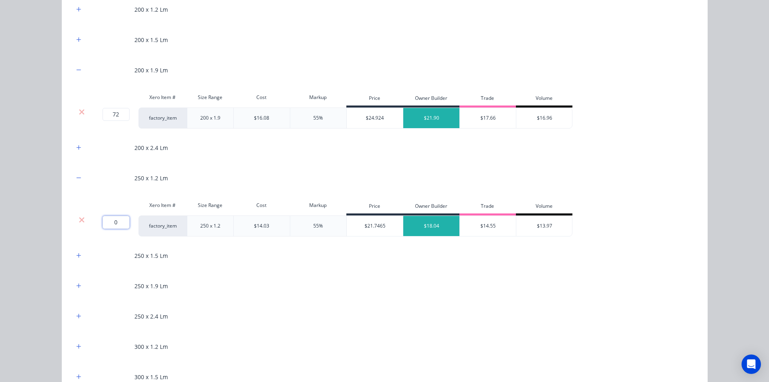
click at [113, 227] on input "0" at bounding box center [116, 222] width 27 height 13
type input "599"
click at [56, 221] on div "Flooring System Products in this kit Engineering Products Xero Item # Descripti…" at bounding box center [384, 191] width 769 height 382
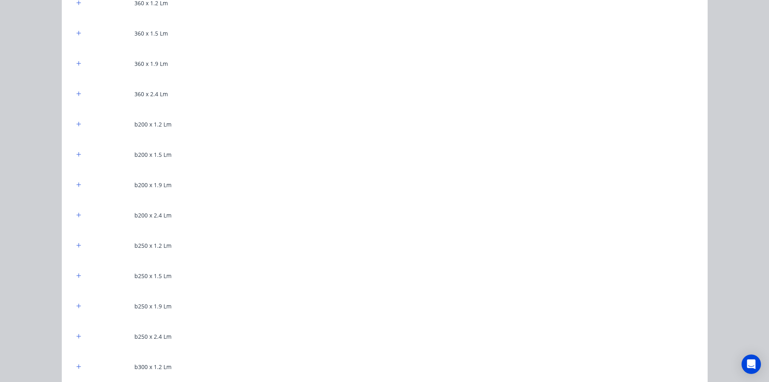
scroll to position [969, 0]
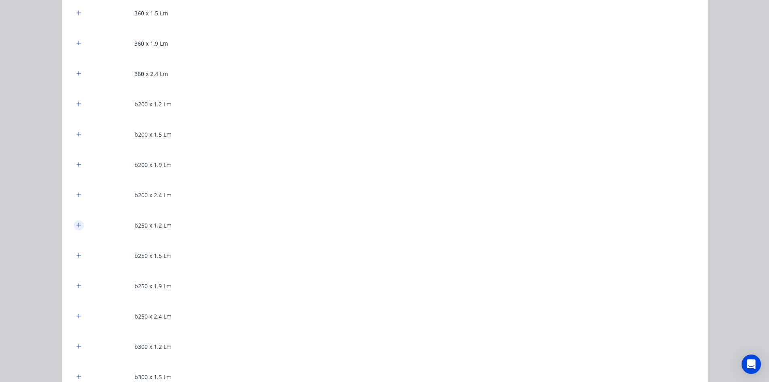
click at [76, 225] on icon "button" at bounding box center [78, 225] width 4 height 4
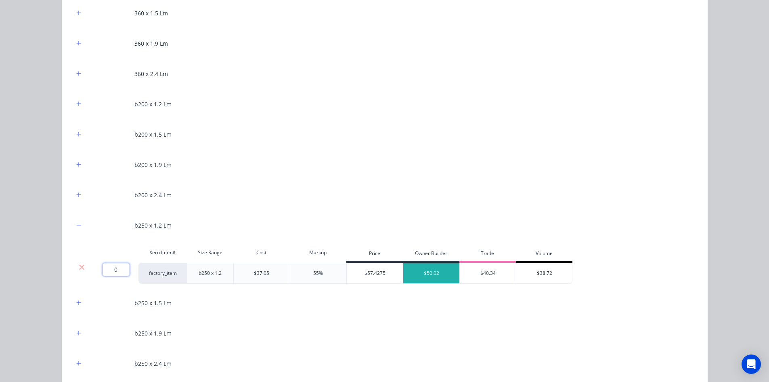
click at [116, 269] on input "0" at bounding box center [116, 269] width 27 height 13
type input "113"
click at [48, 268] on div "Flooring System Products in this kit Engineering Products Xero Item # Descripti…" at bounding box center [384, 191] width 769 height 382
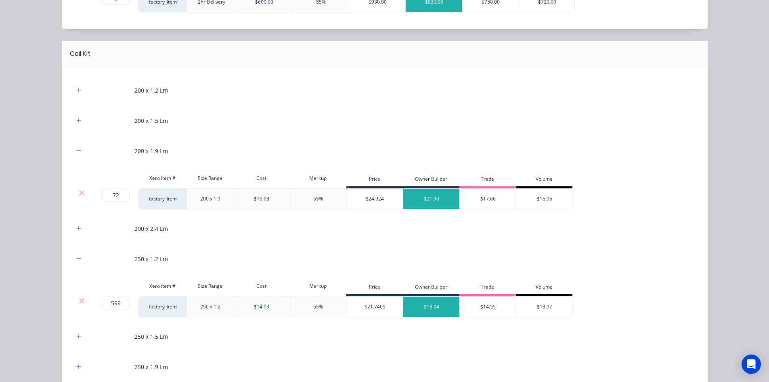
scroll to position [363, 0]
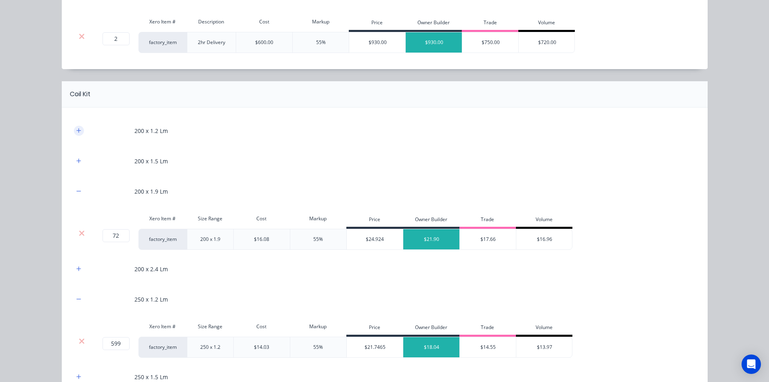
click at [77, 130] on icon "button" at bounding box center [78, 131] width 5 height 6
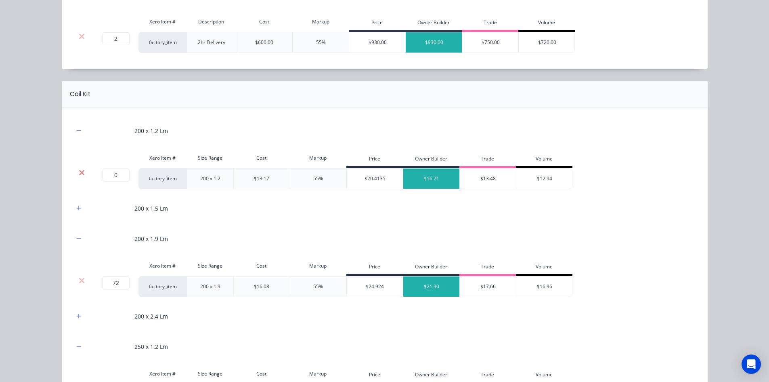
click at [79, 170] on icon at bounding box center [82, 172] width 6 height 8
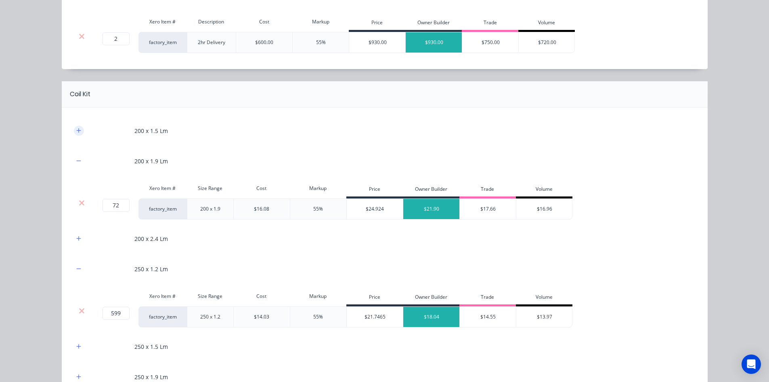
click at [76, 130] on icon "button" at bounding box center [78, 130] width 4 height 4
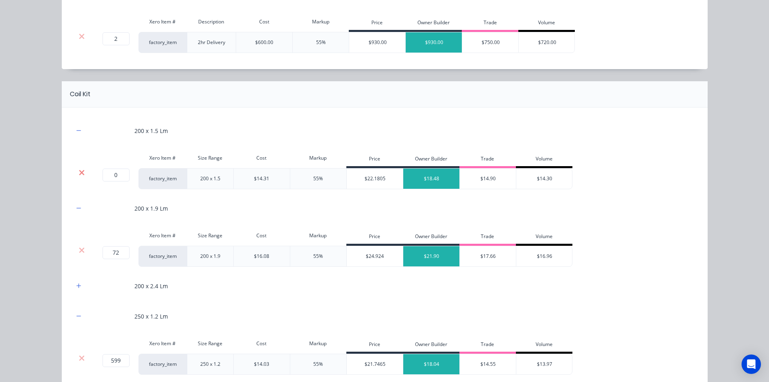
click at [79, 171] on icon at bounding box center [82, 172] width 6 height 8
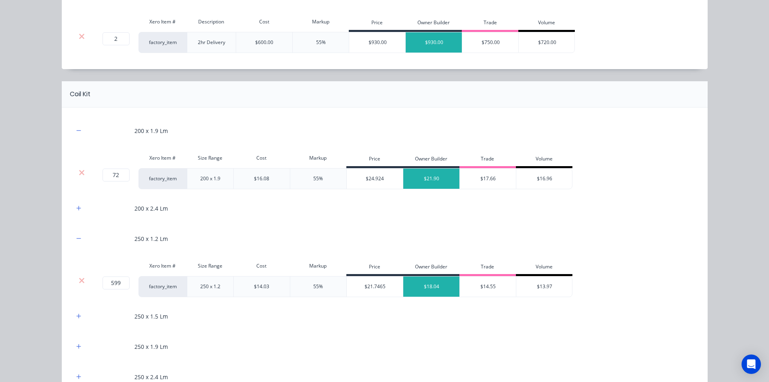
scroll to position [404, 0]
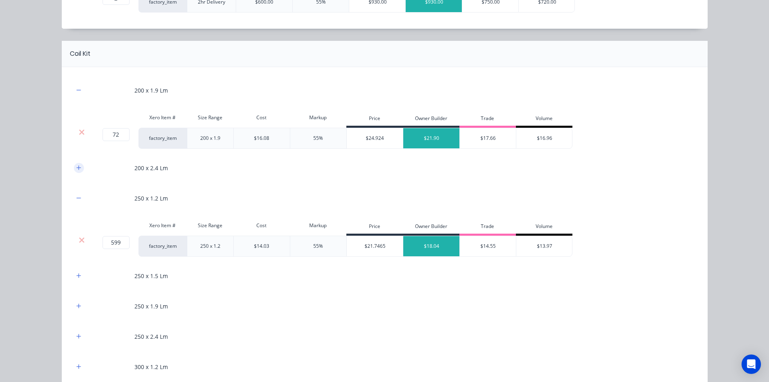
click at [76, 166] on icon "button" at bounding box center [78, 167] width 4 height 4
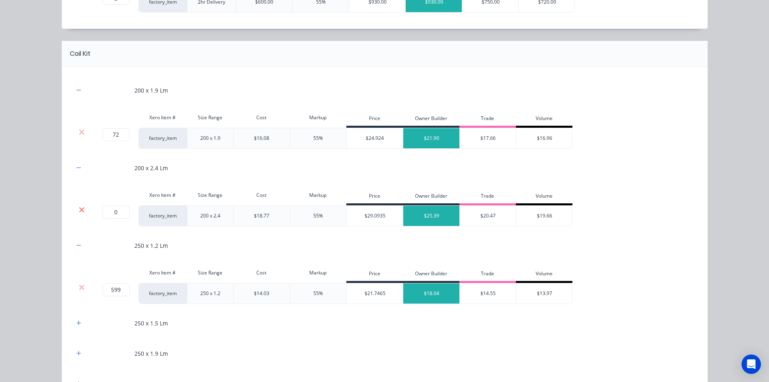
click at [79, 209] on icon at bounding box center [81, 209] width 5 height 5
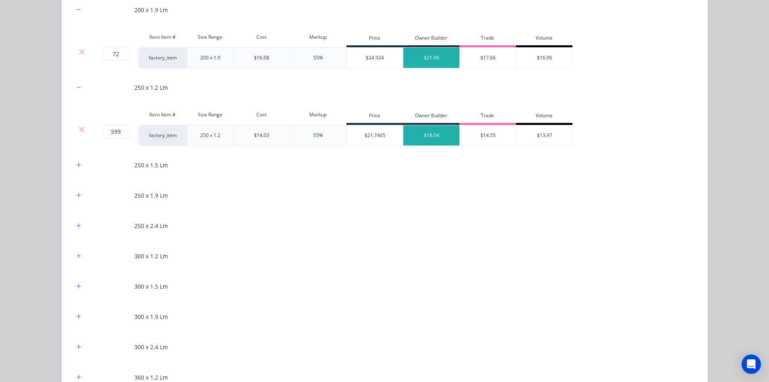
scroll to position [485, 0]
click at [76, 164] on icon "button" at bounding box center [78, 164] width 4 height 4
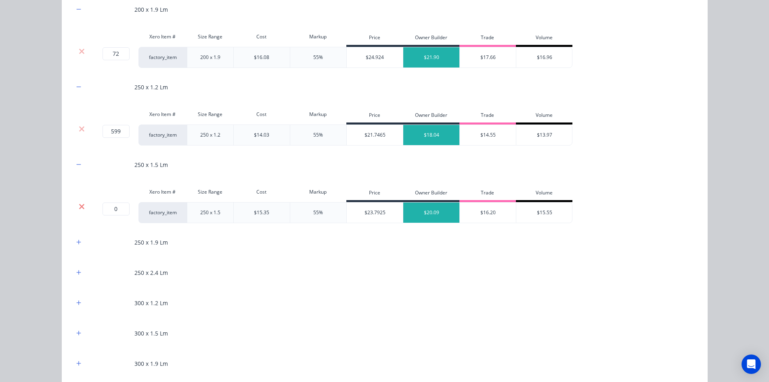
click at [80, 209] on icon at bounding box center [82, 206] width 6 height 8
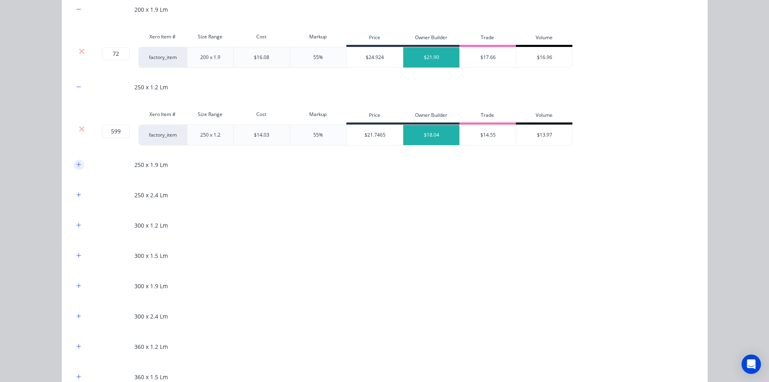
click at [75, 161] on button "button" at bounding box center [79, 165] width 10 height 10
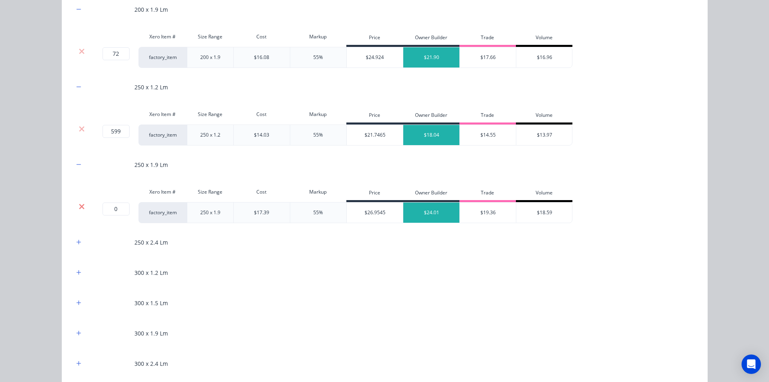
click at [80, 208] on icon at bounding box center [82, 206] width 6 height 8
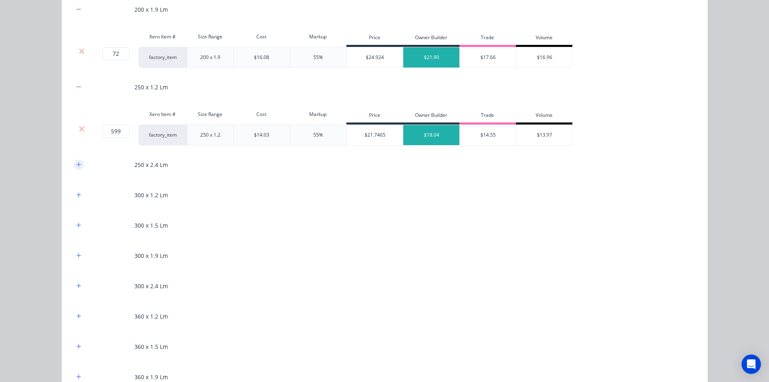
click at [76, 164] on icon "button" at bounding box center [78, 164] width 4 height 4
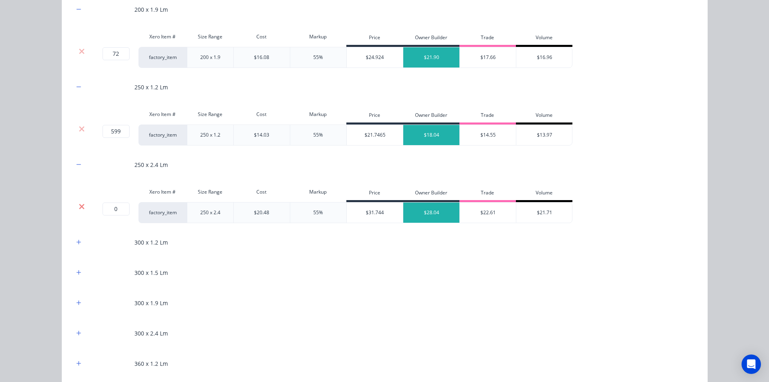
click at [79, 204] on icon at bounding box center [82, 206] width 6 height 8
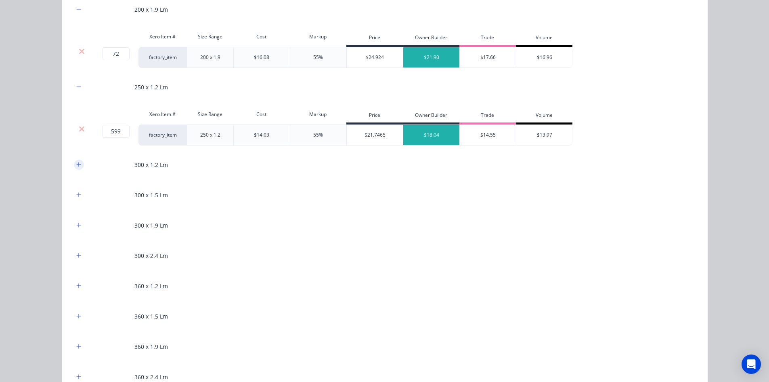
click at [77, 166] on icon "button" at bounding box center [78, 165] width 5 height 6
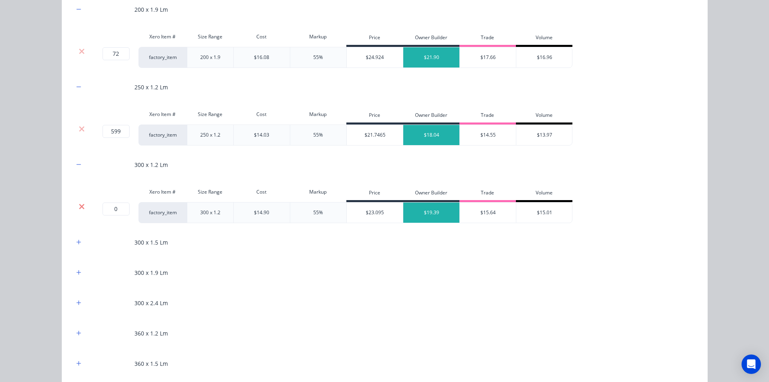
click at [79, 208] on icon at bounding box center [82, 206] width 6 height 8
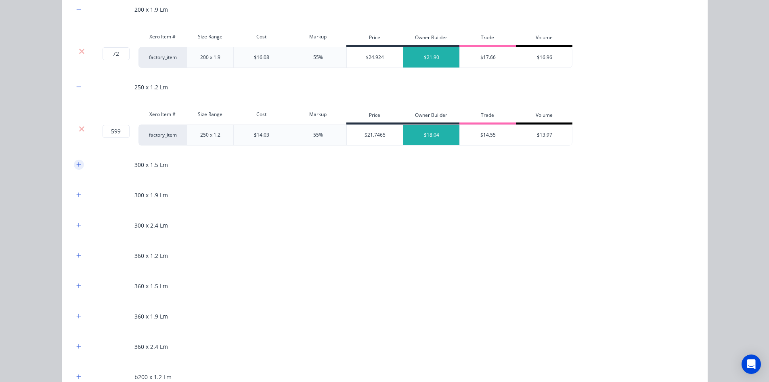
click at [76, 163] on icon "button" at bounding box center [78, 164] width 4 height 4
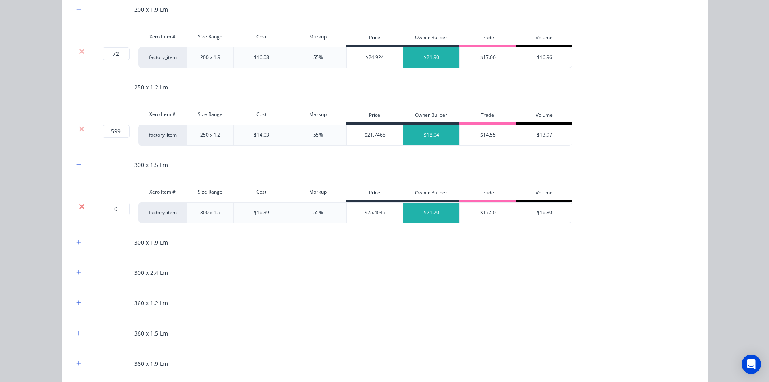
click at [79, 205] on icon at bounding box center [81, 206] width 5 height 5
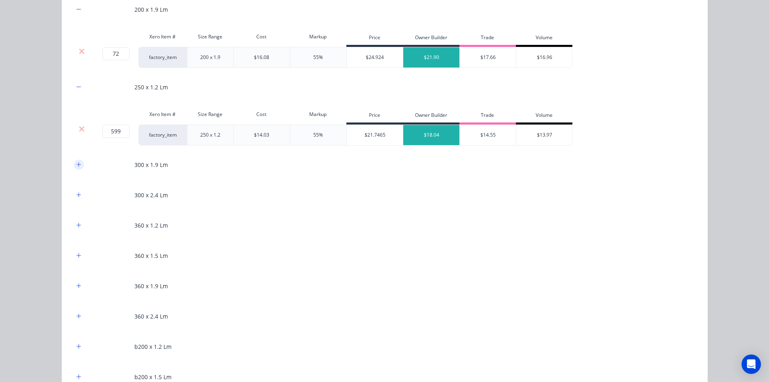
click at [77, 167] on icon "button" at bounding box center [78, 165] width 5 height 6
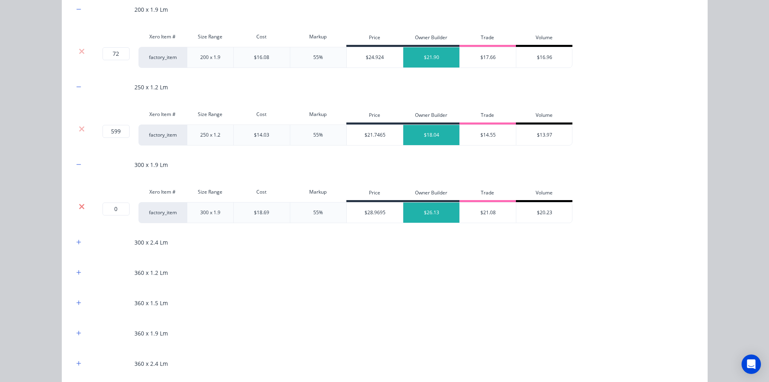
click at [81, 203] on icon at bounding box center [82, 206] width 6 height 8
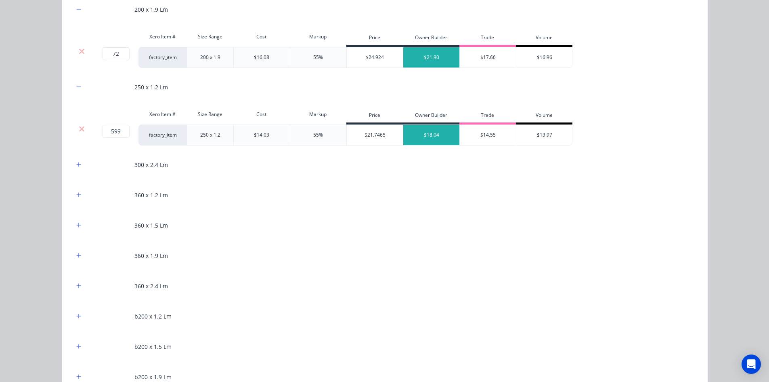
click at [76, 170] on div "300 x 2.4 Lm" at bounding box center [385, 164] width 622 height 22
click at [77, 166] on icon "button" at bounding box center [78, 165] width 5 height 6
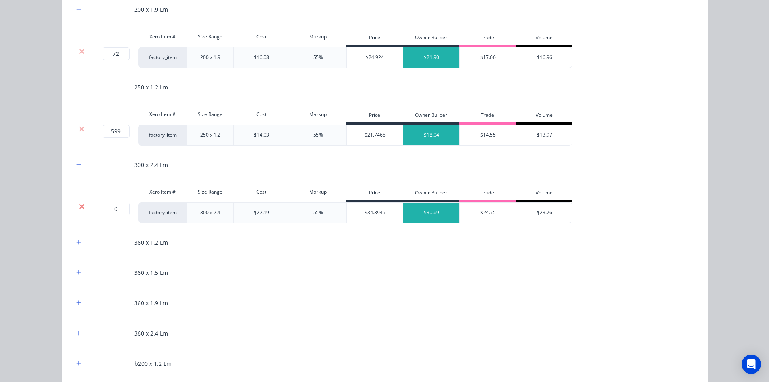
click at [80, 207] on icon at bounding box center [81, 206] width 5 height 5
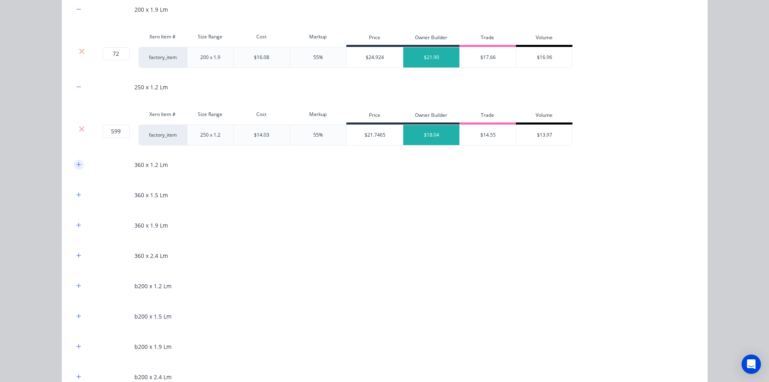
click at [78, 166] on icon "button" at bounding box center [78, 165] width 5 height 6
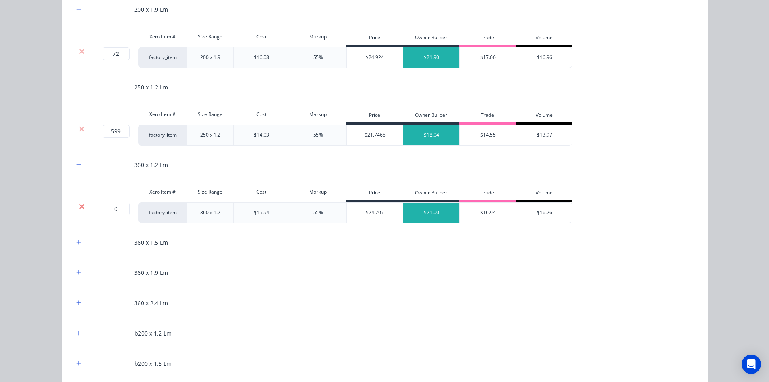
click at [80, 206] on icon at bounding box center [81, 206] width 5 height 5
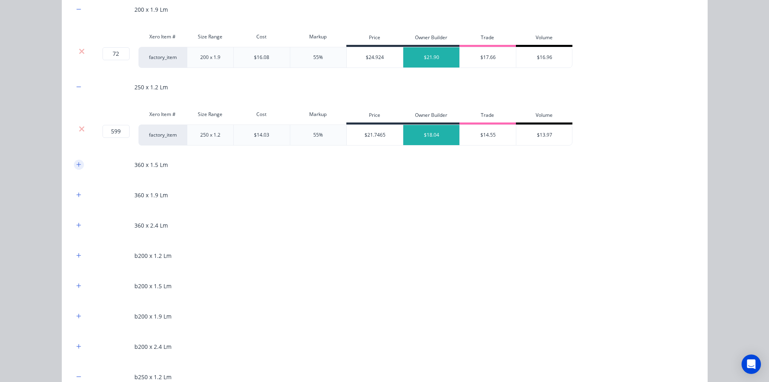
click at [78, 166] on icon "button" at bounding box center [78, 165] width 5 height 6
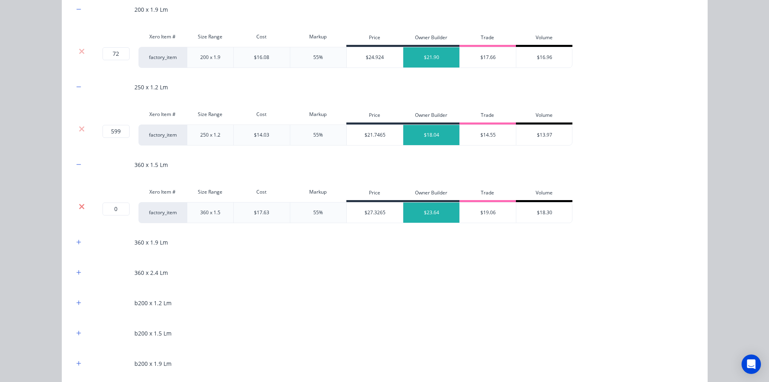
click at [79, 210] on icon at bounding box center [82, 206] width 6 height 8
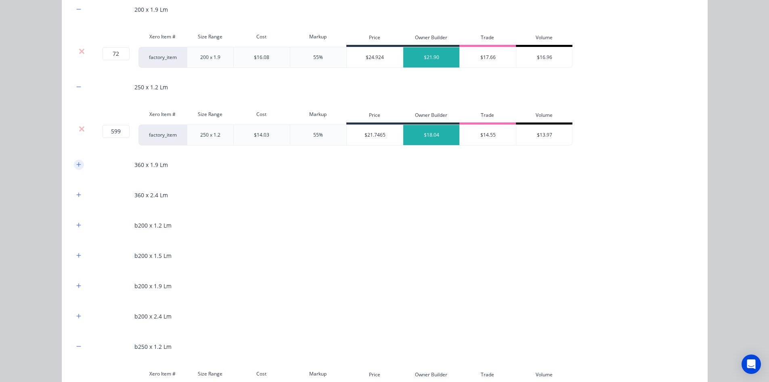
click at [79, 161] on button "button" at bounding box center [79, 165] width 10 height 10
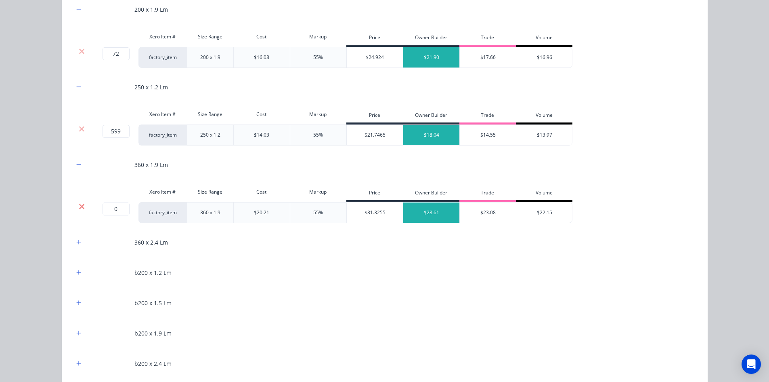
click at [79, 202] on icon at bounding box center [82, 206] width 6 height 8
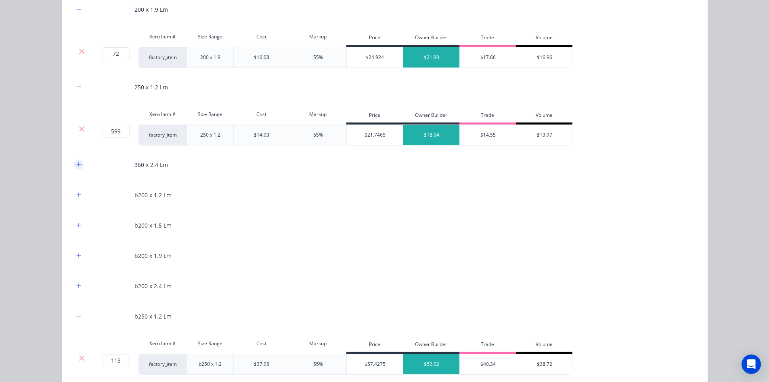
click at [74, 159] on div "360 x 2.4 Lm" at bounding box center [385, 164] width 622 height 22
click at [76, 166] on icon "button" at bounding box center [78, 165] width 5 height 6
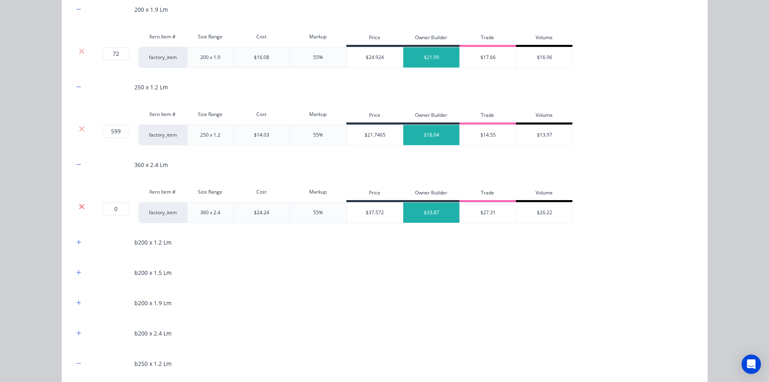
click at [79, 206] on icon at bounding box center [82, 206] width 6 height 8
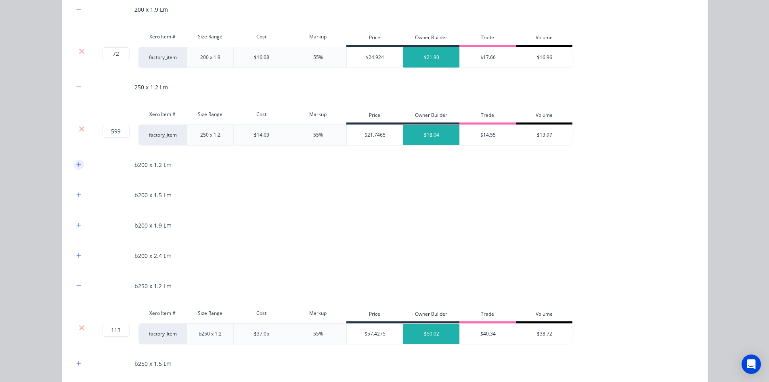
click at [76, 163] on icon "button" at bounding box center [78, 164] width 4 height 4
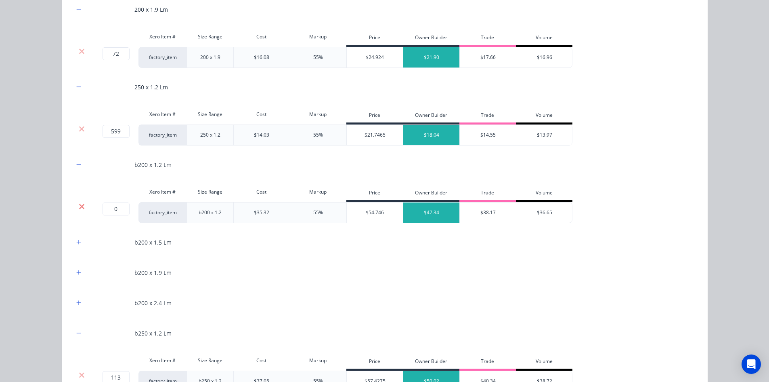
click at [79, 204] on icon at bounding box center [82, 206] width 6 height 8
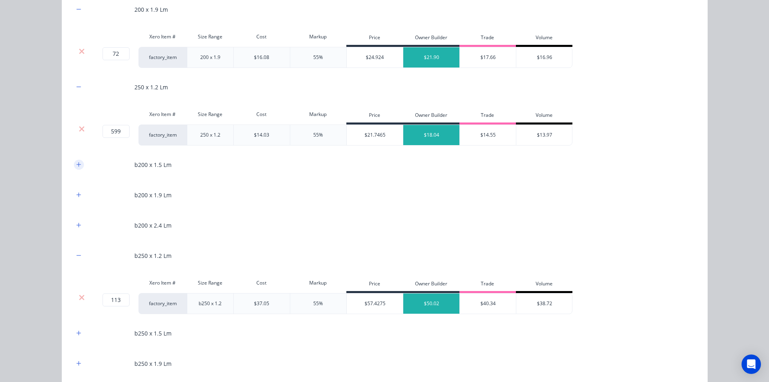
click at [76, 166] on icon "button" at bounding box center [78, 165] width 5 height 6
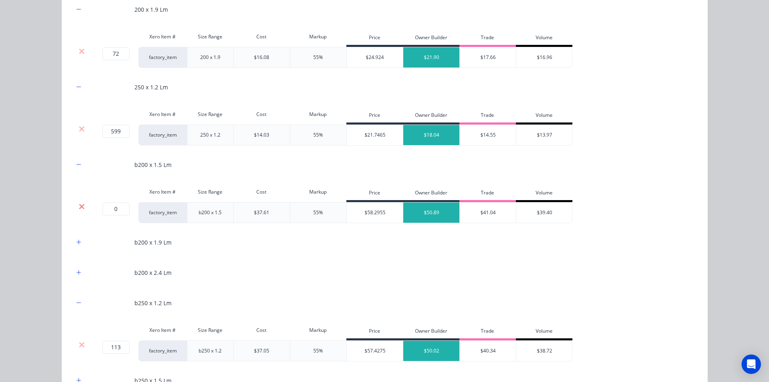
click at [79, 202] on icon at bounding box center [82, 206] width 6 height 8
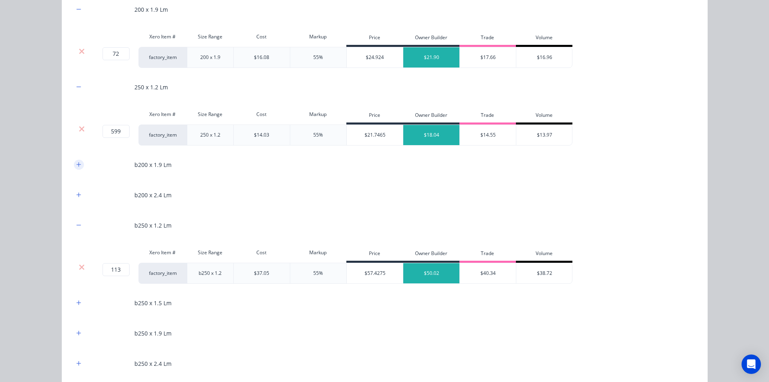
click at [77, 166] on icon "button" at bounding box center [78, 165] width 5 height 6
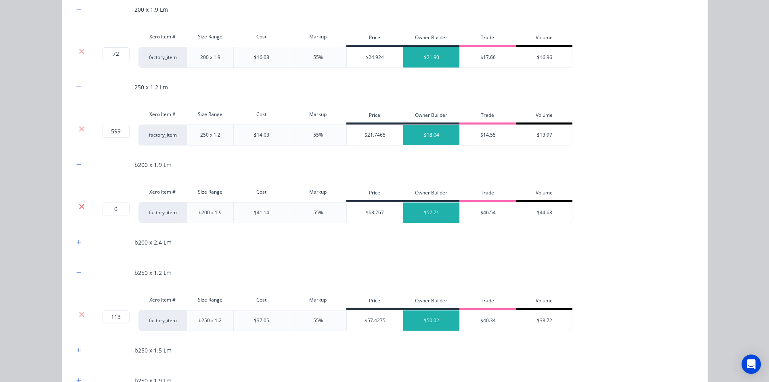
click at [79, 204] on icon at bounding box center [82, 206] width 6 height 8
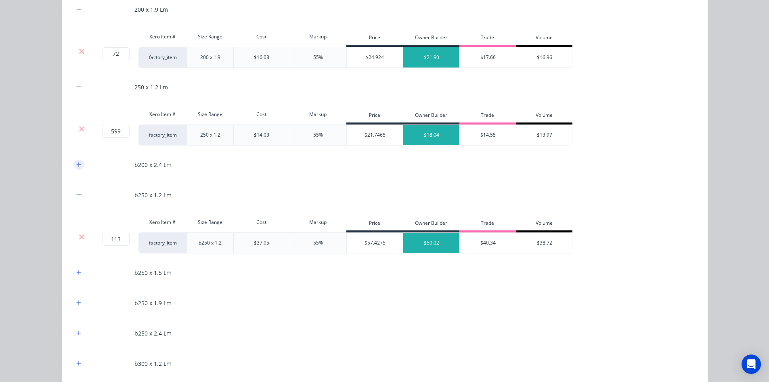
click at [78, 166] on icon "button" at bounding box center [78, 165] width 5 height 6
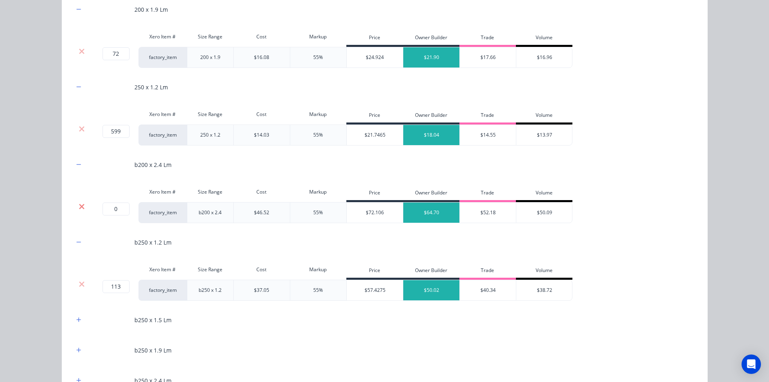
click at [80, 204] on icon at bounding box center [81, 206] width 5 height 5
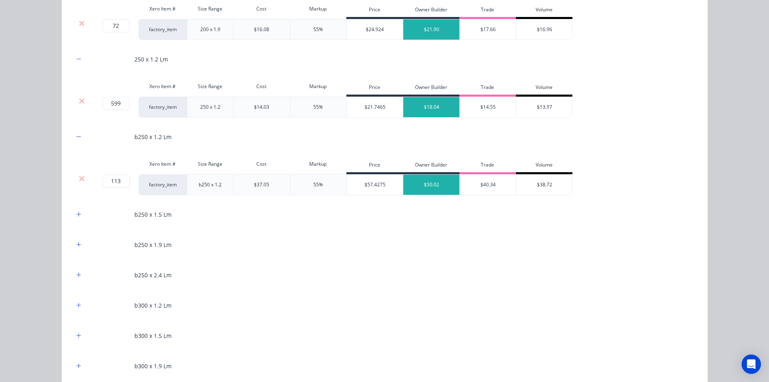
scroll to position [565, 0]
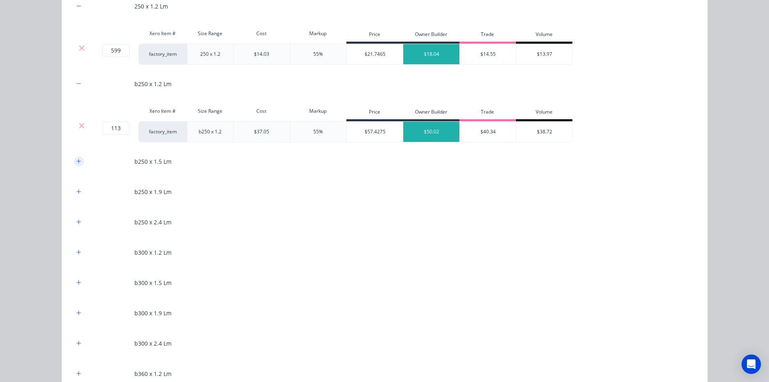
click at [75, 166] on button "button" at bounding box center [79, 161] width 10 height 10
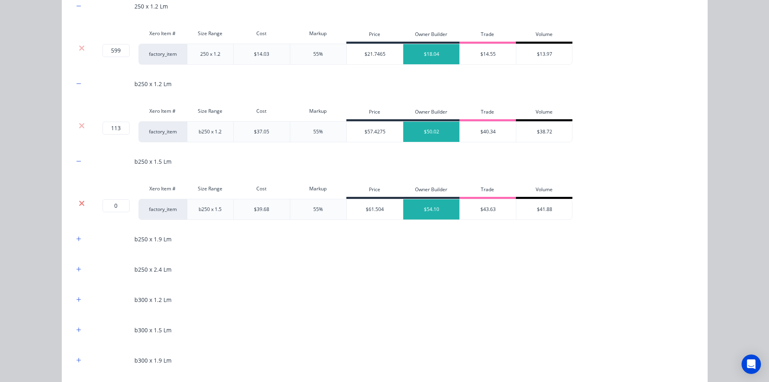
click at [79, 204] on icon at bounding box center [82, 203] width 6 height 8
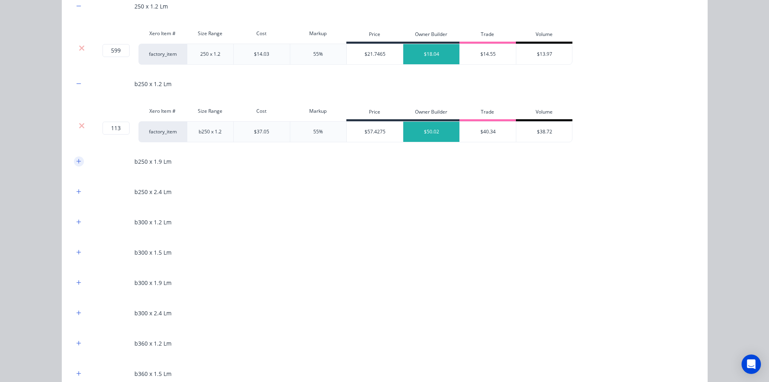
click at [76, 161] on icon "button" at bounding box center [78, 161] width 5 height 6
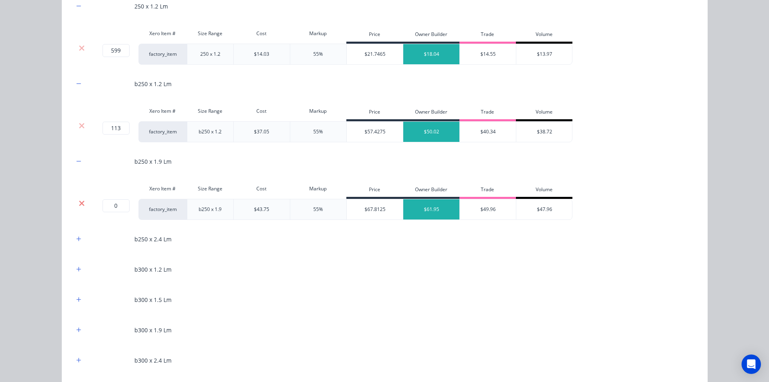
click at [79, 204] on icon at bounding box center [82, 203] width 6 height 8
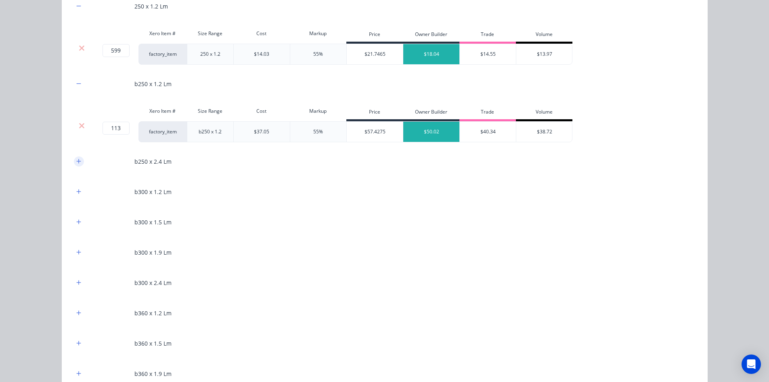
click at [76, 165] on button "button" at bounding box center [79, 161] width 10 height 10
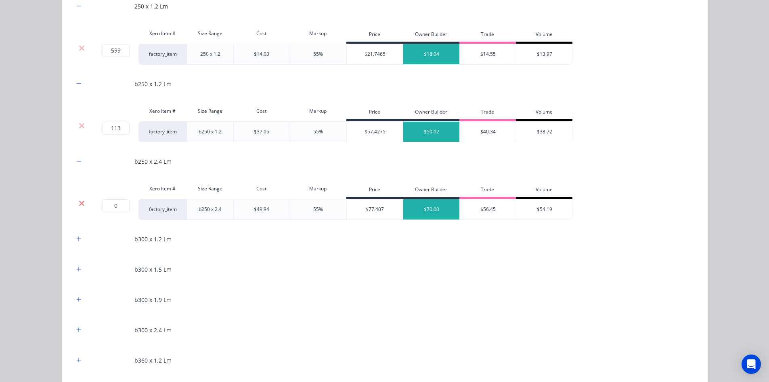
click at [79, 205] on icon at bounding box center [82, 203] width 6 height 8
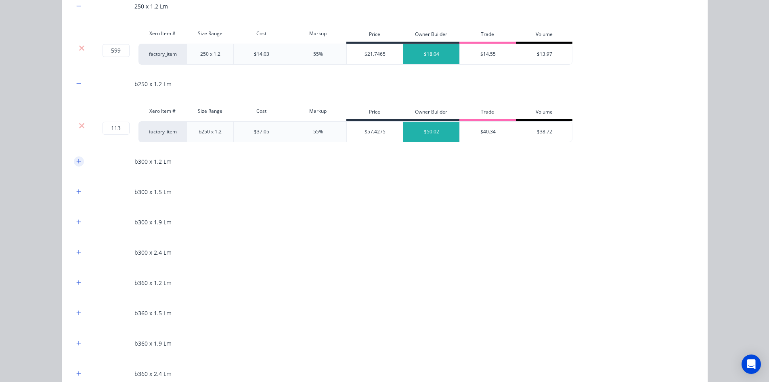
click at [78, 159] on icon "button" at bounding box center [78, 161] width 5 height 6
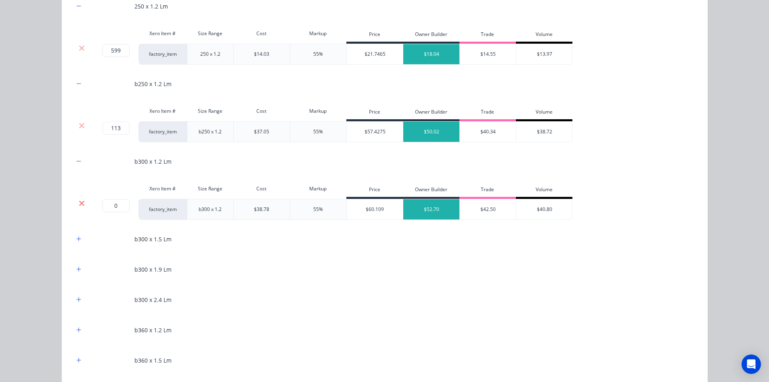
click at [79, 202] on icon at bounding box center [82, 203] width 6 height 8
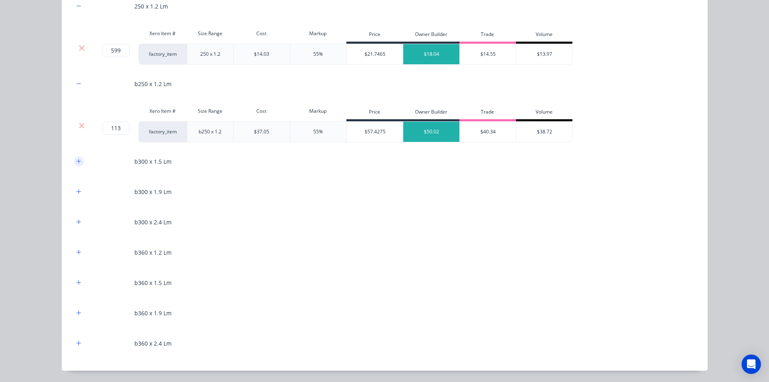
click at [77, 164] on icon "button" at bounding box center [78, 161] width 5 height 6
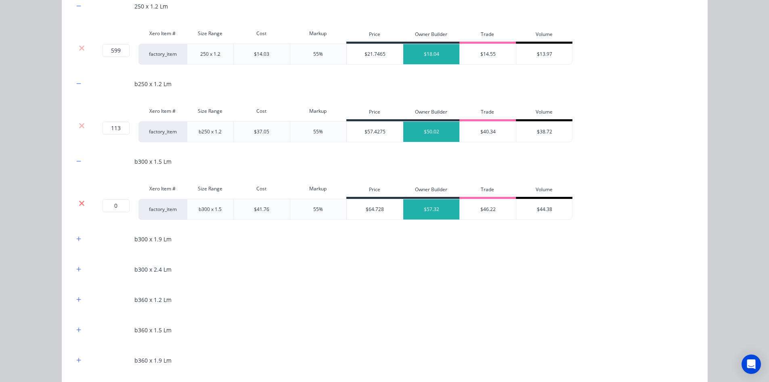
click at [81, 202] on icon at bounding box center [82, 203] width 6 height 8
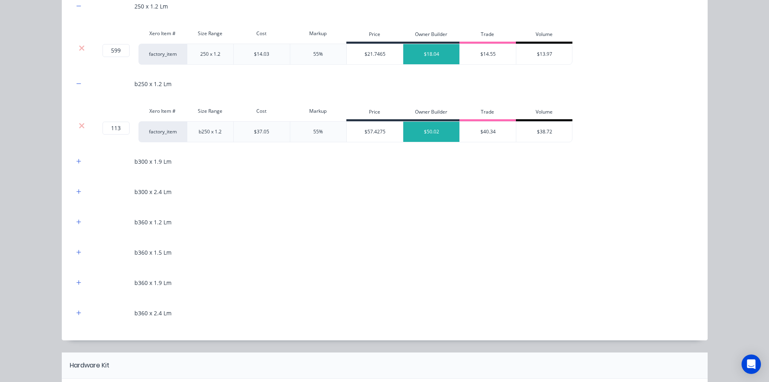
click at [80, 164] on div at bounding box center [79, 161] width 10 height 10
click at [78, 165] on button "button" at bounding box center [79, 161] width 10 height 10
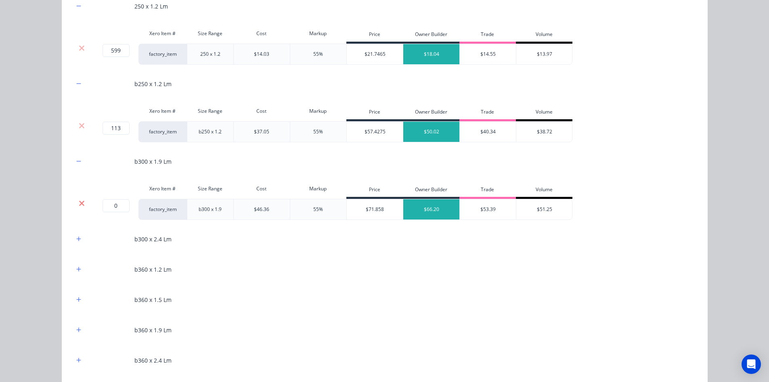
click at [80, 199] on icon at bounding box center [82, 203] width 6 height 8
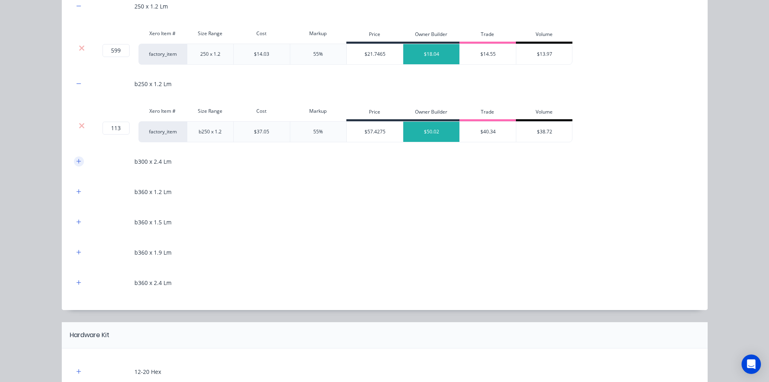
click at [76, 161] on icon "button" at bounding box center [78, 161] width 4 height 4
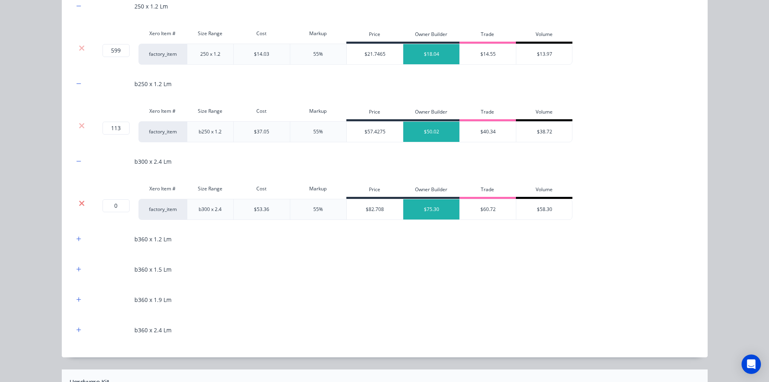
click at [79, 205] on icon at bounding box center [82, 203] width 6 height 8
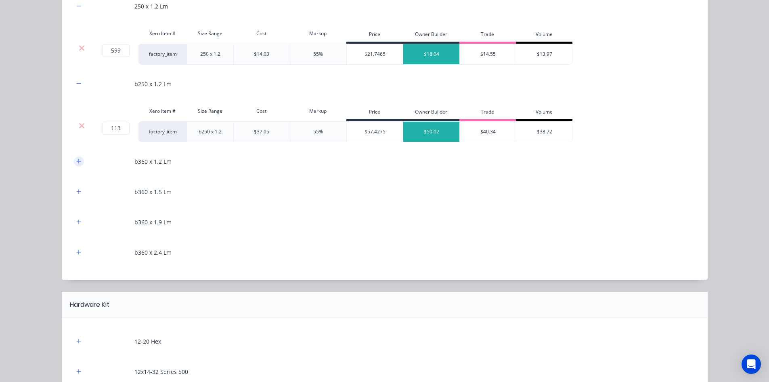
click at [74, 157] on button "button" at bounding box center [79, 161] width 10 height 10
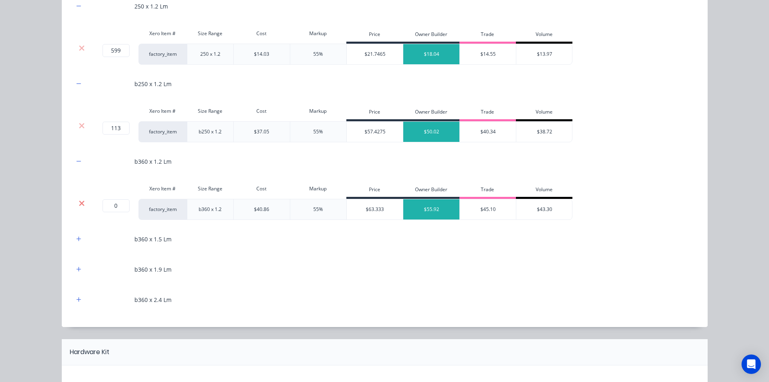
click at [79, 204] on icon at bounding box center [81, 202] width 5 height 5
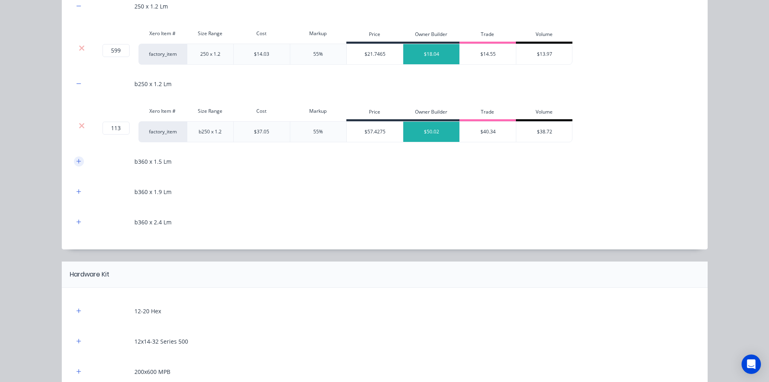
click at [75, 157] on button "button" at bounding box center [79, 161] width 10 height 10
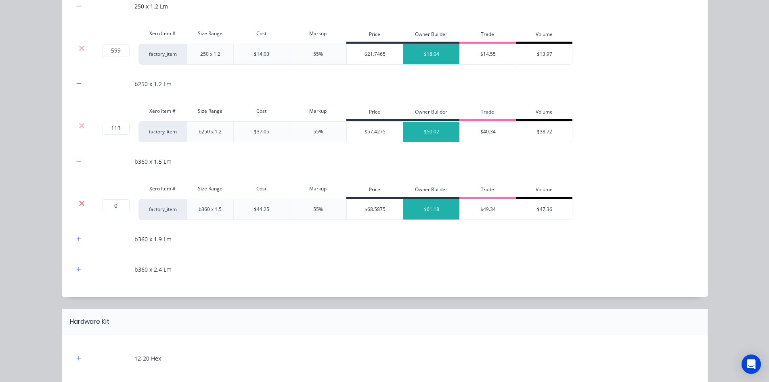
click at [79, 202] on icon at bounding box center [82, 203] width 6 height 8
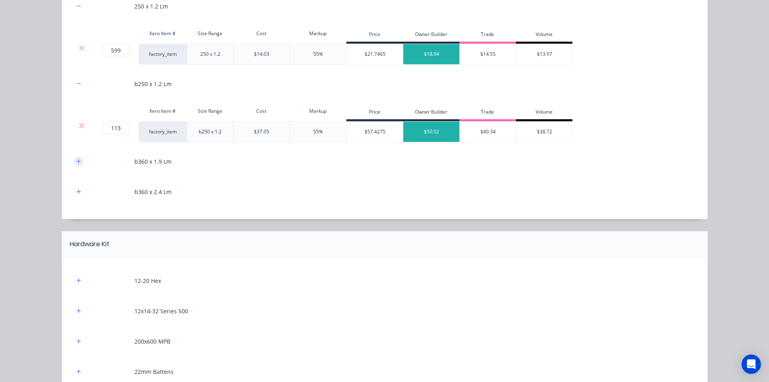
click at [76, 161] on icon "button" at bounding box center [78, 161] width 5 height 6
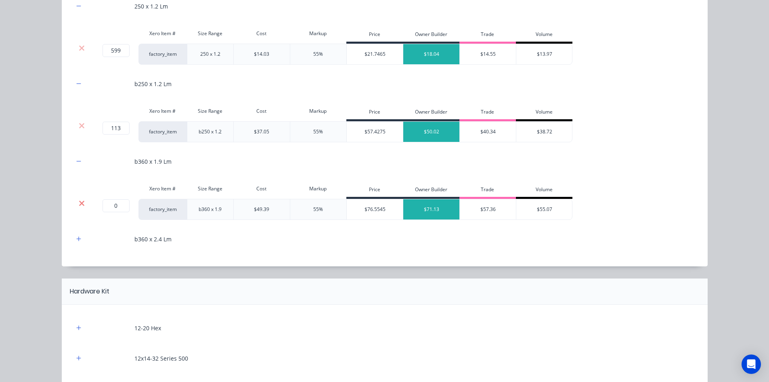
click at [79, 204] on icon at bounding box center [82, 203] width 6 height 8
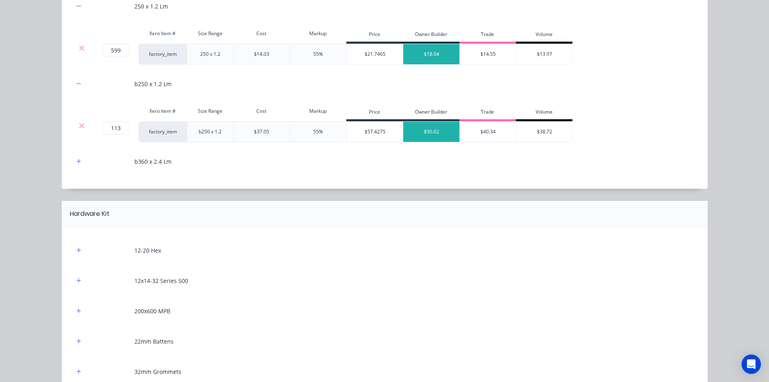
click at [75, 166] on div "b360 x 2.4 Lm" at bounding box center [385, 161] width 622 height 22
click at [76, 162] on icon "button" at bounding box center [78, 161] width 4 height 4
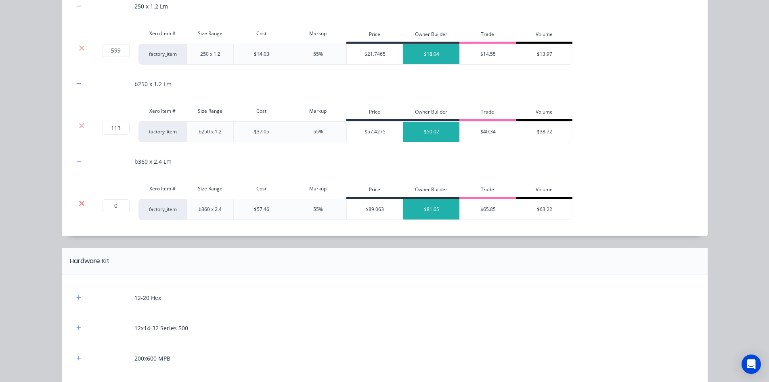
click at [79, 200] on icon at bounding box center [82, 203] width 6 height 8
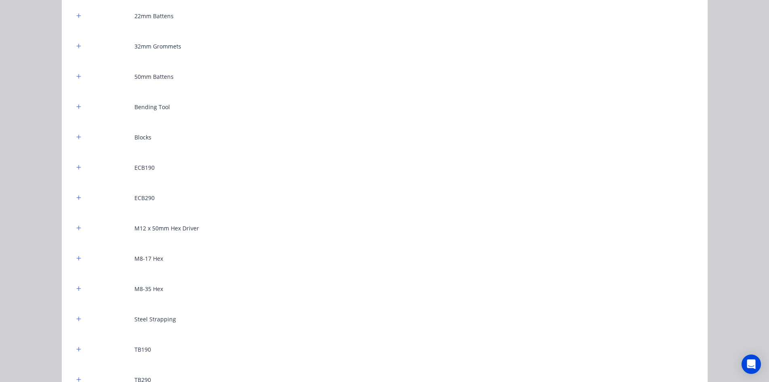
scroll to position [888, 0]
click at [77, 229] on icon "button" at bounding box center [78, 230] width 5 height 6
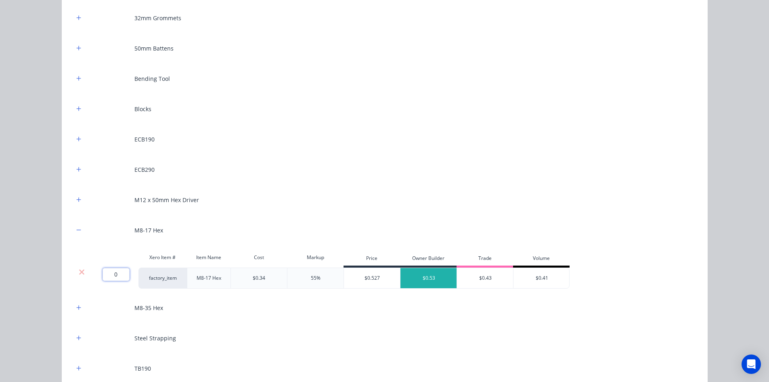
click at [105, 269] on input "0" at bounding box center [116, 274] width 27 height 13
type input "1500"
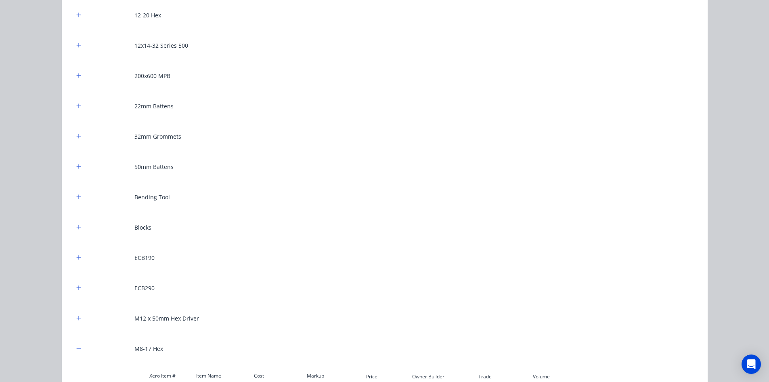
scroll to position [727, 0]
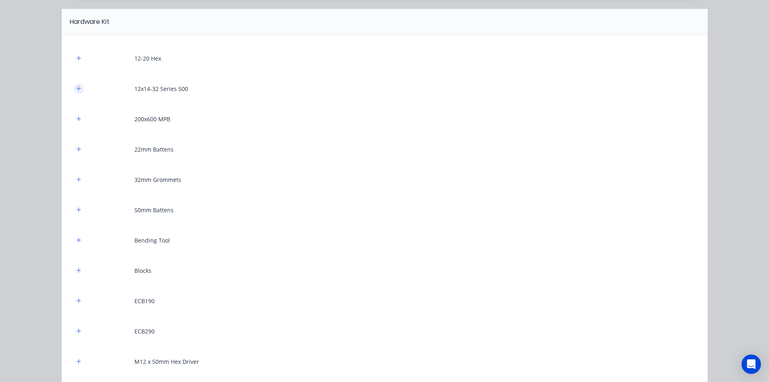
click at [74, 85] on button "button" at bounding box center [79, 89] width 10 height 10
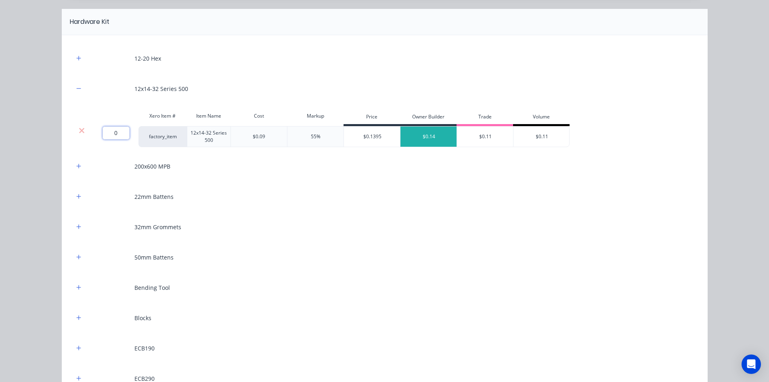
click at [113, 137] on input "0" at bounding box center [116, 132] width 27 height 13
type input "500"
click at [11, 139] on div "Flooring System Products in this kit Engineering Products Xero Item # Descripti…" at bounding box center [384, 191] width 769 height 382
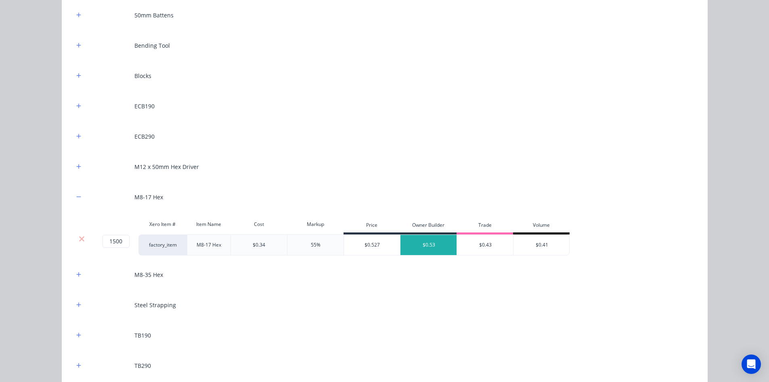
scroll to position [969, 0]
click at [76, 105] on icon "button" at bounding box center [78, 106] width 5 height 6
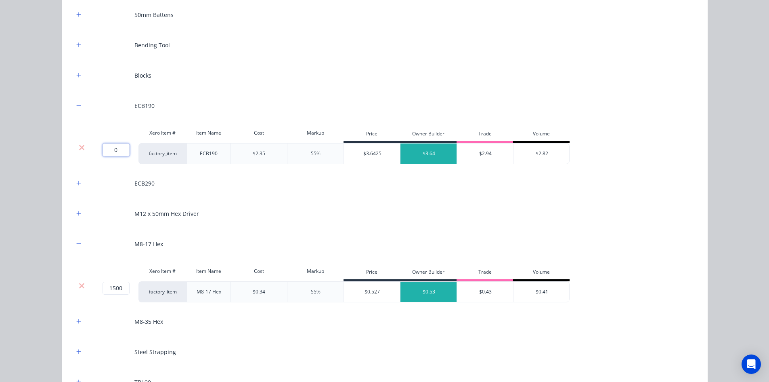
click at [114, 149] on input "0" at bounding box center [116, 149] width 27 height 13
type input "16"
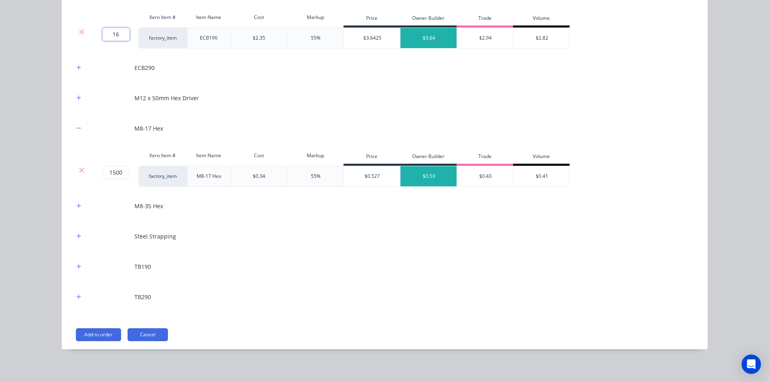
scroll to position [1088, 0]
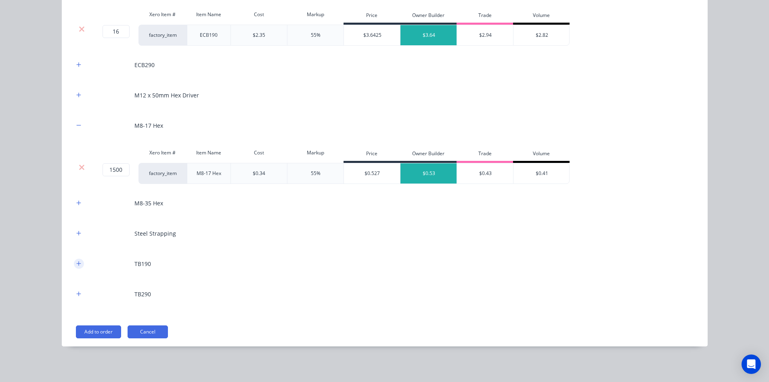
click at [79, 265] on button "button" at bounding box center [79, 263] width 10 height 10
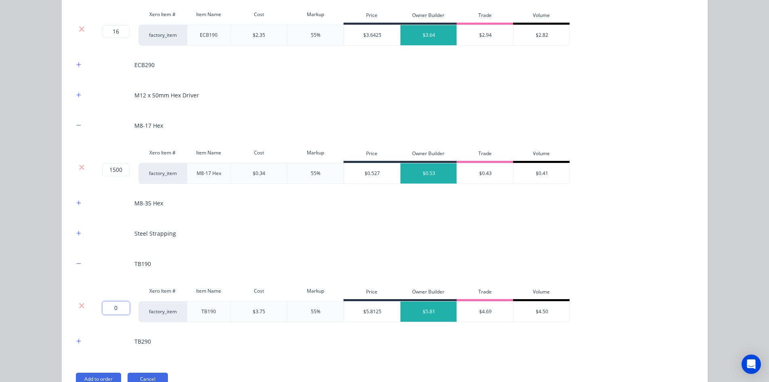
click at [116, 309] on input "0" at bounding box center [116, 307] width 27 height 13
type input "5"
click at [76, 343] on icon "button" at bounding box center [78, 341] width 5 height 6
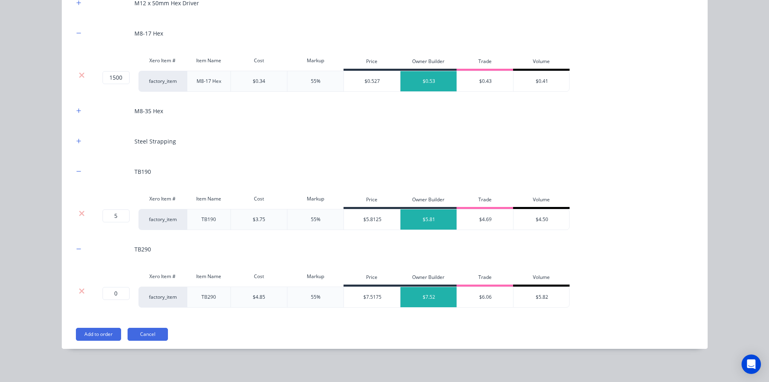
scroll to position [1182, 0]
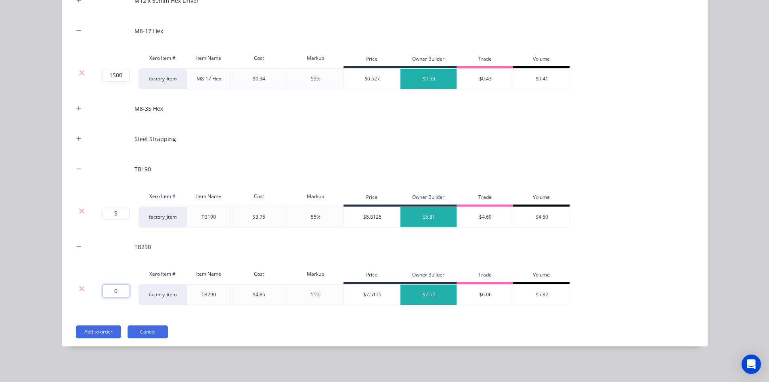
click at [116, 297] on input "0" at bounding box center [116, 290] width 27 height 13
type input "1"
click at [43, 283] on div "Flooring System Products in this kit Engineering Products Xero Item # Descripti…" at bounding box center [384, 191] width 769 height 382
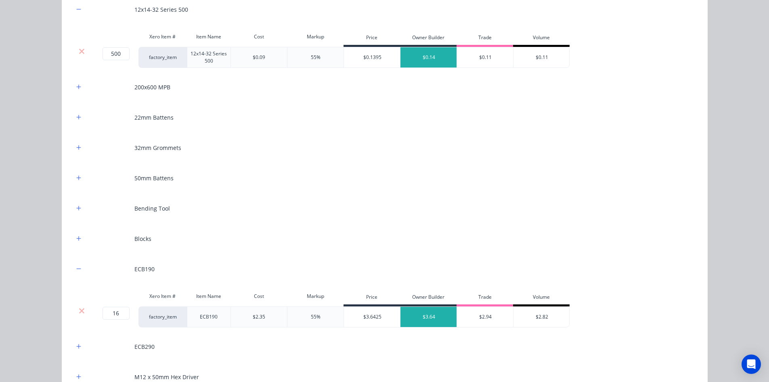
scroll to position [778, 0]
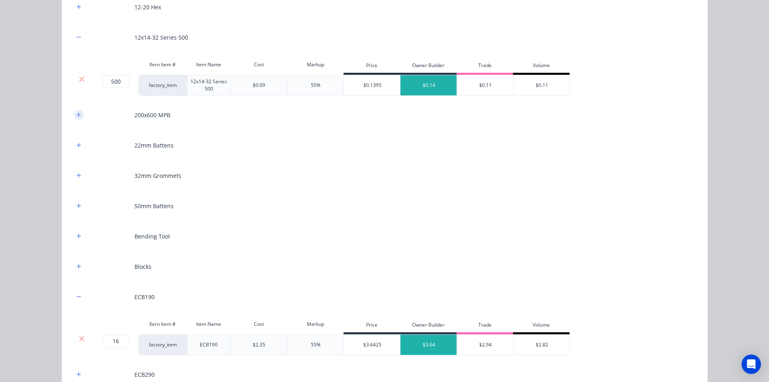
click at [79, 115] on button "button" at bounding box center [79, 115] width 10 height 10
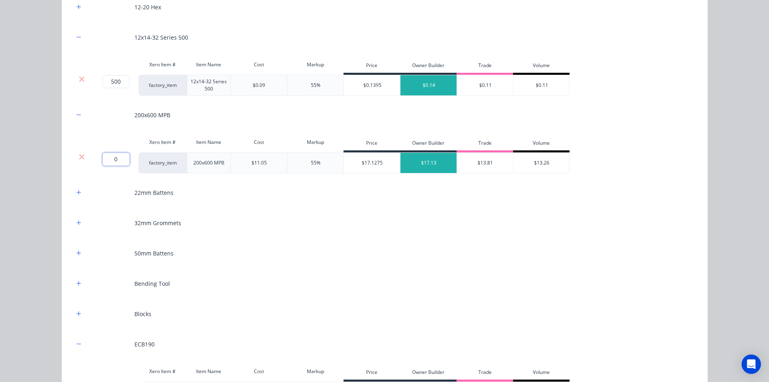
click at [116, 159] on input "0" at bounding box center [116, 159] width 27 height 13
type input "1"
click at [53, 172] on div "Flooring System Products in this kit Engineering Products Xero Item # Descripti…" at bounding box center [384, 191] width 769 height 382
click at [78, 279] on button "button" at bounding box center [79, 283] width 10 height 10
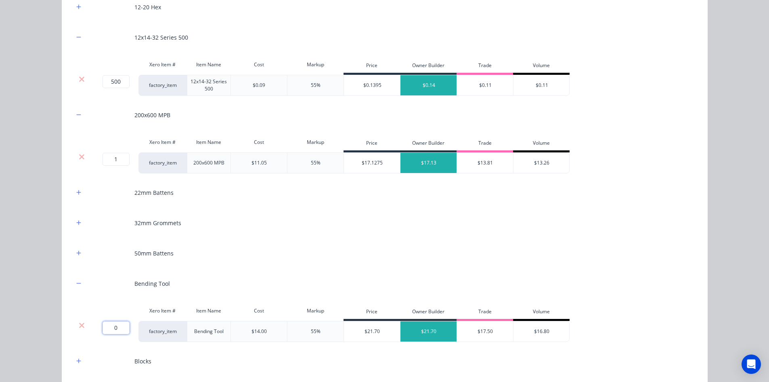
click at [113, 323] on input "0" at bounding box center [116, 327] width 27 height 13
type input "2"
click at [52, 323] on div "Flooring System Products in this kit Engineering Products Xero Item # Descripti…" at bounding box center [384, 191] width 769 height 382
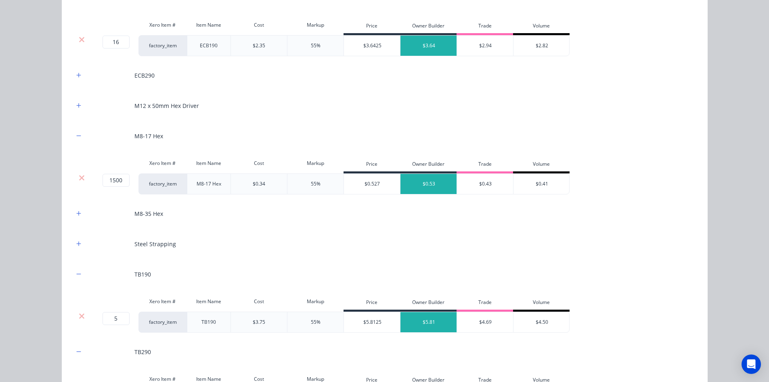
scroll to position [1222, 0]
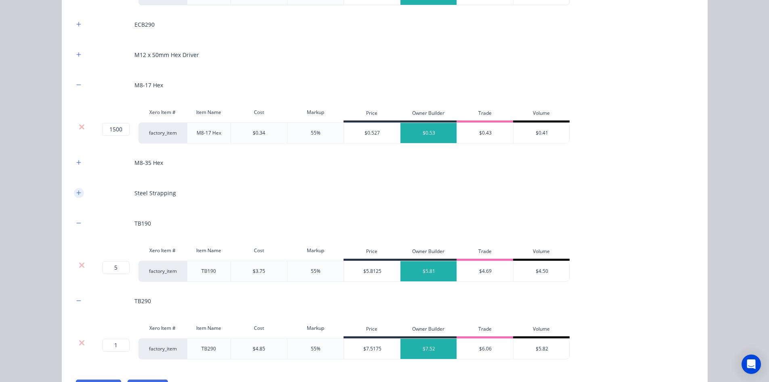
click at [76, 195] on icon "button" at bounding box center [78, 193] width 5 height 6
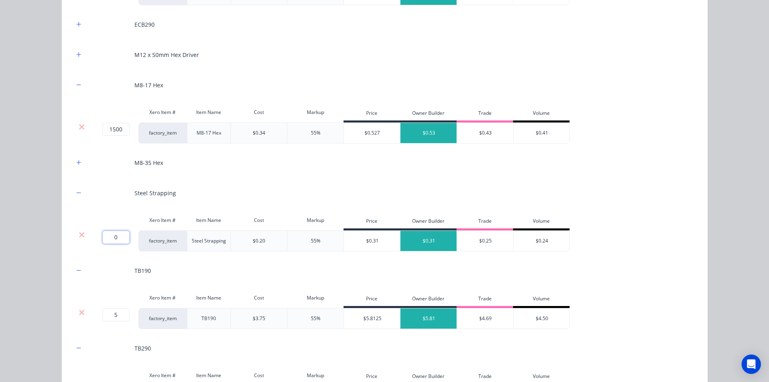
click at [113, 240] on input "0" at bounding box center [116, 237] width 27 height 13
type input "50"
click at [55, 230] on div "Flooring System Products in this kit Engineering Products Xero Item # Descripti…" at bounding box center [384, 191] width 769 height 382
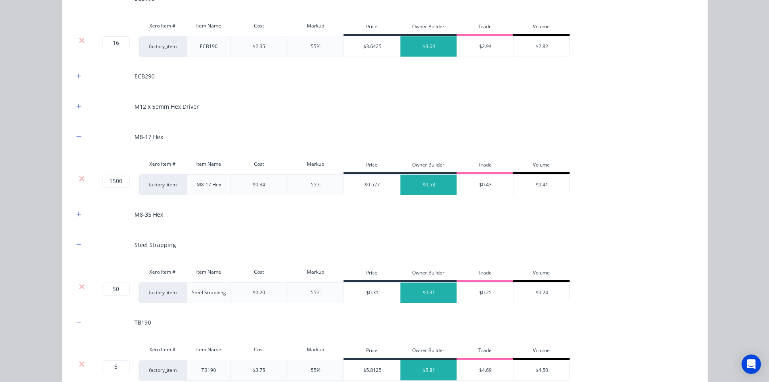
scroll to position [1142, 0]
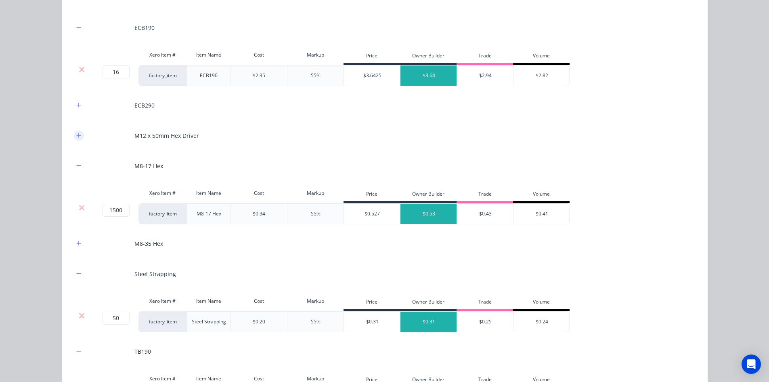
click at [76, 135] on icon "button" at bounding box center [78, 135] width 5 height 6
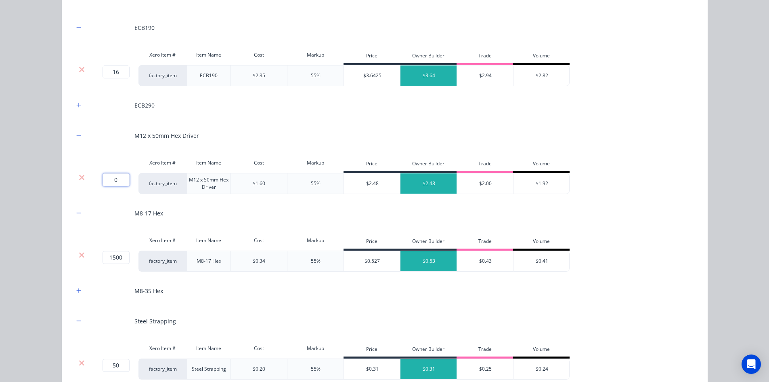
click at [105, 179] on input "0" at bounding box center [116, 179] width 27 height 13
type input "2"
click at [37, 183] on div "Flooring System Products in this kit Engineering Products Xero Item # Descripti…" at bounding box center [384, 191] width 769 height 382
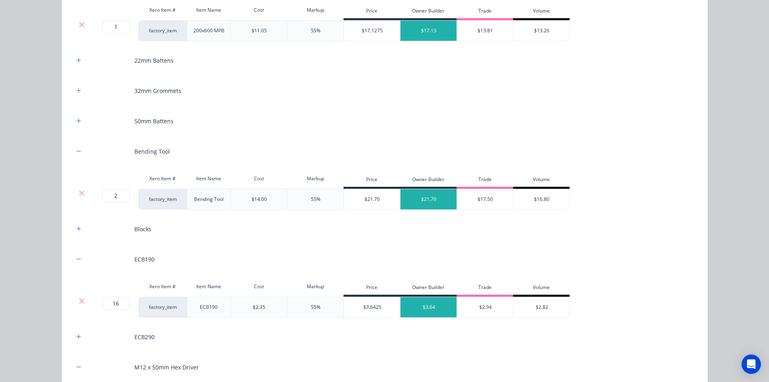
scroll to position [899, 0]
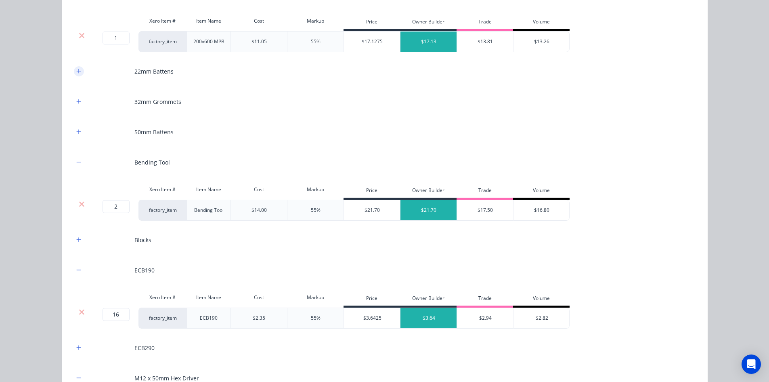
click at [76, 69] on icon "button" at bounding box center [78, 71] width 5 height 6
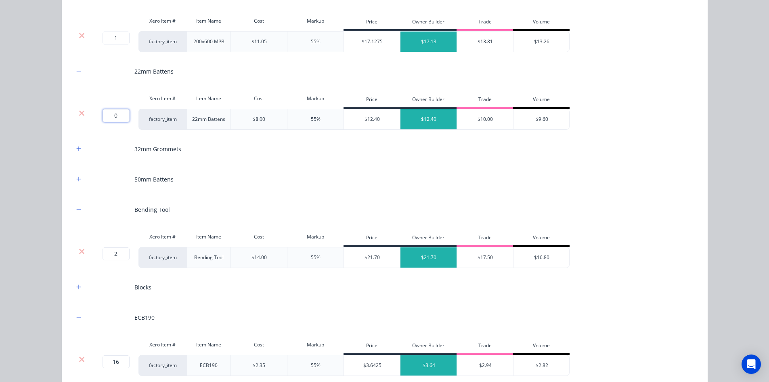
click at [114, 113] on input "0" at bounding box center [116, 115] width 27 height 13
type input "20"
click at [66, 119] on div "12-20 Hex 12x14-32 Series 500 Xero Item # Item Name Cost Markup Price Owner Bui…" at bounding box center [385, 364] width 646 height 1002
click at [44, 119] on div "Flooring System Products in this kit Engineering Products Xero Item # Descripti…" at bounding box center [384, 191] width 769 height 382
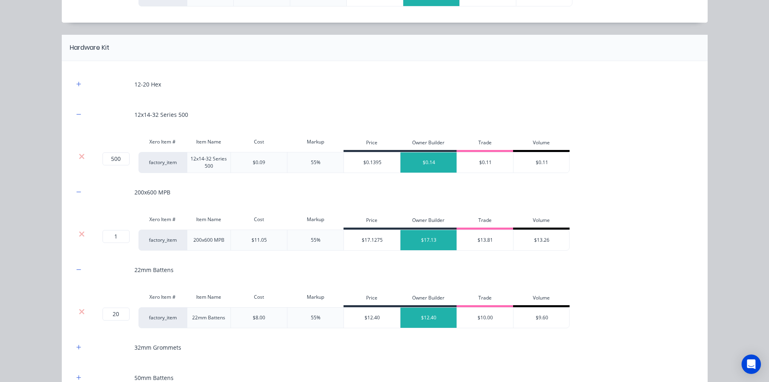
scroll to position [697, 0]
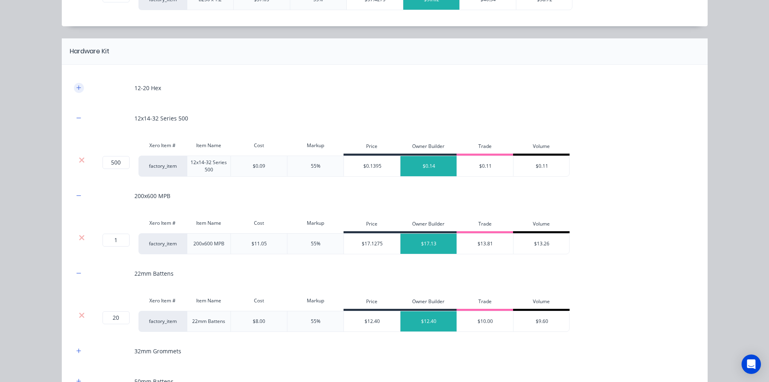
click at [76, 88] on icon "button" at bounding box center [78, 88] width 5 height 6
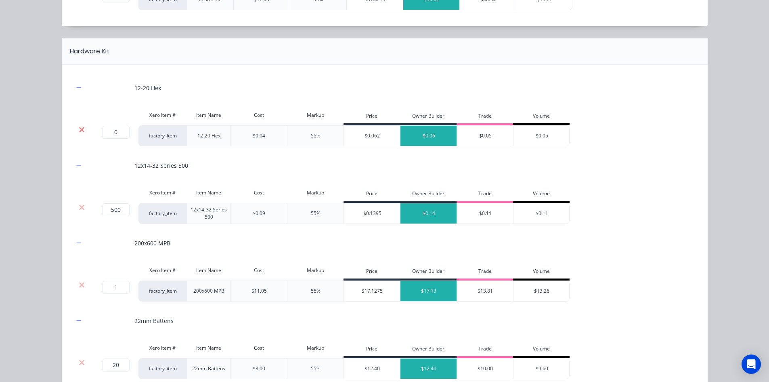
click at [79, 130] on icon at bounding box center [82, 130] width 6 height 8
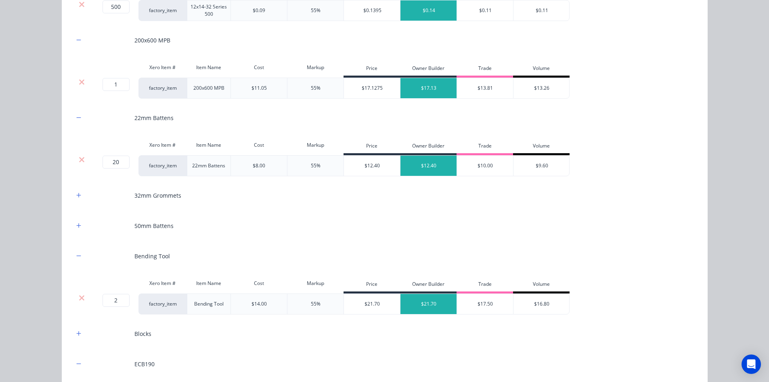
scroll to position [859, 0]
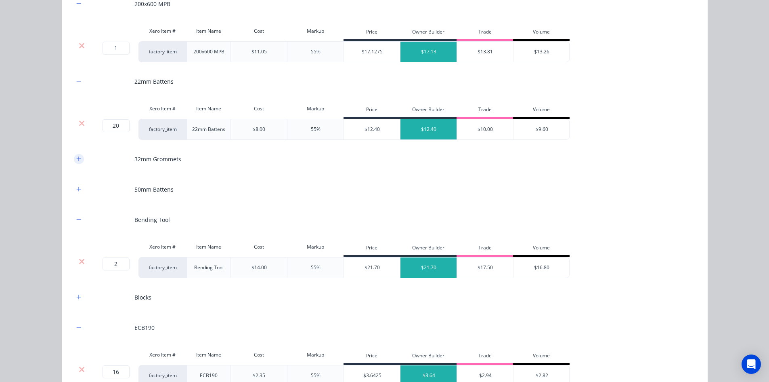
click at [76, 159] on icon "button" at bounding box center [78, 159] width 5 height 6
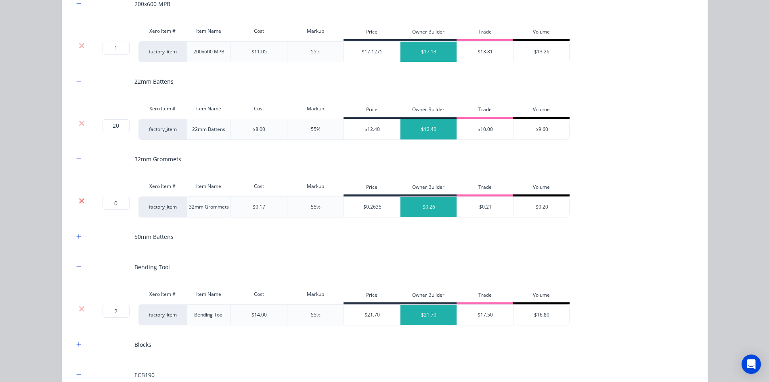
click at [79, 204] on icon at bounding box center [82, 201] width 6 height 8
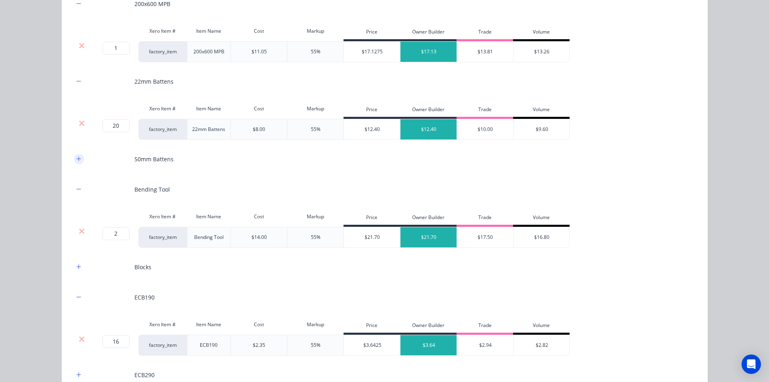
click at [76, 159] on icon "button" at bounding box center [78, 159] width 5 height 6
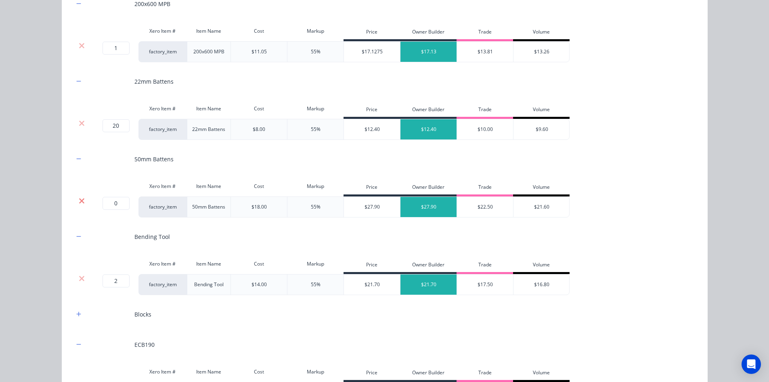
click at [79, 197] on icon at bounding box center [82, 201] width 6 height 8
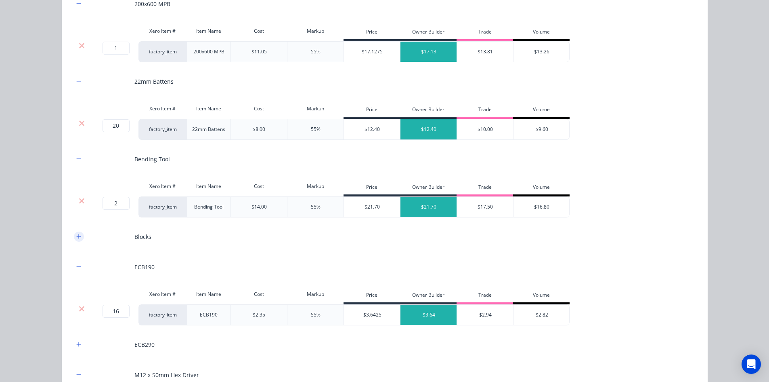
click at [78, 232] on button "button" at bounding box center [79, 236] width 10 height 10
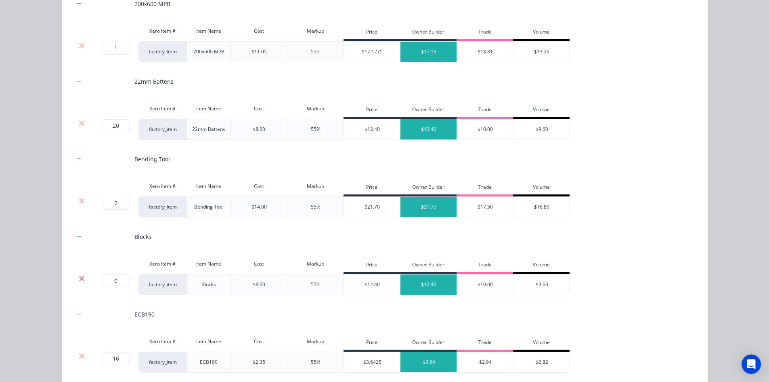
click at [81, 280] on icon at bounding box center [81, 277] width 5 height 5
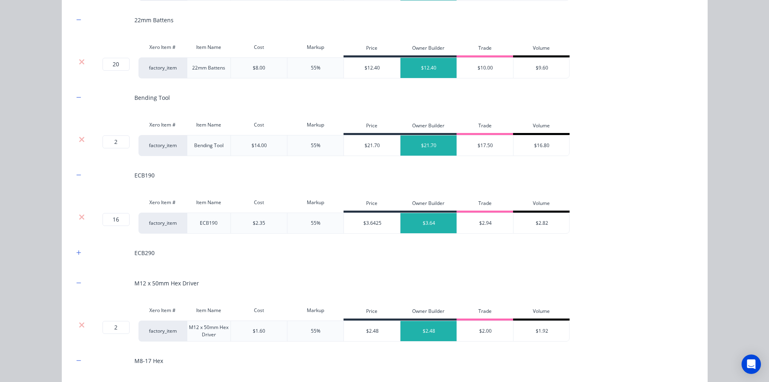
scroll to position [940, 0]
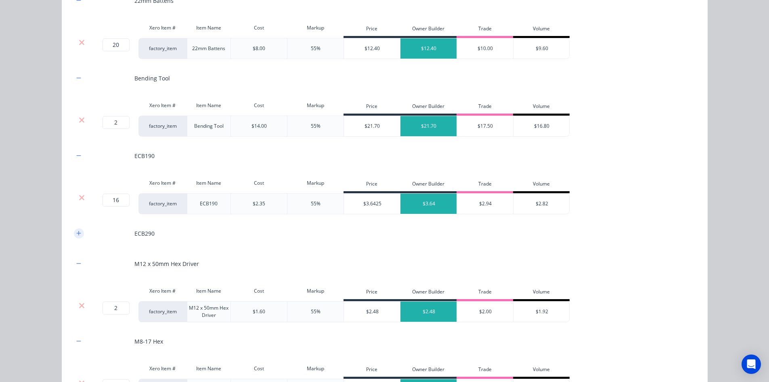
click at [74, 238] on button "button" at bounding box center [79, 233] width 10 height 10
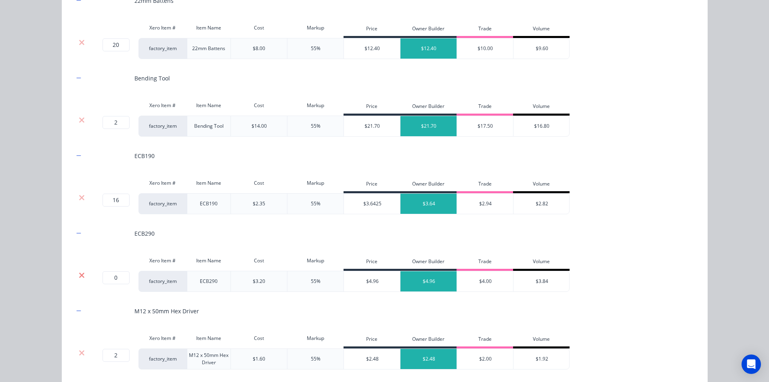
click at [79, 277] on icon at bounding box center [82, 275] width 6 height 8
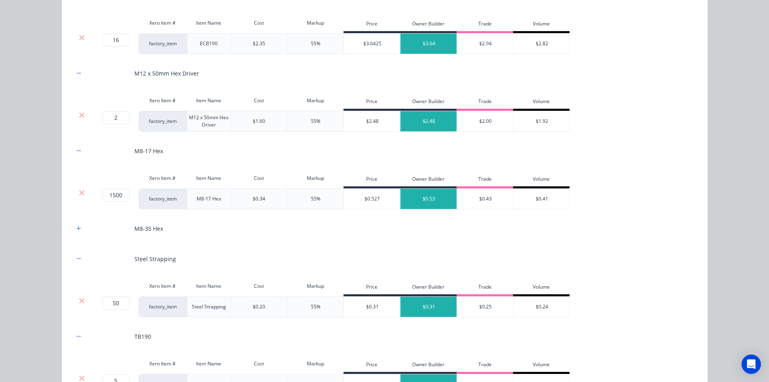
scroll to position [1101, 0]
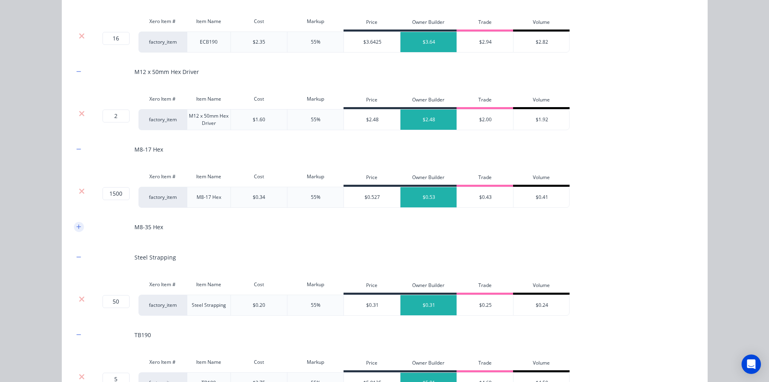
click at [77, 231] on button "button" at bounding box center [79, 227] width 10 height 10
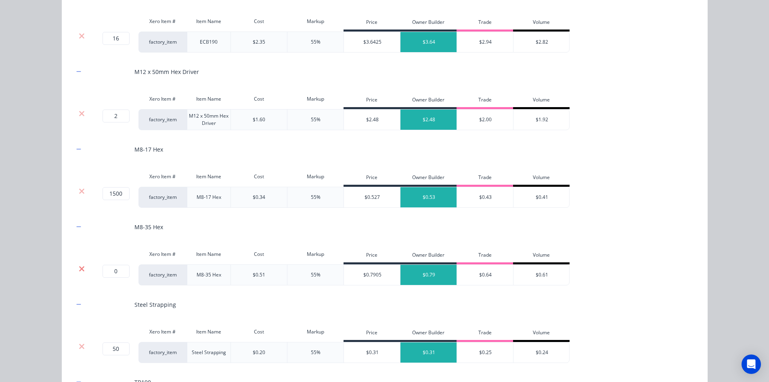
click at [81, 269] on icon at bounding box center [82, 269] width 6 height 8
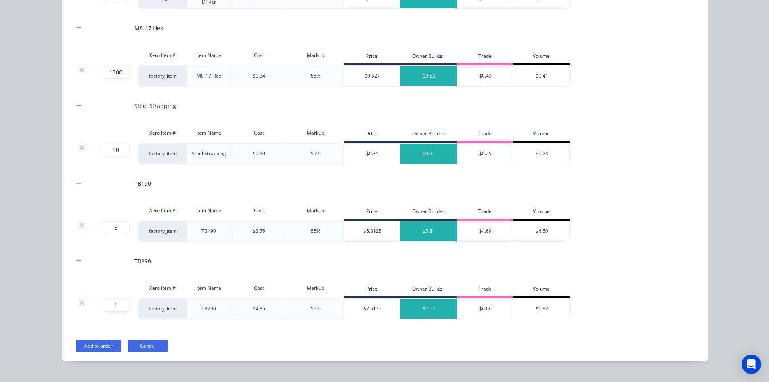
scroll to position [1237, 0]
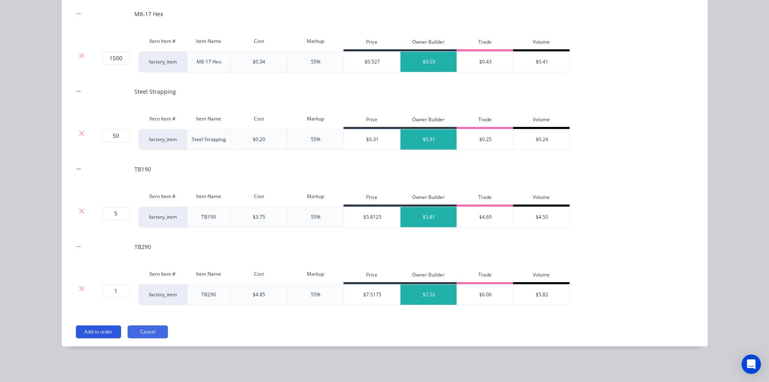
click at [96, 329] on button "Add to order" at bounding box center [98, 331] width 45 height 13
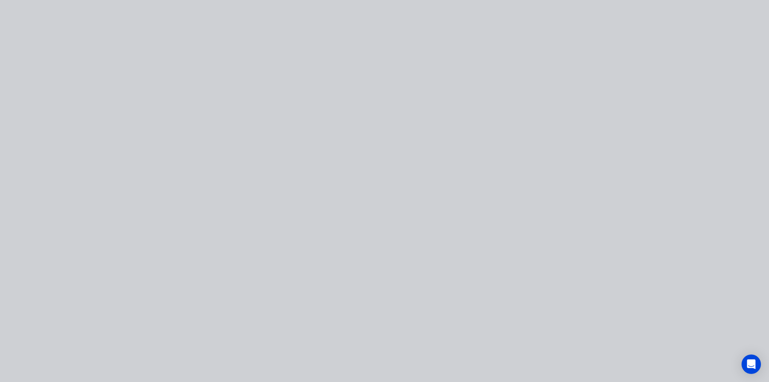
scroll to position [0, 0]
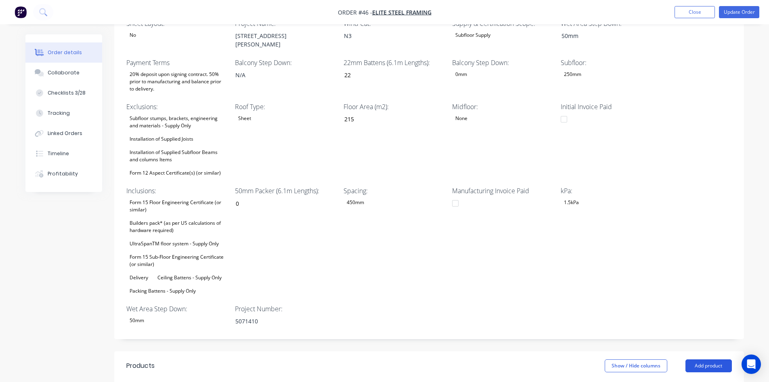
click at [699, 359] on button "Add product" at bounding box center [709, 365] width 46 height 13
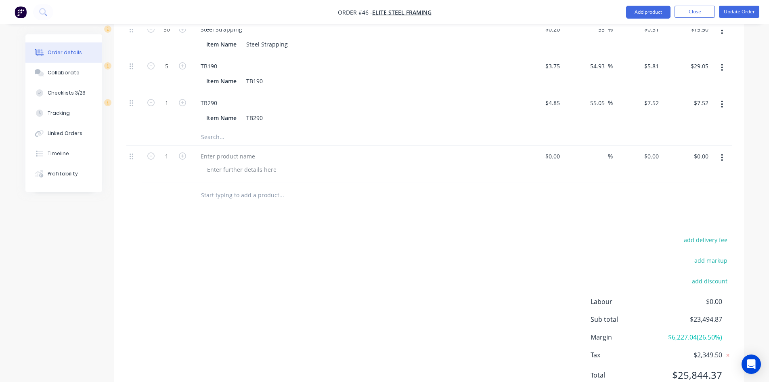
scroll to position [1253, 0]
click at [240, 149] on div at bounding box center [227, 155] width 67 height 12
paste div
click at [239, 162] on div at bounding box center [242, 168] width 82 height 12
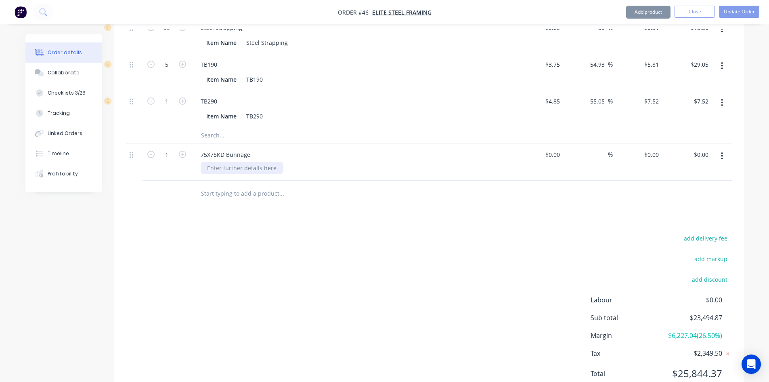
click at [239, 162] on div at bounding box center [242, 168] width 82 height 12
click at [214, 162] on div at bounding box center [242, 168] width 82 height 12
paste div
click at [555, 149] on input at bounding box center [558, 155] width 9 height 12
type input "$32.00"
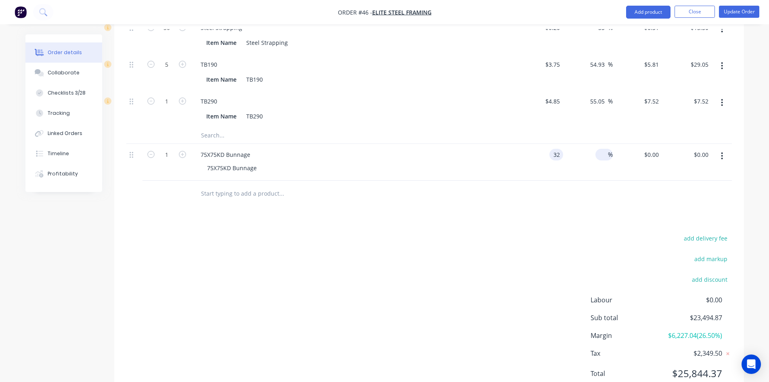
type input "$32.00"
click at [607, 149] on input at bounding box center [603, 155] width 9 height 12
type input "25"
type input "$40.00"
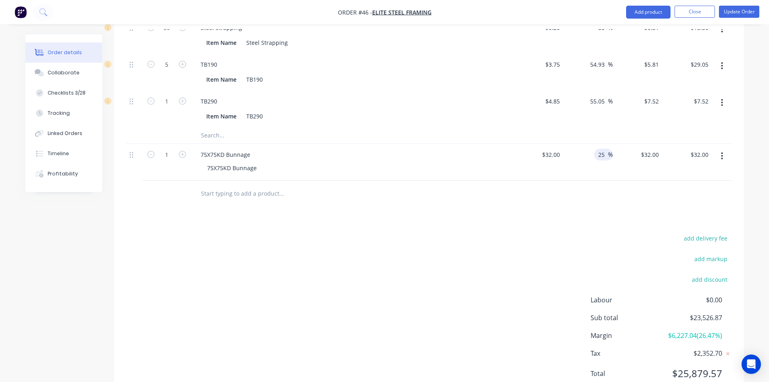
type input "$40.00"
click at [554, 181] on div at bounding box center [429, 194] width 606 height 26
click at [599, 149] on input "25" at bounding box center [603, 155] width 11 height 12
click at [604, 149] on input "2025" at bounding box center [599, 155] width 17 height 12
type input "20"
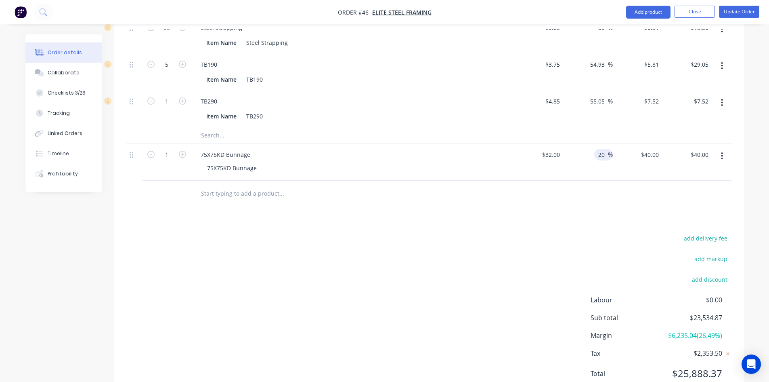
type input "$38.40"
click at [500, 181] on div at bounding box center [429, 194] width 606 height 26
click at [185, 151] on icon "button" at bounding box center [182, 154] width 7 height 7
type input "2"
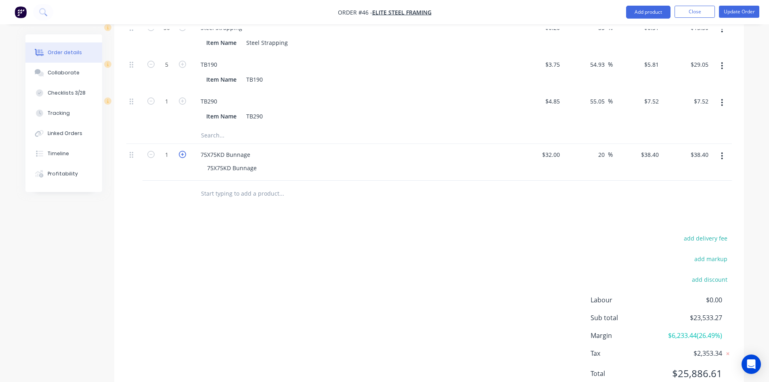
type input "$76.80"
click at [185, 151] on icon "button" at bounding box center [182, 154] width 7 height 7
type input "3"
type input "$115.20"
click at [185, 151] on icon "button" at bounding box center [182, 154] width 7 height 7
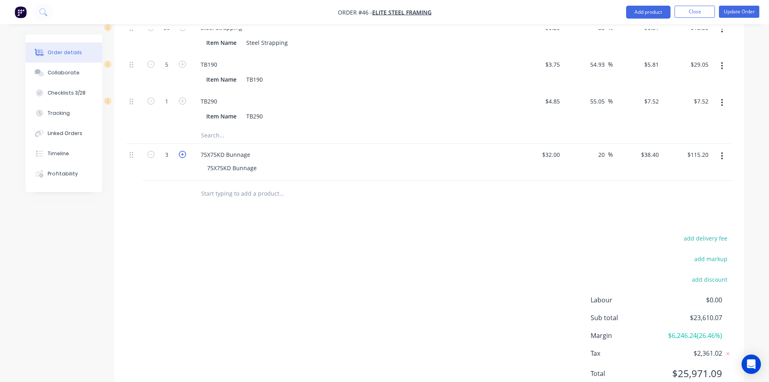
type input "4"
type input "$153.60"
click at [185, 151] on icon "button" at bounding box center [182, 154] width 7 height 7
type input "5"
type input "$192.00"
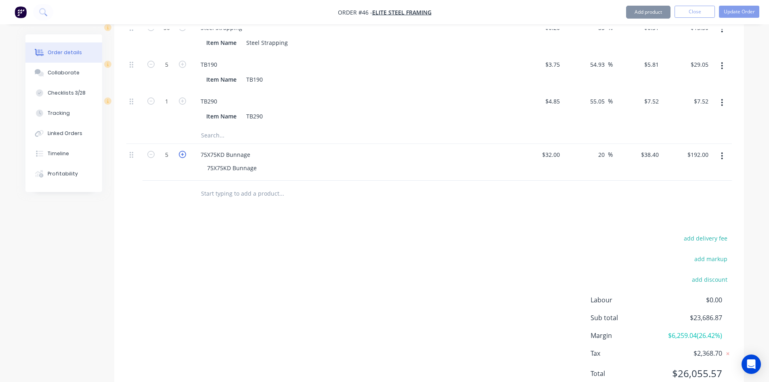
click at [185, 151] on icon "button" at bounding box center [182, 154] width 7 height 7
type input "6"
type input "$230.40"
click at [185, 151] on icon "button" at bounding box center [182, 154] width 7 height 7
type input "7"
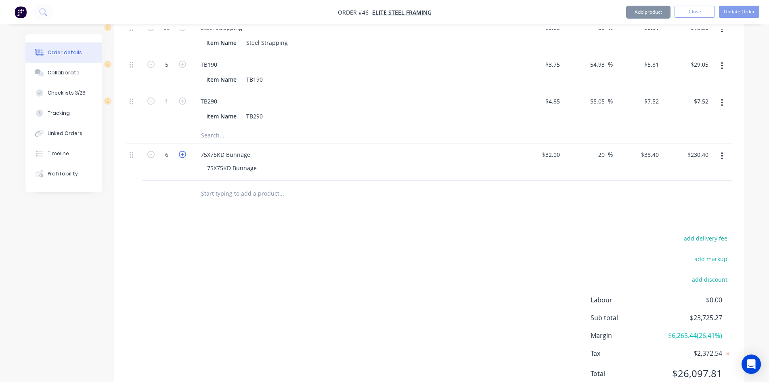
type input "$268.80"
click at [185, 151] on icon "button" at bounding box center [182, 154] width 7 height 7
type input "8"
type input "$307.20"
click at [222, 233] on div "add delivery fee add markup add discount Labour $0.00 Sub total $23,802.07 Marg…" at bounding box center [429, 311] width 606 height 156
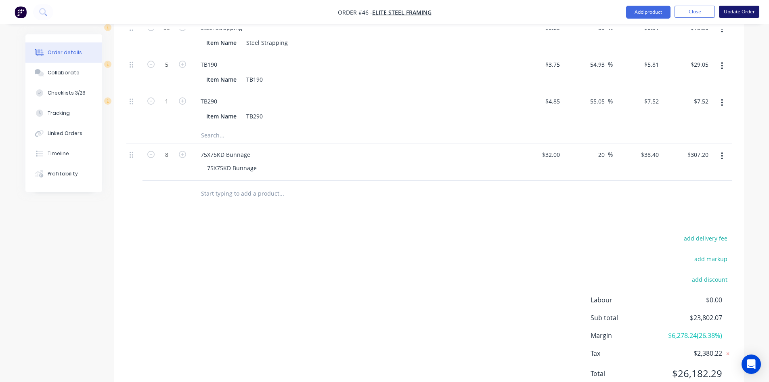
click at [737, 9] on button "Update Order" at bounding box center [739, 12] width 40 height 12
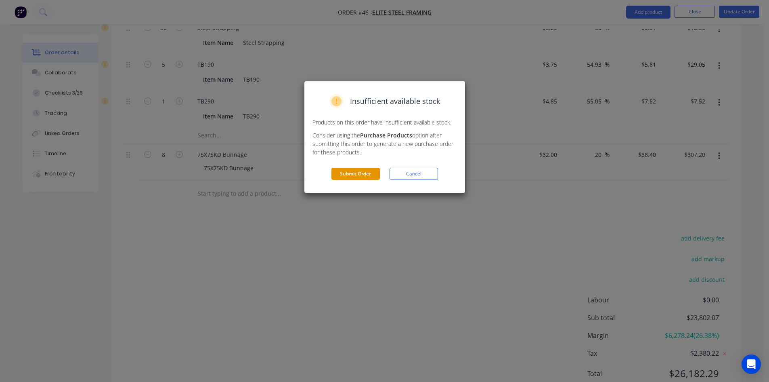
click at [365, 171] on button "Submit Order" at bounding box center [356, 174] width 48 height 12
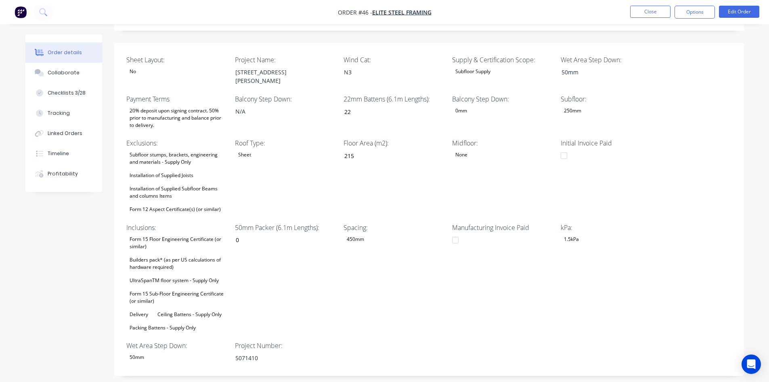
scroll to position [242, 0]
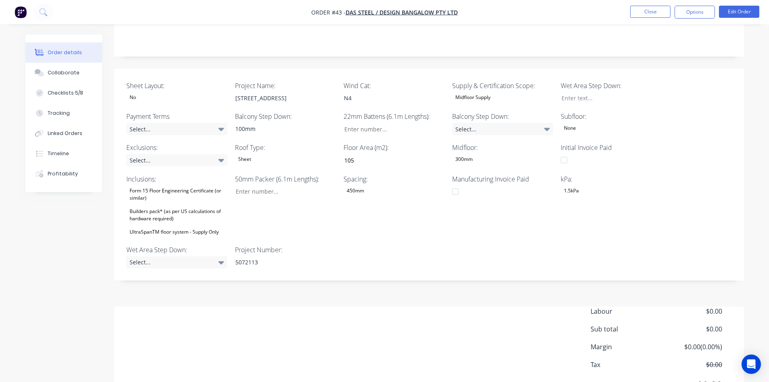
scroll to position [77, 0]
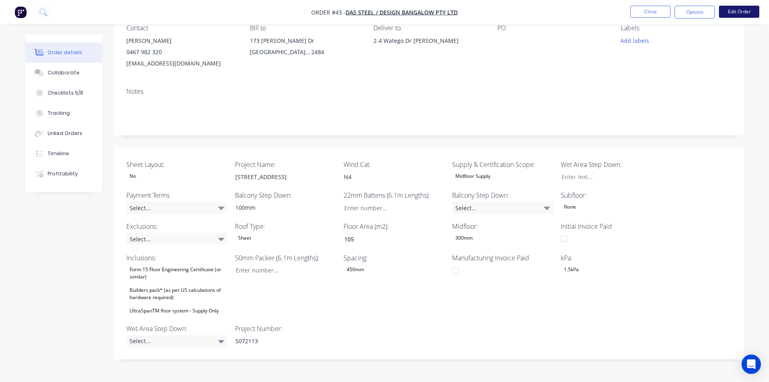
click at [739, 10] on button "Edit Order" at bounding box center [739, 12] width 40 height 12
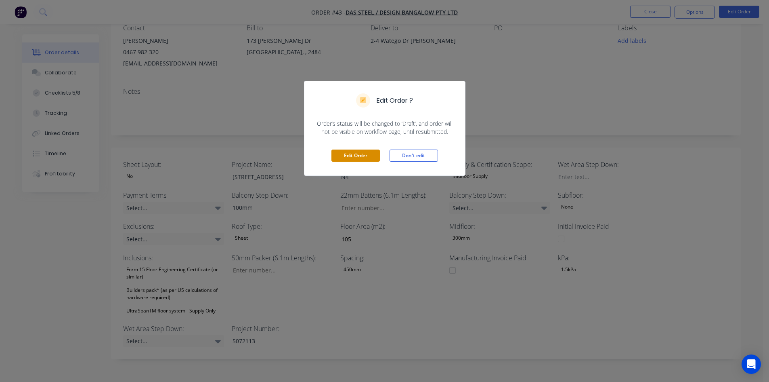
click at [356, 155] on button "Edit Order" at bounding box center [356, 155] width 48 height 12
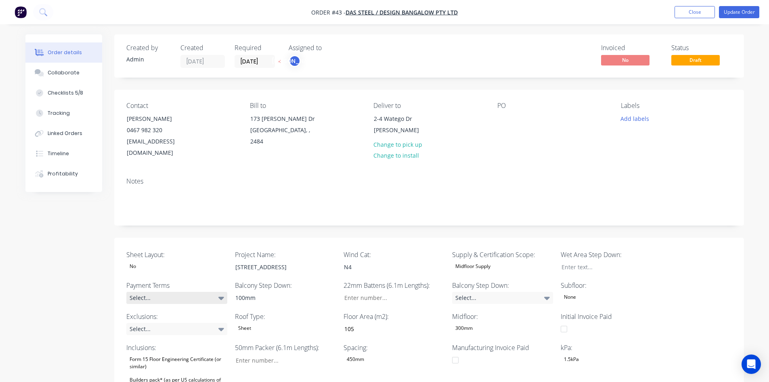
click at [162, 292] on div "Select..." at bounding box center [176, 298] width 101 height 12
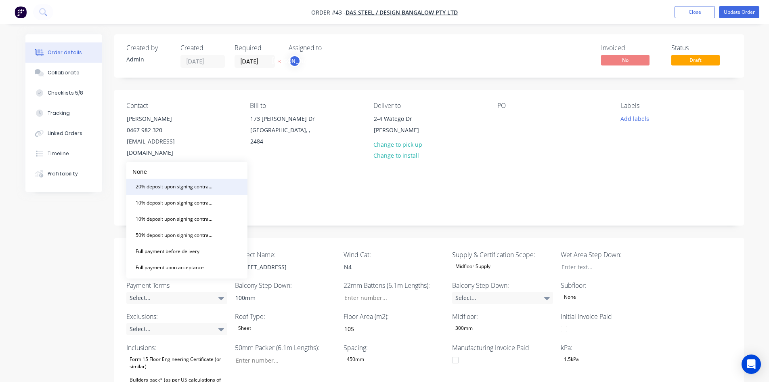
click at [160, 188] on div "20% deposit upon signing contract. 50% prior to manufacturing and balance prior…" at bounding box center [174, 186] width 85 height 11
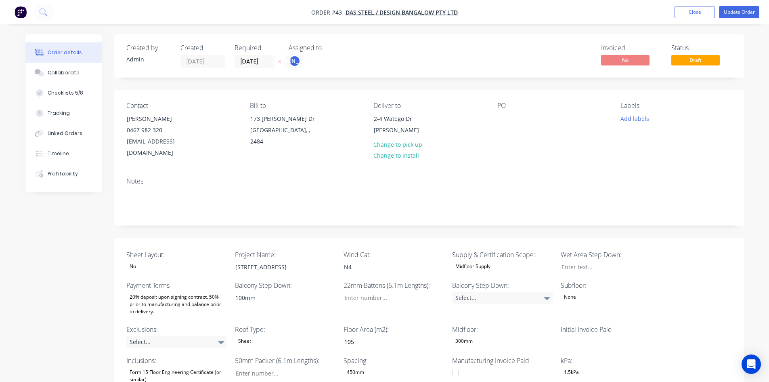
click at [65, 252] on div "Created by Admin Created [DATE] Required [DATE] Assigned to JO Invoiced No Stat…" at bounding box center [384, 384] width 719 height 701
click at [143, 336] on div "Select..." at bounding box center [176, 342] width 101 height 12
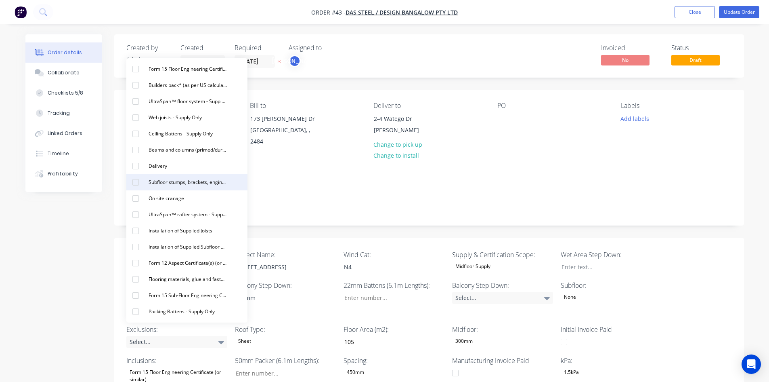
click at [169, 179] on div "Subfloor stumps, brackets, engineering and materials - Supply Only" at bounding box center [187, 182] width 85 height 11
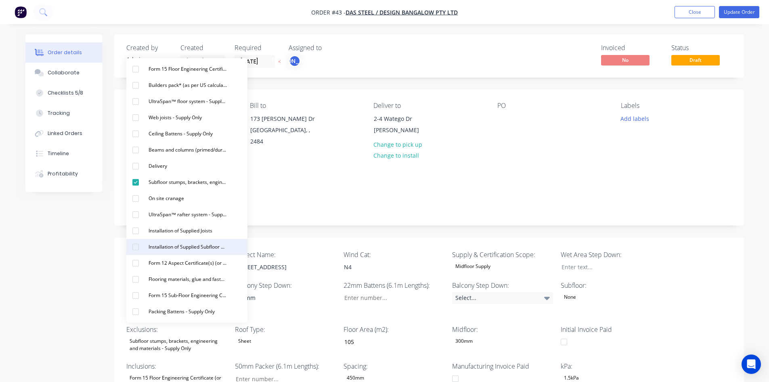
drag, startPoint x: 166, startPoint y: 225, endPoint x: 166, endPoint y: 248, distance: 23.4
click at [166, 226] on button "Installation of Supplied Joists" at bounding box center [186, 231] width 121 height 16
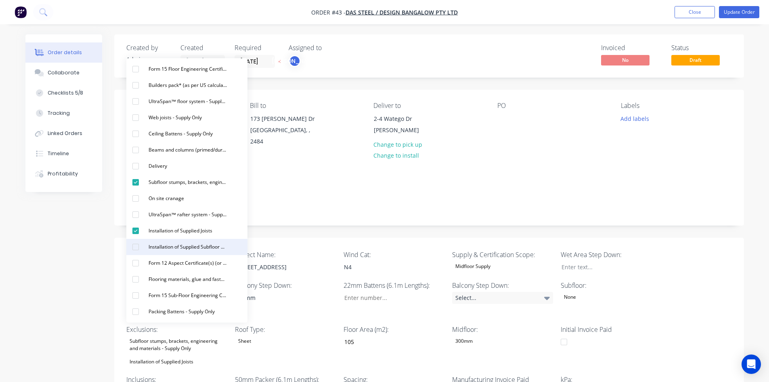
click at [166, 248] on div "Installation of Supplied Subfloor Beams and columns Items" at bounding box center [187, 247] width 85 height 11
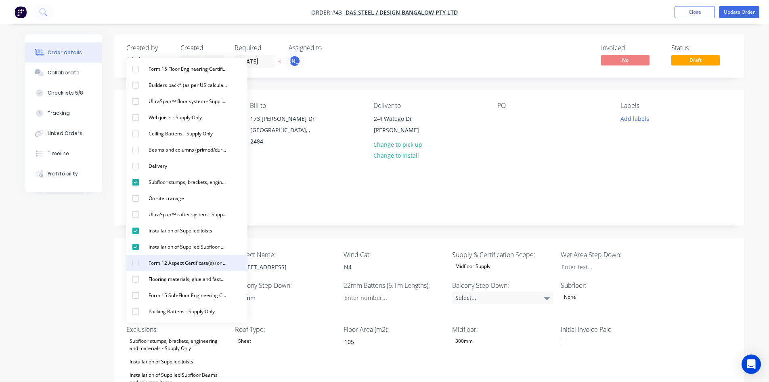
click at [168, 265] on div "Form 12 Aspect Certificate(s) (or similar)" at bounding box center [187, 263] width 85 height 11
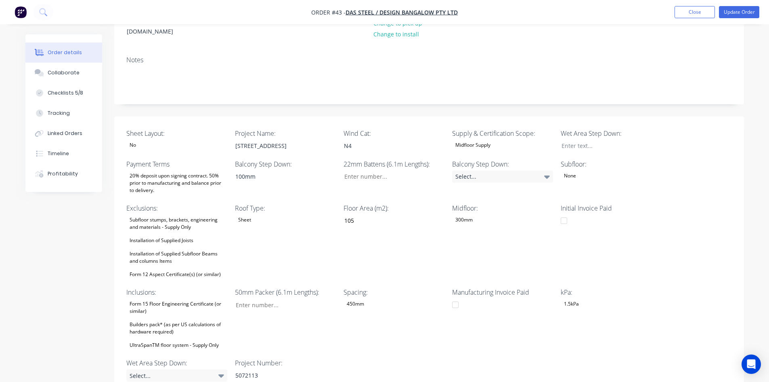
scroll to position [162, 0]
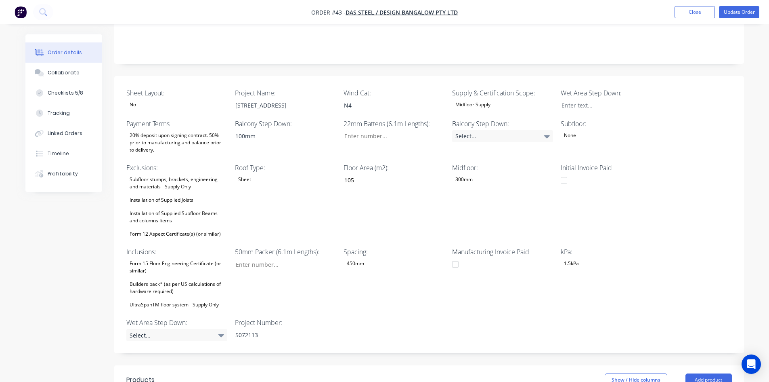
click at [158, 247] on label "Inclusions:" at bounding box center [176, 252] width 101 height 10
click at [158, 260] on div "Form 15 Floor Engineering Certificate (or similar)" at bounding box center [176, 267] width 101 height 18
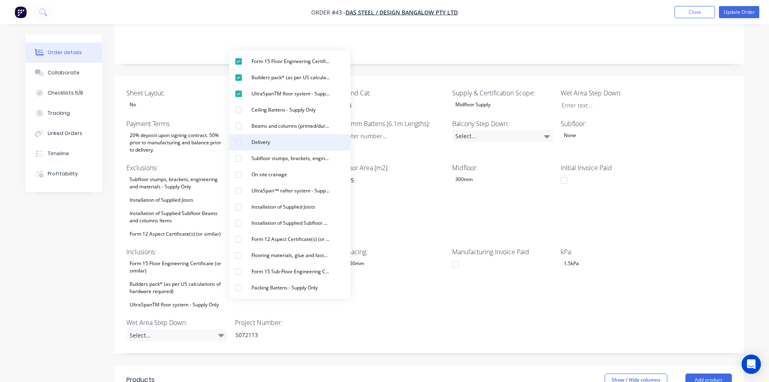
click at [269, 140] on div "Delivery" at bounding box center [260, 142] width 25 height 11
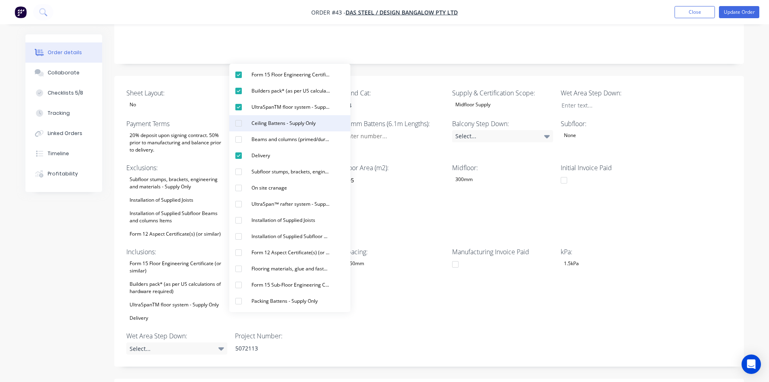
click at [266, 123] on div "Ceiling Battens - Supply Only" at bounding box center [283, 123] width 71 height 11
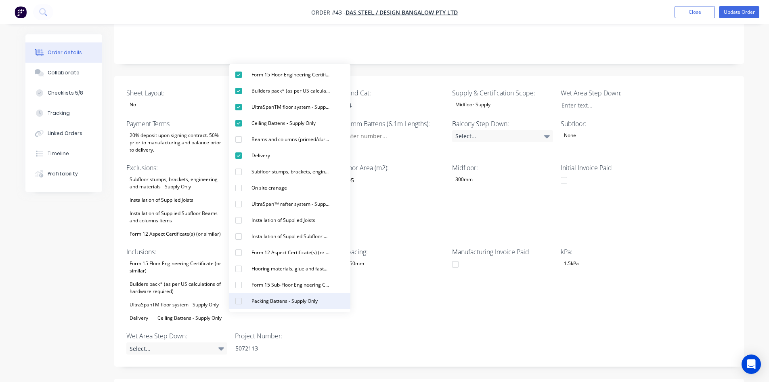
click at [269, 303] on div "Packing Battens - Supply Only" at bounding box center [284, 301] width 73 height 11
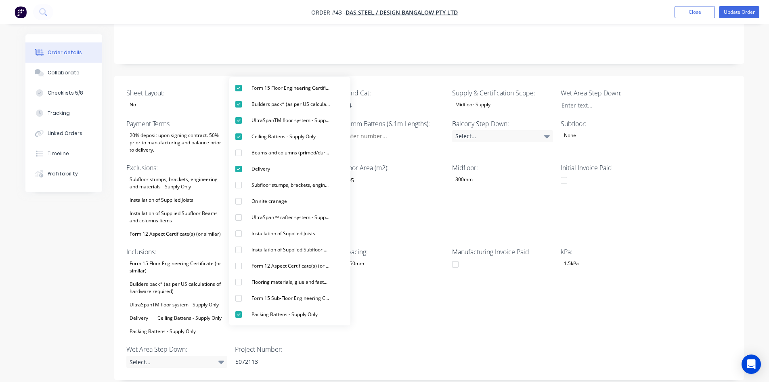
click at [67, 291] on div "Created by Admin Created [DATE] Required [DATE] Assigned to JO Invoiced No Stat…" at bounding box center [384, 263] width 719 height 781
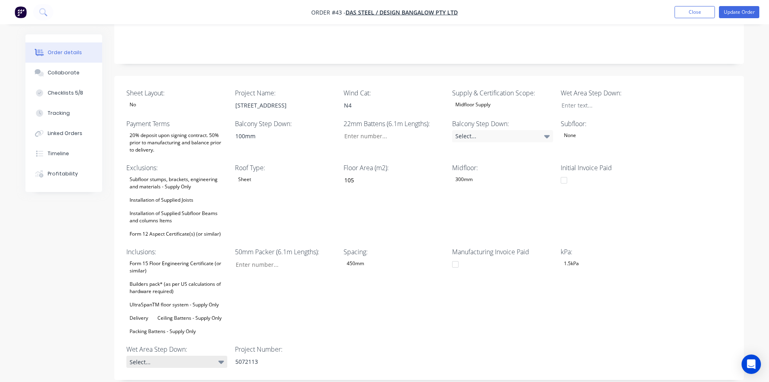
click at [163, 355] on div "Select..." at bounding box center [176, 361] width 101 height 12
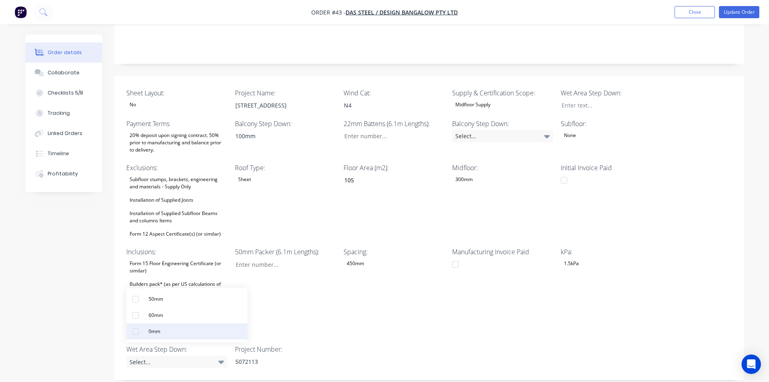
click at [164, 338] on button "0mm" at bounding box center [186, 331] width 121 height 16
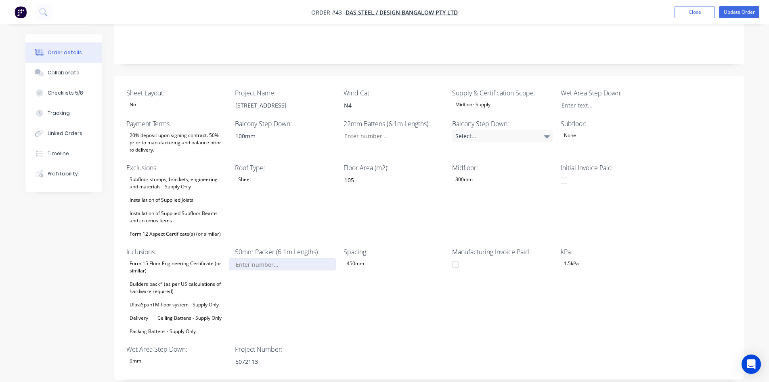
click at [284, 258] on input "Sheet Layout:" at bounding box center [282, 264] width 107 height 12
click at [515, 130] on div "Select..." at bounding box center [502, 136] width 101 height 12
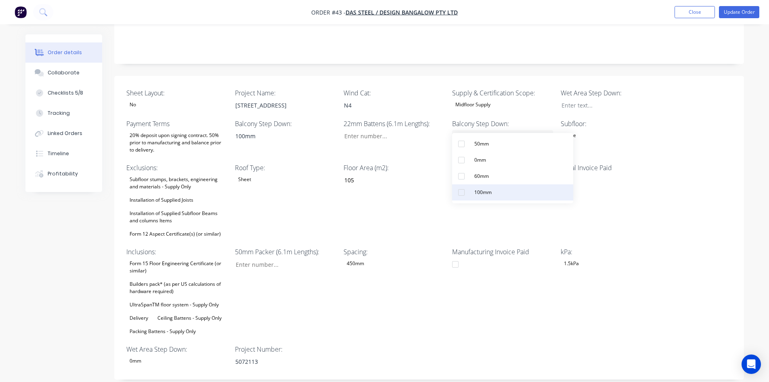
click at [494, 197] on button "100mm" at bounding box center [512, 192] width 121 height 16
click at [480, 217] on div "Midfloor: 300mm" at bounding box center [502, 201] width 101 height 76
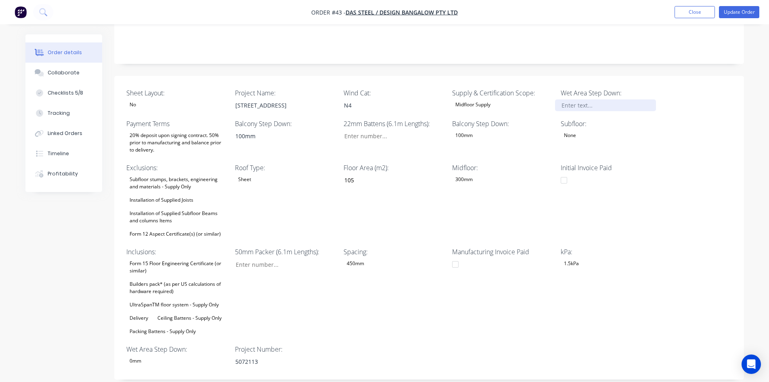
click at [594, 99] on div at bounding box center [605, 105] width 101 height 12
click at [611, 99] on div at bounding box center [605, 105] width 101 height 12
click at [599, 221] on div "Initial Invoice Paid" at bounding box center [611, 201] width 101 height 76
click at [273, 258] on input "Sheet Layout:" at bounding box center [282, 264] width 107 height 12
click at [363, 130] on input "Sheet Layout:" at bounding box center [391, 136] width 107 height 12
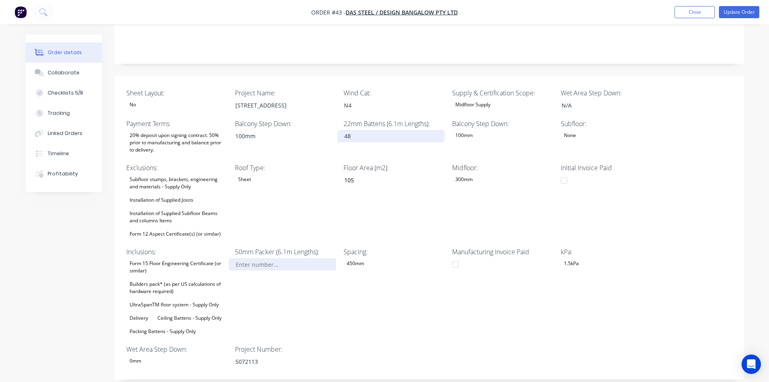
type input "48"
click at [269, 258] on input "Sheet Layout:" at bounding box center [282, 264] width 107 height 12
type input "0"
click at [118, 248] on div "Sheet Layout: No Project Name: 2-4 Watego Dr, Pottsville Wind Cat: N4 Supply & …" at bounding box center [429, 228] width 630 height 304
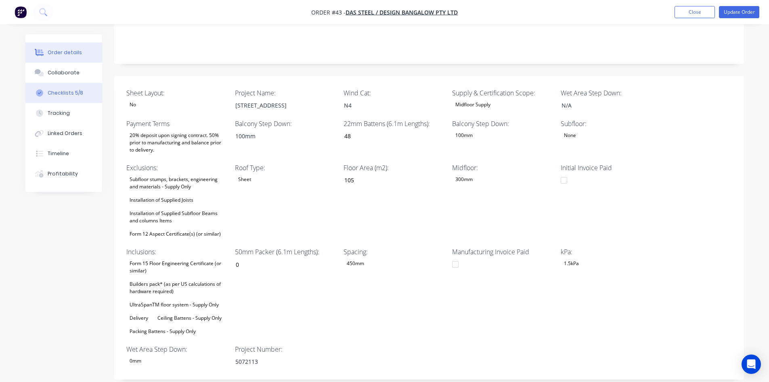
click at [86, 89] on button "Checklists 5/8" at bounding box center [63, 93] width 77 height 20
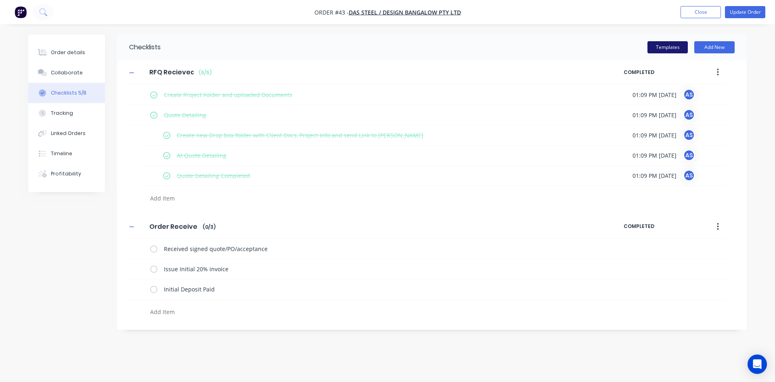
click at [666, 48] on button "Templates" at bounding box center [668, 47] width 40 height 12
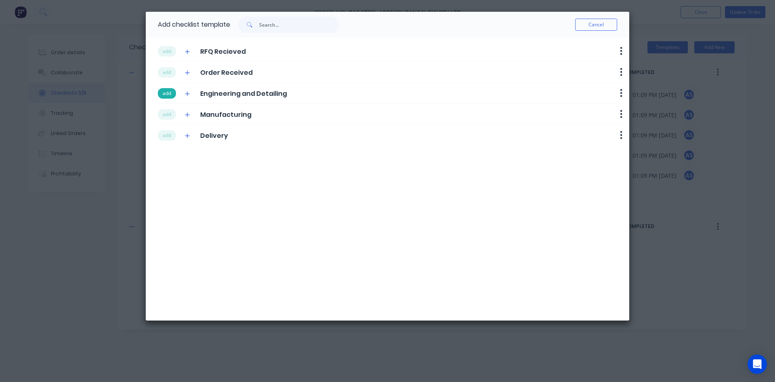
click at [172, 95] on button "add" at bounding box center [167, 93] width 18 height 11
click at [170, 115] on button "add" at bounding box center [167, 114] width 18 height 11
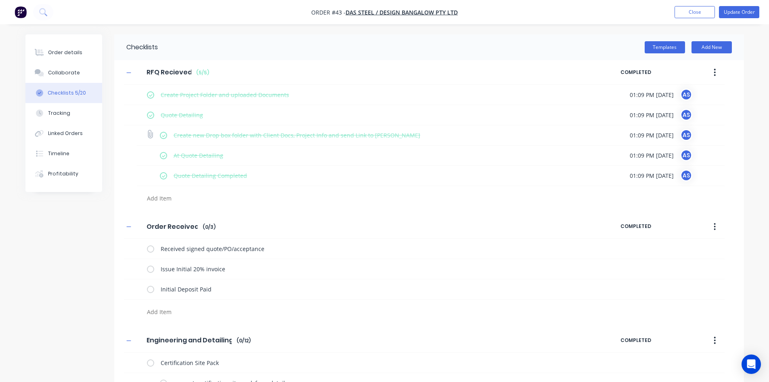
click at [167, 134] on label at bounding box center [163, 135] width 7 height 8
click at [0, 0] on input "checkbox" at bounding box center [0, 0] width 0 height 0
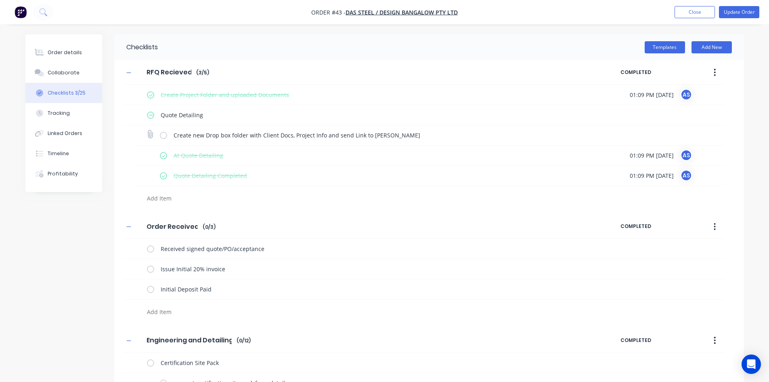
click at [170, 134] on div "Create new Drop box folder with Client Docs, Project Info and send Link to [PER…" at bounding box center [372, 135] width 424 height 16
click at [163, 134] on label at bounding box center [163, 135] width 7 height 8
click at [0, 0] on input "checkbox" at bounding box center [0, 0] width 0 height 0
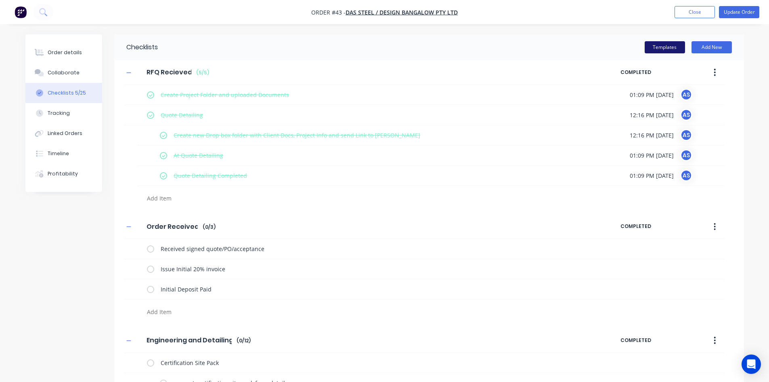
click at [661, 52] on button "Templates" at bounding box center [665, 47] width 40 height 12
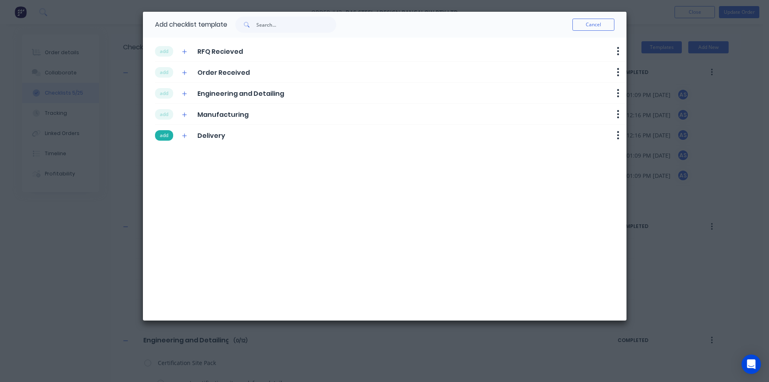
click at [170, 135] on button "add" at bounding box center [164, 135] width 18 height 11
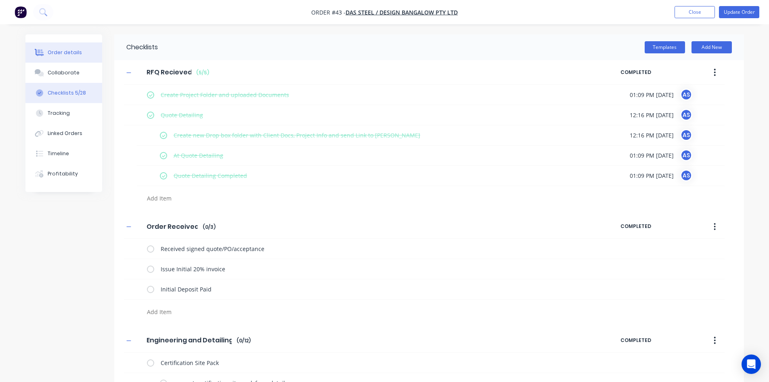
click at [79, 53] on button "Order details" at bounding box center [63, 52] width 77 height 20
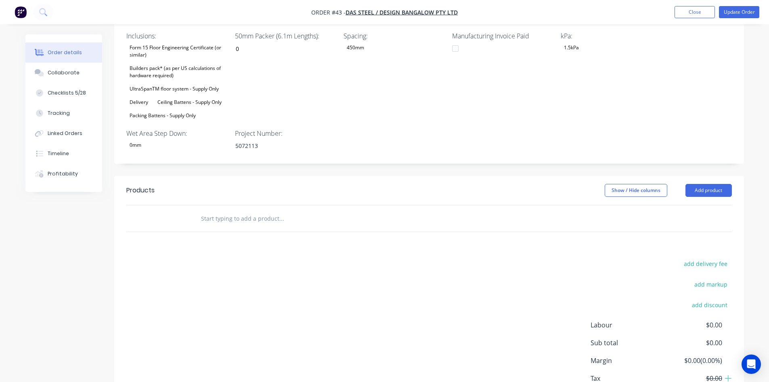
scroll to position [422, 0]
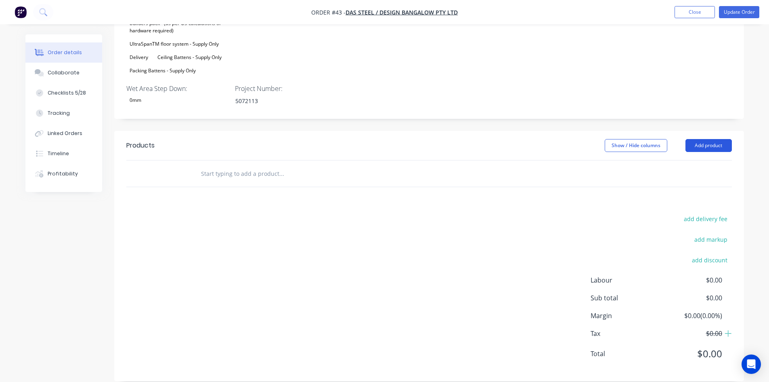
click at [699, 139] on button "Add product" at bounding box center [709, 145] width 46 height 13
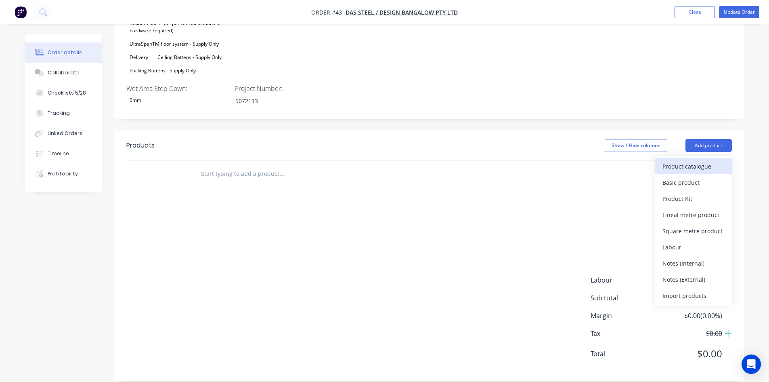
click at [683, 160] on div "Product catalogue" at bounding box center [694, 166] width 62 height 12
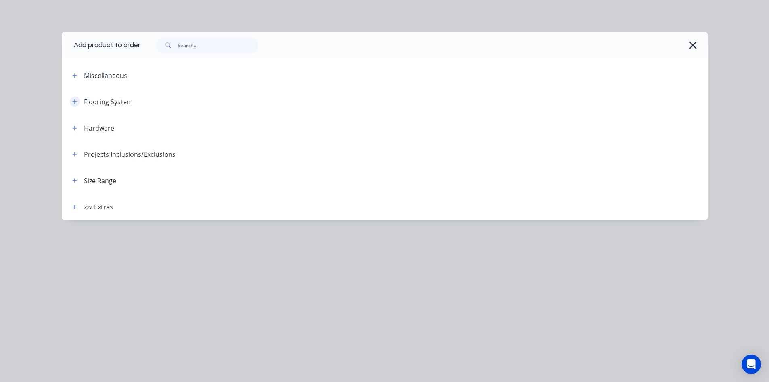
click at [76, 100] on icon "button" at bounding box center [74, 102] width 5 height 6
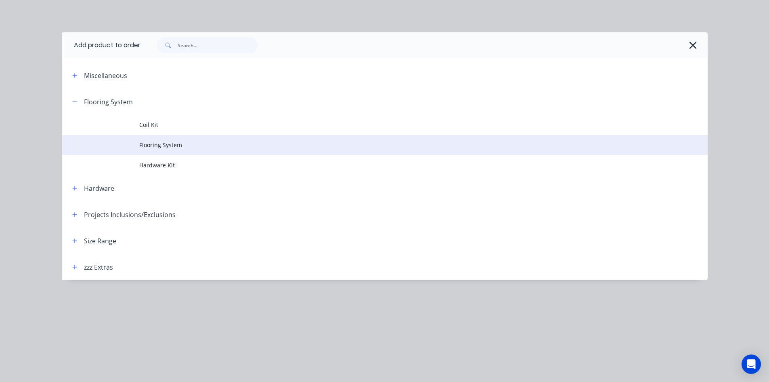
click at [209, 142] on span "Flooring System" at bounding box center [366, 145] width 455 height 8
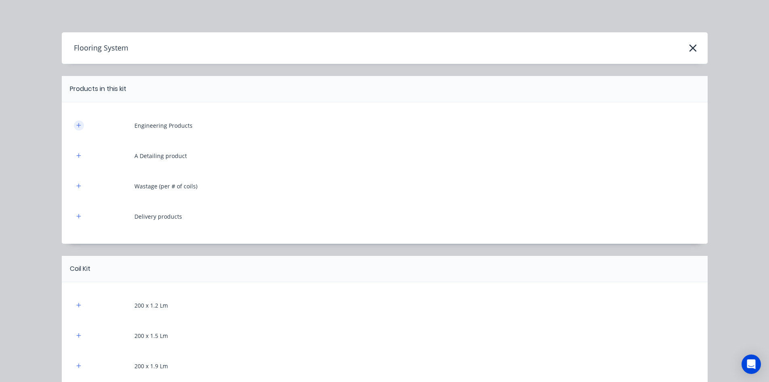
click at [78, 121] on button "button" at bounding box center [79, 125] width 10 height 10
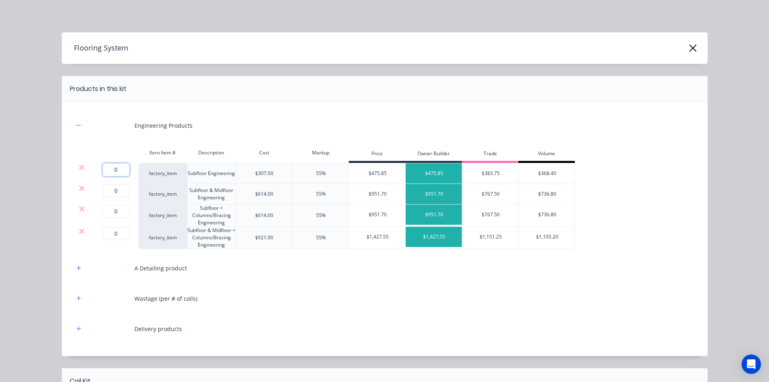
click at [108, 169] on input "0" at bounding box center [116, 169] width 27 height 13
type input "1"
click at [80, 187] on icon at bounding box center [81, 187] width 5 height 5
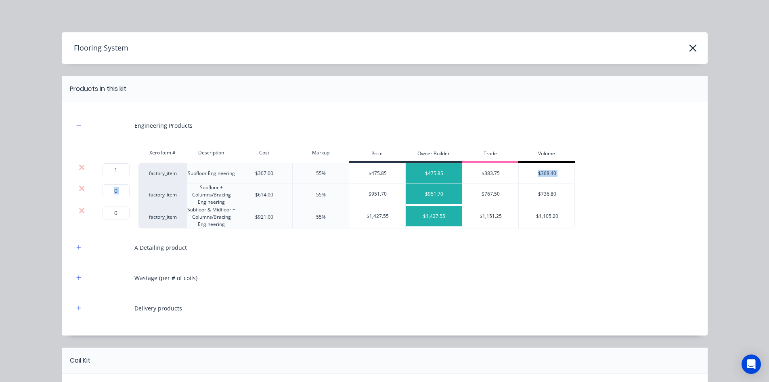
click at [80, 187] on icon at bounding box center [81, 187] width 5 height 5
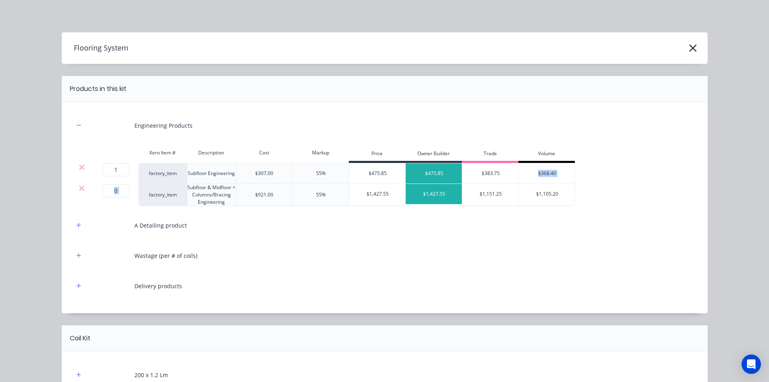
click at [80, 187] on icon at bounding box center [81, 187] width 5 height 5
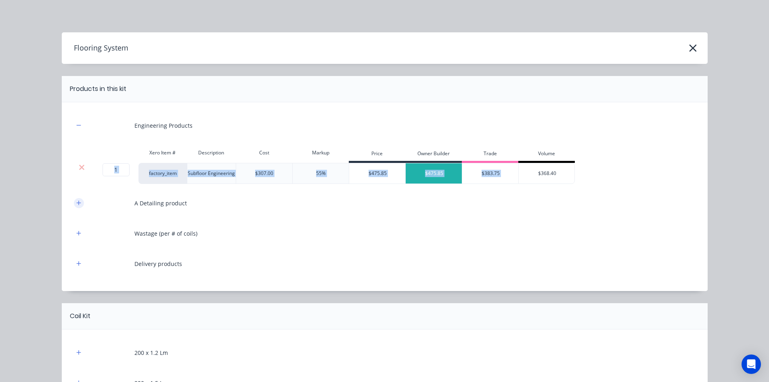
click at [74, 202] on button "button" at bounding box center [79, 203] width 10 height 10
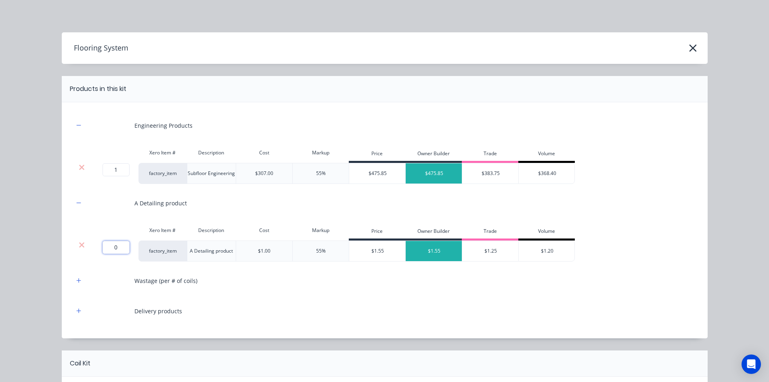
click at [105, 250] on input "0" at bounding box center [116, 247] width 27 height 13
type input "461"
click at [74, 282] on button "button" at bounding box center [79, 280] width 10 height 10
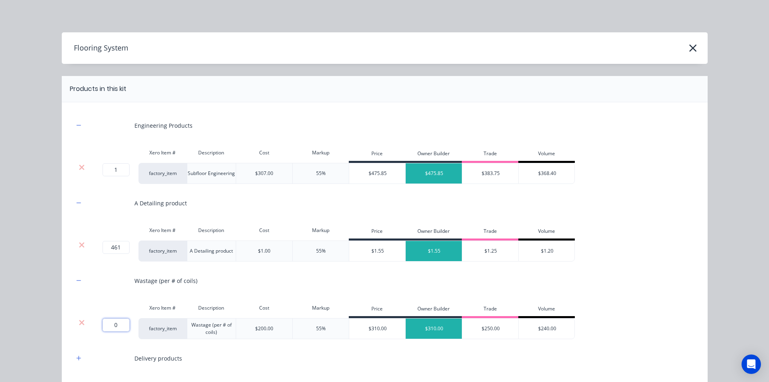
click at [118, 326] on input "0" at bounding box center [116, 324] width 27 height 13
type input "3"
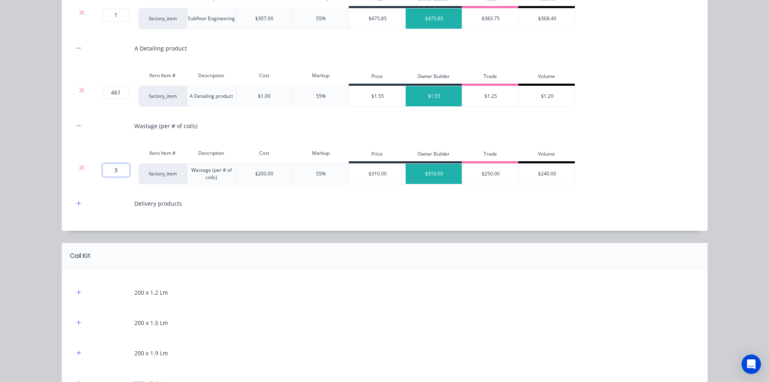
scroll to position [162, 0]
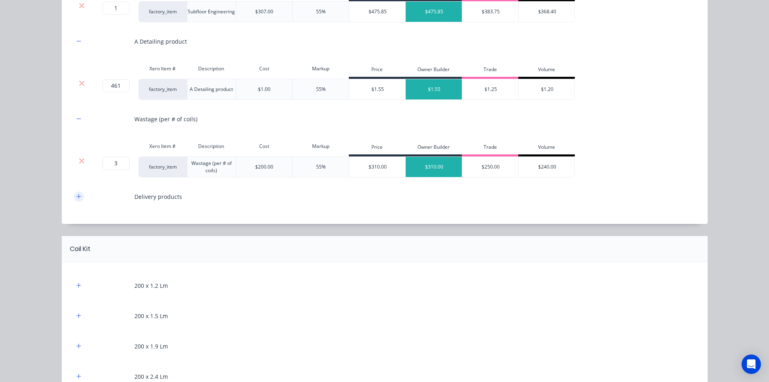
click at [76, 200] on button "button" at bounding box center [79, 196] width 10 height 10
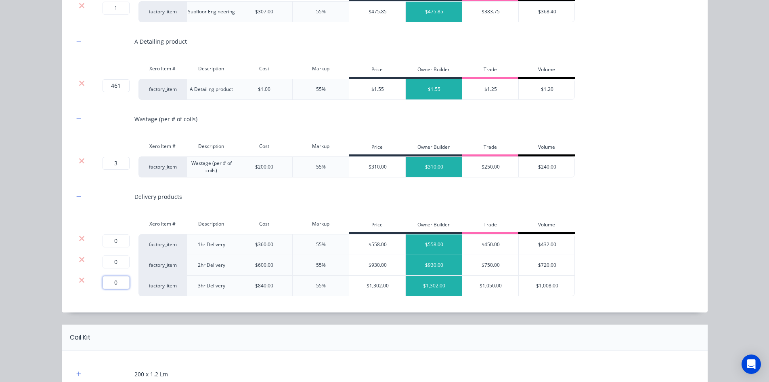
click at [112, 284] on input "0" at bounding box center [116, 282] width 27 height 13
type input "1"
click at [79, 240] on icon at bounding box center [81, 237] width 5 height 5
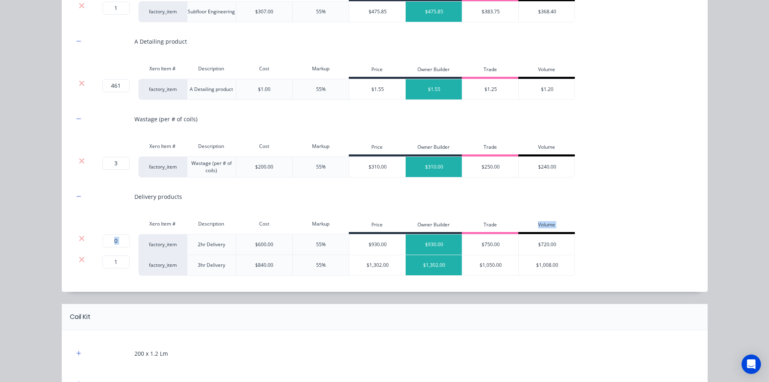
click at [79, 240] on icon at bounding box center [81, 237] width 5 height 5
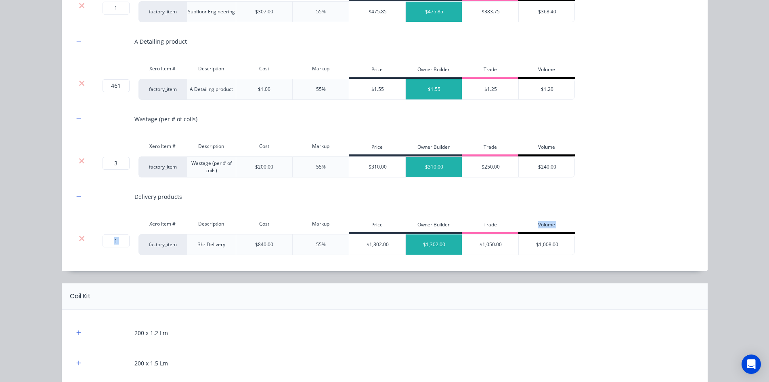
click at [79, 240] on icon at bounding box center [81, 237] width 5 height 5
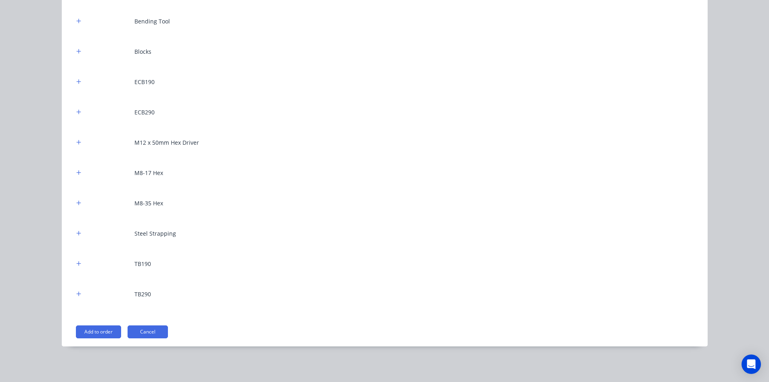
scroll to position [434, 0]
click at [156, 332] on button "Cancel" at bounding box center [148, 331] width 40 height 13
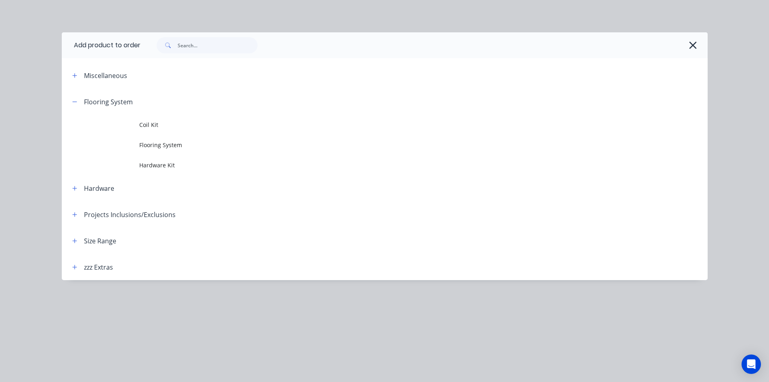
scroll to position [0, 0]
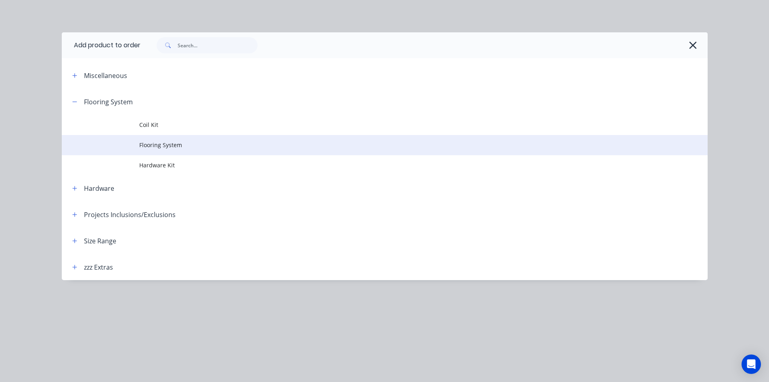
click at [160, 147] on span "Flooring System" at bounding box center [366, 145] width 455 height 8
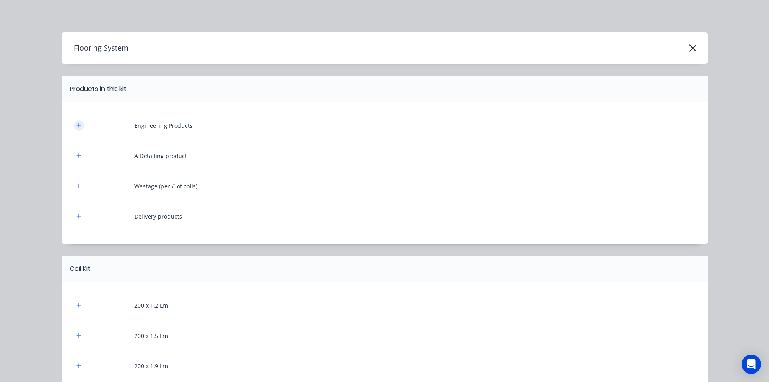
click at [76, 126] on icon "button" at bounding box center [78, 125] width 5 height 6
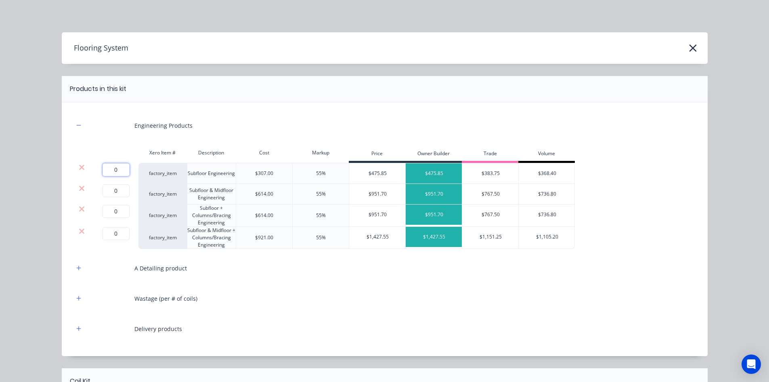
click at [114, 176] on input "0" at bounding box center [116, 169] width 27 height 13
type input "1"
click at [79, 188] on icon at bounding box center [81, 187] width 5 height 5
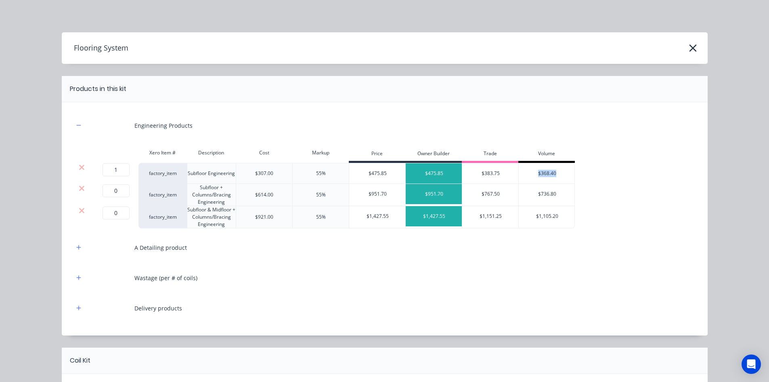
click at [79, 188] on icon at bounding box center [81, 187] width 5 height 5
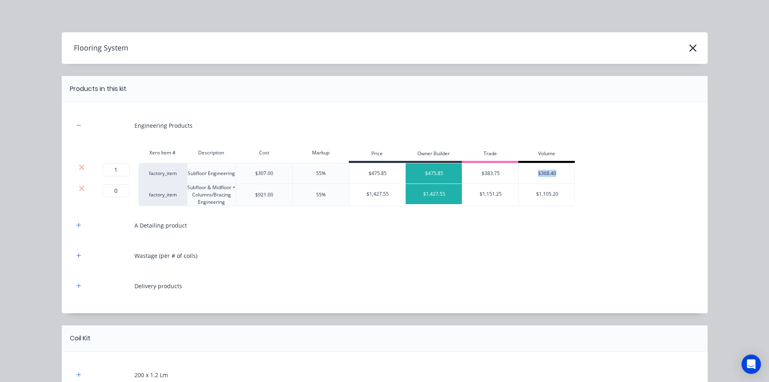
click at [79, 188] on icon at bounding box center [81, 187] width 5 height 5
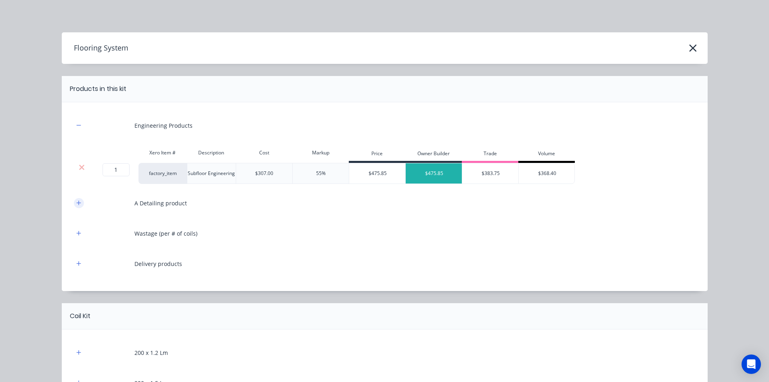
click at [76, 201] on icon "button" at bounding box center [78, 202] width 4 height 4
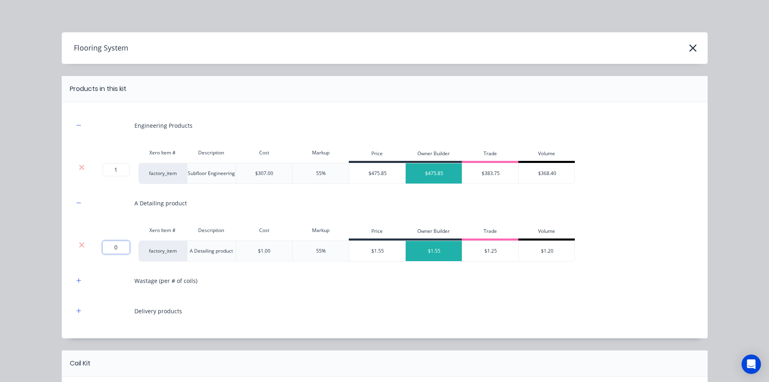
click at [113, 250] on input "0" at bounding box center [116, 247] width 27 height 13
type input "461"
click at [78, 281] on button "button" at bounding box center [79, 280] width 10 height 10
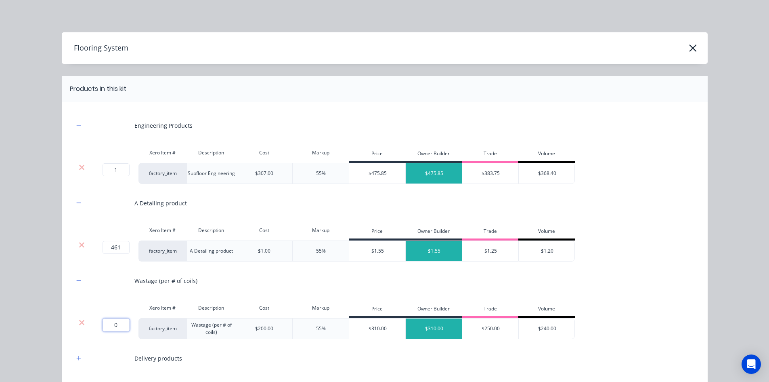
click at [116, 328] on input "0" at bounding box center [116, 324] width 27 height 13
type input "3"
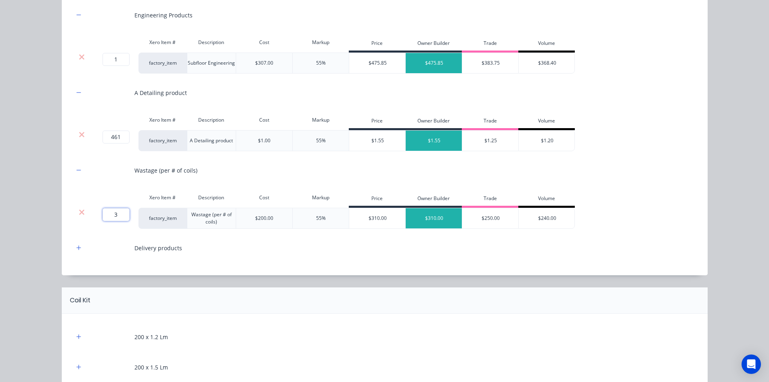
scroll to position [121, 0]
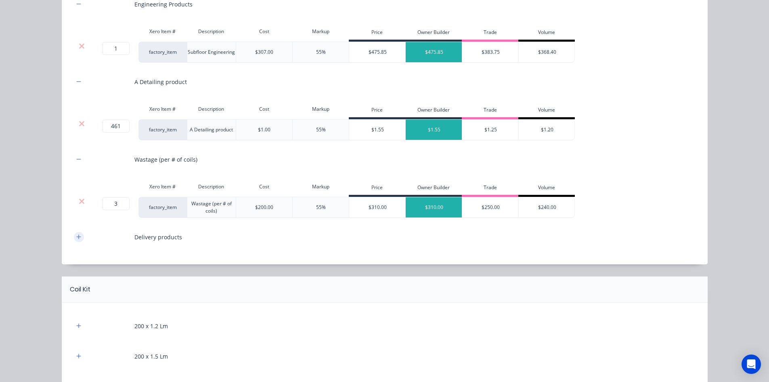
click at [76, 238] on icon "button" at bounding box center [78, 237] width 5 height 6
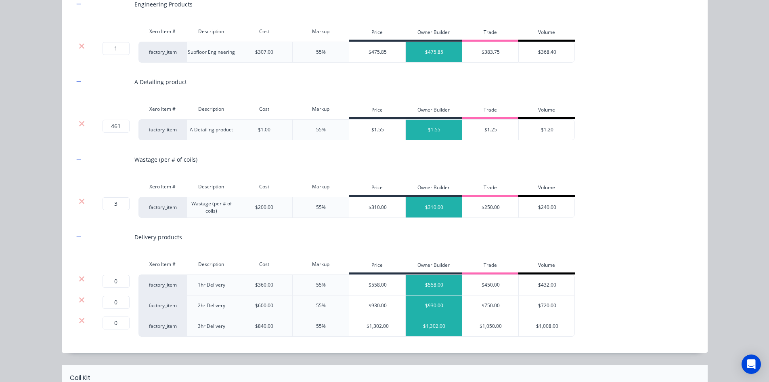
click at [111, 315] on div "0 0 ?" at bounding box center [114, 305] width 48 height 21
click at [113, 323] on input "0" at bounding box center [116, 322] width 27 height 13
type input "1"
click at [79, 300] on icon at bounding box center [81, 299] width 5 height 5
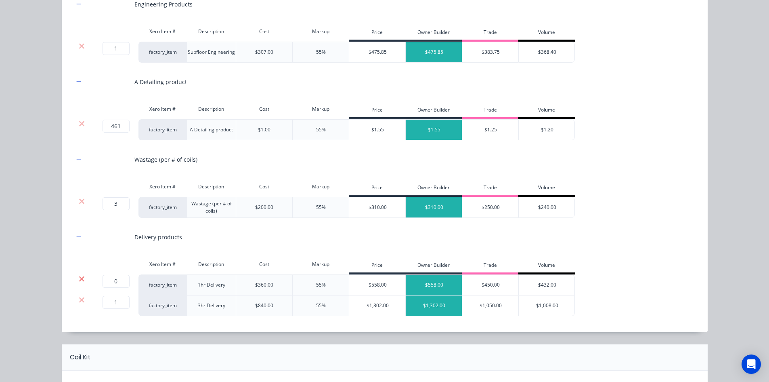
click at [79, 279] on icon at bounding box center [81, 278] width 5 height 5
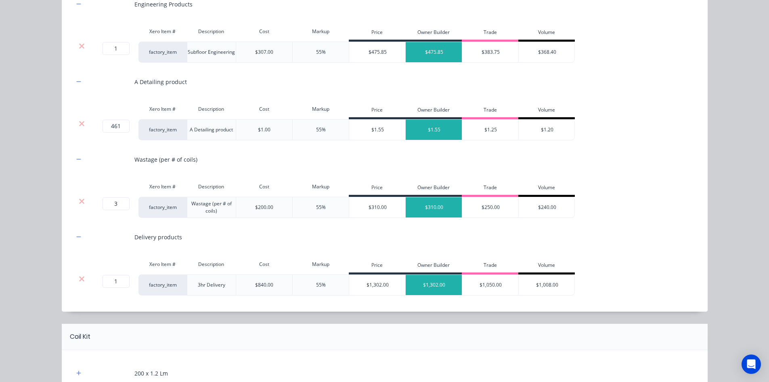
click at [53, 281] on div "Flooring System Products in this kit Engineering Products Xero Item # Descripti…" at bounding box center [384, 191] width 769 height 382
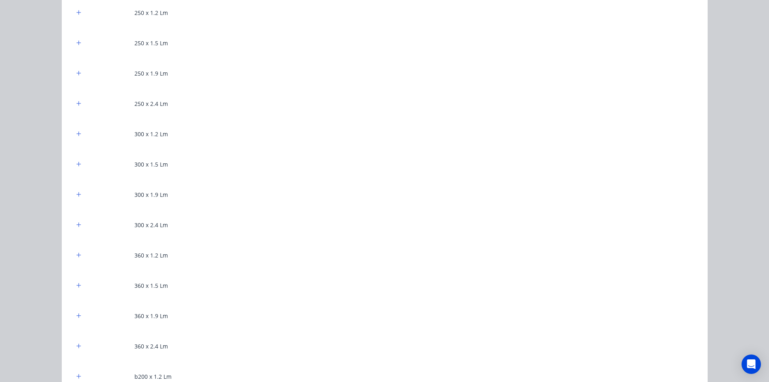
scroll to position [606, 0]
click at [76, 130] on icon "button" at bounding box center [78, 131] width 5 height 6
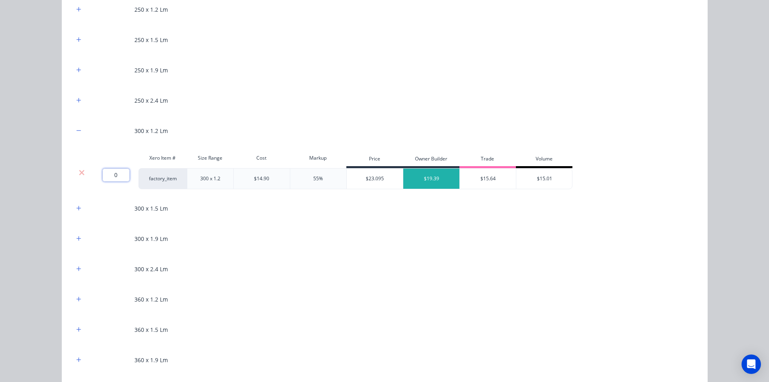
click at [113, 176] on input "0" at bounding box center [116, 174] width 27 height 13
type input "252"
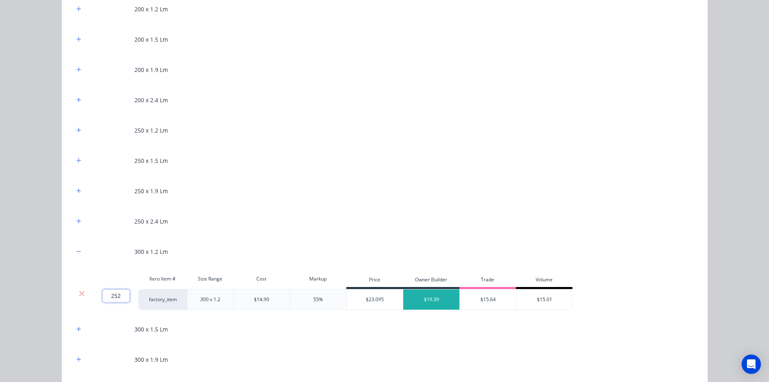
scroll to position [485, 0]
click at [74, 8] on button "button" at bounding box center [79, 9] width 10 height 10
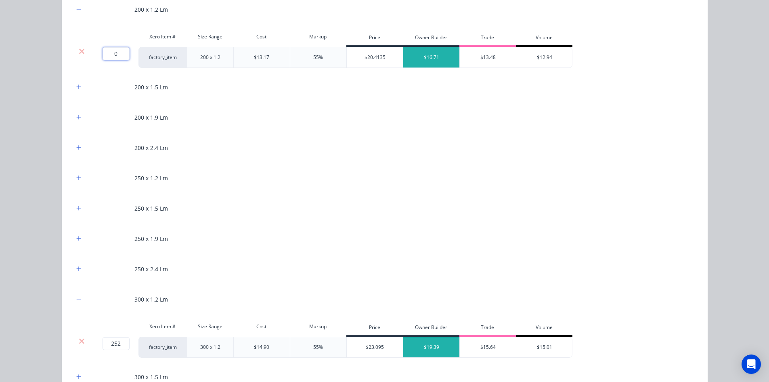
click at [109, 48] on input "0" at bounding box center [116, 53] width 27 height 13
type input "45.5"
click at [49, 75] on div "Flooring System Products in this kit Engineering Products Xero Item # Descripti…" at bounding box center [384, 191] width 769 height 382
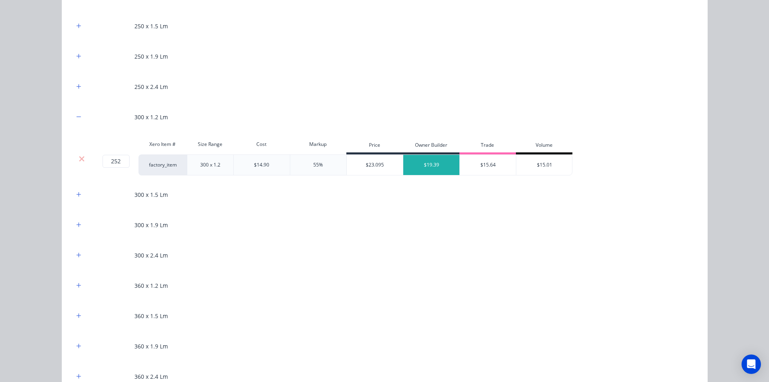
scroll to position [687, 0]
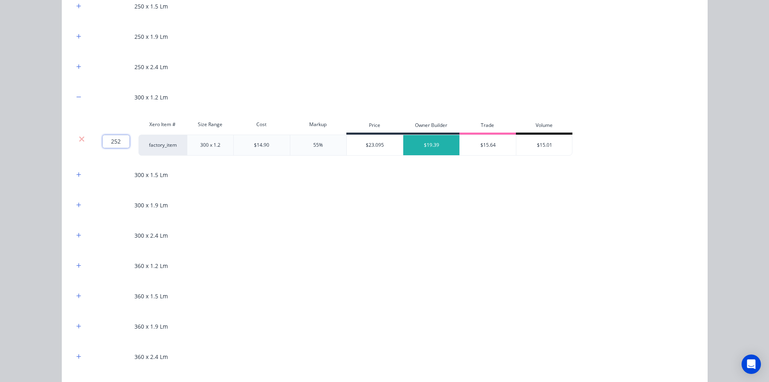
click at [116, 143] on input "252" at bounding box center [116, 141] width 27 height 13
type input "334"
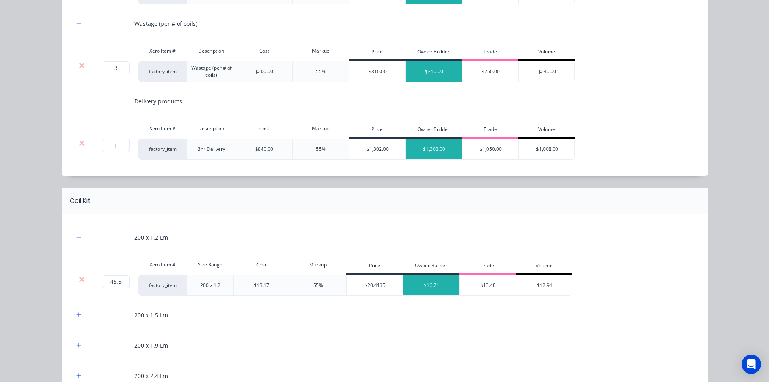
scroll to position [242, 0]
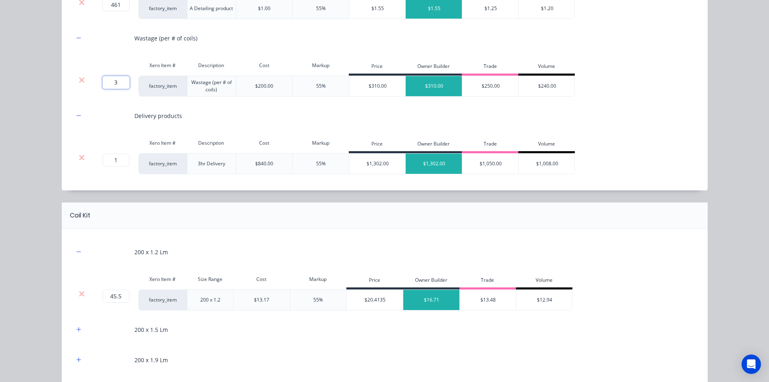
click at [119, 83] on input "3" at bounding box center [116, 82] width 27 height 13
type input "2"
click at [34, 106] on div "Flooring System Products in this kit Engineering Products Xero Item # Descripti…" at bounding box center [384, 191] width 769 height 382
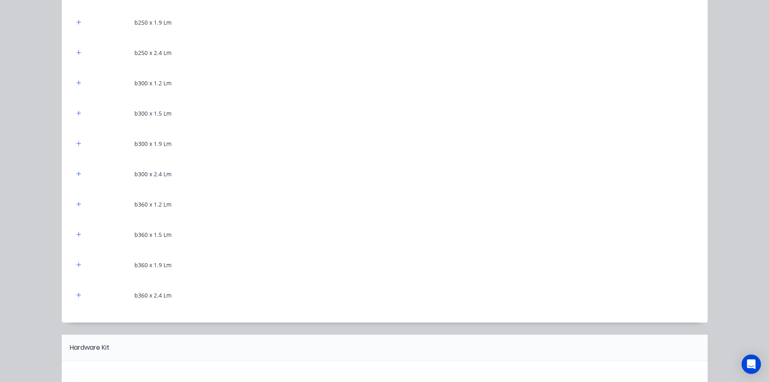
scroll to position [1252, 0]
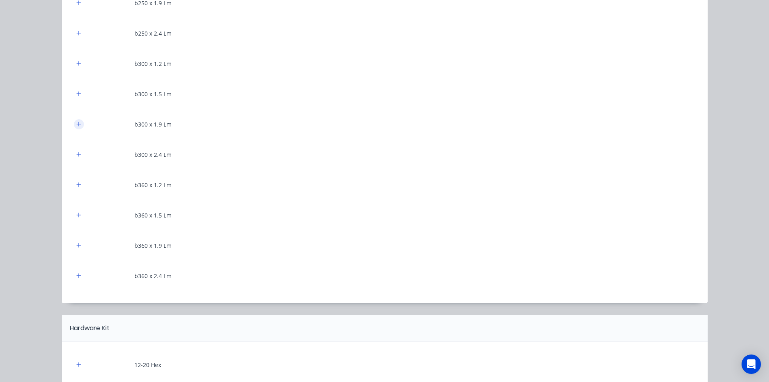
click at [76, 123] on icon "button" at bounding box center [78, 124] width 5 height 6
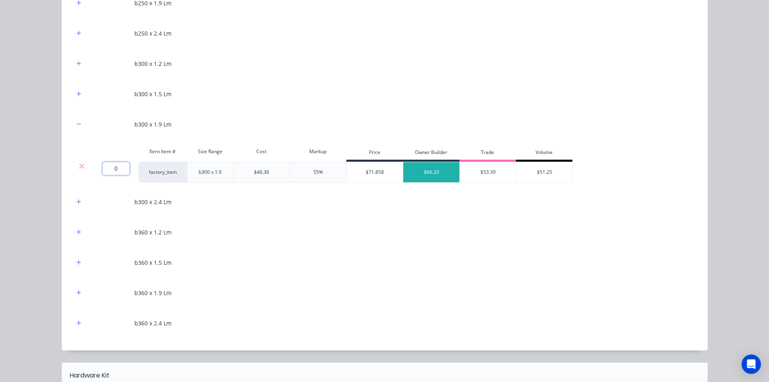
click at [107, 165] on input "0" at bounding box center [116, 168] width 27 height 13
type input "75"
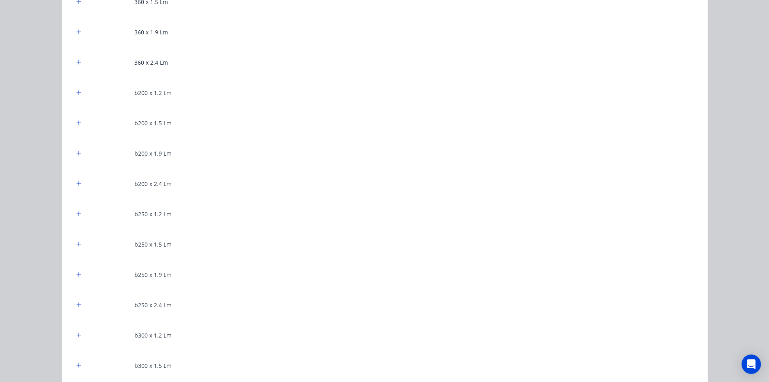
scroll to position [969, 0]
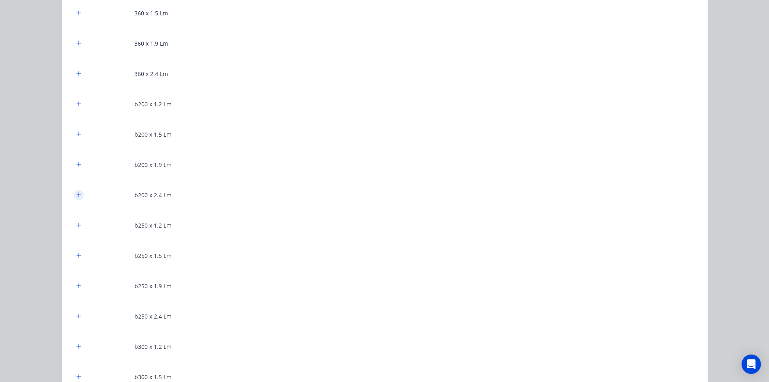
click at [77, 197] on icon "button" at bounding box center [78, 195] width 5 height 6
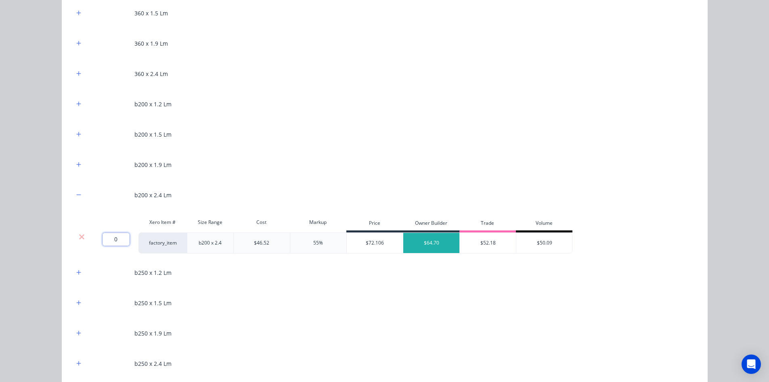
click at [112, 236] on input "0" at bounding box center [116, 239] width 27 height 13
type input "4"
click at [54, 232] on div "Flooring System Products in this kit Engineering Products Xero Item # Descripti…" at bounding box center [384, 191] width 769 height 382
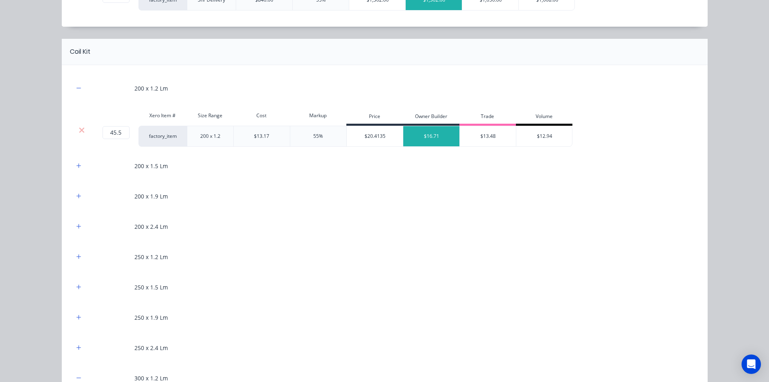
scroll to position [363, 0]
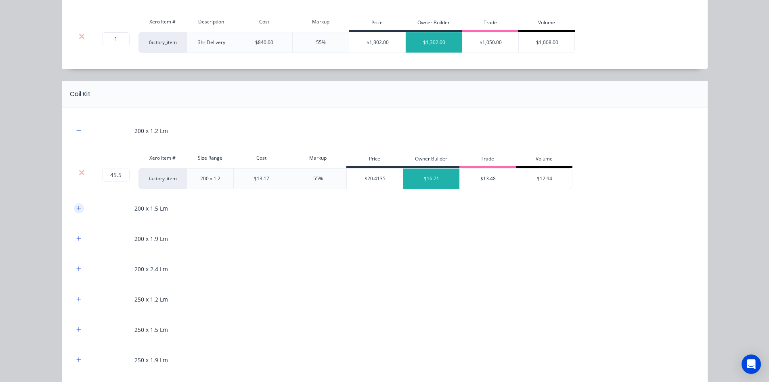
click at [78, 210] on icon "button" at bounding box center [78, 208] width 5 height 6
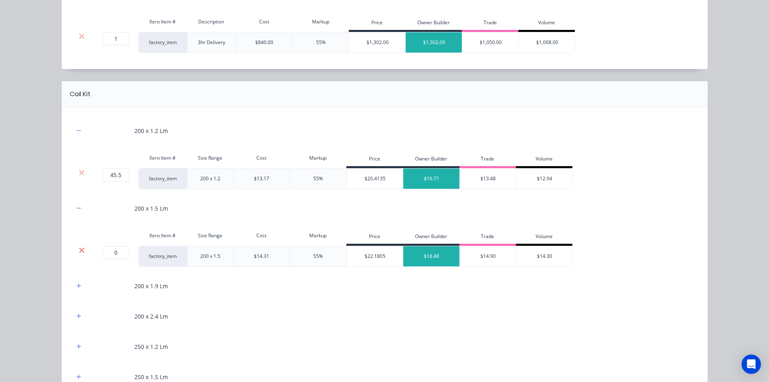
click at [79, 252] on icon at bounding box center [82, 250] width 6 height 8
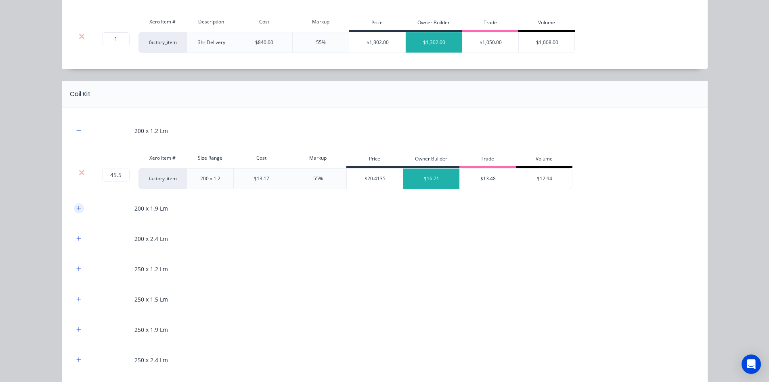
click at [78, 209] on button "button" at bounding box center [79, 208] width 10 height 10
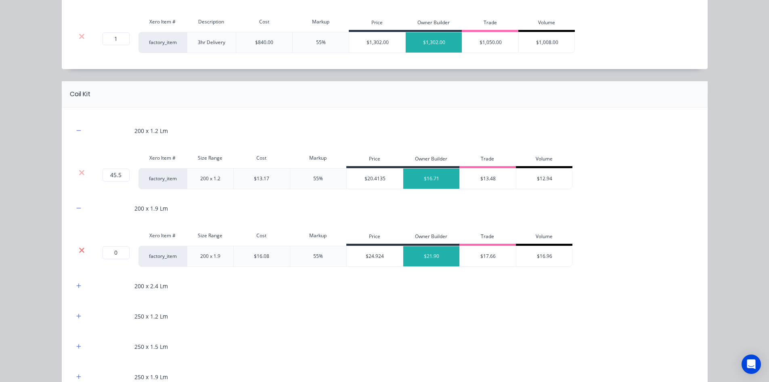
click at [79, 250] on icon at bounding box center [82, 250] width 6 height 8
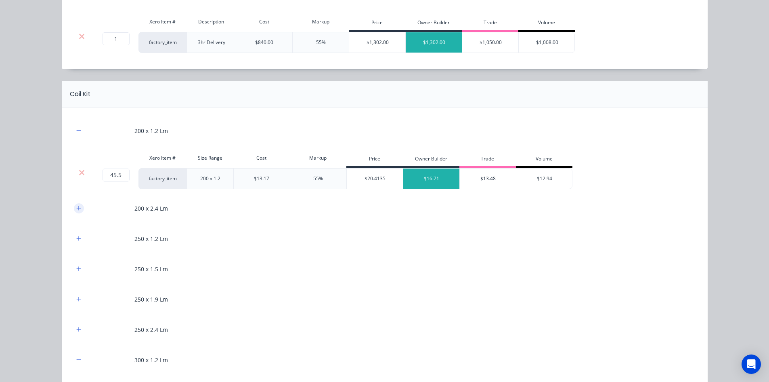
click at [76, 206] on icon "button" at bounding box center [78, 208] width 5 height 6
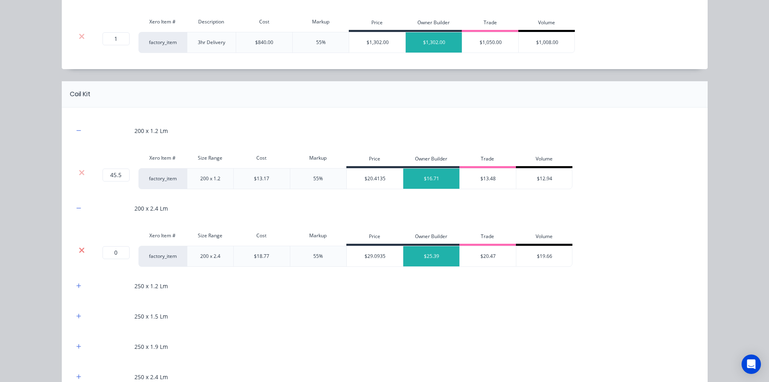
click at [79, 247] on icon at bounding box center [82, 250] width 6 height 8
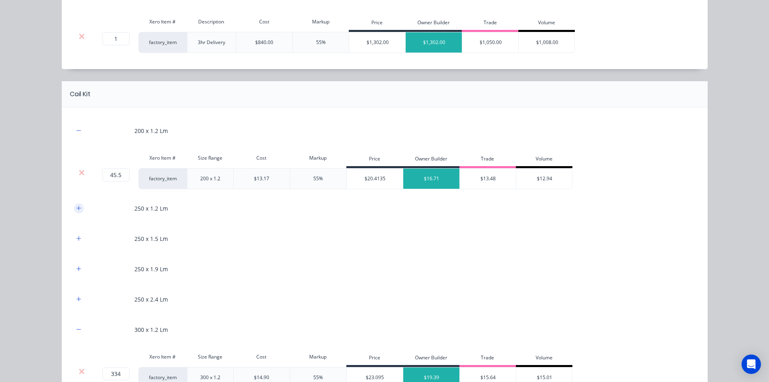
click at [76, 206] on icon "button" at bounding box center [78, 208] width 5 height 6
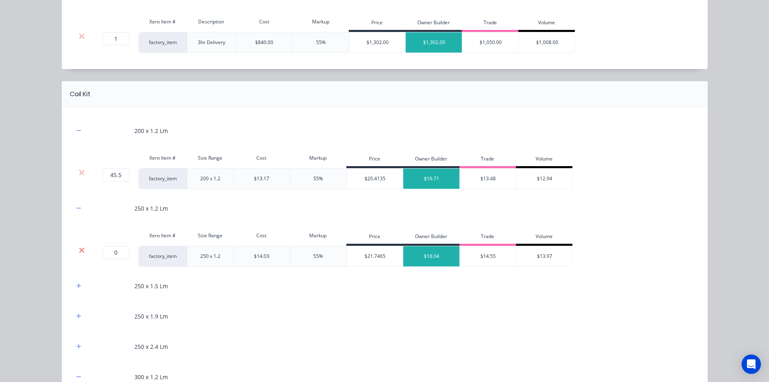
click at [81, 246] on icon at bounding box center [82, 250] width 6 height 8
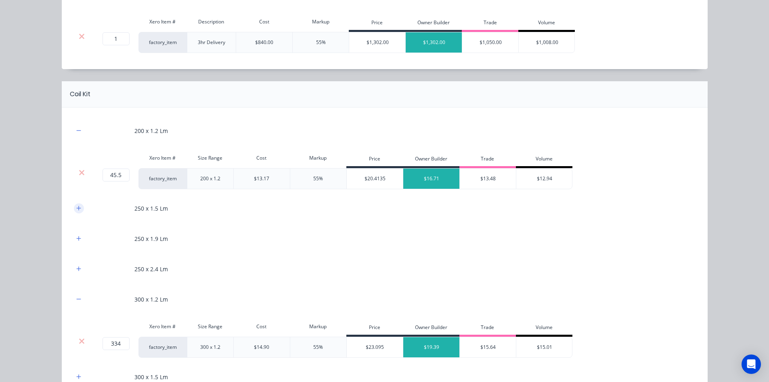
click at [78, 205] on button "button" at bounding box center [79, 208] width 10 height 10
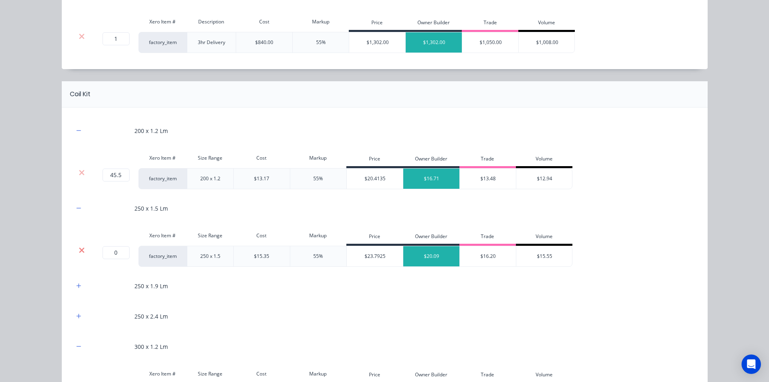
click at [81, 248] on icon at bounding box center [81, 249] width 5 height 5
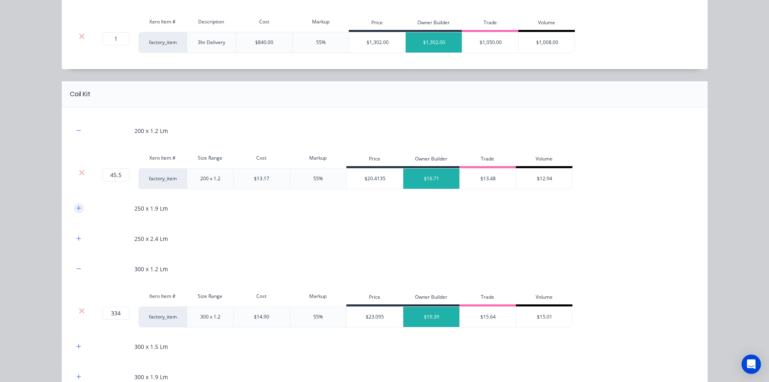
click at [80, 208] on button "button" at bounding box center [79, 208] width 10 height 10
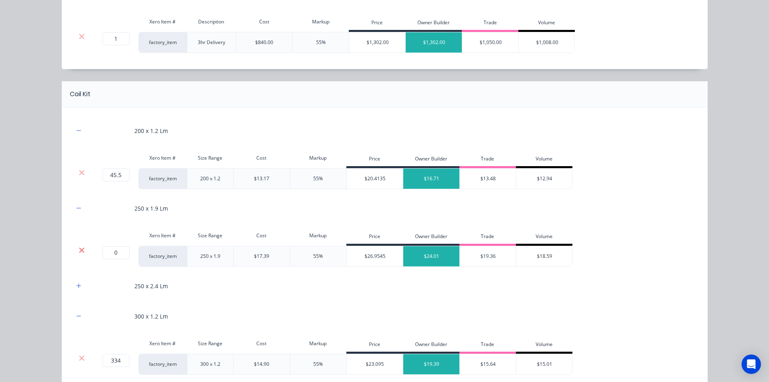
click at [80, 248] on icon at bounding box center [81, 249] width 5 height 5
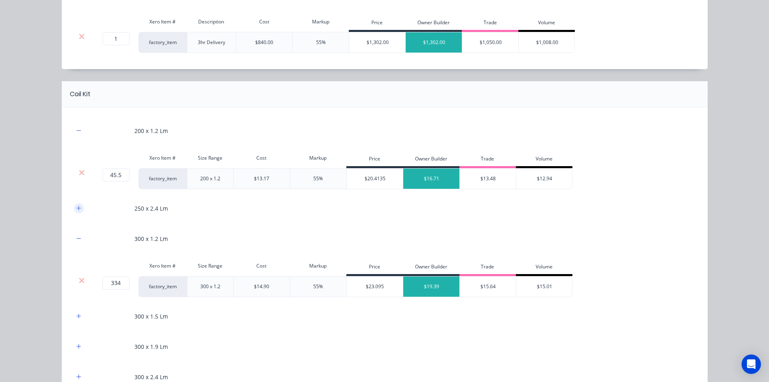
click at [76, 207] on icon "button" at bounding box center [78, 208] width 5 height 6
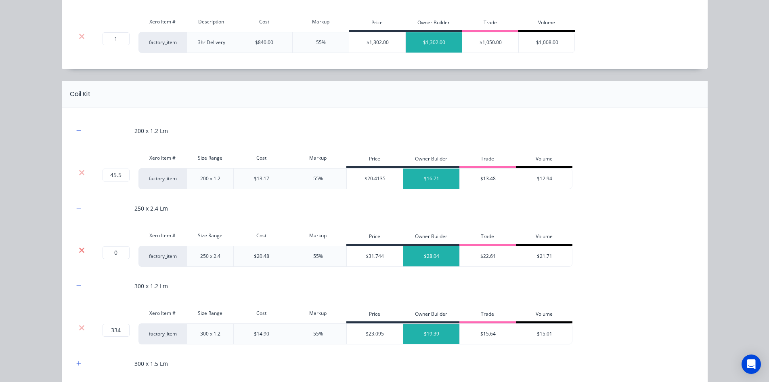
click at [79, 250] on icon at bounding box center [82, 250] width 6 height 8
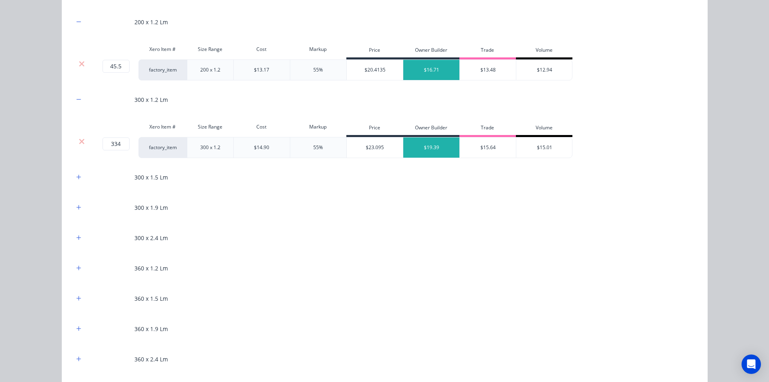
scroll to position [485, 0]
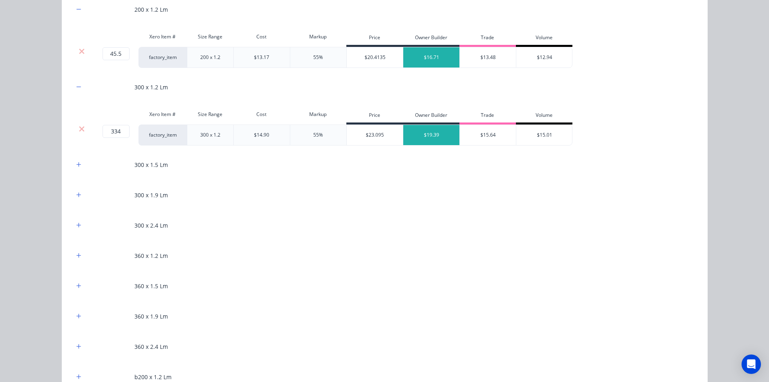
click at [77, 157] on div "300 x 1.5 Lm" at bounding box center [385, 164] width 622 height 22
click at [77, 164] on icon "button" at bounding box center [78, 165] width 5 height 6
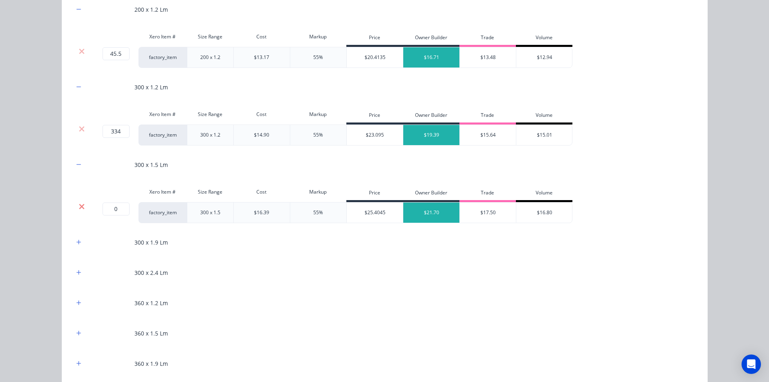
click at [79, 208] on icon at bounding box center [81, 206] width 5 height 5
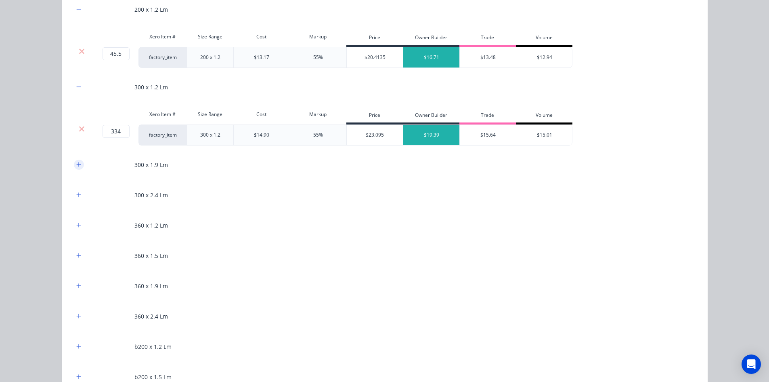
click at [76, 166] on icon "button" at bounding box center [78, 164] width 4 height 4
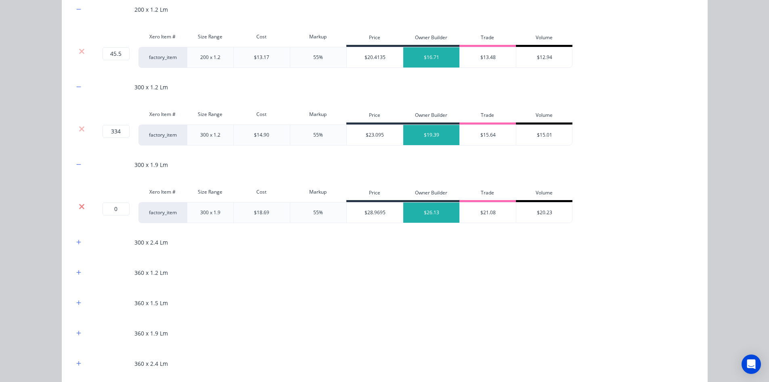
click at [79, 204] on icon at bounding box center [82, 206] width 6 height 8
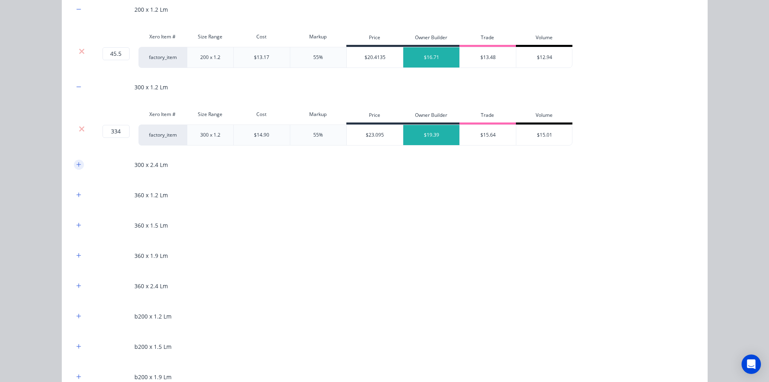
click at [78, 165] on button "button" at bounding box center [79, 165] width 10 height 10
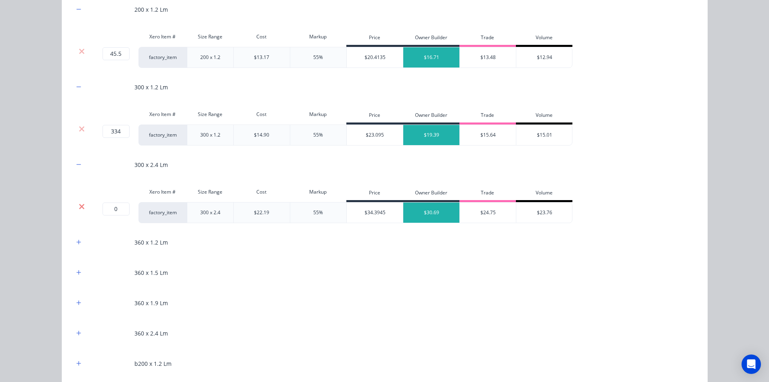
click at [80, 203] on icon at bounding box center [82, 206] width 6 height 8
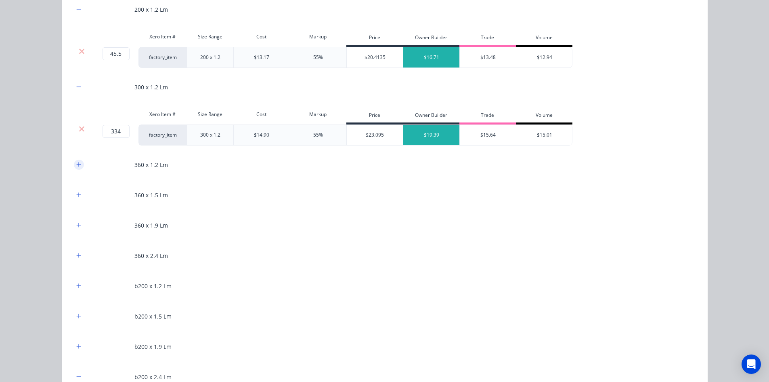
click at [76, 166] on icon "button" at bounding box center [78, 165] width 5 height 6
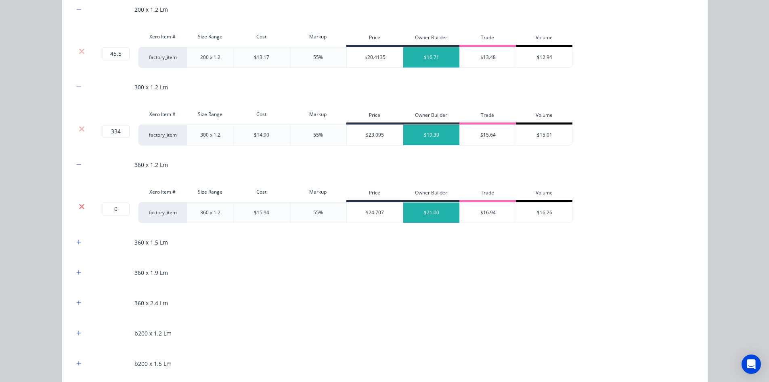
click at [79, 206] on icon at bounding box center [82, 206] width 6 height 8
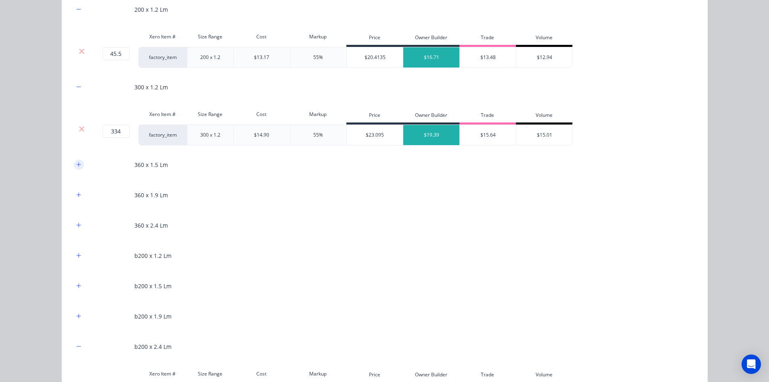
click at [77, 167] on icon "button" at bounding box center [78, 165] width 5 height 6
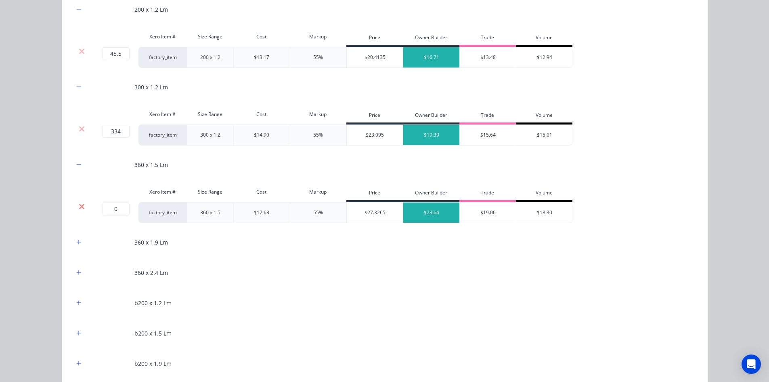
click at [79, 206] on icon at bounding box center [81, 206] width 5 height 5
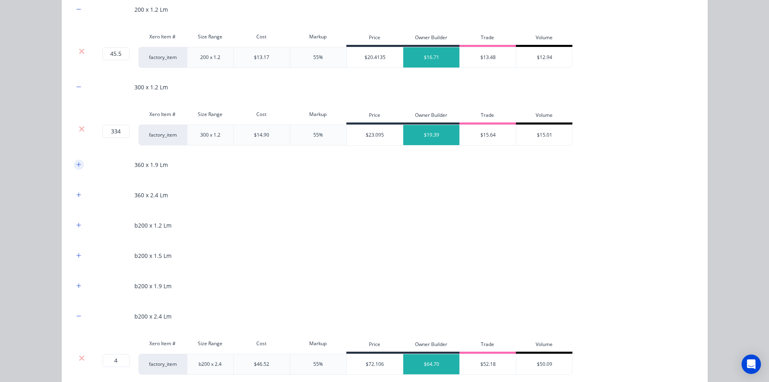
click at [76, 160] on button "button" at bounding box center [79, 165] width 10 height 10
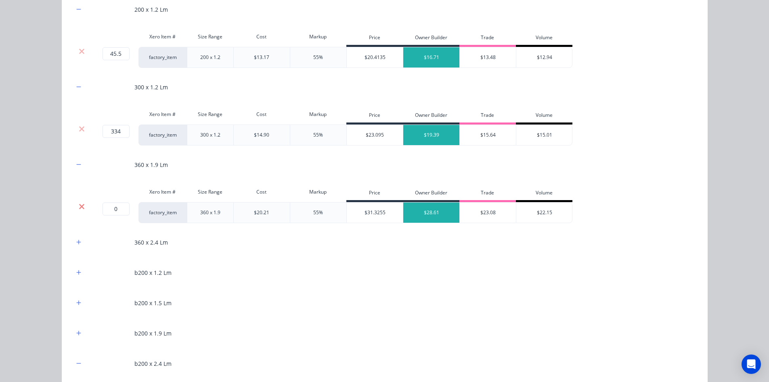
drag, startPoint x: 79, startPoint y: 207, endPoint x: 76, endPoint y: 173, distance: 34.1
click at [79, 206] on icon at bounding box center [81, 206] width 5 height 5
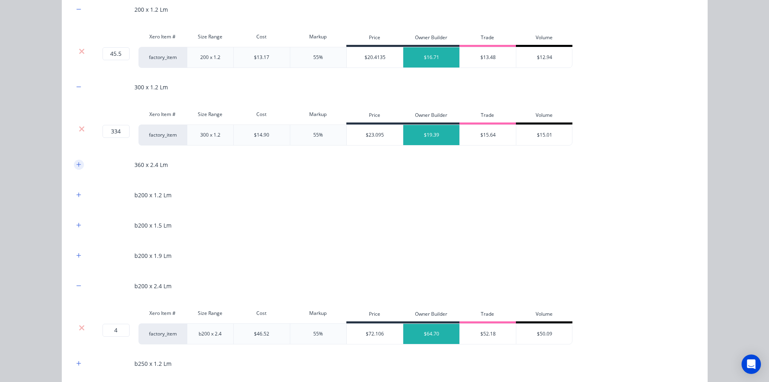
click at [76, 166] on icon "button" at bounding box center [78, 165] width 5 height 6
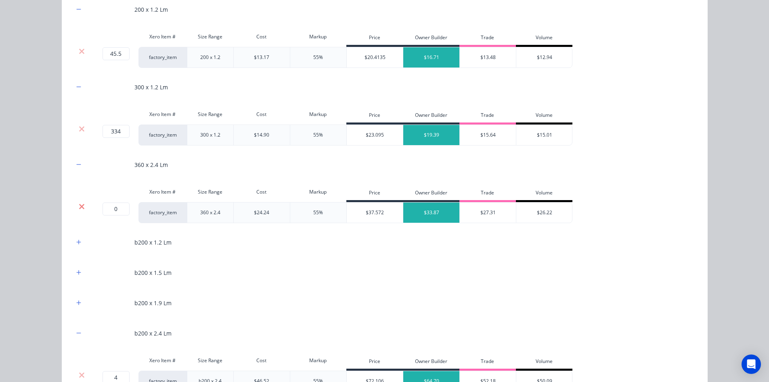
click at [79, 202] on icon at bounding box center [82, 206] width 6 height 8
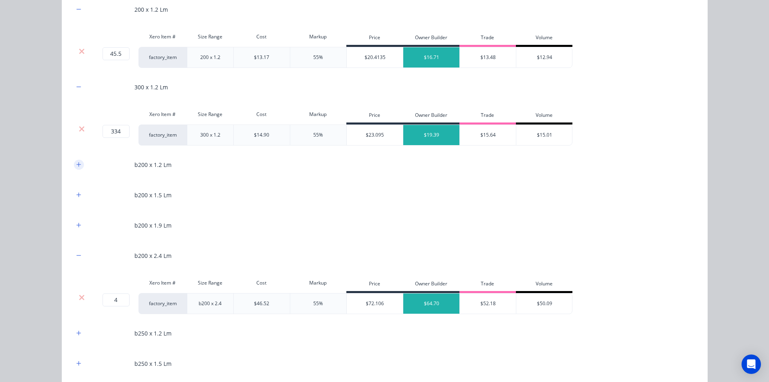
click at [76, 162] on icon "button" at bounding box center [78, 165] width 5 height 6
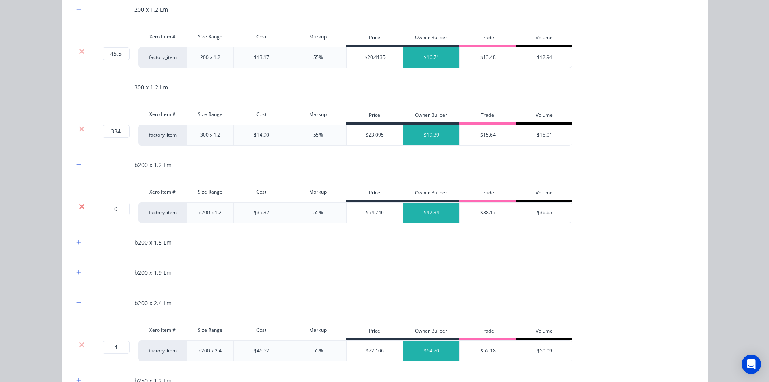
click at [79, 205] on icon at bounding box center [81, 206] width 5 height 5
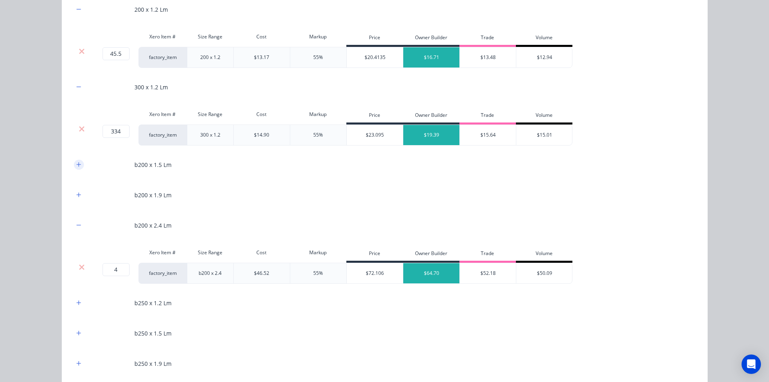
click at [76, 168] on button "button" at bounding box center [79, 165] width 10 height 10
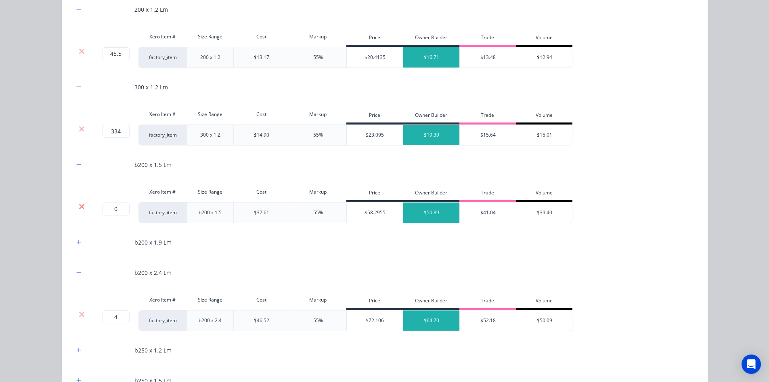
click at [79, 205] on icon at bounding box center [81, 206] width 5 height 5
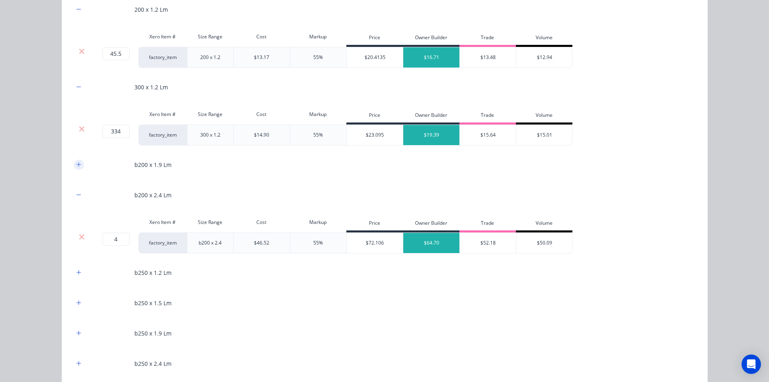
click at [76, 168] on button "button" at bounding box center [79, 165] width 10 height 10
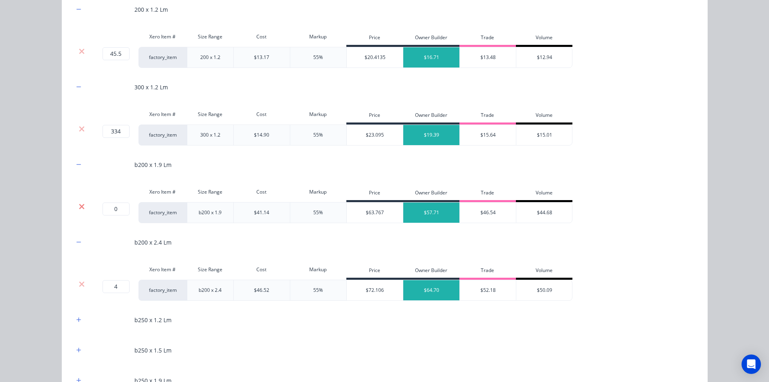
click at [79, 203] on icon at bounding box center [82, 206] width 6 height 8
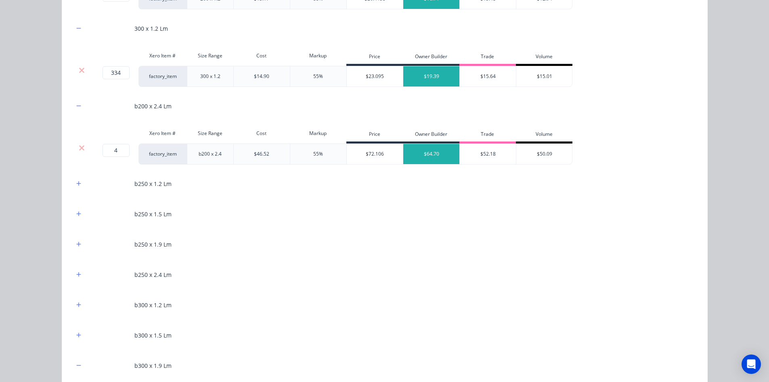
scroll to position [565, 0]
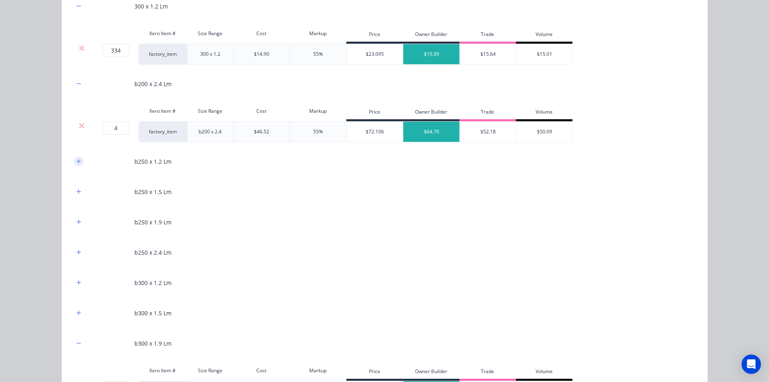
click at [76, 164] on icon "button" at bounding box center [78, 161] width 5 height 6
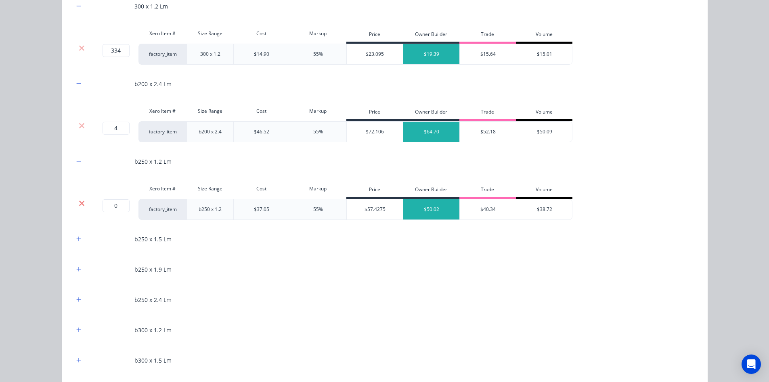
click at [80, 204] on icon at bounding box center [81, 202] width 5 height 5
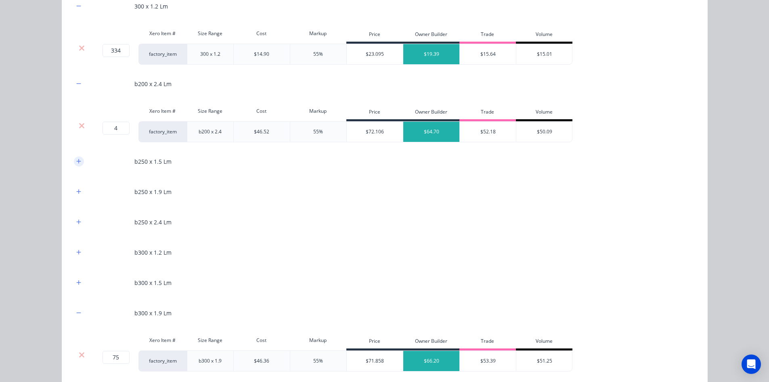
click at [77, 162] on icon "button" at bounding box center [78, 161] width 5 height 6
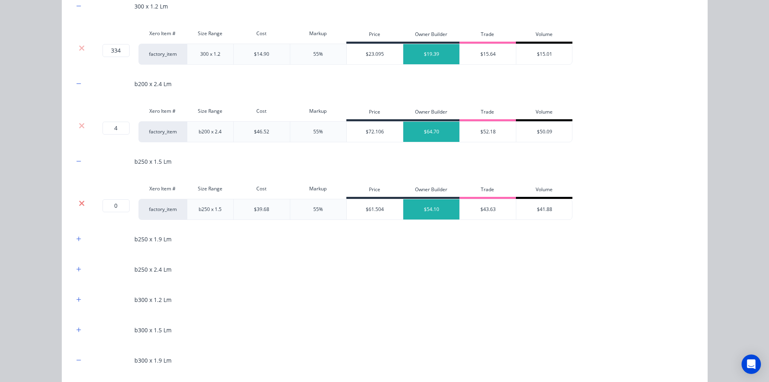
click at [79, 203] on icon at bounding box center [81, 202] width 5 height 5
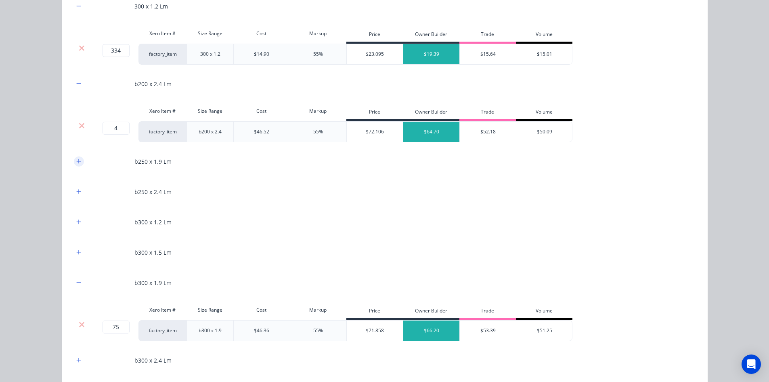
click at [76, 161] on icon "button" at bounding box center [78, 161] width 5 height 6
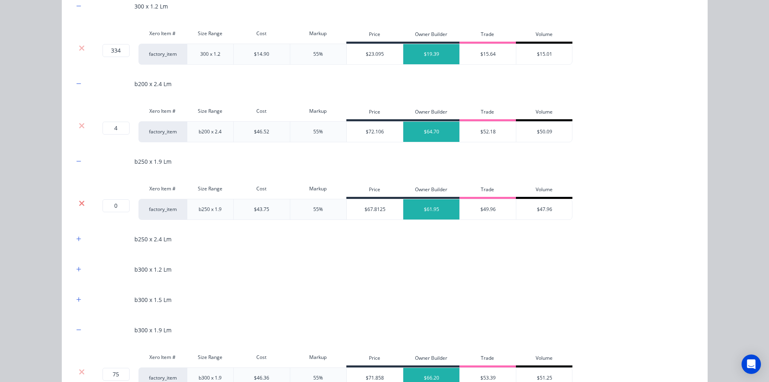
click at [79, 202] on icon at bounding box center [82, 203] width 6 height 8
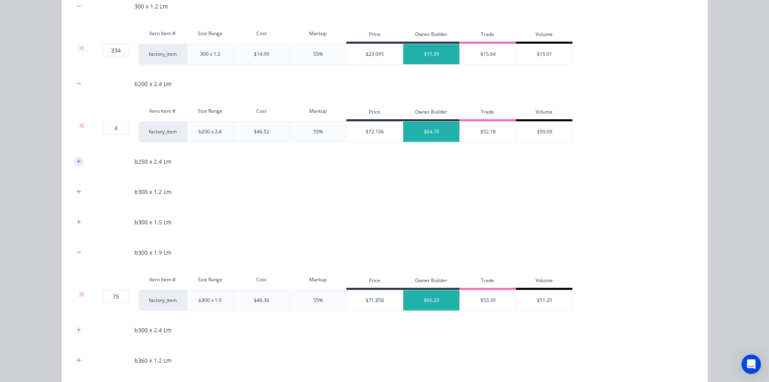
click at [79, 159] on button "button" at bounding box center [79, 161] width 10 height 10
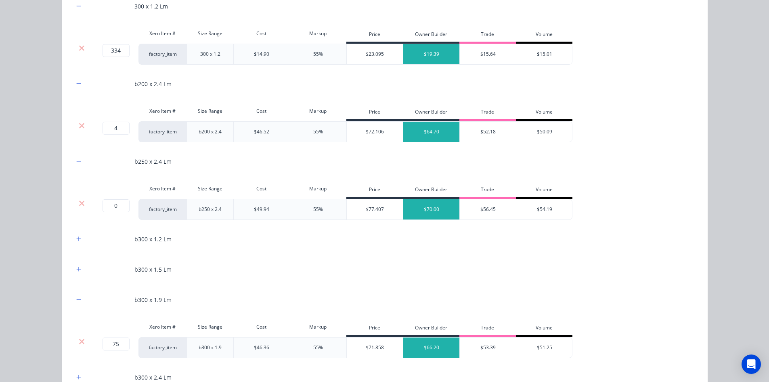
click at [82, 200] on div at bounding box center [81, 203] width 15 height 8
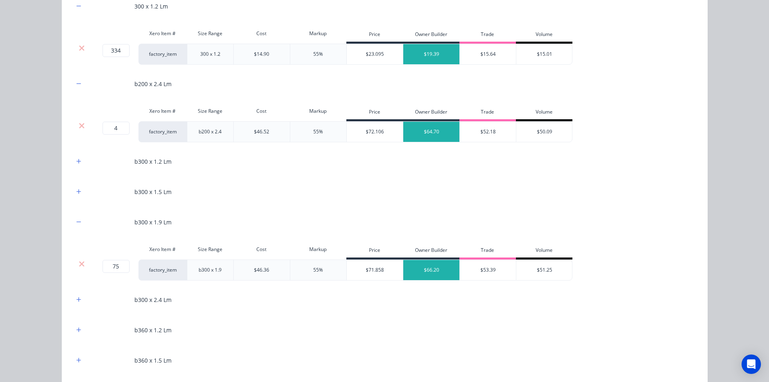
click at [74, 166] on div "b300 x 1.2 Lm" at bounding box center [385, 161] width 622 height 22
click at [76, 159] on icon "button" at bounding box center [78, 161] width 5 height 6
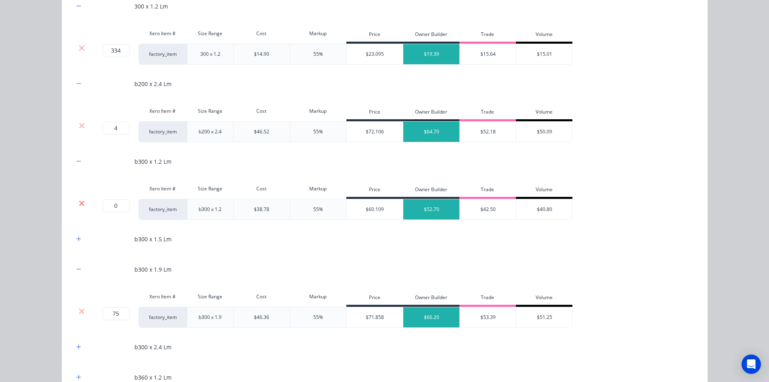
click at [80, 202] on icon at bounding box center [81, 202] width 5 height 5
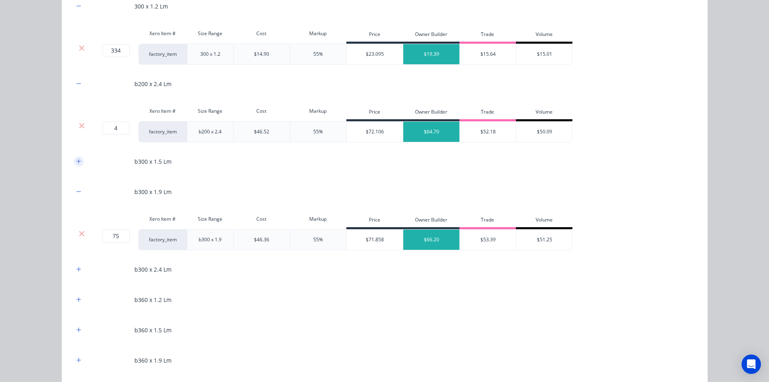
click at [76, 162] on icon "button" at bounding box center [78, 161] width 5 height 6
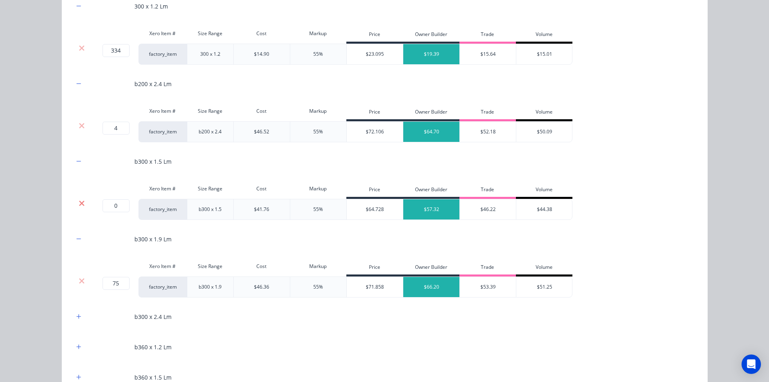
click at [79, 202] on icon at bounding box center [82, 203] width 6 height 8
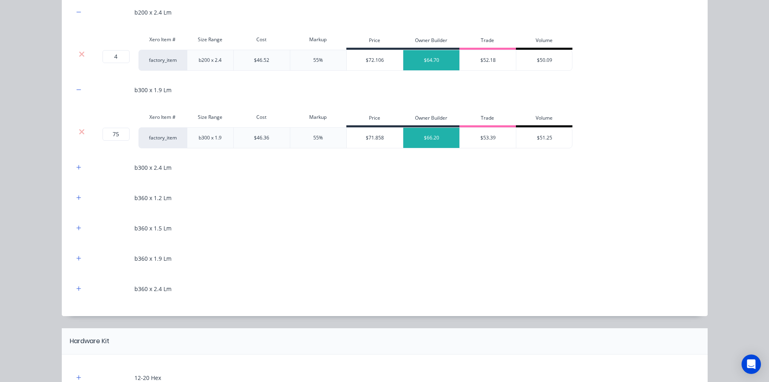
scroll to position [646, 0]
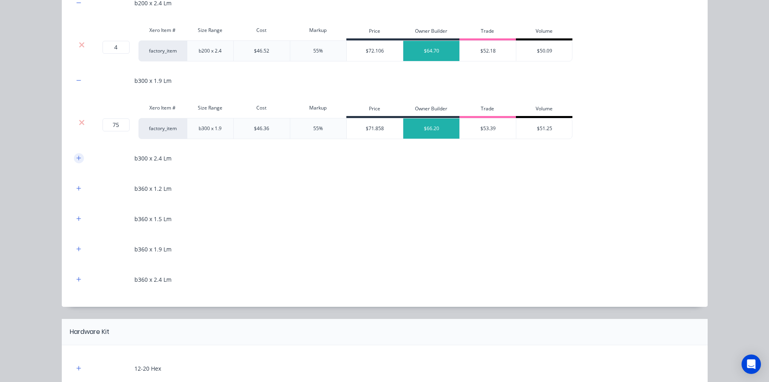
click at [76, 158] on icon "button" at bounding box center [78, 158] width 5 height 6
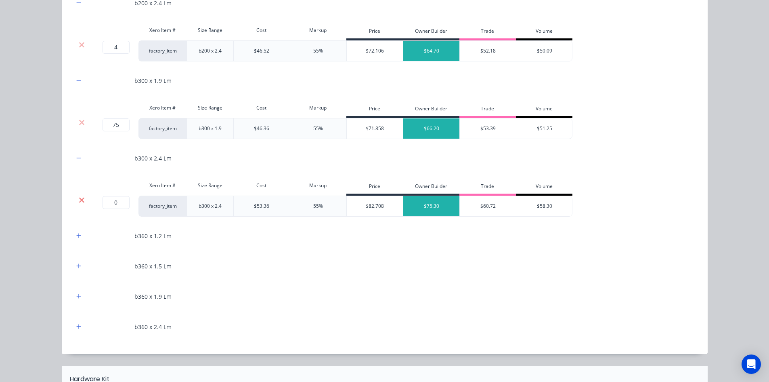
click at [80, 196] on icon at bounding box center [82, 200] width 6 height 8
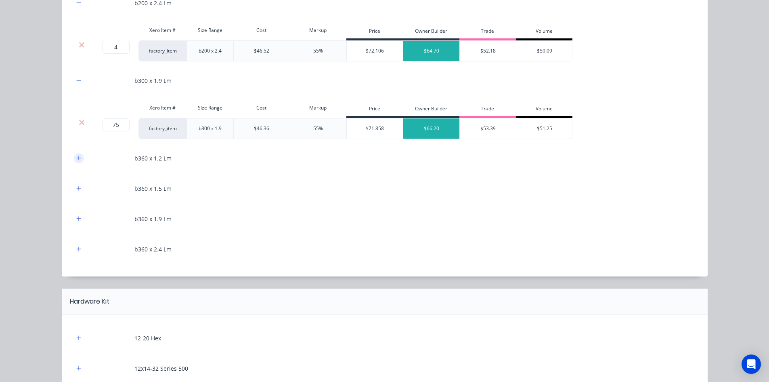
click at [77, 160] on icon "button" at bounding box center [78, 158] width 5 height 6
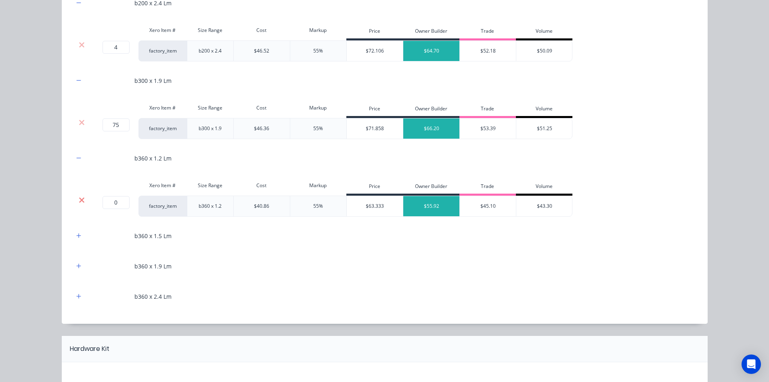
click at [79, 198] on icon at bounding box center [82, 200] width 6 height 8
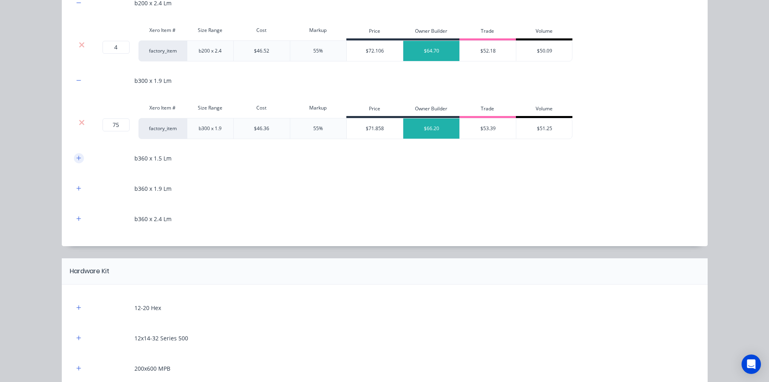
click at [76, 156] on icon "button" at bounding box center [78, 157] width 4 height 4
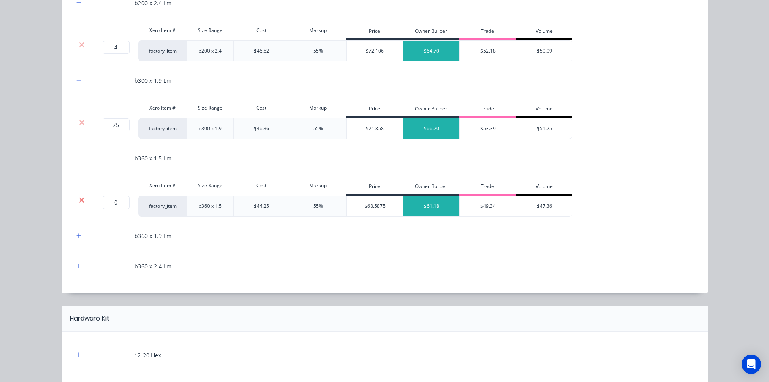
click at [79, 200] on icon at bounding box center [81, 199] width 5 height 5
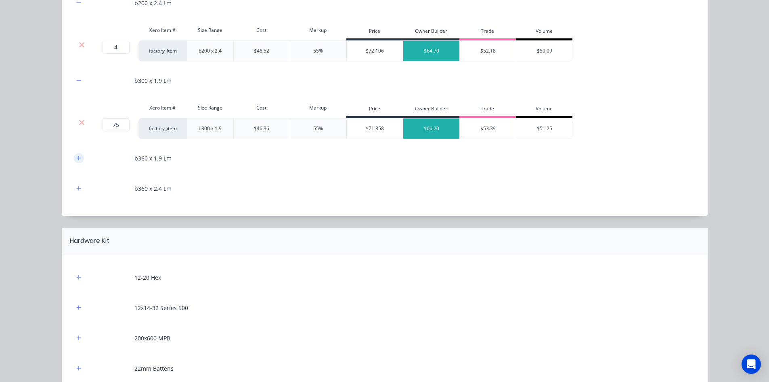
click at [77, 160] on icon "button" at bounding box center [78, 158] width 5 height 6
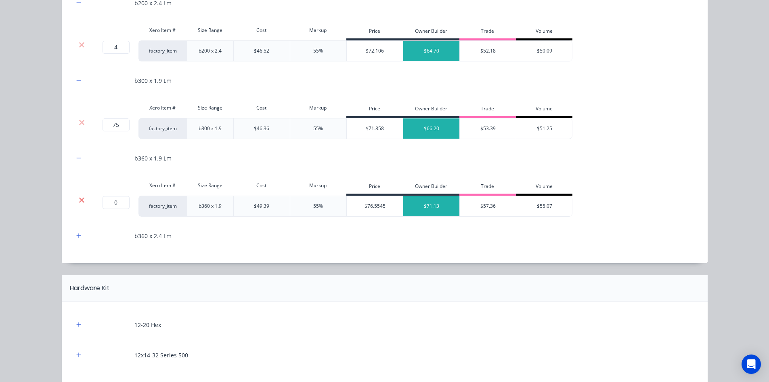
click at [79, 197] on icon at bounding box center [82, 200] width 6 height 8
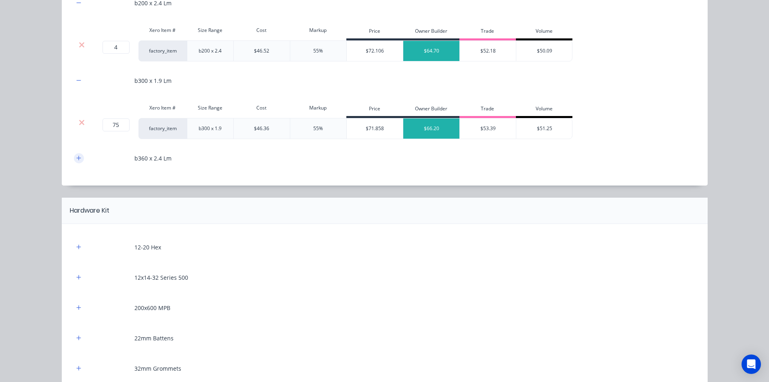
click at [78, 161] on button "button" at bounding box center [79, 158] width 10 height 10
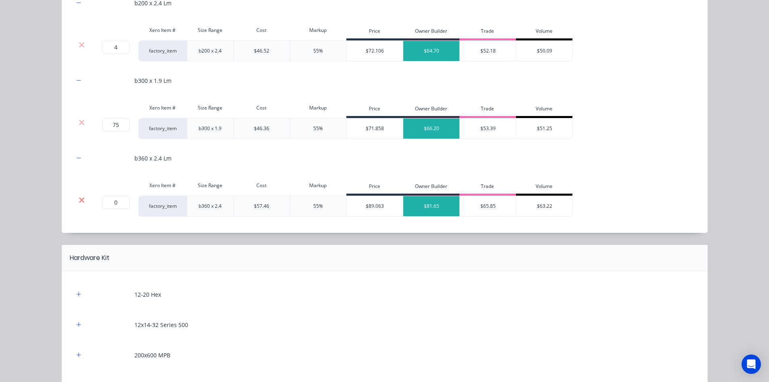
click at [80, 202] on icon at bounding box center [82, 200] width 6 height 8
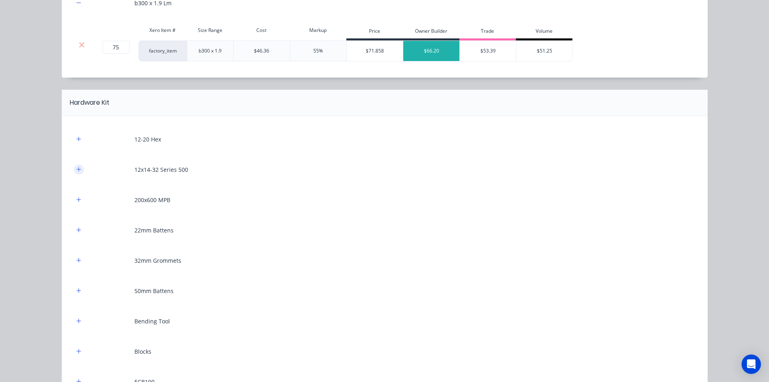
scroll to position [727, 0]
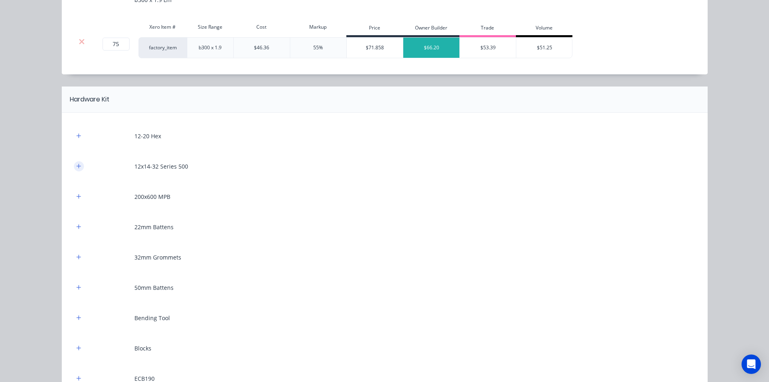
click at [79, 170] on button "button" at bounding box center [79, 166] width 10 height 10
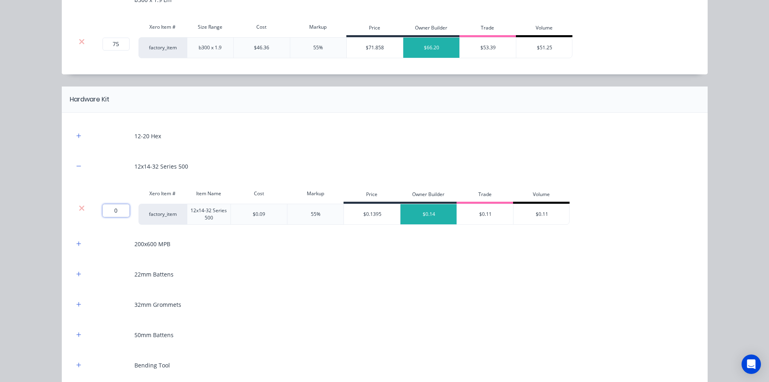
click at [112, 204] on input "0" at bounding box center [116, 210] width 27 height 13
type input "1000"
click at [36, 210] on div "Flooring System Products in this kit Engineering Products Xero Item # Descripti…" at bounding box center [384, 191] width 769 height 382
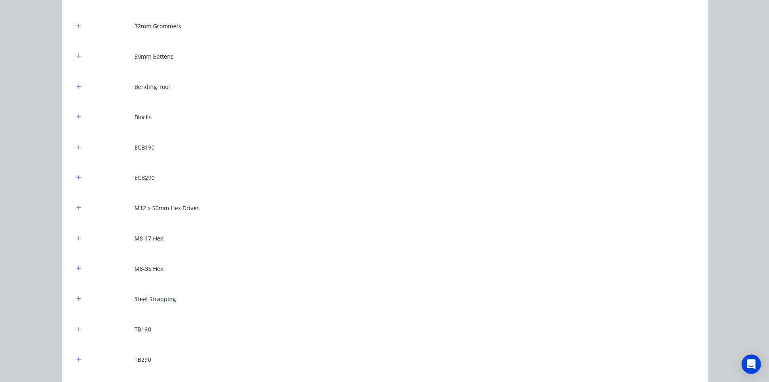
scroll to position [1050, 0]
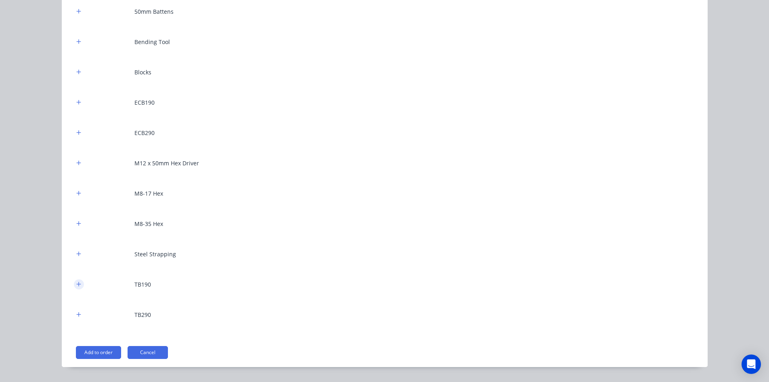
click at [76, 287] on button "button" at bounding box center [79, 284] width 10 height 10
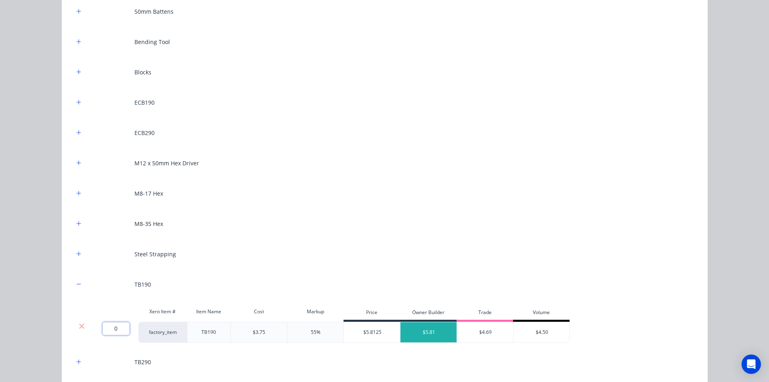
click at [111, 329] on input "0" at bounding box center [116, 328] width 27 height 13
type input "1"
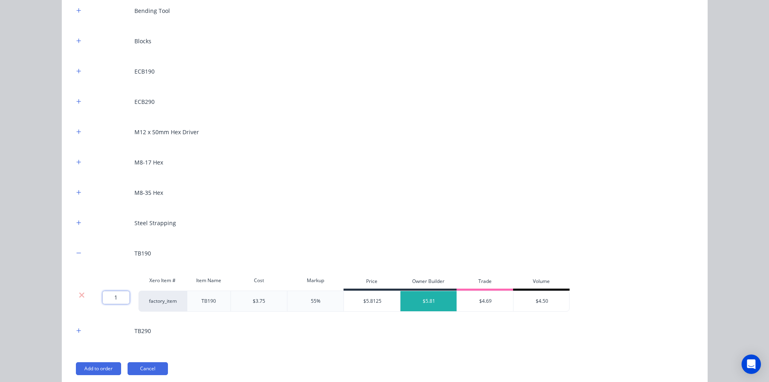
scroll to position [1118, 0]
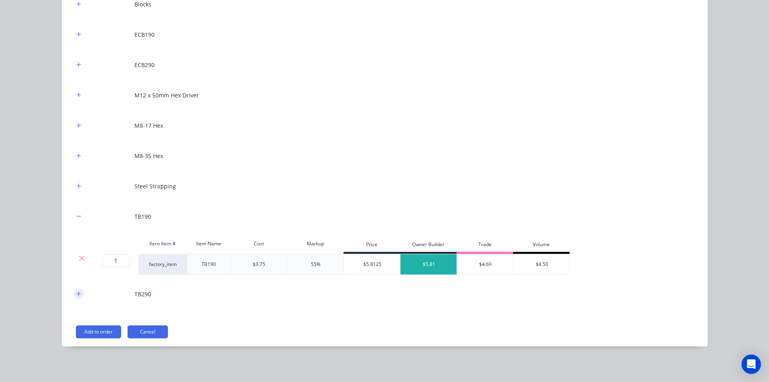
click at [76, 292] on icon "button" at bounding box center [78, 294] width 5 height 6
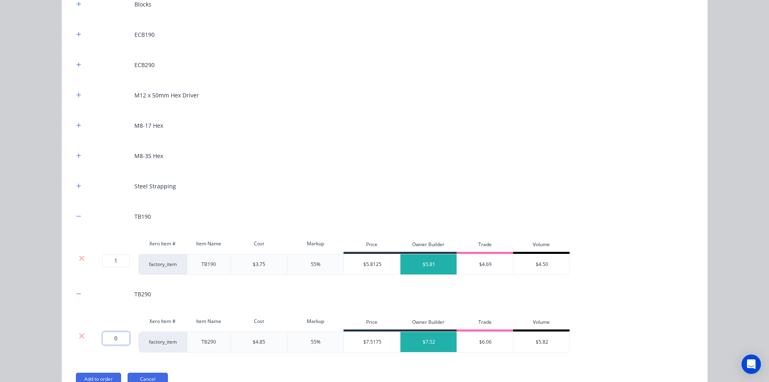
click at [118, 337] on input "0" at bounding box center [116, 338] width 27 height 13
type input "1"
click at [35, 313] on div "Flooring System Products in this kit Engineering Products Xero Item # Descripti…" at bounding box center [384, 191] width 769 height 382
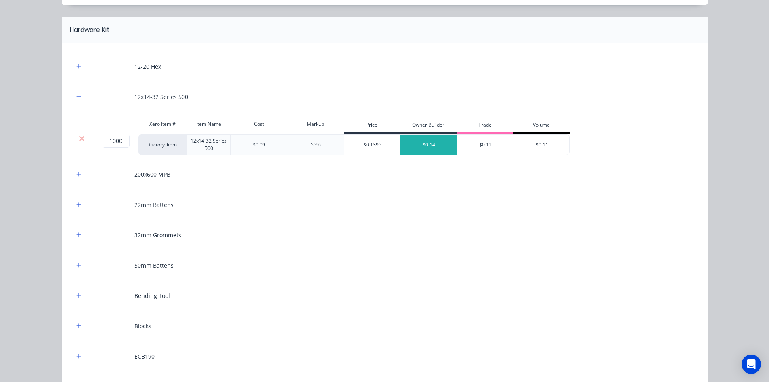
scroll to position [795, 0]
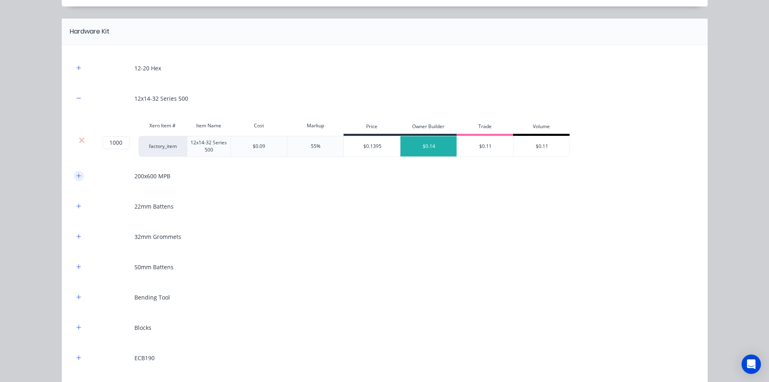
click at [74, 173] on button "button" at bounding box center [79, 176] width 10 height 10
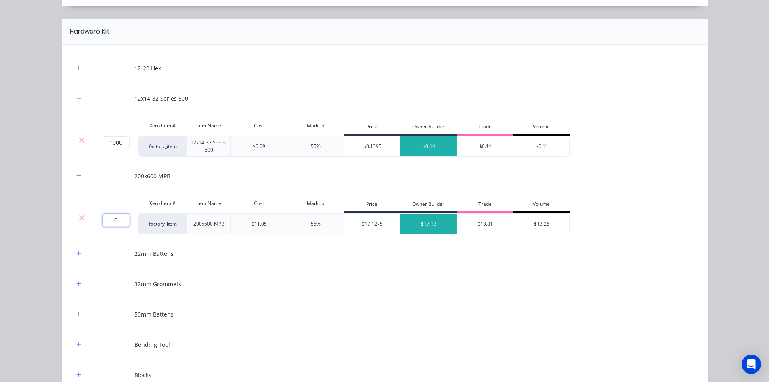
click at [103, 217] on input "0" at bounding box center [116, 220] width 27 height 13
type input "1"
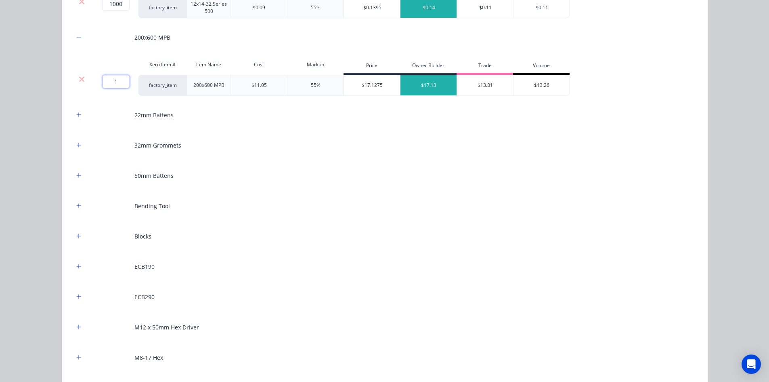
scroll to position [956, 0]
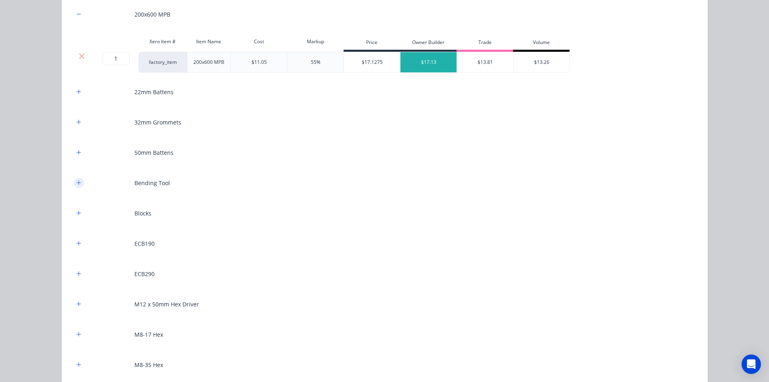
click at [76, 183] on icon "button" at bounding box center [78, 183] width 5 height 6
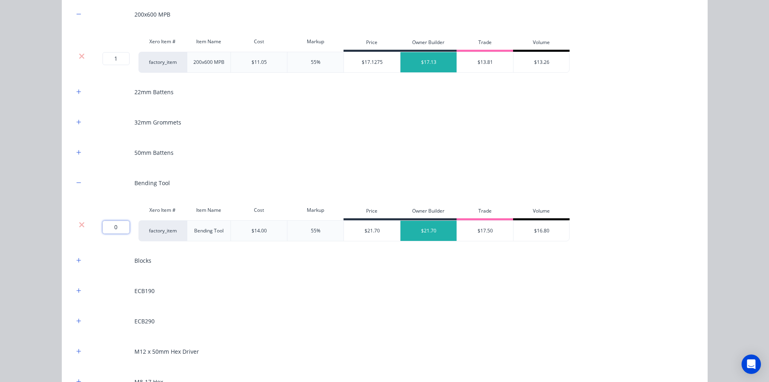
click at [116, 225] on input "0" at bounding box center [116, 227] width 27 height 13
type input "2"
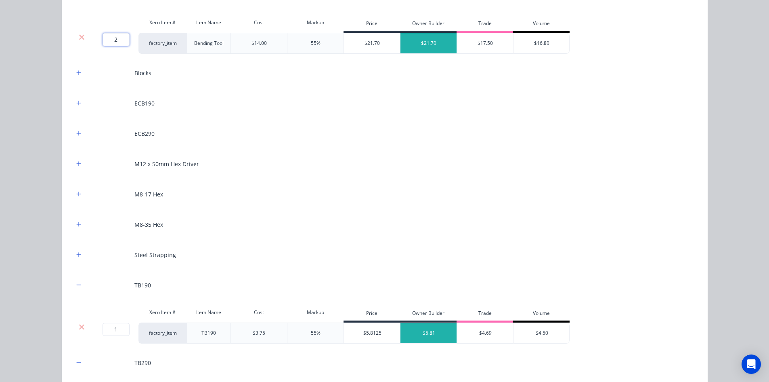
scroll to position [1138, 0]
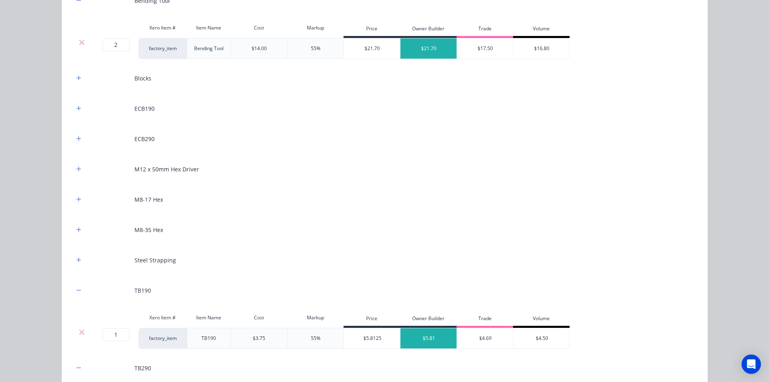
click at [68, 260] on div "12-20 Hex 12x14-32 Series 500 Xero Item # Item Name Cost Markup Price Owner Bui…" at bounding box center [385, 84] width 646 height 766
click at [76, 260] on icon "button" at bounding box center [78, 259] width 4 height 4
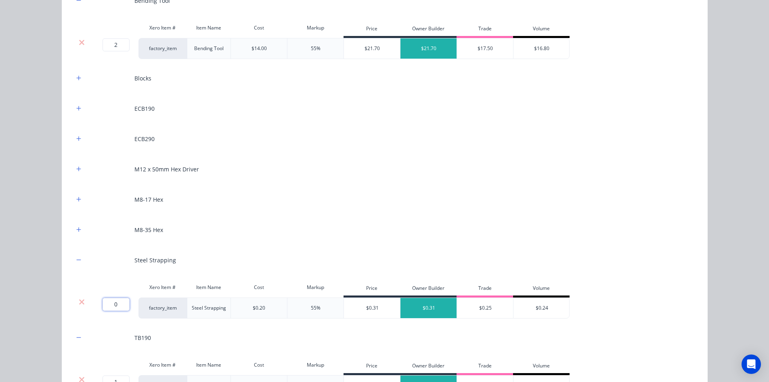
click at [114, 302] on input "0" at bounding box center [116, 304] width 27 height 13
type input "50"
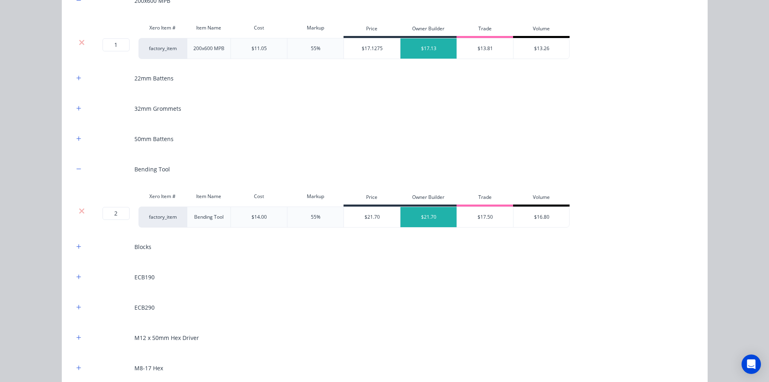
scroll to position [977, 0]
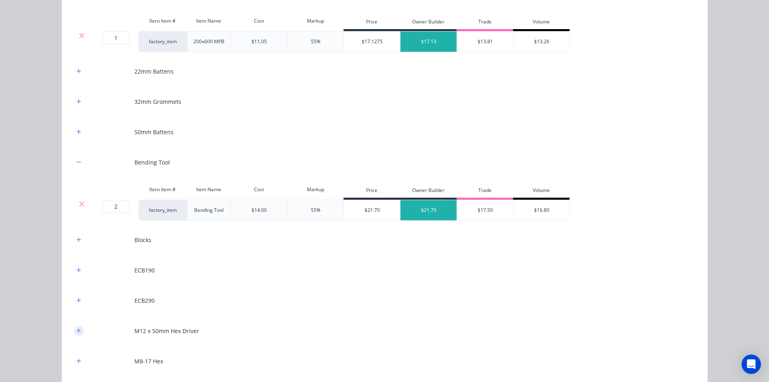
click at [76, 330] on icon "button" at bounding box center [78, 331] width 5 height 6
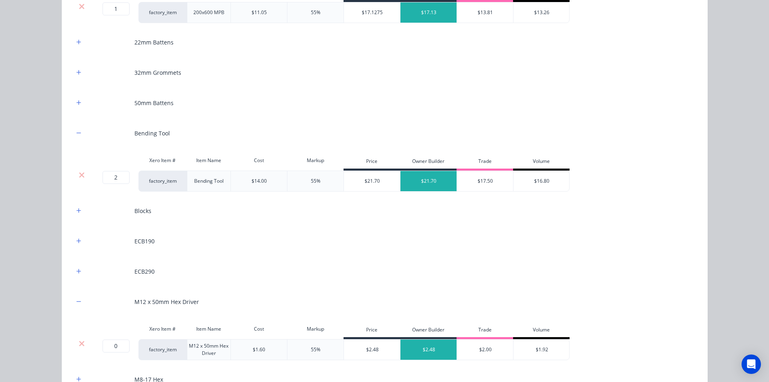
scroll to position [1058, 0]
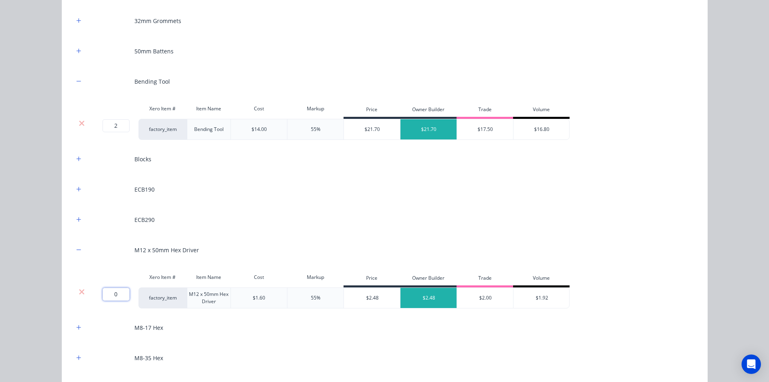
click at [114, 299] on input "0" at bounding box center [116, 294] width 27 height 13
type input "2"
click at [27, 287] on div "Flooring System Products in this kit Engineering Products Xero Item # Descripti…" at bounding box center [384, 191] width 769 height 382
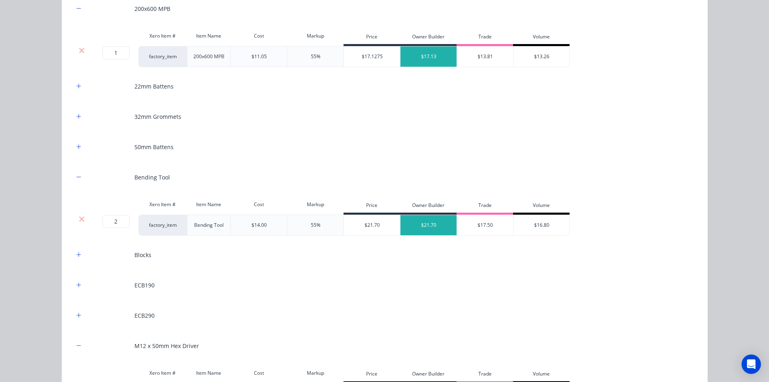
scroll to position [937, 0]
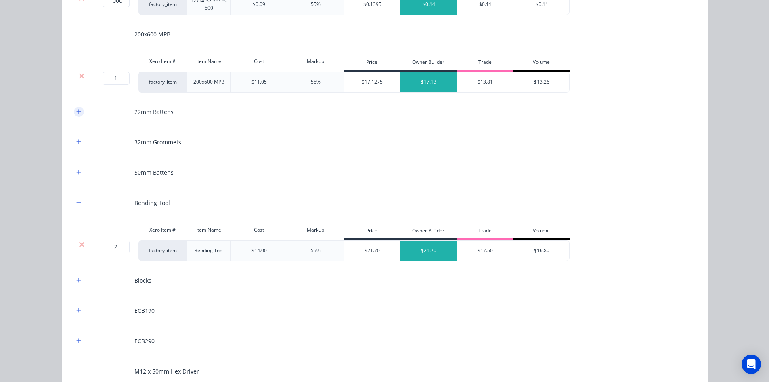
click at [77, 111] on icon "button" at bounding box center [78, 112] width 5 height 6
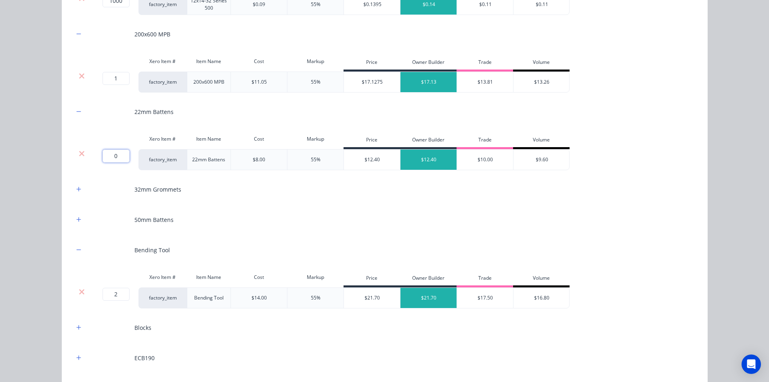
click at [125, 156] on input "0" at bounding box center [116, 155] width 27 height 13
type input "48"
click at [50, 172] on div "Flooring System Products in this kit Engineering Products Xero Item # Descripti…" at bounding box center [384, 191] width 769 height 382
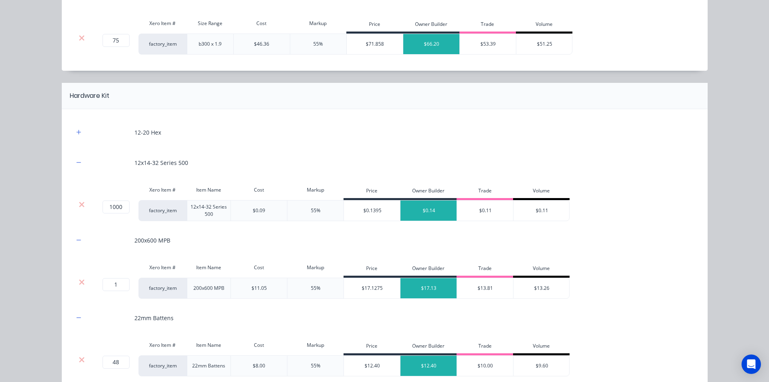
scroll to position [735, 0]
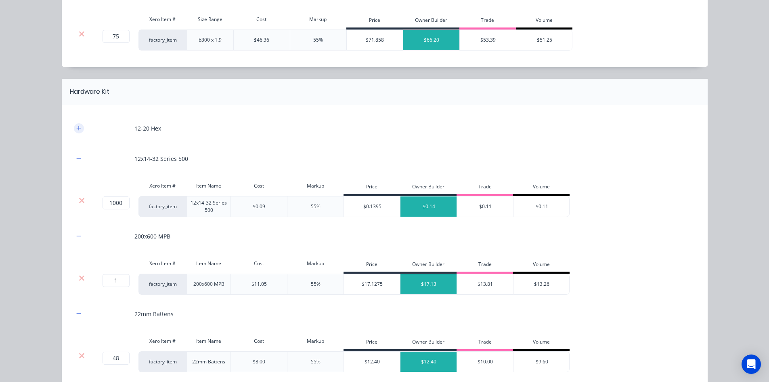
click at [79, 128] on button "button" at bounding box center [79, 128] width 10 height 10
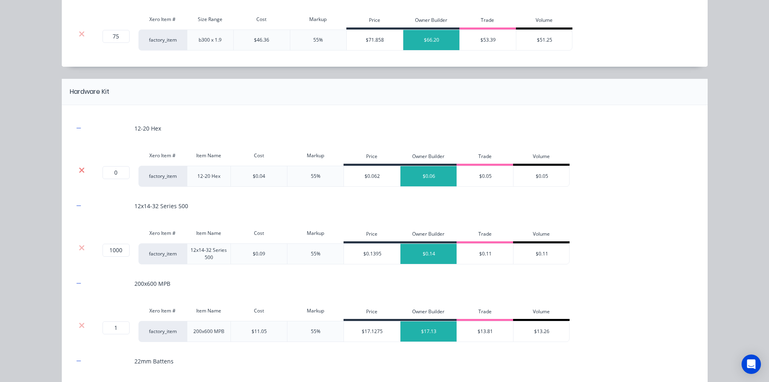
click at [80, 168] on icon at bounding box center [81, 169] width 5 height 5
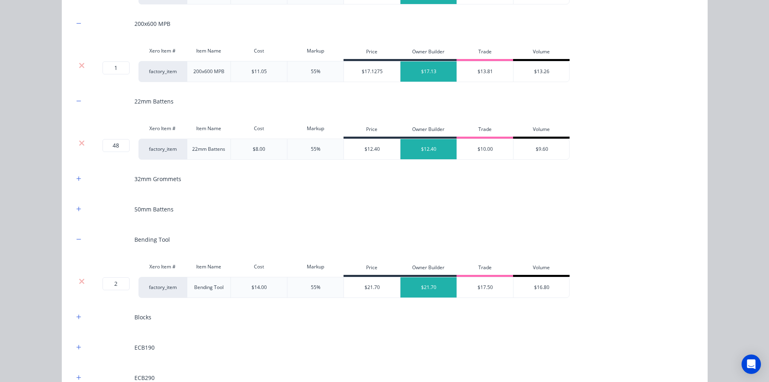
scroll to position [937, 0]
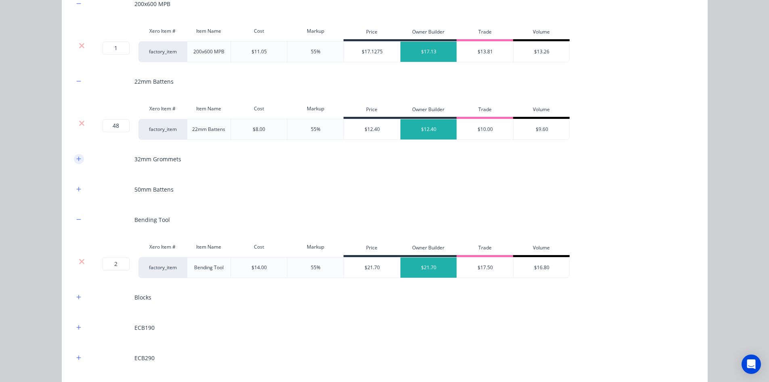
click at [78, 162] on icon "button" at bounding box center [78, 159] width 5 height 6
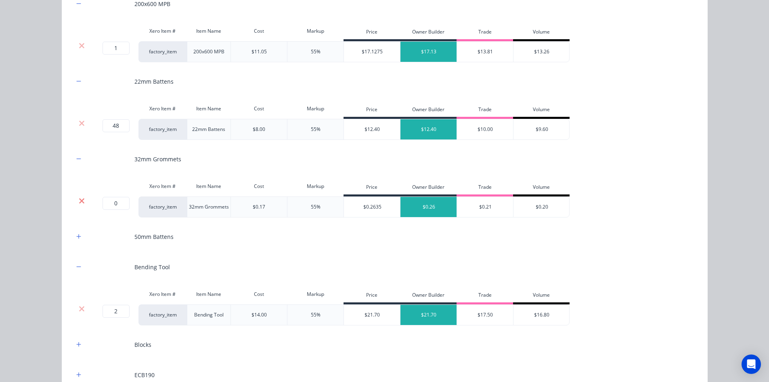
click at [79, 202] on icon at bounding box center [82, 201] width 6 height 8
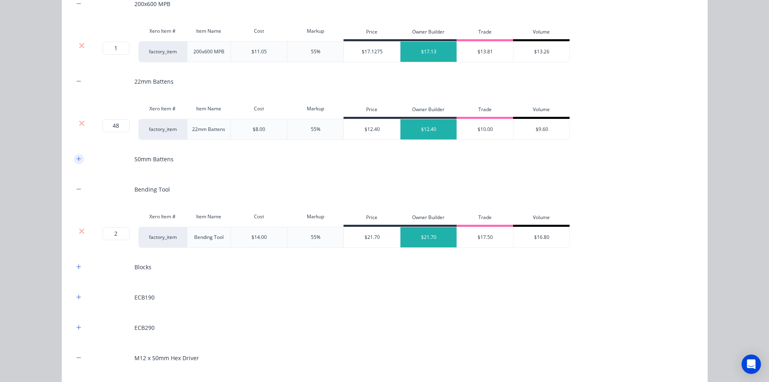
click at [79, 158] on button "button" at bounding box center [79, 159] width 10 height 10
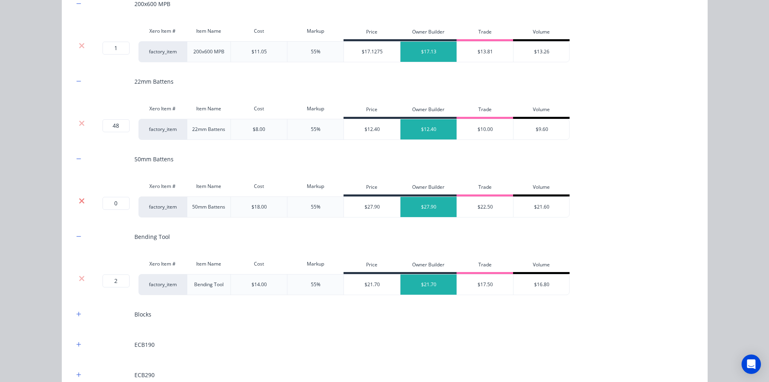
click at [81, 197] on icon at bounding box center [82, 201] width 6 height 8
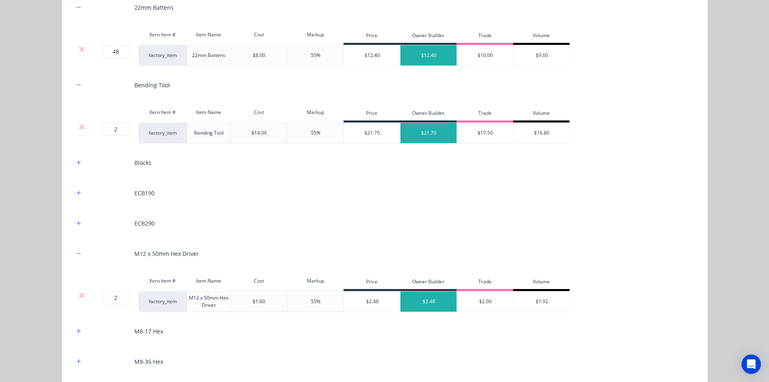
scroll to position [1017, 0]
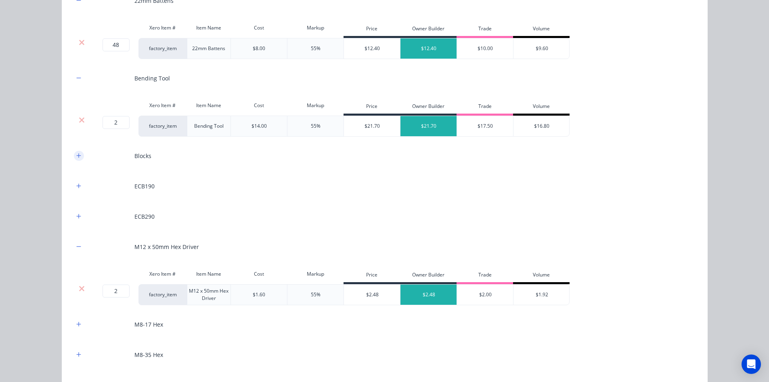
click at [78, 154] on icon "button" at bounding box center [78, 156] width 5 height 6
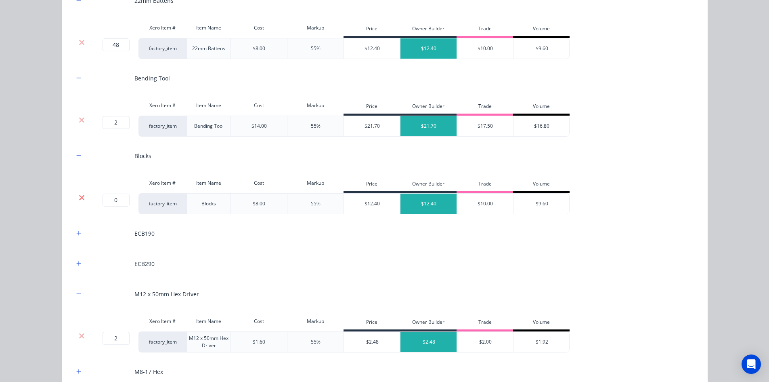
click at [80, 197] on icon at bounding box center [81, 197] width 5 height 5
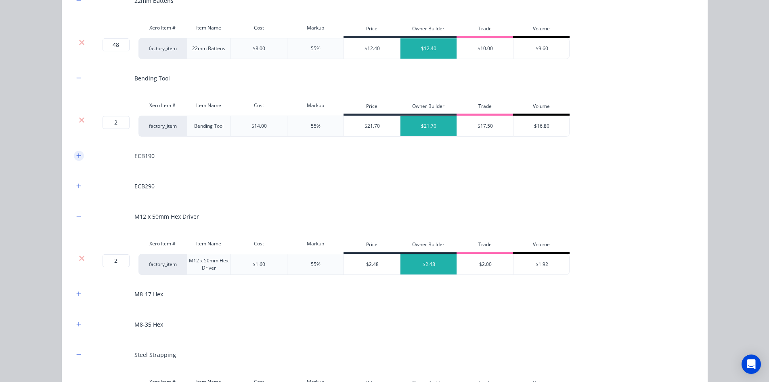
click at [76, 154] on icon "button" at bounding box center [78, 156] width 5 height 6
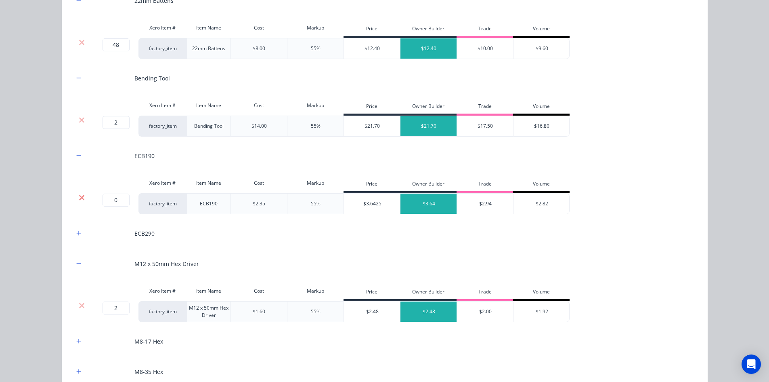
click at [79, 194] on icon at bounding box center [82, 197] width 6 height 8
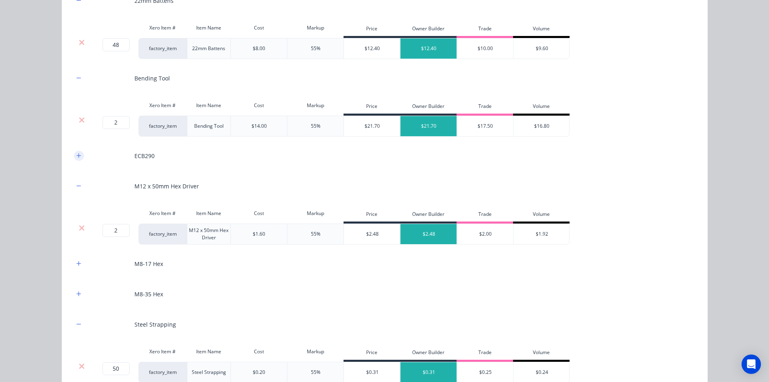
click at [78, 151] on button "button" at bounding box center [79, 156] width 10 height 10
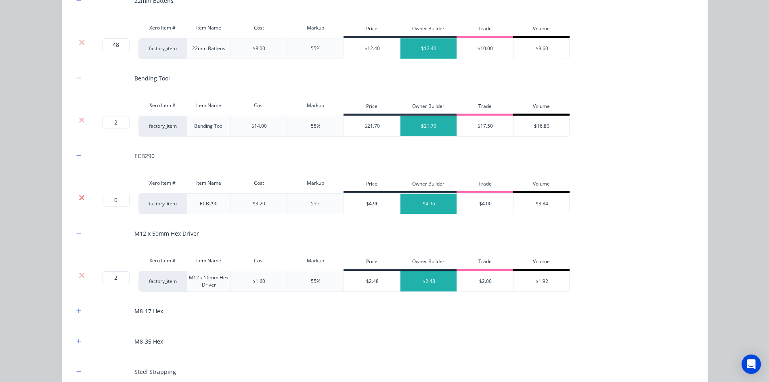
click at [79, 198] on icon at bounding box center [82, 197] width 6 height 8
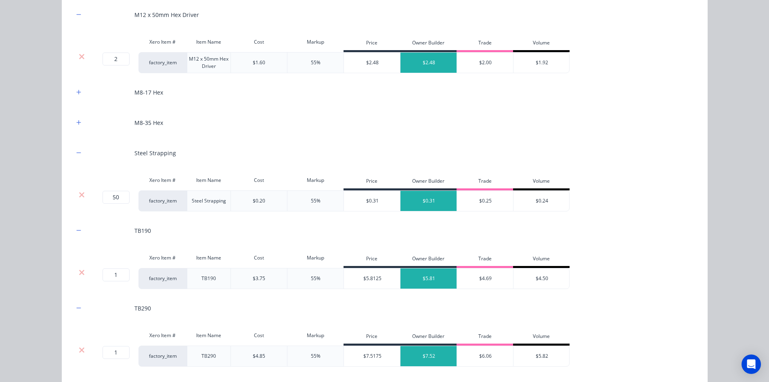
scroll to position [1179, 0]
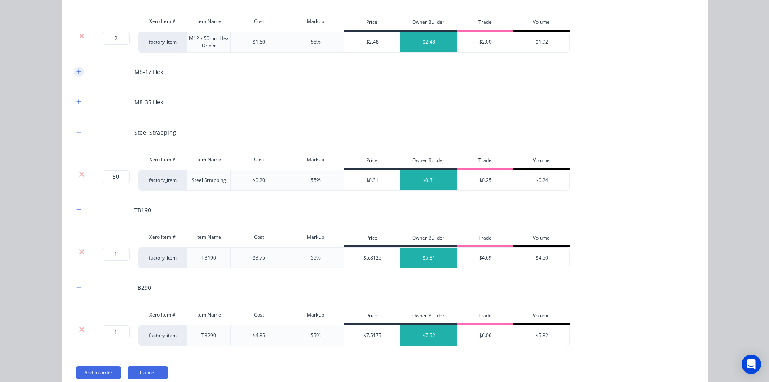
click at [79, 71] on button "button" at bounding box center [79, 72] width 10 height 10
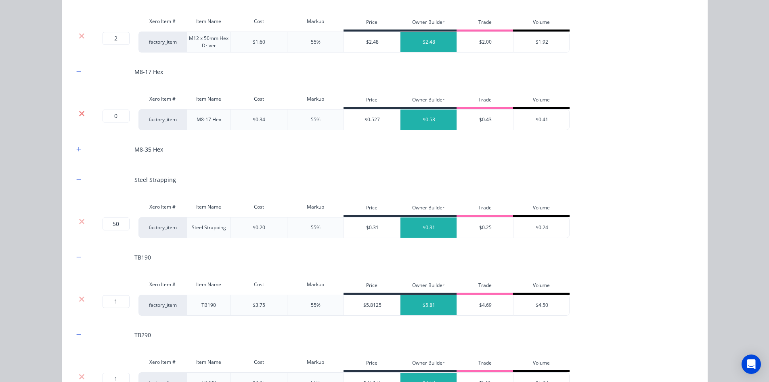
click at [80, 115] on icon at bounding box center [82, 113] width 6 height 8
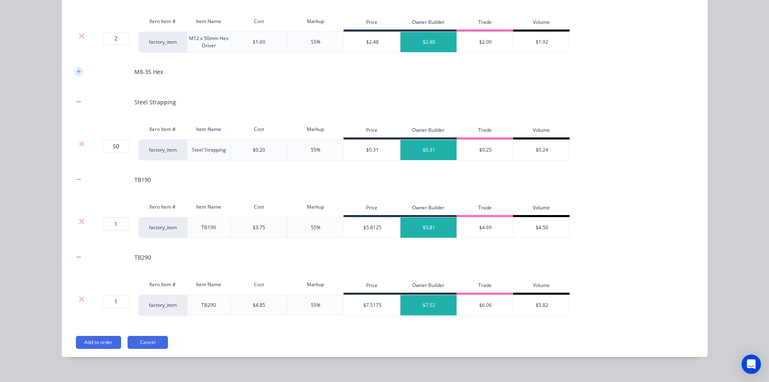
click at [80, 74] on button "button" at bounding box center [79, 72] width 10 height 10
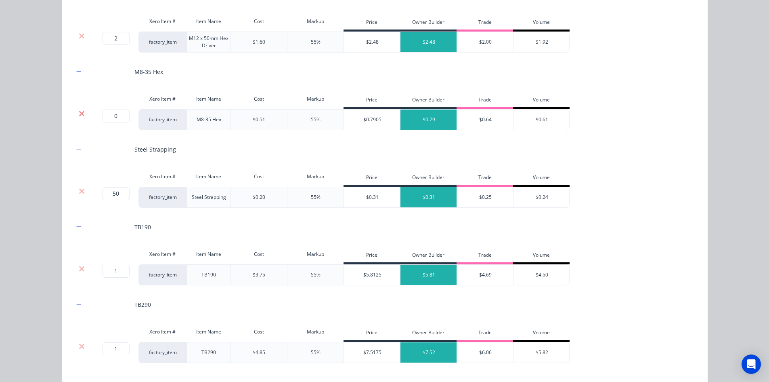
click at [79, 112] on icon at bounding box center [81, 113] width 5 height 5
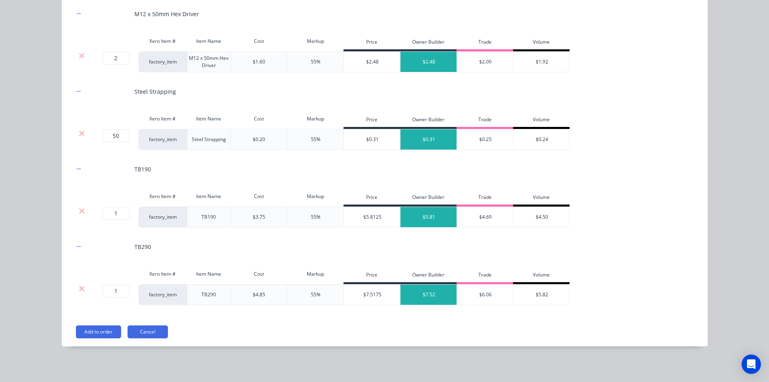
scroll to position [1159, 0]
click at [92, 328] on button "Add to order" at bounding box center [98, 331] width 45 height 13
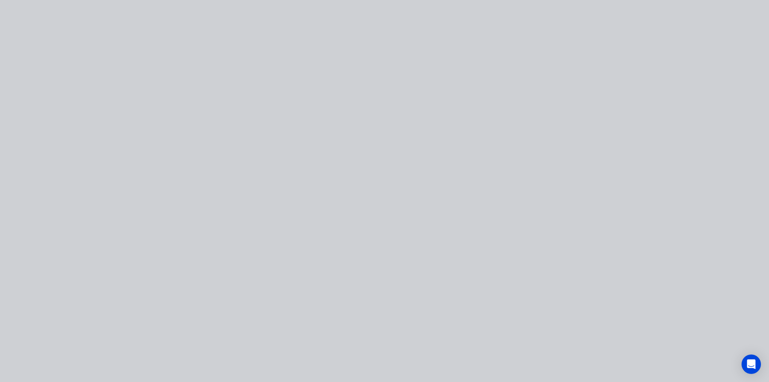
scroll to position [0, 0]
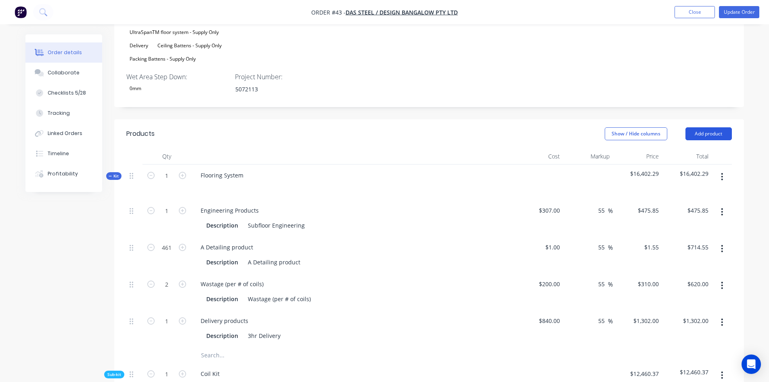
click at [709, 127] on button "Add product" at bounding box center [709, 133] width 46 height 13
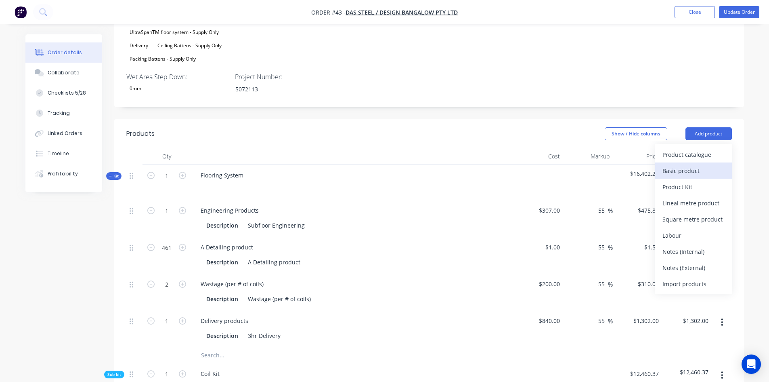
click at [693, 165] on div "Basic product" at bounding box center [694, 171] width 62 height 12
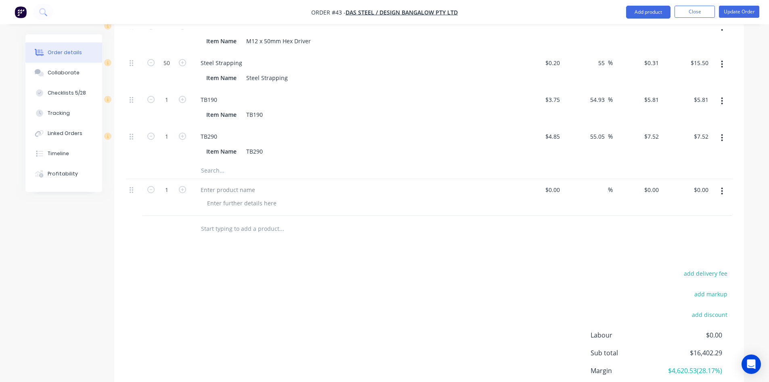
scroll to position [1195, 0]
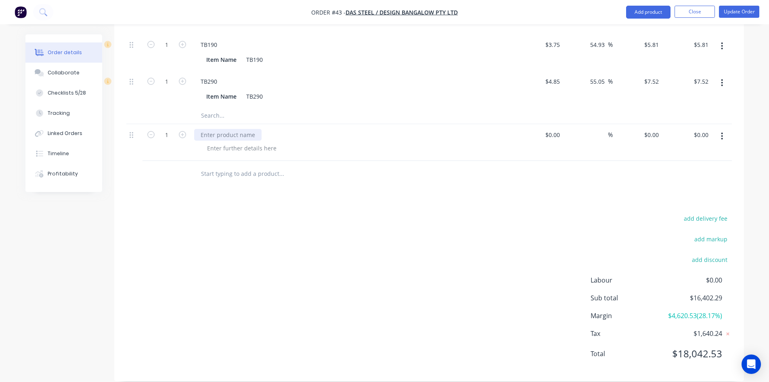
click at [233, 129] on div at bounding box center [227, 135] width 67 height 12
paste div
click at [234, 142] on div at bounding box center [242, 148] width 82 height 12
paste div
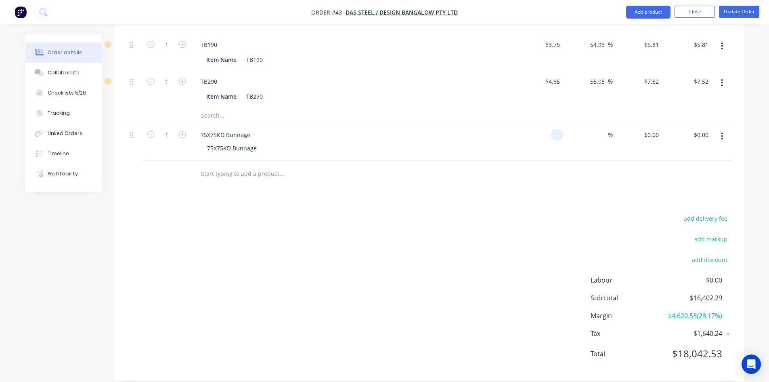
click at [555, 129] on input at bounding box center [558, 135] width 9 height 12
type input "$32.00"
click at [601, 129] on input at bounding box center [603, 135] width 9 height 12
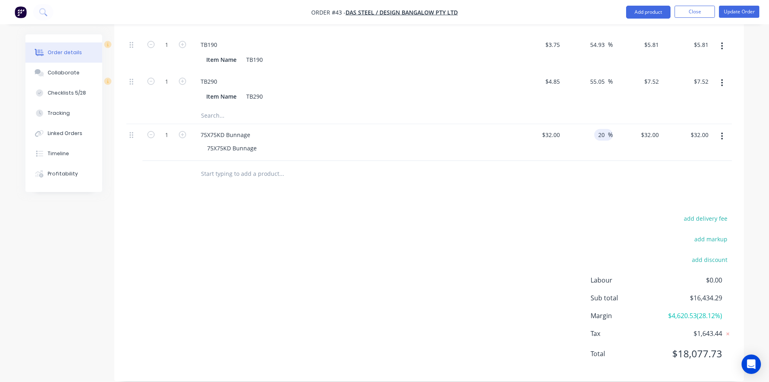
type input "20"
type input "$38.40"
click at [562, 165] on div at bounding box center [429, 174] width 606 height 26
click at [609, 130] on span "%" at bounding box center [610, 134] width 5 height 9
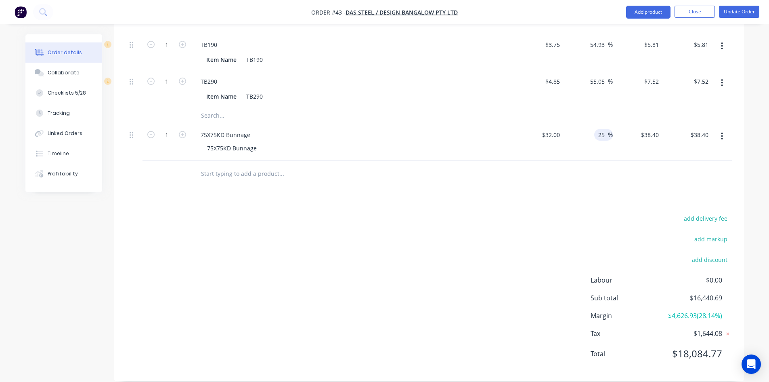
type input "25"
type input "$40.00"
click at [599, 129] on input "25" at bounding box center [603, 135] width 11 height 12
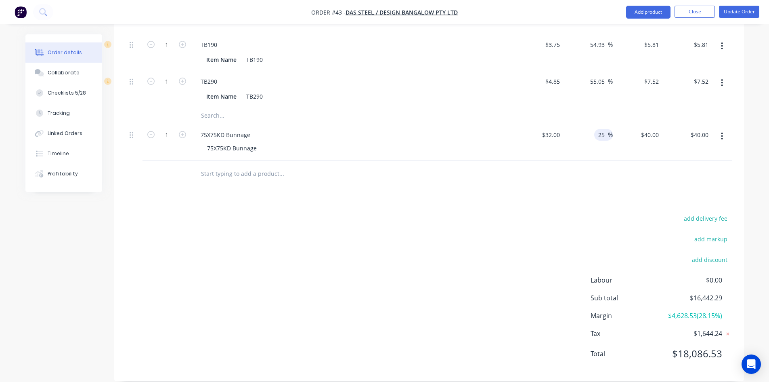
drag, startPoint x: 605, startPoint y: 124, endPoint x: 585, endPoint y: 124, distance: 20.2
click at [585, 124] on div "25 25 %" at bounding box center [588, 142] width 50 height 37
type input "40"
type input "$44.80"
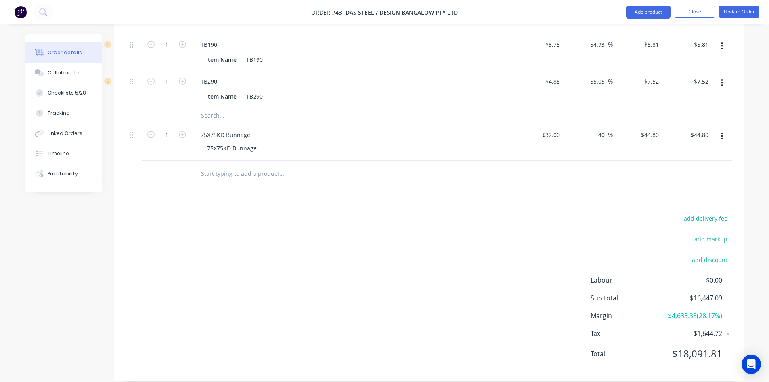
click at [489, 167] on div at bounding box center [429, 174] width 606 height 26
click at [181, 131] on icon "button" at bounding box center [182, 134] width 7 height 7
type input "2"
type input "$89.60"
click at [181, 131] on icon "button" at bounding box center [182, 134] width 7 height 7
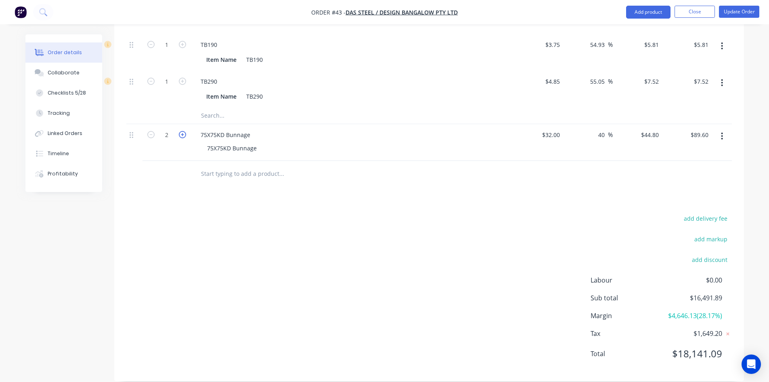
type input "3"
type input "$134.40"
click at [181, 131] on icon "button" at bounding box center [182, 134] width 7 height 7
type input "4"
type input "$179.20"
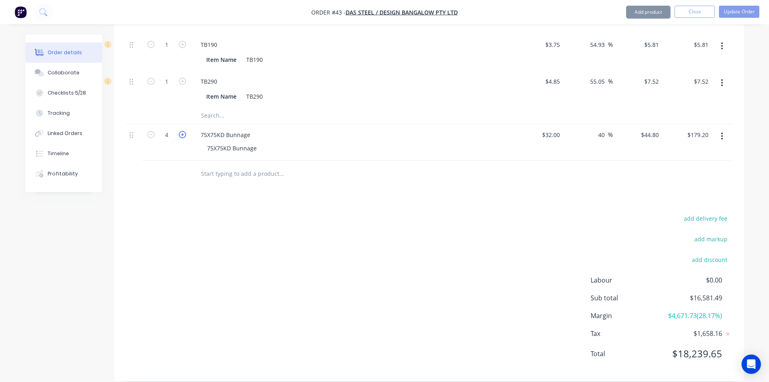
click at [181, 131] on icon "button" at bounding box center [182, 134] width 7 height 7
type input "5"
type input "$224.00"
click at [181, 131] on icon "button" at bounding box center [182, 134] width 7 height 7
type input "6"
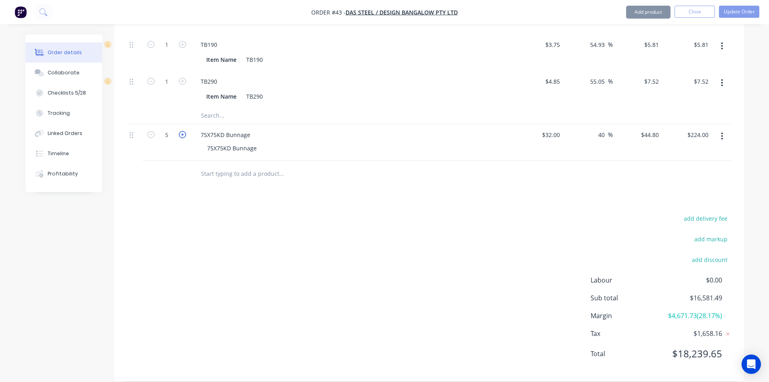
type input "$268.80"
click at [181, 131] on icon "button" at bounding box center [182, 134] width 7 height 7
type input "7"
type input "$313.60"
click at [181, 131] on icon "button" at bounding box center [182, 134] width 7 height 7
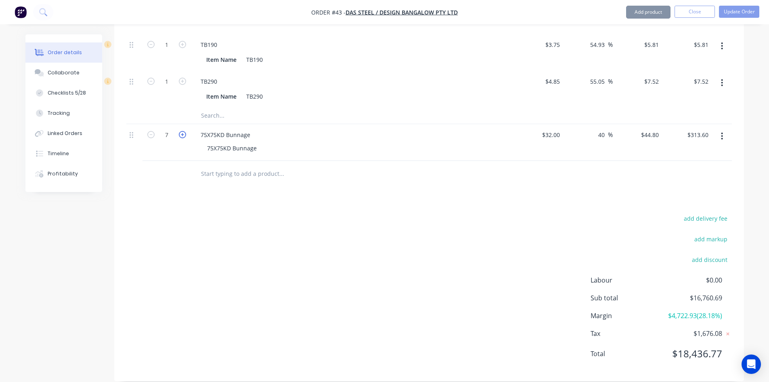
type input "8"
type input "$358.40"
click at [189, 229] on div "add delivery fee add markup add discount Labour $0.00 Sub total $16,760.69 Marg…" at bounding box center [429, 291] width 606 height 156
click at [754, 14] on button "Update Order" at bounding box center [739, 12] width 40 height 12
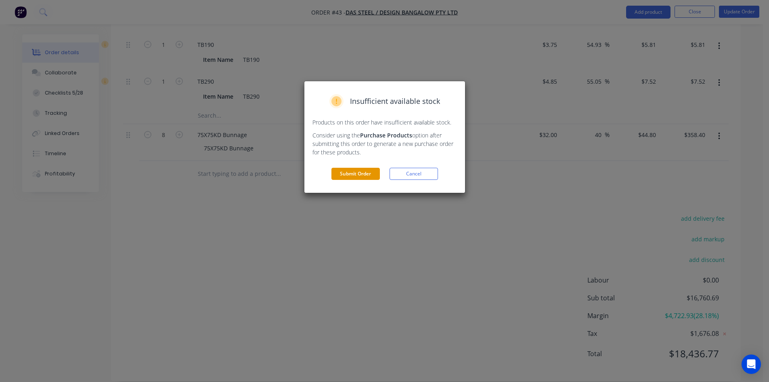
click at [371, 173] on button "Submit Order" at bounding box center [356, 174] width 48 height 12
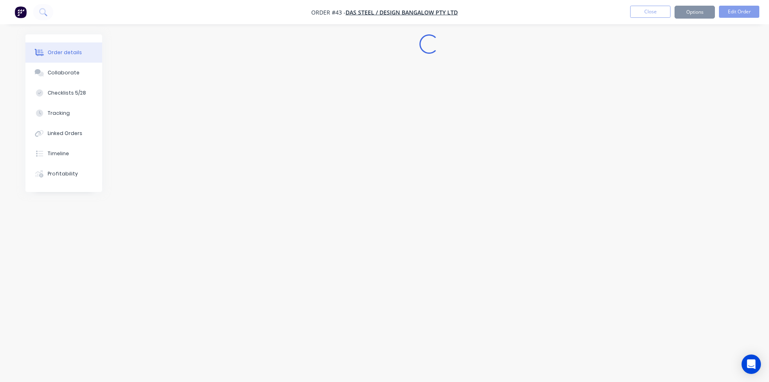
scroll to position [0, 0]
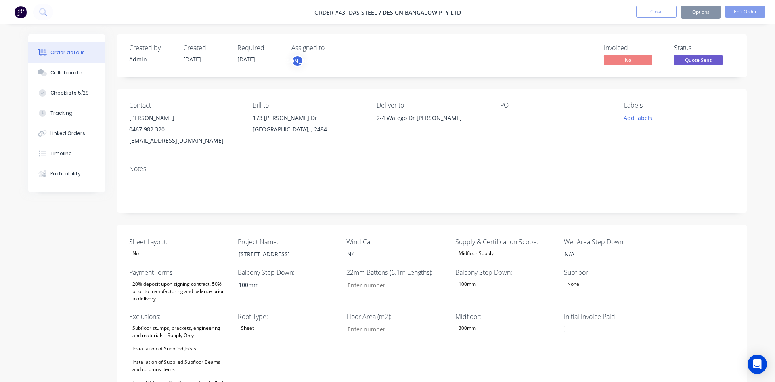
type input "48"
type input "105"
type input "0"
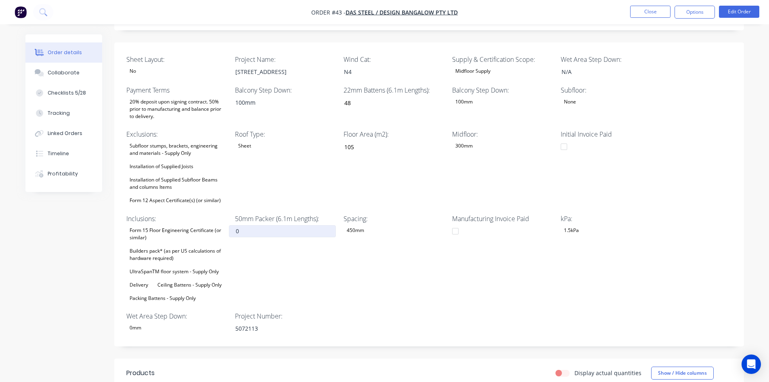
scroll to position [202, 0]
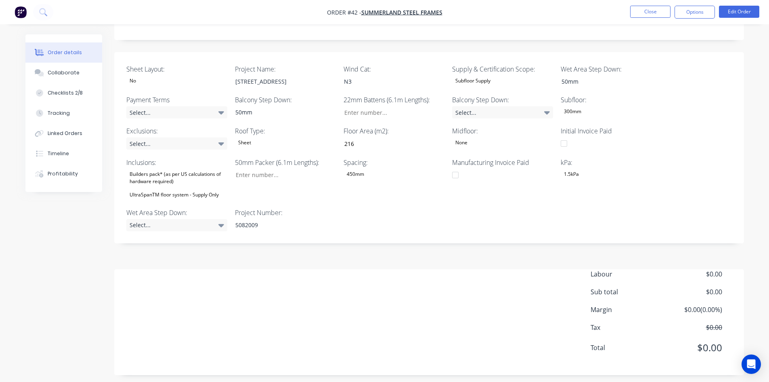
scroll to position [178, 0]
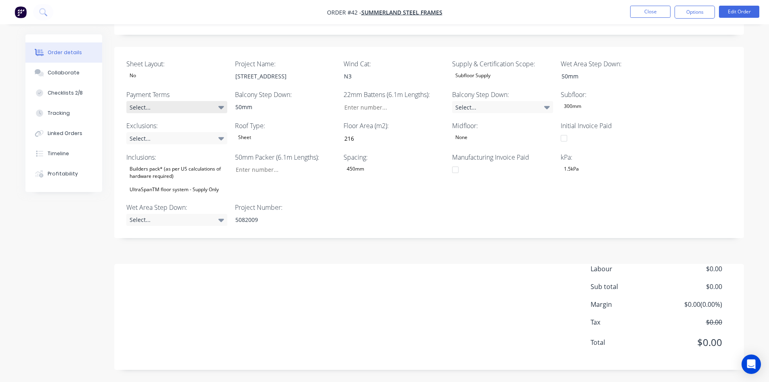
click at [165, 102] on div "Select..." at bounding box center [176, 107] width 101 height 12
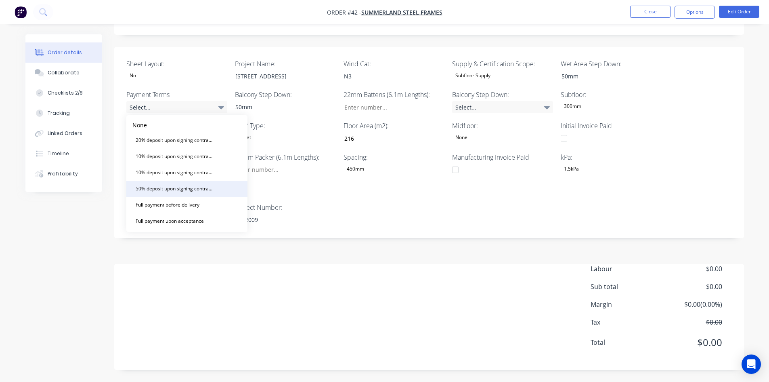
click at [151, 188] on div "50% deposit upon signing contract. Balance prior to delivery" at bounding box center [174, 188] width 85 height 11
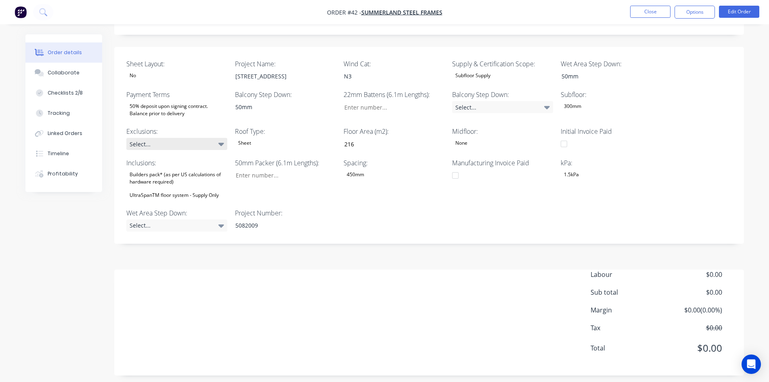
click at [153, 140] on div "Select..." at bounding box center [176, 144] width 101 height 12
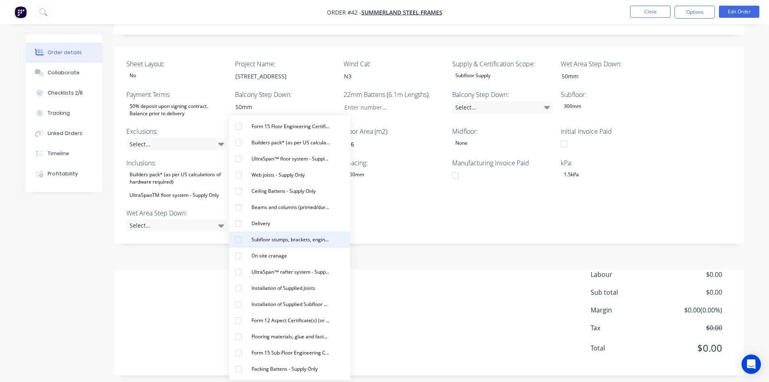
click at [265, 243] on div "Subfloor stumps, brackets, engineering and materials - Supply Only" at bounding box center [290, 239] width 85 height 11
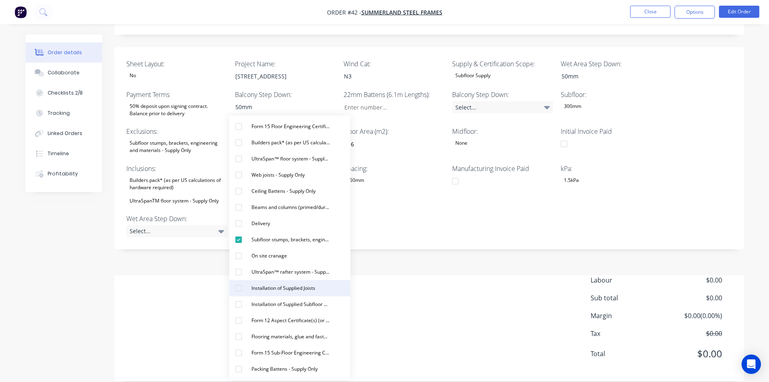
click at [268, 282] on button "Installation of Supplied Joists" at bounding box center [289, 288] width 121 height 16
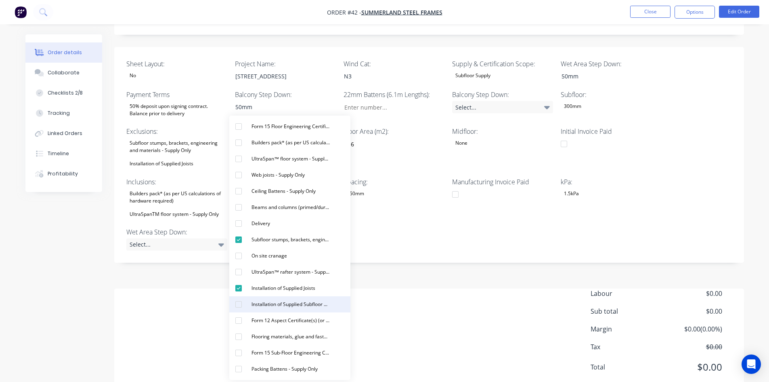
click at [275, 298] on button "Installation of Supplied Subfloor Beams and columns Items" at bounding box center [289, 304] width 121 height 16
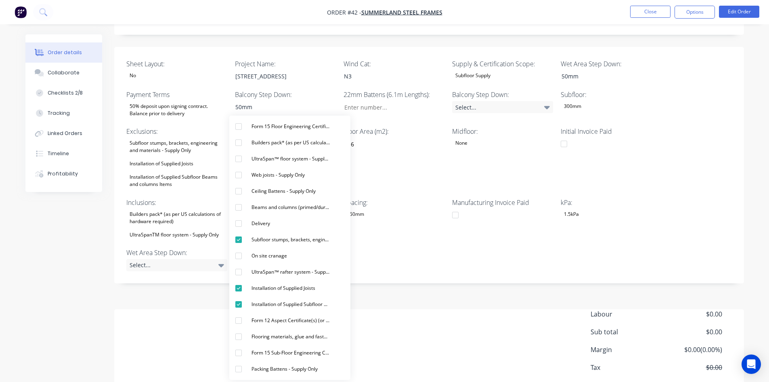
click at [142, 216] on div "Builders pack* (as per US calculations of hardware required)" at bounding box center [176, 218] width 101 height 18
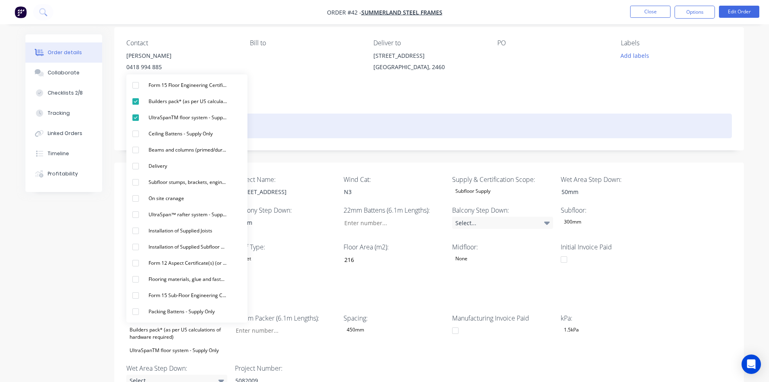
scroll to position [57, 0]
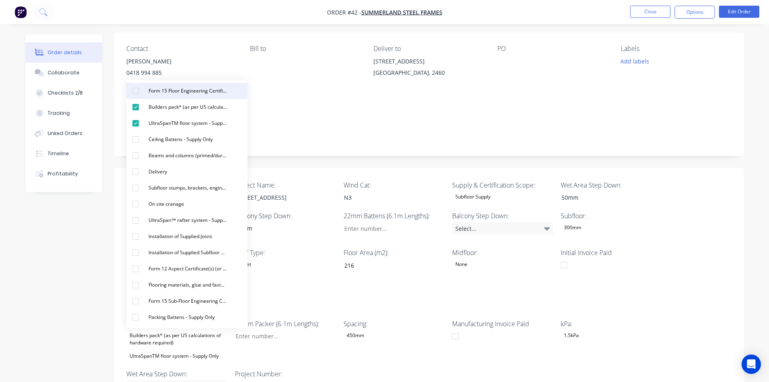
click at [137, 88] on div "button" at bounding box center [136, 91] width 16 height 16
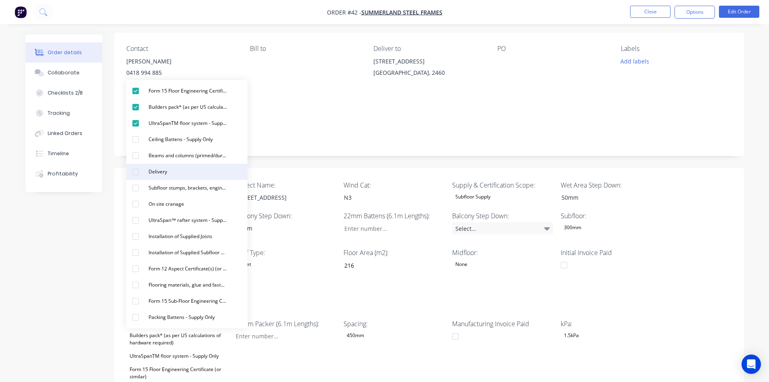
click at [146, 169] on div "Delivery" at bounding box center [157, 171] width 25 height 11
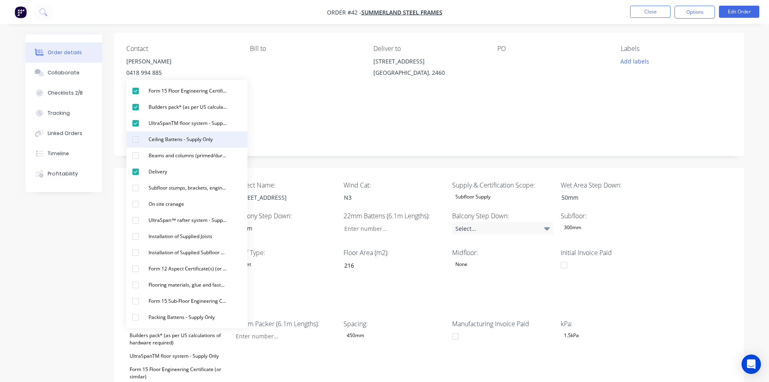
click at [161, 136] on div "Ceiling Battens - Supply Only" at bounding box center [180, 139] width 71 height 11
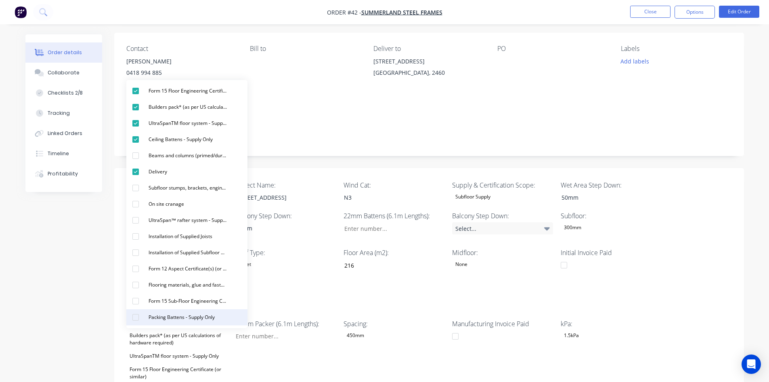
click at [171, 313] on div "Packing Battens - Supply Only" at bounding box center [181, 317] width 73 height 11
click at [110, 290] on div "Created by Admin Created 20/08/25 Required 20/08/25 Assigned to JO Invoiced No …" at bounding box center [384, 286] width 719 height 617
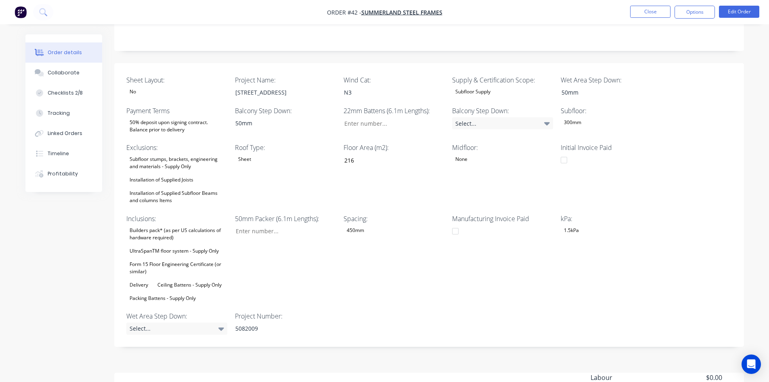
scroll to position [137, 0]
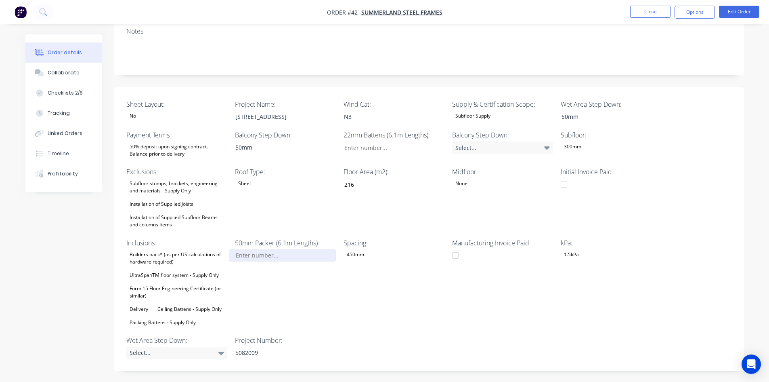
click at [267, 254] on input "Sheet Layout:" at bounding box center [282, 255] width 107 height 12
click at [279, 260] on input "Sheet Layout:" at bounding box center [282, 255] width 107 height 12
type input "1"
click at [370, 148] on input "Sheet Layout:" at bounding box center [391, 147] width 107 height 12
type input "36"
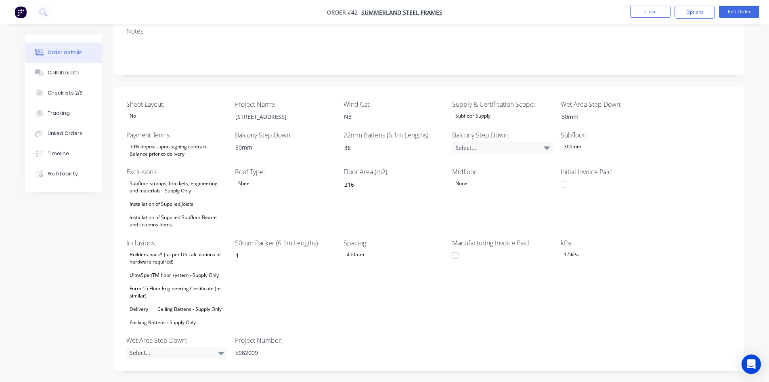
click at [407, 249] on div "450mm" at bounding box center [394, 254] width 101 height 11
click at [495, 140] on label "Balcony Step Down:" at bounding box center [502, 135] width 101 height 10
click at [495, 147] on div "Select..." at bounding box center [502, 147] width 101 height 12
click at [526, 171] on button "50mm" at bounding box center [512, 166] width 121 height 16
click at [202, 352] on div "Select..." at bounding box center [176, 353] width 101 height 12
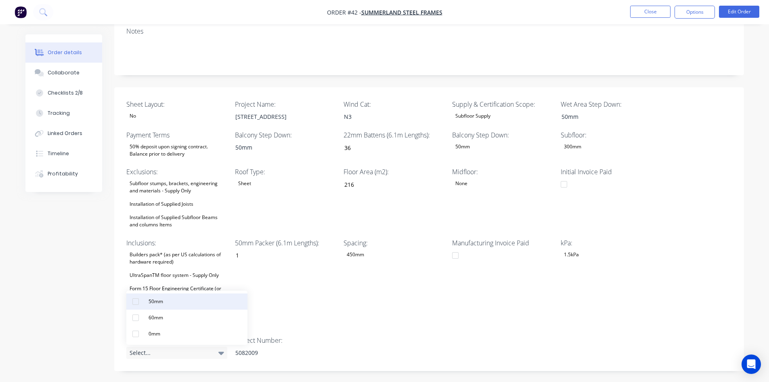
click at [183, 306] on button "50mm" at bounding box center [186, 301] width 121 height 16
click at [73, 313] on div "Created by Admin Created 20/08/25 Required 20/08/25 Assigned to JO Invoiced No …" at bounding box center [384, 205] width 719 height 617
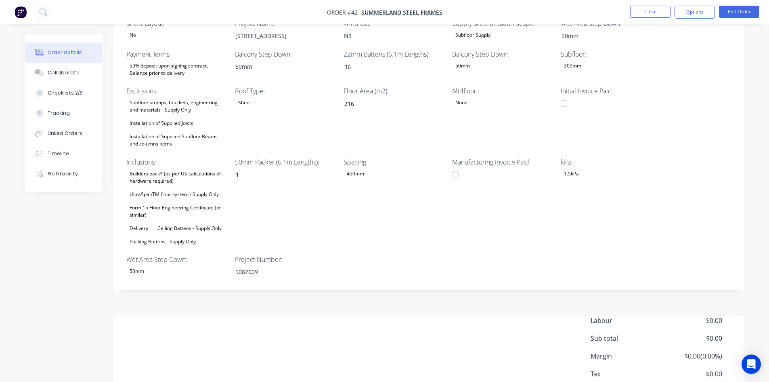
scroll to position [178, 0]
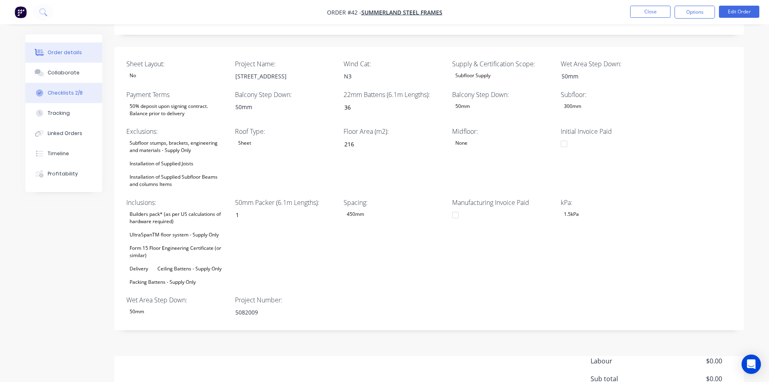
click at [78, 96] on div "Checklists 2/8" at bounding box center [65, 92] width 35 height 7
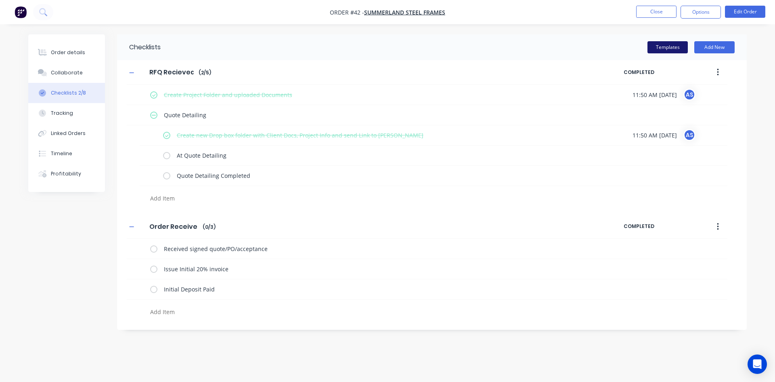
click at [664, 46] on button "Templates" at bounding box center [668, 47] width 40 height 12
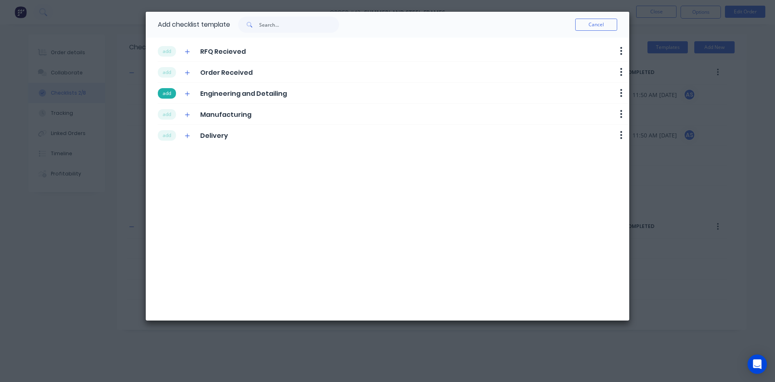
click at [170, 92] on button "add" at bounding box center [167, 93] width 18 height 11
click at [164, 117] on button "add" at bounding box center [167, 114] width 18 height 11
click at [164, 130] on button "add" at bounding box center [167, 135] width 18 height 11
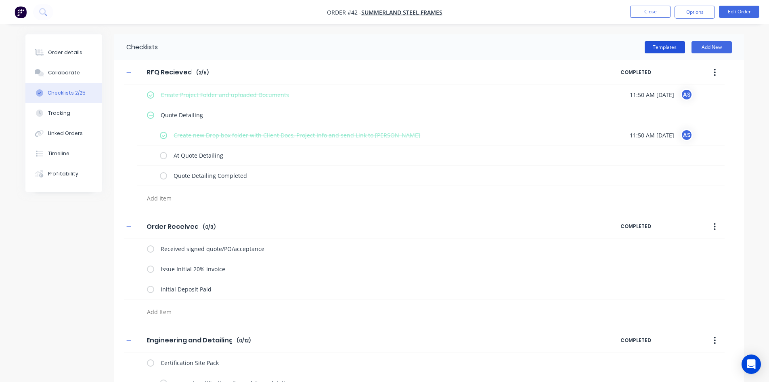
type textarea "x"
click at [66, 58] on button "Order details" at bounding box center [63, 52] width 77 height 20
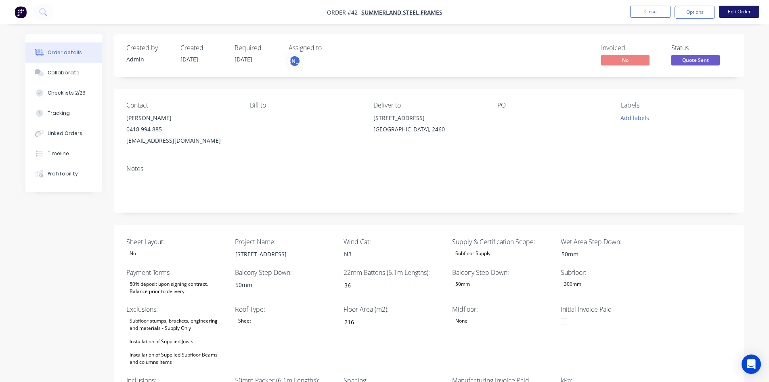
click at [745, 11] on button "Edit Order" at bounding box center [739, 12] width 40 height 12
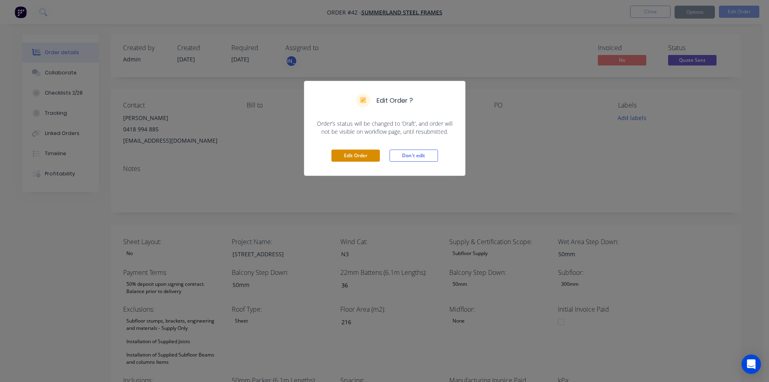
click at [354, 154] on button "Edit Order" at bounding box center [356, 155] width 48 height 12
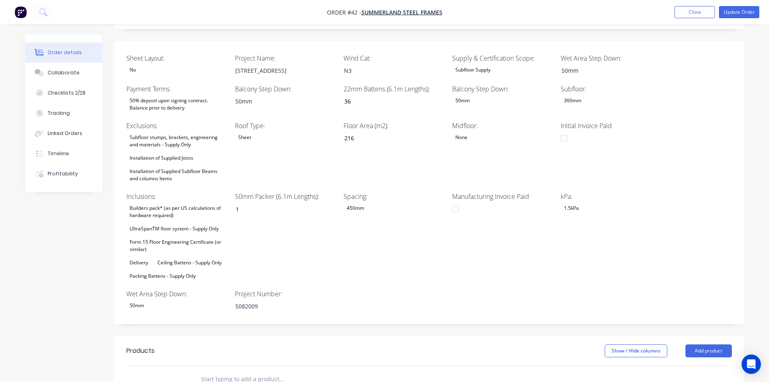
scroll to position [202, 0]
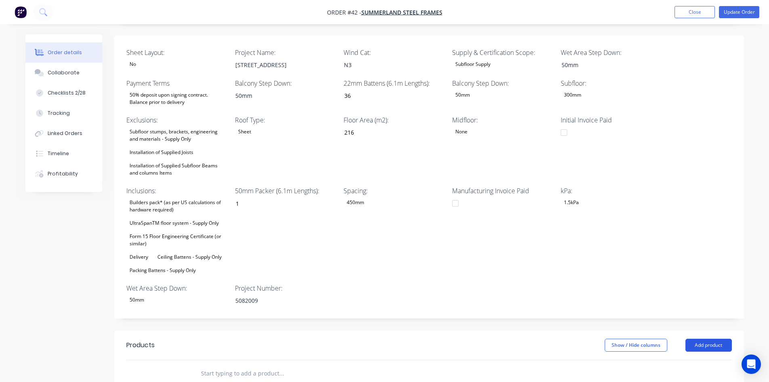
click at [703, 338] on button "Add product" at bounding box center [709, 344] width 46 height 13
click at [687, 360] on div "Product catalogue" at bounding box center [694, 366] width 62 height 12
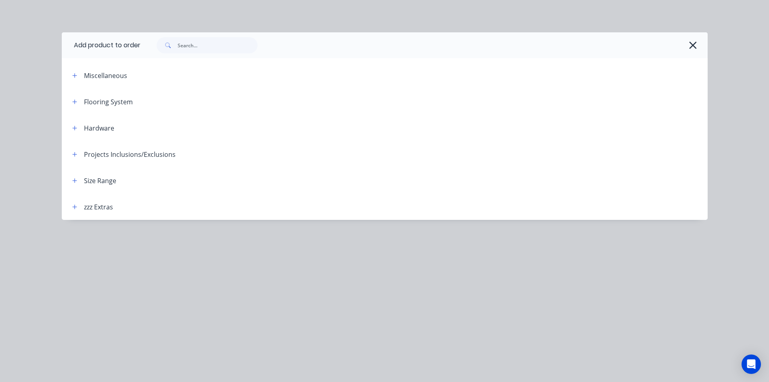
click at [80, 104] on span at bounding box center [75, 102] width 10 height 10
click at [78, 100] on button "button" at bounding box center [75, 102] width 10 height 10
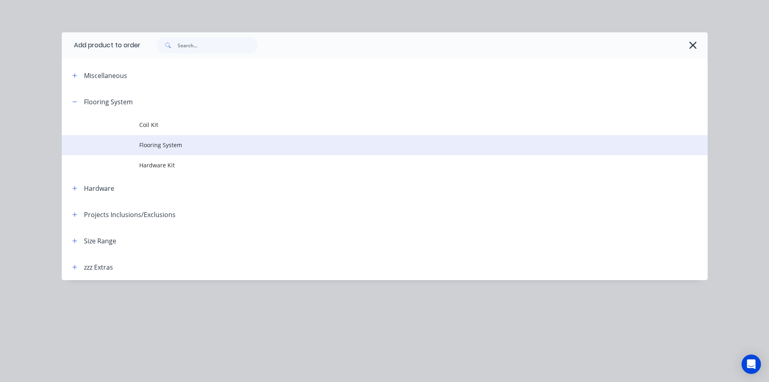
click at [159, 146] on span "Flooring System" at bounding box center [366, 145] width 455 height 8
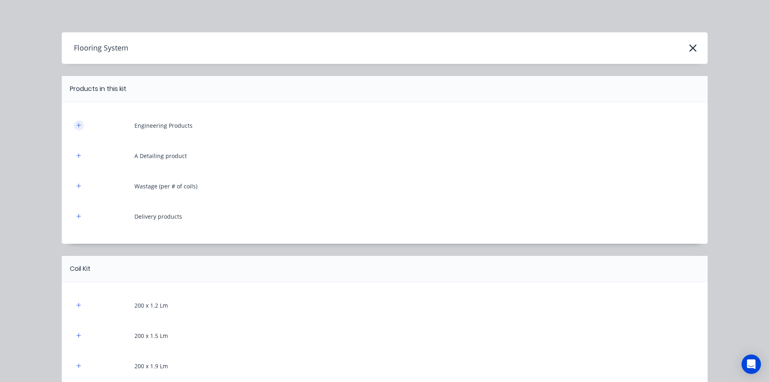
click at [79, 122] on button "button" at bounding box center [79, 125] width 10 height 10
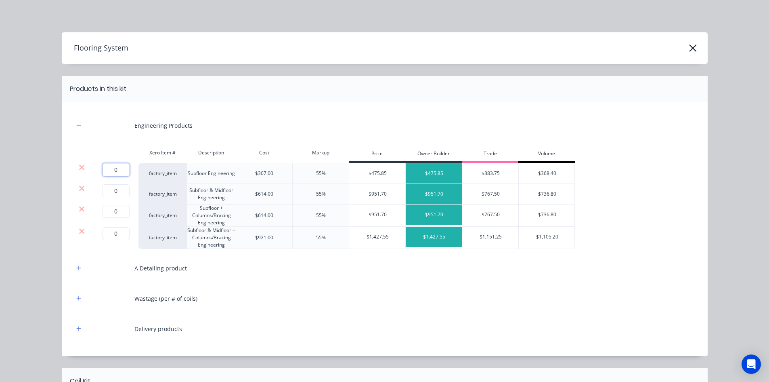
click at [115, 166] on input "0" at bounding box center [116, 169] width 27 height 13
type input "1"
click at [79, 189] on icon at bounding box center [81, 187] width 5 height 5
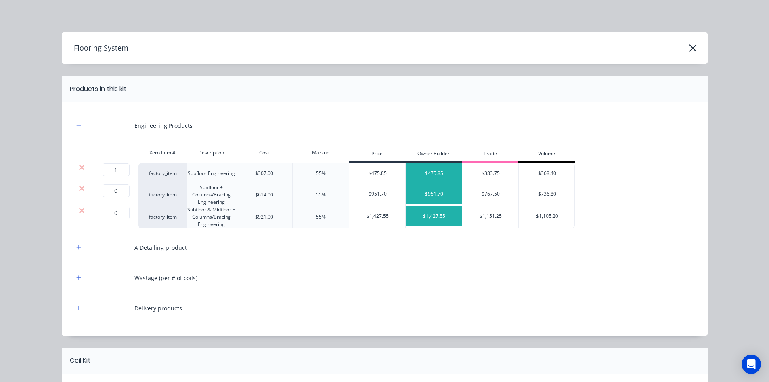
click at [79, 189] on icon at bounding box center [81, 187] width 5 height 5
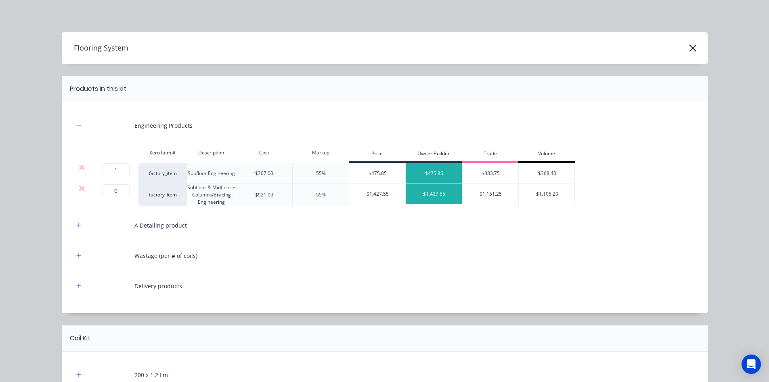
click at [79, 189] on icon at bounding box center [81, 187] width 5 height 5
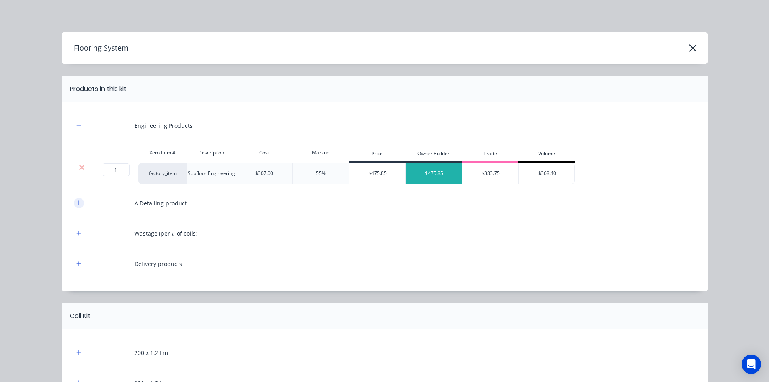
click at [76, 205] on icon "button" at bounding box center [78, 203] width 5 height 6
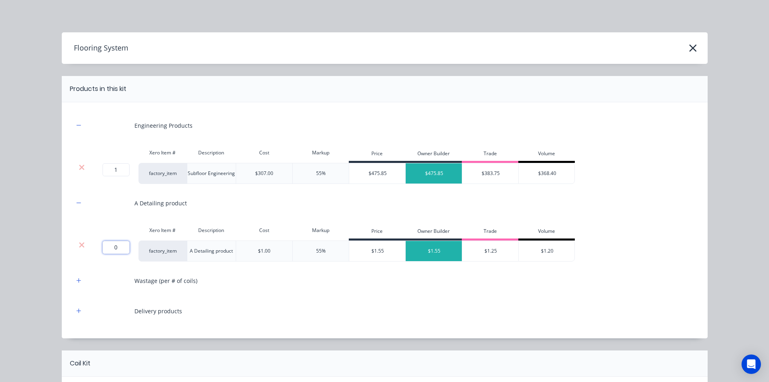
click at [111, 247] on input "0" at bounding box center [116, 247] width 27 height 13
type input "782"
click at [76, 278] on icon "button" at bounding box center [78, 280] width 5 height 6
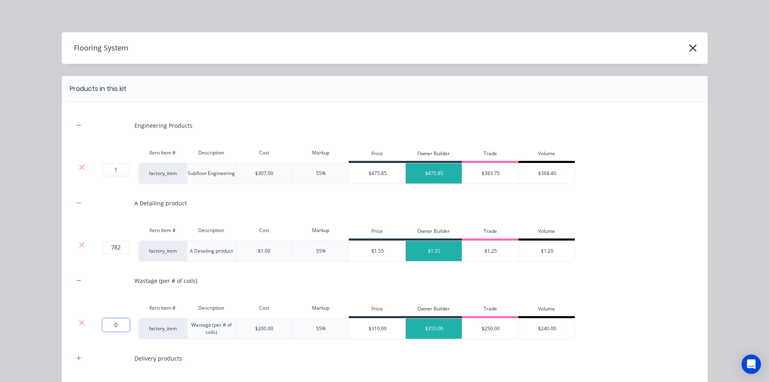
click at [109, 323] on input "0" at bounding box center [116, 324] width 27 height 13
type input "2"
click at [77, 358] on icon "button" at bounding box center [78, 357] width 4 height 4
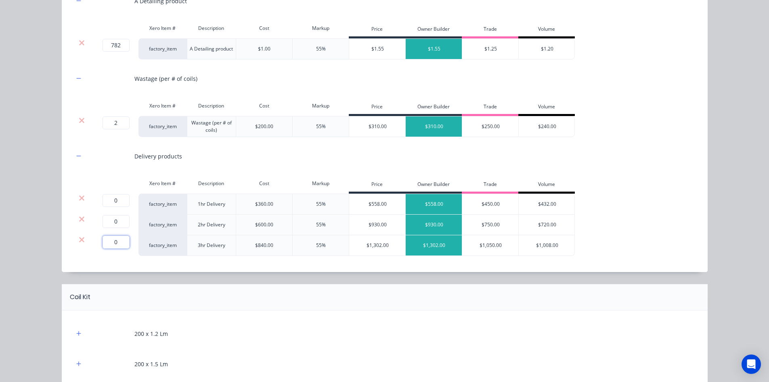
click at [114, 244] on input "0" at bounding box center [116, 241] width 27 height 13
type input "2"
click at [79, 197] on icon at bounding box center [81, 197] width 5 height 5
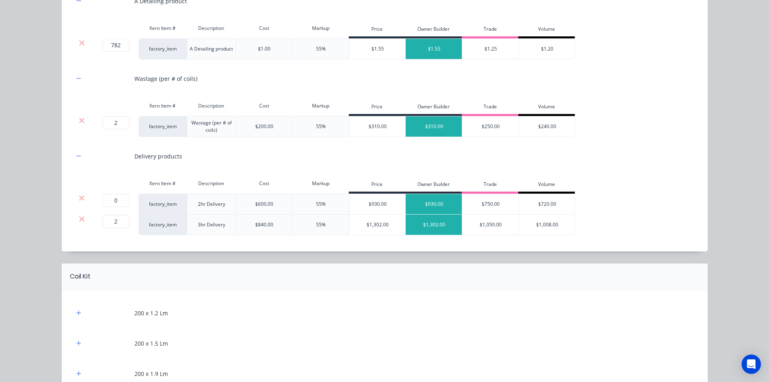
click at [79, 197] on icon at bounding box center [81, 197] width 5 height 5
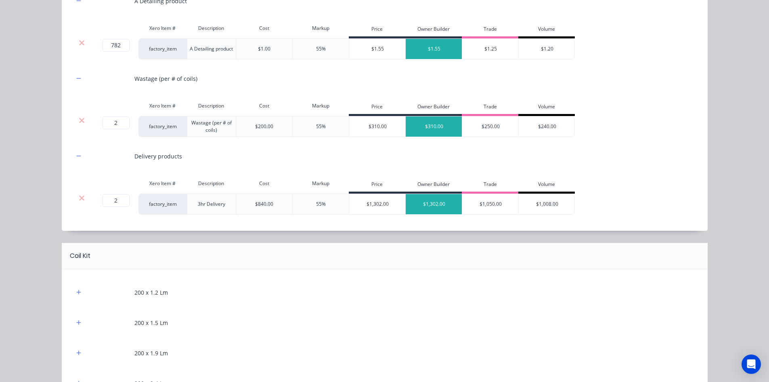
click at [40, 243] on div "Flooring System Products in this kit Engineering Products Xero Item # Descripti…" at bounding box center [384, 191] width 769 height 382
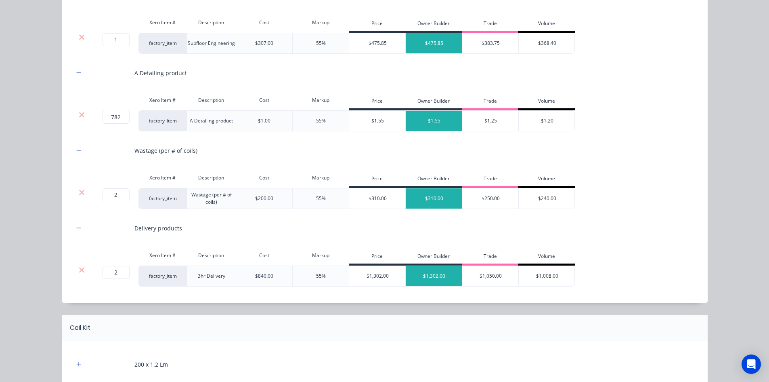
scroll to position [283, 0]
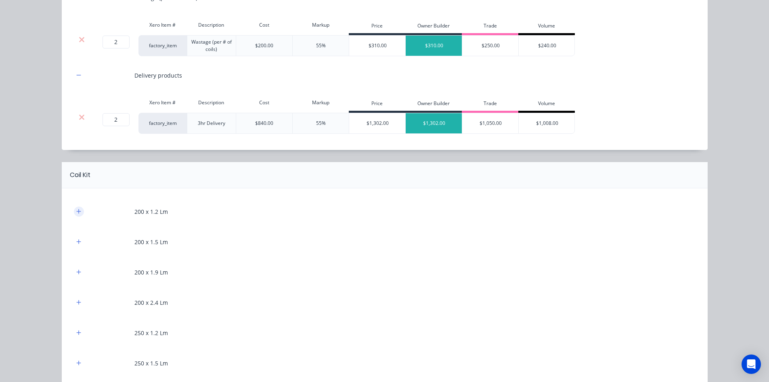
click at [77, 206] on button "button" at bounding box center [79, 211] width 10 height 10
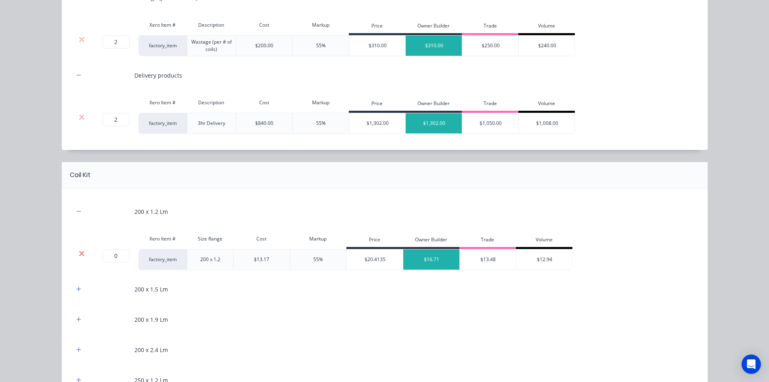
click at [81, 250] on icon at bounding box center [82, 253] width 6 height 8
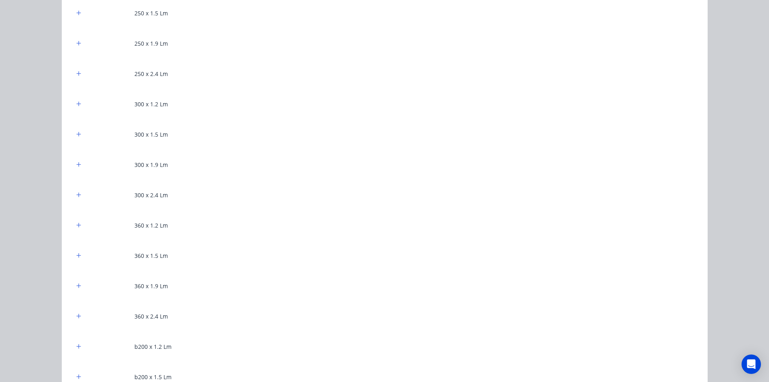
scroll to position [606, 0]
click at [76, 130] on icon "button" at bounding box center [78, 131] width 5 height 6
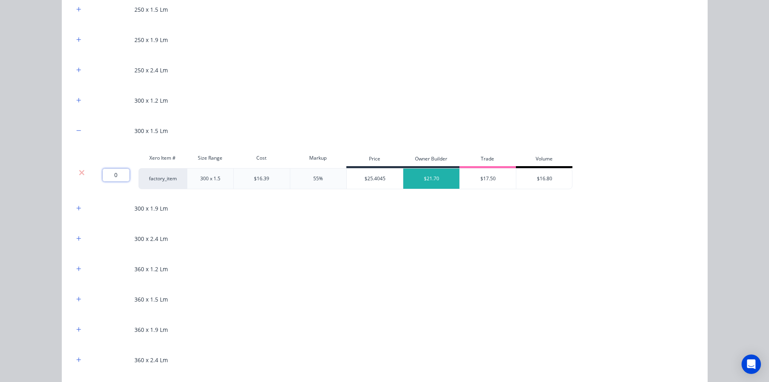
click at [103, 173] on input "0" at bounding box center [116, 174] width 27 height 13
type input "593"
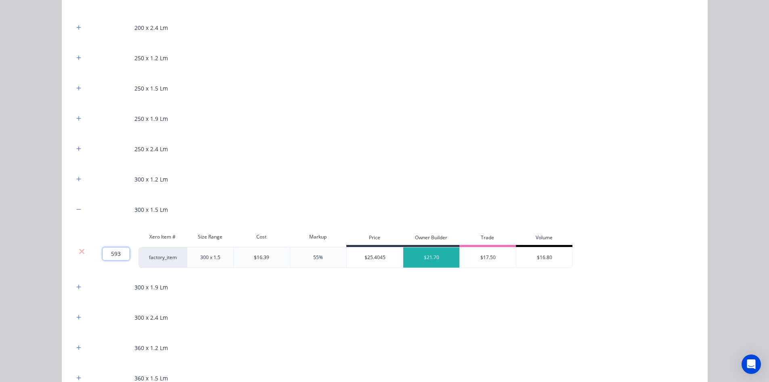
scroll to position [485, 0]
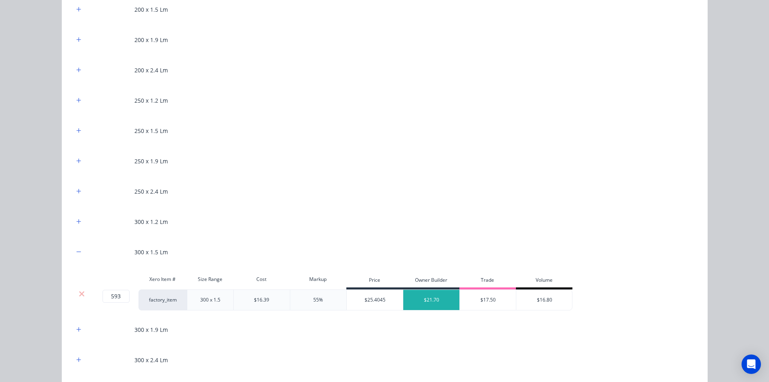
click at [81, 130] on div "250 x 1.5 Lm" at bounding box center [385, 131] width 622 height 22
click at [74, 130] on button "button" at bounding box center [79, 131] width 10 height 10
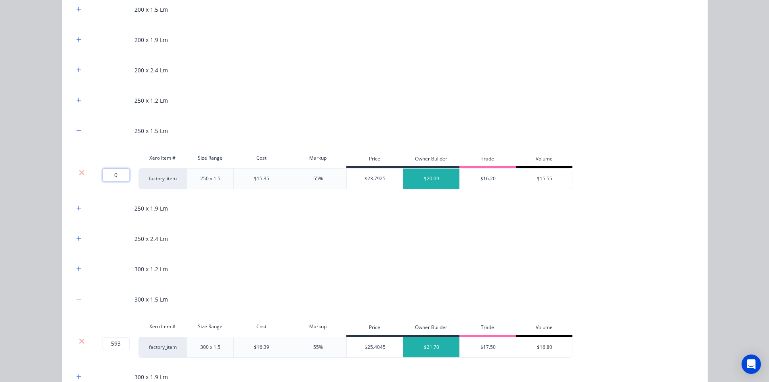
click at [104, 169] on input "0" at bounding box center [116, 174] width 27 height 13
type input "35"
click at [48, 170] on div "Flooring System Products in this kit Engineering Products Xero Item # Descripti…" at bounding box center [384, 191] width 769 height 382
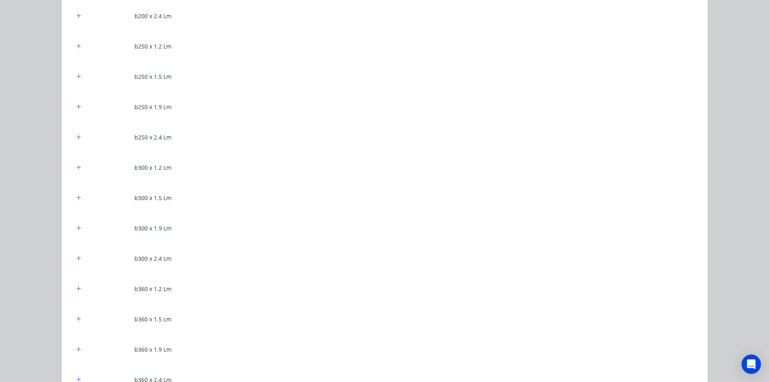
scroll to position [1131, 0]
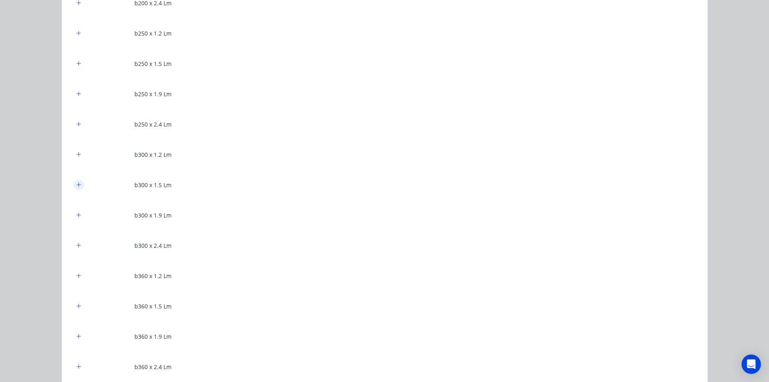
click at [74, 184] on button "button" at bounding box center [79, 185] width 10 height 10
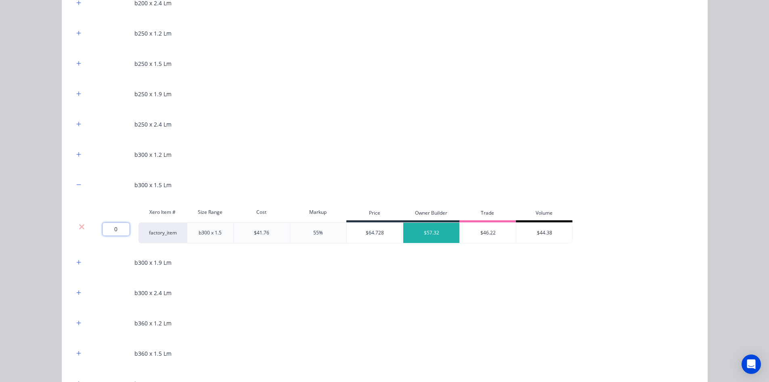
click at [122, 223] on input "0" at bounding box center [116, 229] width 27 height 13
type input "77"
click at [54, 204] on div "Flooring System Products in this kit Engineering Products Xero Item # Descripti…" at bounding box center [384, 191] width 769 height 382
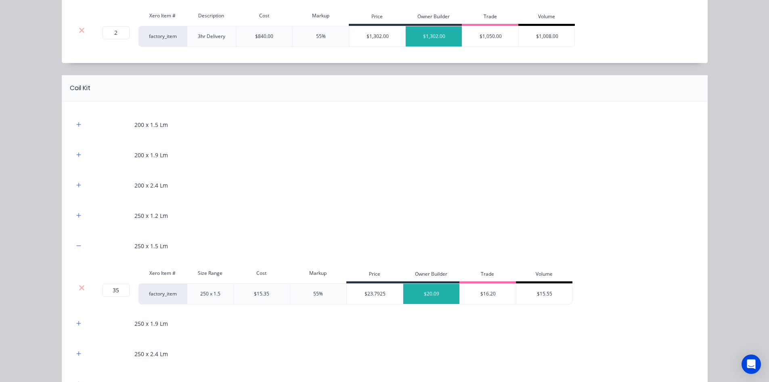
scroll to position [363, 0]
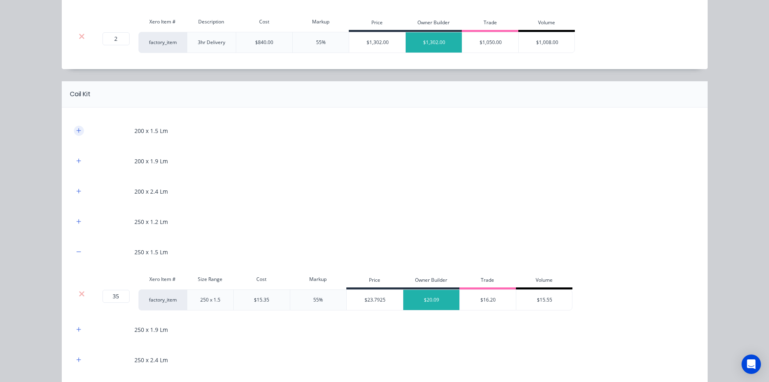
click at [76, 131] on icon "button" at bounding box center [78, 131] width 5 height 6
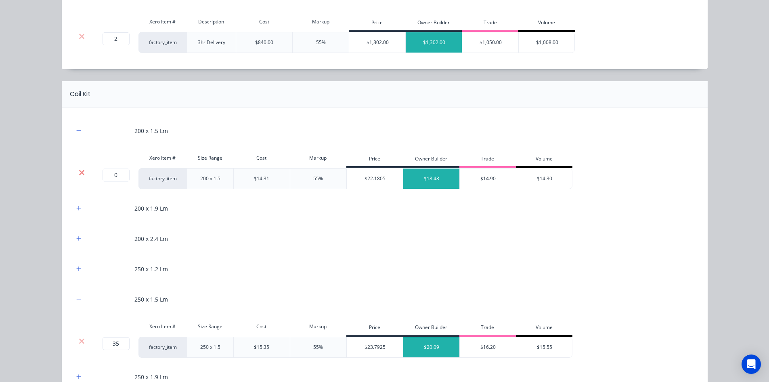
click at [79, 175] on icon at bounding box center [82, 172] width 6 height 8
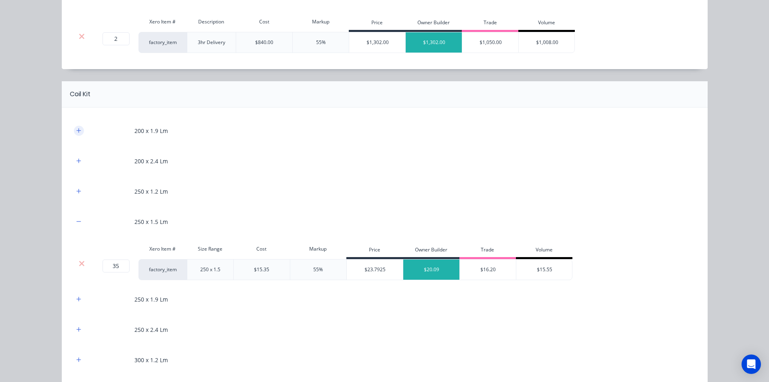
click at [77, 128] on icon "button" at bounding box center [78, 131] width 5 height 6
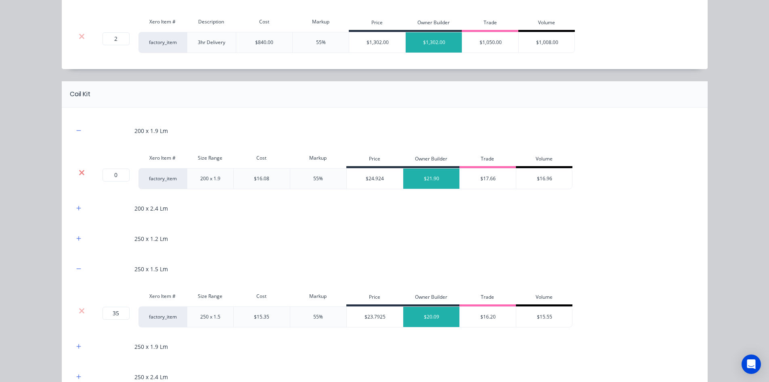
click at [79, 174] on icon at bounding box center [81, 172] width 5 height 5
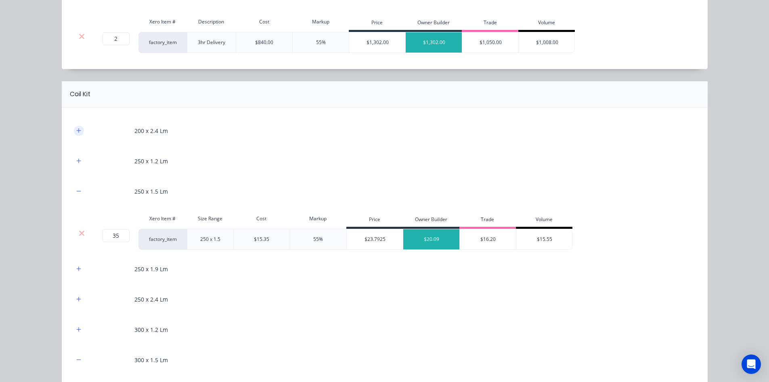
click at [76, 131] on icon "button" at bounding box center [78, 131] width 5 height 6
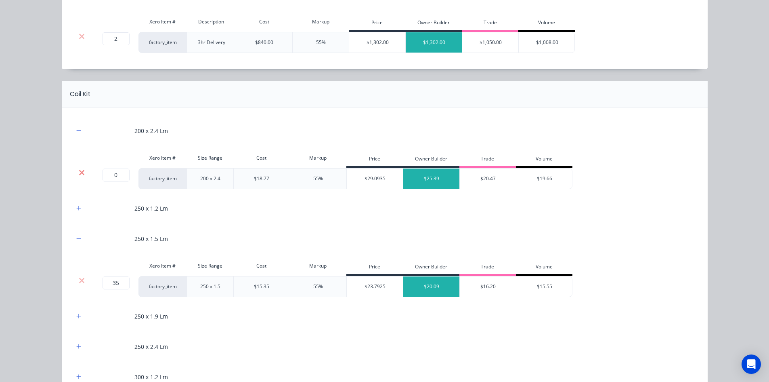
click at [80, 169] on icon at bounding box center [82, 172] width 6 height 8
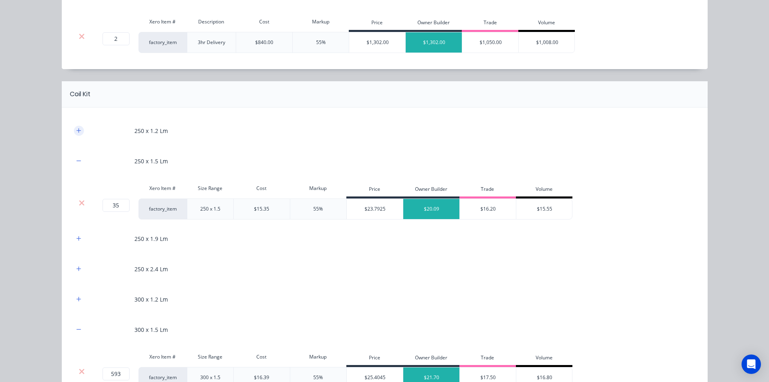
click at [78, 126] on button "button" at bounding box center [79, 131] width 10 height 10
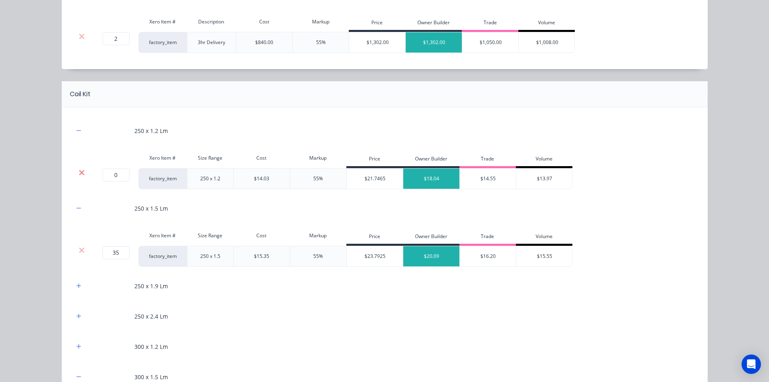
click at [79, 169] on icon at bounding box center [82, 172] width 6 height 8
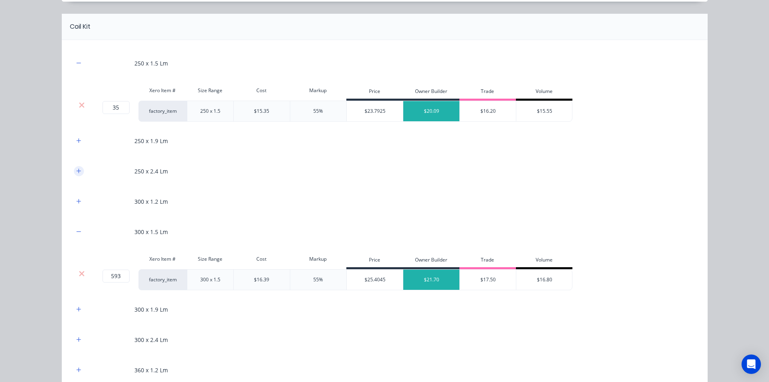
scroll to position [444, 0]
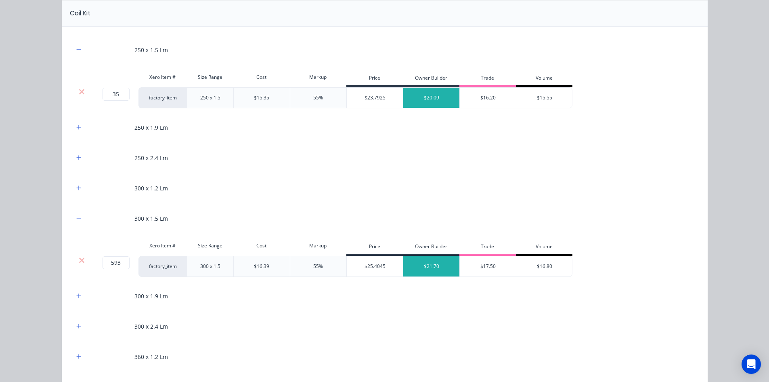
click at [79, 122] on div "250 x 1.9 Lm" at bounding box center [385, 127] width 622 height 22
click at [78, 128] on icon "button" at bounding box center [78, 127] width 5 height 6
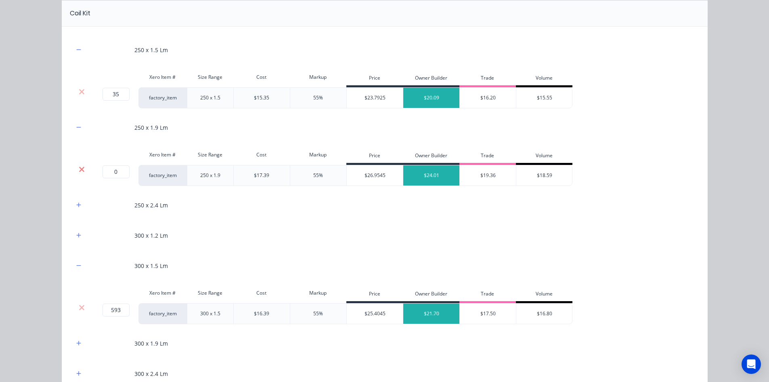
click at [79, 169] on icon at bounding box center [82, 169] width 6 height 8
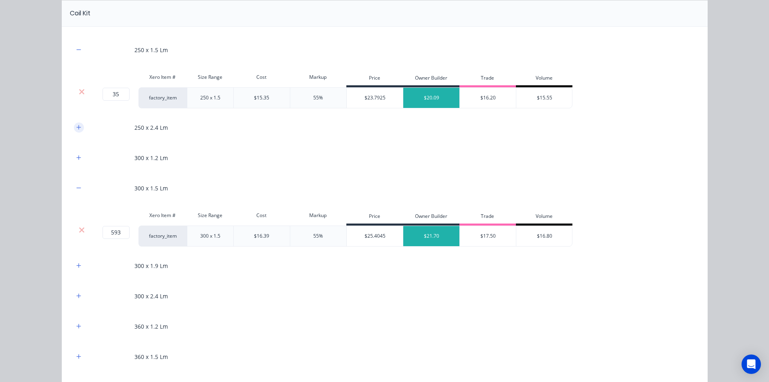
click at [77, 129] on icon "button" at bounding box center [78, 127] width 5 height 6
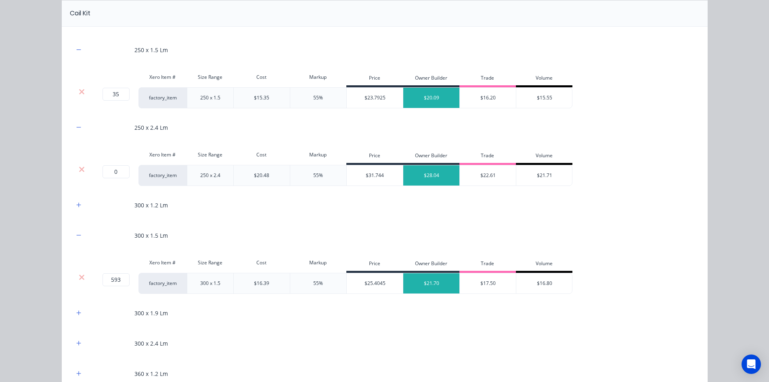
click at [79, 172] on icon at bounding box center [82, 169] width 6 height 8
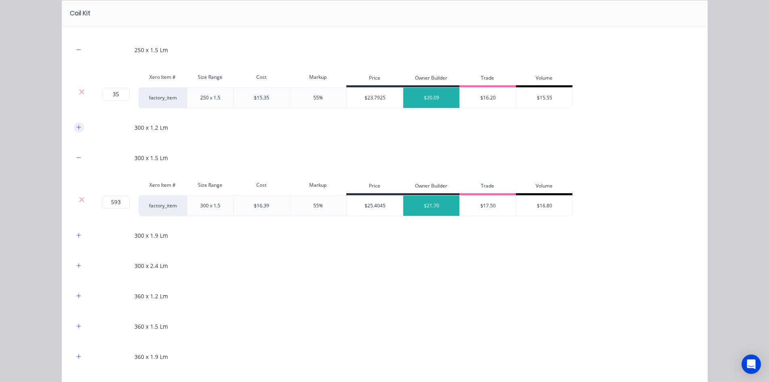
click at [77, 128] on icon "button" at bounding box center [78, 127] width 5 height 6
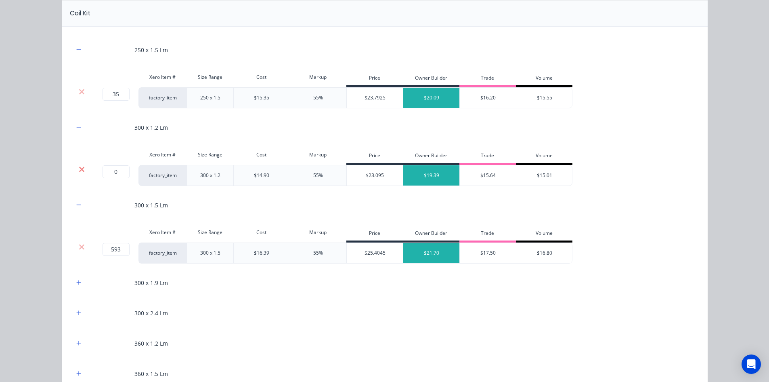
click at [79, 173] on icon at bounding box center [82, 169] width 6 height 8
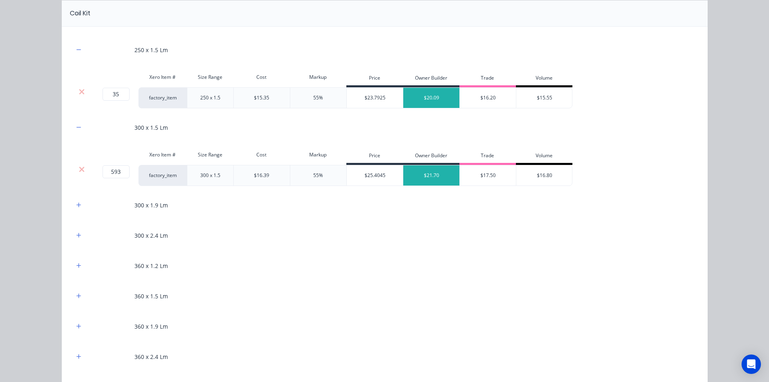
click at [74, 197] on div "300 x 1.9 Lm" at bounding box center [385, 205] width 622 height 22
click at [76, 202] on icon "button" at bounding box center [78, 205] width 5 height 6
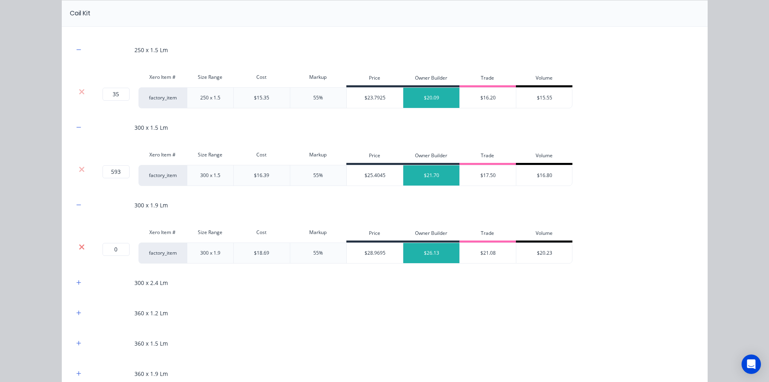
click at [80, 246] on icon at bounding box center [81, 246] width 5 height 5
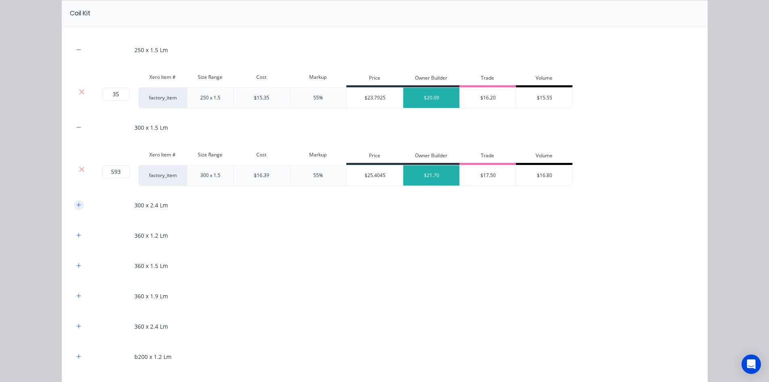
click at [79, 204] on button "button" at bounding box center [79, 205] width 10 height 10
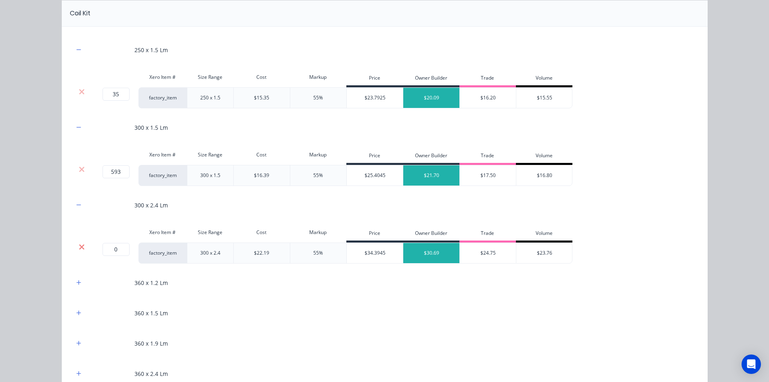
click at [80, 249] on icon at bounding box center [82, 247] width 6 height 8
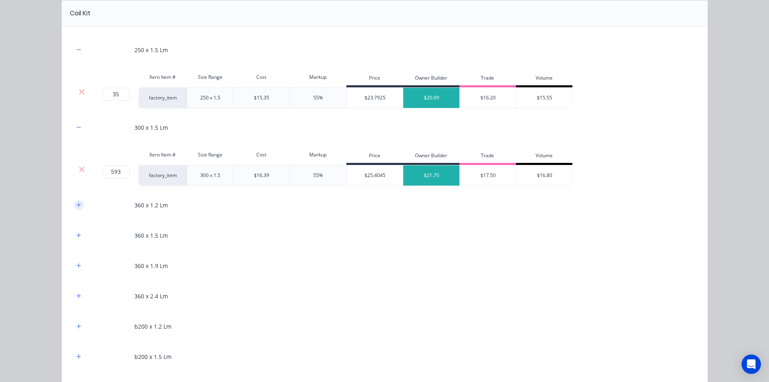
click at [78, 202] on icon "button" at bounding box center [78, 205] width 5 height 6
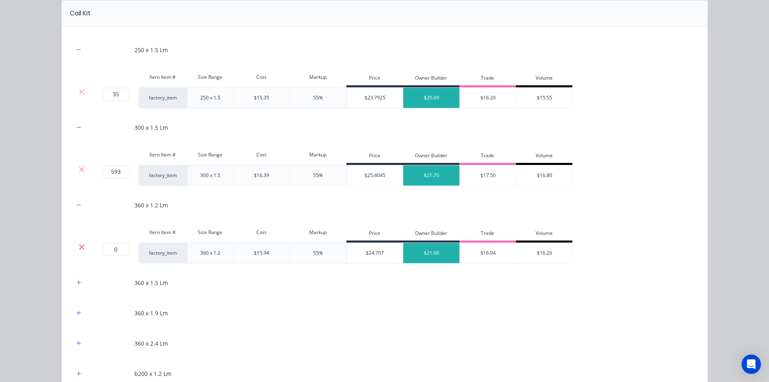
click at [79, 244] on icon at bounding box center [82, 247] width 6 height 8
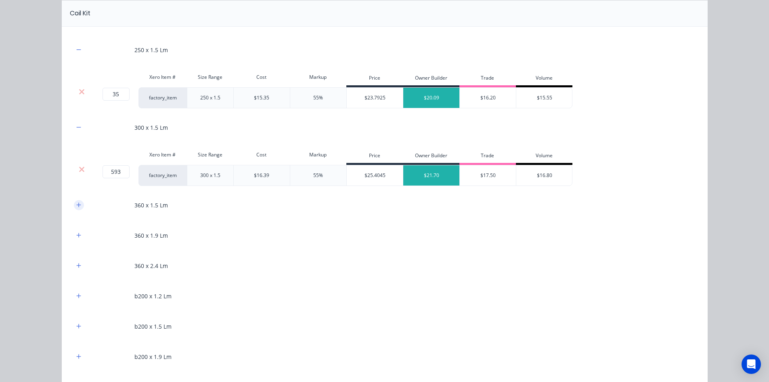
click at [77, 200] on button "button" at bounding box center [79, 205] width 10 height 10
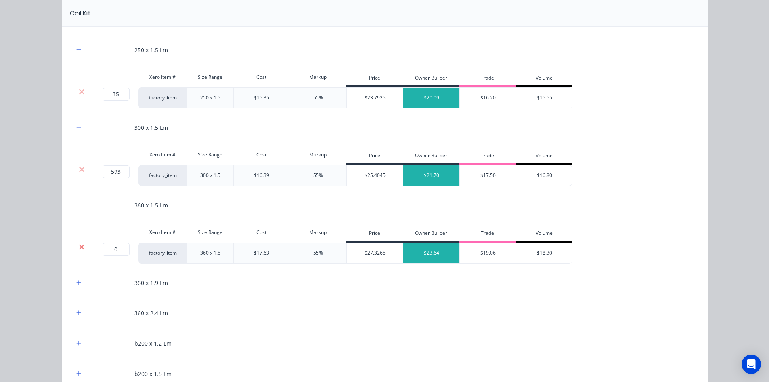
click at [79, 244] on icon at bounding box center [82, 247] width 6 height 8
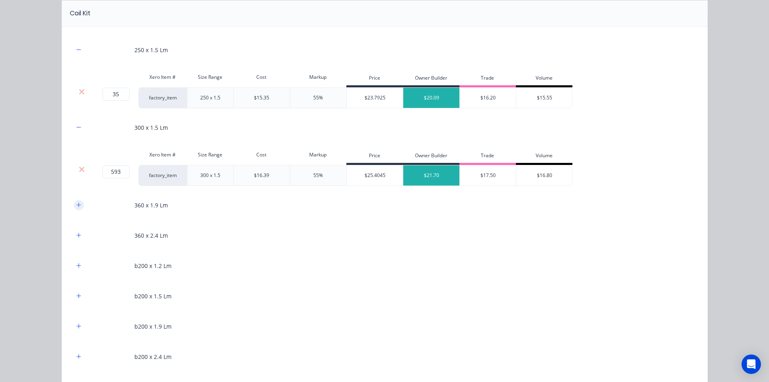
click at [78, 209] on button "button" at bounding box center [79, 205] width 10 height 10
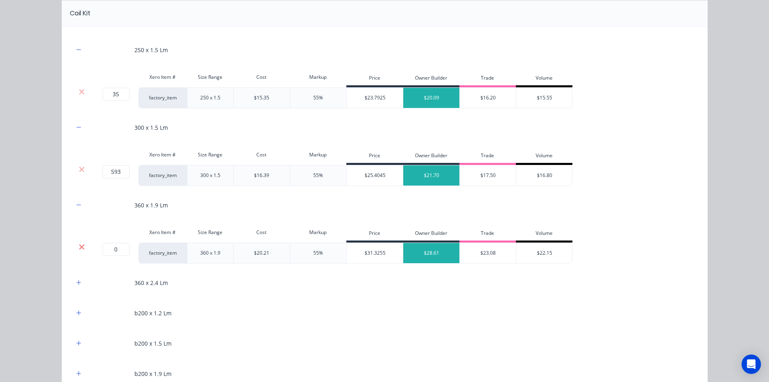
click at [80, 244] on icon at bounding box center [81, 246] width 5 height 5
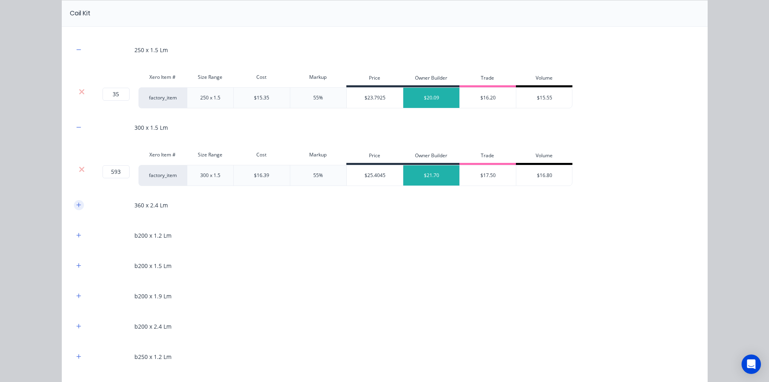
click at [79, 204] on button "button" at bounding box center [79, 205] width 10 height 10
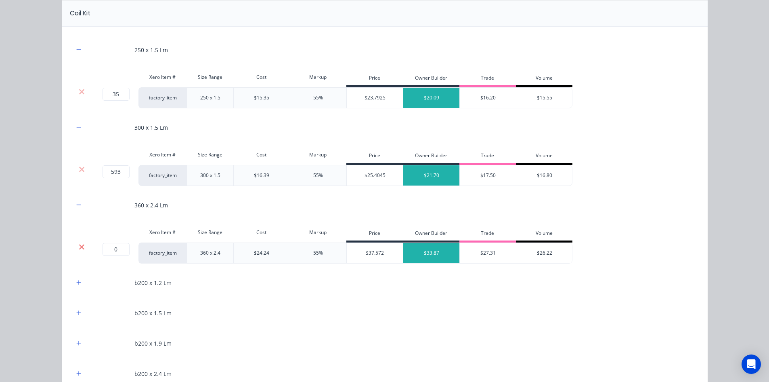
click at [79, 247] on icon at bounding box center [81, 246] width 5 height 5
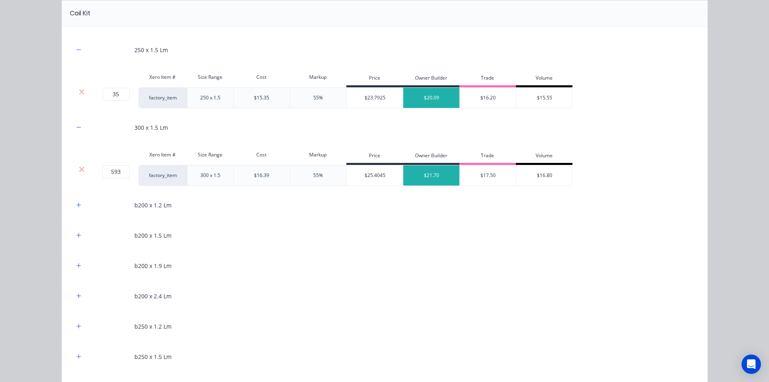
click at [78, 215] on div "b200 x 1.2 Lm" at bounding box center [385, 205] width 622 height 22
click at [78, 207] on icon "button" at bounding box center [78, 205] width 5 height 6
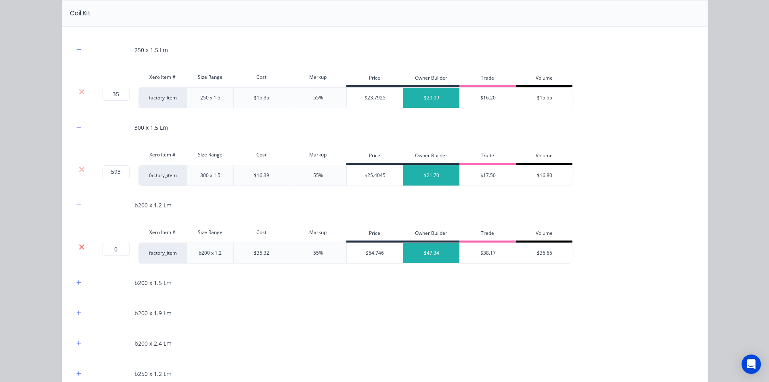
click at [79, 243] on icon at bounding box center [82, 247] width 6 height 8
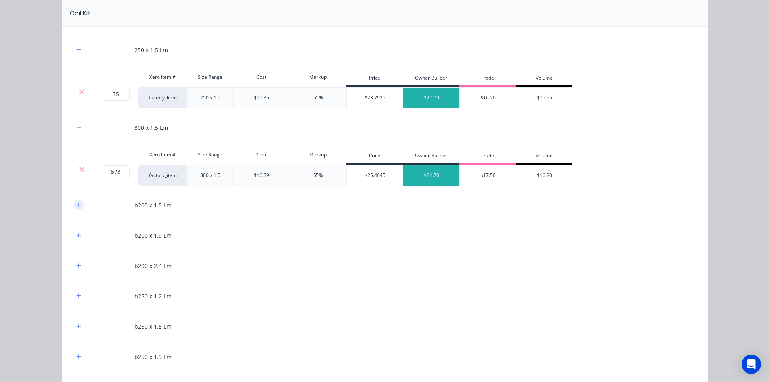
click at [77, 206] on icon "button" at bounding box center [78, 205] width 5 height 6
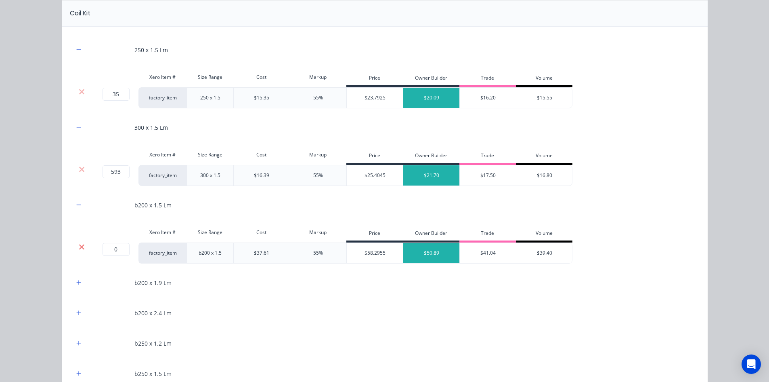
click at [82, 246] on icon at bounding box center [82, 247] width 6 height 8
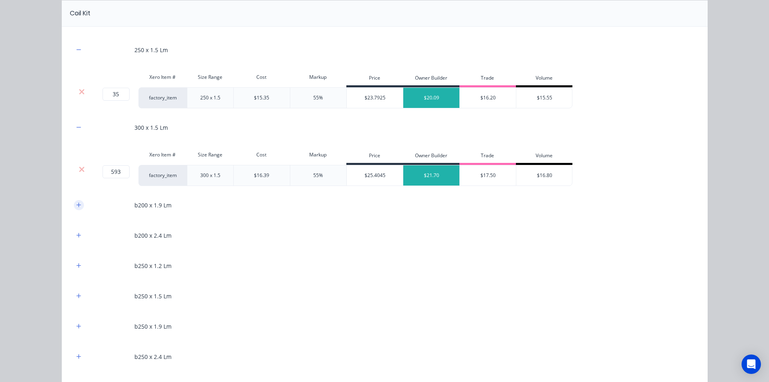
click at [77, 206] on icon "button" at bounding box center [78, 205] width 5 height 6
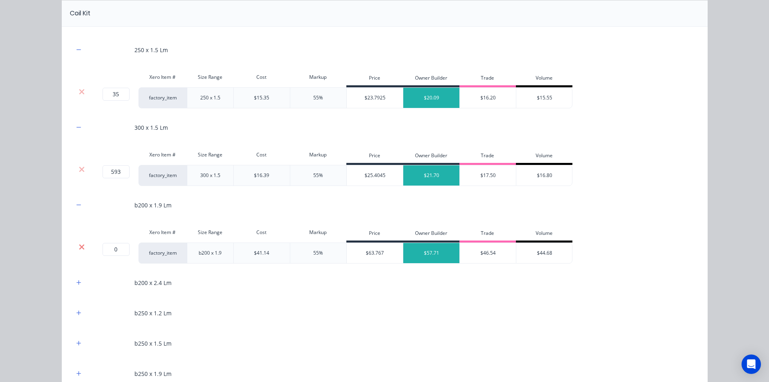
click at [79, 247] on icon at bounding box center [81, 246] width 5 height 5
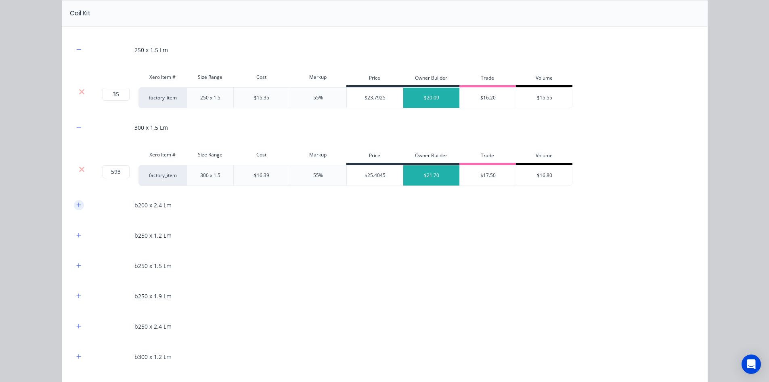
click at [76, 206] on icon "button" at bounding box center [78, 204] width 4 height 4
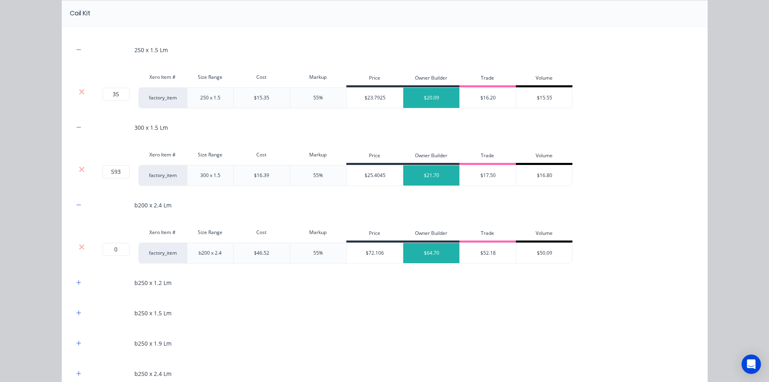
click at [78, 251] on div at bounding box center [82, 252] width 16 height 21
click at [79, 244] on icon at bounding box center [82, 247] width 6 height 8
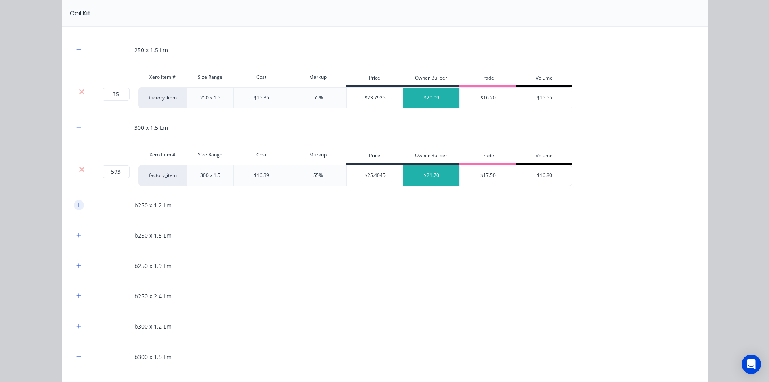
click at [78, 208] on button "button" at bounding box center [79, 205] width 10 height 10
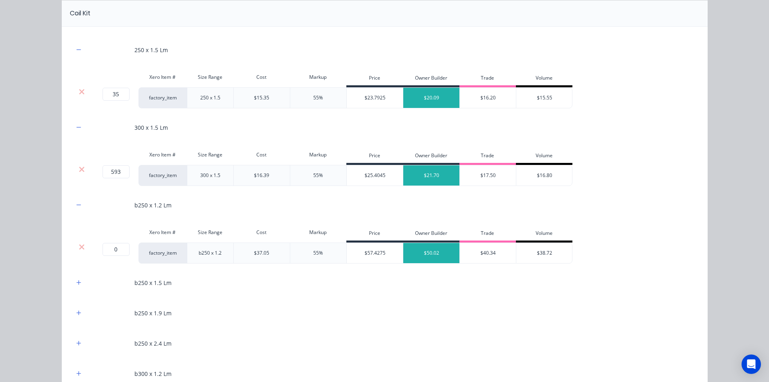
click at [78, 251] on div at bounding box center [82, 252] width 16 height 21
click at [79, 248] on icon at bounding box center [81, 246] width 5 height 5
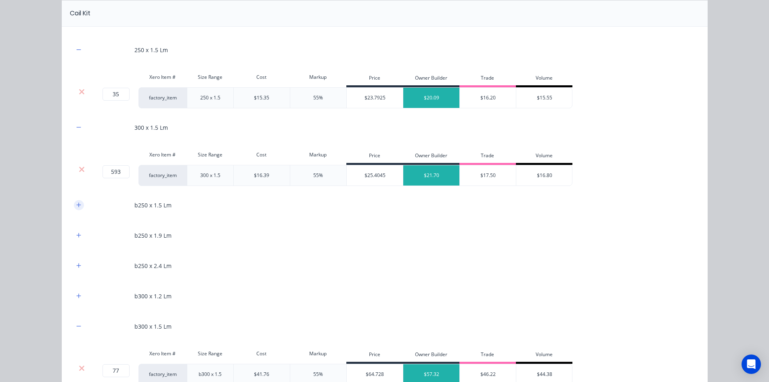
click at [76, 203] on icon "button" at bounding box center [78, 205] width 5 height 6
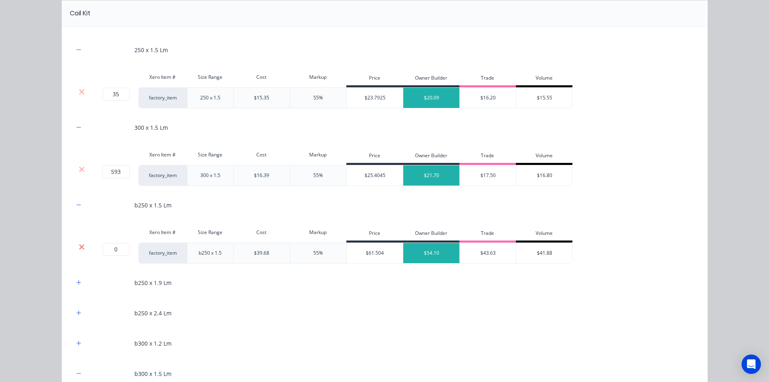
click at [79, 245] on icon at bounding box center [82, 247] width 6 height 8
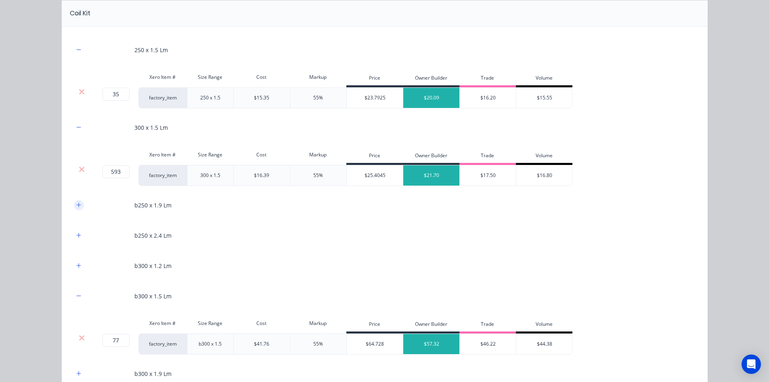
click at [78, 205] on button "button" at bounding box center [79, 205] width 10 height 10
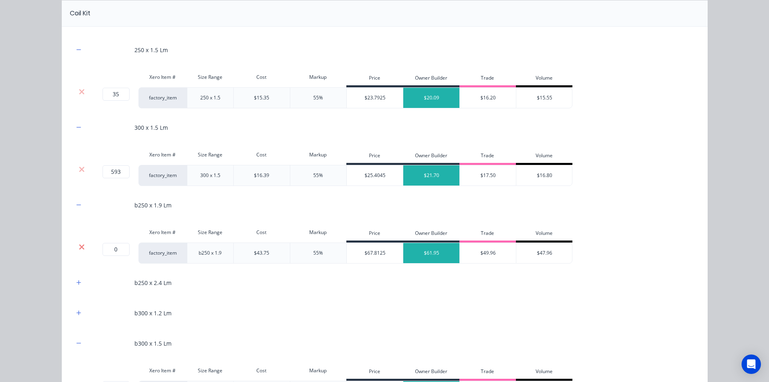
click at [79, 248] on icon at bounding box center [82, 247] width 6 height 8
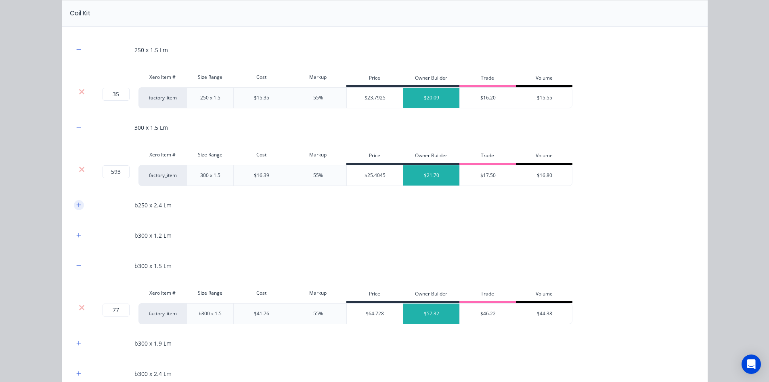
click at [78, 204] on button "button" at bounding box center [79, 205] width 10 height 10
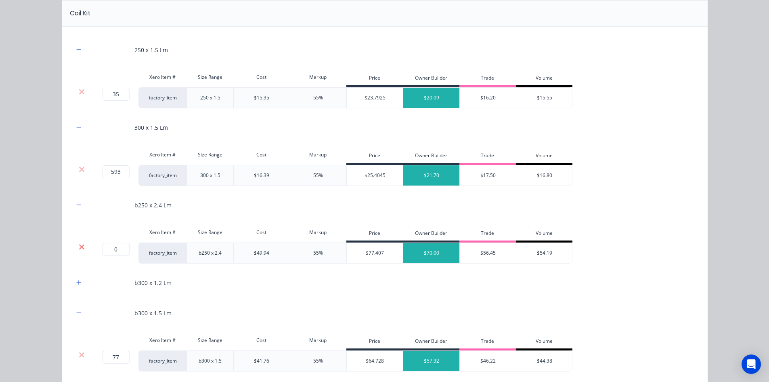
click at [79, 244] on icon at bounding box center [82, 247] width 6 height 8
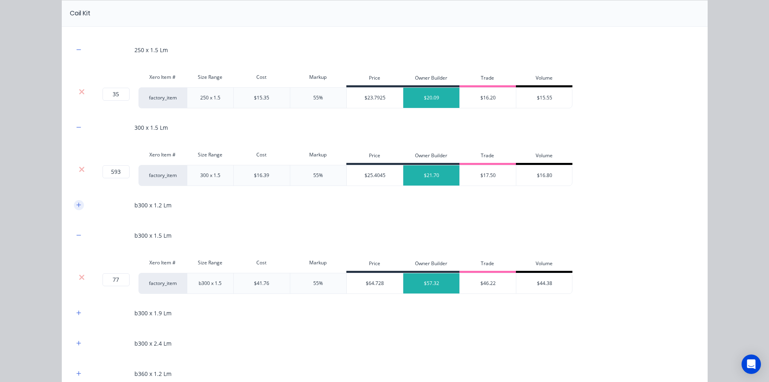
click at [78, 204] on icon "button" at bounding box center [78, 205] width 5 height 6
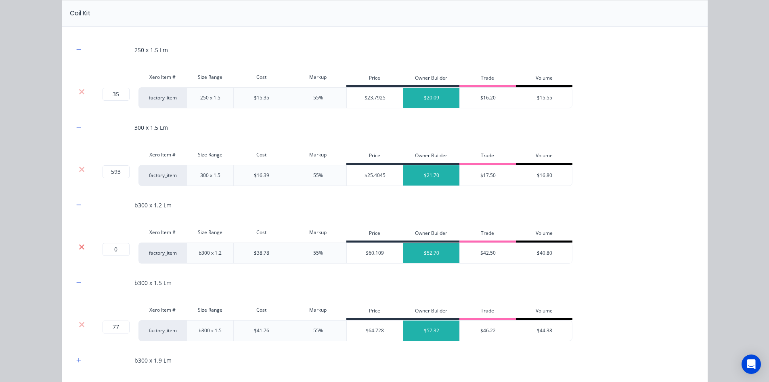
click at [80, 248] on icon at bounding box center [81, 246] width 5 height 5
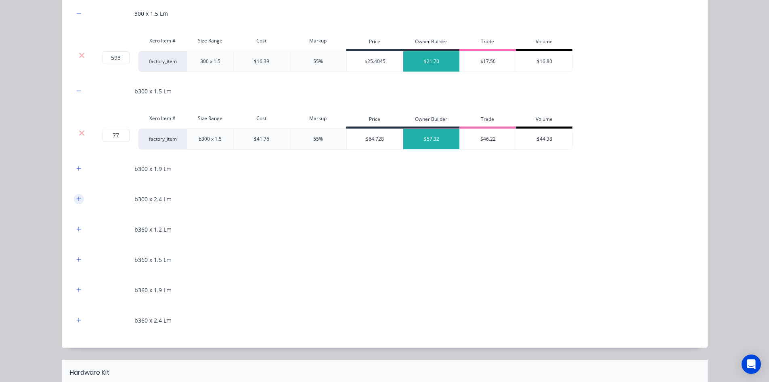
scroll to position [565, 0]
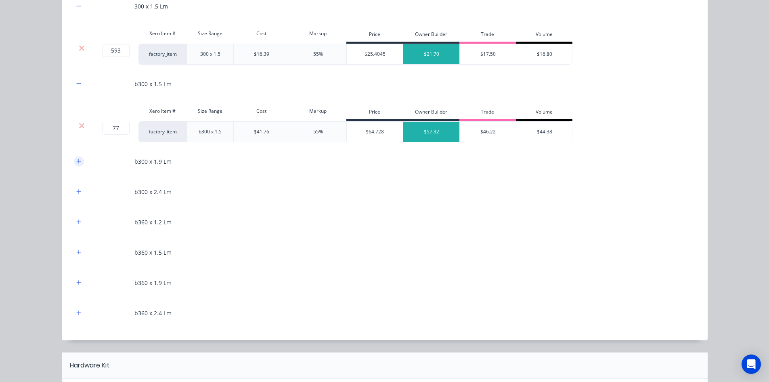
click at [78, 162] on icon "button" at bounding box center [78, 161] width 5 height 6
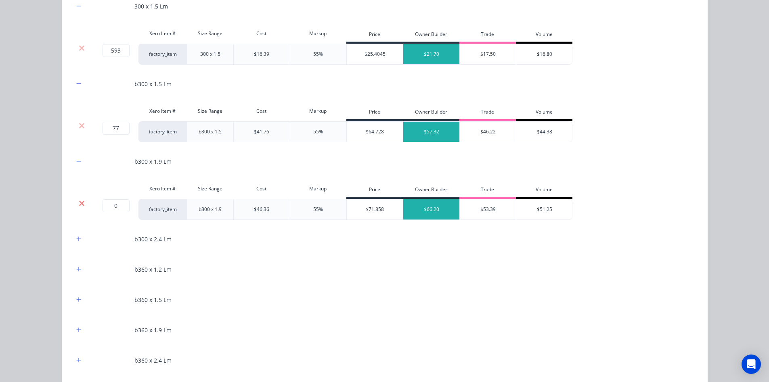
click at [81, 200] on icon at bounding box center [82, 203] width 6 height 8
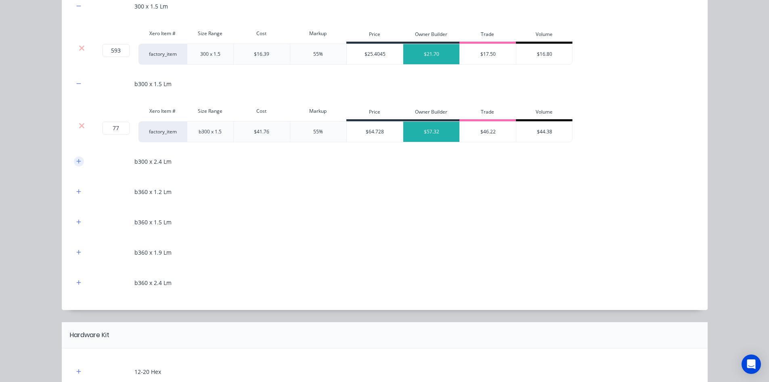
click at [77, 164] on icon "button" at bounding box center [78, 161] width 5 height 6
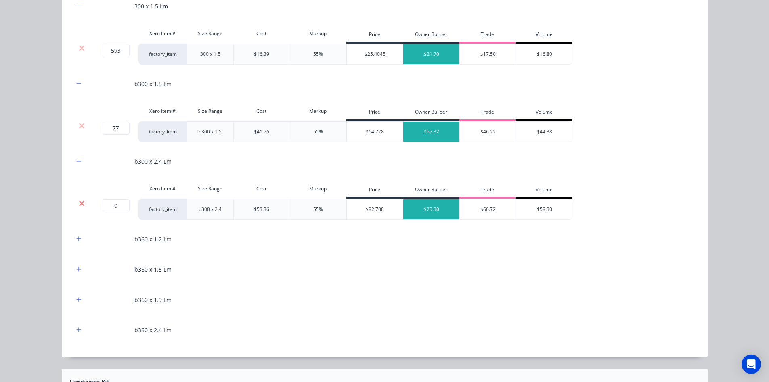
click at [79, 199] on icon at bounding box center [82, 203] width 6 height 8
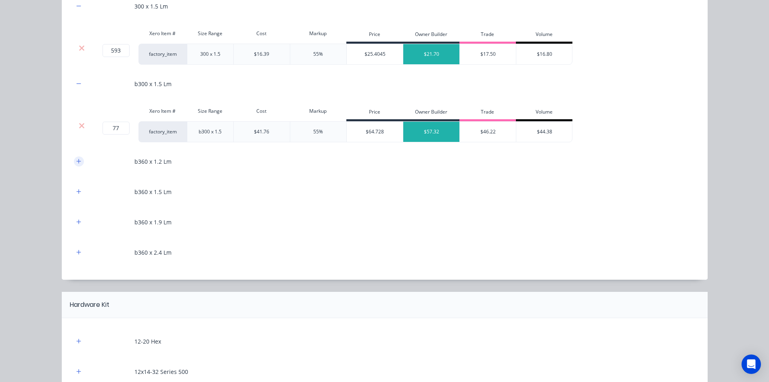
click at [77, 164] on icon "button" at bounding box center [78, 161] width 5 height 6
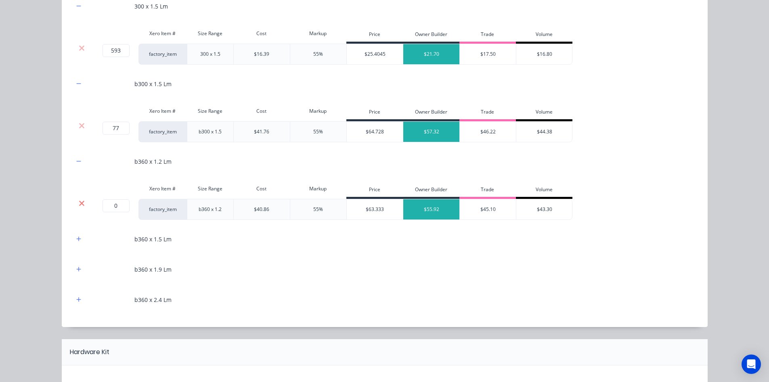
click at [79, 205] on icon at bounding box center [81, 202] width 5 height 5
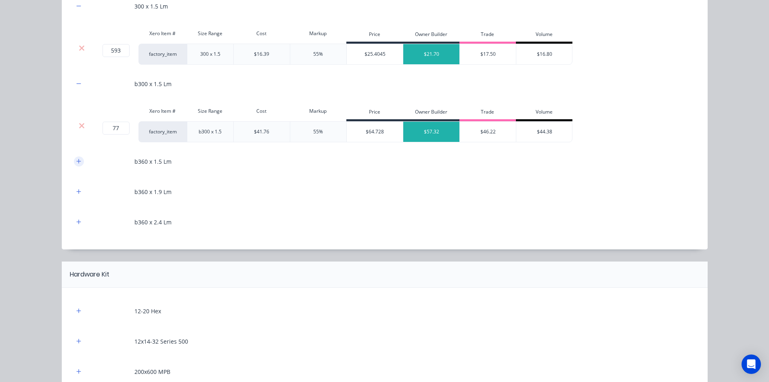
click at [79, 158] on button "button" at bounding box center [79, 161] width 10 height 10
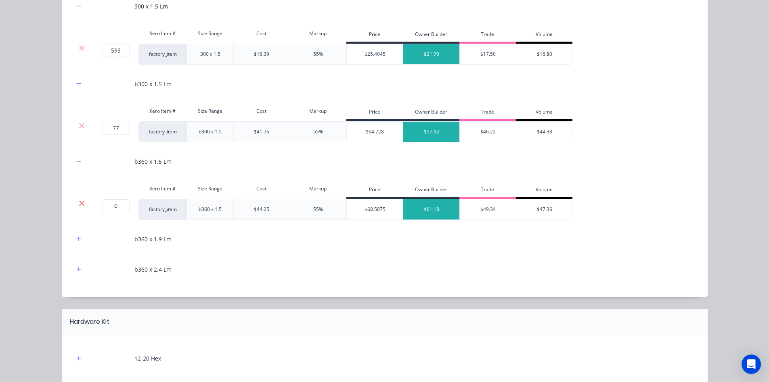
click at [79, 205] on icon at bounding box center [81, 202] width 5 height 5
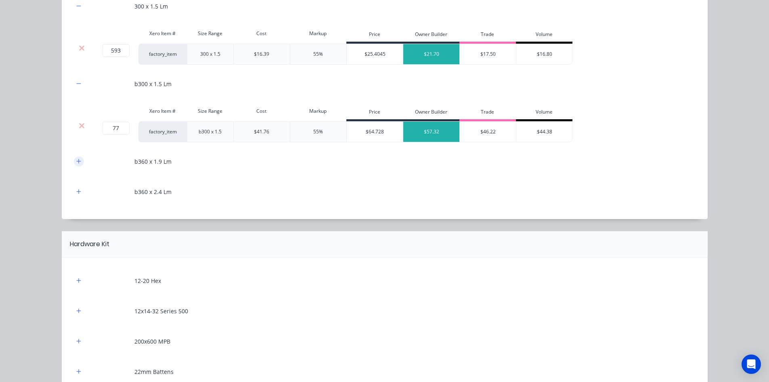
click at [78, 158] on icon "button" at bounding box center [78, 161] width 5 height 6
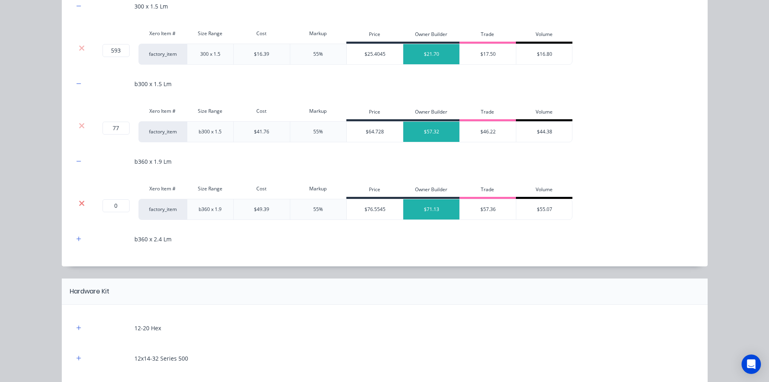
drag, startPoint x: 81, startPoint y: 207, endPoint x: 78, endPoint y: 182, distance: 25.2
click at [81, 206] on icon at bounding box center [82, 203] width 6 height 8
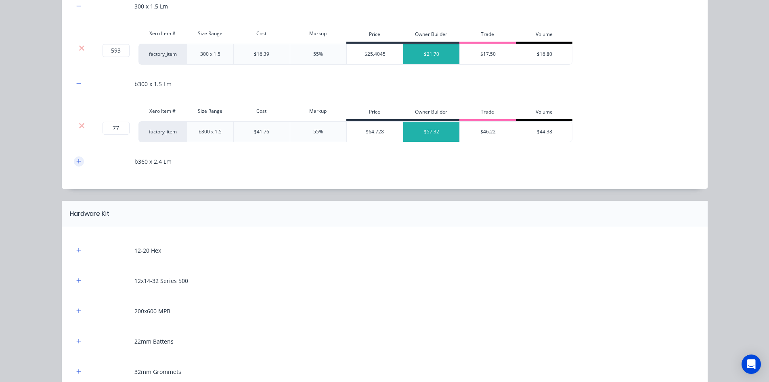
click at [77, 165] on button "button" at bounding box center [79, 161] width 10 height 10
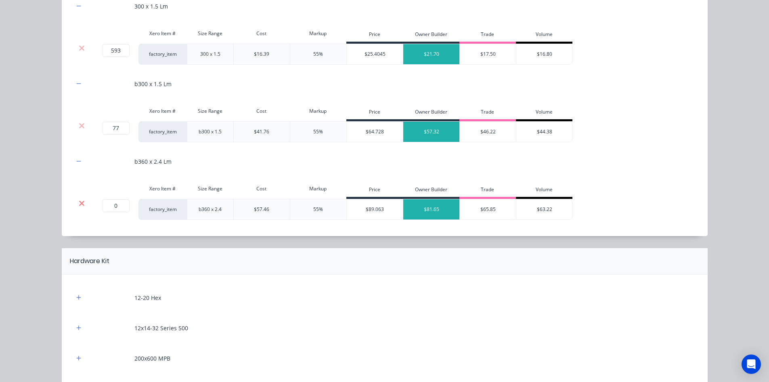
click at [79, 202] on icon at bounding box center [81, 202] width 5 height 5
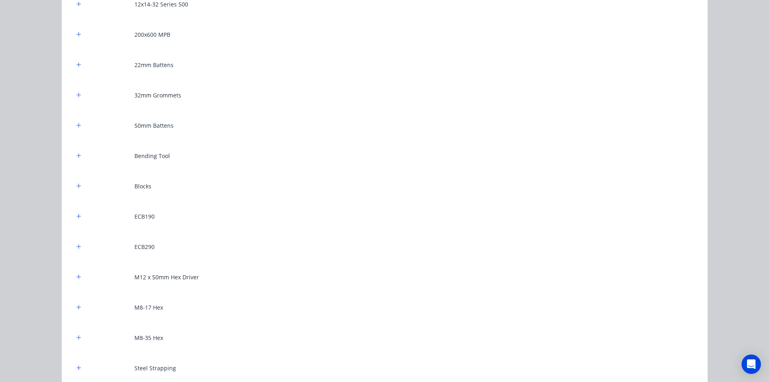
scroll to position [848, 0]
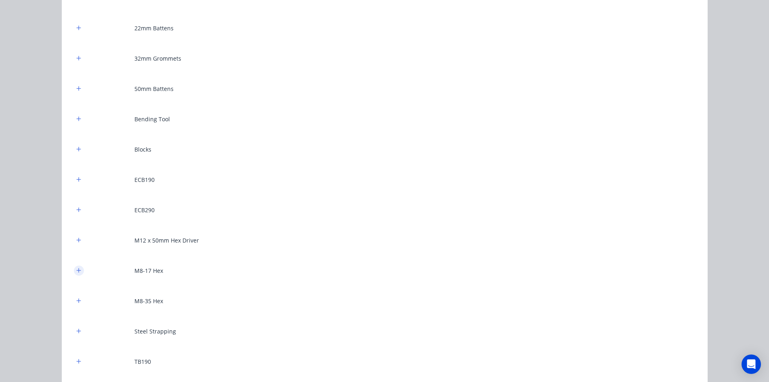
click at [77, 271] on icon "button" at bounding box center [78, 270] width 5 height 6
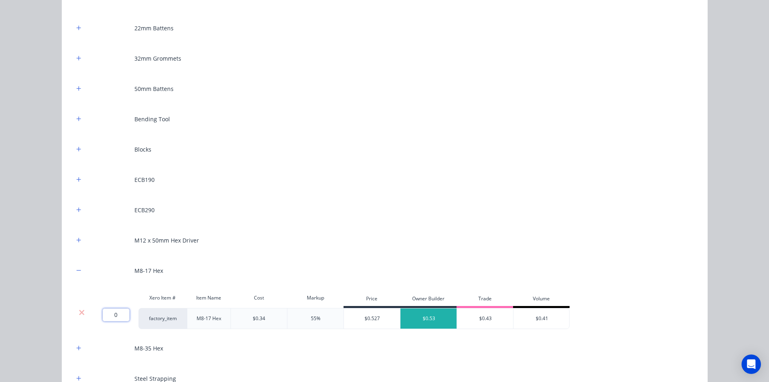
click at [107, 315] on input "0" at bounding box center [116, 314] width 27 height 13
type input "1100"
click at [58, 296] on div "Flooring System Products in this kit Engineering Products Xero Item # Descripti…" at bounding box center [384, 191] width 769 height 382
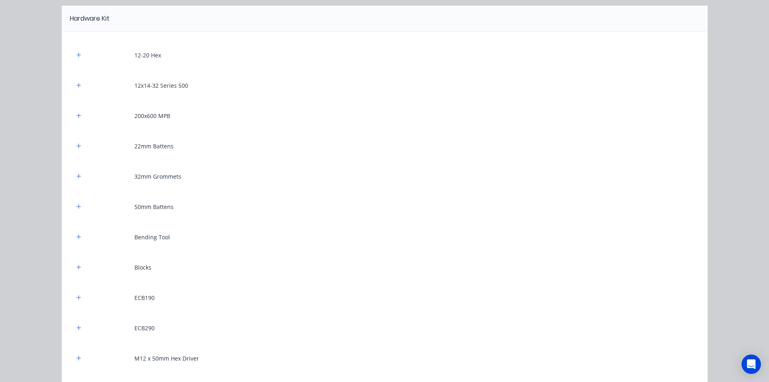
scroll to position [687, 0]
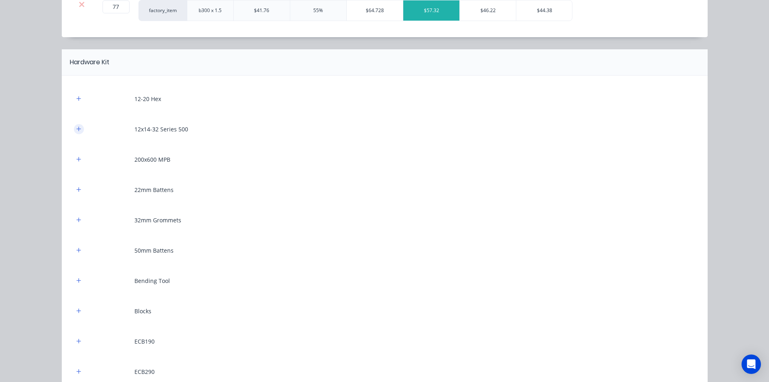
click at [77, 128] on icon "button" at bounding box center [78, 129] width 5 height 6
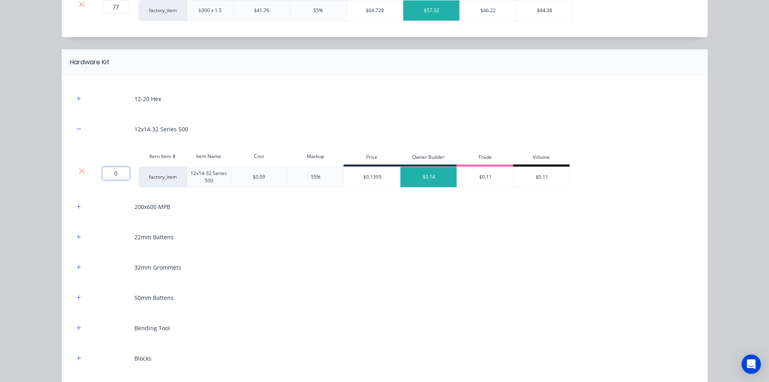
click at [105, 176] on input "0" at bounding box center [116, 173] width 27 height 13
type input "200"
click at [63, 179] on div "12-20 Hex 12x14-32 Series 500 Xero Item # Item Name Cost Markup Price Owner Bui…" at bounding box center [385, 388] width 646 height 624
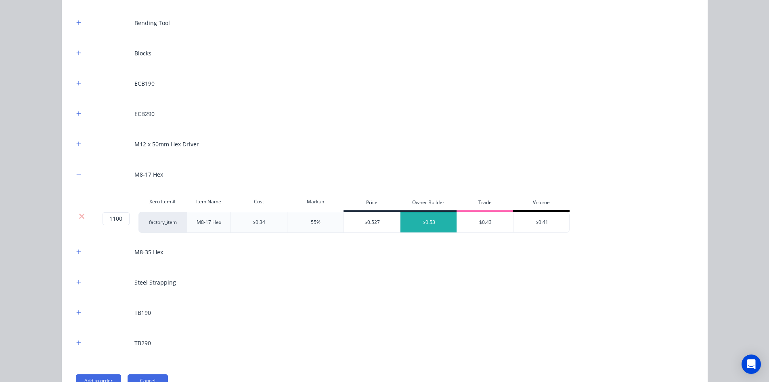
scroll to position [1010, 0]
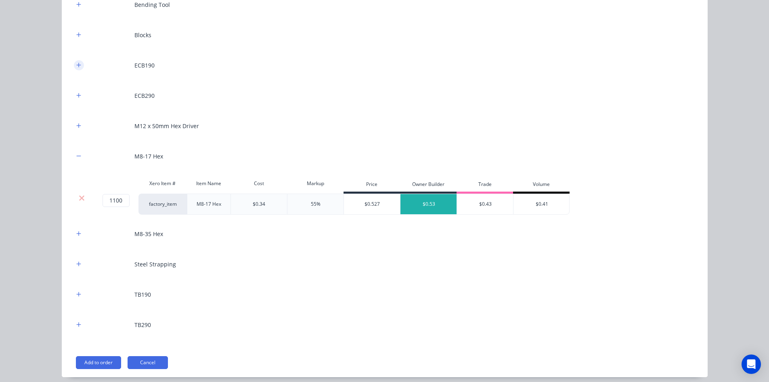
click at [79, 63] on button "button" at bounding box center [79, 65] width 10 height 10
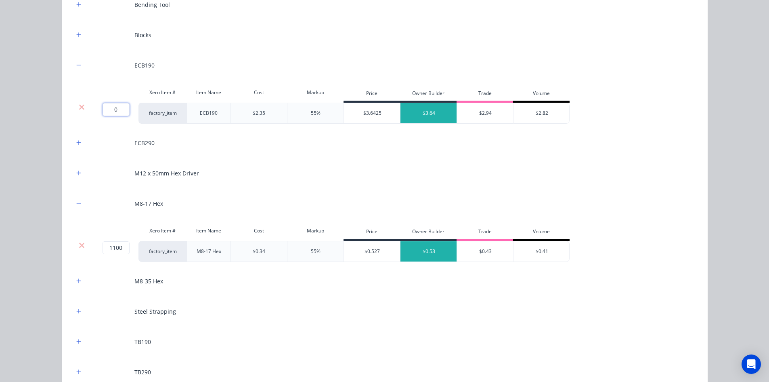
click at [115, 107] on input "0" at bounding box center [116, 109] width 27 height 13
type input "6"
click at [76, 143] on icon "button" at bounding box center [78, 142] width 4 height 4
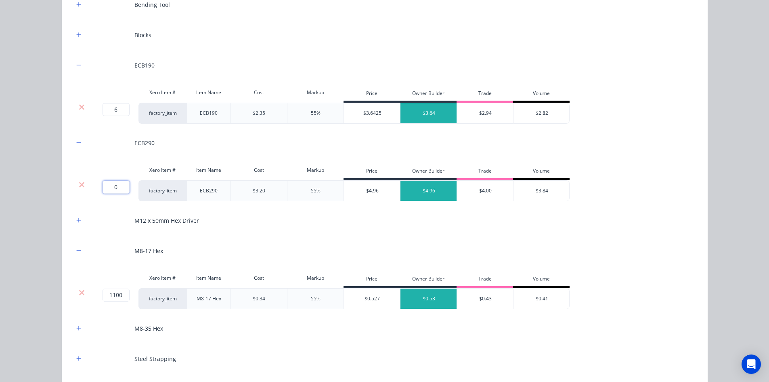
click at [117, 184] on input "0" at bounding box center [116, 187] width 27 height 13
type input "15"
click at [40, 189] on div "Flooring System Products in this kit Engineering Products Xero Item # Descripti…" at bounding box center [384, 191] width 769 height 382
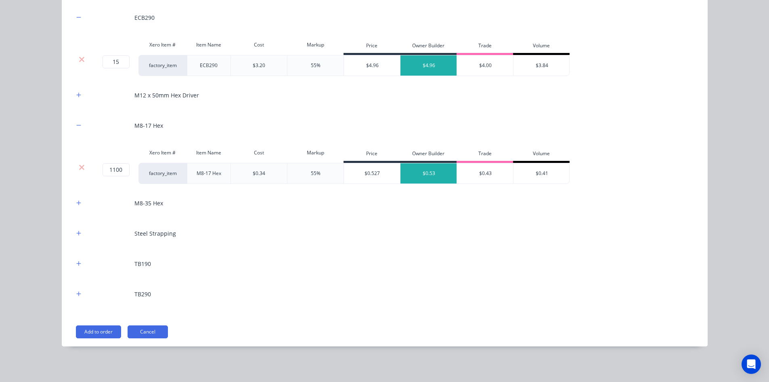
scroll to position [242, 0]
click at [74, 292] on button "button" at bounding box center [79, 294] width 10 height 10
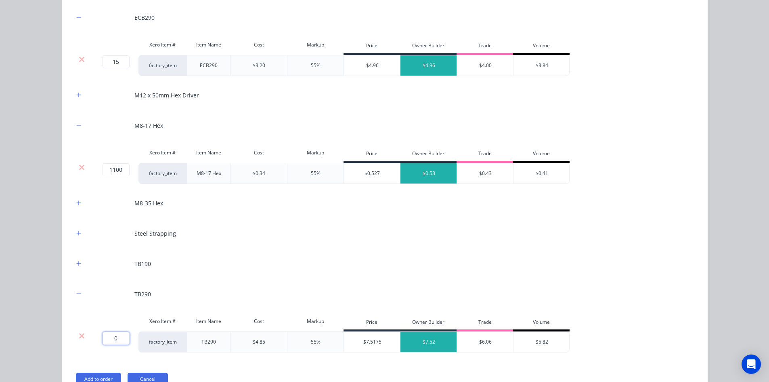
click at [103, 332] on input "0" at bounding box center [116, 338] width 27 height 13
type input "6"
click at [44, 321] on div "Flooring System Products in this kit Engineering Products Xero Item # Descripti…" at bounding box center [384, 191] width 769 height 382
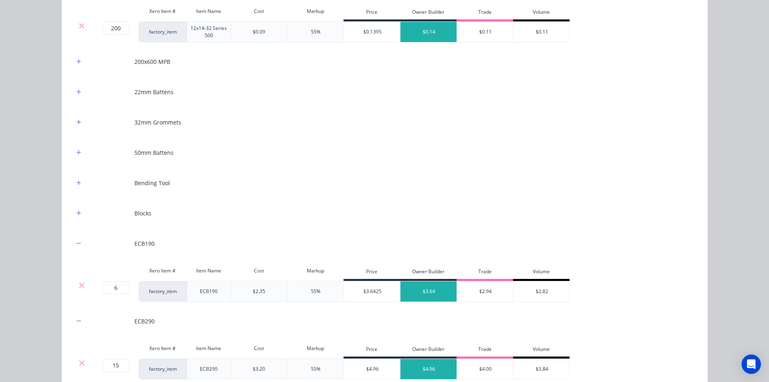
scroll to position [812, 0]
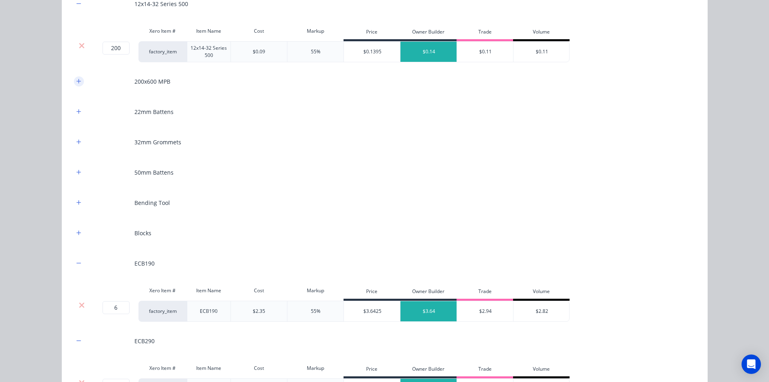
click at [78, 77] on button "button" at bounding box center [79, 81] width 10 height 10
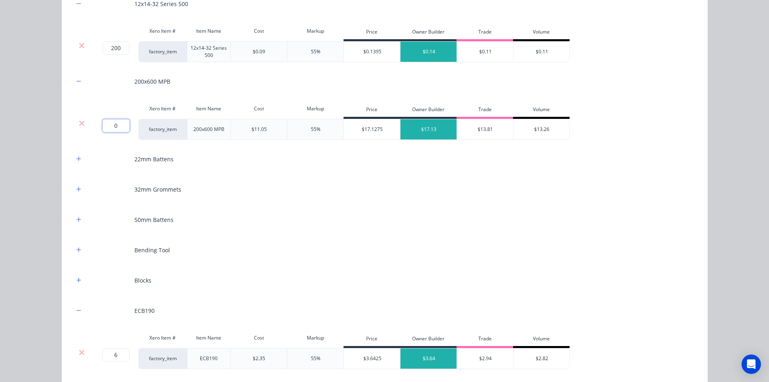
click at [109, 123] on input "0" at bounding box center [116, 125] width 27 height 13
type input "1"
click at [77, 251] on icon "button" at bounding box center [78, 250] width 5 height 6
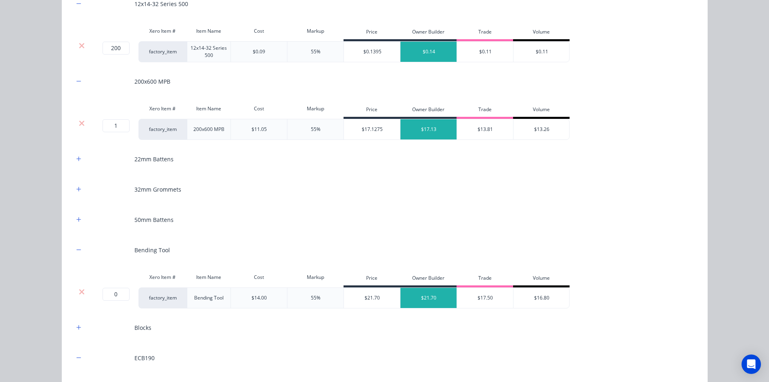
click at [113, 287] on div "0 0 ?" at bounding box center [114, 297] width 48 height 21
click at [113, 298] on input "0" at bounding box center [116, 294] width 27 height 13
type input "2"
click at [68, 285] on div "12-20 Hex 12x14-32 Series 500 Xero Item # Item Name Cost Markup Price Owner Bui…" at bounding box center [385, 380] width 646 height 861
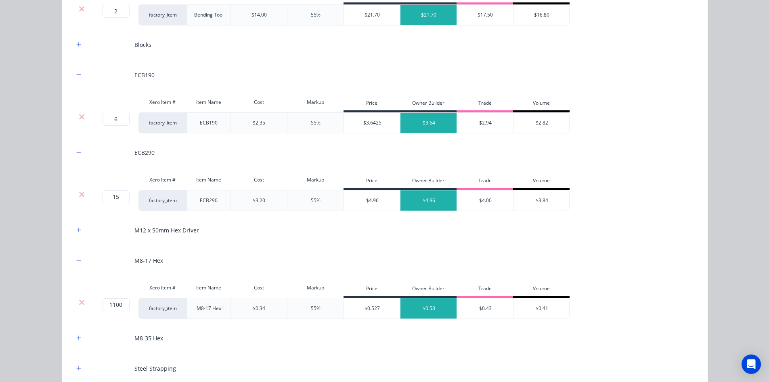
scroll to position [1135, 0]
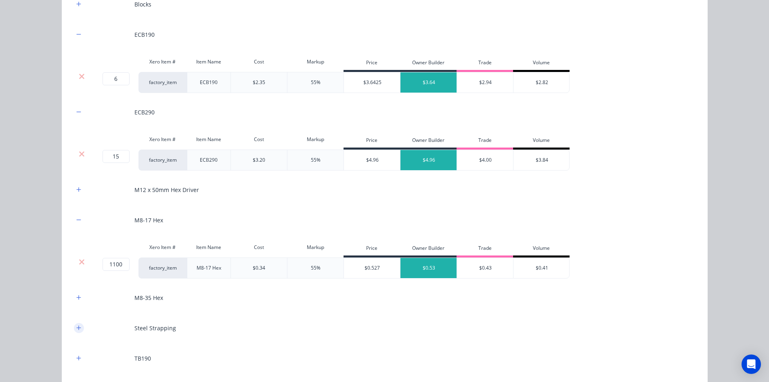
click at [80, 328] on button "button" at bounding box center [79, 328] width 10 height 10
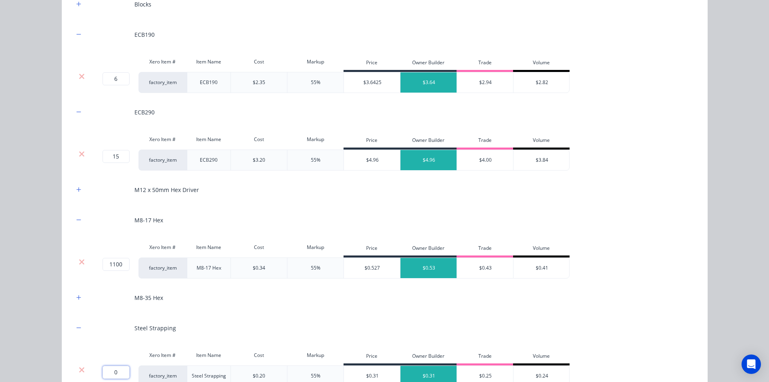
click at [120, 368] on input "0" at bounding box center [116, 371] width 27 height 13
type input "100"
click at [50, 344] on div "Flooring System Products in this kit Engineering Products Xero Item # Descripti…" at bounding box center [384, 191] width 769 height 382
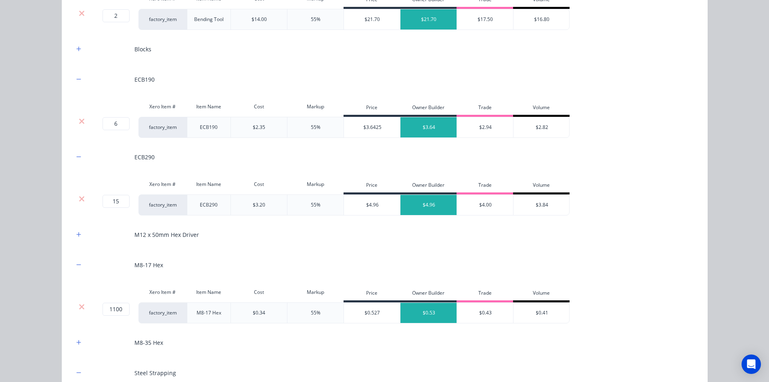
scroll to position [1094, 0]
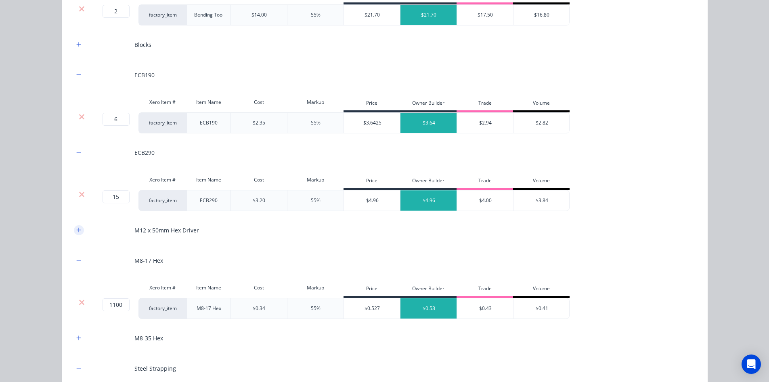
click at [76, 230] on icon "button" at bounding box center [78, 230] width 5 height 6
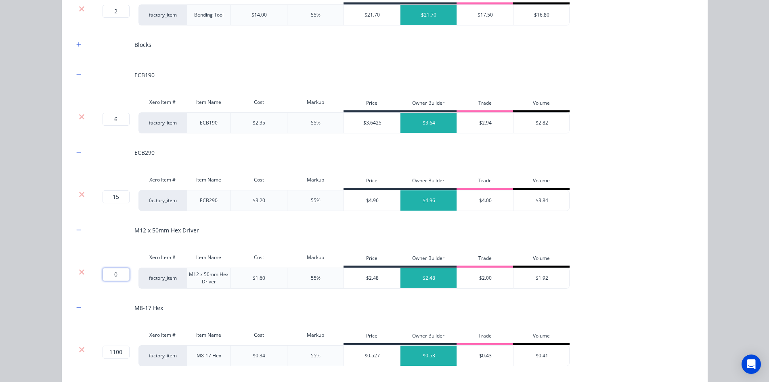
click at [112, 275] on input "0" at bounding box center [116, 274] width 27 height 13
type input "2"
click at [66, 279] on div "12-20 Hex 12x14-32 Series 500 Xero Item # Item Name Cost Markup Price Owner Bui…" at bounding box center [385, 145] width 646 height 955
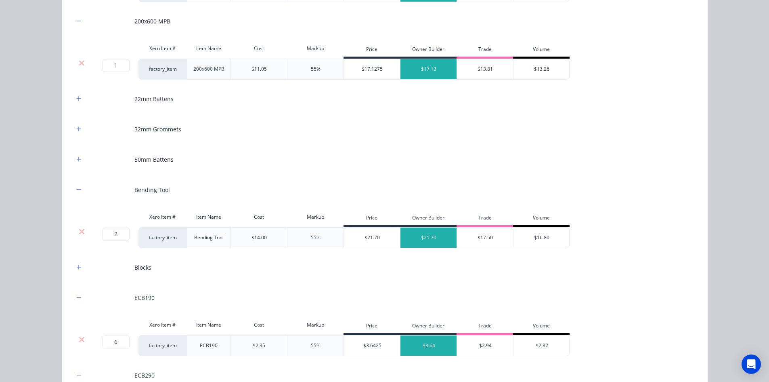
scroll to position [852, 0]
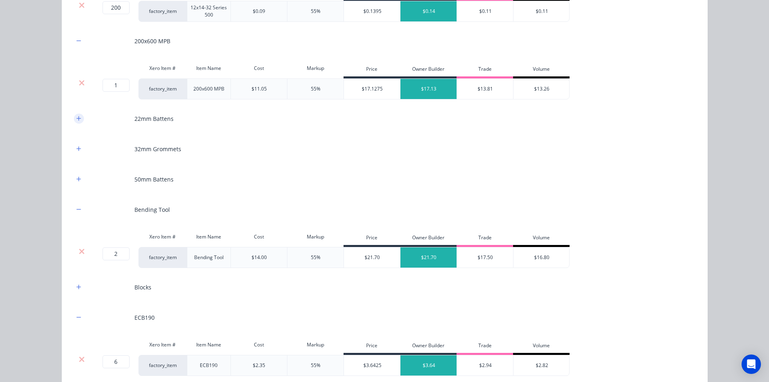
click at [78, 119] on button "button" at bounding box center [79, 118] width 10 height 10
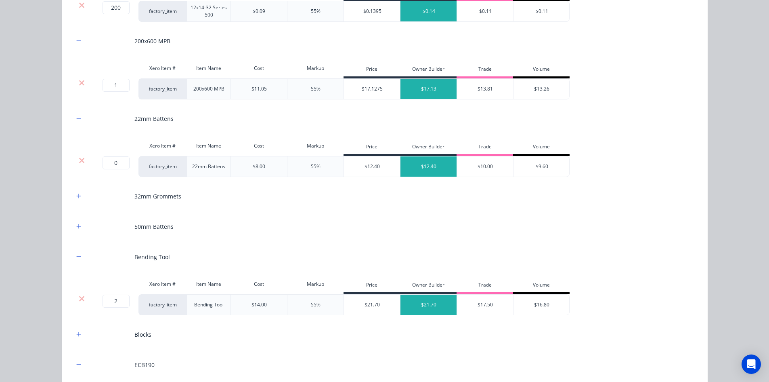
click at [114, 170] on div "0 0 ?" at bounding box center [114, 166] width 48 height 21
click at [115, 157] on input "0" at bounding box center [116, 162] width 27 height 13
type input "36"
click at [52, 165] on div "Flooring System Products in this kit Engineering Products Xero Item # Descripti…" at bounding box center [384, 191] width 769 height 382
click at [74, 223] on button "button" at bounding box center [79, 226] width 10 height 10
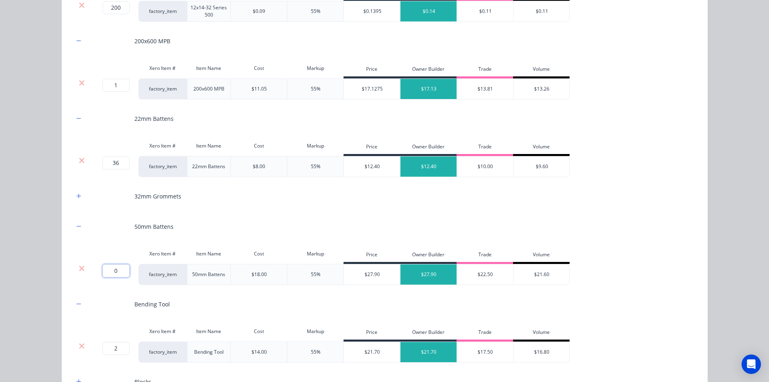
click at [114, 274] on input "0" at bounding box center [116, 270] width 27 height 13
type input "1"
click at [50, 239] on div "Flooring System Products in this kit Engineering Products Xero Item # Descripti…" at bounding box center [384, 191] width 769 height 382
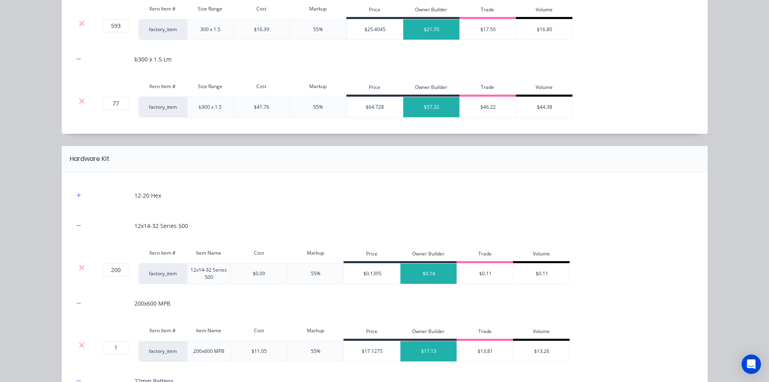
scroll to position [610, 0]
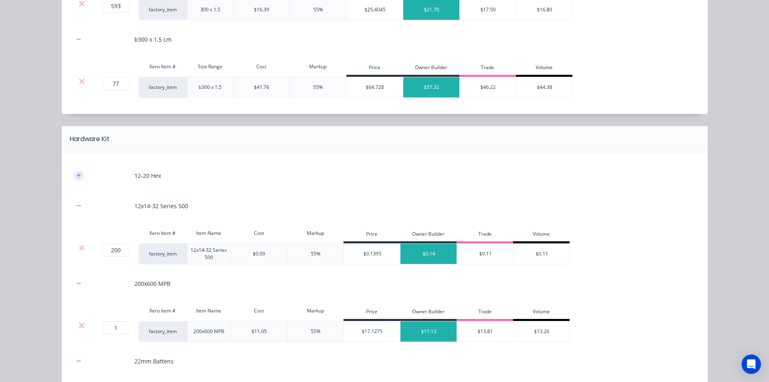
click at [76, 177] on icon "button" at bounding box center [78, 175] width 5 height 6
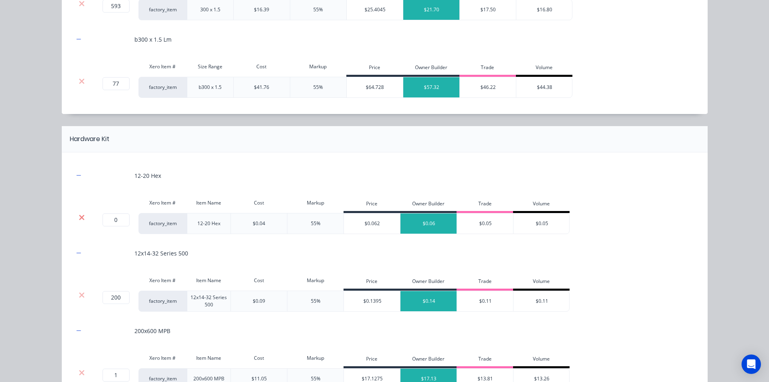
click at [81, 219] on icon at bounding box center [81, 216] width 5 height 5
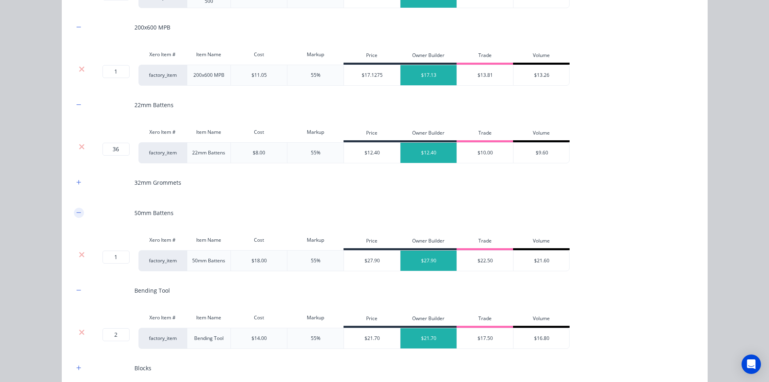
scroll to position [852, 0]
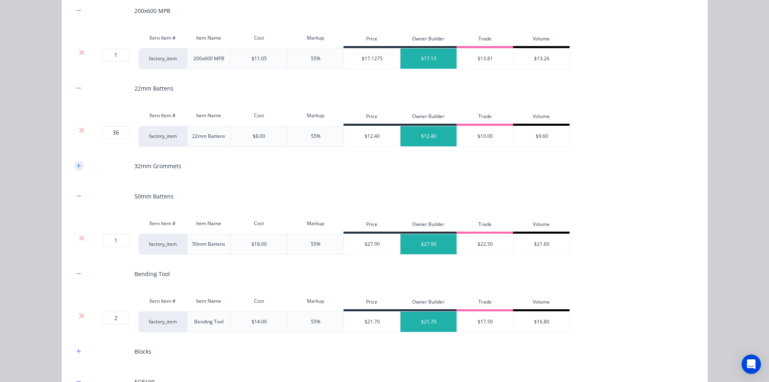
click at [76, 168] on icon "button" at bounding box center [78, 166] width 5 height 6
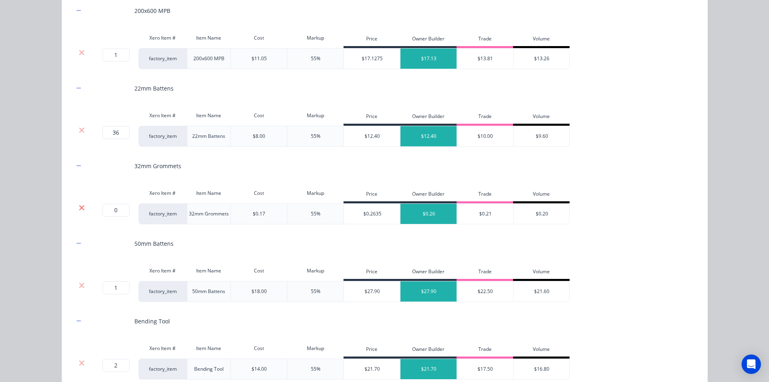
click at [79, 204] on icon at bounding box center [82, 208] width 6 height 8
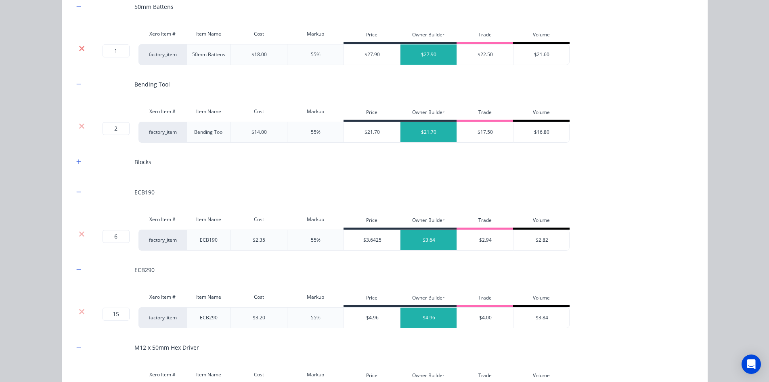
scroll to position [1014, 0]
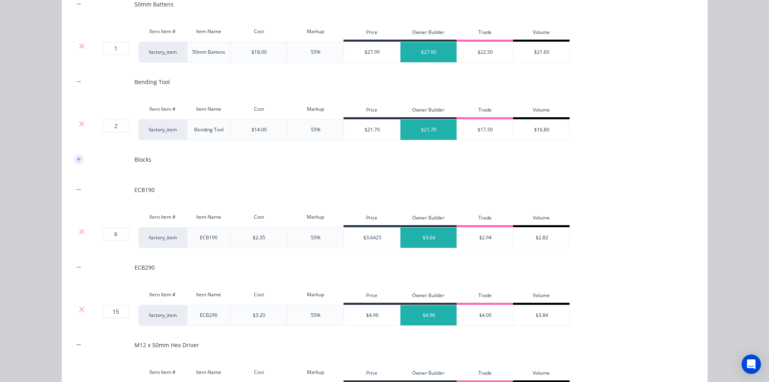
click at [76, 157] on icon "button" at bounding box center [78, 159] width 4 height 4
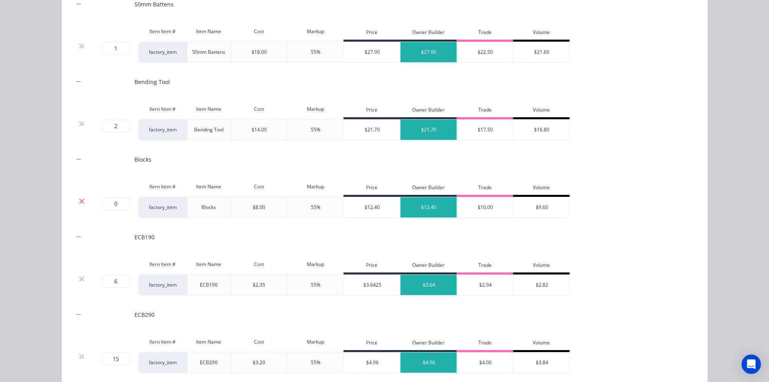
click at [79, 201] on icon at bounding box center [82, 201] width 6 height 8
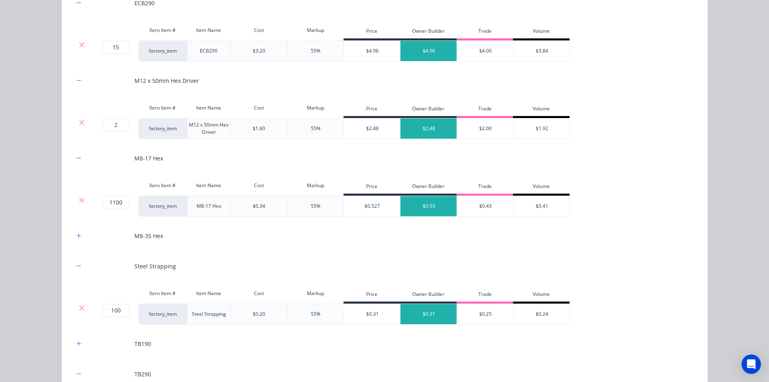
scroll to position [1296, 0]
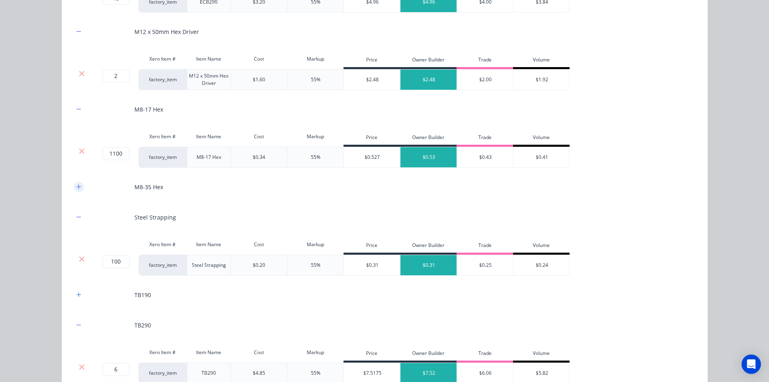
click at [76, 185] on icon "button" at bounding box center [78, 186] width 4 height 4
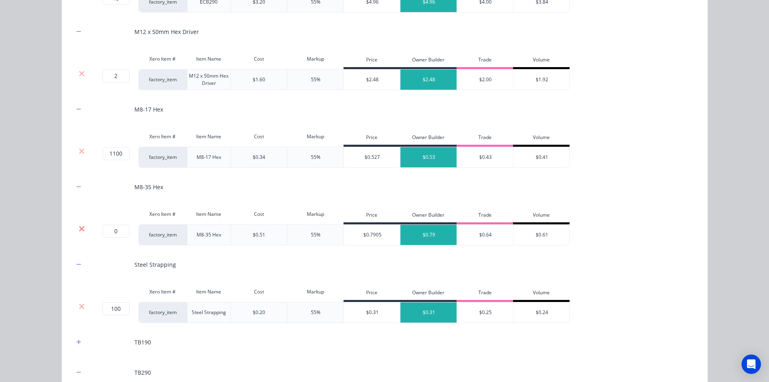
click at [79, 227] on icon at bounding box center [82, 229] width 6 height 8
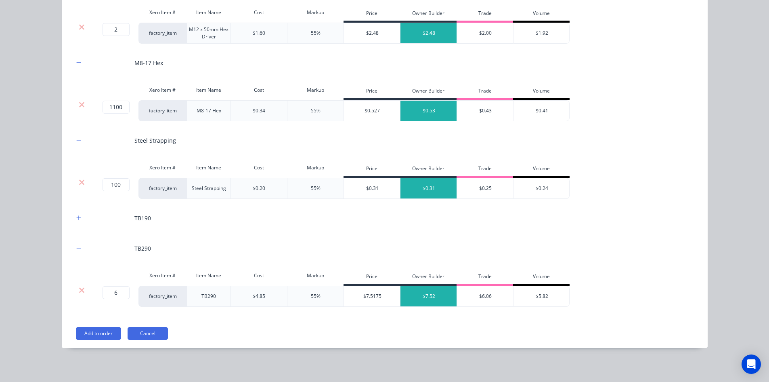
scroll to position [1344, 0]
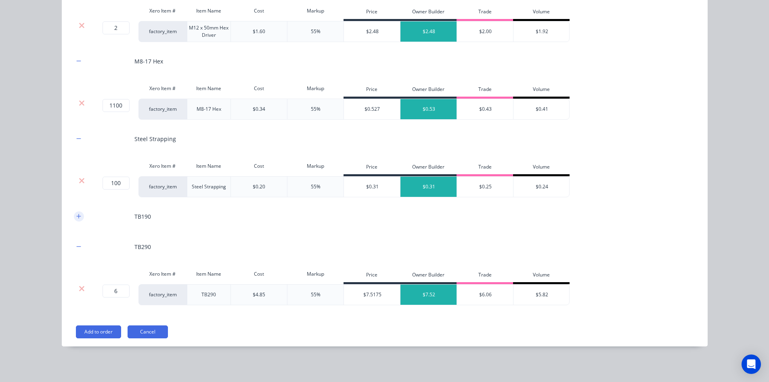
click at [76, 214] on icon "button" at bounding box center [78, 216] width 5 height 6
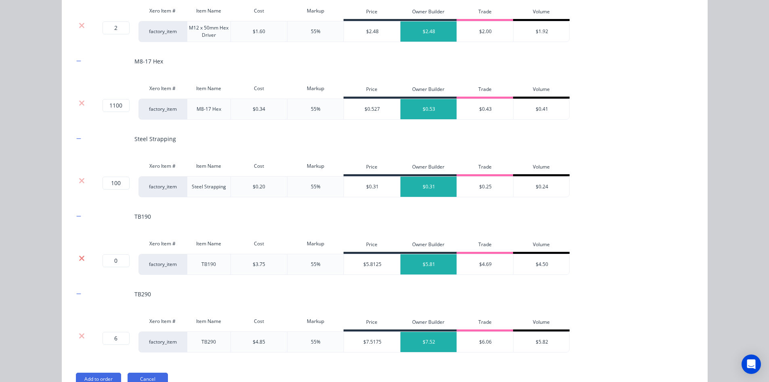
click at [79, 256] on icon at bounding box center [81, 257] width 5 height 5
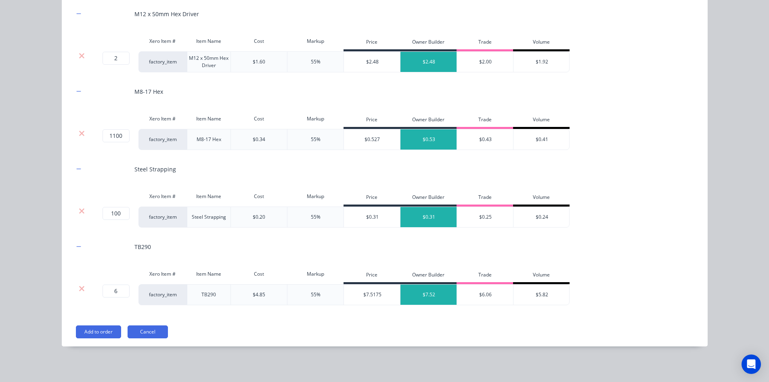
scroll to position [1314, 0]
click at [96, 332] on button "Add to order" at bounding box center [98, 331] width 45 height 13
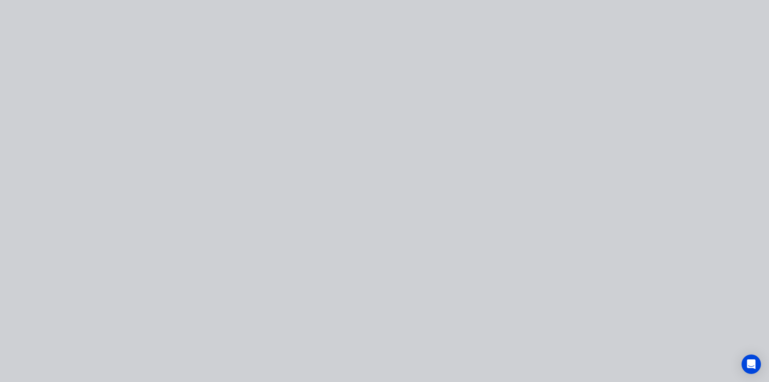
scroll to position [0, 0]
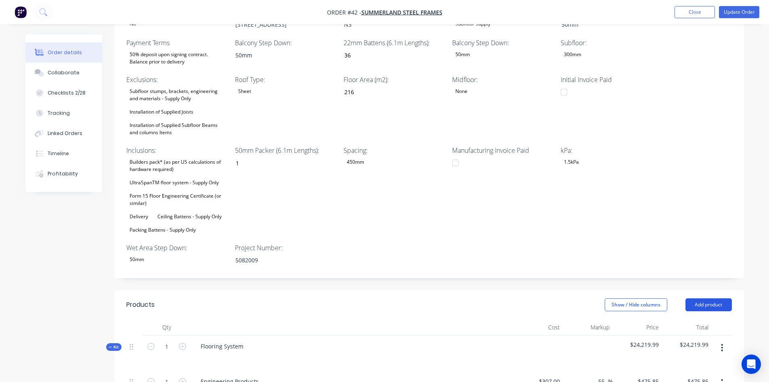
click at [695, 298] on button "Add product" at bounding box center [709, 304] width 46 height 13
click at [680, 336] on div "Basic product" at bounding box center [694, 342] width 62 height 12
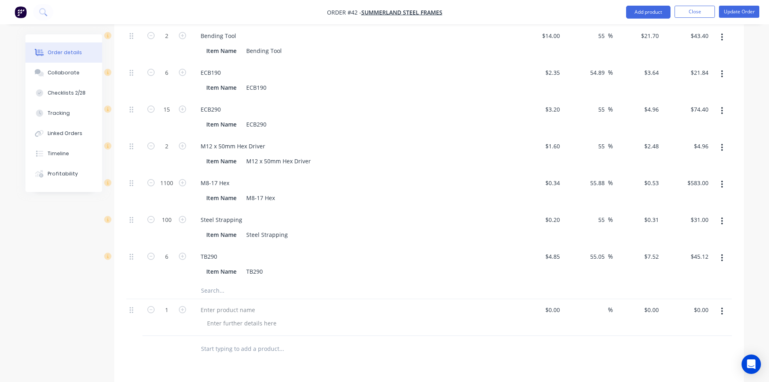
scroll to position [1212, 0]
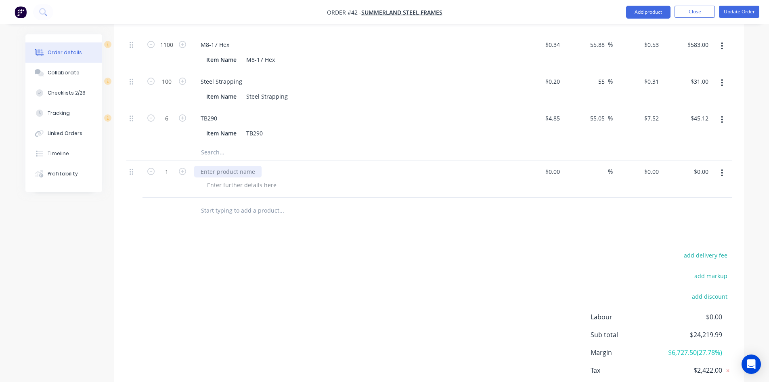
click at [216, 166] on div at bounding box center [227, 172] width 67 height 12
paste div
click at [241, 179] on div at bounding box center [242, 185] width 82 height 12
paste div
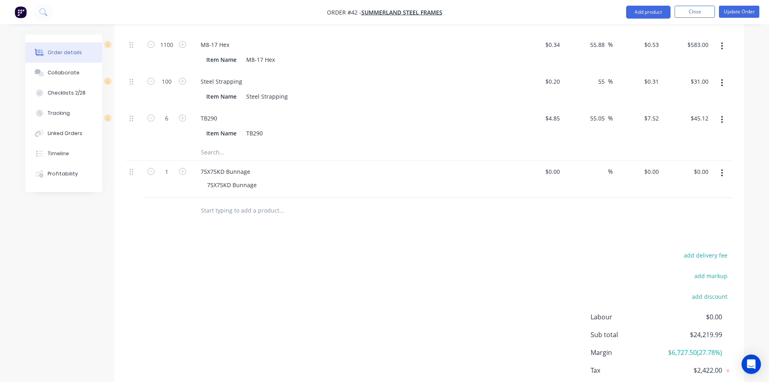
click at [552, 166] on div "$0.00" at bounding box center [553, 172] width 22 height 12
type input "$48.00"
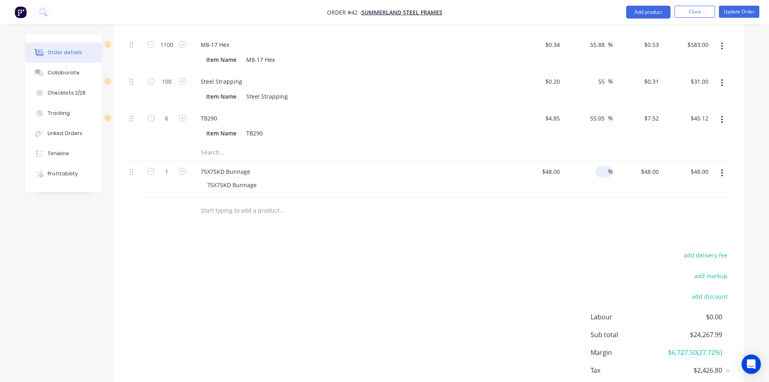
click at [603, 166] on input at bounding box center [603, 172] width 9 height 12
type input "15"
type input "$55.20"
click at [471, 264] on div "add delivery fee add markup add discount Labour $0.00 Sub total $24,267.99 Marg…" at bounding box center [429, 328] width 606 height 156
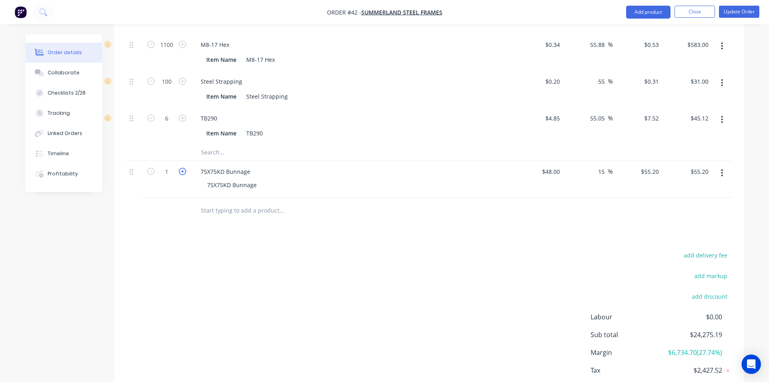
click at [181, 168] on icon "button" at bounding box center [182, 171] width 7 height 7
type input "2"
type input "$110.40"
click at [181, 168] on icon "button" at bounding box center [182, 171] width 7 height 7
type input "3"
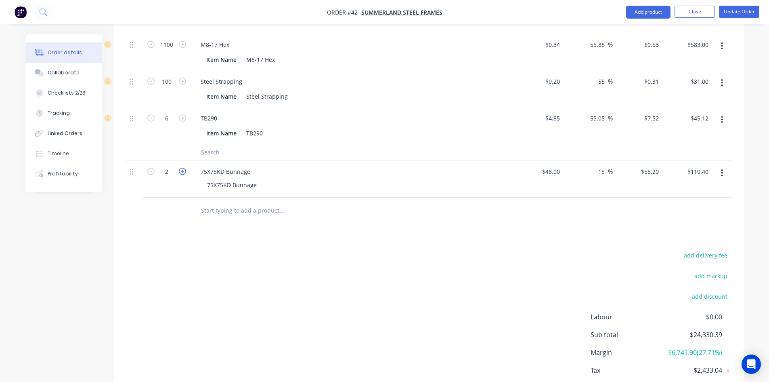
type input "$165.60"
click at [181, 168] on icon "button" at bounding box center [182, 171] width 7 height 7
type input "4"
type input "$220.80"
click at [181, 168] on icon "button" at bounding box center [182, 171] width 7 height 7
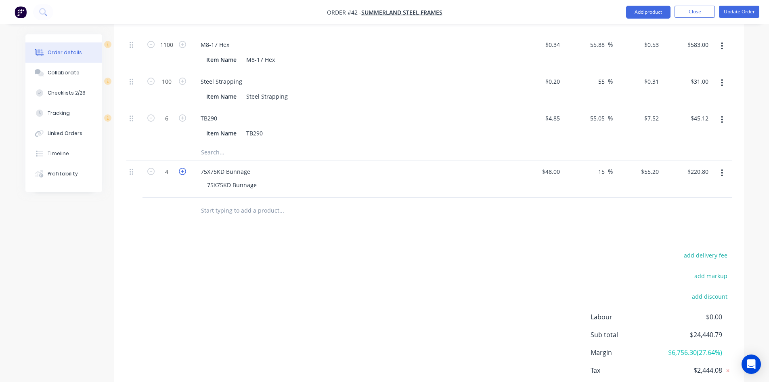
type input "5"
type input "$276.00"
click at [181, 168] on icon "button" at bounding box center [182, 171] width 7 height 7
type input "6"
type input "$331.20"
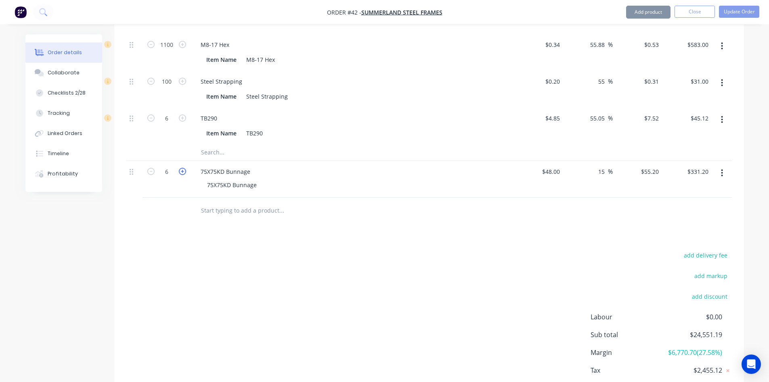
click at [181, 168] on icon "button" at bounding box center [182, 171] width 7 height 7
type input "7"
type input "$386.40"
click at [181, 168] on icon "button" at bounding box center [182, 171] width 7 height 7
type input "8"
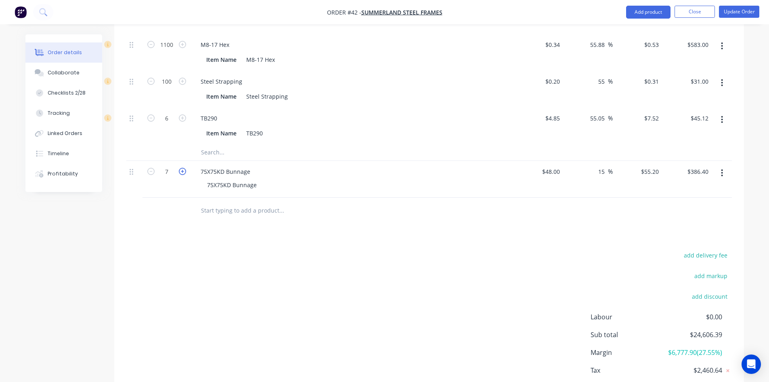
type input "$441.60"
click at [181, 168] on icon "button" at bounding box center [182, 171] width 7 height 7
type input "9"
type input "$496.80"
click at [181, 168] on icon "button" at bounding box center [182, 171] width 7 height 7
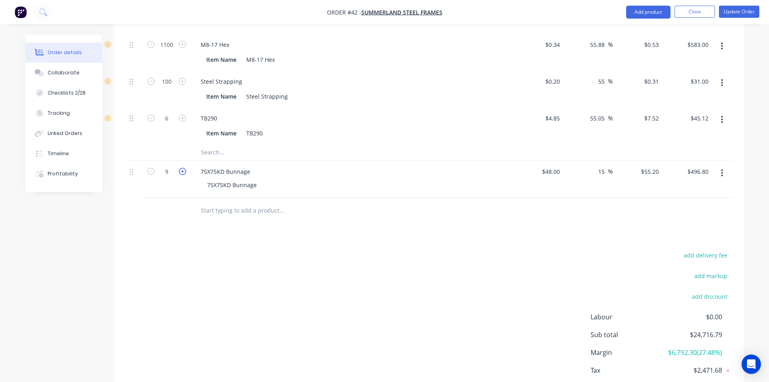
type input "10"
type input "$552.00"
click at [181, 168] on icon "button" at bounding box center [182, 171] width 7 height 7
type input "11"
type input "$607.20"
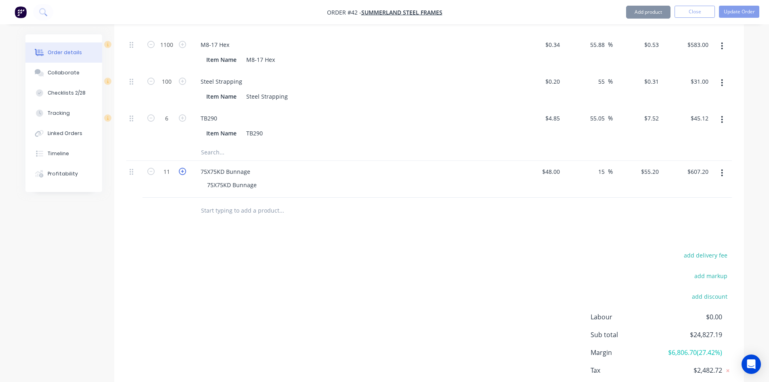
click at [181, 168] on icon "button" at bounding box center [182, 171] width 7 height 7
type input "12"
type input "$662.40"
click at [749, 15] on button "Update Order" at bounding box center [739, 12] width 40 height 12
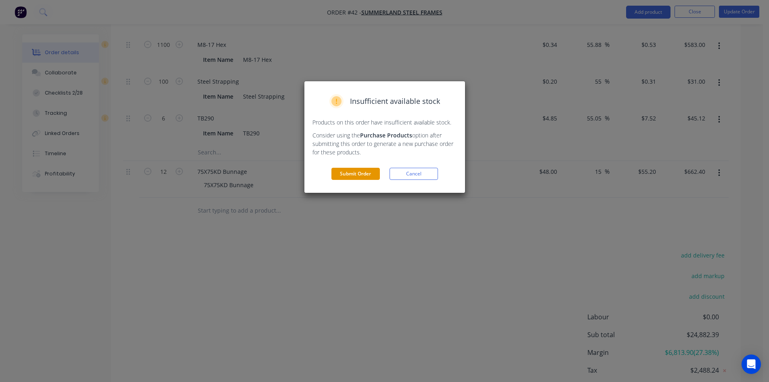
click at [370, 172] on button "Submit Order" at bounding box center [356, 174] width 48 height 12
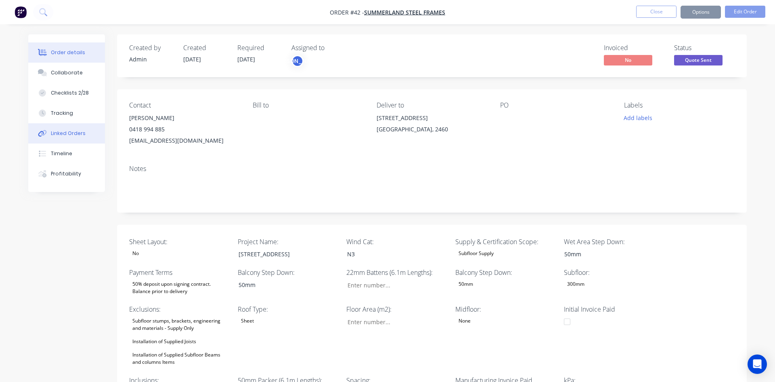
type input "36"
type input "216"
type input "1"
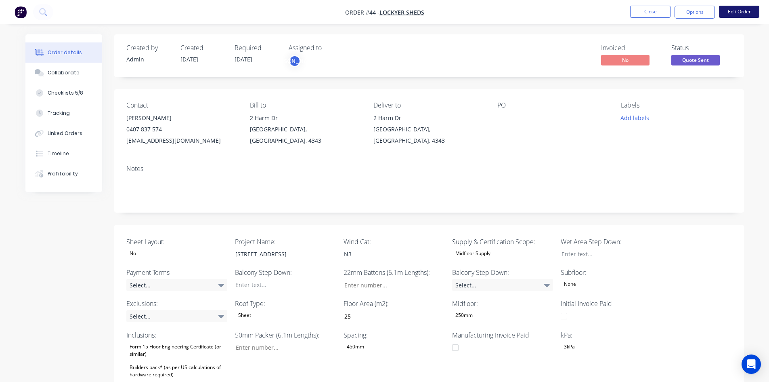
click at [738, 17] on button "Edit Order" at bounding box center [739, 12] width 40 height 12
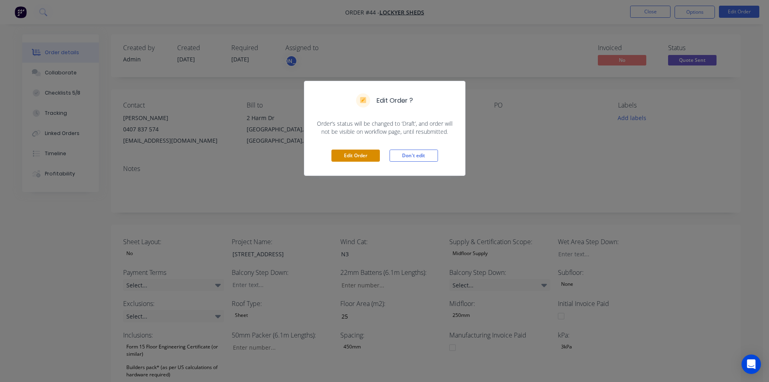
click at [350, 158] on button "Edit Order" at bounding box center [356, 155] width 48 height 12
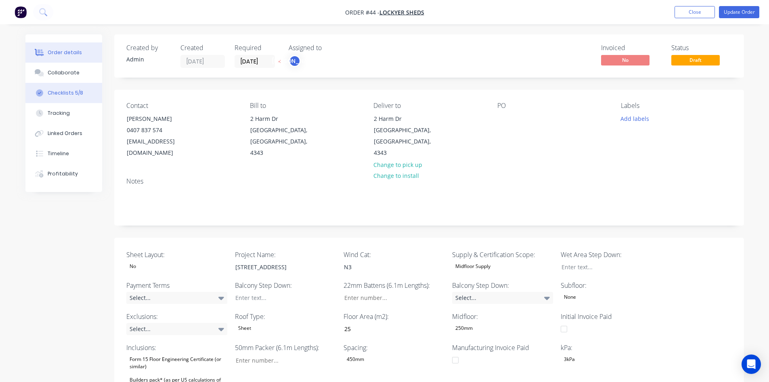
click at [70, 99] on button "Checklists 5/8" at bounding box center [63, 93] width 77 height 20
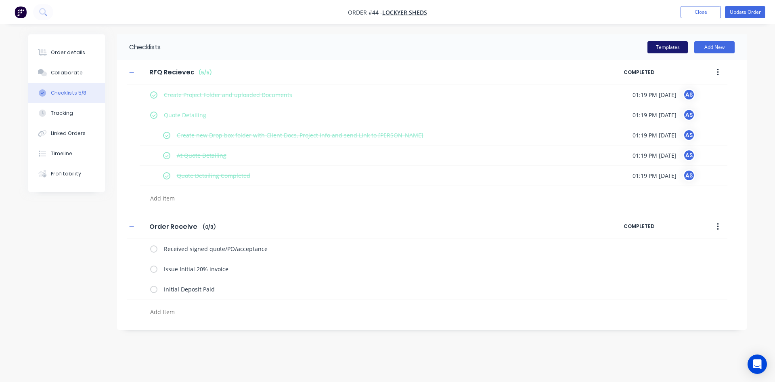
click at [671, 51] on button "Templates" at bounding box center [668, 47] width 40 height 12
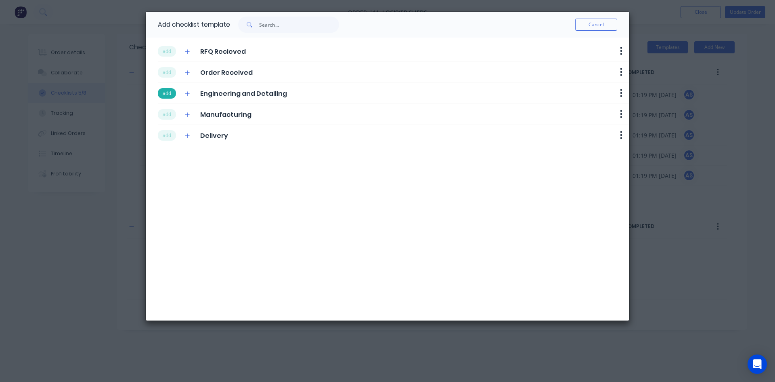
click at [165, 94] on button "add" at bounding box center [167, 93] width 18 height 11
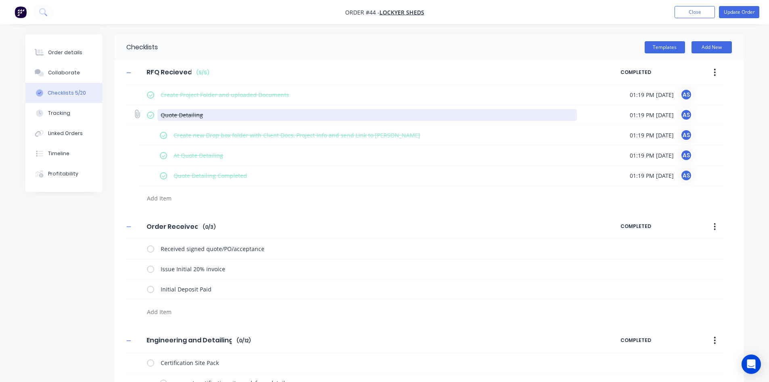
click at [168, 111] on textarea "Quote Detailing" at bounding box center [368, 115] width 420 height 12
click at [661, 43] on button "Templates" at bounding box center [665, 47] width 40 height 12
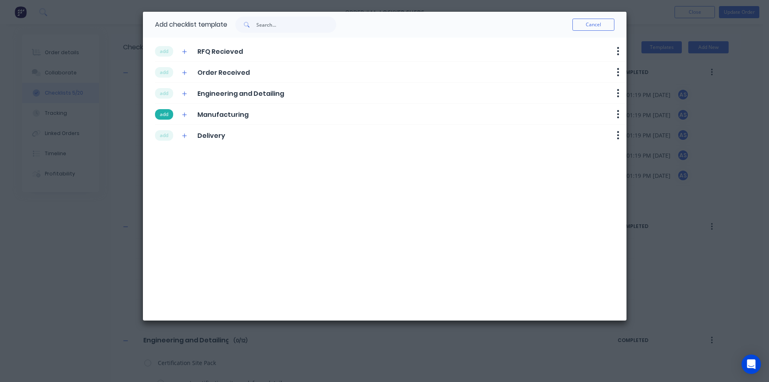
click at [162, 116] on button "add" at bounding box center [164, 114] width 18 height 11
click at [170, 137] on button "add" at bounding box center [164, 135] width 18 height 11
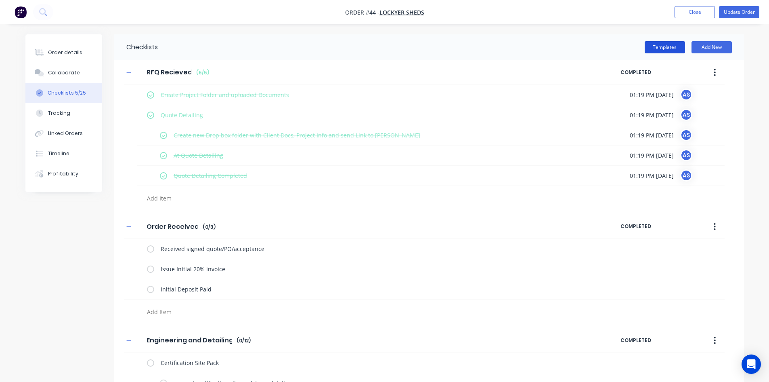
type textarea "x"
click at [62, 48] on button "Order details" at bounding box center [63, 52] width 77 height 20
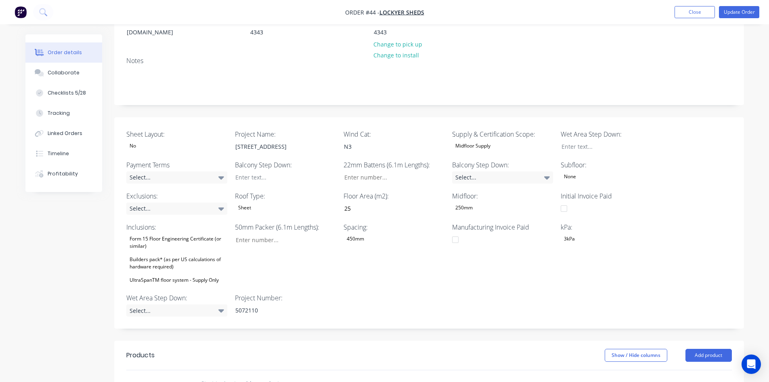
scroll to position [121, 0]
click at [147, 202] on div "Select..." at bounding box center [176, 208] width 101 height 12
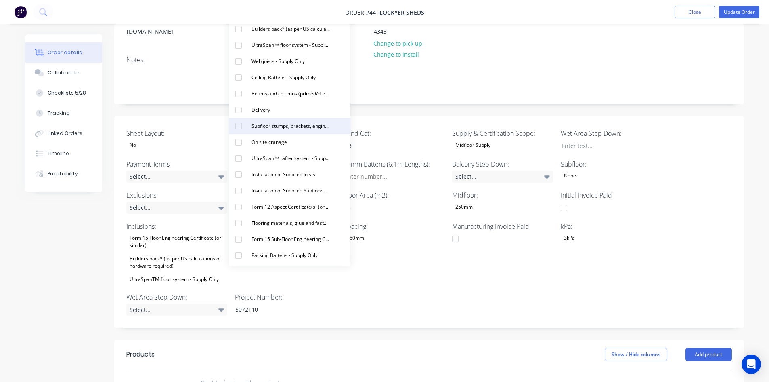
click at [276, 126] on div "Subfloor stumps, brackets, engineering and materials - Supply Only" at bounding box center [290, 126] width 85 height 11
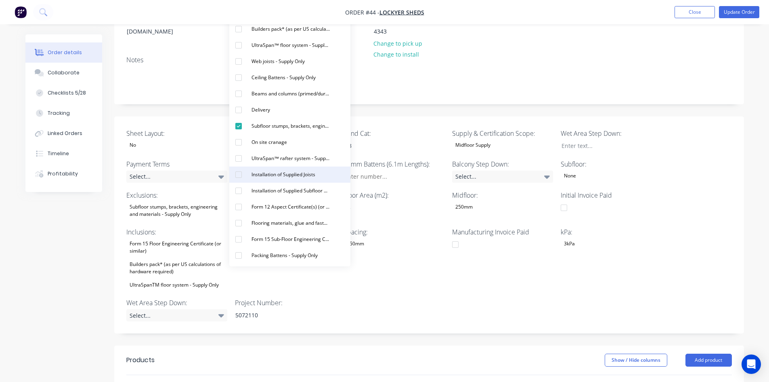
click at [279, 175] on div "Installation of Supplied Joists" at bounding box center [283, 174] width 70 height 11
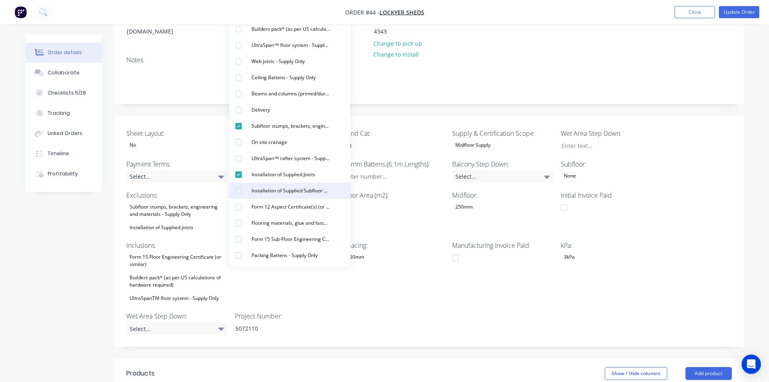
click at [279, 189] on div "Installation of Supplied Subfloor Beams and columns Items" at bounding box center [290, 190] width 85 height 11
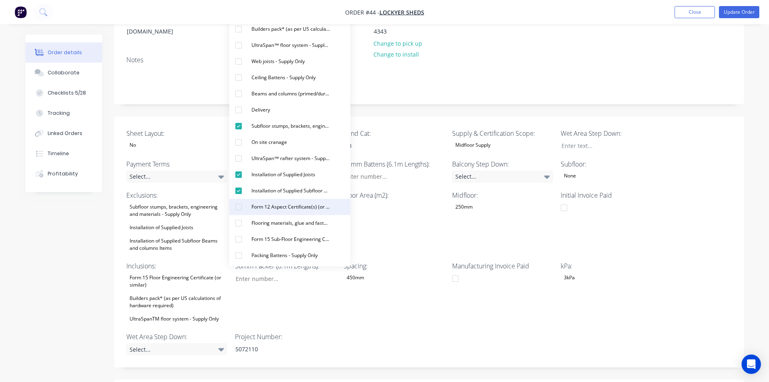
click at [275, 208] on div "Form 12 Aspect Certificate(s) (or similar)" at bounding box center [290, 207] width 85 height 11
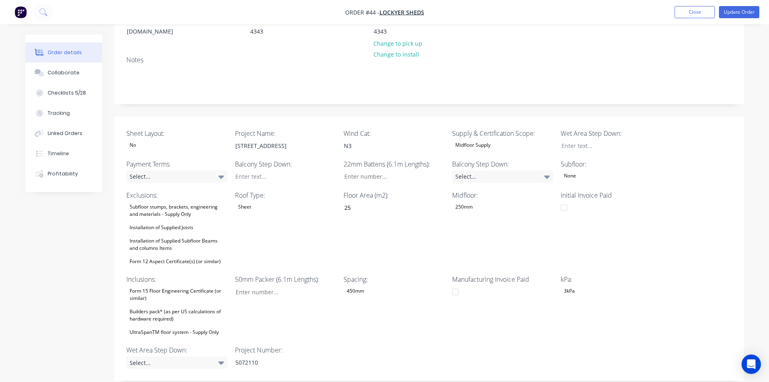
click at [86, 212] on div "Created by Admin Created [DATE] Required [DATE] Assigned to JO Invoiced No Stat…" at bounding box center [384, 283] width 719 height 741
click at [141, 222] on div "Installation of Supplied Joists" at bounding box center [161, 227] width 70 height 11
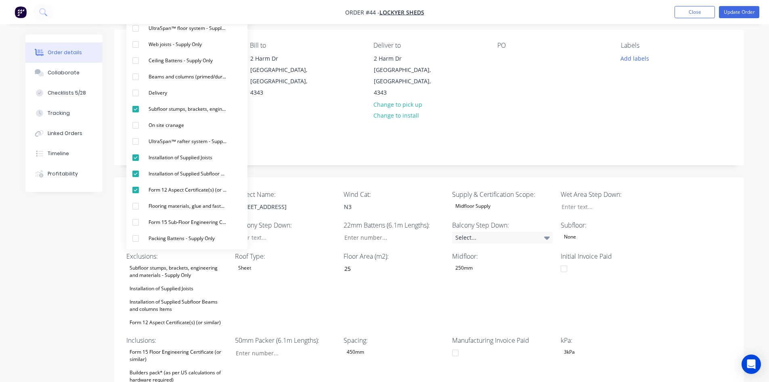
scroll to position [40, 0]
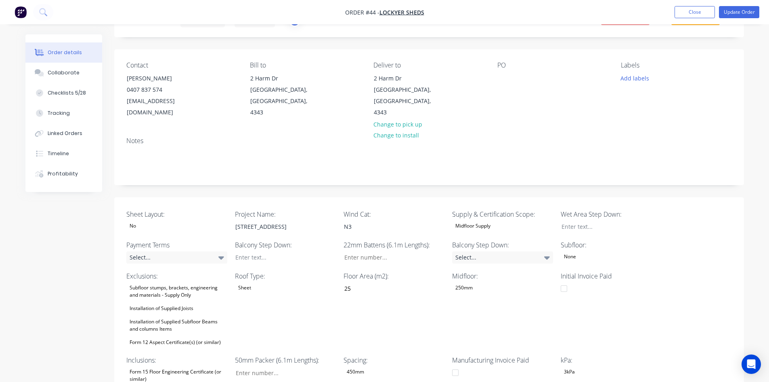
click at [101, 260] on div "Created by Admin Created [DATE] Required [DATE] Assigned to JO Invoiced No Stat…" at bounding box center [384, 364] width 719 height 741
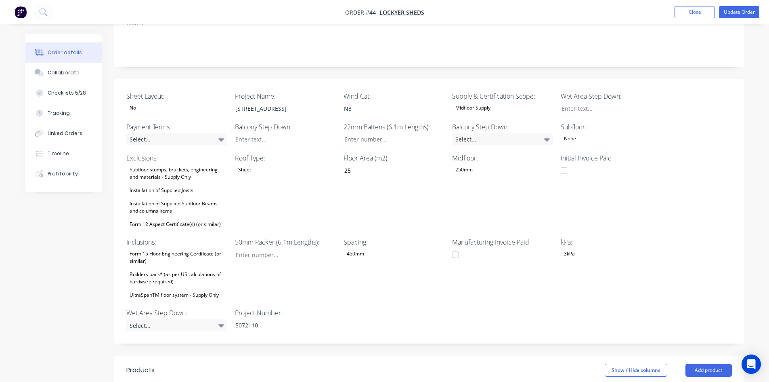
scroll to position [162, 0]
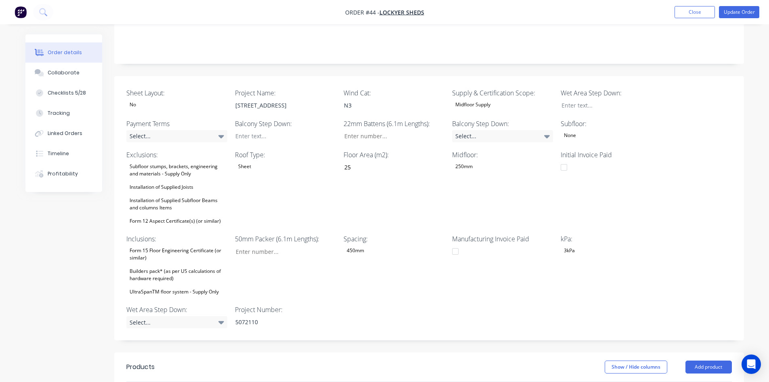
click at [164, 252] on div "Form 15 Floor Engineering Certificate (or similar)" at bounding box center [176, 254] width 101 height 18
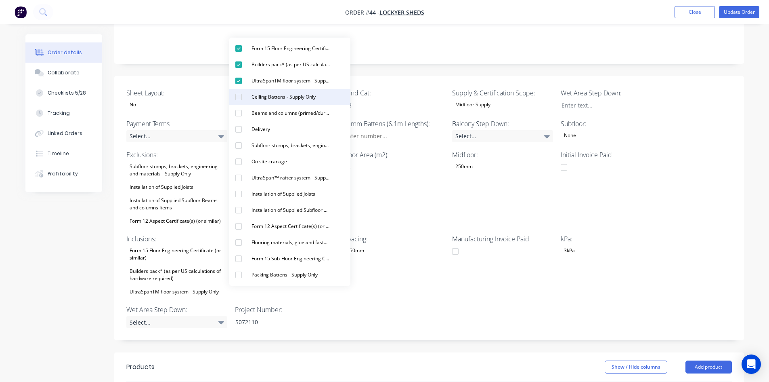
click at [271, 96] on div "Ceiling Battens - Supply Only" at bounding box center [283, 97] width 71 height 11
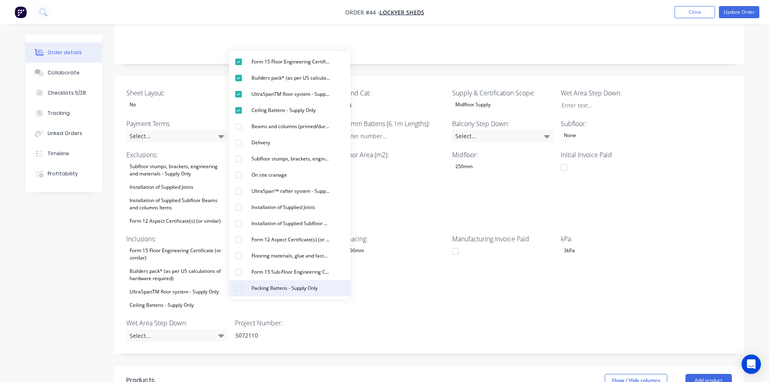
click at [277, 281] on button "Packing Battens - Supply Only" at bounding box center [289, 288] width 121 height 16
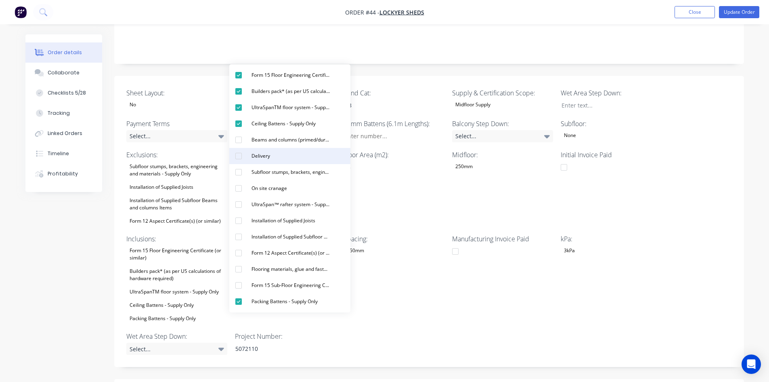
click at [258, 160] on div "Delivery" at bounding box center [260, 156] width 25 height 11
click at [78, 231] on div "Created by Admin Created [DATE] Required [DATE] Assigned to JO Invoiced No Stat…" at bounding box center [384, 257] width 719 height 768
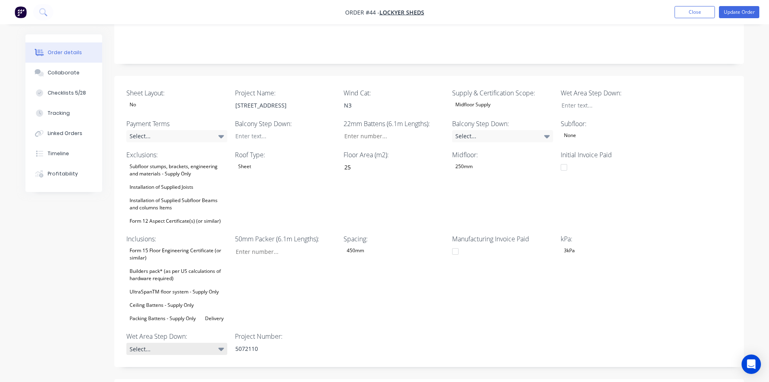
click at [191, 342] on div "Select..." at bounding box center [176, 348] width 101 height 12
click at [141, 314] on div "button" at bounding box center [136, 318] width 16 height 16
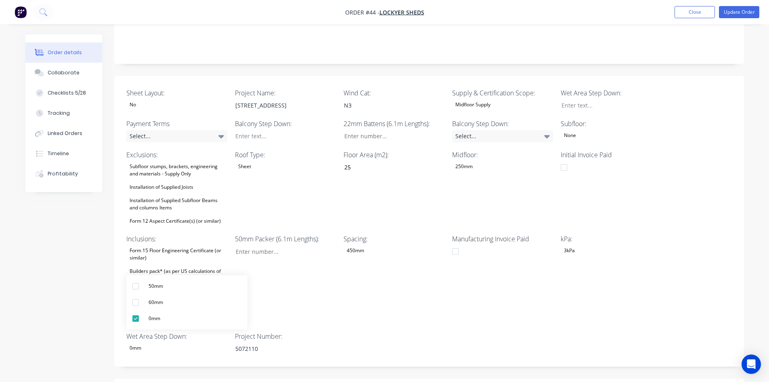
click at [379, 298] on div "Spacing: 450mm" at bounding box center [394, 279] width 101 height 90
click at [145, 195] on div "Installation of Supplied Subfloor Beams and columns Items" at bounding box center [176, 204] width 101 height 18
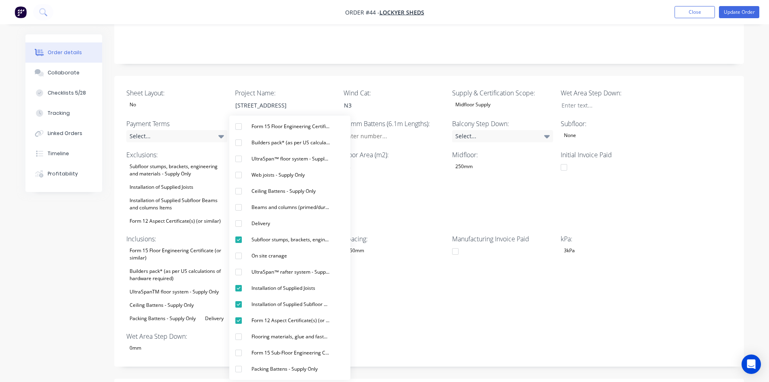
click at [167, 286] on div "UltraSpanTM floor system - Supply Only" at bounding box center [174, 291] width 96 height 11
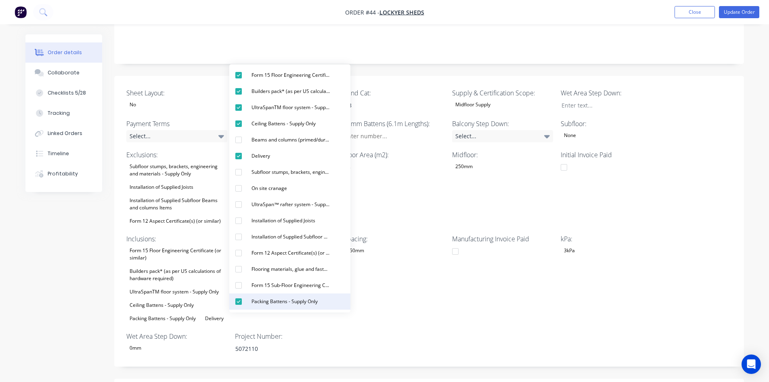
click at [256, 296] on button "Packing Battens - Supply Only" at bounding box center [289, 301] width 121 height 16
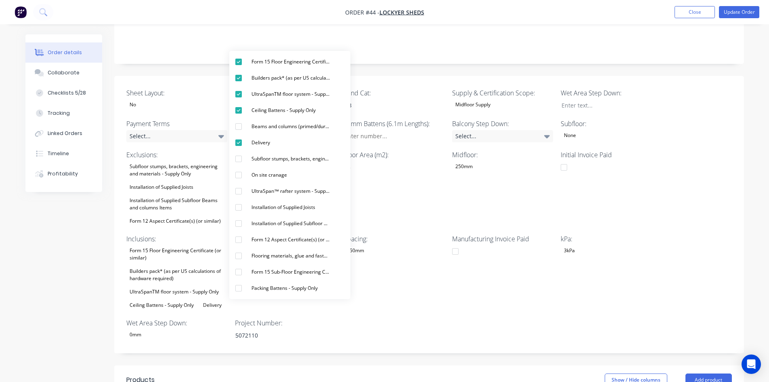
click at [41, 293] on div "Created by Admin Created [DATE] Required [DATE] Assigned to JO Invoiced No Stat…" at bounding box center [384, 250] width 719 height 754
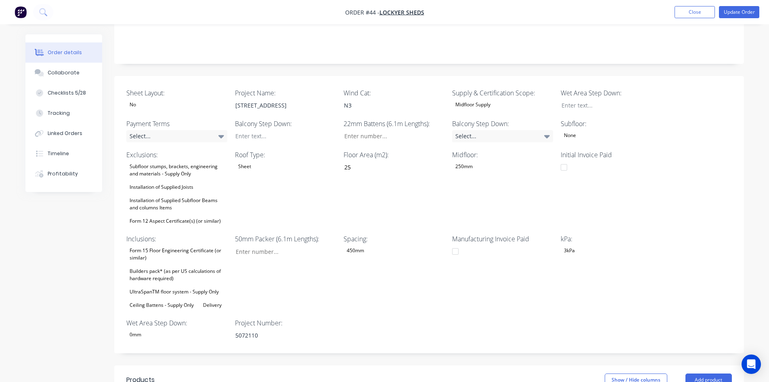
click at [386, 290] on div "Spacing: 450mm" at bounding box center [394, 272] width 101 height 76
click at [155, 130] on div "Select..." at bounding box center [176, 136] width 101 height 12
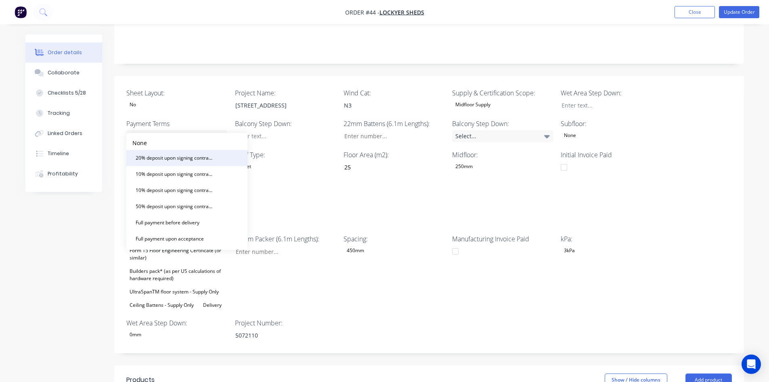
click at [172, 163] on div "20% deposit upon signing contract. 50% prior to manufacturing and balance prior…" at bounding box center [174, 158] width 85 height 11
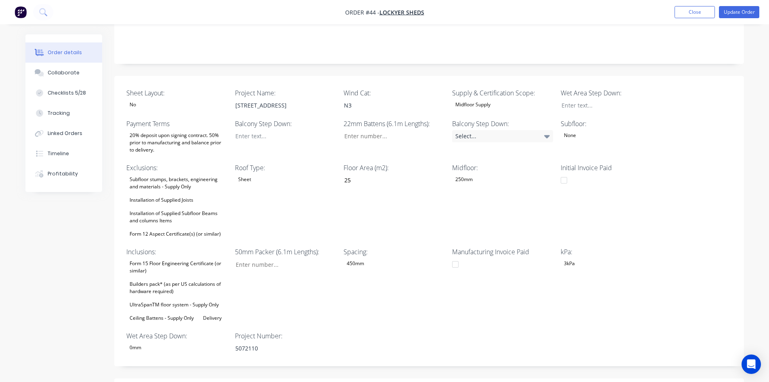
click at [77, 216] on div "Created by Admin Created [DATE] Required [DATE] Assigned to JO Invoiced No Stat…" at bounding box center [384, 256] width 719 height 767
click at [508, 130] on div "Select..." at bounding box center [502, 136] width 101 height 12
click at [487, 155] on div "0mm" at bounding box center [480, 160] width 18 height 11
click at [247, 258] on input "Sheet Layout:" at bounding box center [282, 264] width 107 height 12
click at [265, 258] on input "Sheet Layout:" at bounding box center [282, 264] width 107 height 12
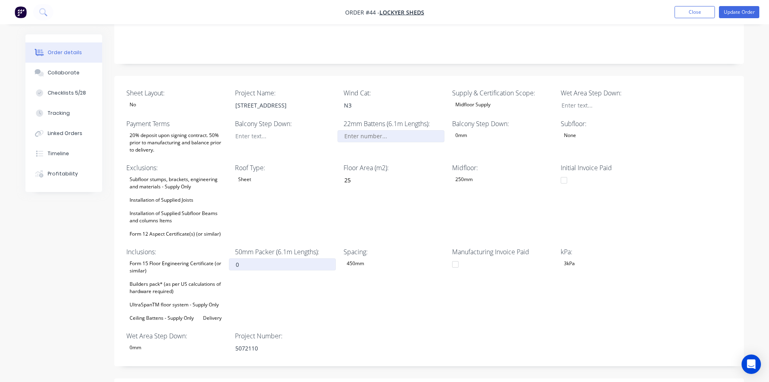
type input "0"
click at [367, 130] on input "Sheet Layout:" at bounding box center [391, 136] width 107 height 12
type input "12"
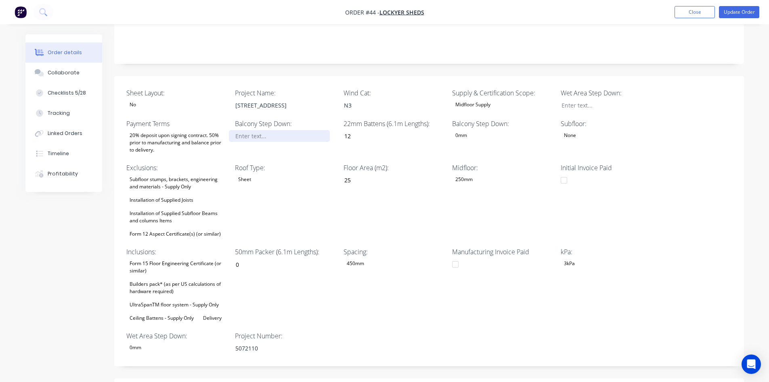
click at [271, 130] on div at bounding box center [279, 136] width 101 height 12
click at [448, 199] on div "Sheet Layout: No Project Name: [STREET_ADDRESS] Wind Cat: N3 Supply & Certifica…" at bounding box center [429, 221] width 630 height 290
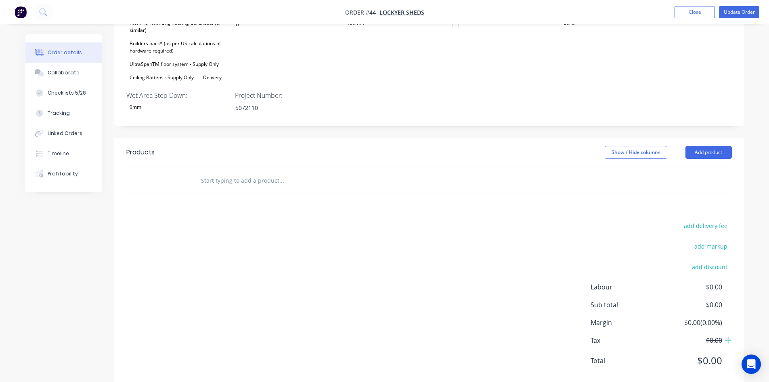
scroll to position [404, 0]
click at [694, 144] on button "Add product" at bounding box center [709, 150] width 46 height 13
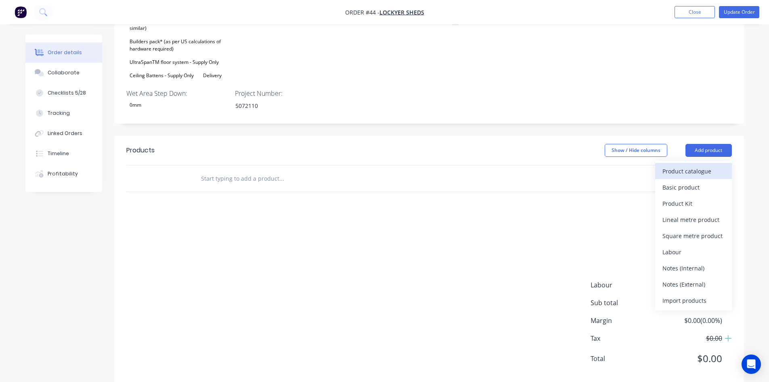
click at [672, 165] on div "Product catalogue" at bounding box center [694, 171] width 62 height 12
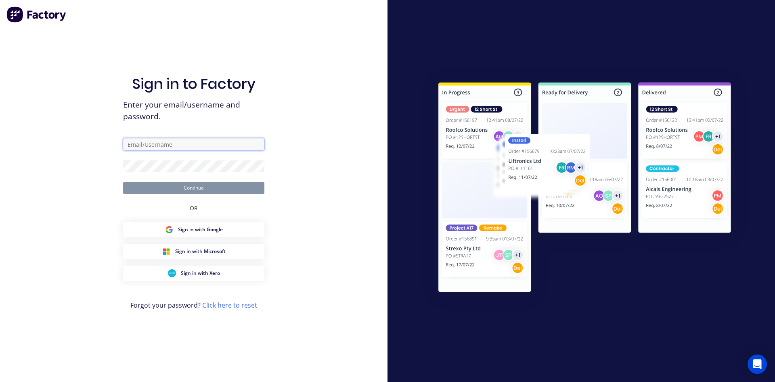
type input "[EMAIL_ADDRESS][DOMAIN_NAME]"
click at [191, 186] on button "Continue" at bounding box center [193, 188] width 141 height 12
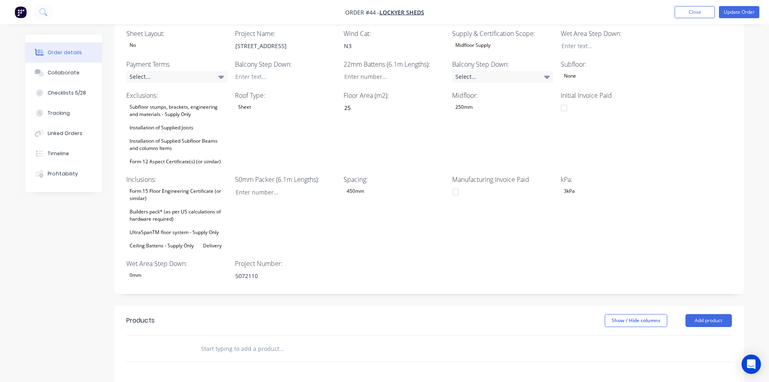
scroll to position [202, 0]
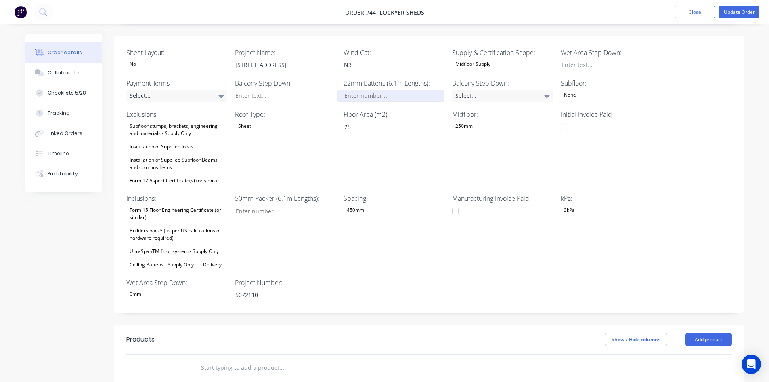
click at [365, 90] on input "Sheet Layout:" at bounding box center [391, 96] width 107 height 12
type input "12"
click at [260, 205] on input "Sheet Layout:" at bounding box center [282, 211] width 107 height 12
type input "0"
click at [371, 237] on div "Spacing: 450mm" at bounding box center [394, 231] width 101 height 76
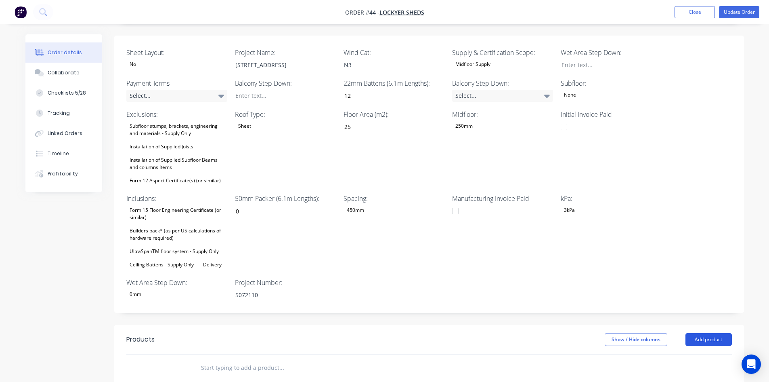
click at [719, 333] on button "Add product" at bounding box center [709, 339] width 46 height 13
click at [682, 354] on div "Product catalogue" at bounding box center [694, 360] width 62 height 12
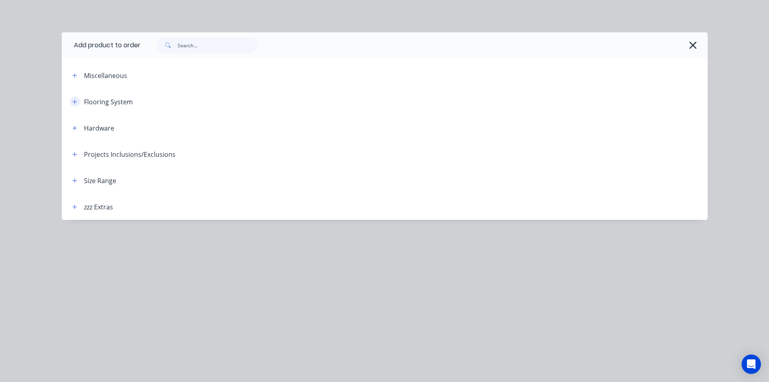
click at [74, 102] on icon "button" at bounding box center [74, 102] width 5 height 6
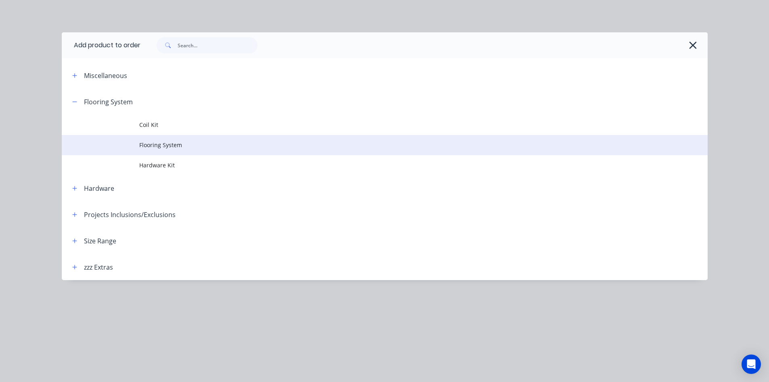
click at [147, 144] on span "Flooring System" at bounding box center [366, 145] width 455 height 8
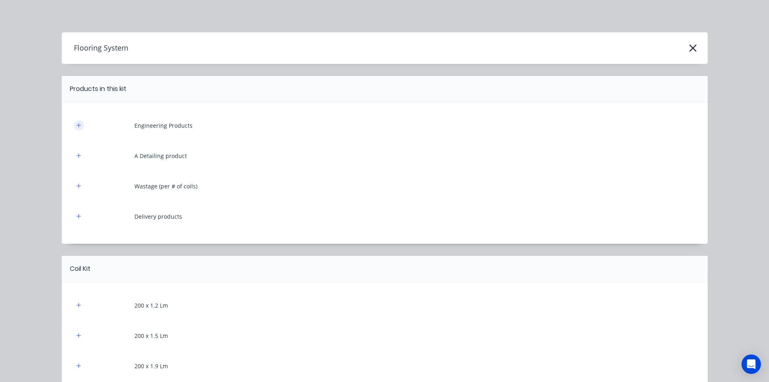
click at [80, 124] on button "button" at bounding box center [79, 125] width 10 height 10
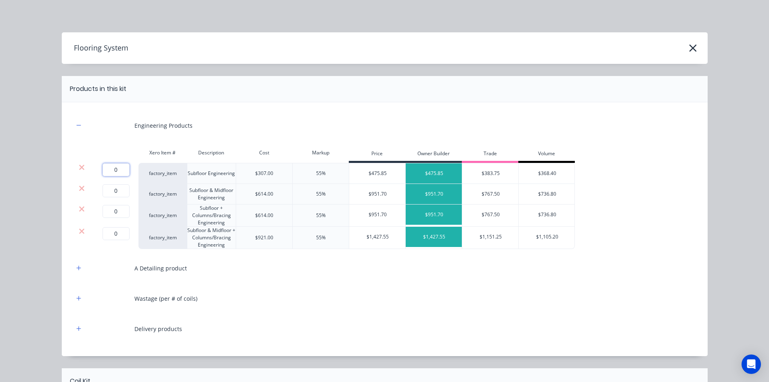
click at [111, 169] on input "0" at bounding box center [116, 169] width 27 height 13
type input "1"
click at [79, 188] on icon at bounding box center [81, 187] width 5 height 5
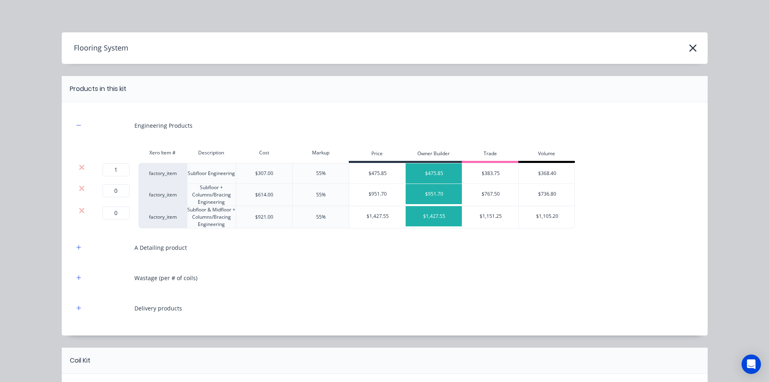
click at [79, 188] on icon at bounding box center [81, 187] width 5 height 5
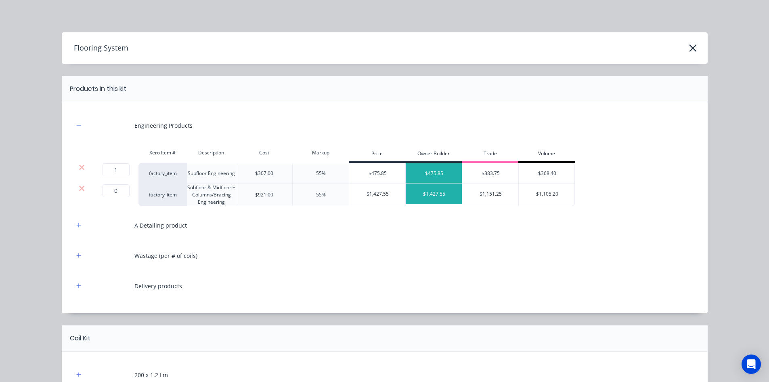
click at [79, 188] on icon at bounding box center [81, 187] width 5 height 5
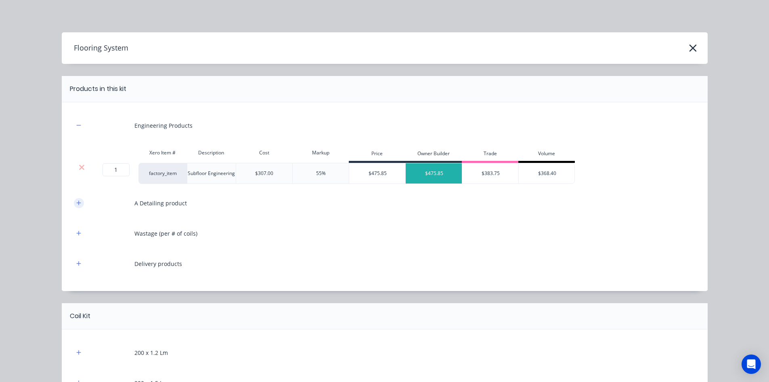
click at [76, 204] on icon "button" at bounding box center [78, 202] width 4 height 4
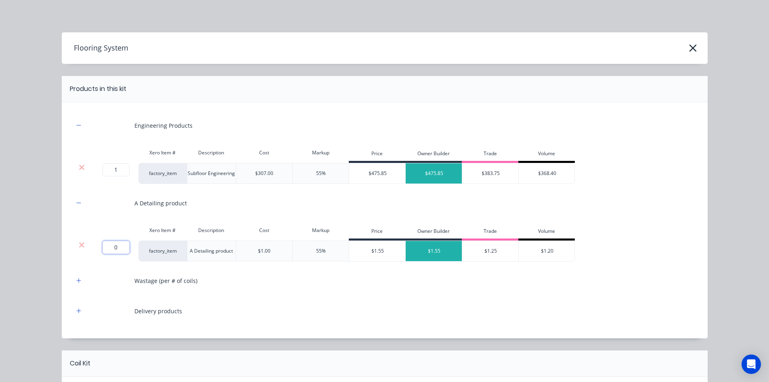
click at [105, 251] on input "0" at bounding box center [116, 247] width 27 height 13
type input "88"
click at [79, 279] on button "button" at bounding box center [79, 280] width 10 height 10
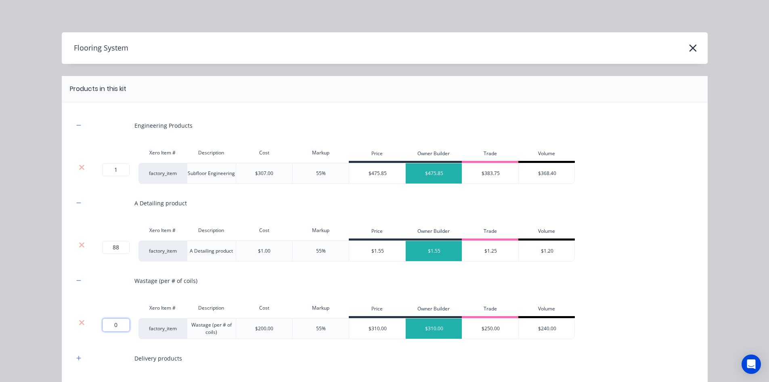
click at [117, 323] on input "0" at bounding box center [116, 324] width 27 height 13
type input "1"
click at [47, 317] on div "Flooring System Products in this kit Engineering Products Xero Item # Descripti…" at bounding box center [384, 191] width 769 height 382
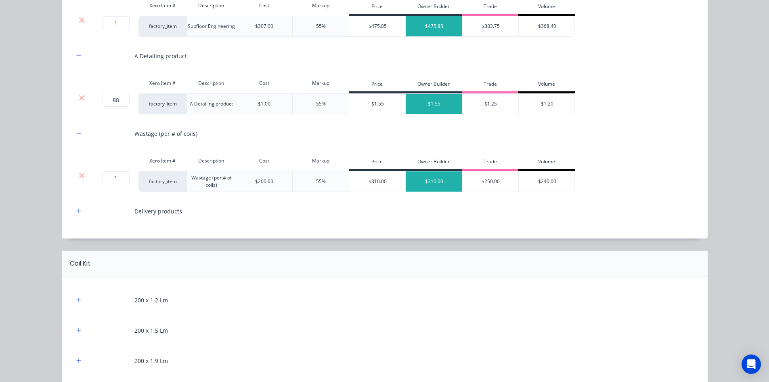
scroll to position [162, 0]
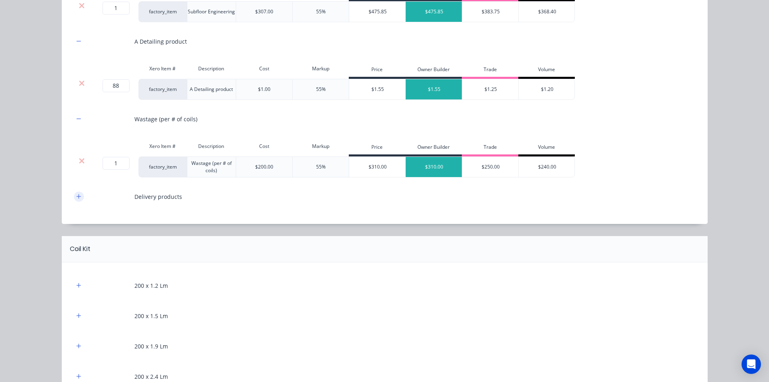
click at [76, 195] on icon "button" at bounding box center [78, 196] width 5 height 6
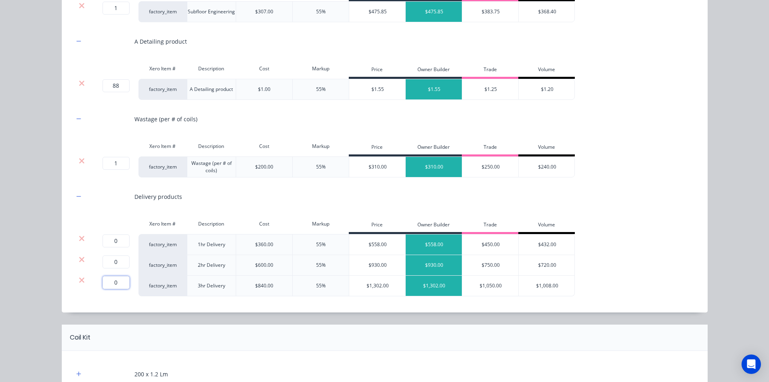
click at [114, 282] on input "0" at bounding box center [116, 282] width 27 height 13
type input "1"
click at [116, 259] on input "0" at bounding box center [116, 261] width 27 height 13
type input "1"
click at [79, 237] on icon at bounding box center [81, 237] width 5 height 5
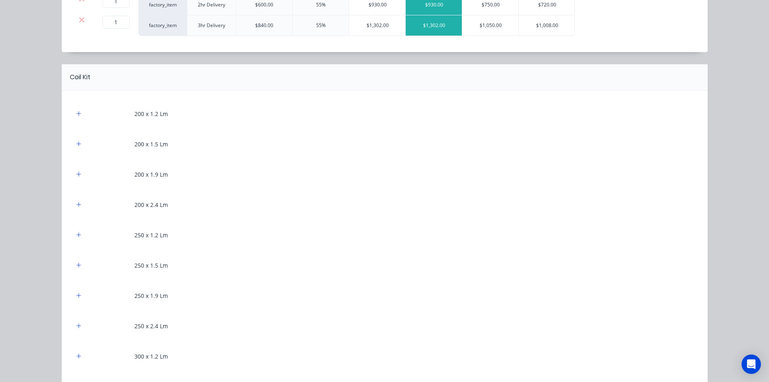
scroll to position [404, 0]
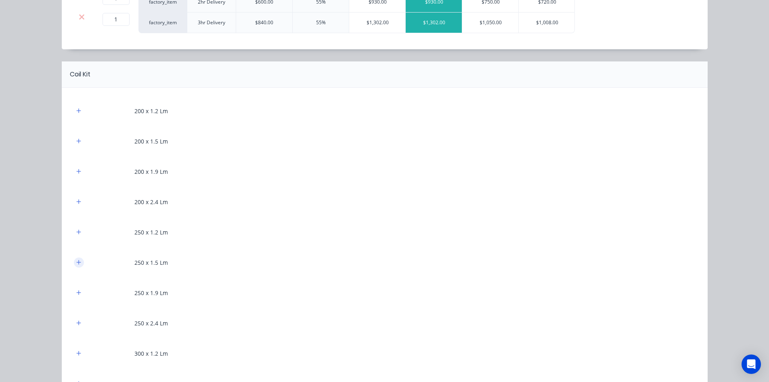
click at [76, 262] on icon "button" at bounding box center [78, 262] width 5 height 6
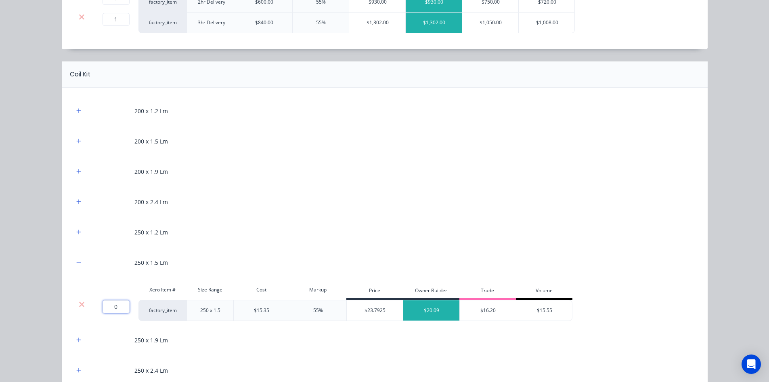
click at [110, 305] on input "0" at bounding box center [116, 306] width 27 height 13
type input "5"
type input "74.5"
click at [55, 313] on div "Flooring System Products in this kit Engineering Products Xero Item # Descripti…" at bounding box center [384, 191] width 769 height 382
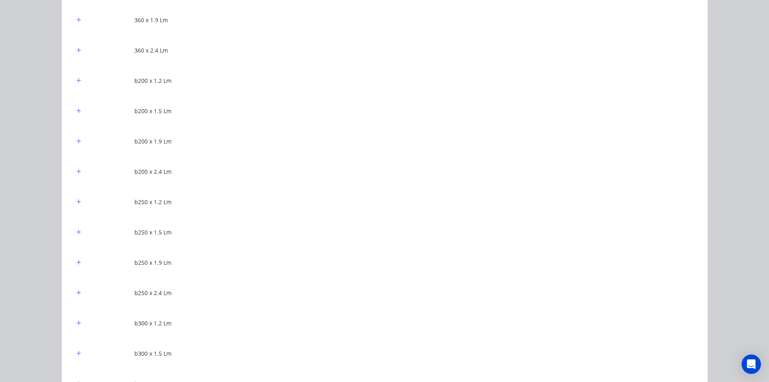
scroll to position [969, 0]
click at [74, 229] on button "button" at bounding box center [79, 229] width 10 height 10
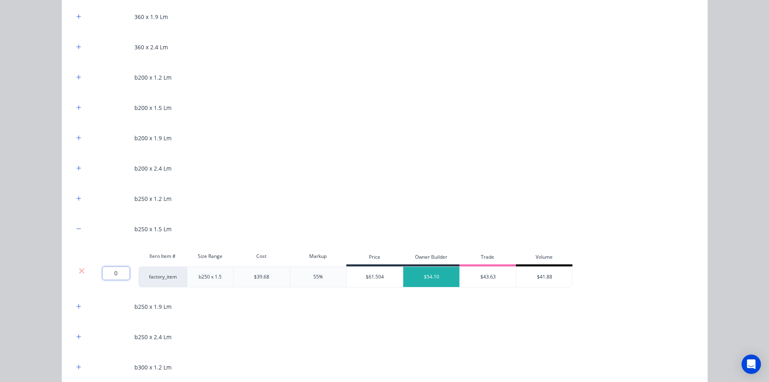
click at [121, 273] on input "0" at bounding box center [116, 273] width 27 height 13
type input "13"
click at [26, 267] on div "Flooring System Products in this kit Engineering Products Xero Item # Descripti…" at bounding box center [384, 191] width 769 height 382
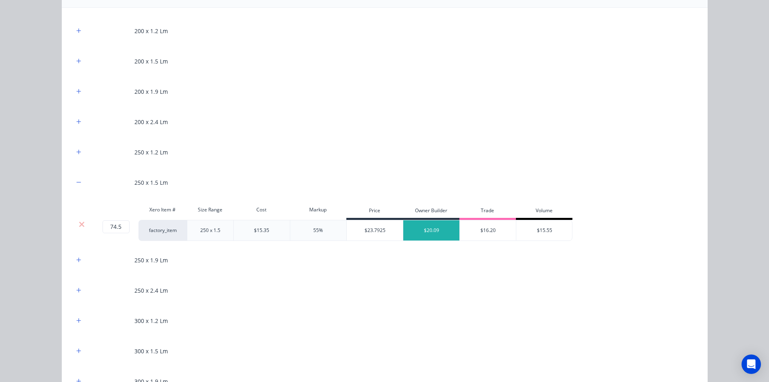
scroll to position [485, 0]
click at [76, 30] on icon "button" at bounding box center [78, 30] width 5 height 6
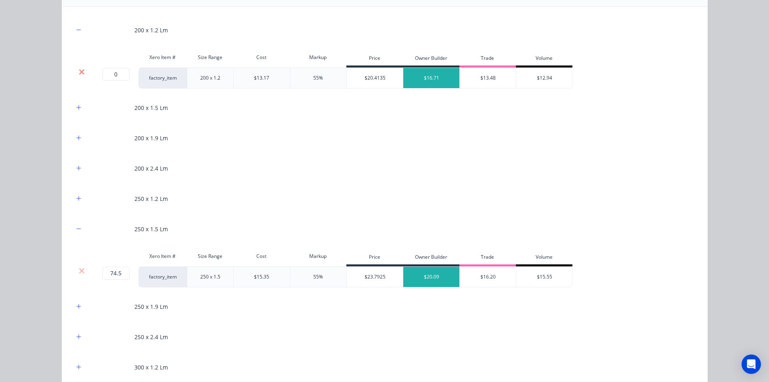
click at [79, 69] on icon at bounding box center [82, 72] width 6 height 8
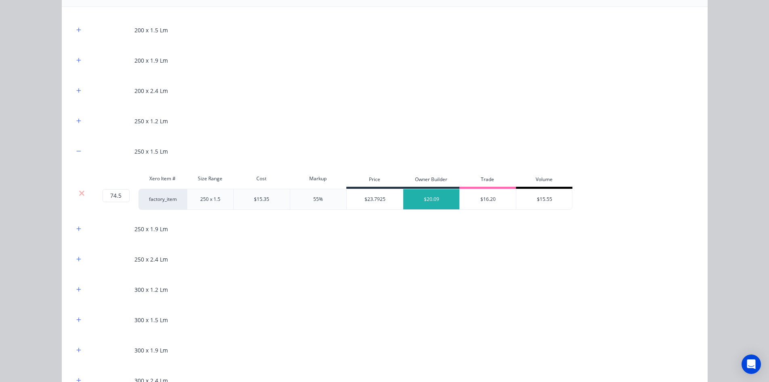
click at [76, 23] on div "200 x 1.5 Lm" at bounding box center [385, 30] width 622 height 22
click at [76, 31] on icon "button" at bounding box center [78, 29] width 4 height 4
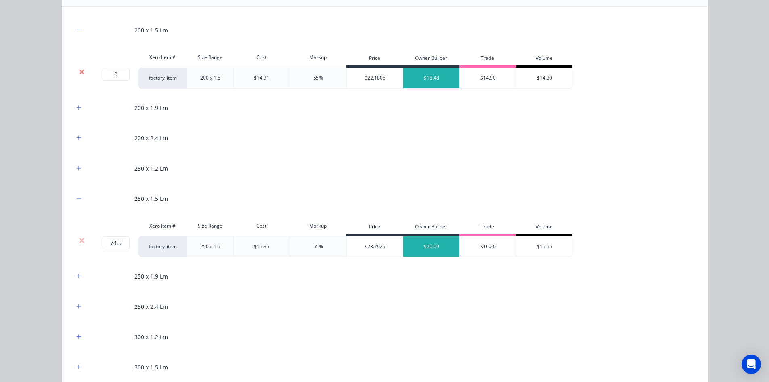
click at [79, 72] on icon at bounding box center [81, 71] width 5 height 5
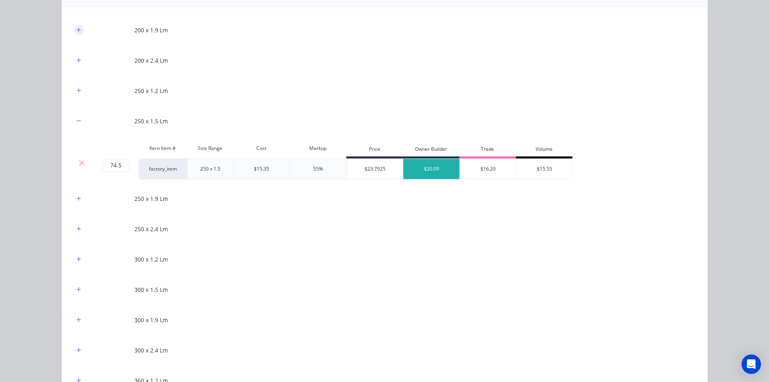
click at [76, 31] on icon "button" at bounding box center [78, 29] width 4 height 4
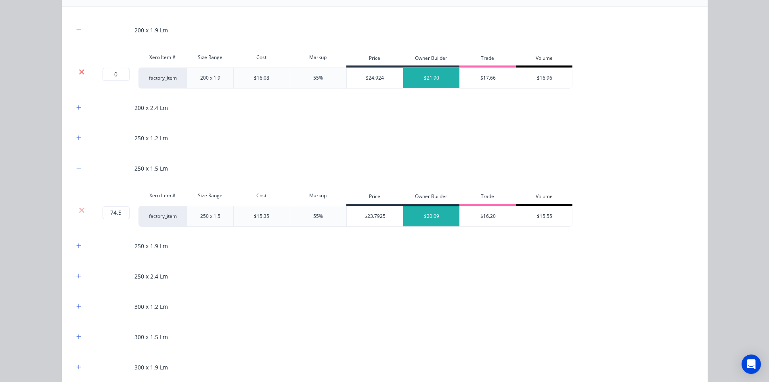
click at [79, 72] on icon at bounding box center [81, 71] width 5 height 5
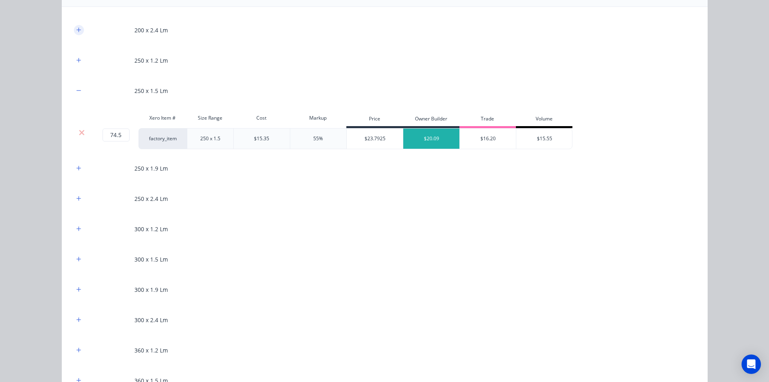
click at [76, 30] on icon "button" at bounding box center [78, 30] width 5 height 6
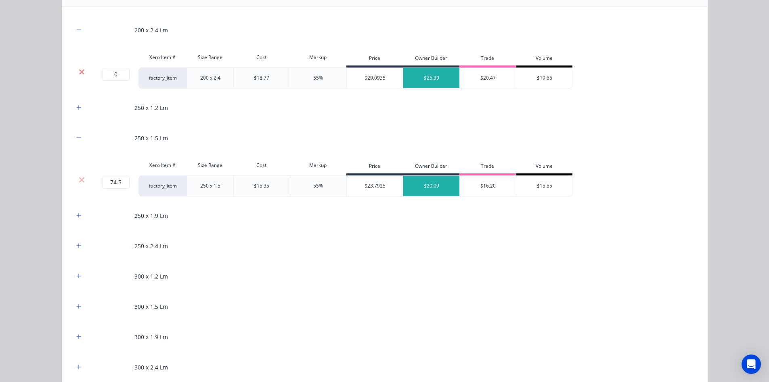
click at [79, 74] on icon at bounding box center [82, 72] width 6 height 8
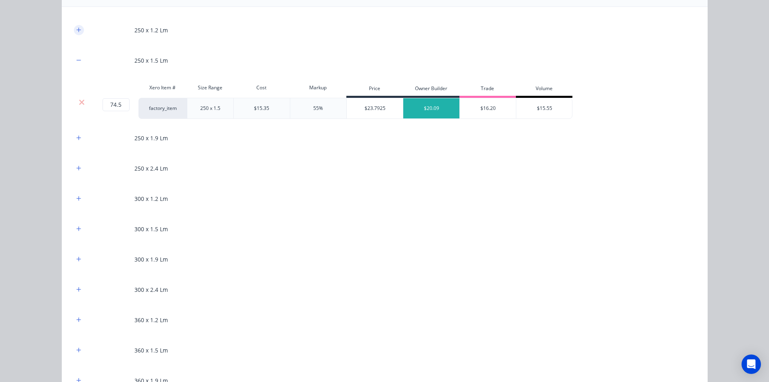
click at [77, 26] on button "button" at bounding box center [79, 30] width 10 height 10
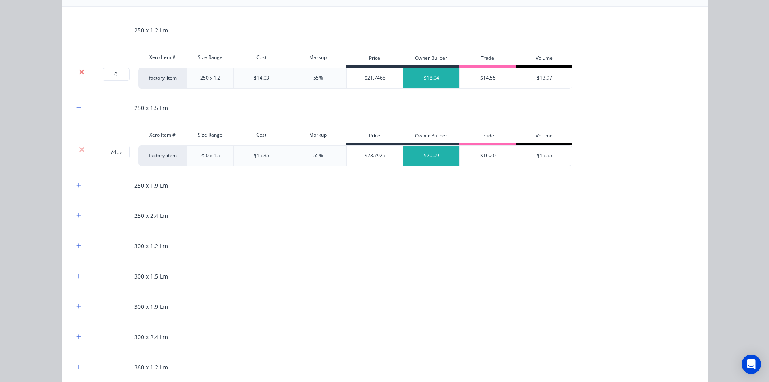
click at [79, 71] on icon at bounding box center [81, 71] width 5 height 5
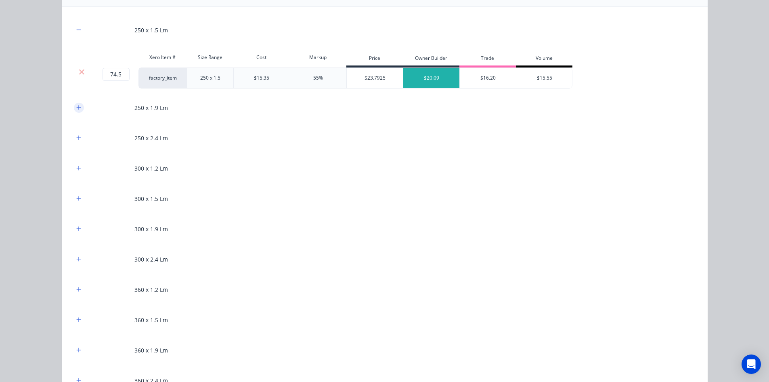
click at [78, 107] on icon "button" at bounding box center [78, 107] width 4 height 4
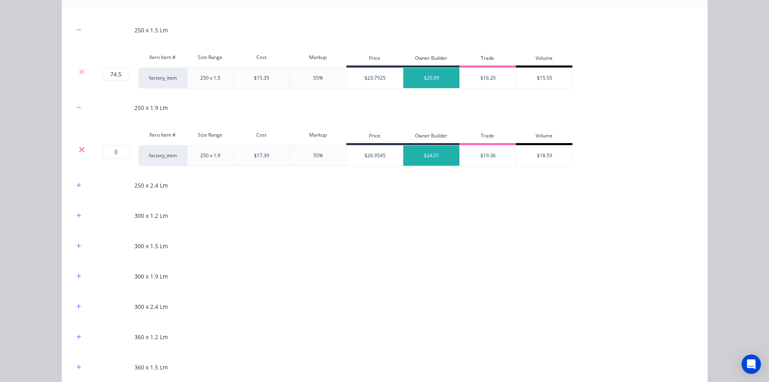
click at [81, 150] on icon at bounding box center [82, 149] width 6 height 8
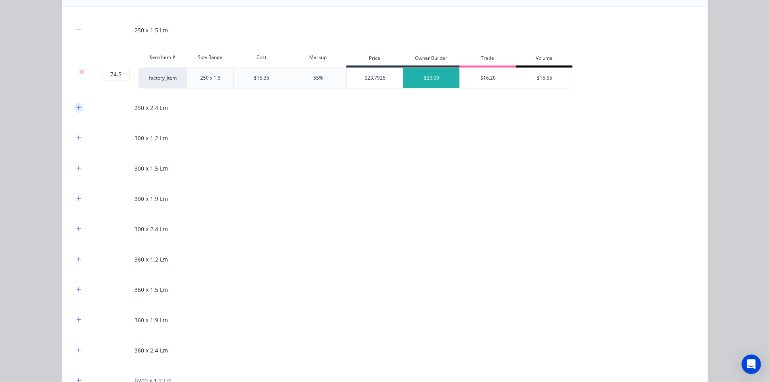
drag, startPoint x: 74, startPoint y: 103, endPoint x: 77, endPoint y: 119, distance: 15.9
click at [74, 103] on button "button" at bounding box center [79, 108] width 10 height 10
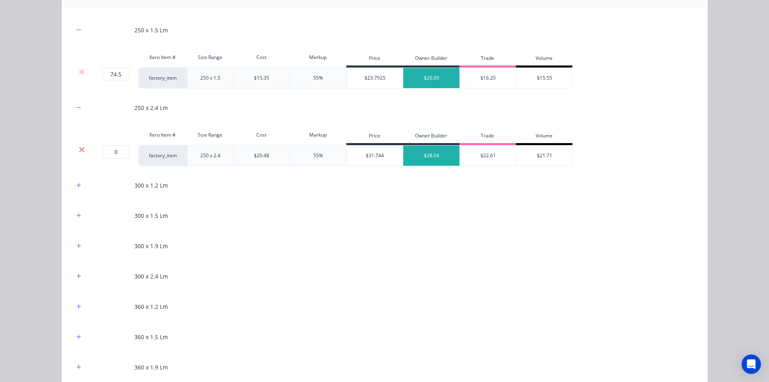
click at [79, 151] on icon at bounding box center [81, 149] width 5 height 5
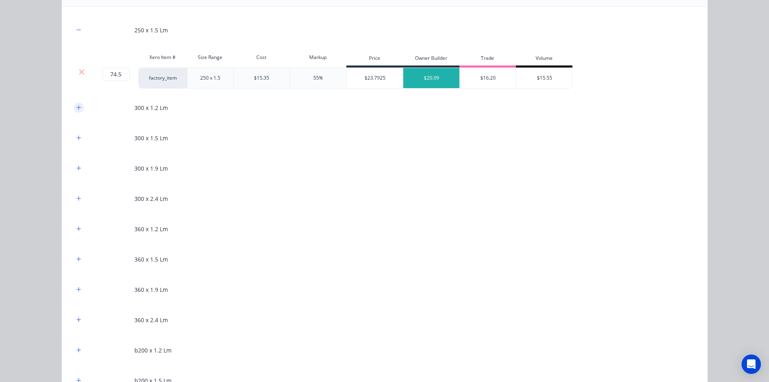
click at [77, 105] on icon "button" at bounding box center [78, 108] width 5 height 6
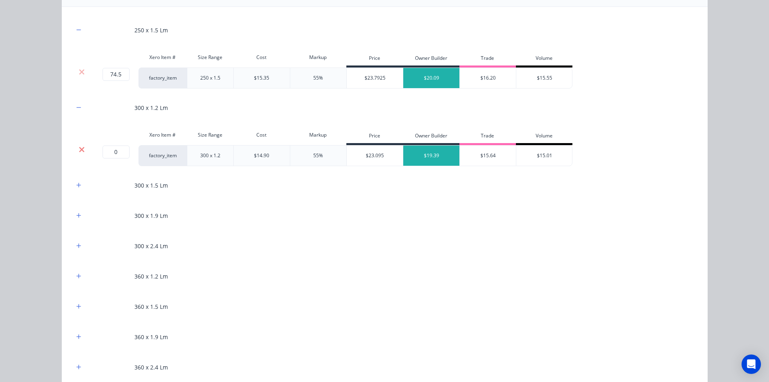
click at [79, 151] on icon at bounding box center [81, 149] width 5 height 5
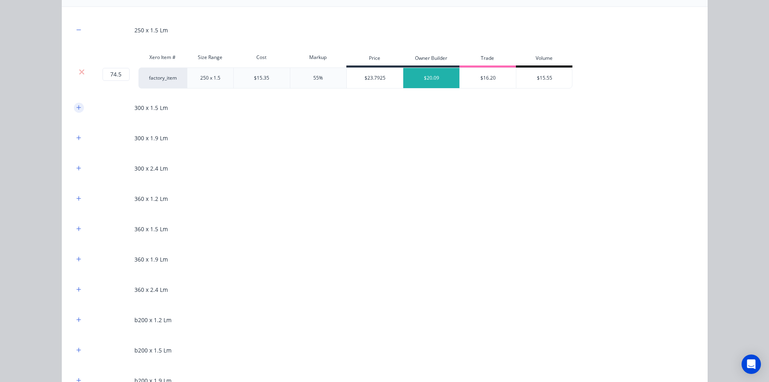
click at [75, 104] on button "button" at bounding box center [79, 108] width 10 height 10
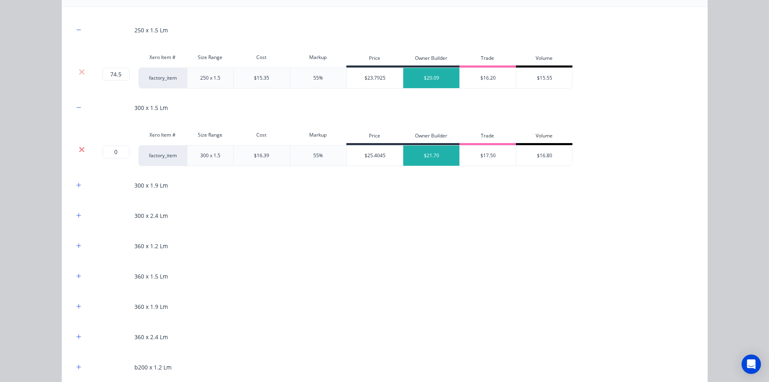
click at [80, 149] on icon at bounding box center [82, 149] width 6 height 8
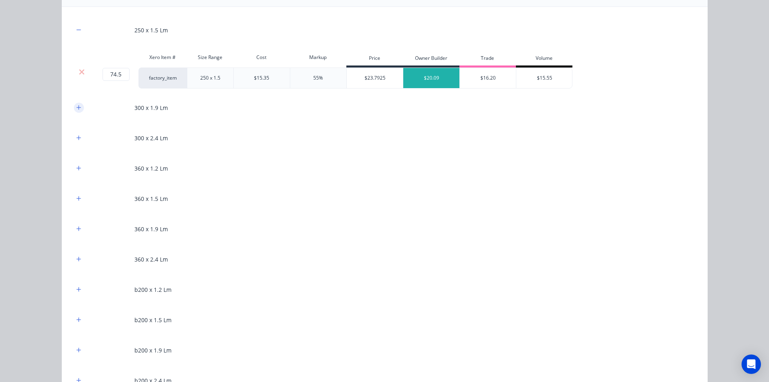
click at [78, 105] on icon "button" at bounding box center [78, 108] width 5 height 6
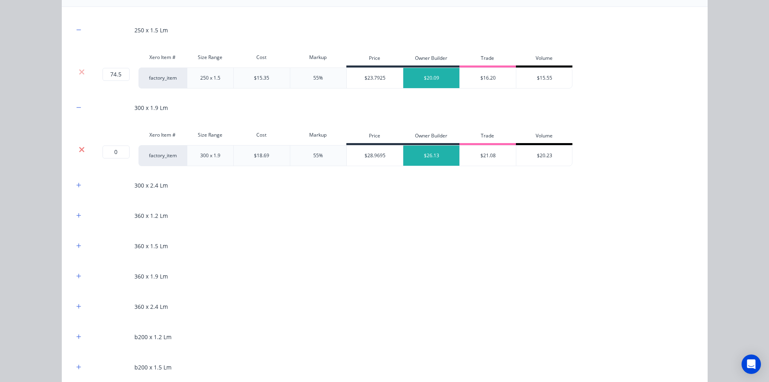
click at [81, 149] on icon at bounding box center [82, 149] width 6 height 8
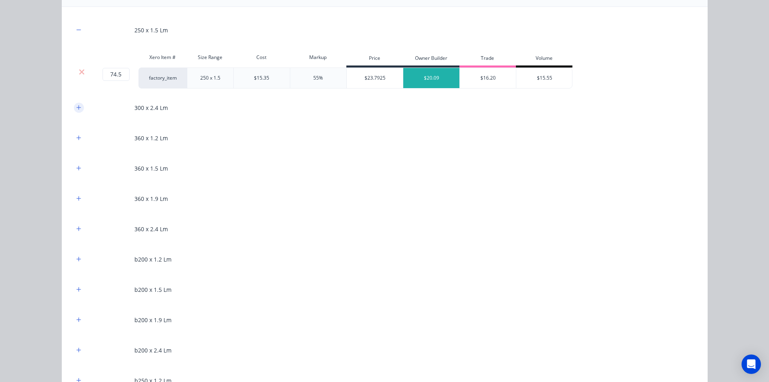
click at [76, 107] on icon "button" at bounding box center [78, 107] width 4 height 4
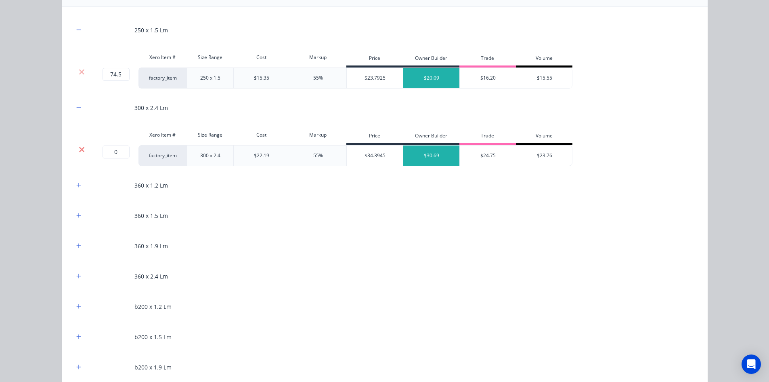
click at [79, 151] on icon at bounding box center [82, 149] width 6 height 8
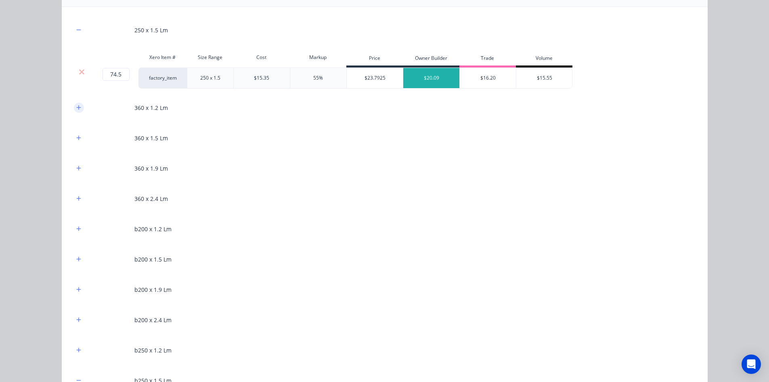
click at [77, 108] on icon "button" at bounding box center [78, 108] width 5 height 6
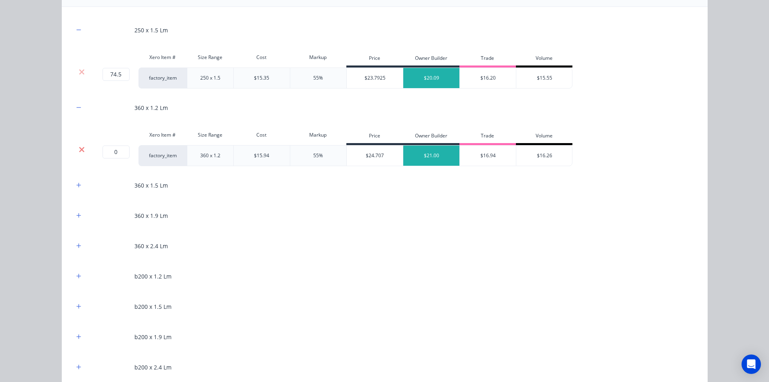
click at [79, 150] on icon at bounding box center [82, 149] width 6 height 8
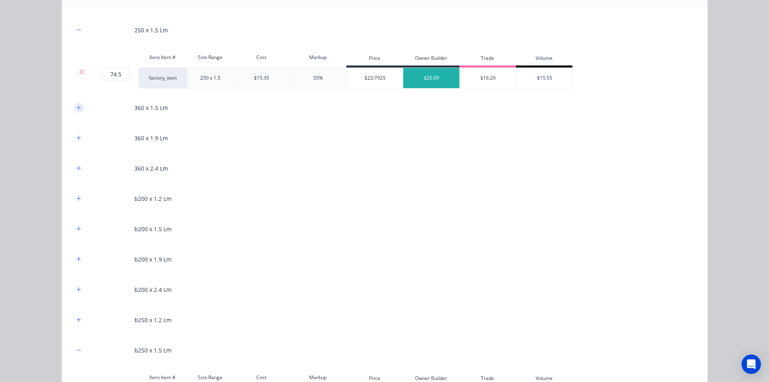
click at [77, 111] on button "button" at bounding box center [79, 108] width 10 height 10
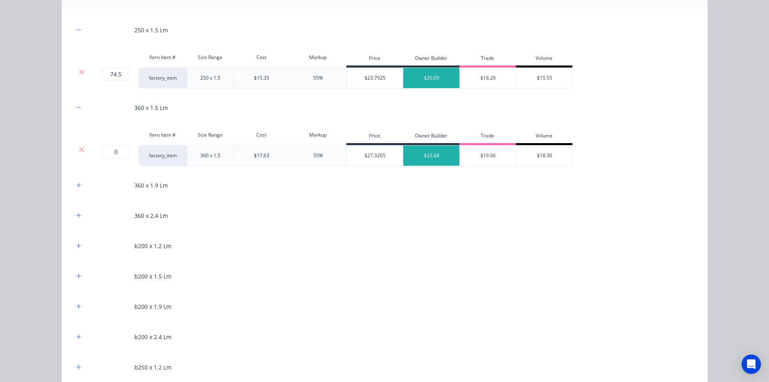
click at [82, 146] on div at bounding box center [81, 149] width 15 height 8
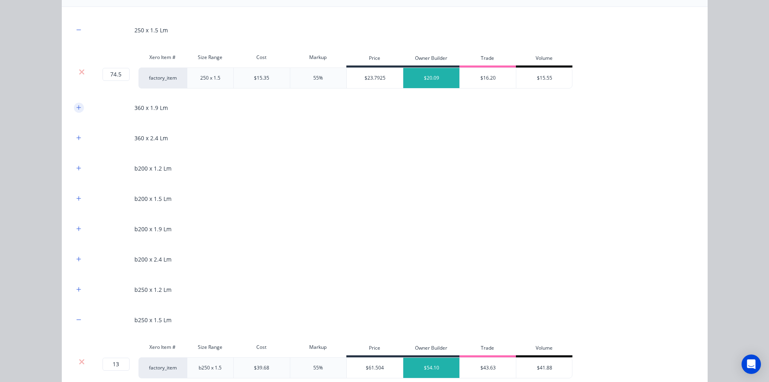
click at [75, 112] on button "button" at bounding box center [79, 108] width 10 height 10
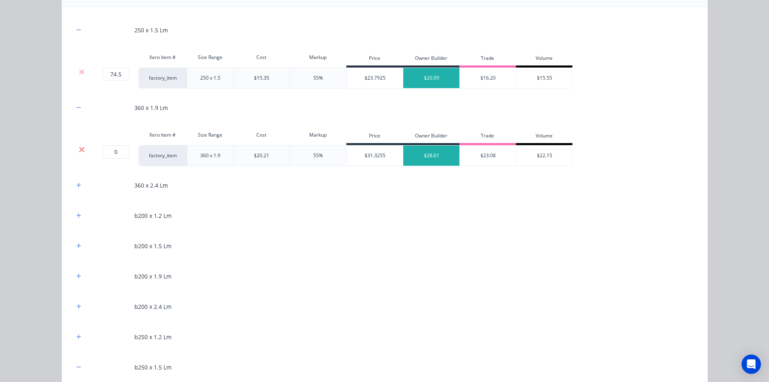
click at [79, 150] on icon at bounding box center [81, 149] width 5 height 5
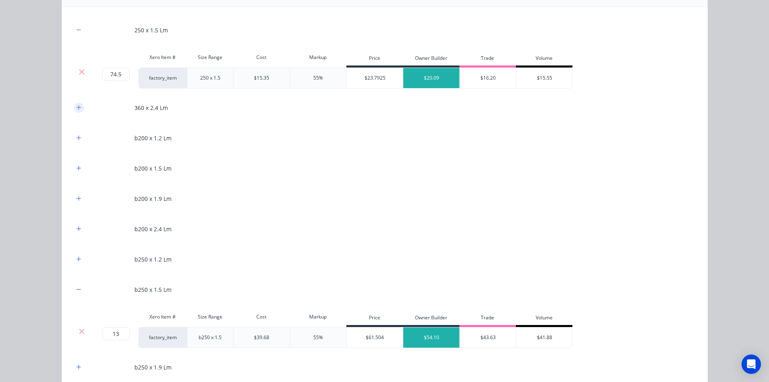
click at [76, 107] on icon "button" at bounding box center [78, 107] width 4 height 4
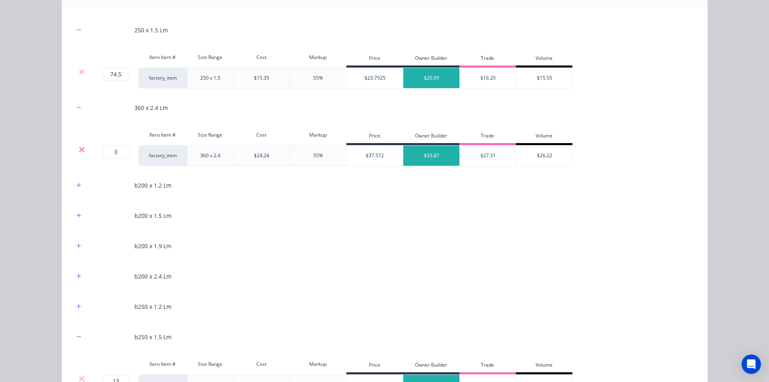
click at [80, 148] on icon at bounding box center [81, 149] width 5 height 5
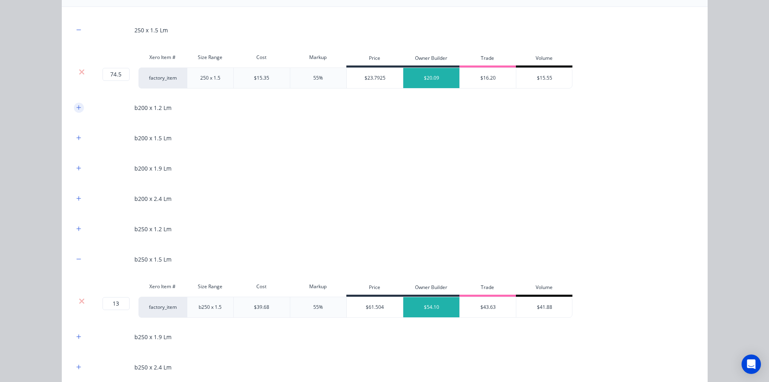
click at [75, 104] on button "button" at bounding box center [79, 108] width 10 height 10
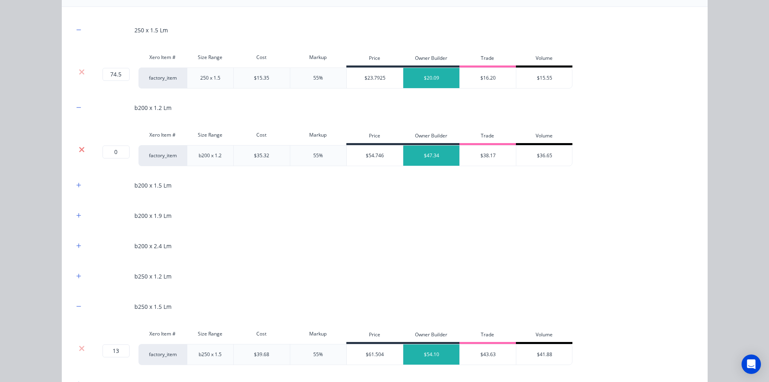
click at [79, 147] on icon at bounding box center [81, 149] width 5 height 5
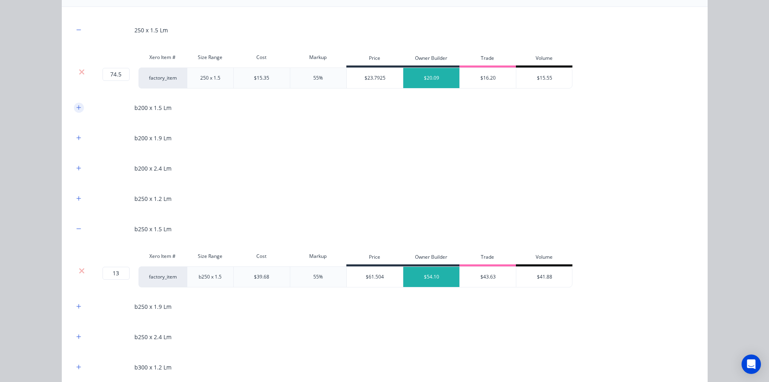
click at [76, 107] on icon "button" at bounding box center [78, 108] width 5 height 6
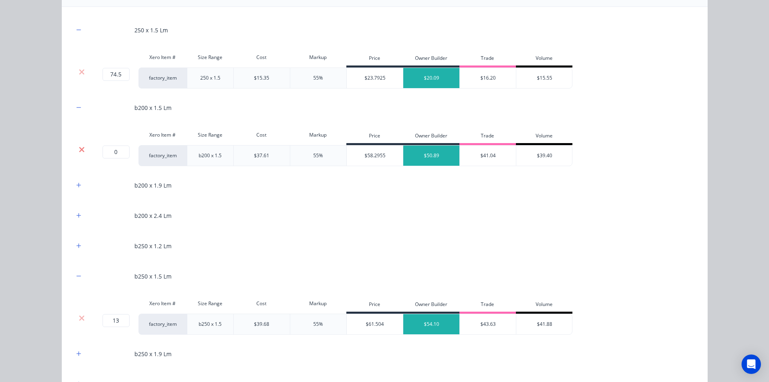
click at [79, 149] on icon at bounding box center [81, 149] width 5 height 5
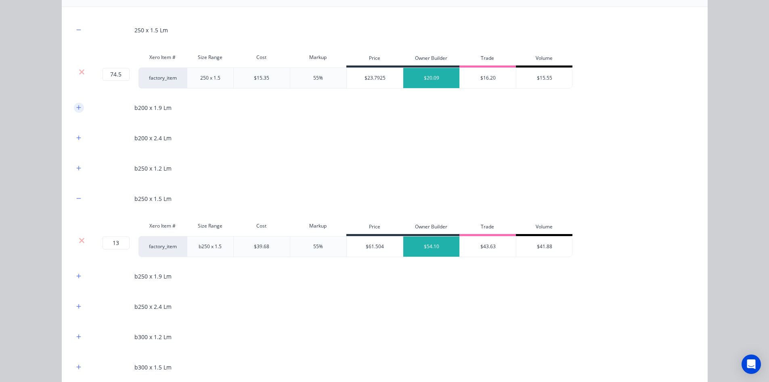
click at [74, 112] on button "button" at bounding box center [79, 108] width 10 height 10
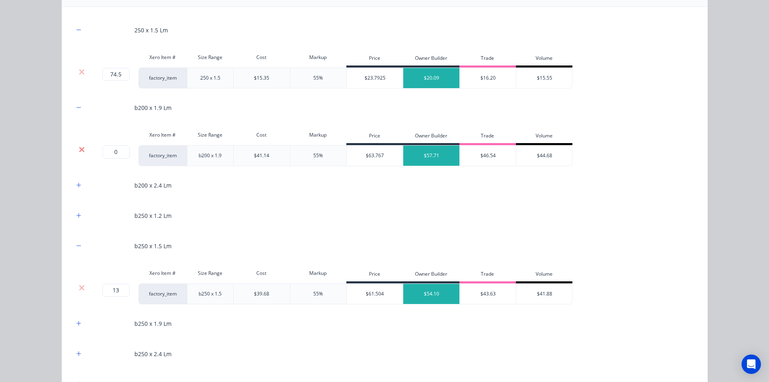
click at [80, 149] on icon at bounding box center [81, 149] width 5 height 5
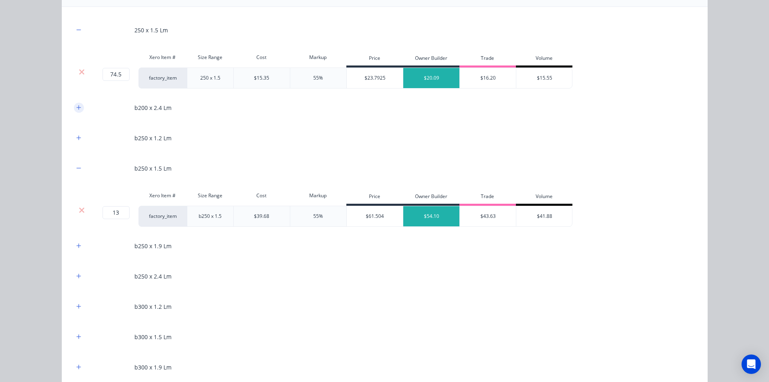
click at [78, 108] on icon "button" at bounding box center [78, 108] width 5 height 6
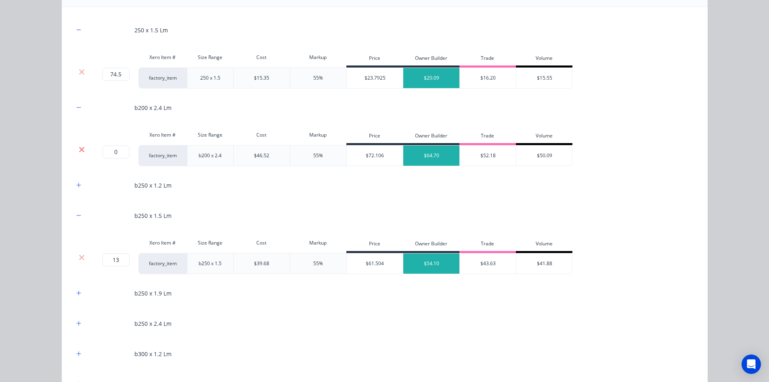
click at [79, 149] on icon at bounding box center [81, 149] width 5 height 5
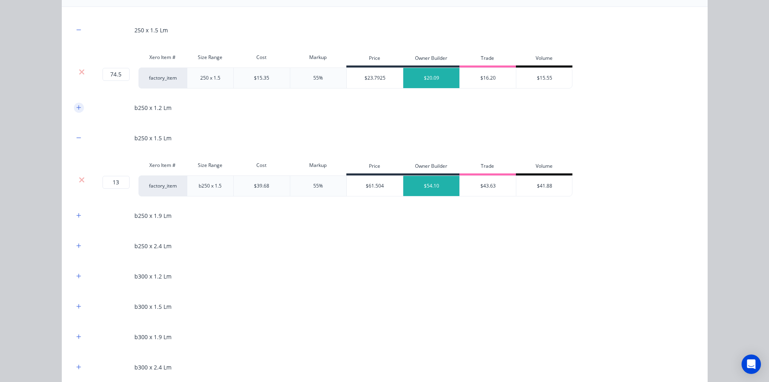
click at [78, 105] on button "button" at bounding box center [79, 108] width 10 height 10
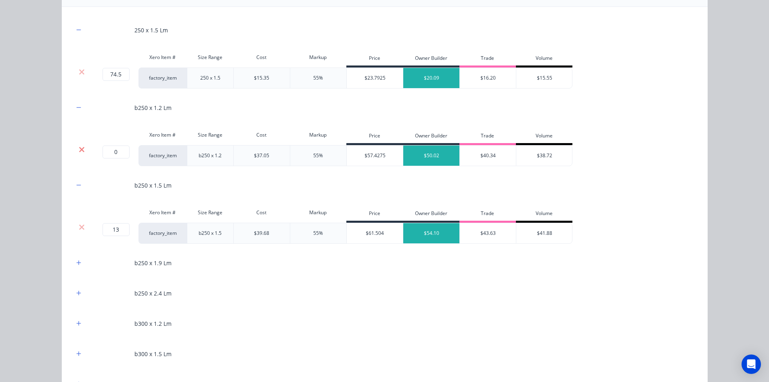
click at [80, 149] on icon at bounding box center [82, 149] width 6 height 8
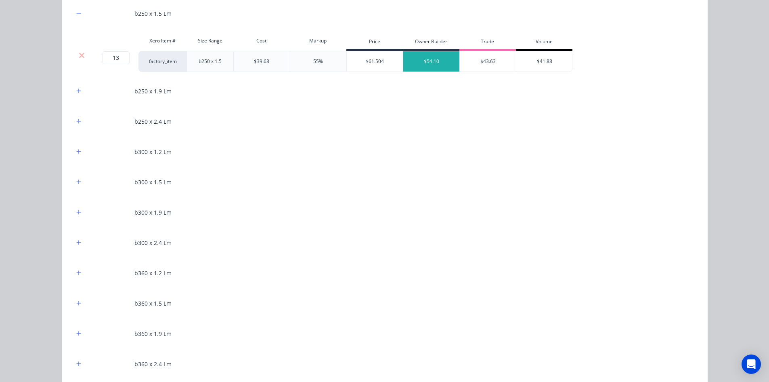
scroll to position [606, 0]
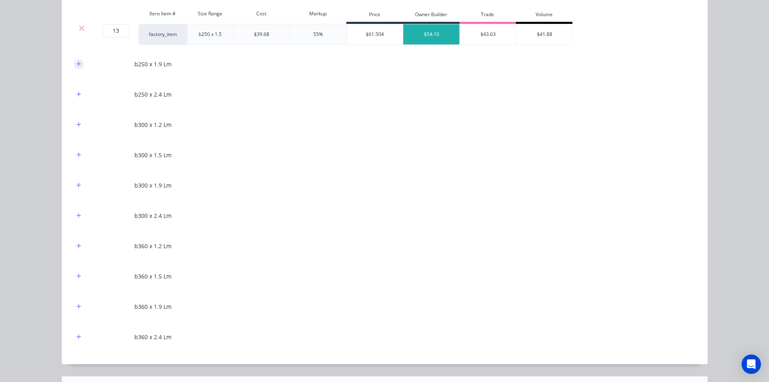
click at [77, 63] on icon "button" at bounding box center [78, 64] width 5 height 6
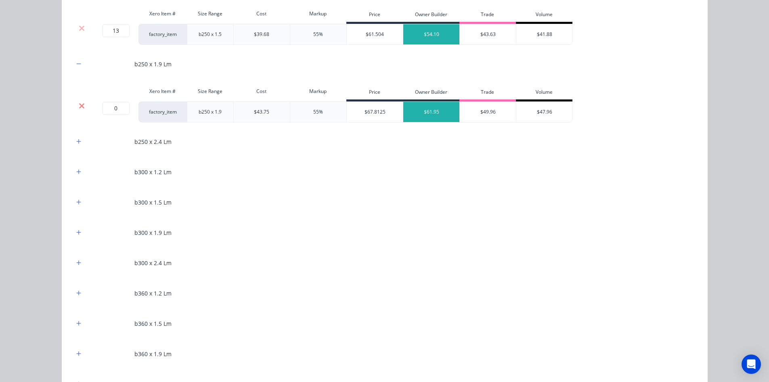
click at [79, 104] on icon at bounding box center [81, 105] width 5 height 5
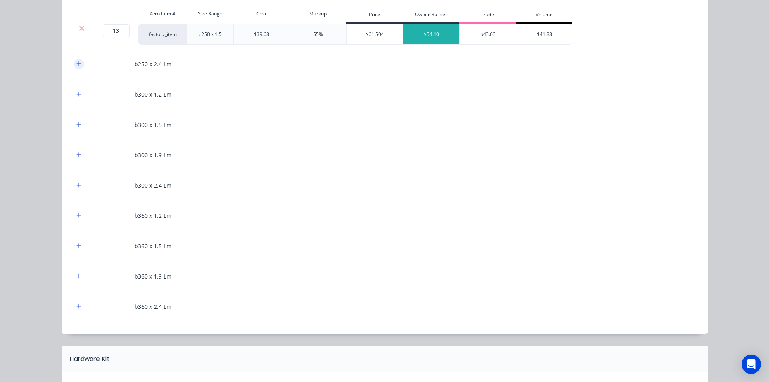
click at [76, 67] on button "button" at bounding box center [79, 64] width 10 height 10
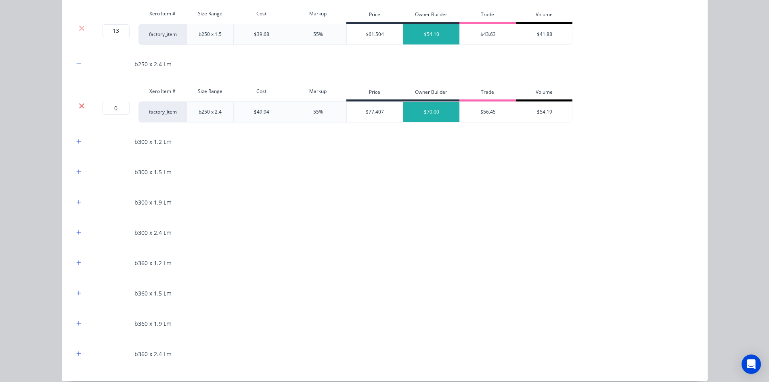
click at [79, 103] on icon at bounding box center [82, 106] width 6 height 8
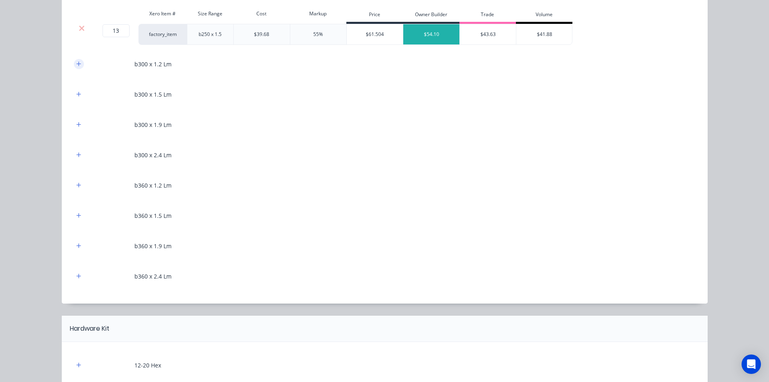
click at [74, 67] on button "button" at bounding box center [79, 64] width 10 height 10
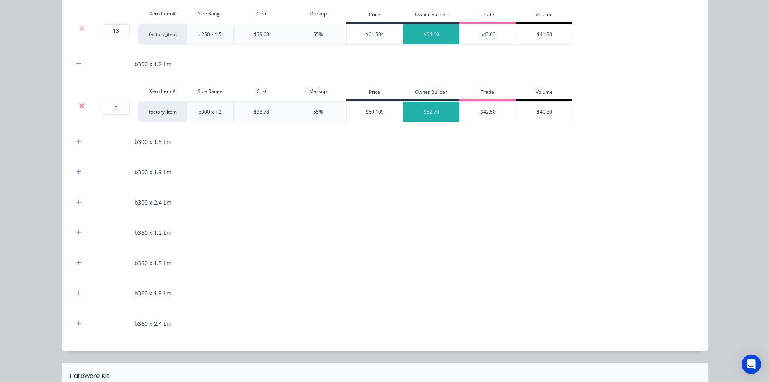
click at [79, 108] on icon at bounding box center [81, 105] width 5 height 5
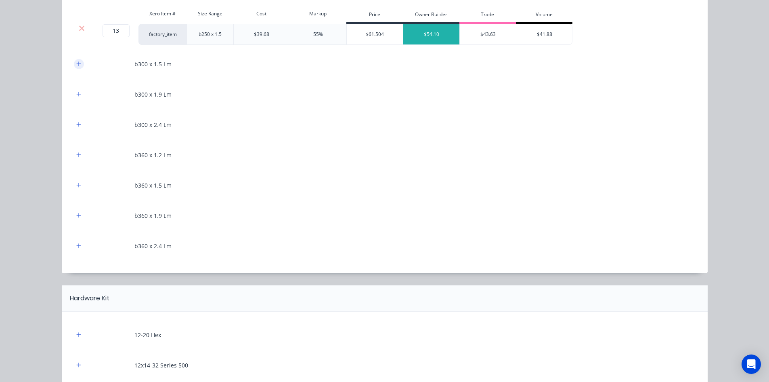
click at [74, 69] on button "button" at bounding box center [79, 64] width 10 height 10
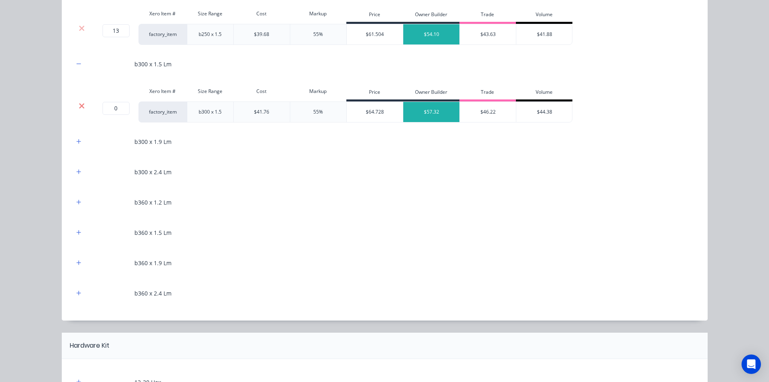
click at [79, 108] on icon at bounding box center [82, 106] width 6 height 8
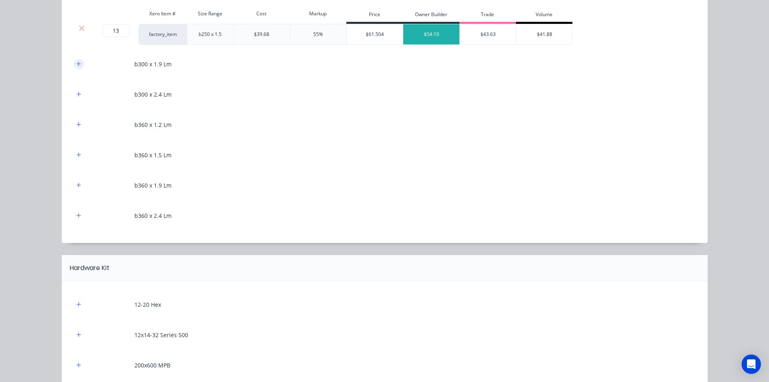
click at [76, 65] on icon "button" at bounding box center [78, 63] width 4 height 4
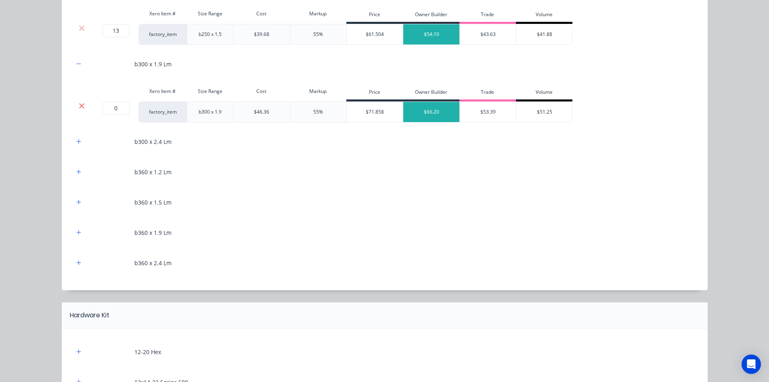
click at [79, 102] on icon at bounding box center [82, 106] width 6 height 8
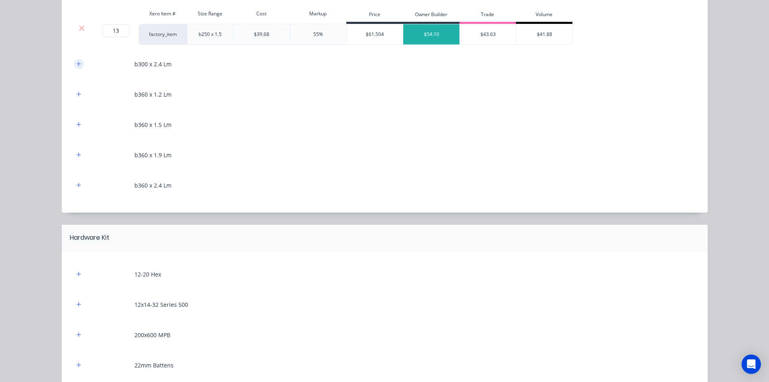
click at [78, 63] on icon "button" at bounding box center [78, 64] width 5 height 6
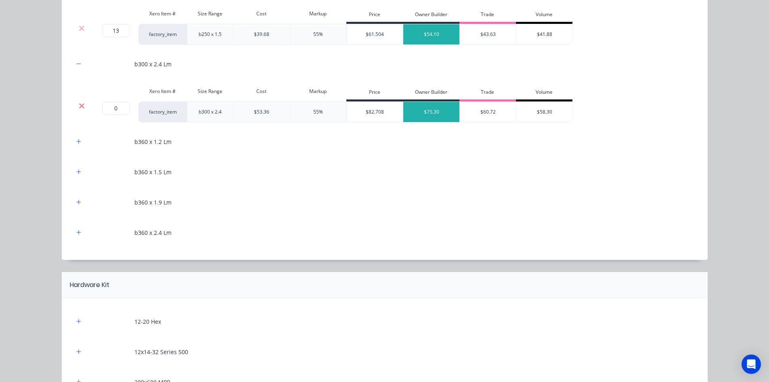
click at [79, 102] on icon at bounding box center [82, 106] width 6 height 8
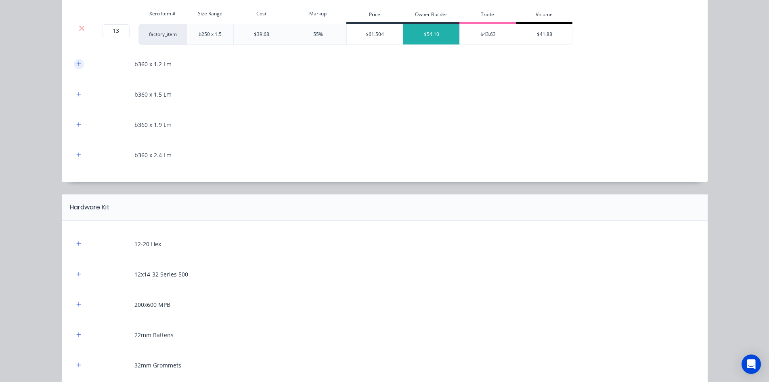
click at [78, 61] on button "button" at bounding box center [79, 64] width 10 height 10
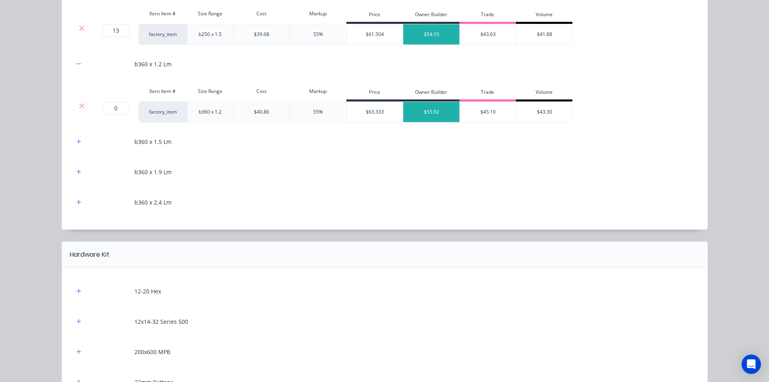
click at [83, 104] on div at bounding box center [81, 106] width 15 height 8
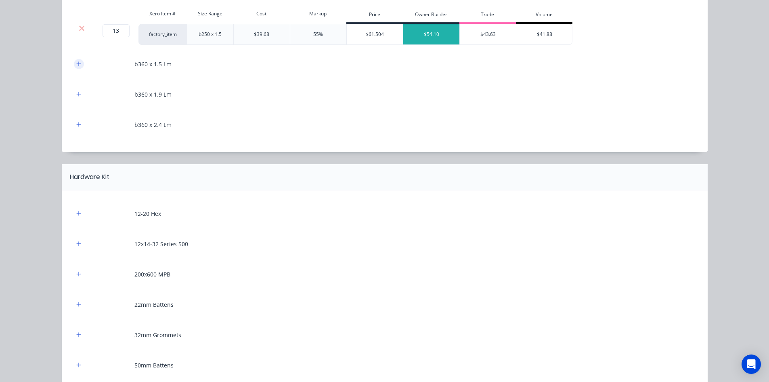
click at [79, 66] on button "button" at bounding box center [79, 64] width 10 height 10
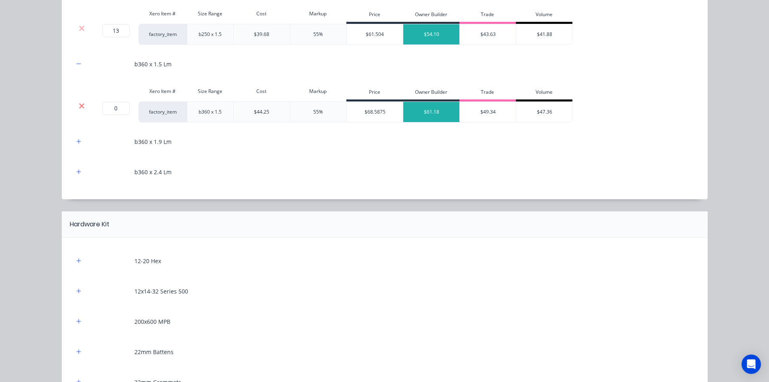
click at [79, 102] on icon at bounding box center [82, 106] width 6 height 8
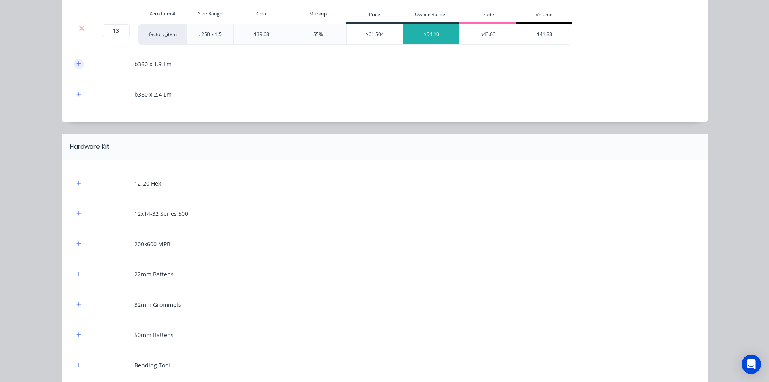
click at [76, 62] on icon "button" at bounding box center [78, 64] width 5 height 6
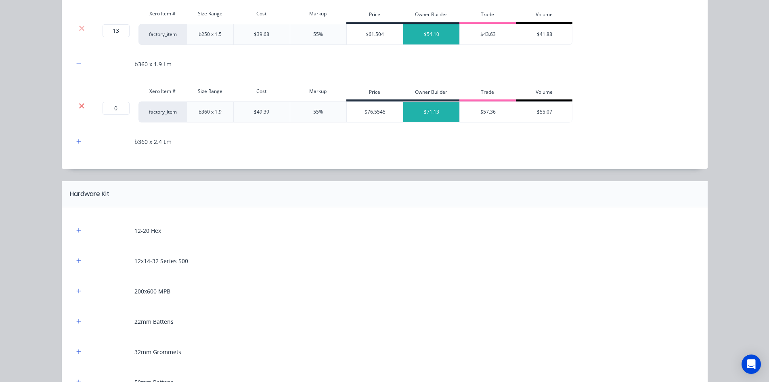
click at [79, 108] on icon at bounding box center [82, 106] width 6 height 8
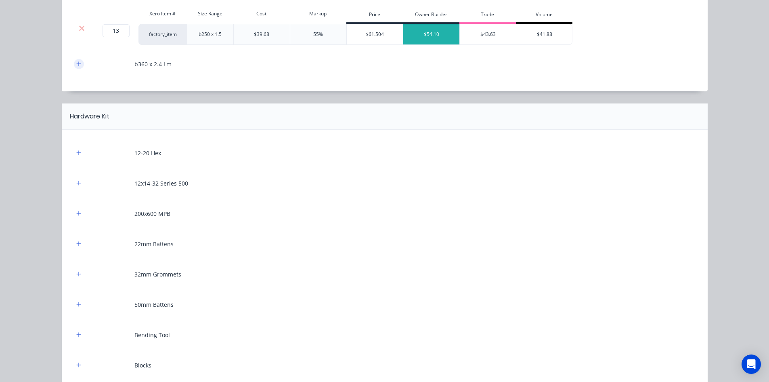
click at [74, 61] on button "button" at bounding box center [79, 64] width 10 height 10
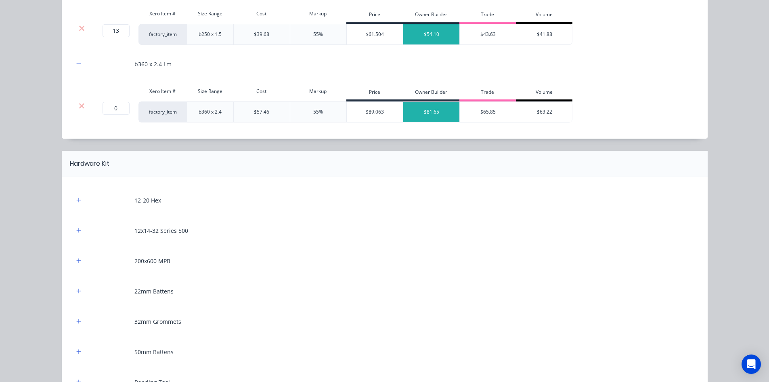
click at [82, 105] on div at bounding box center [81, 106] width 15 height 8
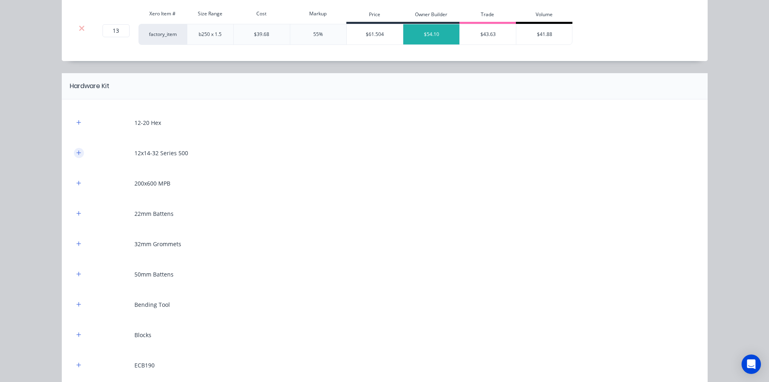
click at [78, 151] on icon "button" at bounding box center [78, 153] width 5 height 6
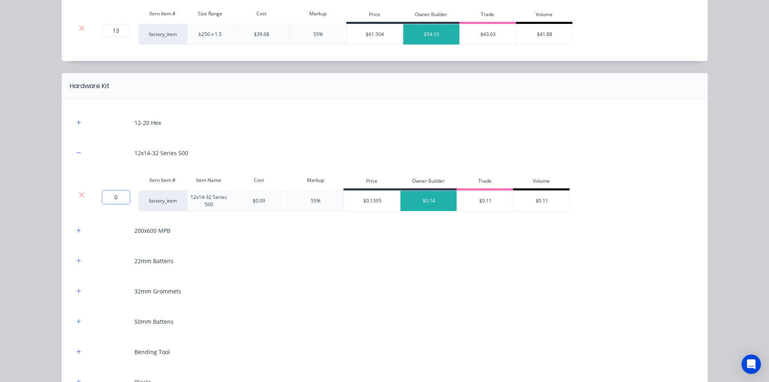
click at [108, 197] on input "0" at bounding box center [116, 197] width 27 height 13
type input "500"
click at [65, 204] on div "12-20 Hex 12x14-32 Series 500 Xero Item # Item Name Cost Markup Price Owner Bui…" at bounding box center [385, 387] width 646 height 577
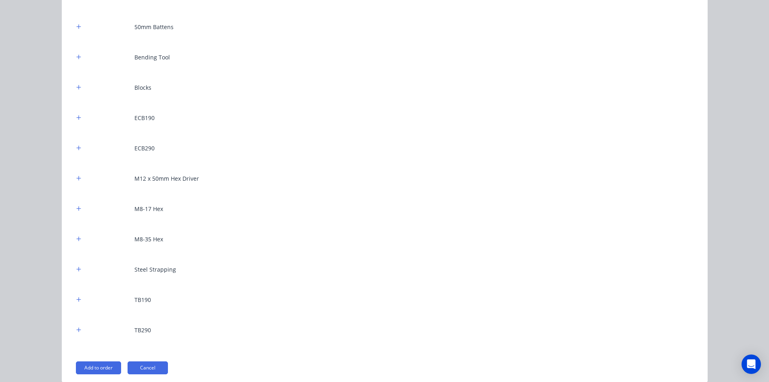
scroll to position [929, 0]
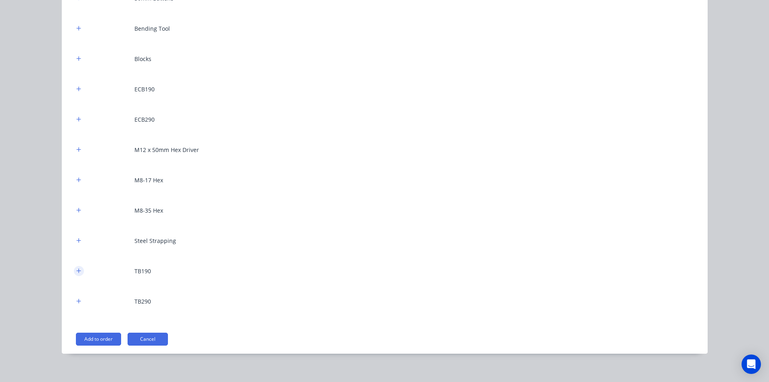
click at [79, 272] on button "button" at bounding box center [79, 271] width 10 height 10
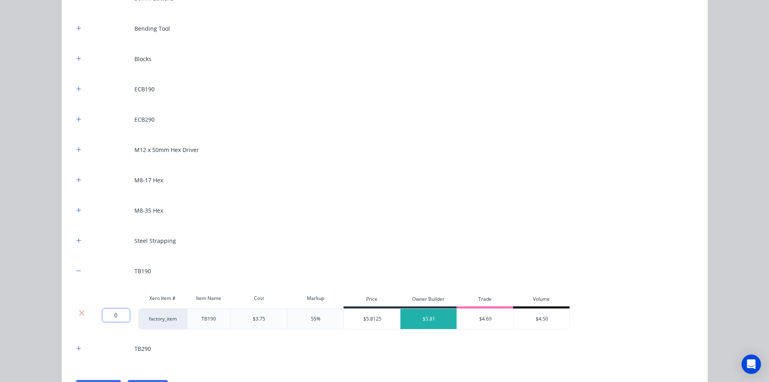
click at [110, 312] on input "0" at bounding box center [116, 315] width 27 height 13
type input "1"
click at [79, 349] on button "button" at bounding box center [79, 348] width 10 height 10
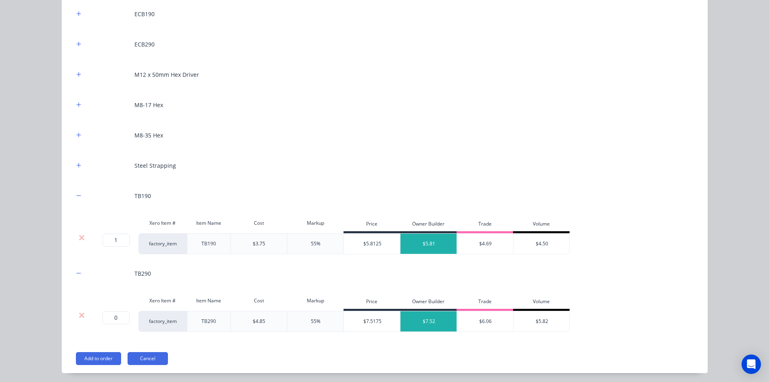
scroll to position [1031, 0]
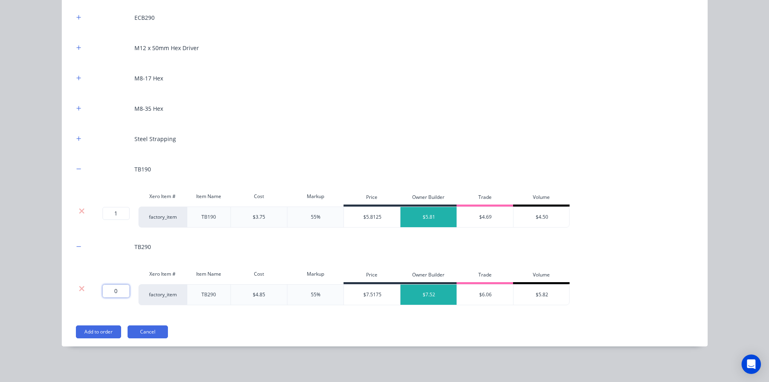
click at [113, 294] on input "0" at bounding box center [116, 290] width 27 height 13
type input "1"
click at [25, 290] on div "Flooring System Products in this kit Engineering Products Xero Item # Descripti…" at bounding box center [384, 191] width 769 height 382
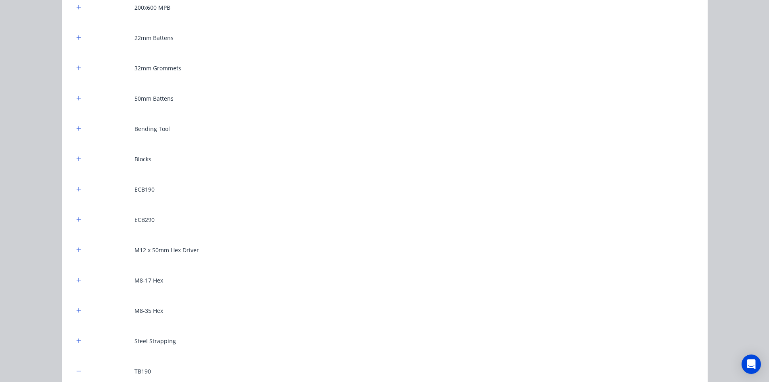
scroll to position [788, 0]
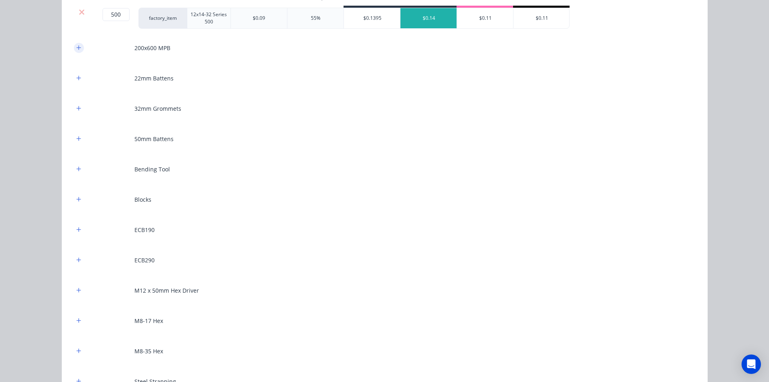
click at [76, 48] on icon "button" at bounding box center [78, 48] width 5 height 6
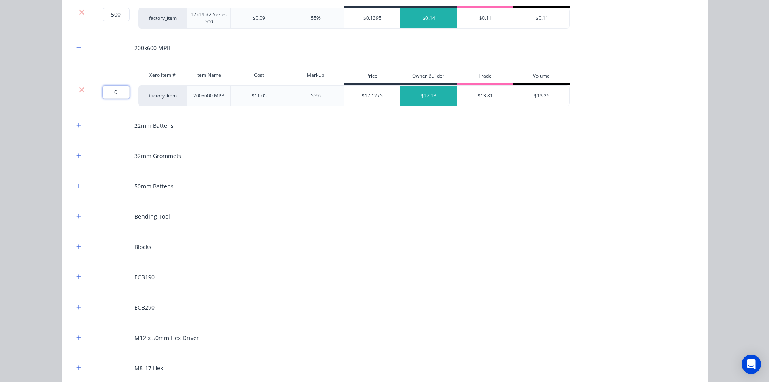
click at [111, 95] on input "0" at bounding box center [116, 92] width 27 height 13
type input "1"
click at [76, 217] on icon "button" at bounding box center [78, 216] width 5 height 6
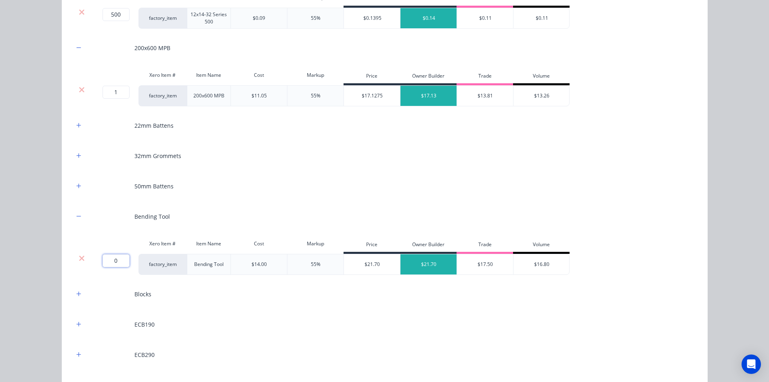
click at [108, 263] on input "0" at bounding box center [116, 260] width 27 height 13
type input "1"
click at [48, 263] on div "Flooring System Products in this kit Engineering Products Xero Item # Descripti…" at bounding box center [384, 191] width 769 height 382
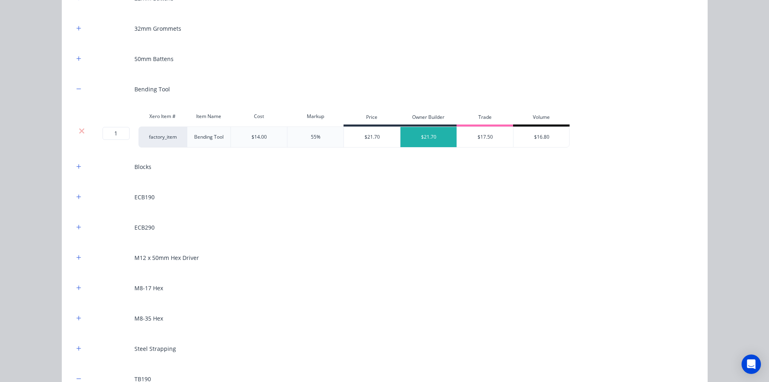
scroll to position [990, 0]
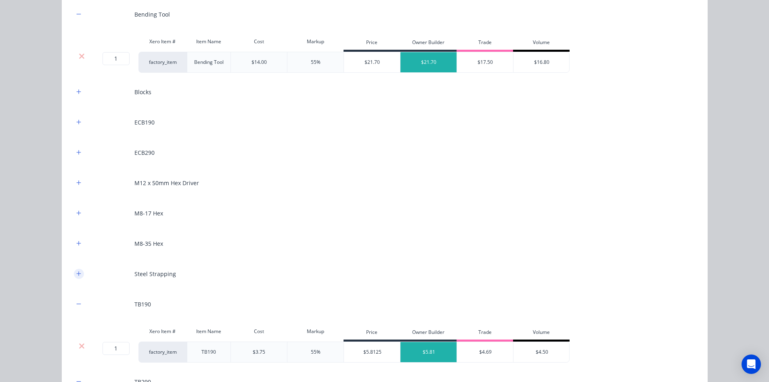
click at [78, 271] on icon "button" at bounding box center [78, 274] width 5 height 6
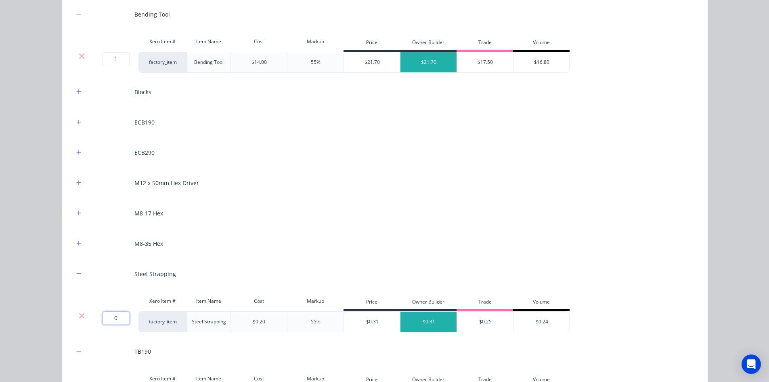
click at [120, 317] on input "0" at bounding box center [116, 317] width 27 height 13
type input "50"
click at [36, 301] on div "Flooring System Products in this kit Engineering Products Xero Item # Descripti…" at bounding box center [384, 191] width 769 height 382
click at [74, 183] on button "button" at bounding box center [79, 183] width 10 height 10
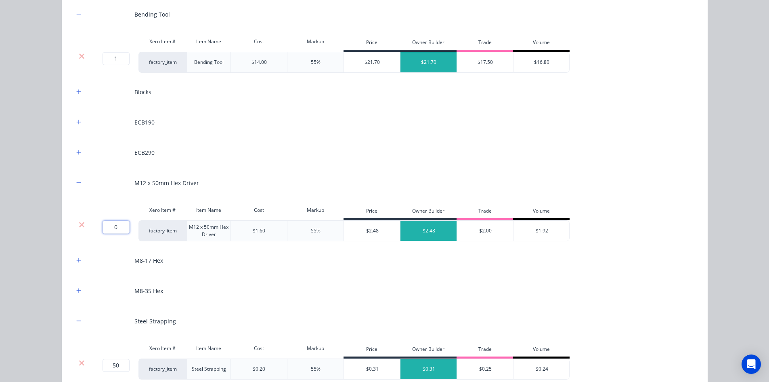
click at [120, 228] on input "0" at bounding box center [116, 227] width 27 height 13
type input "2"
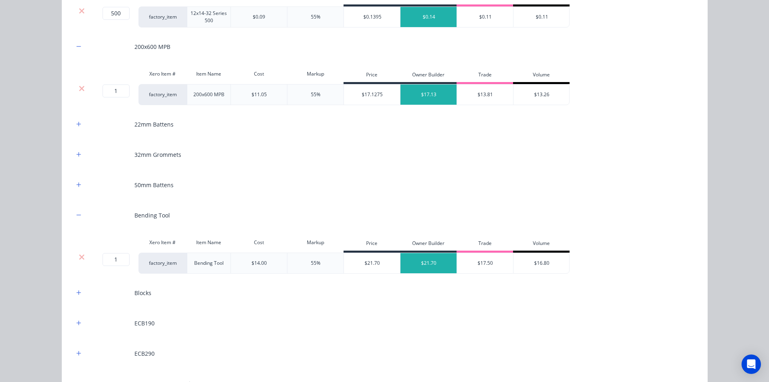
scroll to position [788, 0]
click at [78, 128] on button "button" at bounding box center [79, 125] width 10 height 10
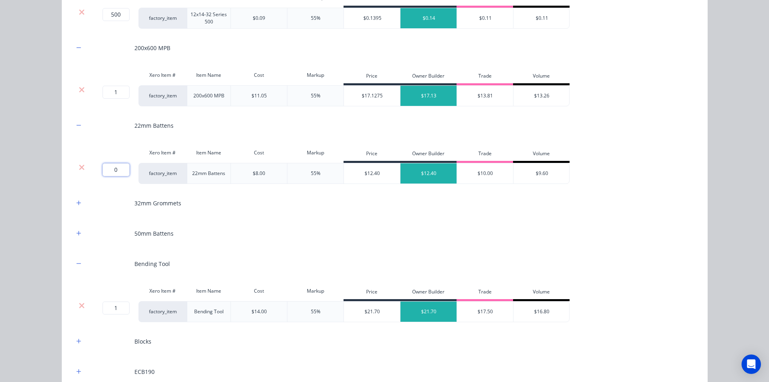
click at [118, 170] on input "0" at bounding box center [116, 169] width 27 height 13
type input "12"
click at [62, 176] on div "12-20 Hex 12x14-32 Series 500 Xero Item # Item Name Cost Markup Price Owner Bui…" at bounding box center [385, 371] width 646 height 908
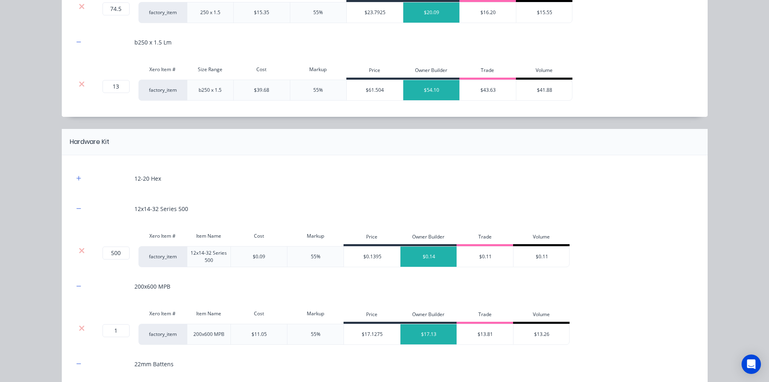
scroll to position [546, 0]
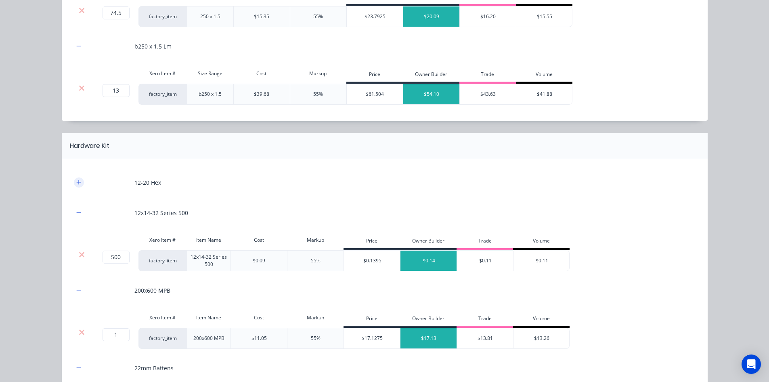
click at [79, 185] on button "button" at bounding box center [79, 182] width 10 height 10
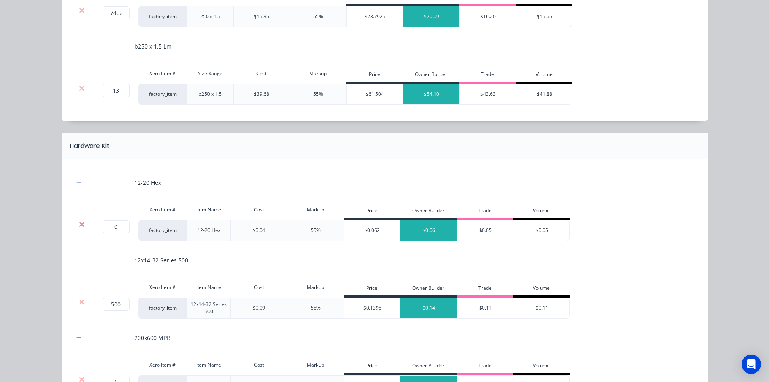
click at [79, 223] on icon at bounding box center [81, 223] width 5 height 5
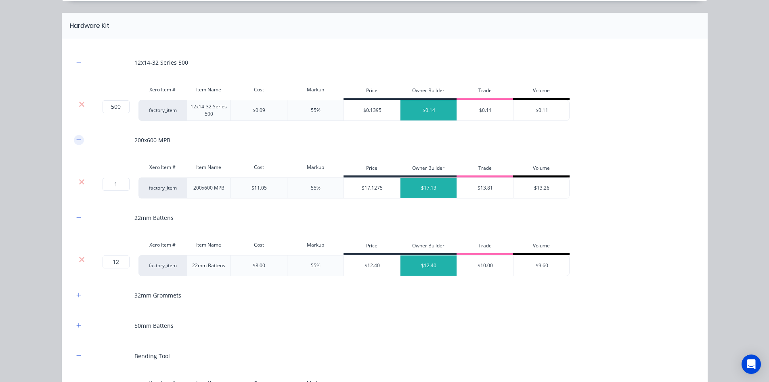
scroll to position [667, 0]
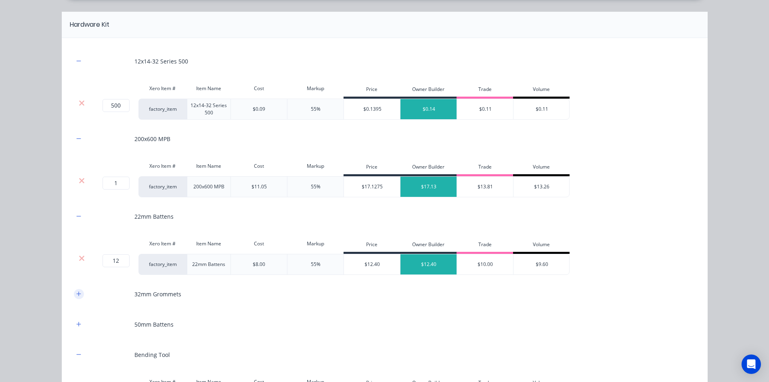
click at [76, 294] on icon "button" at bounding box center [78, 294] width 5 height 6
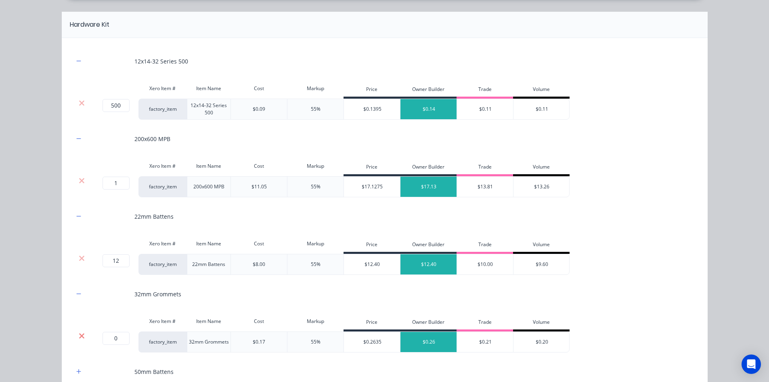
click at [79, 335] on icon at bounding box center [81, 335] width 5 height 5
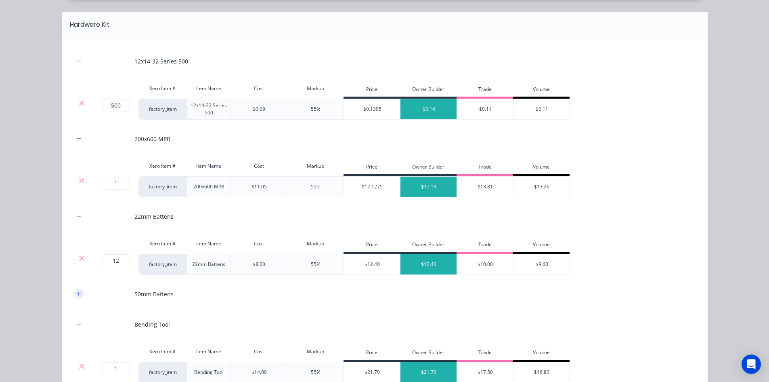
click at [76, 292] on icon "button" at bounding box center [78, 294] width 5 height 6
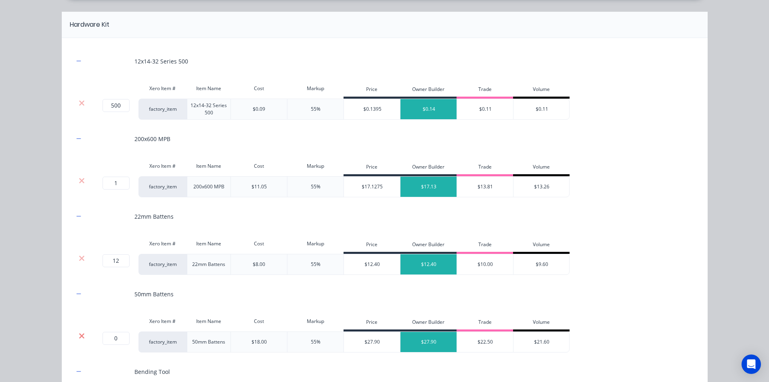
click at [79, 336] on icon at bounding box center [81, 335] width 5 height 5
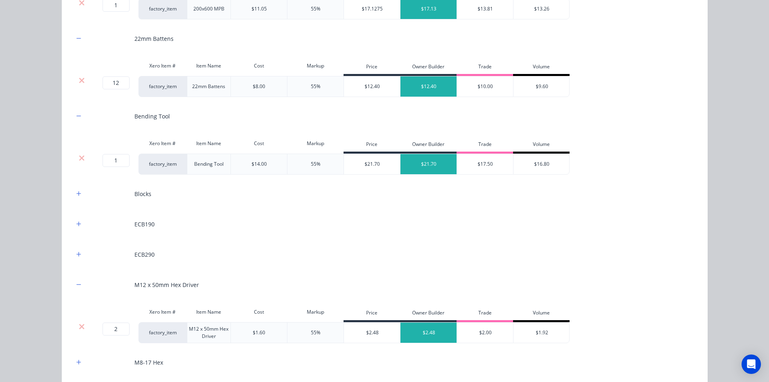
scroll to position [869, 0]
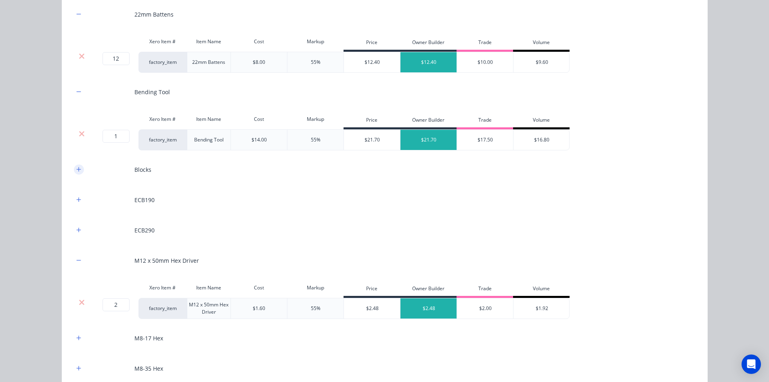
click at [76, 168] on icon "button" at bounding box center [78, 169] width 5 height 6
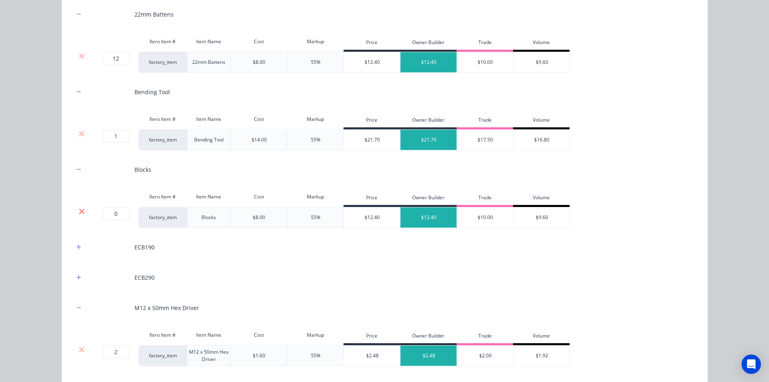
click at [79, 212] on icon at bounding box center [82, 211] width 6 height 8
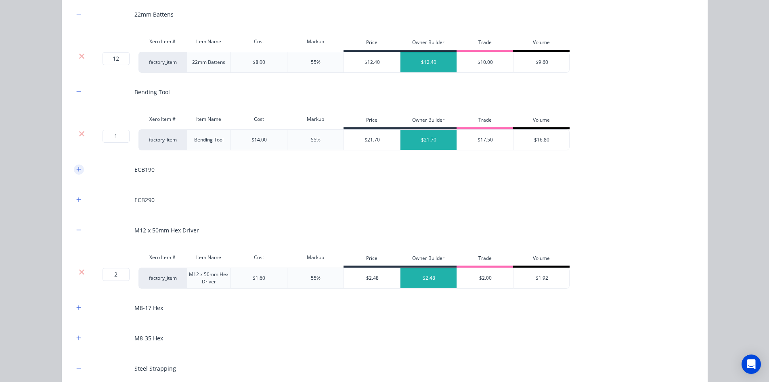
click at [76, 171] on icon "button" at bounding box center [78, 169] width 5 height 6
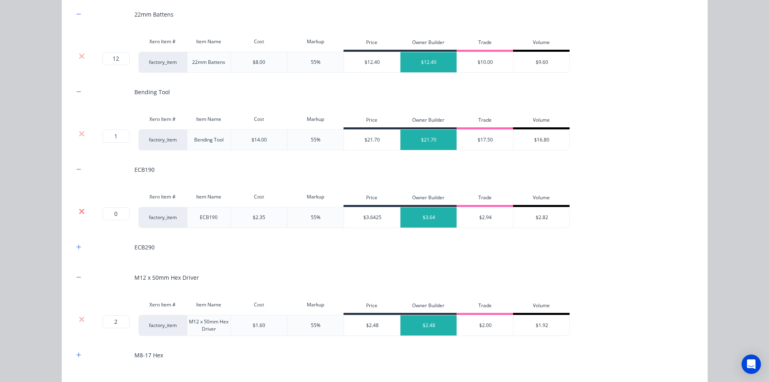
click at [79, 213] on icon at bounding box center [81, 210] width 5 height 5
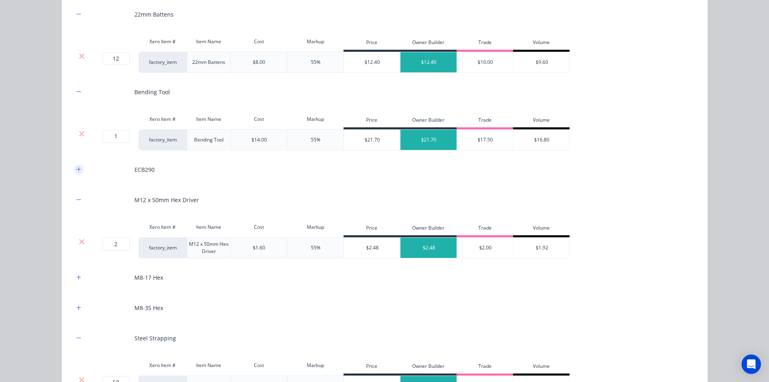
click at [78, 173] on button "button" at bounding box center [79, 169] width 10 height 10
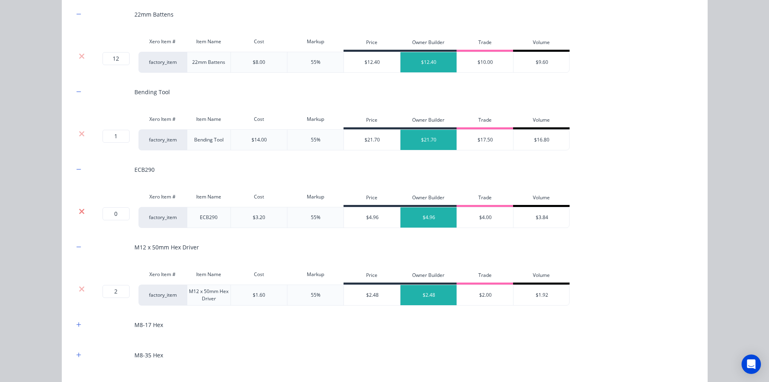
click at [79, 211] on icon at bounding box center [82, 211] width 6 height 8
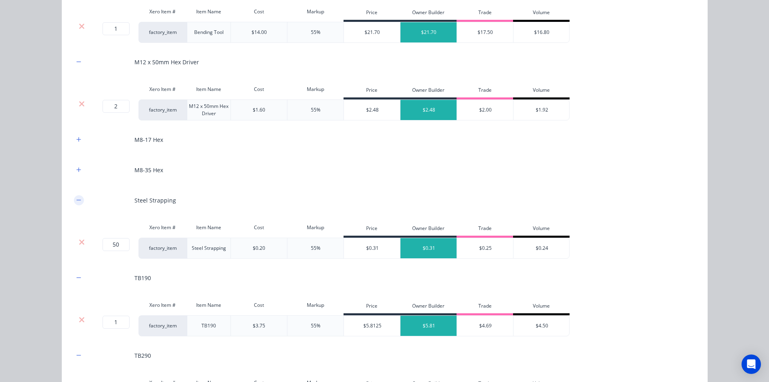
scroll to position [990, 0]
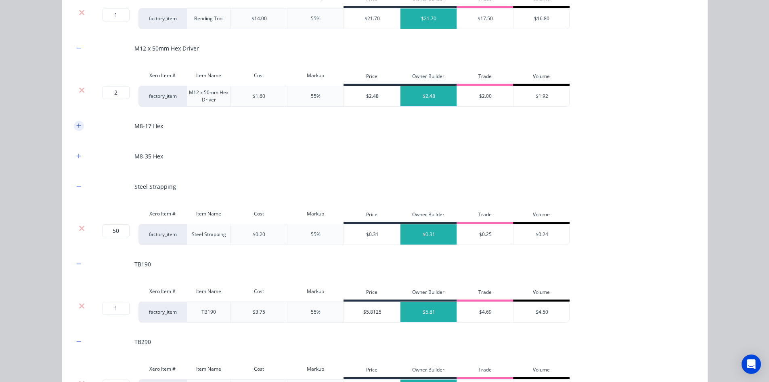
click at [76, 125] on icon "button" at bounding box center [78, 126] width 5 height 6
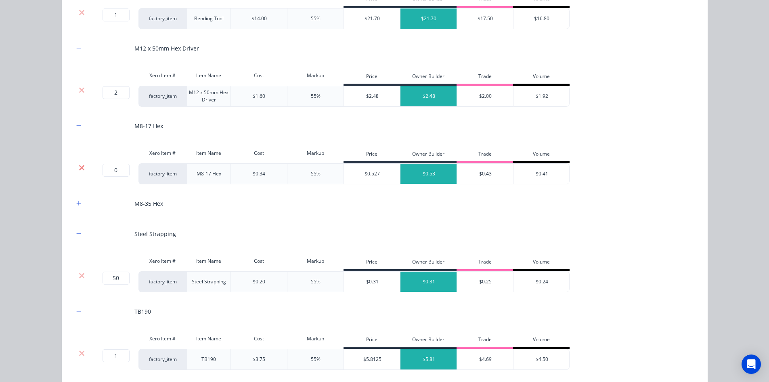
click at [79, 168] on icon at bounding box center [81, 167] width 5 height 5
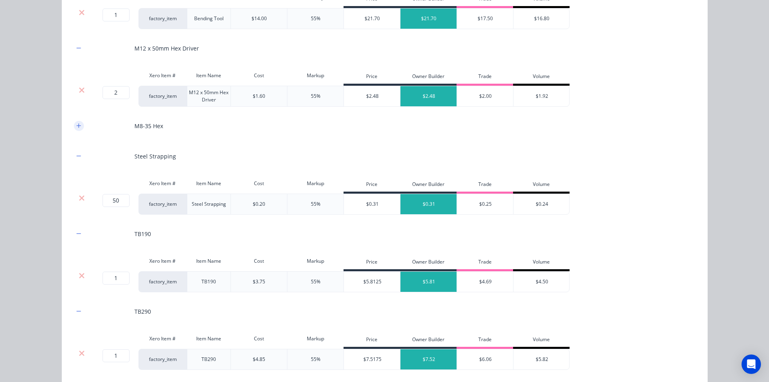
click at [80, 126] on button "button" at bounding box center [79, 126] width 10 height 10
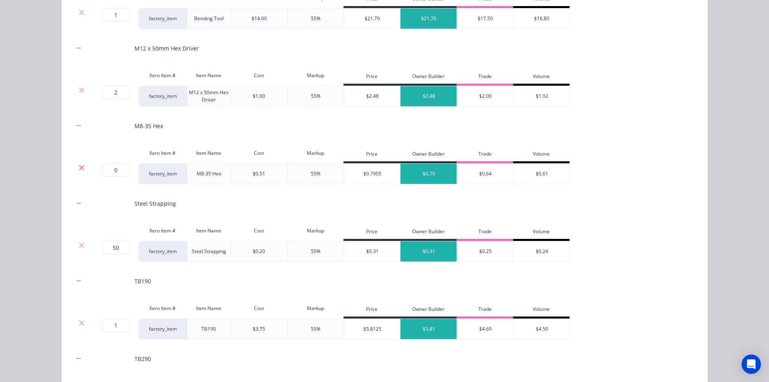
click at [79, 170] on icon at bounding box center [82, 168] width 6 height 8
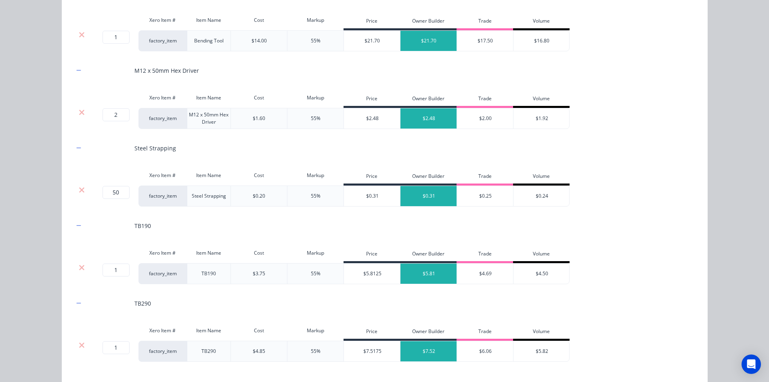
scroll to position [1025, 0]
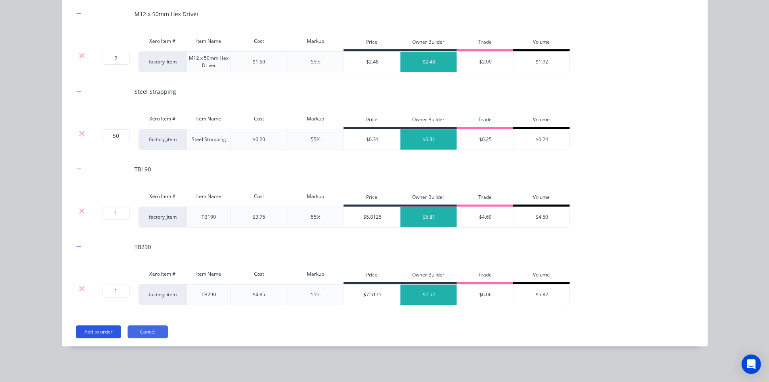
click at [97, 327] on button "Add to order" at bounding box center [98, 331] width 45 height 13
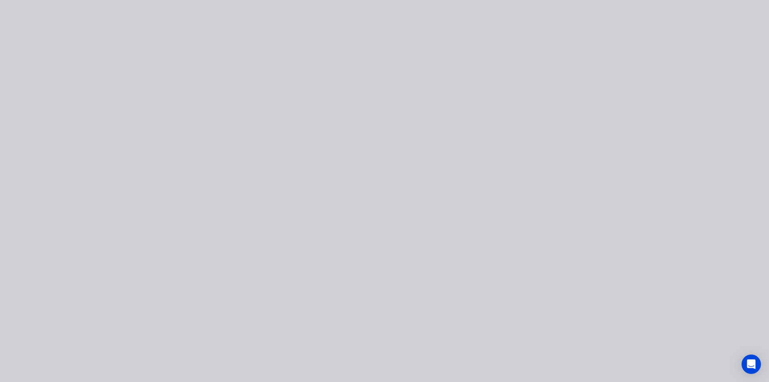
scroll to position [0, 0]
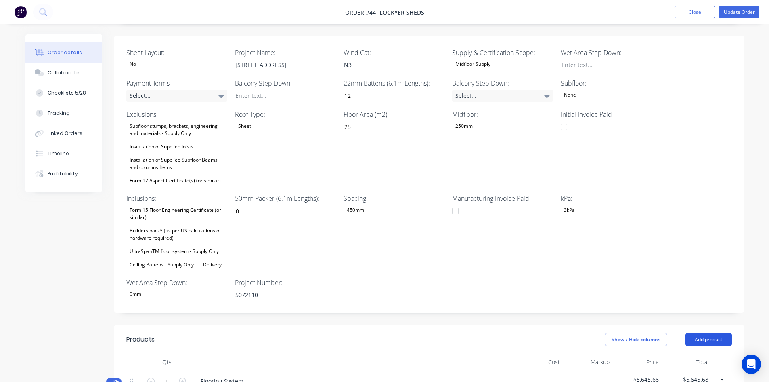
click at [713, 333] on button "Add product" at bounding box center [709, 339] width 46 height 13
click at [677, 370] on div "Basic product" at bounding box center [694, 376] width 62 height 12
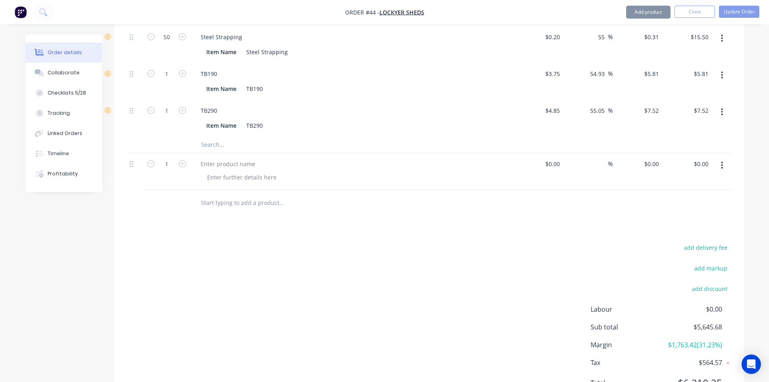
scroll to position [1132, 0]
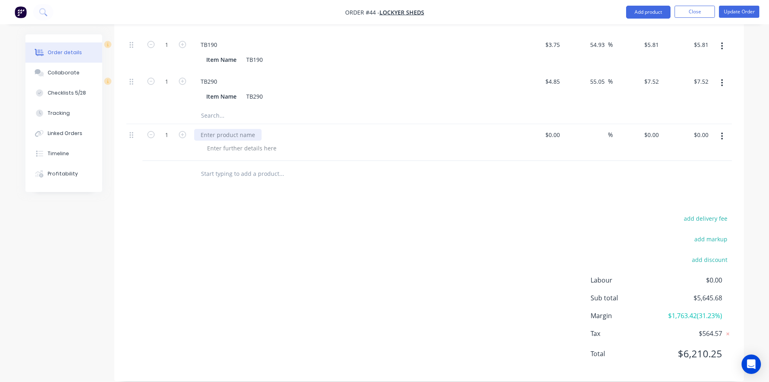
click at [239, 129] on div at bounding box center [227, 135] width 67 height 12
paste div
click at [227, 142] on div at bounding box center [242, 148] width 82 height 12
paste div
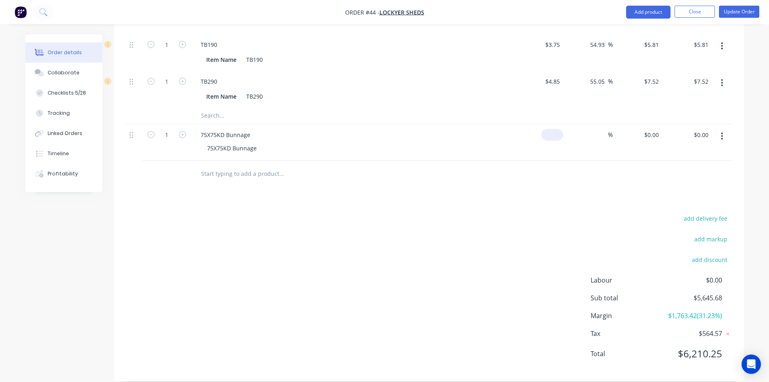
click at [552, 129] on div "$0.00" at bounding box center [553, 135] width 22 height 12
type input "$32.00"
click at [603, 129] on input at bounding box center [603, 135] width 9 height 12
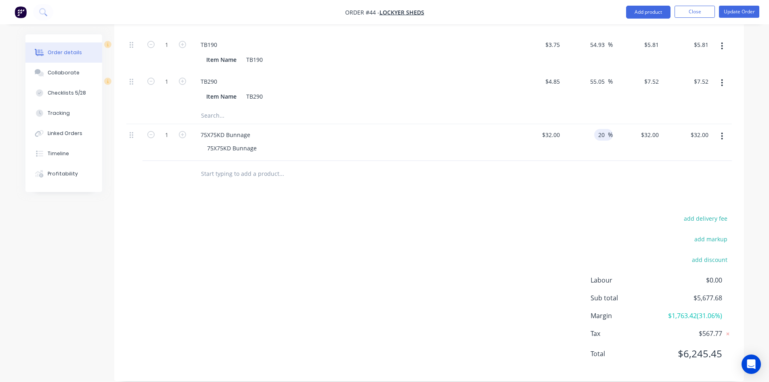
type input "20"
type input "$38.40"
click at [487, 213] on div "add delivery fee add markup add discount Labour $0.00 Sub total $5,677.68 Margi…" at bounding box center [429, 291] width 606 height 156
click at [601, 129] on input "20" at bounding box center [603, 135] width 11 height 12
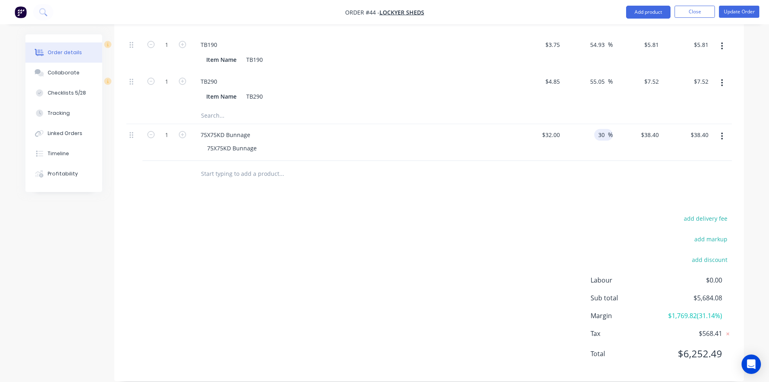
type input "30"
type input "$41.60"
click at [601, 129] on input "30" at bounding box center [603, 135] width 11 height 12
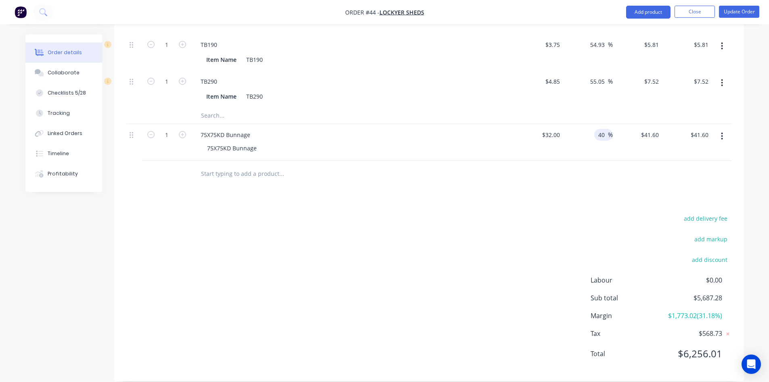
type input "40"
type input "$44.80"
click at [573, 143] on div "40 40 %" at bounding box center [588, 142] width 50 height 37
click at [456, 235] on div "add delivery fee add markup add discount Labour $0.00 Sub total $5,690.48 Margi…" at bounding box center [429, 291] width 606 height 156
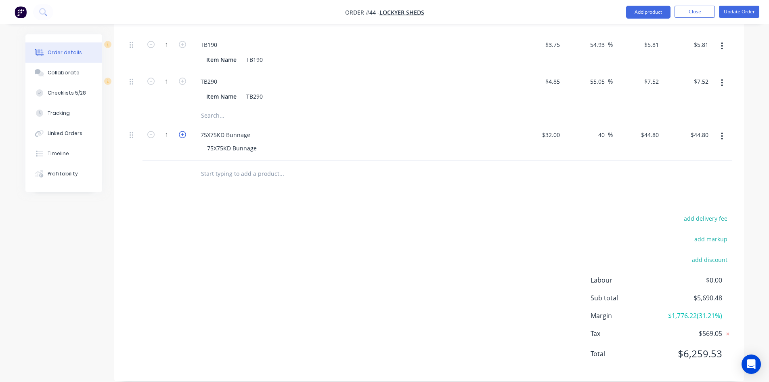
click at [183, 131] on icon "button" at bounding box center [182, 134] width 7 height 7
type input "2"
type input "$89.60"
click at [183, 131] on icon "button" at bounding box center [182, 134] width 7 height 7
type input "3"
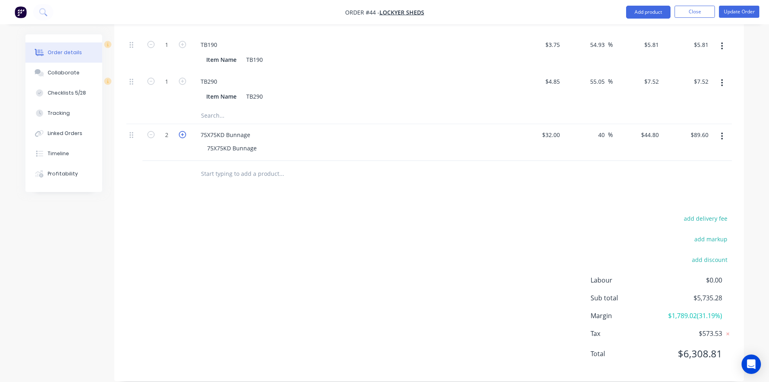
type input "$134.40"
click at [183, 131] on icon "button" at bounding box center [182, 134] width 7 height 7
type input "4"
type input "$179.20"
click at [183, 131] on icon "button" at bounding box center [182, 134] width 7 height 7
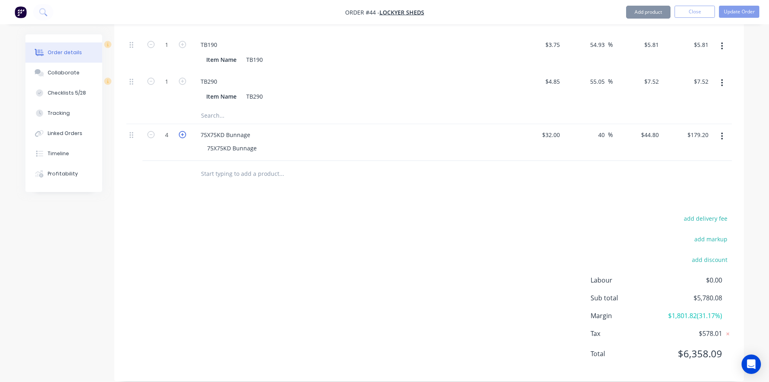
type input "5"
type input "$224.00"
click at [183, 131] on icon "button" at bounding box center [182, 134] width 7 height 7
type input "6"
type input "$268.80"
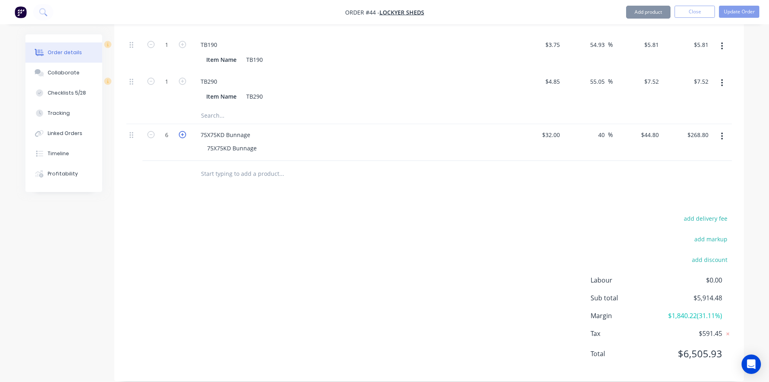
click at [183, 131] on icon "button" at bounding box center [182, 134] width 7 height 7
type input "7"
type input "$313.60"
click at [183, 131] on icon "button" at bounding box center [182, 134] width 7 height 7
type input "8"
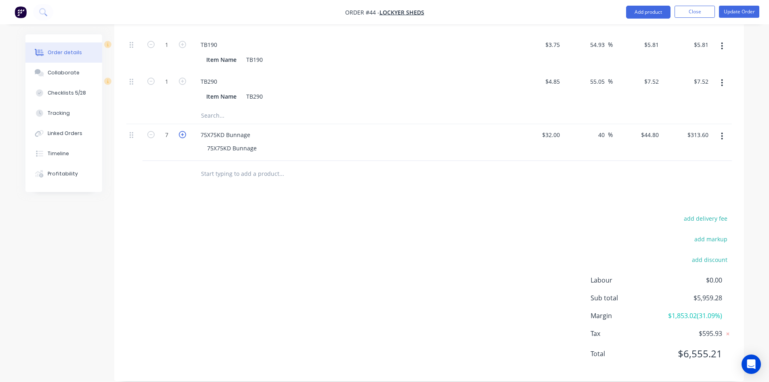
type input "$358.40"
click at [209, 213] on div "add delivery fee add markup add discount Labour $0.00 Sub total $6,004.08 Margi…" at bounding box center [429, 291] width 606 height 156
click at [729, 8] on button "Update Order" at bounding box center [739, 12] width 40 height 12
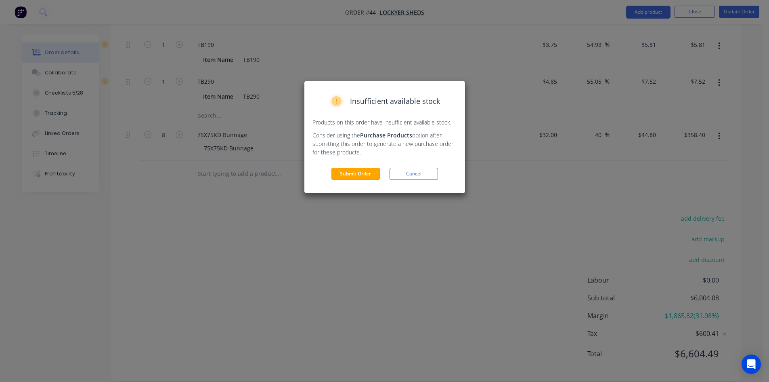
click at [365, 182] on div "Insufficient available stock Products on this order have insufficient available…" at bounding box center [385, 136] width 161 height 111
click at [365, 176] on button "Submit Order" at bounding box center [356, 174] width 48 height 12
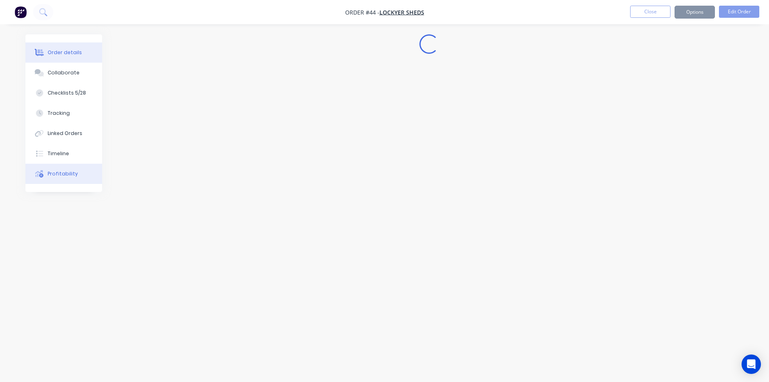
scroll to position [0, 0]
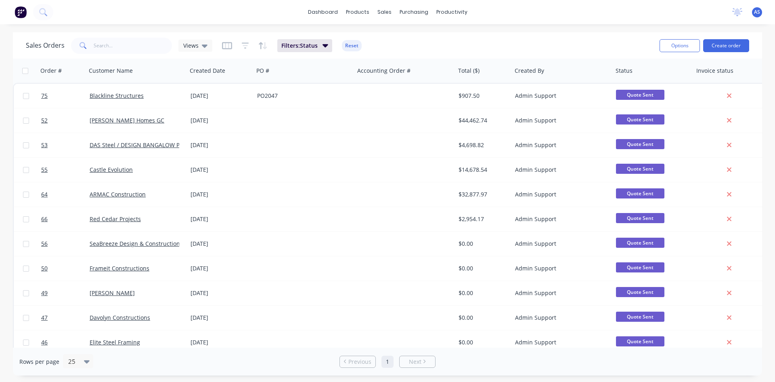
scroll to position [315, 0]
